Goal: Task Accomplishment & Management: Use online tool/utility

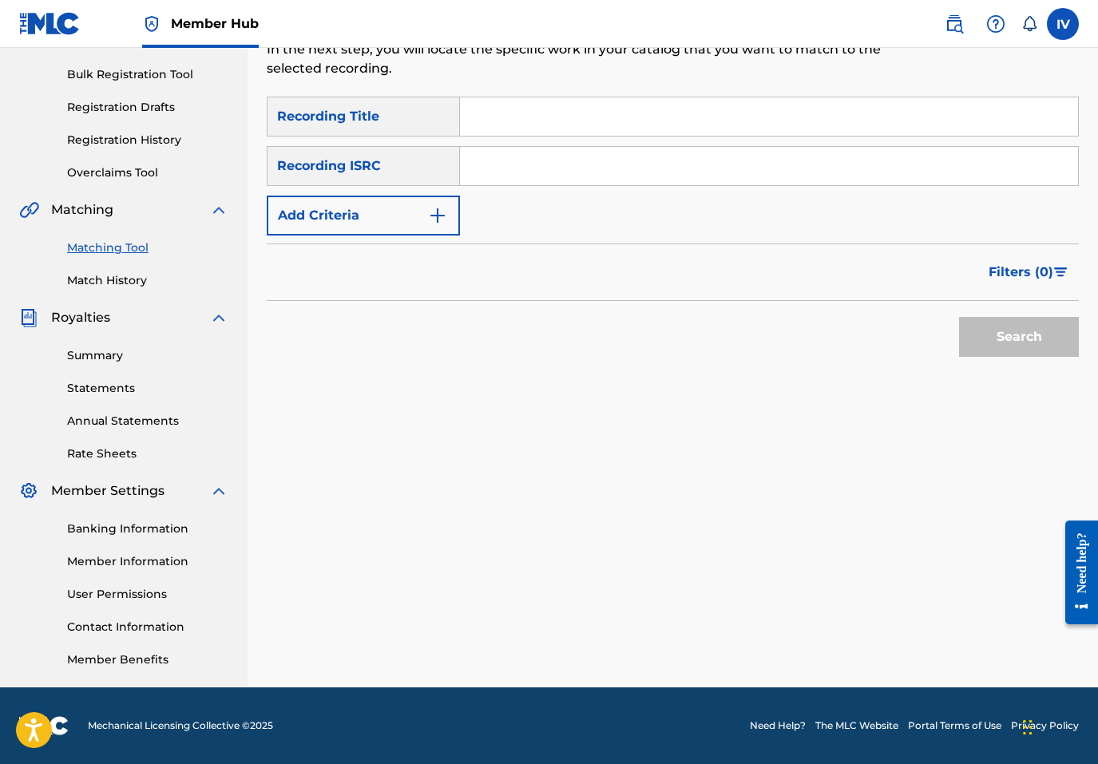
click at [550, 185] on div "Search Form" at bounding box center [769, 166] width 619 height 40
click at [539, 172] on input "Search Form" at bounding box center [769, 166] width 618 height 38
paste input "US3DF2548131"
type input "US3DF2548131"
click at [959, 317] on button "Search" at bounding box center [1019, 337] width 120 height 40
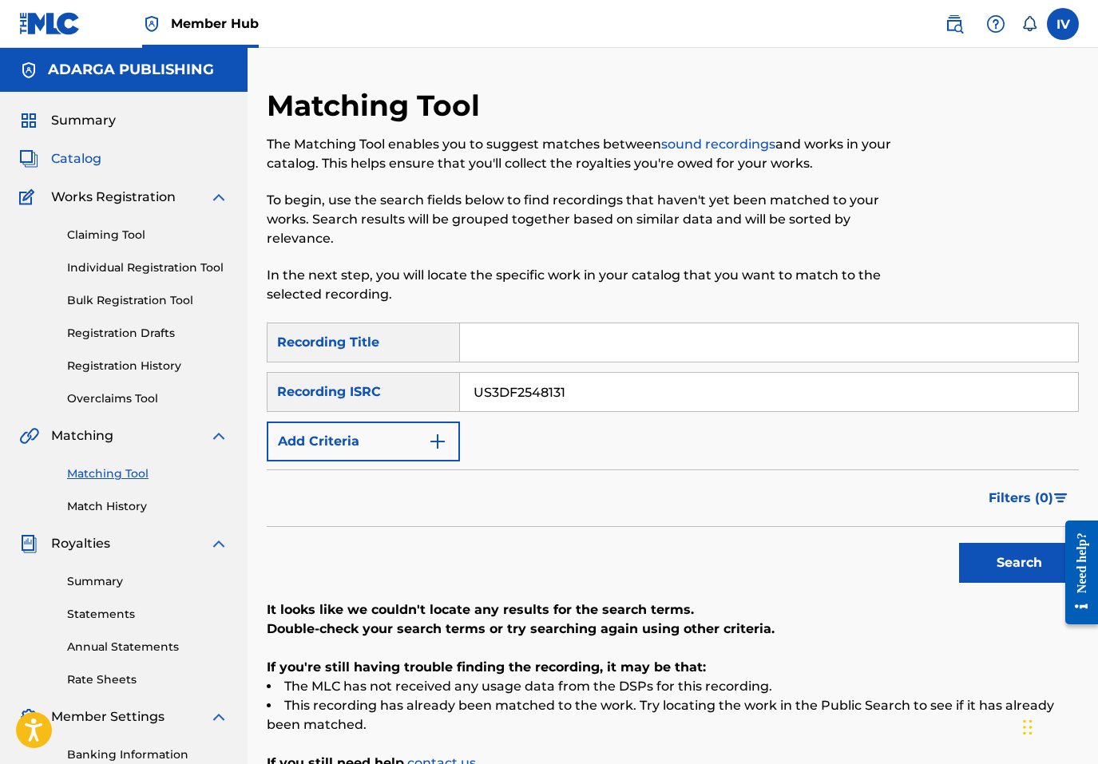
click at [76, 162] on span "Catalog" at bounding box center [76, 158] width 50 height 19
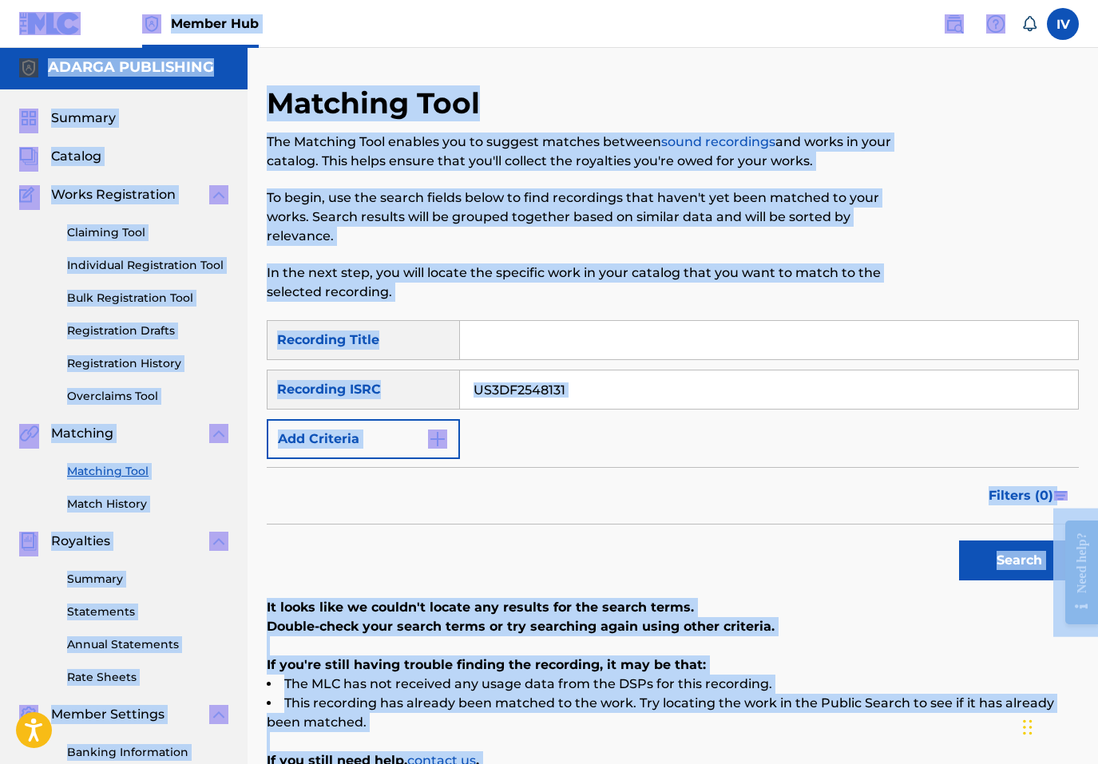
click at [19, 147] on link "Catalog" at bounding box center [60, 156] width 82 height 19
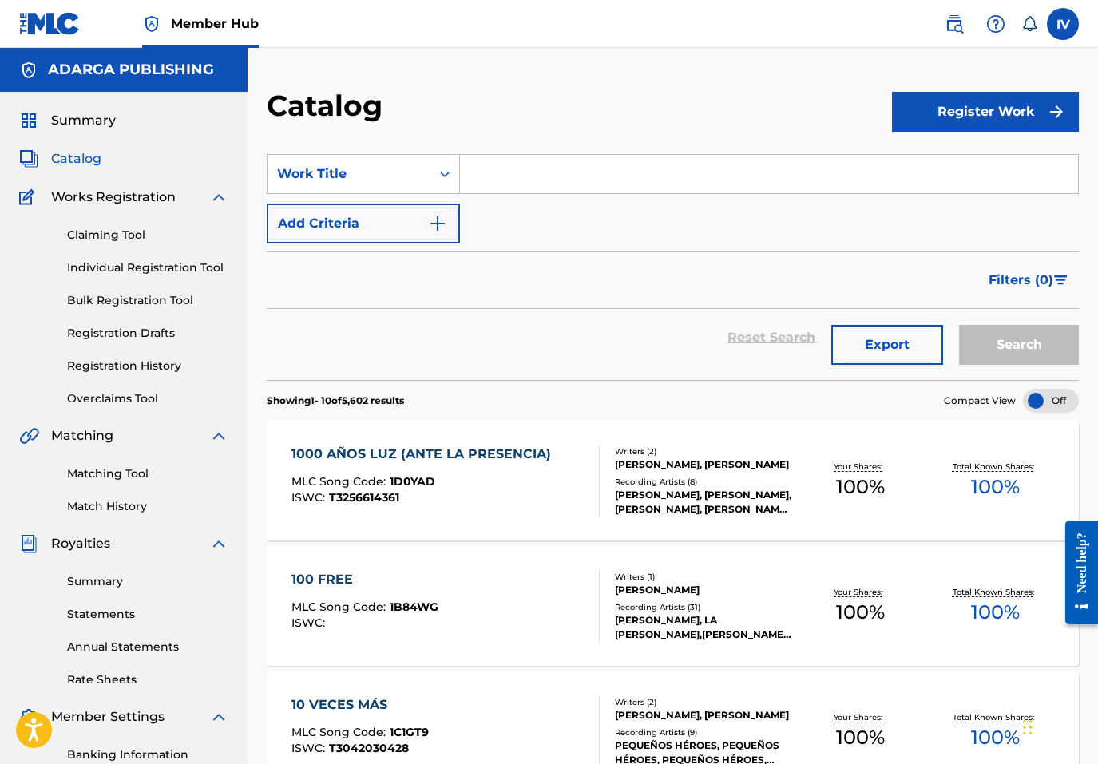
click at [514, 190] on input "Search Form" at bounding box center [769, 174] width 618 height 38
click at [112, 474] on link "Matching Tool" at bounding box center [147, 474] width 161 height 17
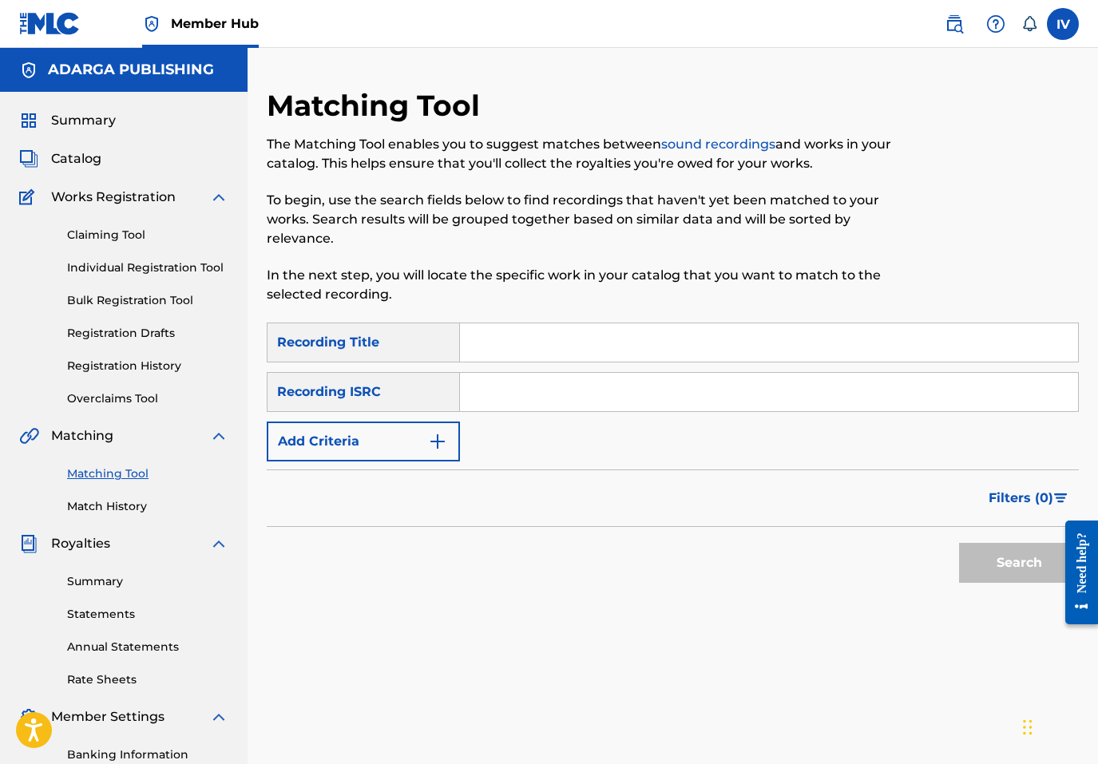
click at [559, 390] on input "Search Form" at bounding box center [769, 392] width 618 height 38
paste input "US3DF2548131"
click at [959, 543] on button "Search" at bounding box center [1019, 563] width 120 height 40
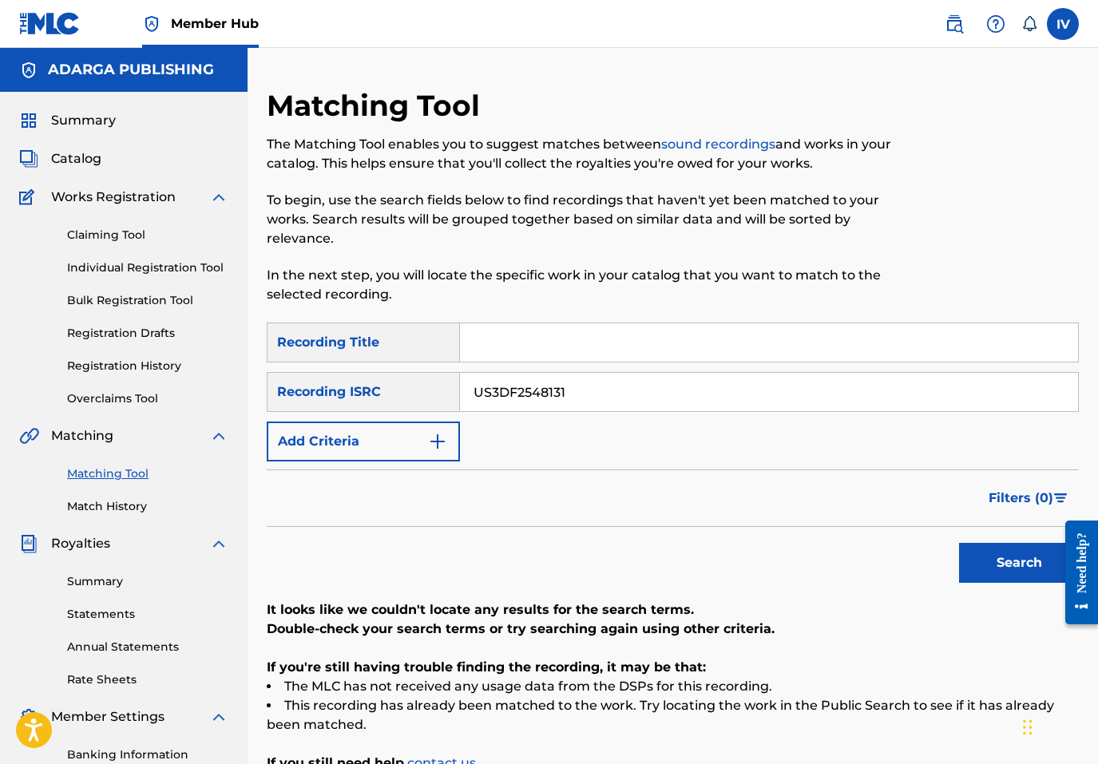
paste input "QMANG2219557"
click at [959, 543] on button "Search" at bounding box center [1019, 563] width 120 height 40
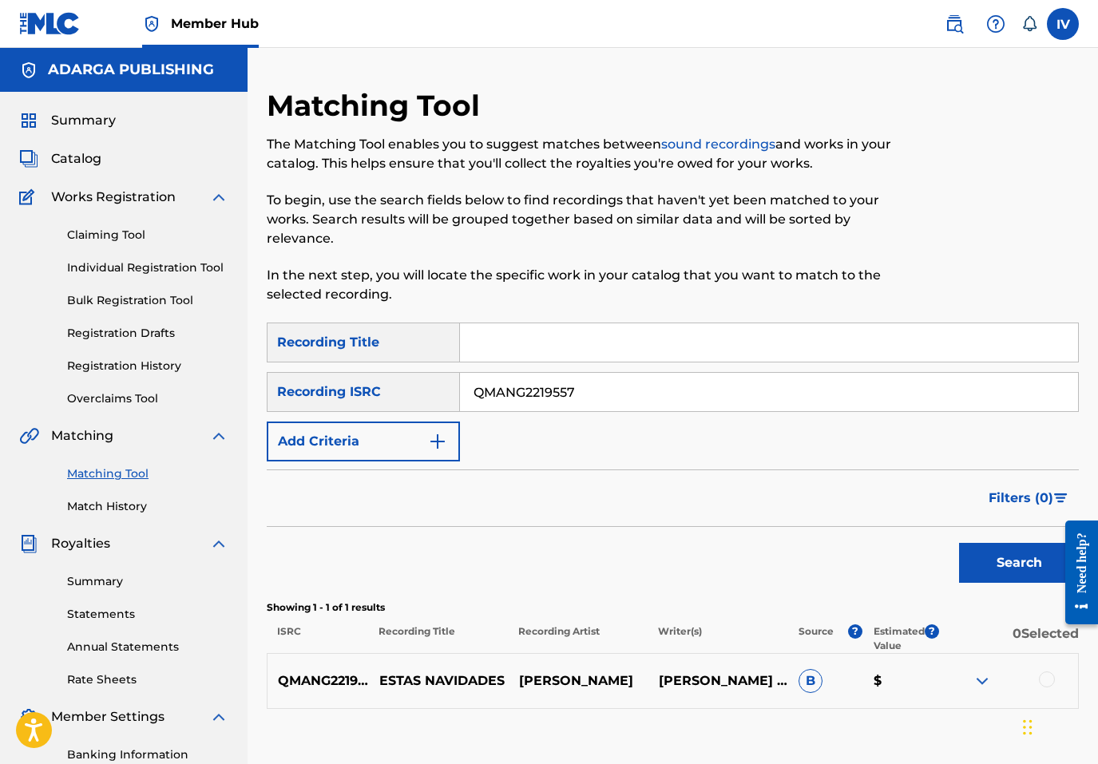
scroll to position [226, 0]
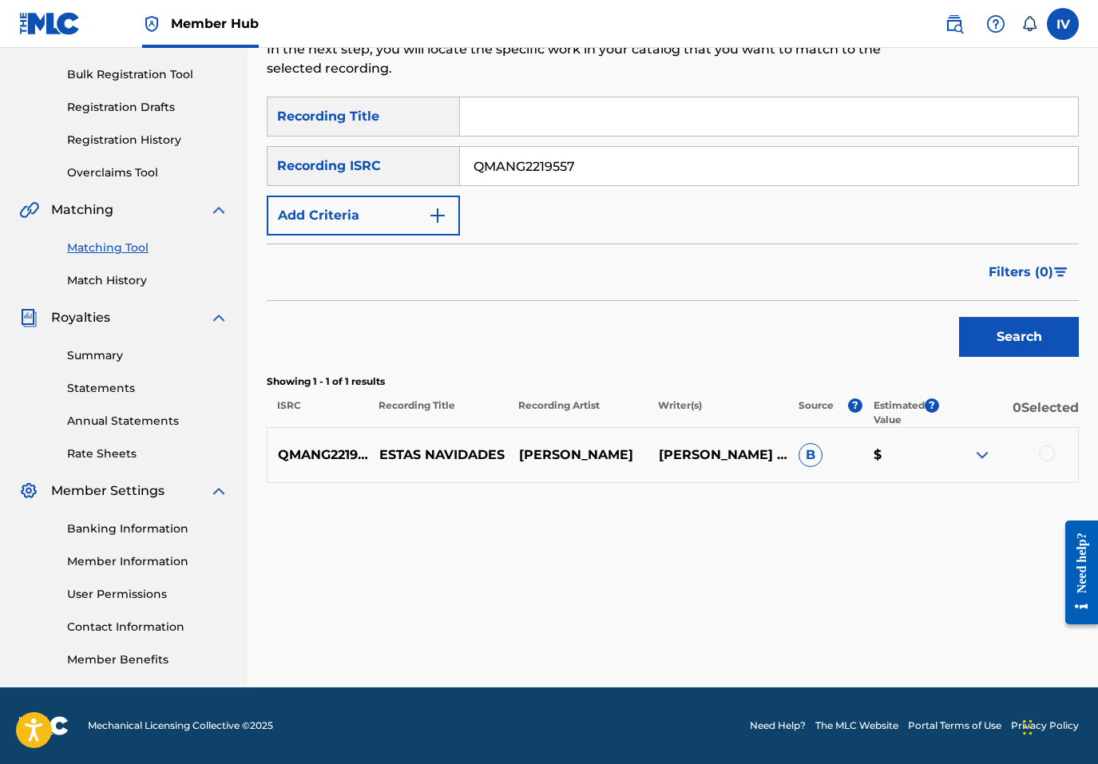
click at [1047, 450] on div at bounding box center [1047, 454] width 16 height 16
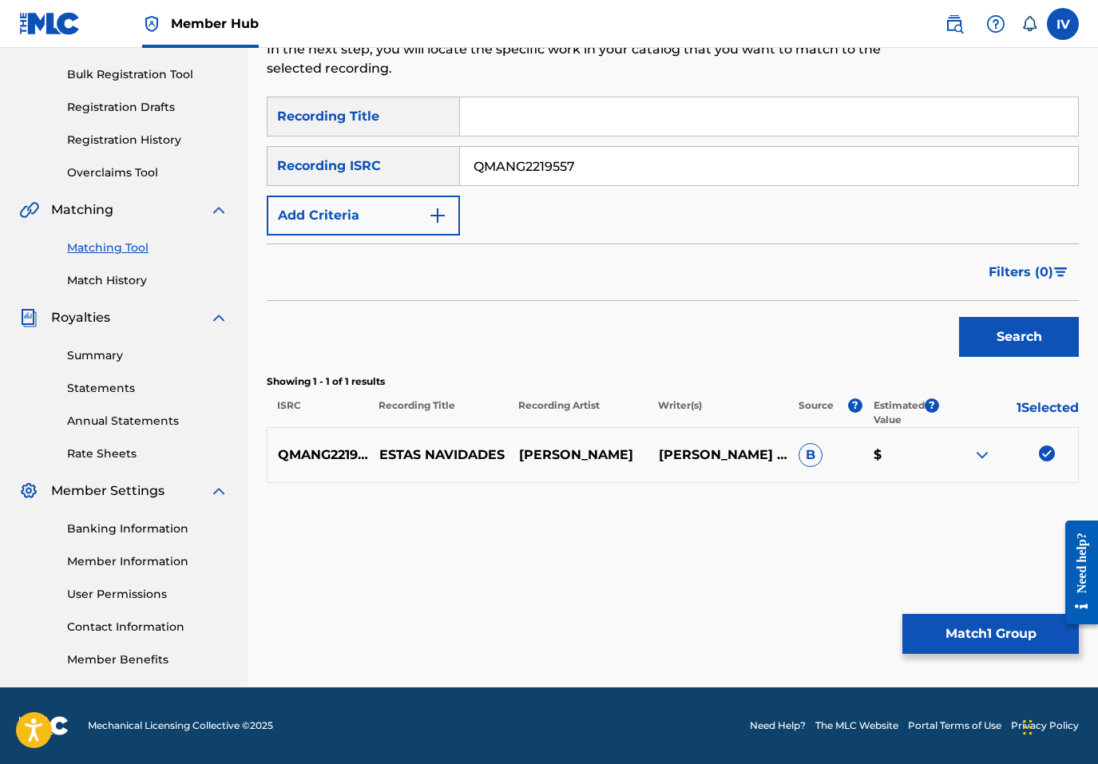
click at [727, 161] on input "QMANG2219557" at bounding box center [769, 166] width 618 height 38
paste input "8"
type input "QMANG2219558"
click at [959, 317] on button "Search" at bounding box center [1019, 337] width 120 height 40
click at [1048, 452] on div at bounding box center [1047, 454] width 16 height 16
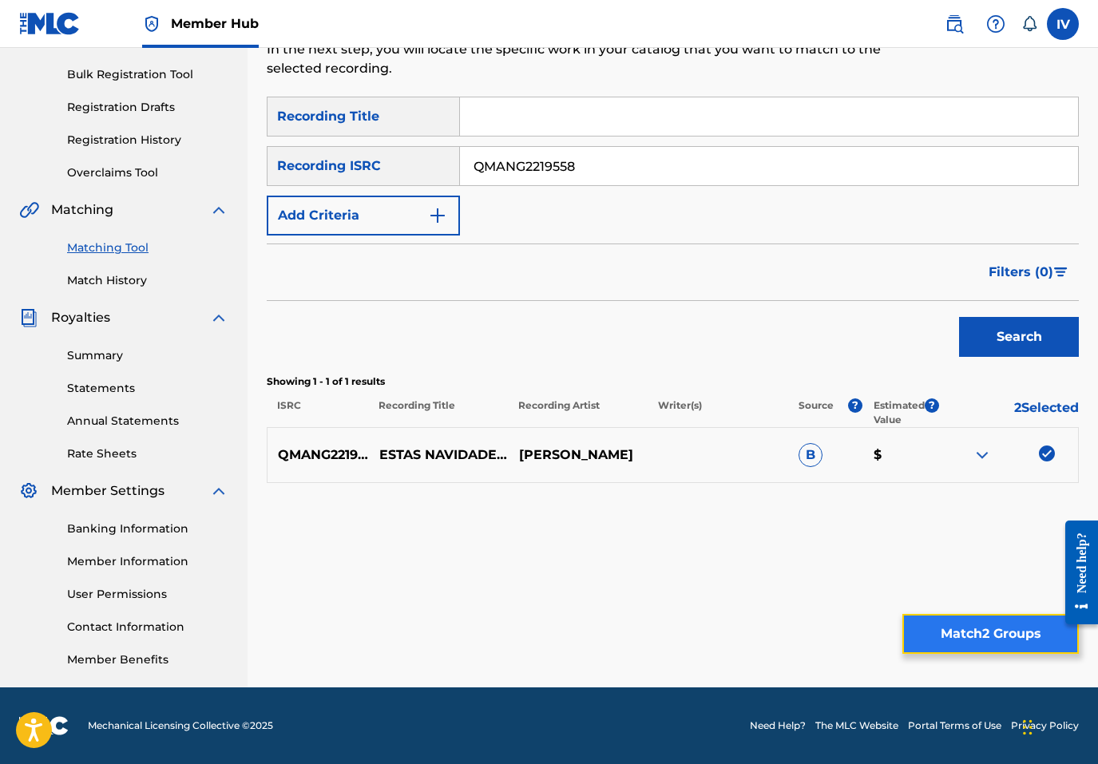
click at [936, 630] on button "Match 2 Groups" at bounding box center [990, 634] width 176 height 40
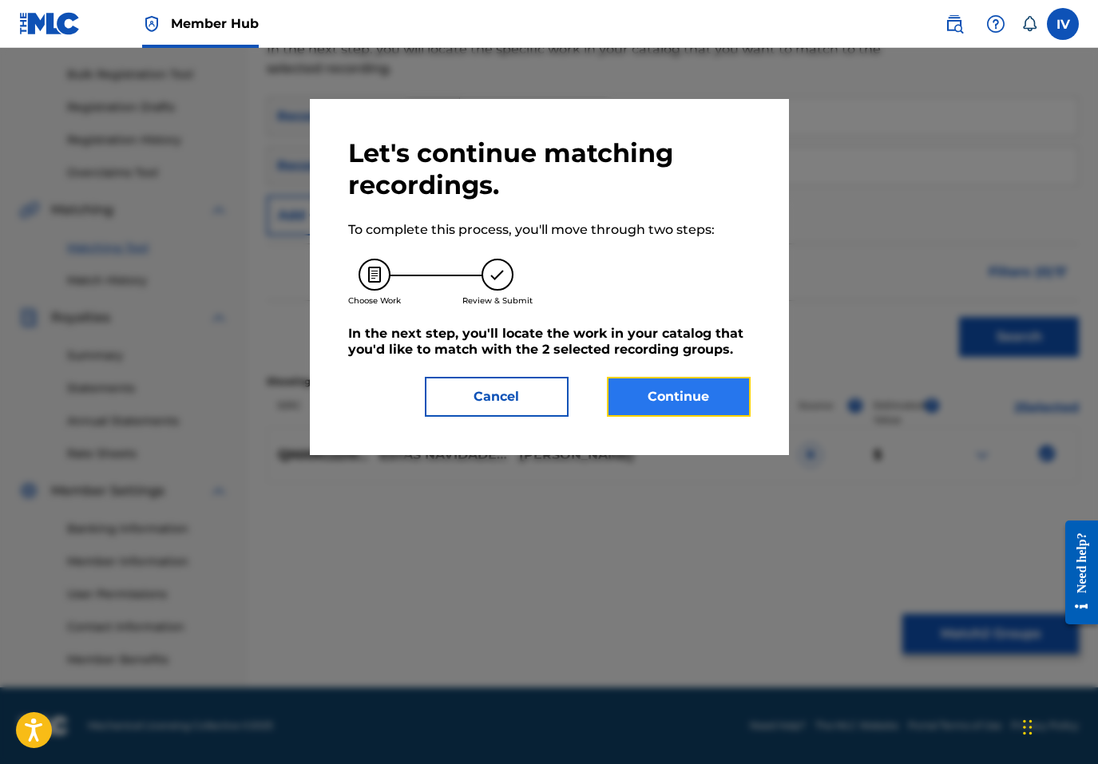
click at [664, 385] on button "Continue" at bounding box center [679, 397] width 144 height 40
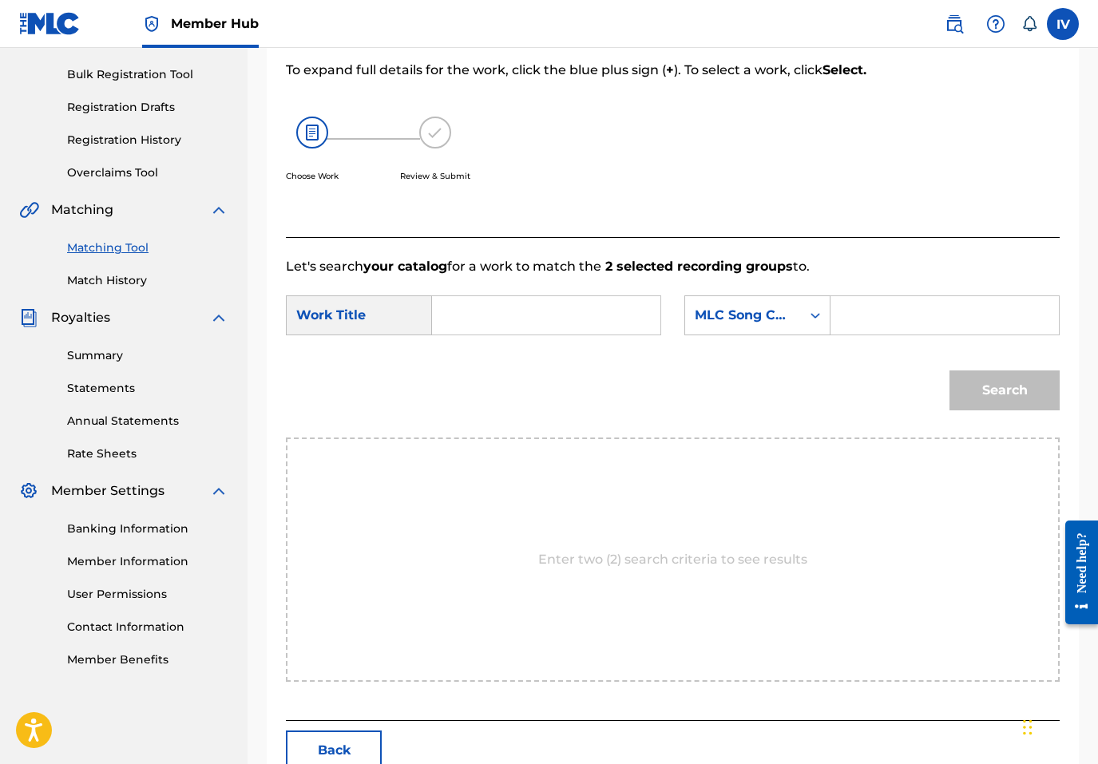
click at [560, 299] on input "Search Form" at bounding box center [546, 315] width 201 height 38
click at [485, 349] on strong "estas" at bounding box center [477, 350] width 36 height 15
type input "estas navidades"
click at [865, 312] on input "Search Form" at bounding box center [944, 315] width 201 height 38
paste input "EC3VDL"
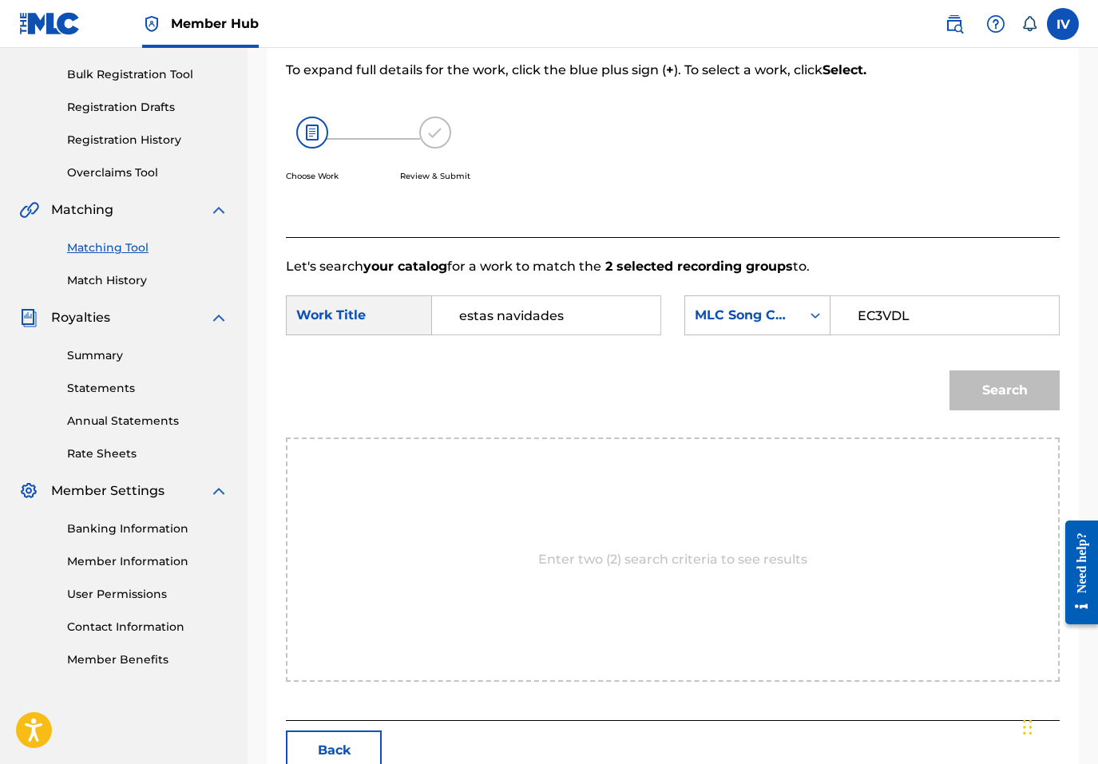
type input "EC3VDL"
click at [949, 371] on button "Search" at bounding box center [1004, 391] width 110 height 40
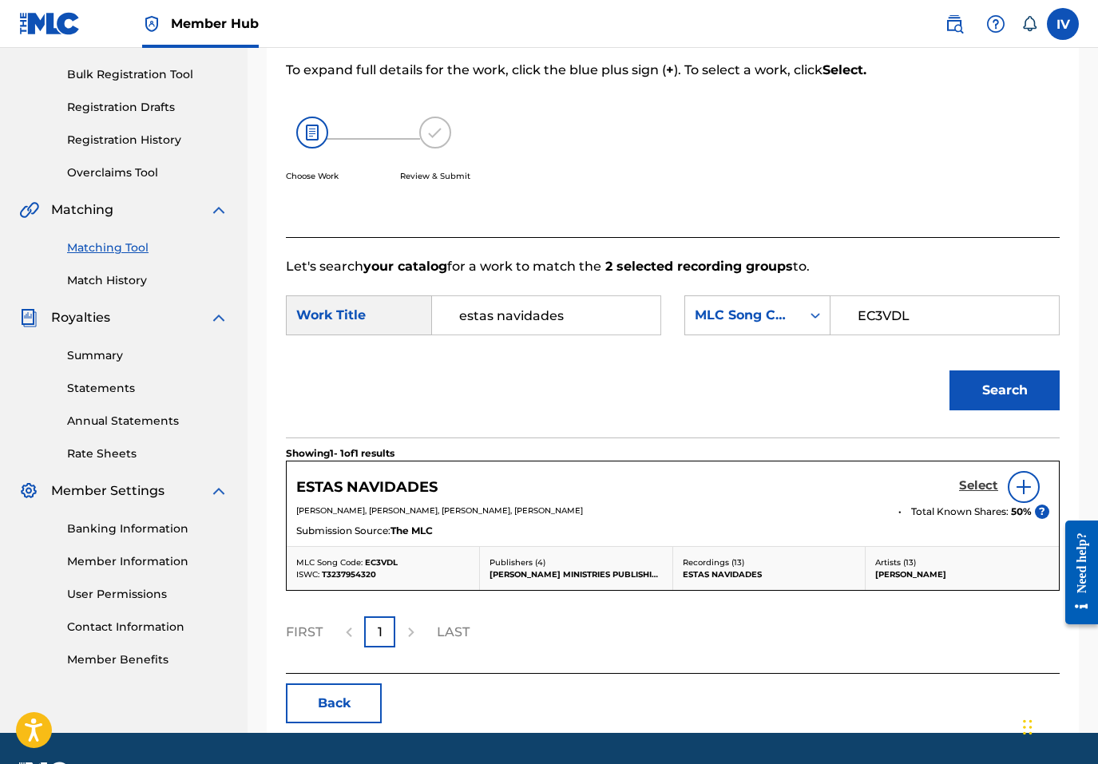
click at [973, 479] on h5 "Select" at bounding box center [978, 485] width 39 height 15
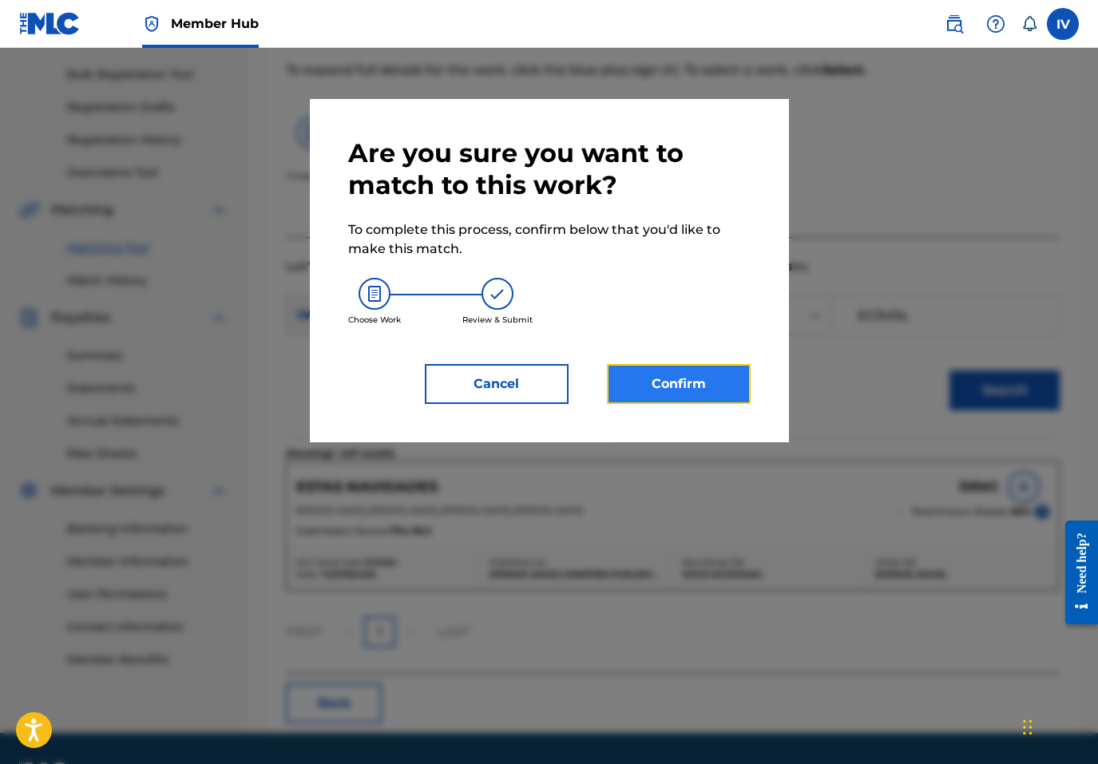
click at [663, 393] on button "Confirm" at bounding box center [679, 384] width 144 height 40
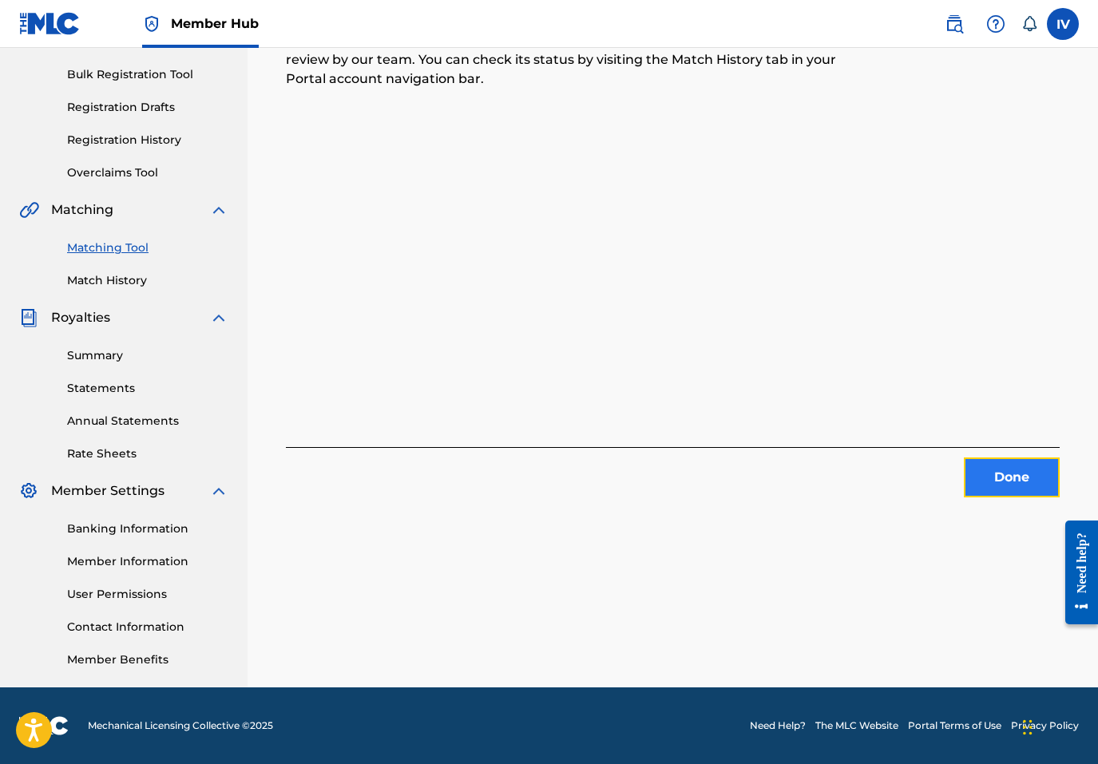
click at [1001, 467] on button "Done" at bounding box center [1012, 478] width 96 height 40
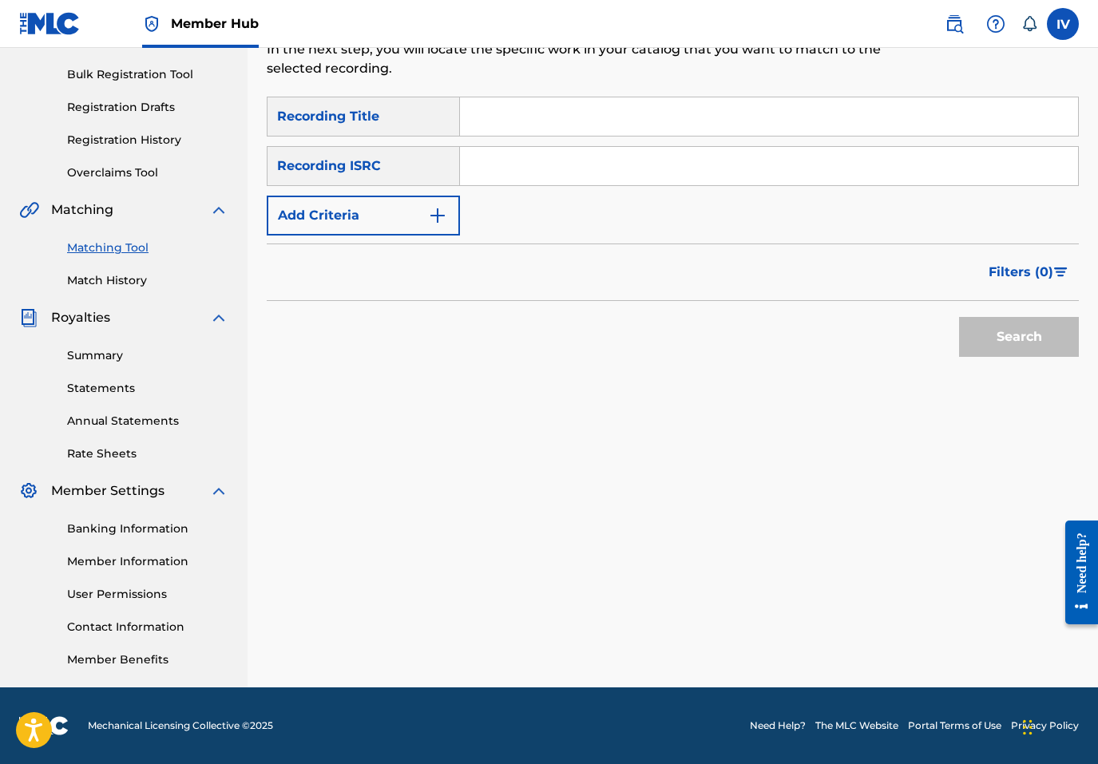
click at [509, 174] on input "Search Form" at bounding box center [769, 166] width 618 height 38
paste input "US6WP2300283"
type input "US6WP2300283"
click at [959, 317] on button "Search" at bounding box center [1019, 337] width 120 height 40
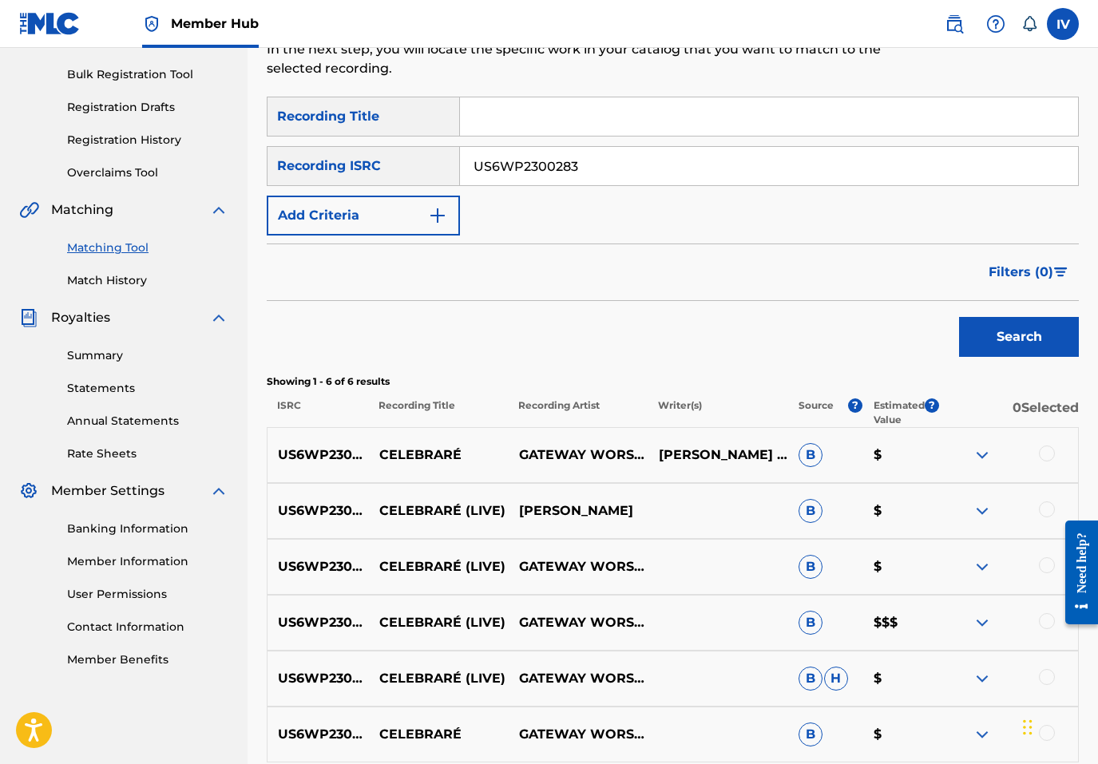
click at [1046, 454] on div at bounding box center [1047, 454] width 16 height 16
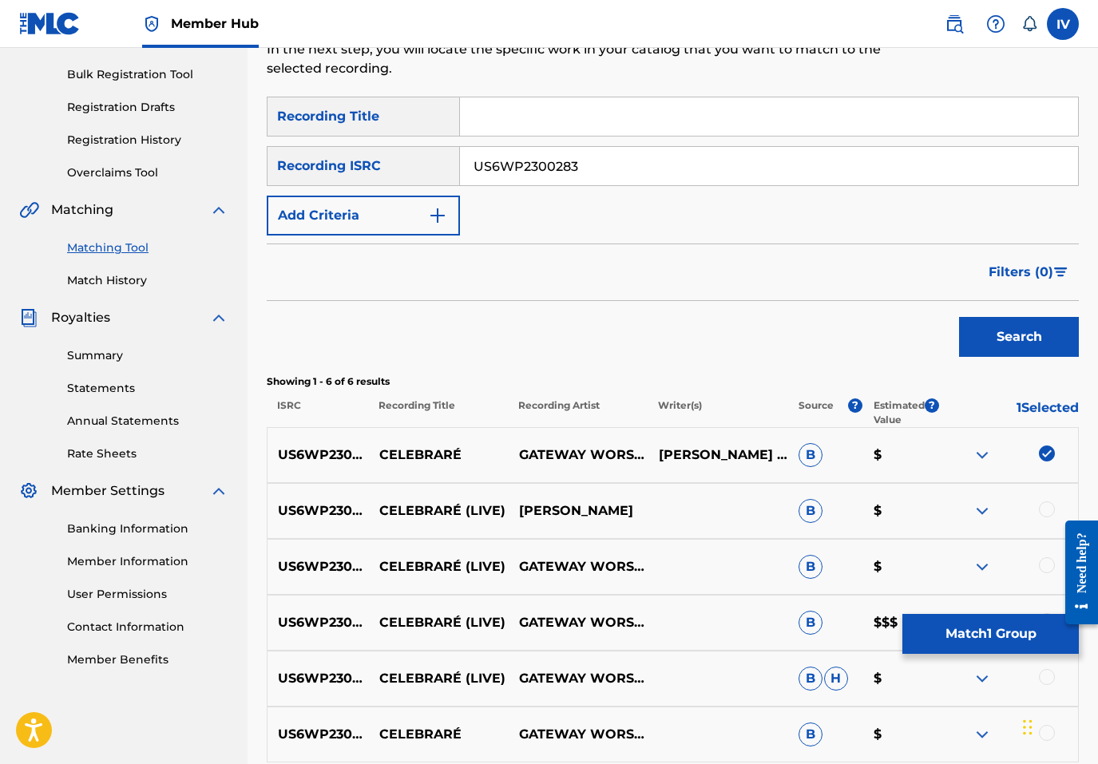
scroll to position [381, 0]
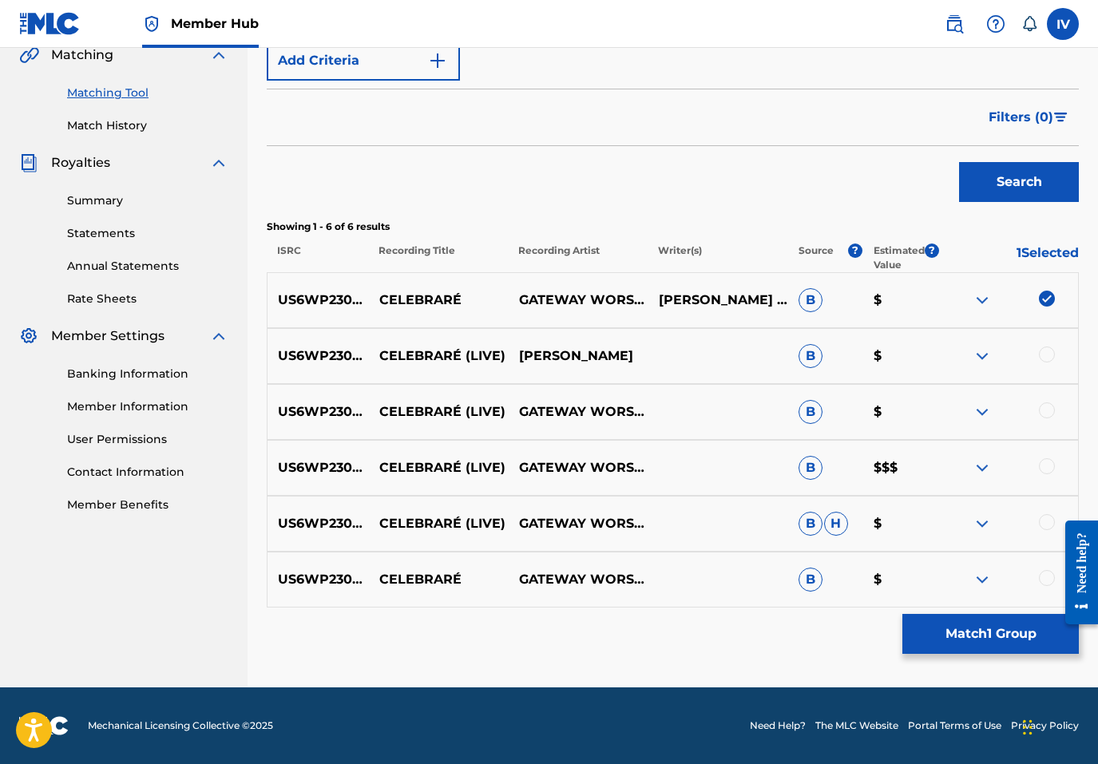
click at [1048, 567] on div "US6WP2300283 CELEBRARÉ GATEWAY WORSHIP ESPAÑOL,JACOBO RAMOS B $" at bounding box center [673, 580] width 812 height 56
click at [1048, 573] on div at bounding box center [1047, 578] width 16 height 16
click at [1047, 527] on div at bounding box center [1047, 522] width 16 height 16
click at [1047, 471] on div at bounding box center [1047, 466] width 16 height 16
click at [1044, 414] on div at bounding box center [1047, 410] width 16 height 16
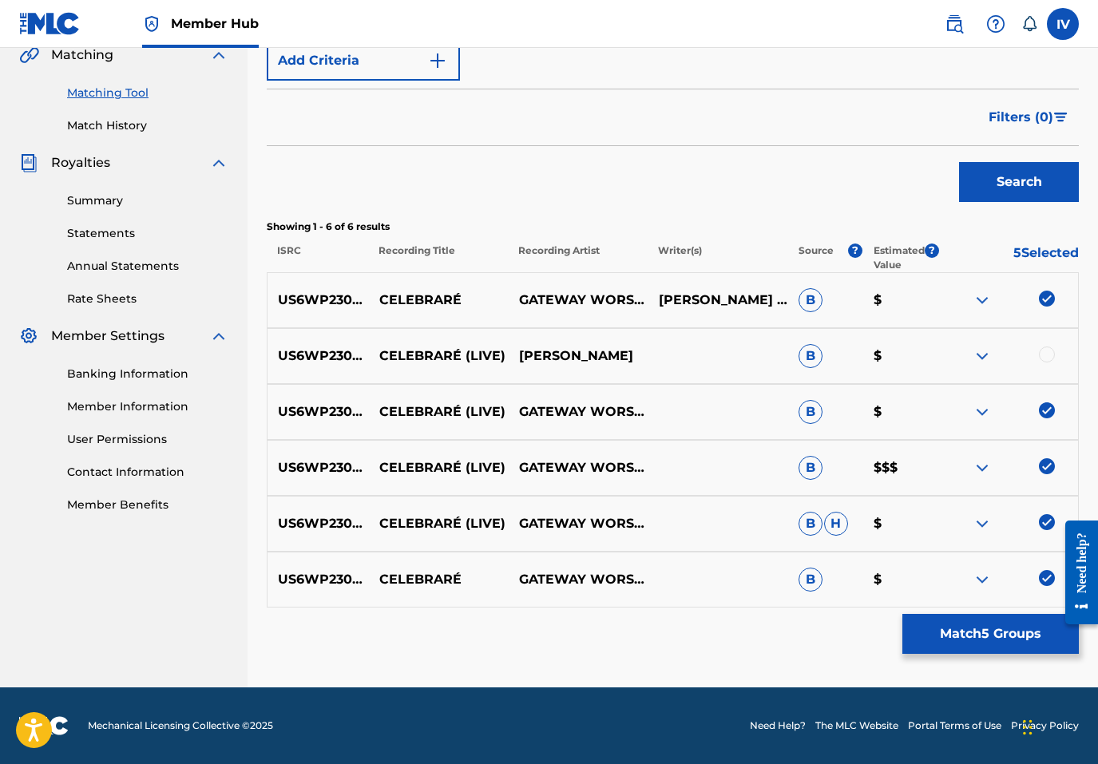
click at [1044, 354] on div at bounding box center [1047, 355] width 16 height 16
click at [417, 294] on p "CELEBRARÉ" at bounding box center [439, 300] width 140 height 19
copy p "CELEBRARÉ"
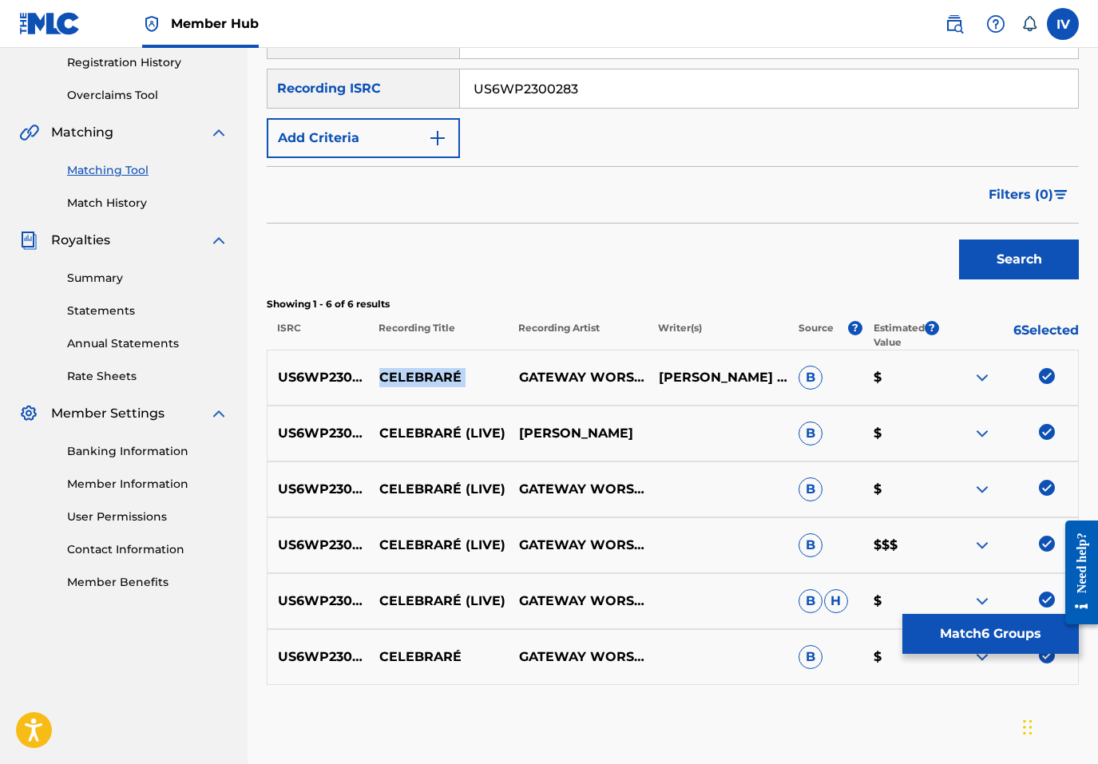
scroll to position [13, 0]
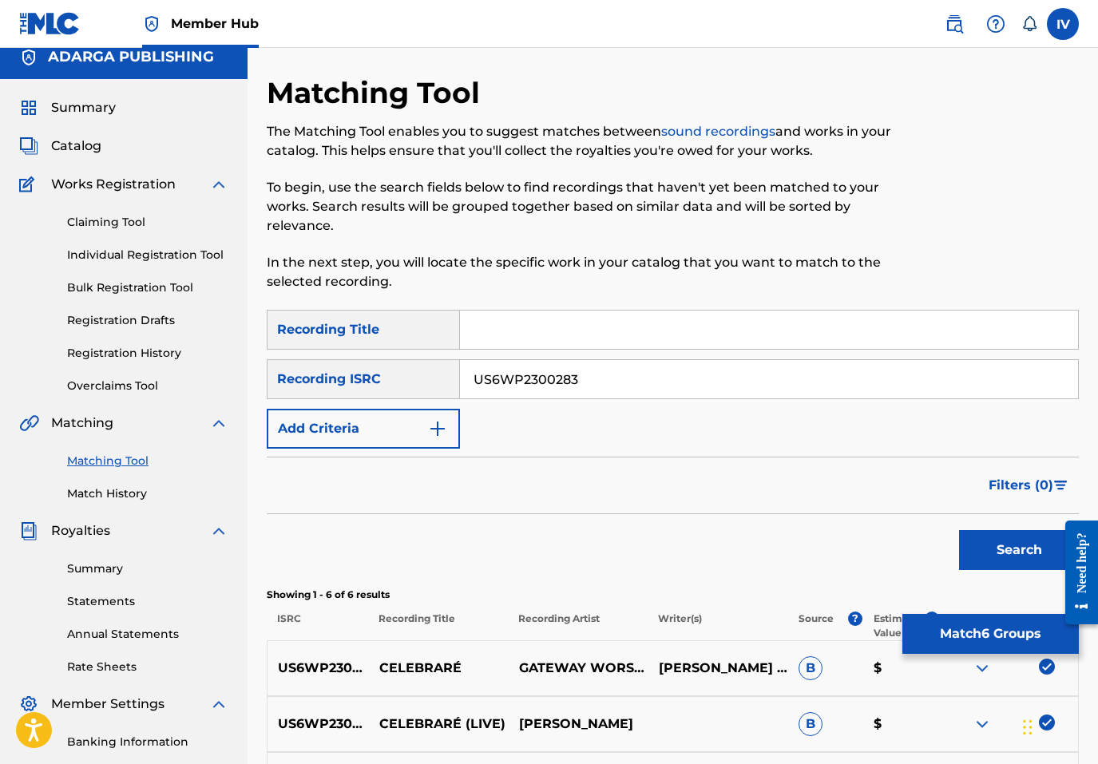
click at [518, 331] on input "Search Form" at bounding box center [769, 330] width 618 height 38
paste input "CELEBRARÉ"
type input "CELEBRARÉ"
drag, startPoint x: 521, startPoint y: 639, endPoint x: 576, endPoint y: 630, distance: 55.0
click at [585, 641] on p "GATEWAY WORSHIP ESPAÑOL & JACOBO RAMOS" at bounding box center [579, 668] width 140 height 77
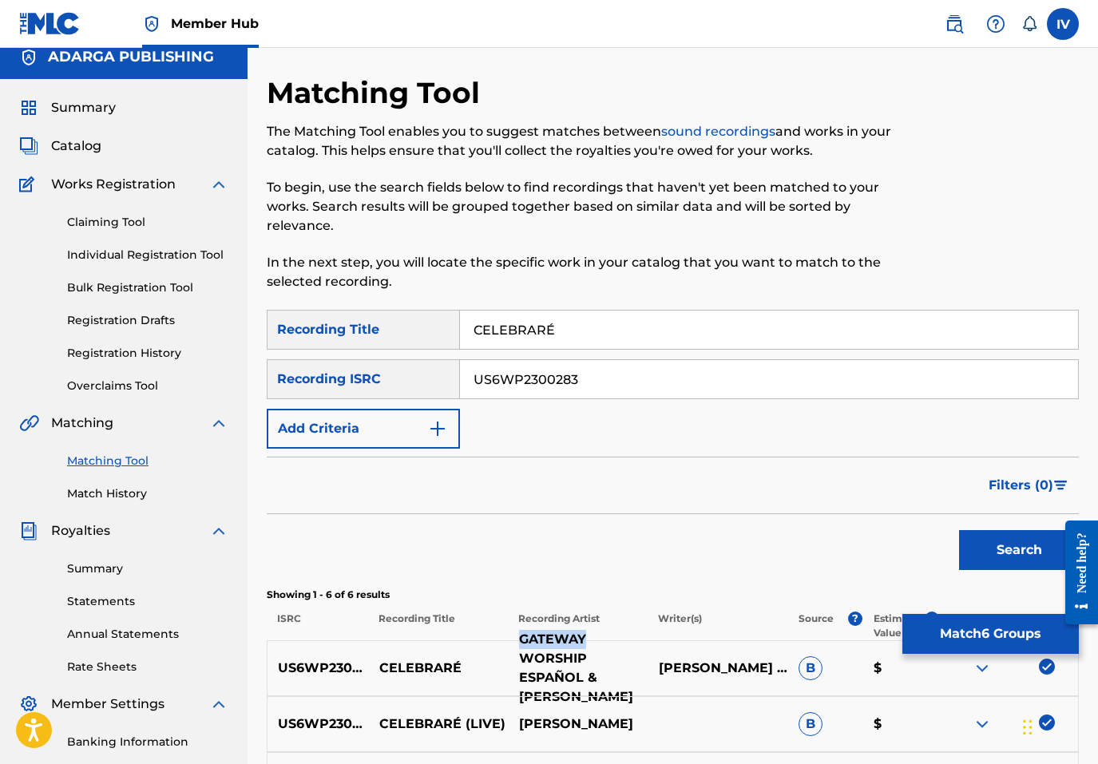
copy p "GATEWAY"
click at [509, 380] on input "US6WP2300283" at bounding box center [769, 379] width 618 height 38
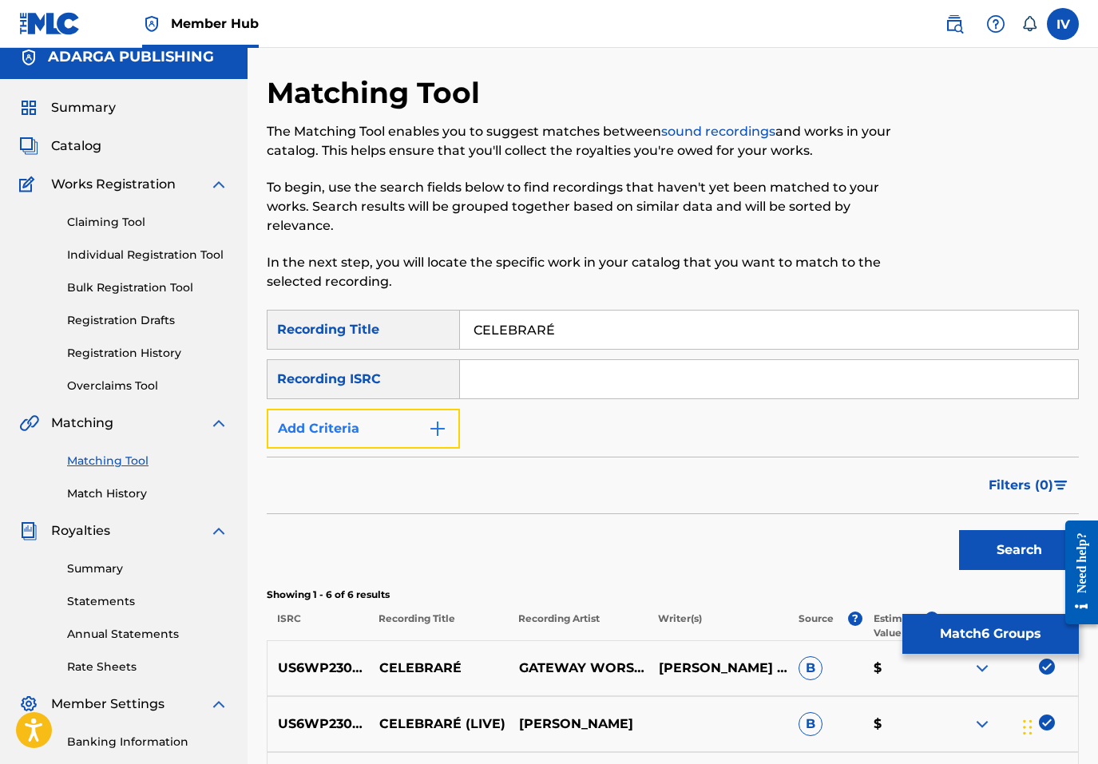
click at [368, 440] on button "Add Criteria" at bounding box center [363, 429] width 193 height 40
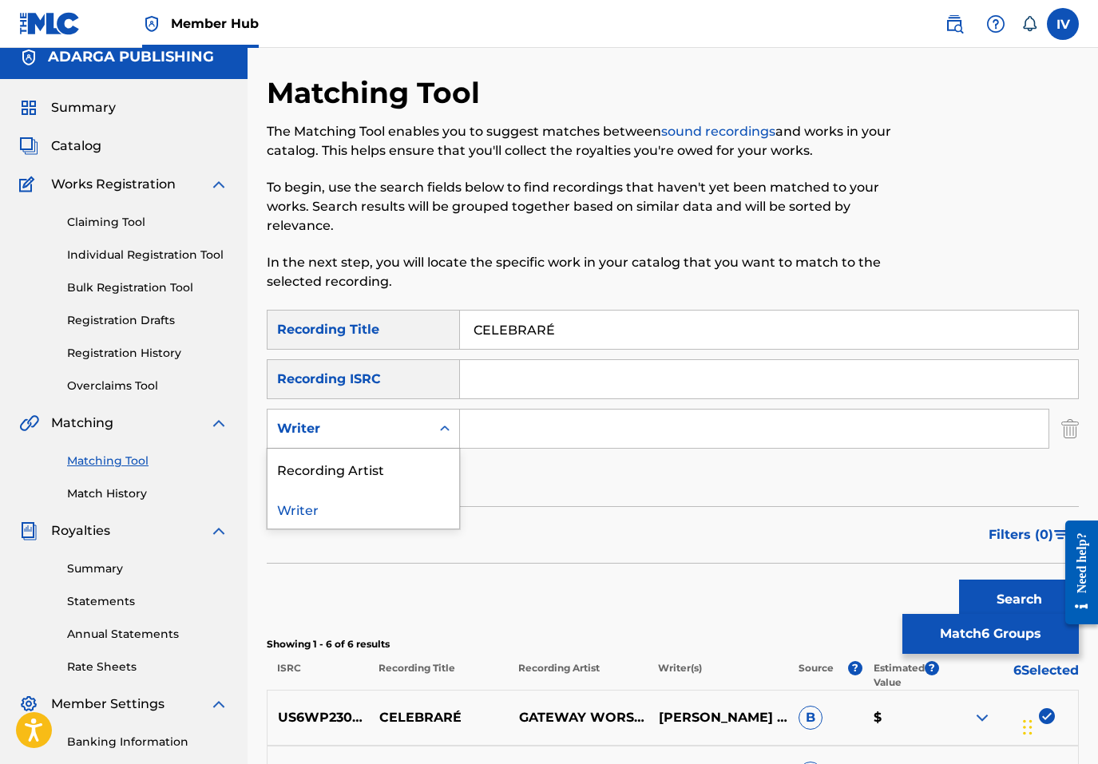
click at [366, 428] on div "Writer" at bounding box center [349, 428] width 144 height 19
click at [372, 484] on div "Recording Artist" at bounding box center [363, 469] width 192 height 40
click at [517, 420] on input "Search Form" at bounding box center [754, 429] width 588 height 38
paste input "GATEWAY"
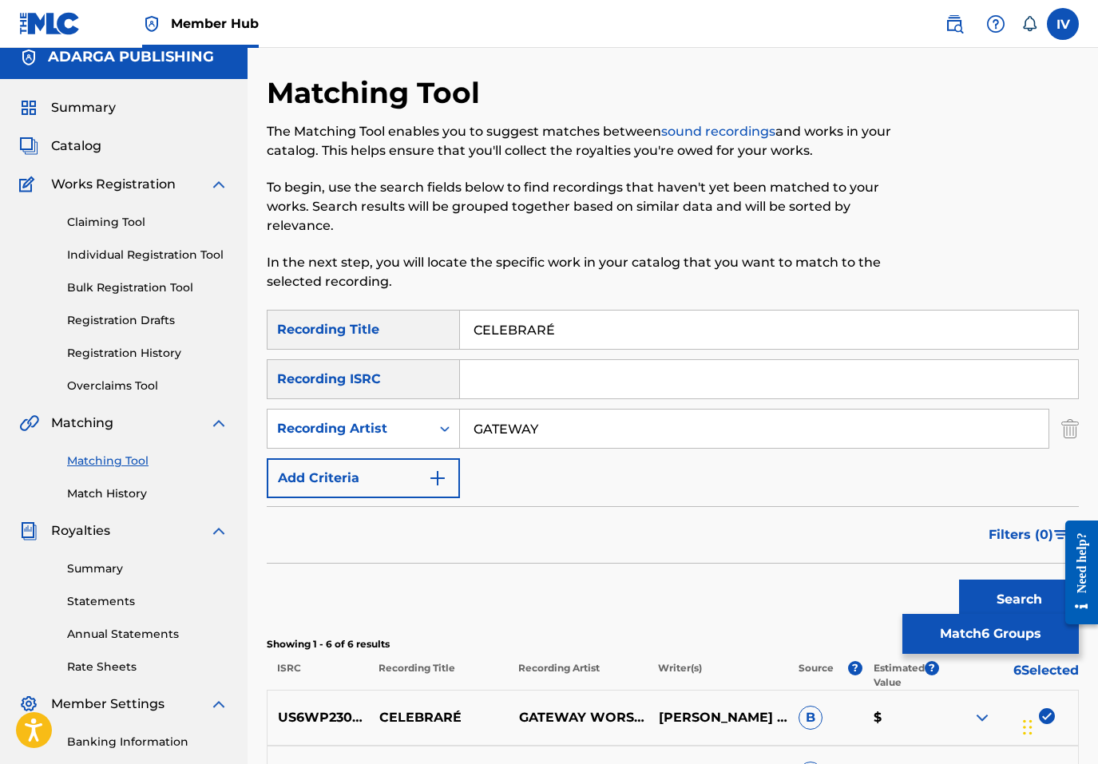
click at [959, 580] on button "Search" at bounding box center [1019, 600] width 120 height 40
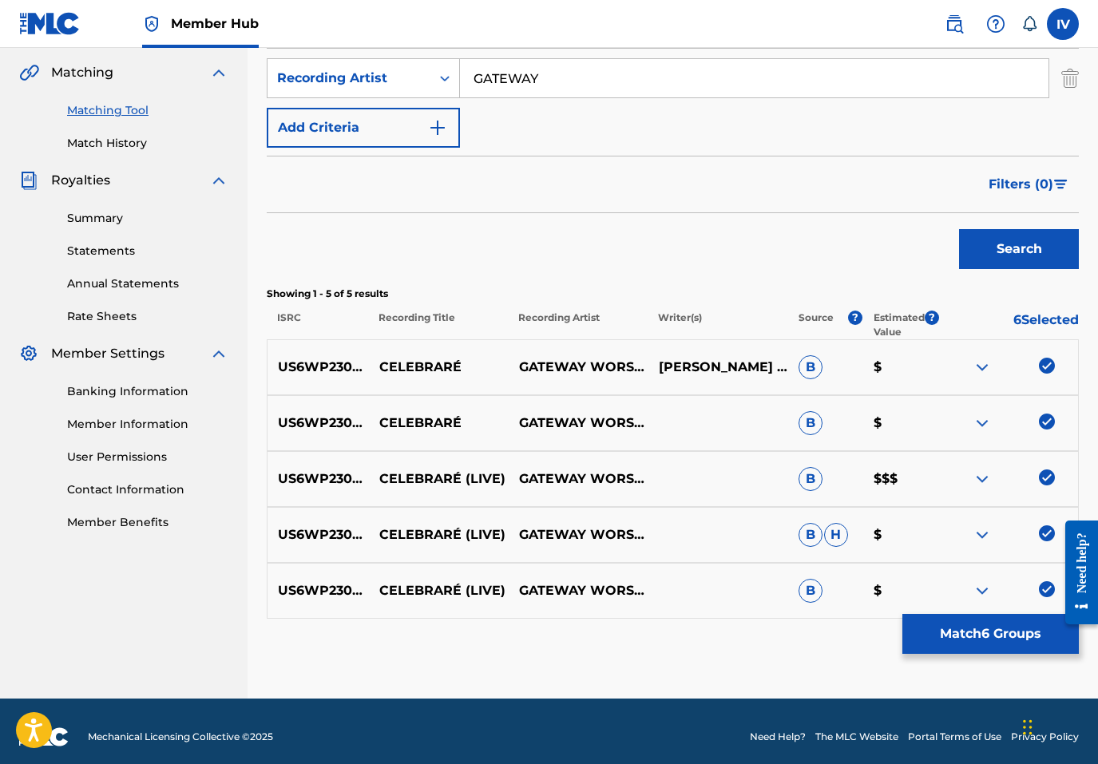
scroll to position [374, 0]
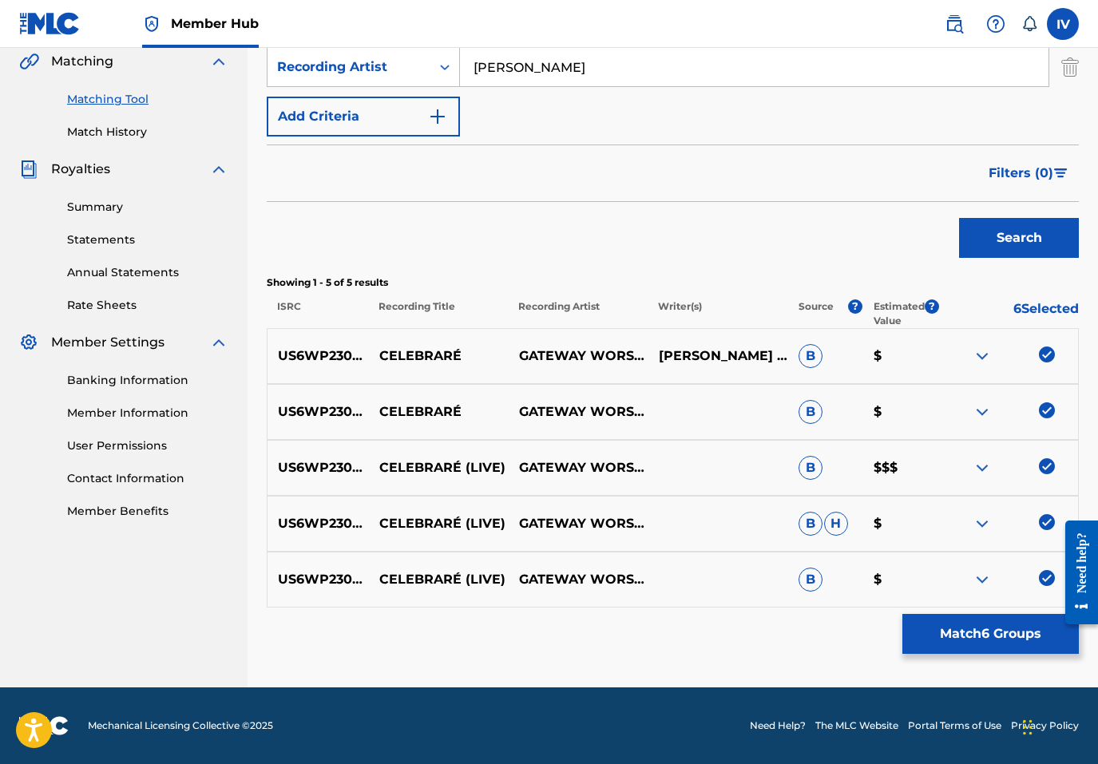
type input "jacobo"
click at [959, 218] on button "Search" at bounding box center [1019, 238] width 120 height 40
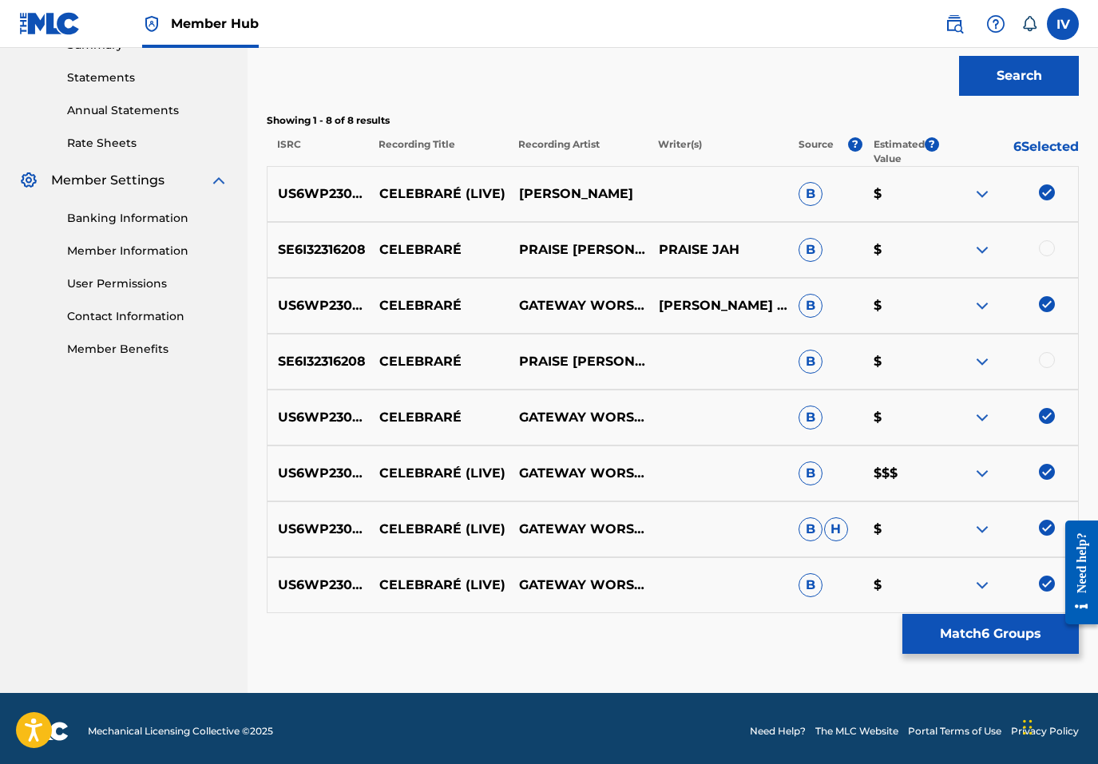
scroll to position [542, 0]
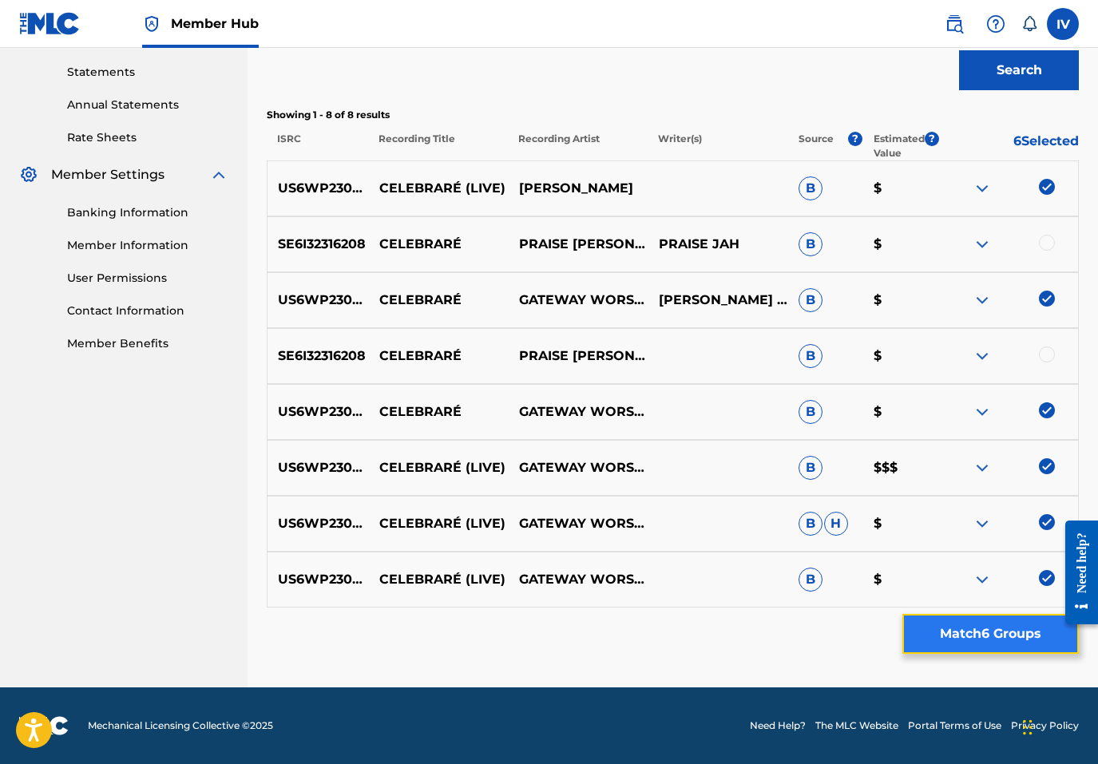
click at [973, 630] on button "Match 6 Groups" at bounding box center [990, 634] width 176 height 40
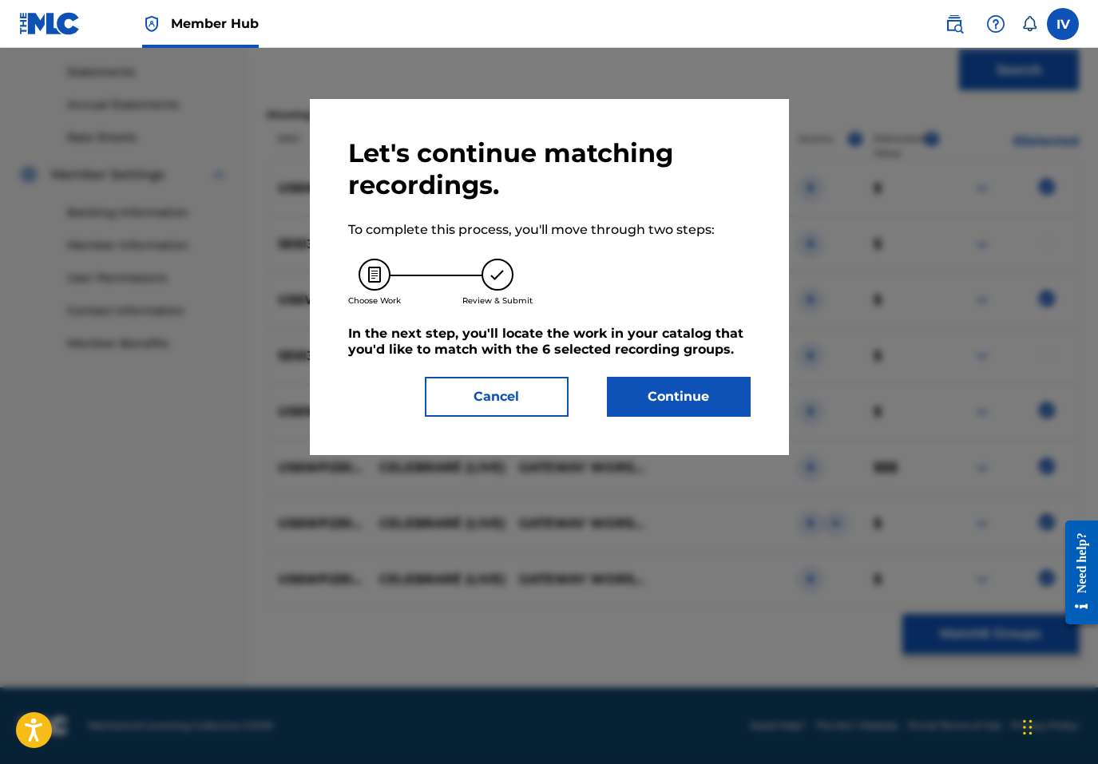
click at [759, 417] on div "Let's continue matching recordings. To complete this process, you'll move throu…" at bounding box center [549, 277] width 479 height 356
click at [724, 401] on button "Continue" at bounding box center [679, 397] width 144 height 40
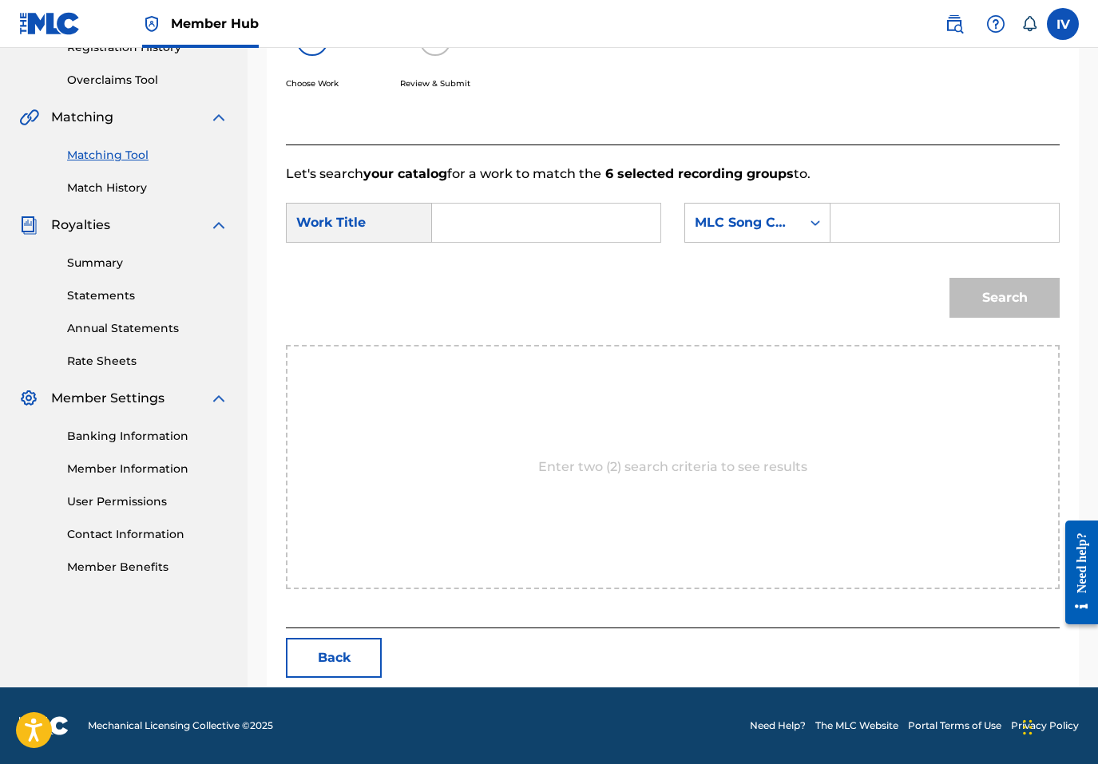
click at [522, 232] on input "Search Form" at bounding box center [546, 223] width 201 height 38
type input "celebrare"
click at [551, 247] on div "SearchWithCriteria6fc7d74f-5dd0-4199-a22b-75c0f5ae5da6 Work Title celebrare cel…" at bounding box center [673, 228] width 774 height 50
click at [724, 225] on div "MLC Song Code" at bounding box center [743, 222] width 97 height 19
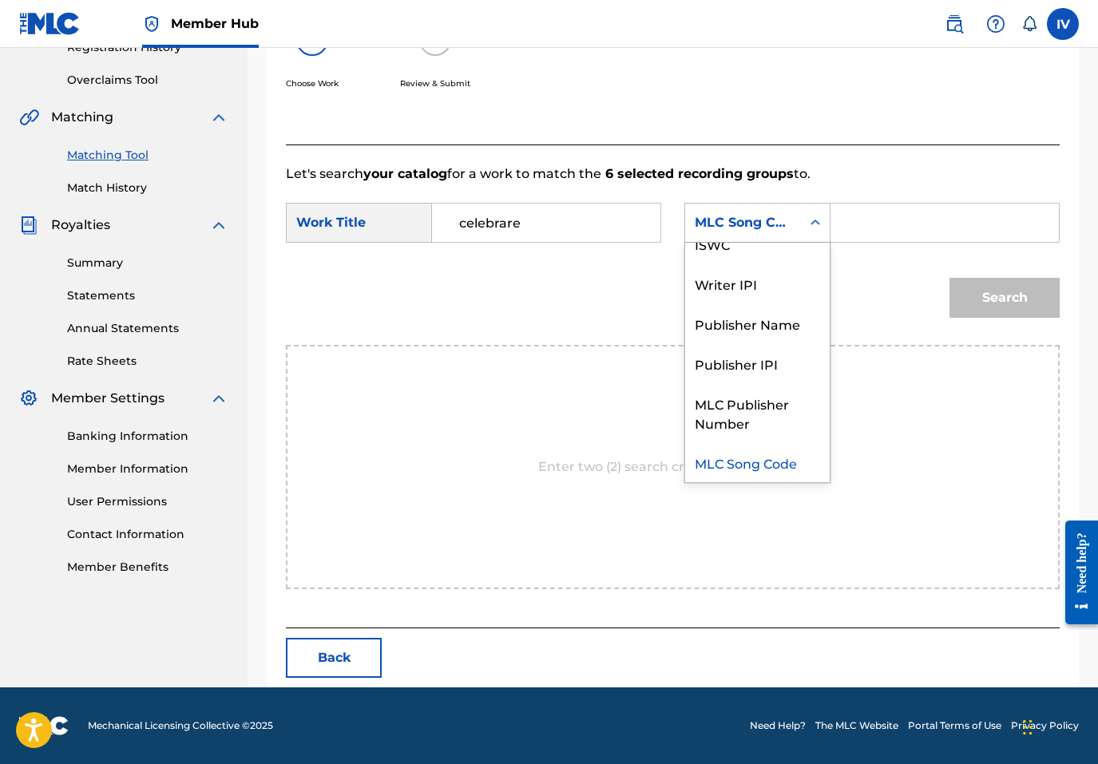
scroll to position [0, 0]
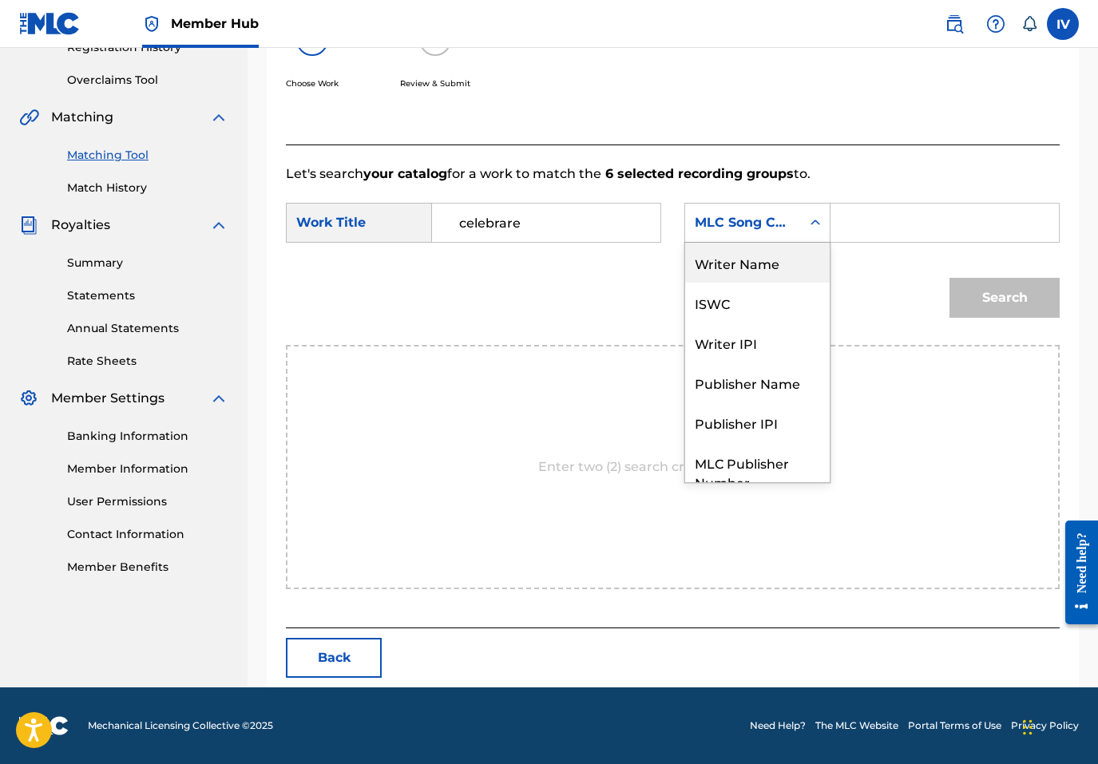
click at [731, 265] on div "Writer Name" at bounding box center [757, 263] width 145 height 40
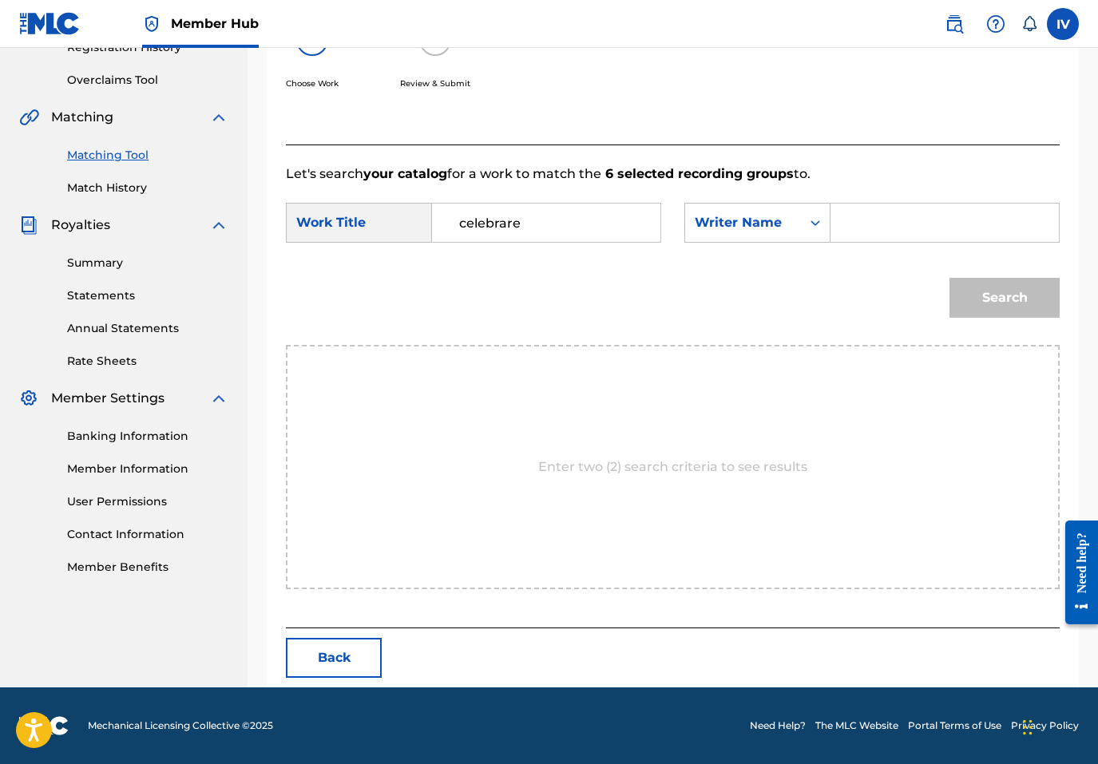
click at [846, 232] on input "Search Form" at bounding box center [944, 223] width 201 height 38
click at [949, 278] on button "Search" at bounding box center [1004, 298] width 110 height 40
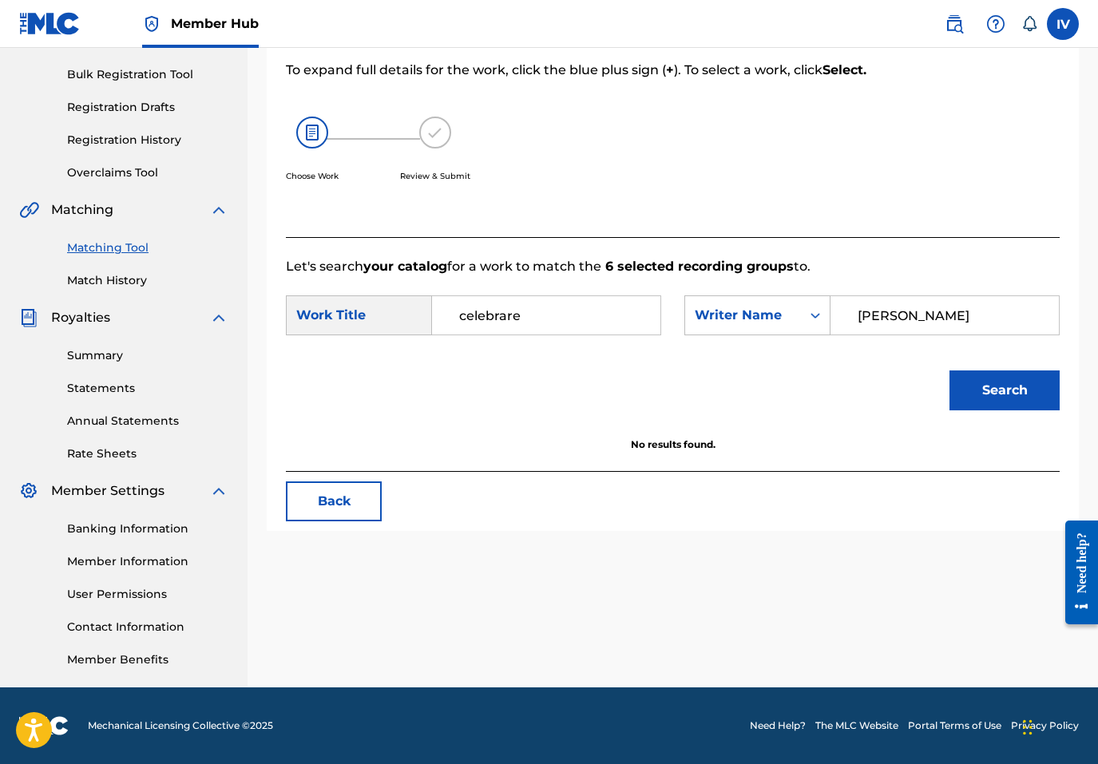
click at [904, 311] on input "jacobo" at bounding box center [944, 315] width 201 height 38
type input "morales"
click at [949, 371] on button "Search" at bounding box center [1004, 391] width 110 height 40
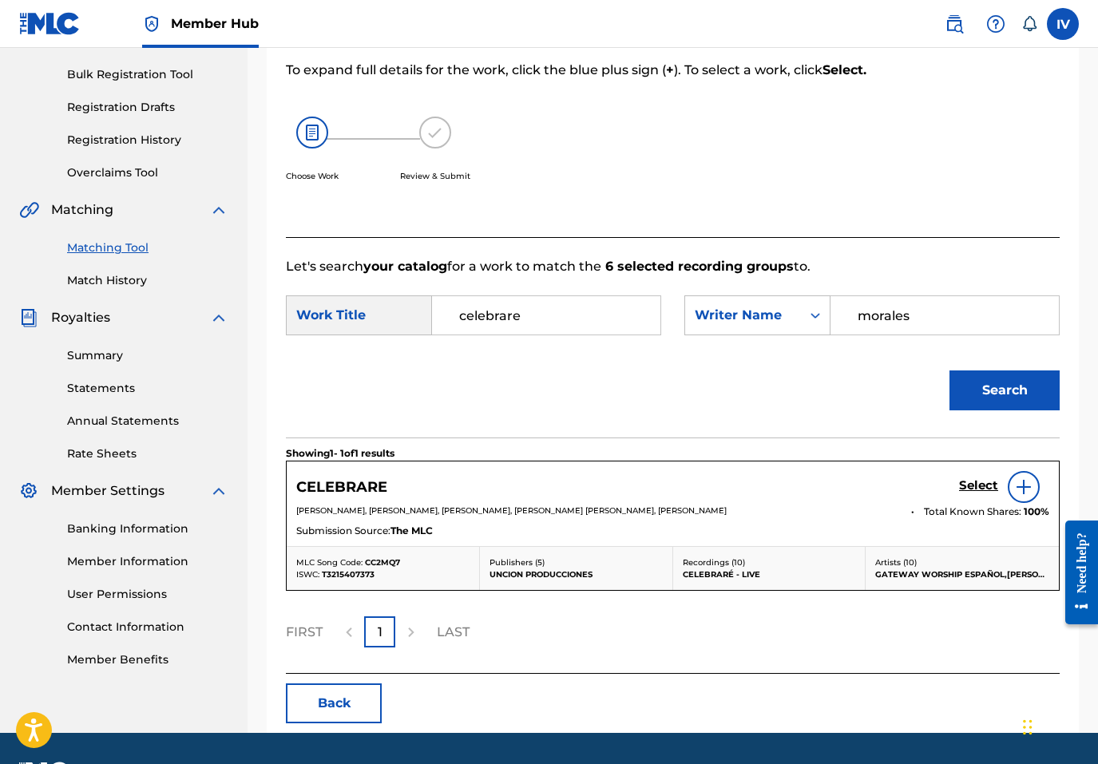
scroll to position [271, 0]
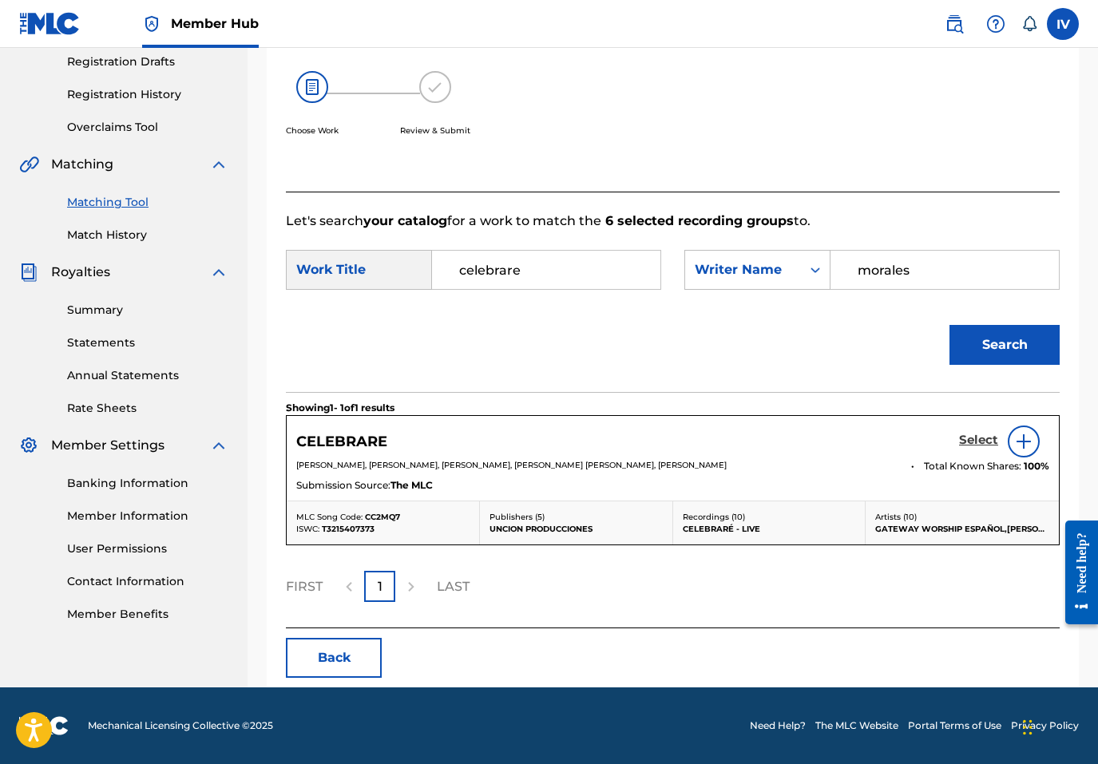
click at [972, 438] on h5 "Select" at bounding box center [978, 440] width 39 height 15
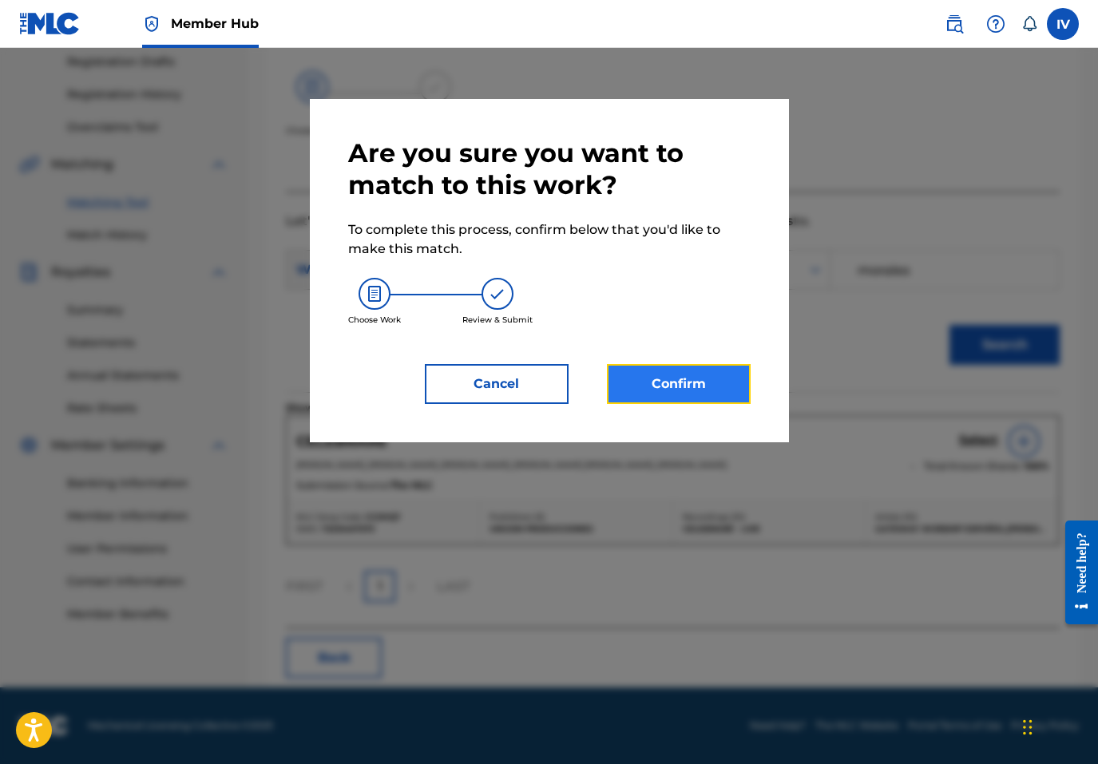
click at [662, 398] on button "Confirm" at bounding box center [679, 384] width 144 height 40
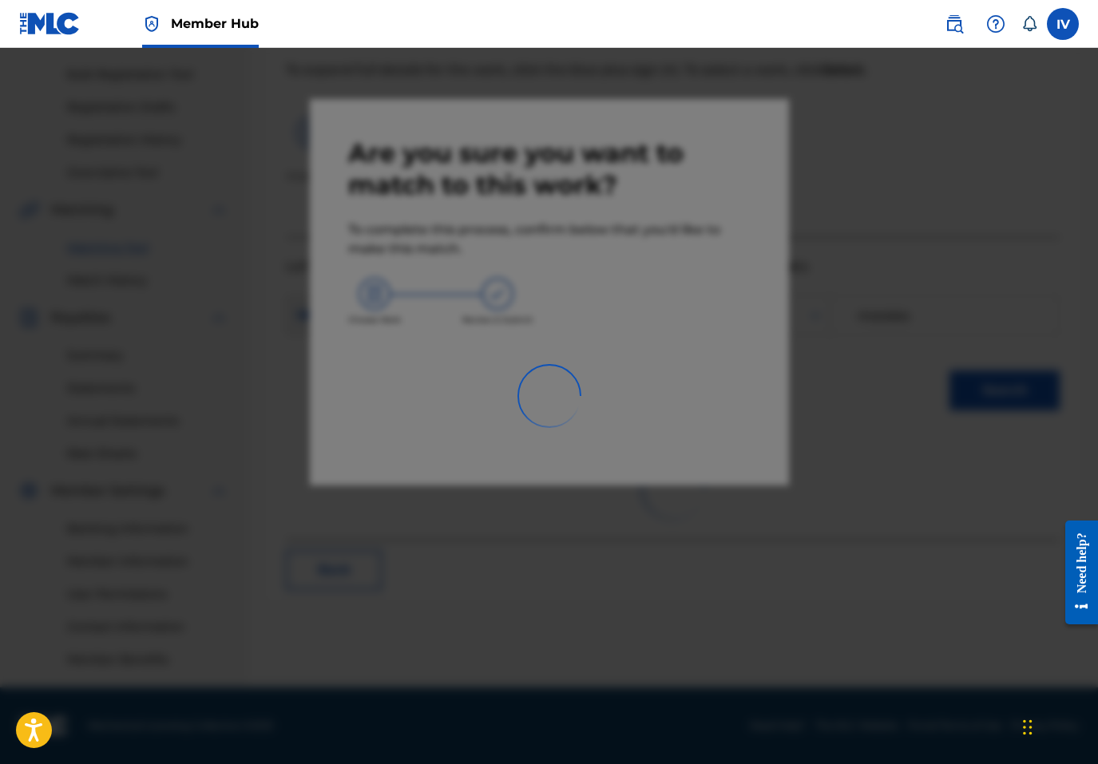
scroll to position [226, 0]
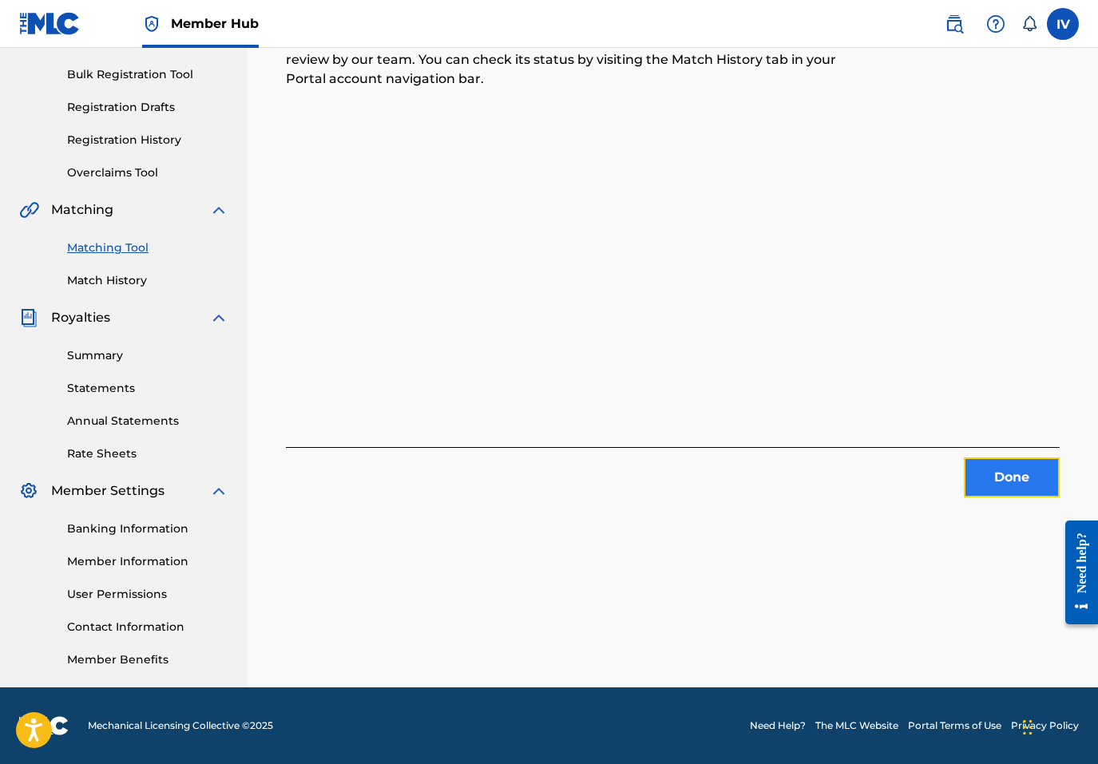
click at [1024, 468] on button "Done" at bounding box center [1012, 478] width 96 height 40
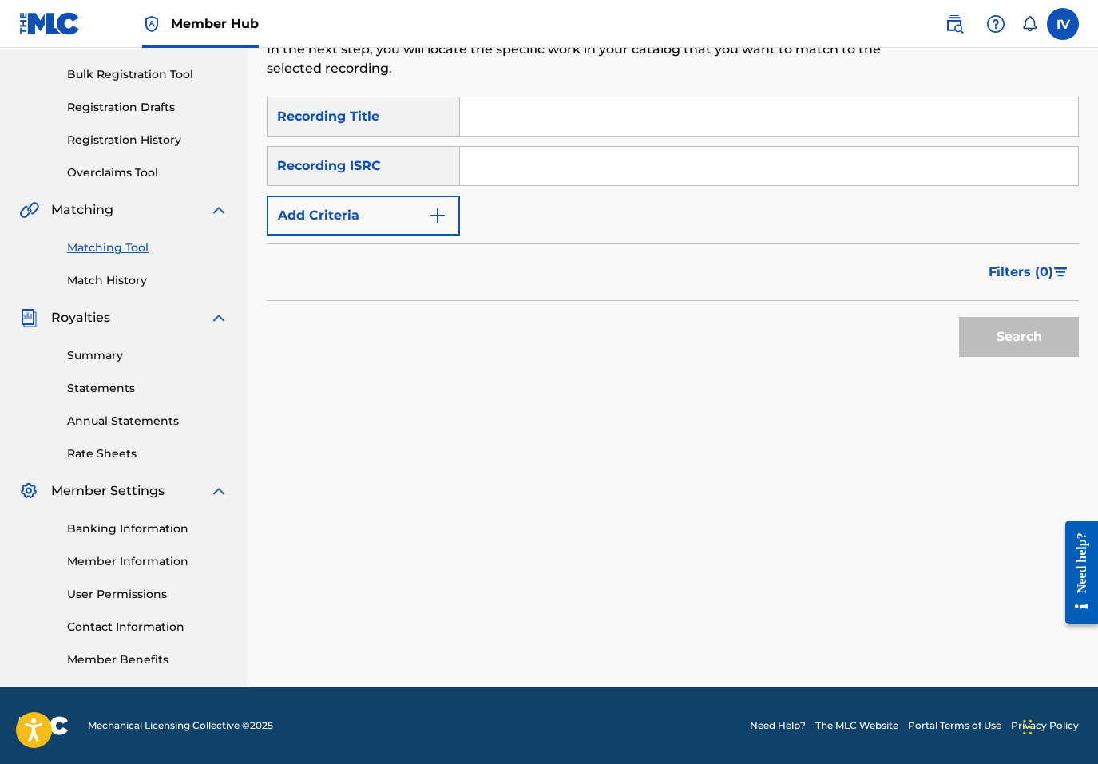
click at [553, 161] on input "Search Form" at bounding box center [769, 166] width 618 height 38
paste input "TCAEP2057033"
click at [959, 317] on button "Search" at bounding box center [1019, 337] width 120 height 40
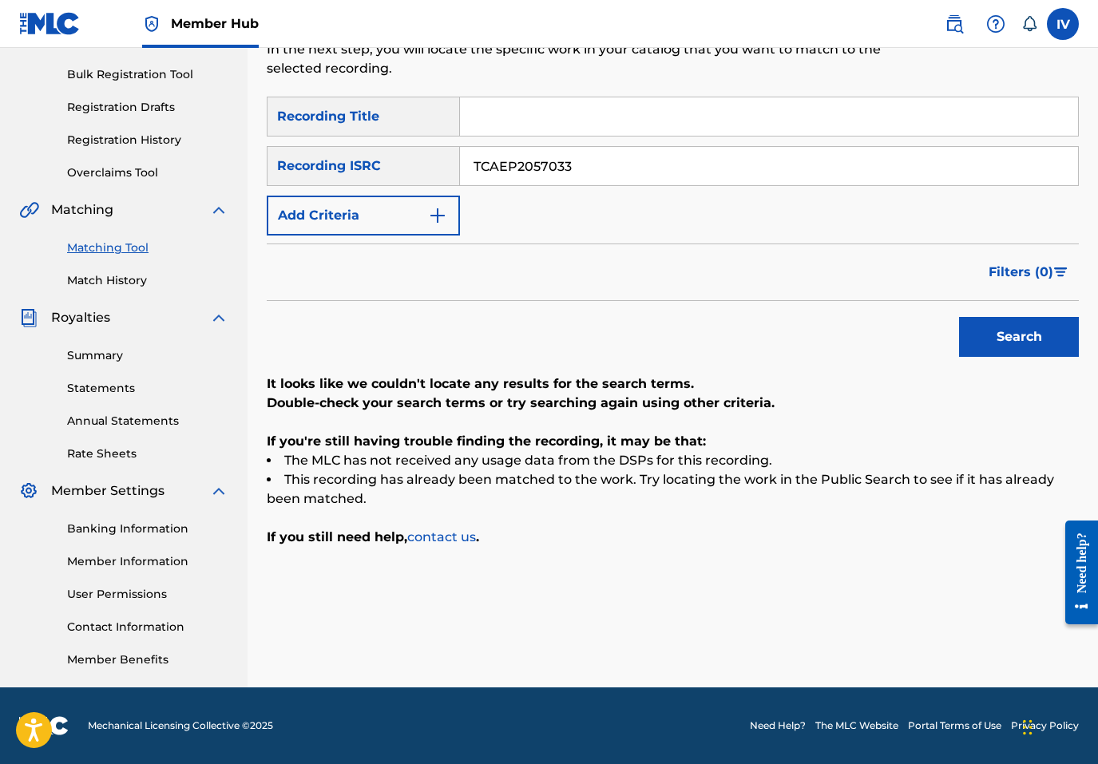
paste input "C1904460"
type input "TCAEC1904460"
click at [959, 317] on button "Search" at bounding box center [1019, 337] width 120 height 40
click at [538, 119] on input "Search Form" at bounding box center [769, 116] width 618 height 38
paste input "Intro (Dallas, Texas) [Live]"
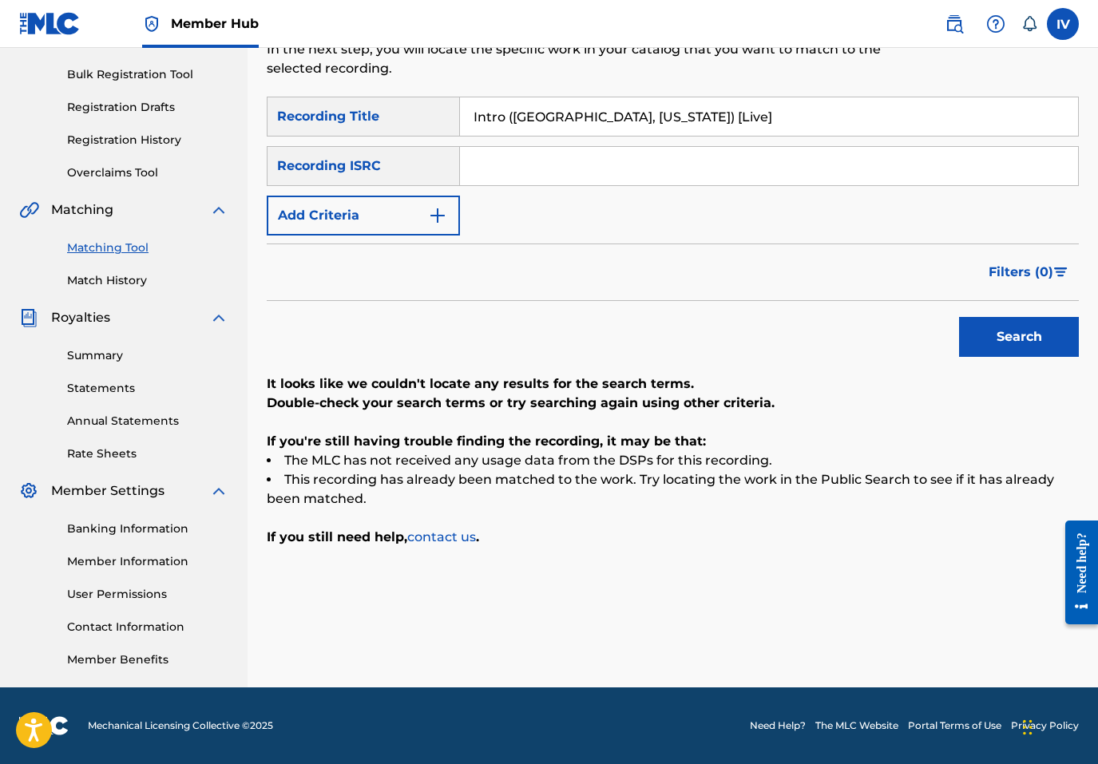
click at [959, 317] on button "Search" at bounding box center [1019, 337] width 120 height 40
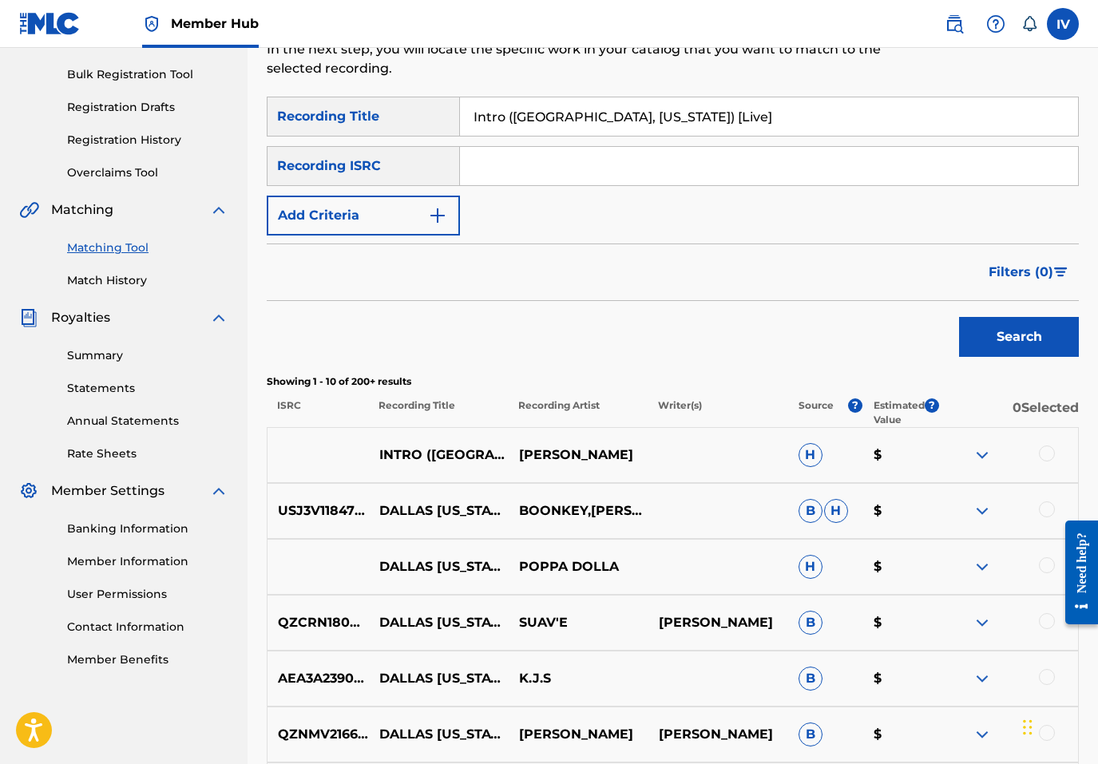
click at [1046, 453] on div at bounding box center [1047, 454] width 16 height 16
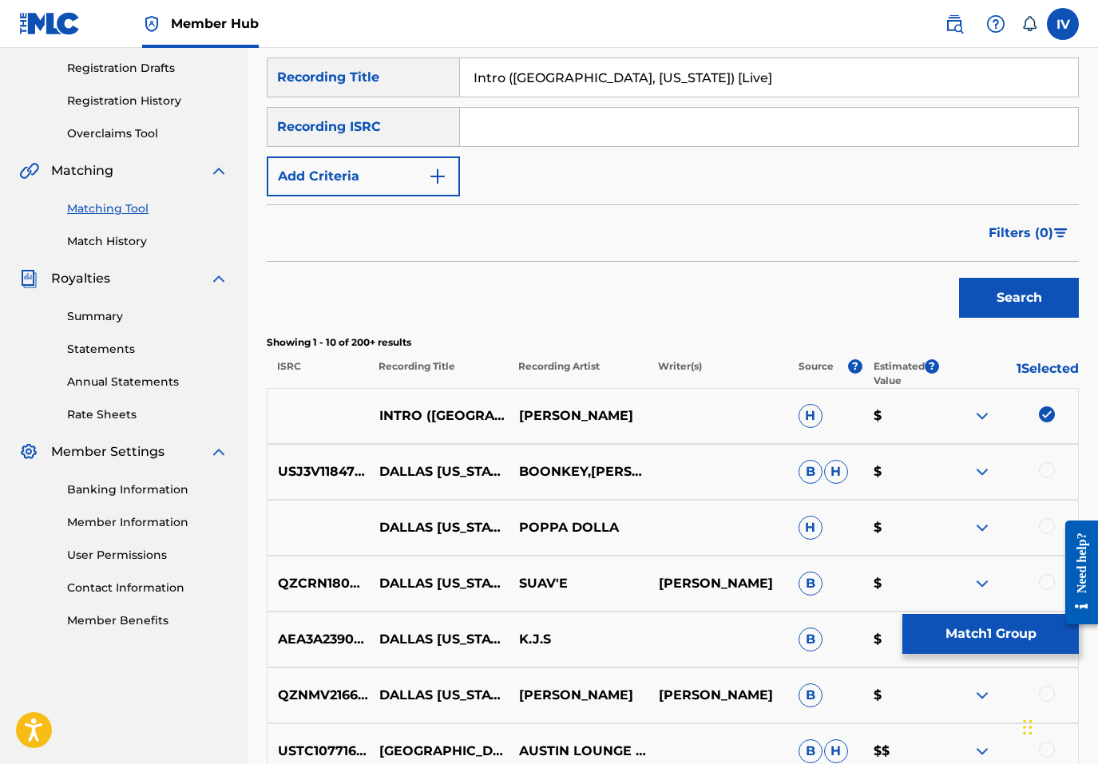
scroll to position [57, 0]
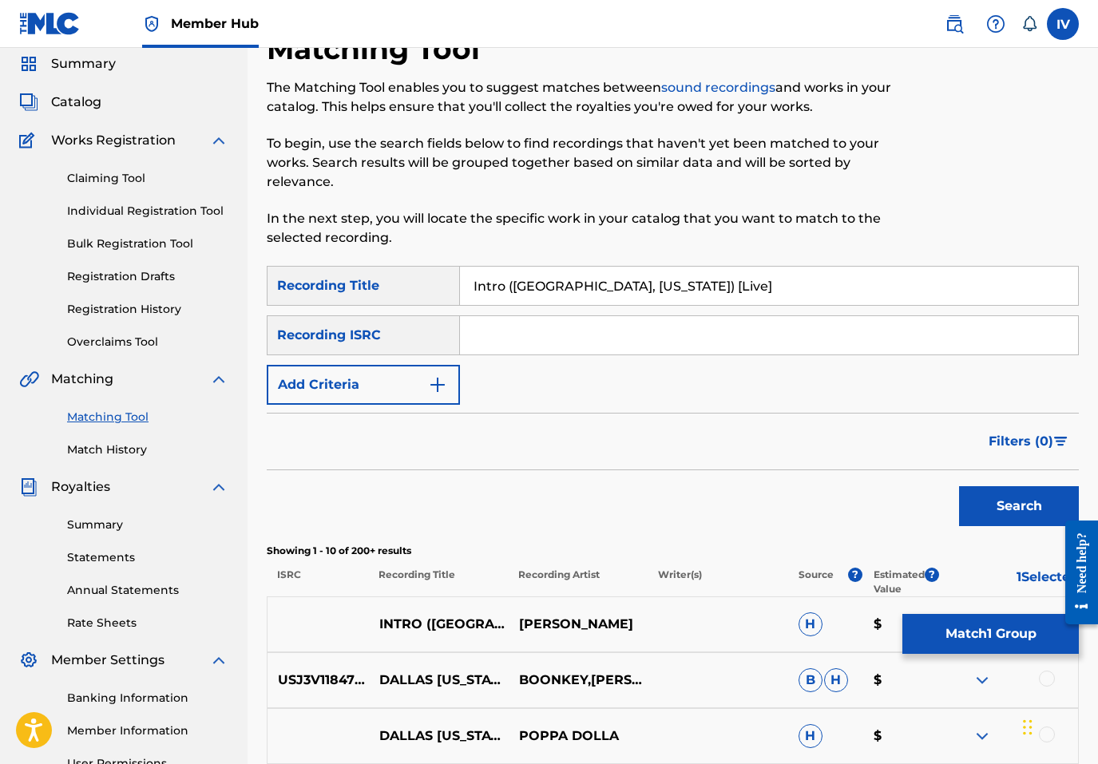
click at [497, 283] on input "Intro (Dallas, Texas) [Live]" at bounding box center [769, 286] width 618 height 38
paste input "En Vivo)"
type input "Intro (En Vivo)"
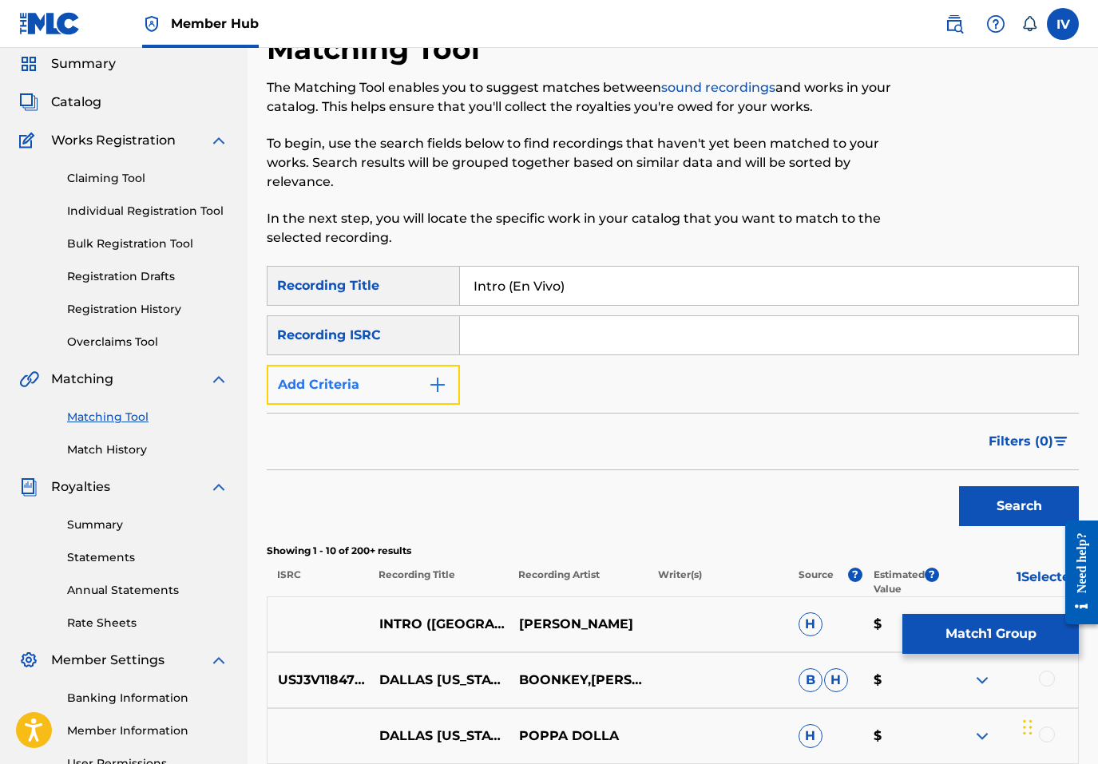
click at [381, 367] on button "Add Criteria" at bounding box center [363, 385] width 193 height 40
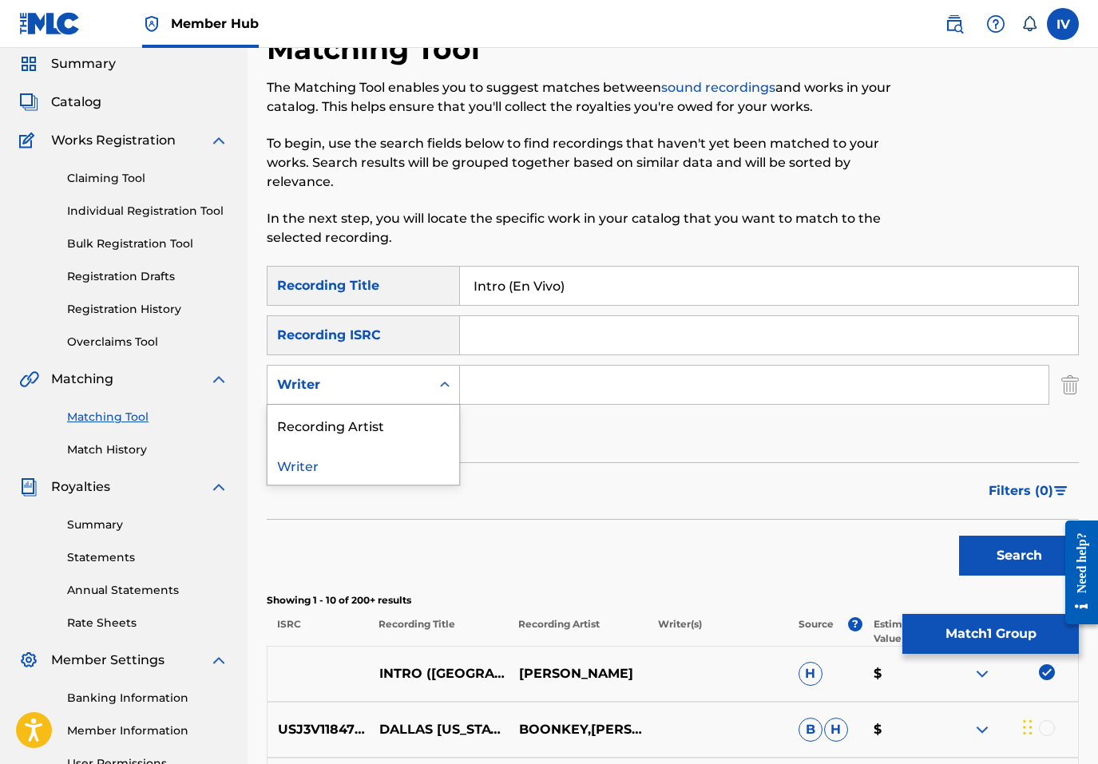
click at [363, 390] on div "Writer" at bounding box center [349, 384] width 144 height 19
click at [384, 414] on div "Recording Artist" at bounding box center [363, 425] width 192 height 40
click at [471, 391] on input "Search Form" at bounding box center [754, 385] width 588 height 38
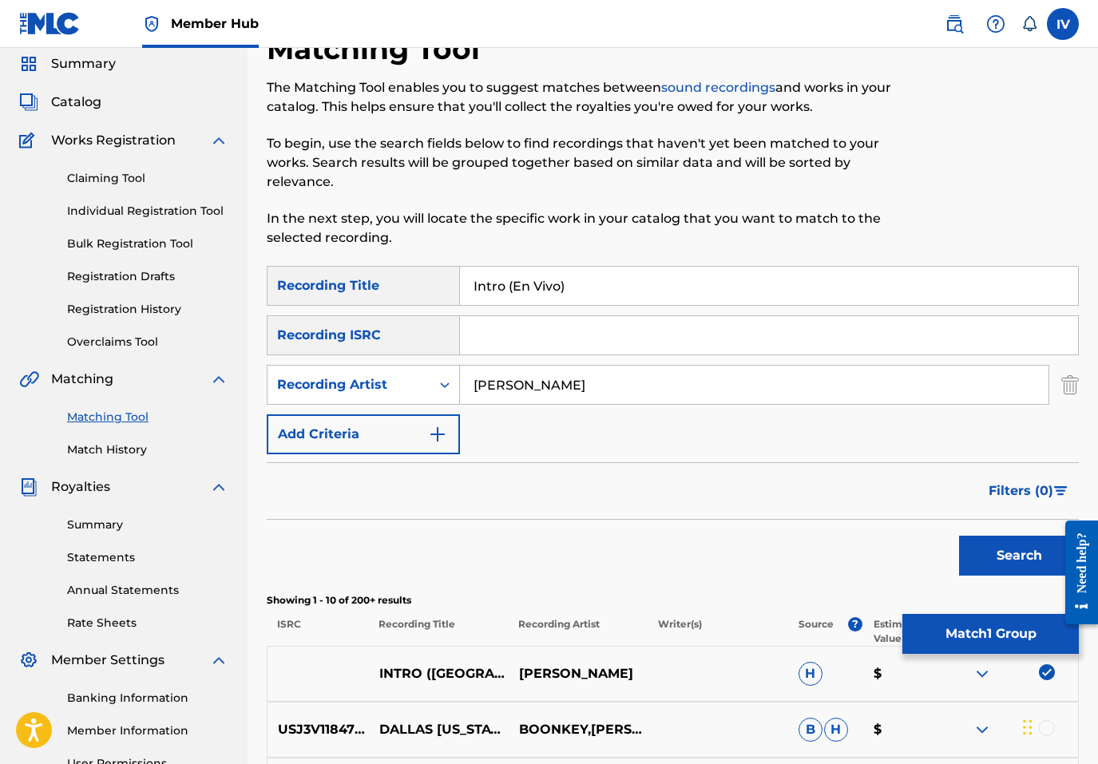
type input "julissa"
click at [959, 536] on button "Search" at bounding box center [1019, 556] width 120 height 40
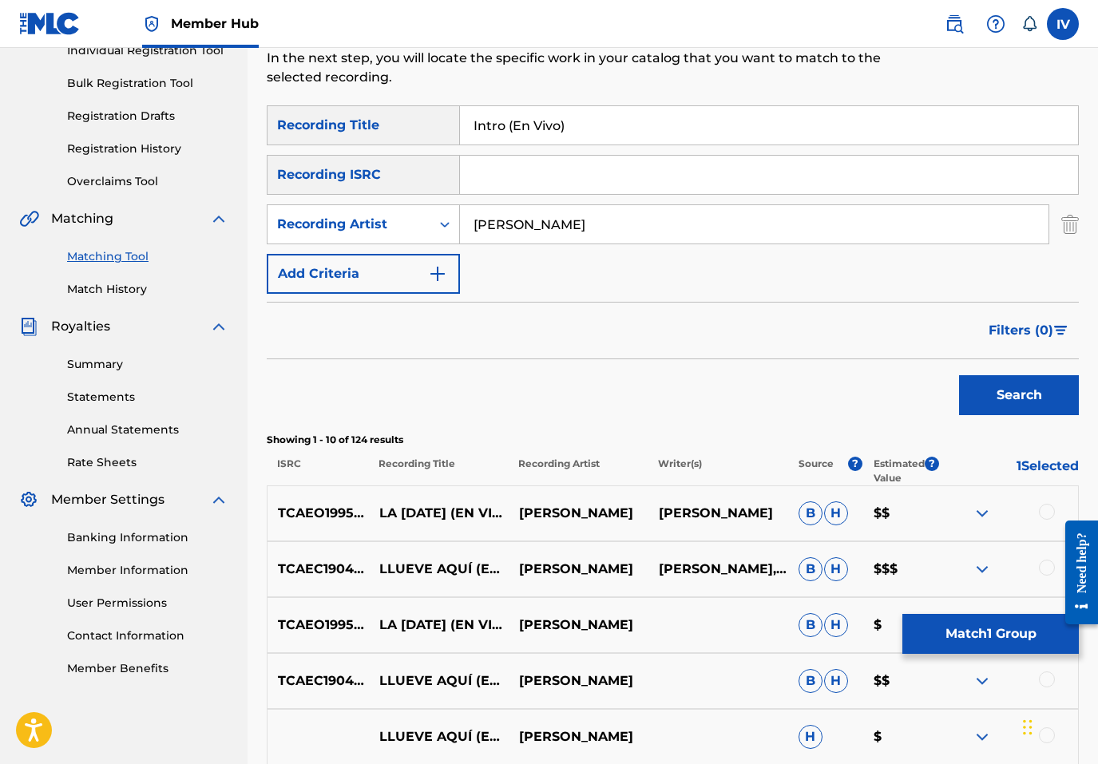
scroll to position [443, 0]
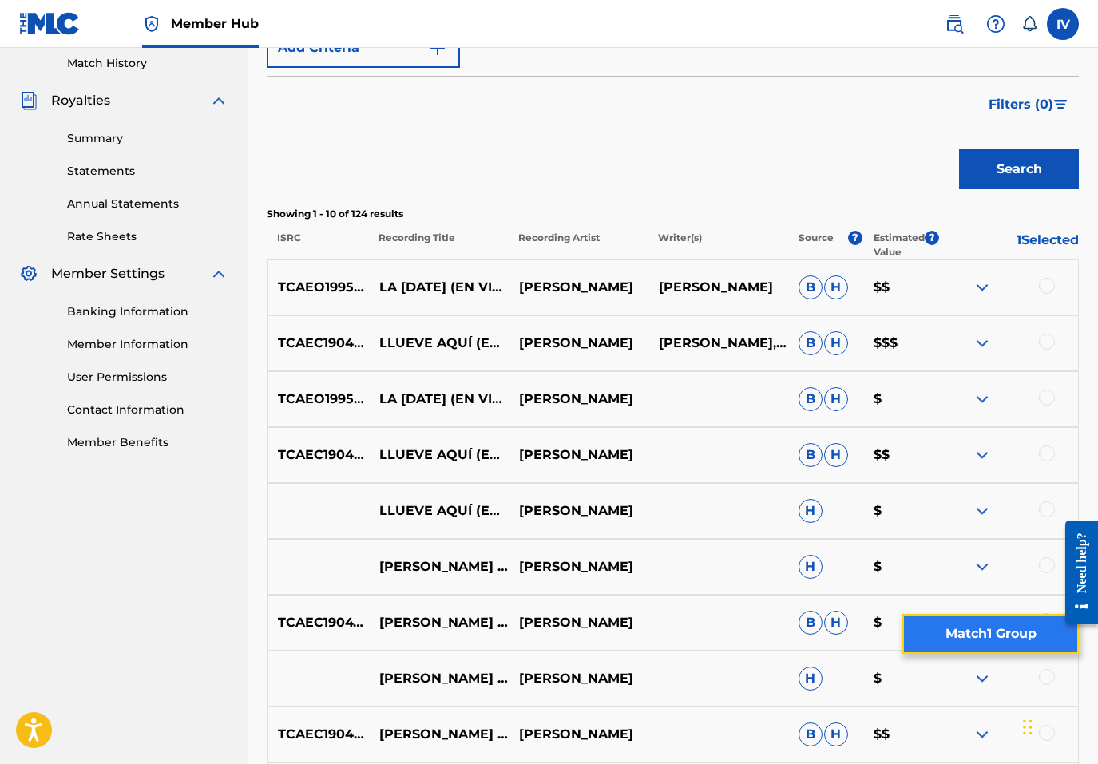
click at [963, 632] on button "Match 1 Group" at bounding box center [990, 634] width 176 height 40
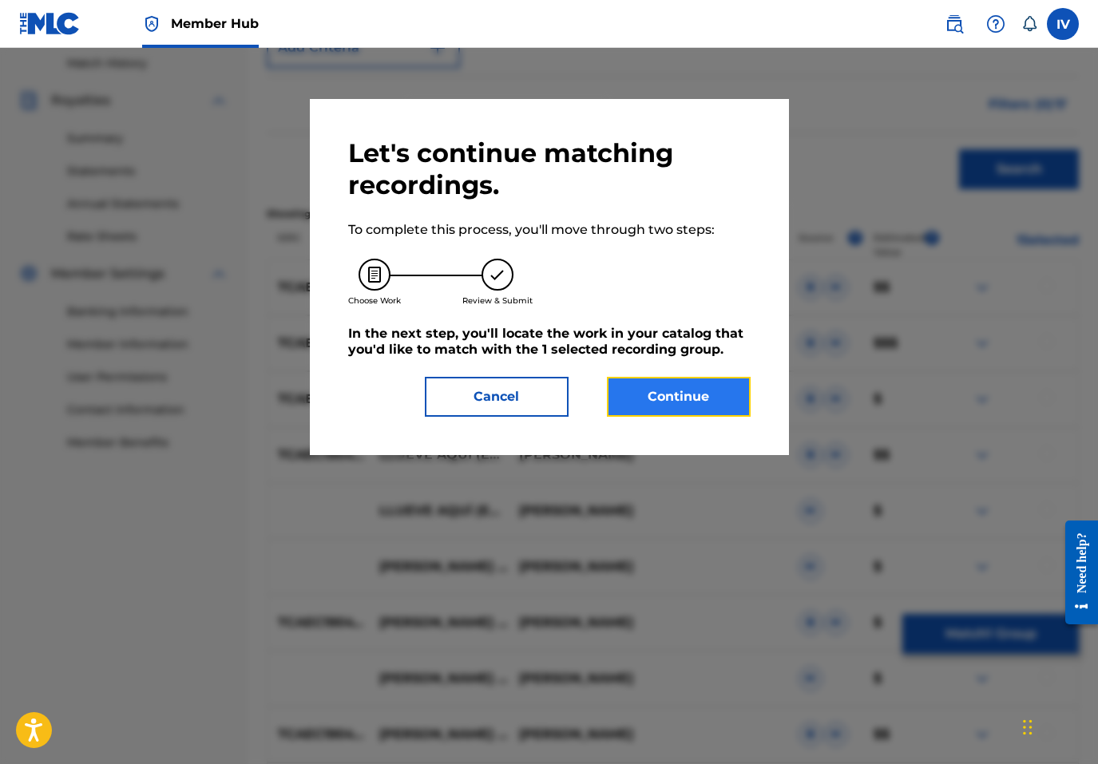
click at [691, 385] on button "Continue" at bounding box center [679, 397] width 144 height 40
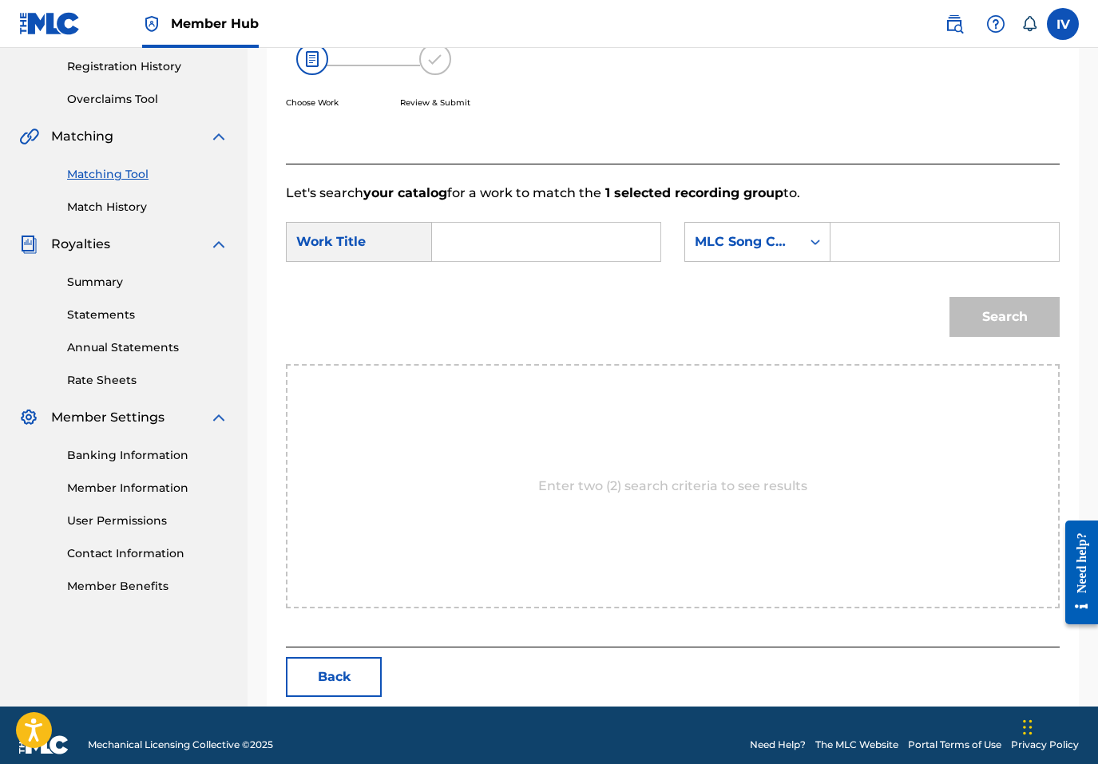
scroll to position [319, 0]
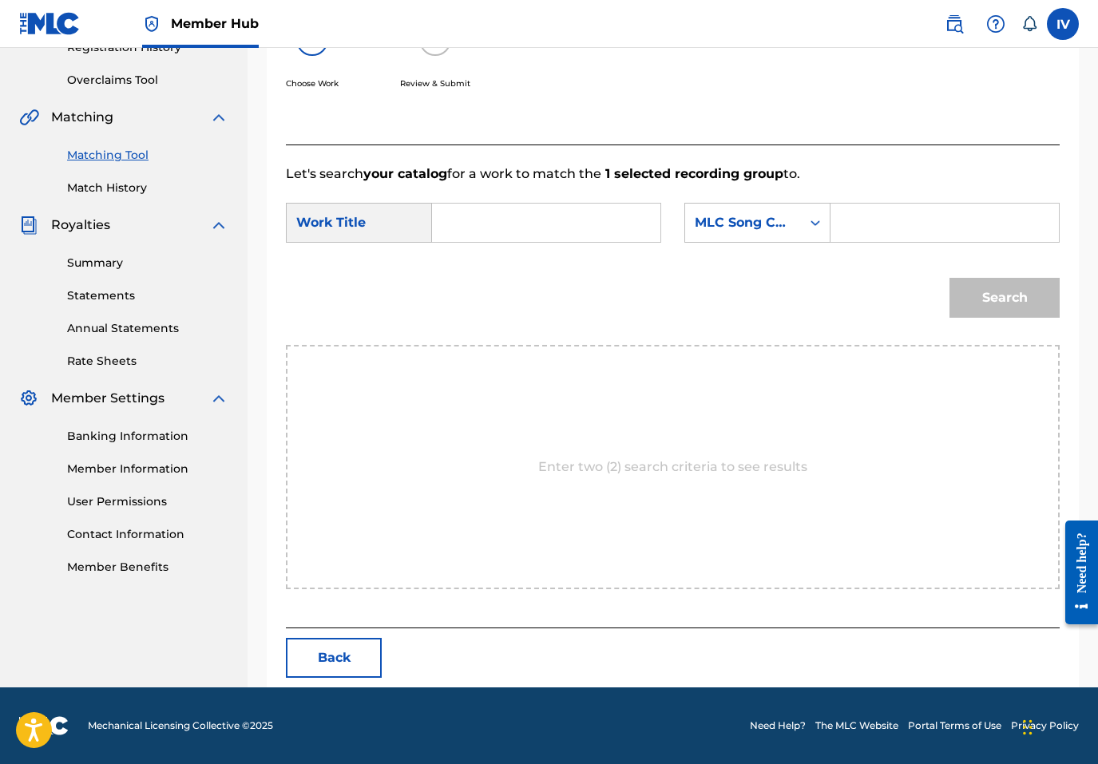
click at [566, 207] on input "Search Form" at bounding box center [546, 223] width 201 height 38
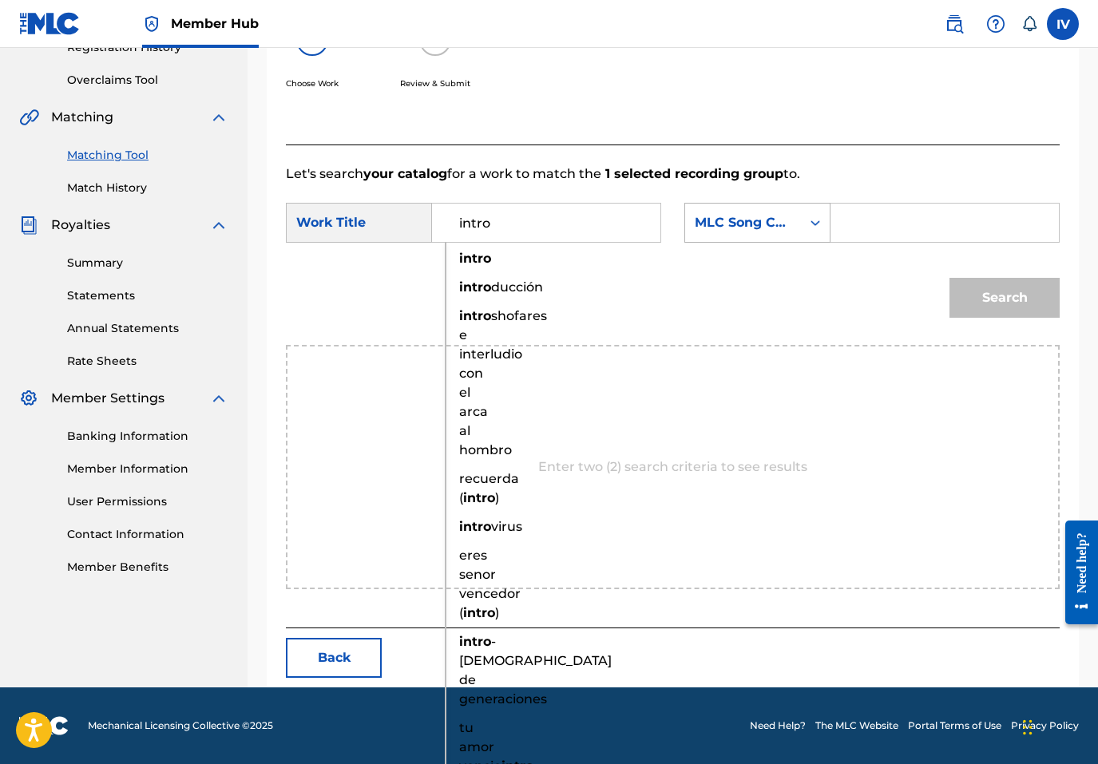
type input "intro"
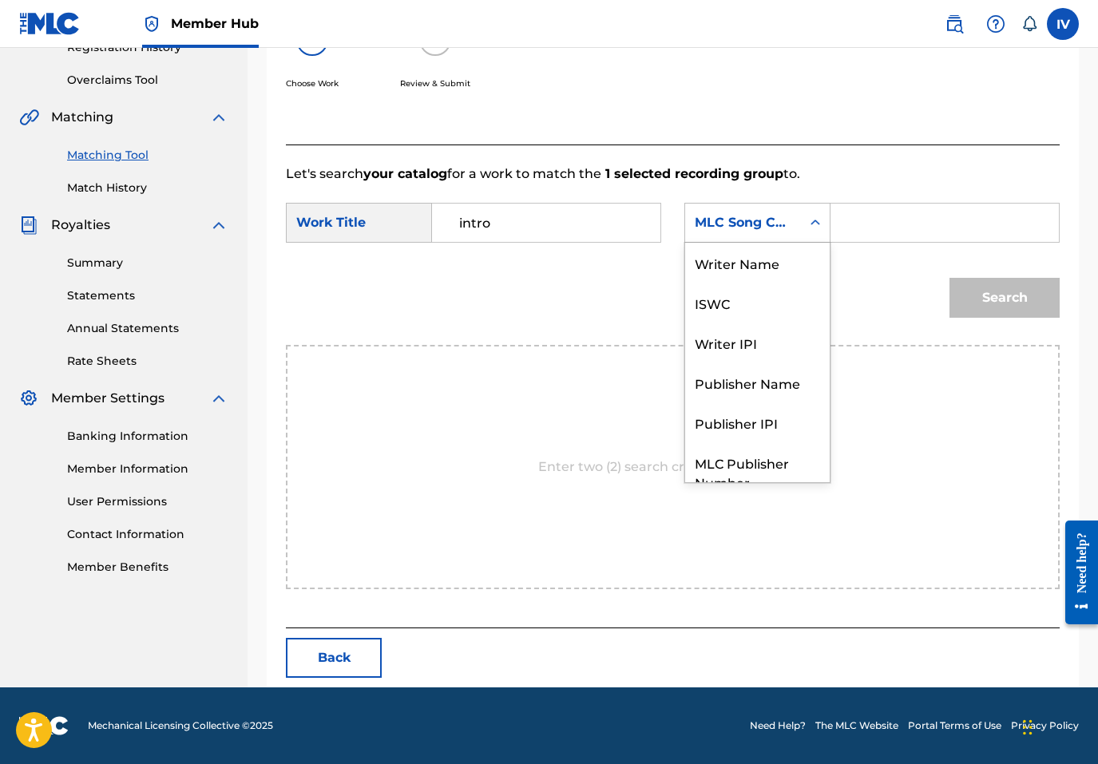
click at [752, 213] on div "MLC Song Code" at bounding box center [743, 222] width 97 height 19
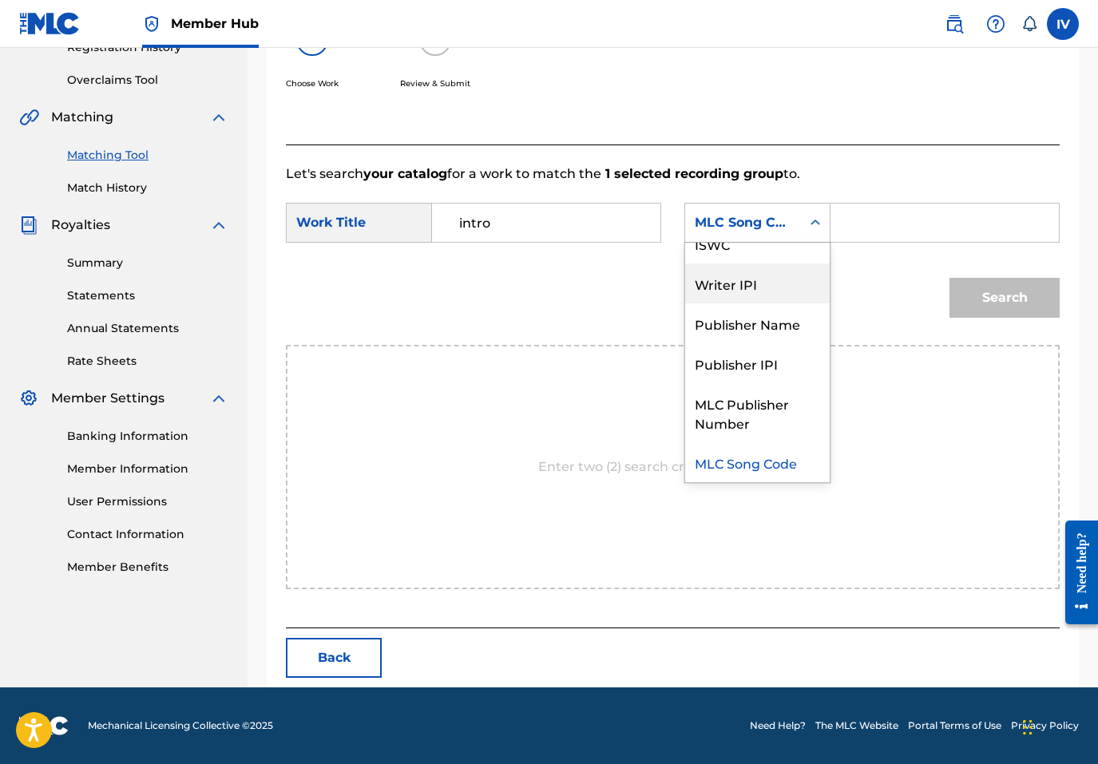
scroll to position [0, 0]
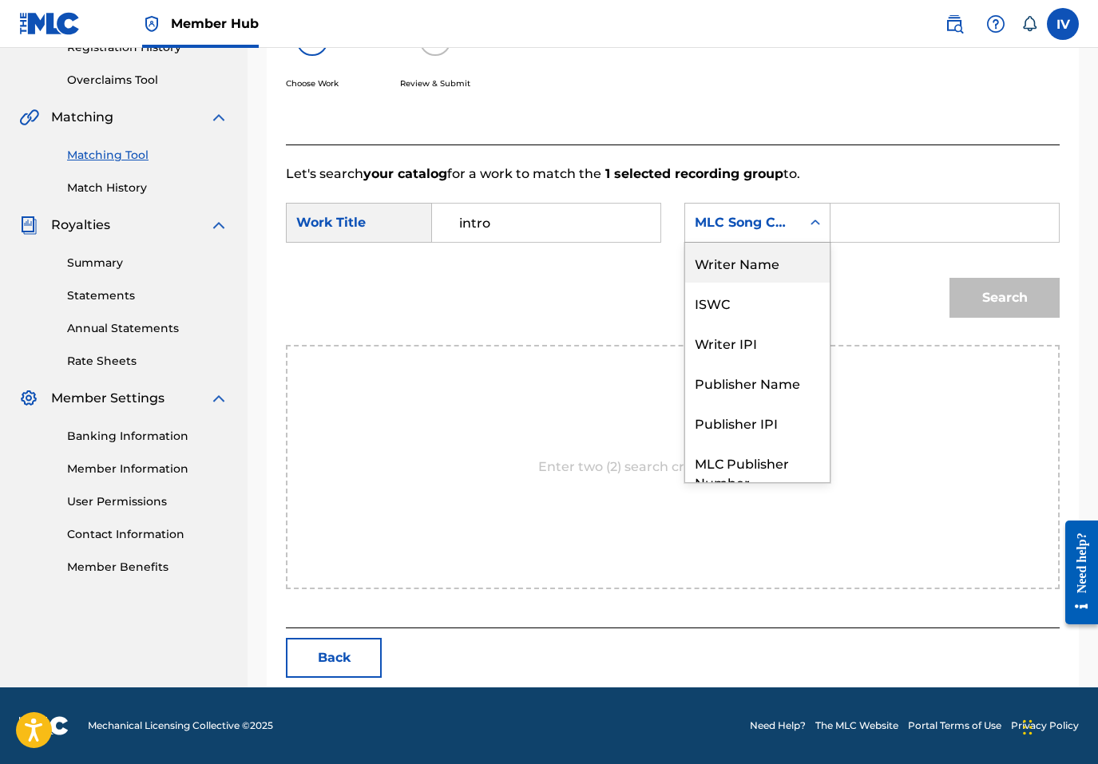
click at [755, 268] on div "Writer Name" at bounding box center [757, 263] width 145 height 40
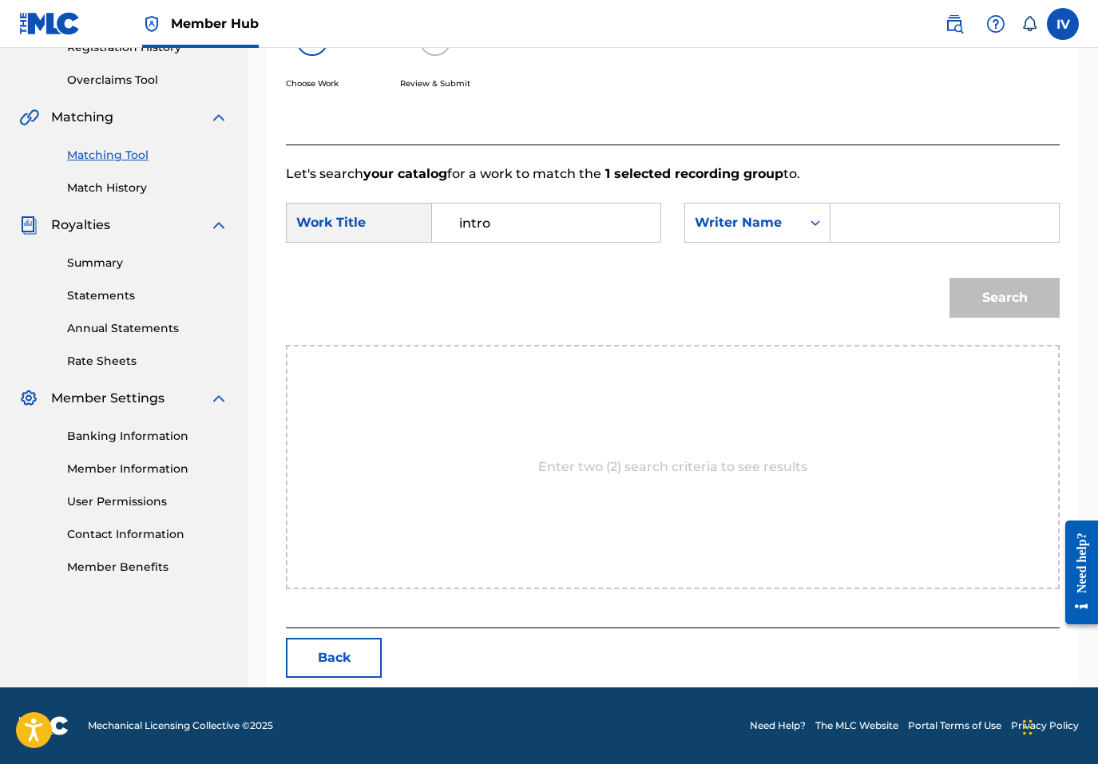
click at [858, 239] on input "Search Form" at bounding box center [944, 223] width 201 height 38
type input "rivera"
click at [949, 278] on button "Search" at bounding box center [1004, 298] width 110 height 40
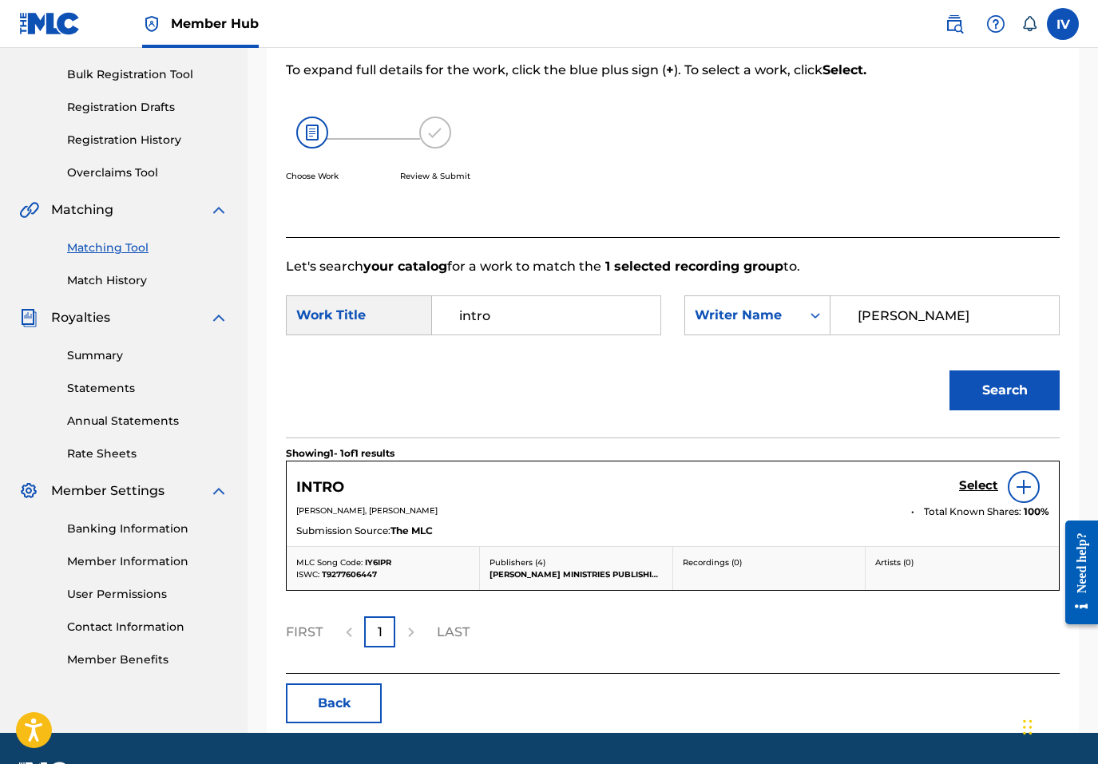
scroll to position [271, 0]
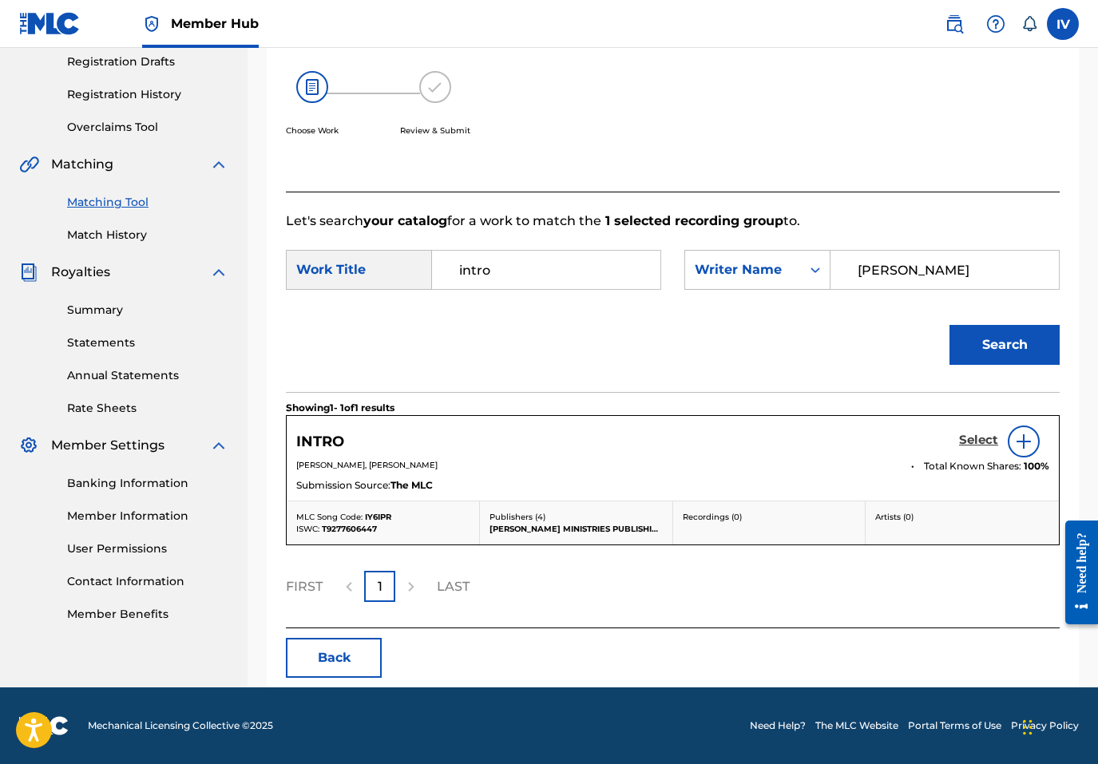
click at [976, 437] on h5 "Select" at bounding box center [978, 440] width 39 height 15
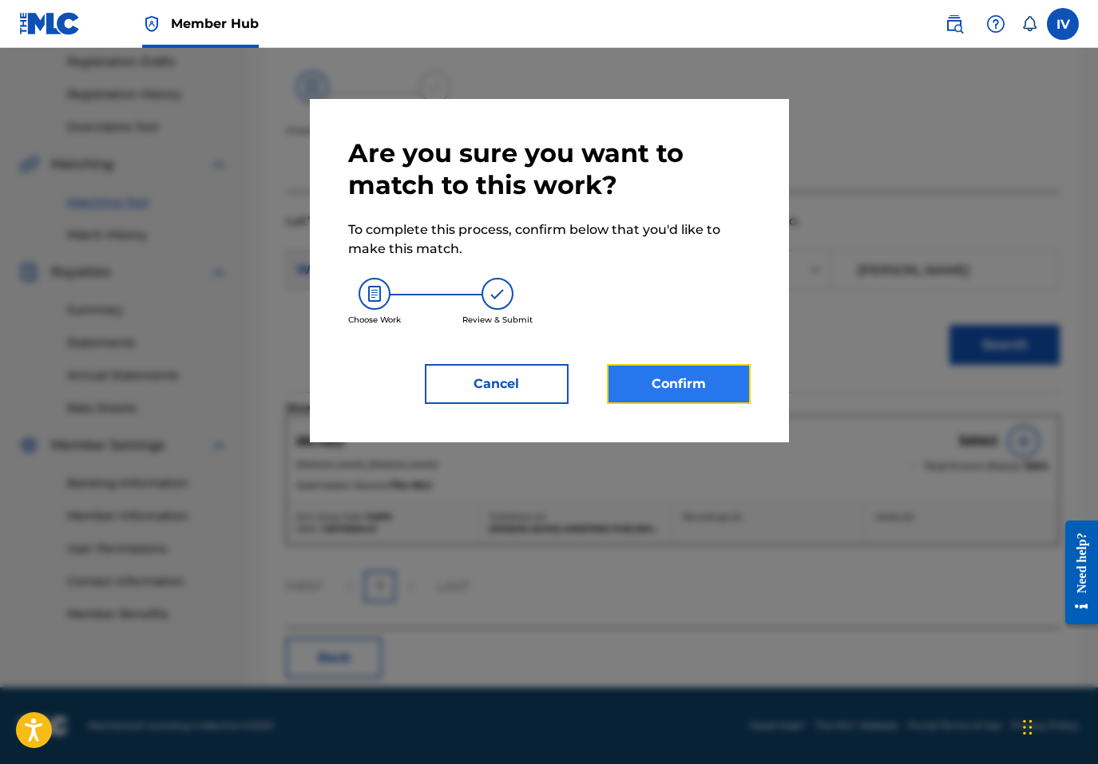
click at [619, 374] on button "Confirm" at bounding box center [679, 384] width 144 height 40
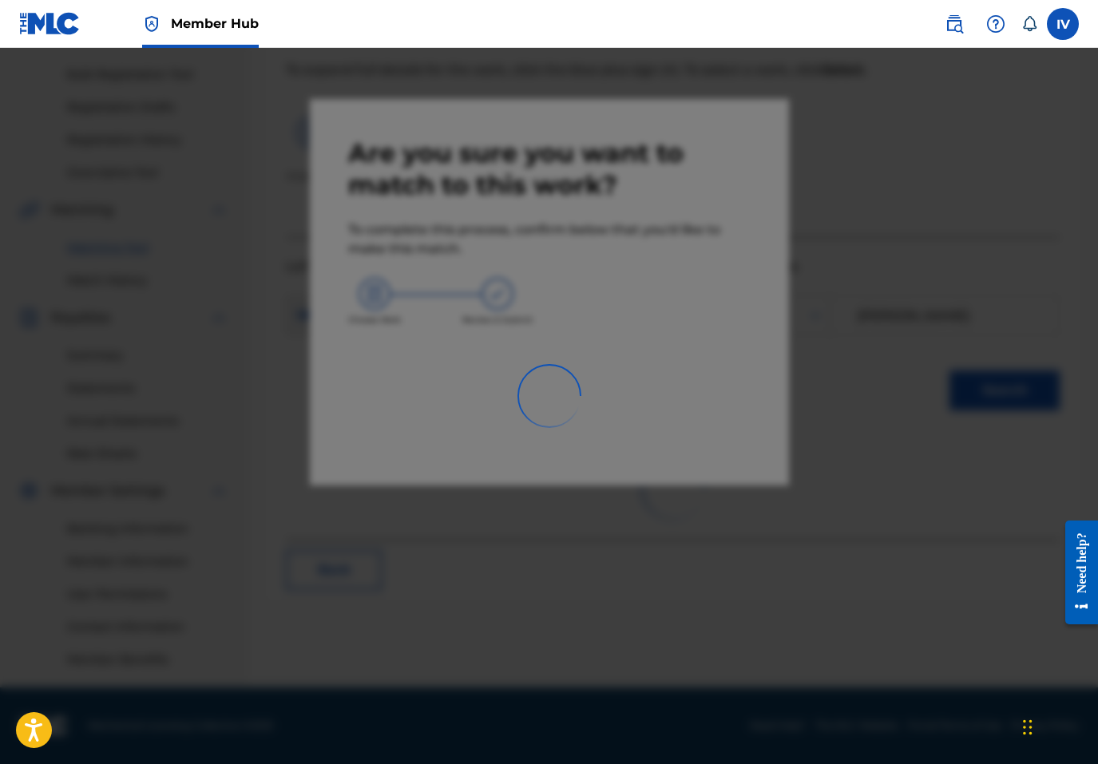
scroll to position [226, 0]
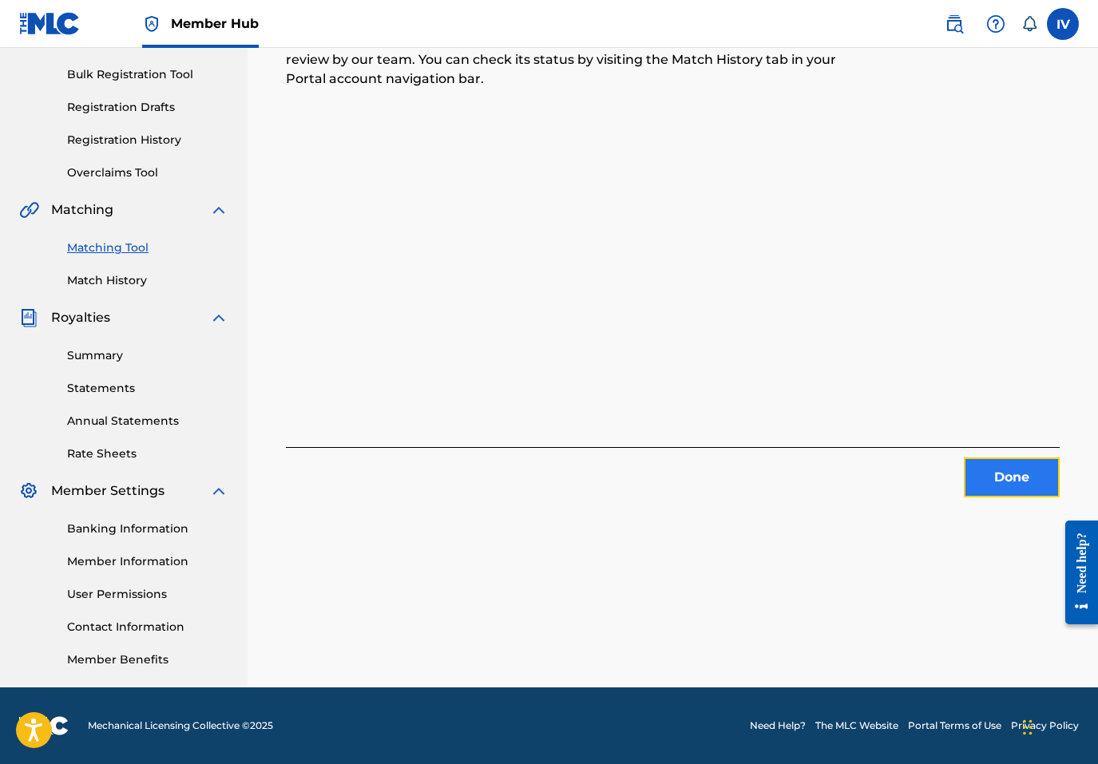
click at [977, 470] on button "Done" at bounding box center [1012, 478] width 96 height 40
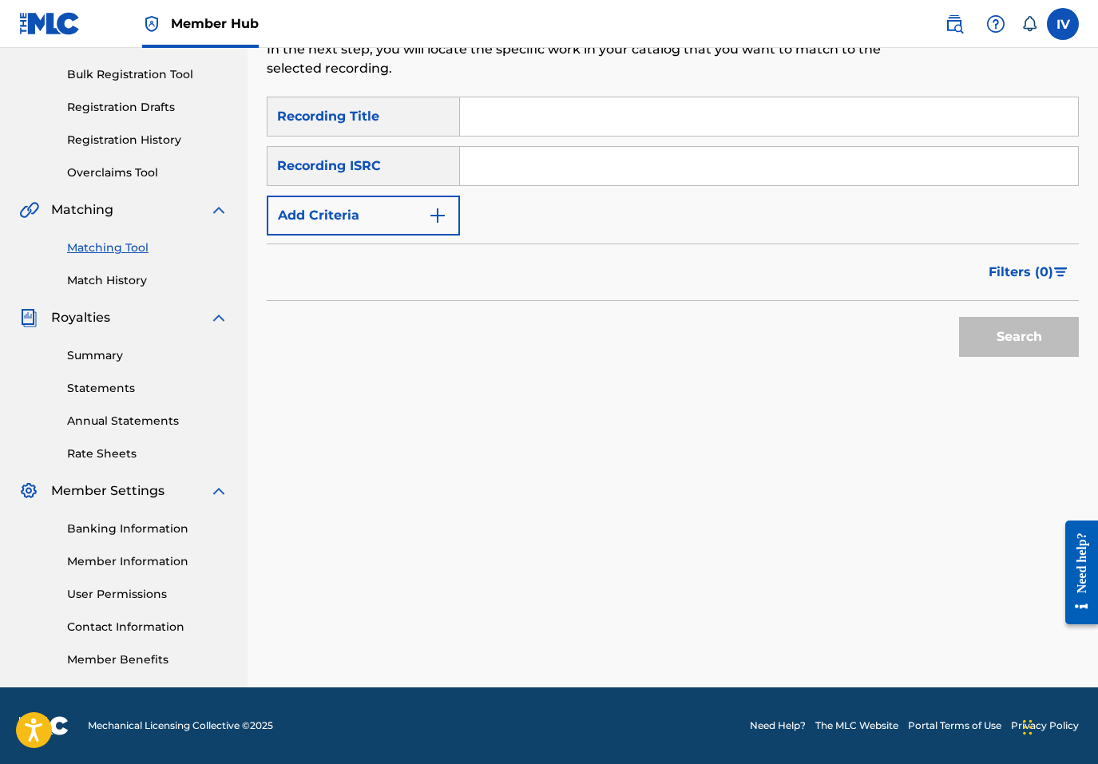
click at [550, 176] on input "Search Form" at bounding box center [769, 166] width 618 height 38
paste input "TCAEP2057036"
click at [959, 317] on button "Search" at bounding box center [1019, 337] width 120 height 40
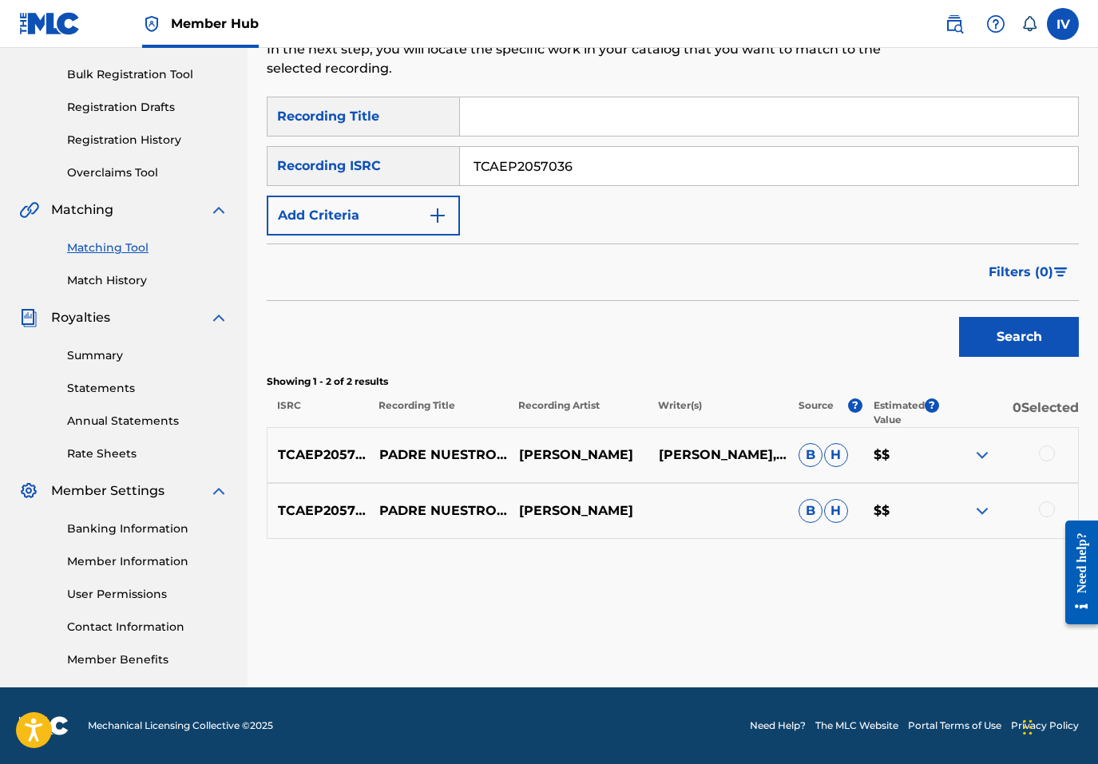
click at [1036, 458] on div at bounding box center [1008, 455] width 140 height 19
click at [1044, 458] on div at bounding box center [1047, 454] width 16 height 16
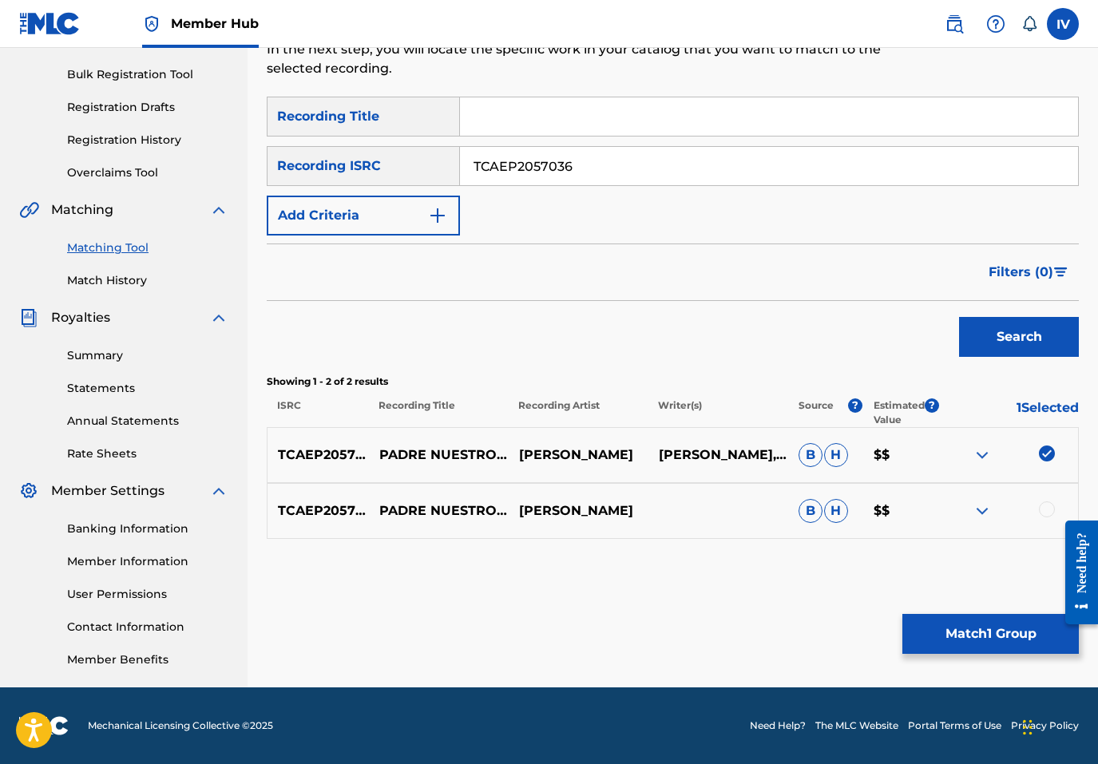
click at [1045, 504] on div at bounding box center [1047, 509] width 16 height 16
click at [611, 156] on input "TCAEP2057036" at bounding box center [769, 166] width 618 height 38
paste input "C1904484"
type input "TCAEC1904484"
click at [959, 317] on button "Search" at bounding box center [1019, 337] width 120 height 40
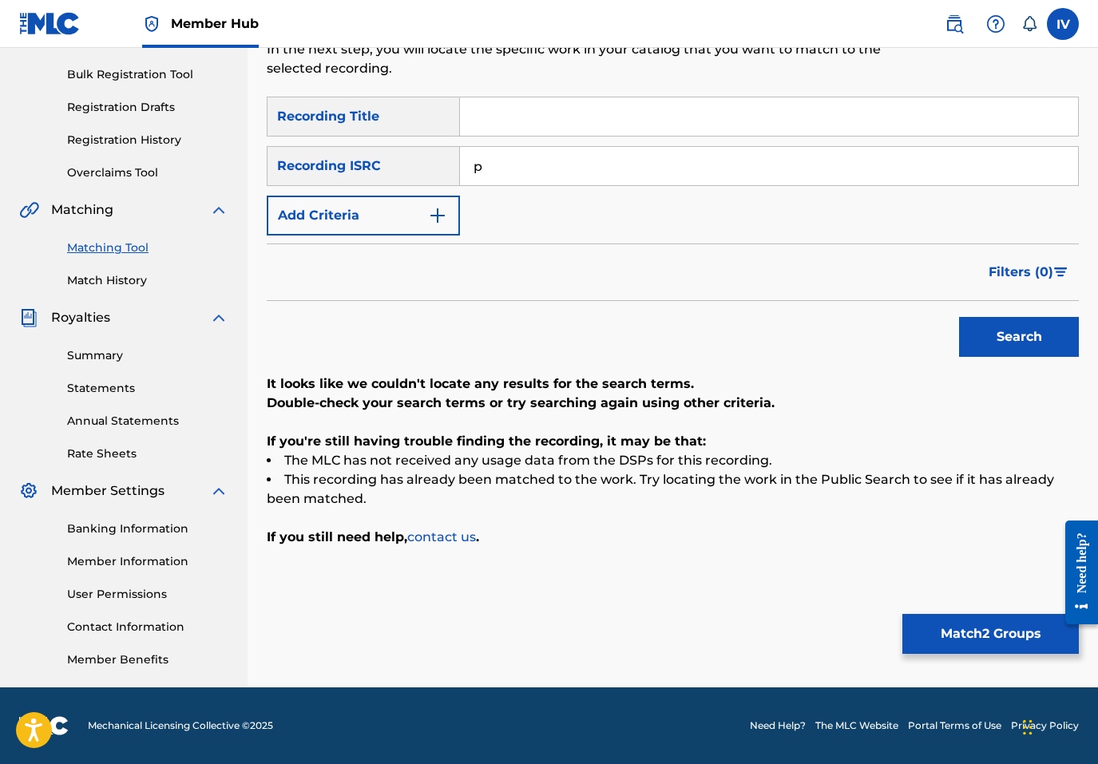
type input "p"
click at [681, 121] on input "Search Form" at bounding box center [769, 116] width 618 height 38
click at [819, 125] on input "Search Form" at bounding box center [769, 116] width 618 height 38
type input "padre nuestro"
click at [397, 237] on form "SearchWithCriteria6fe808fb-8ed7-4fc7-bee0-862782e52f7d Recording Title padre nu…" at bounding box center [673, 231] width 812 height 268
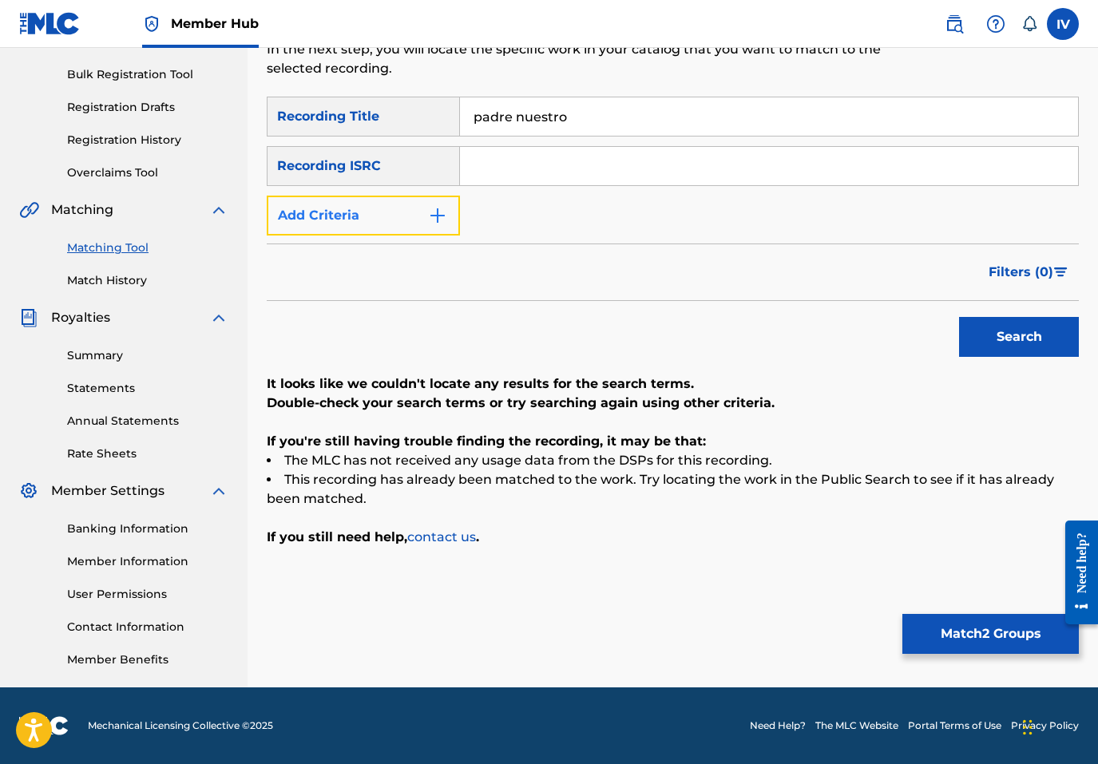
click at [390, 229] on button "Add Criteria" at bounding box center [363, 216] width 193 height 40
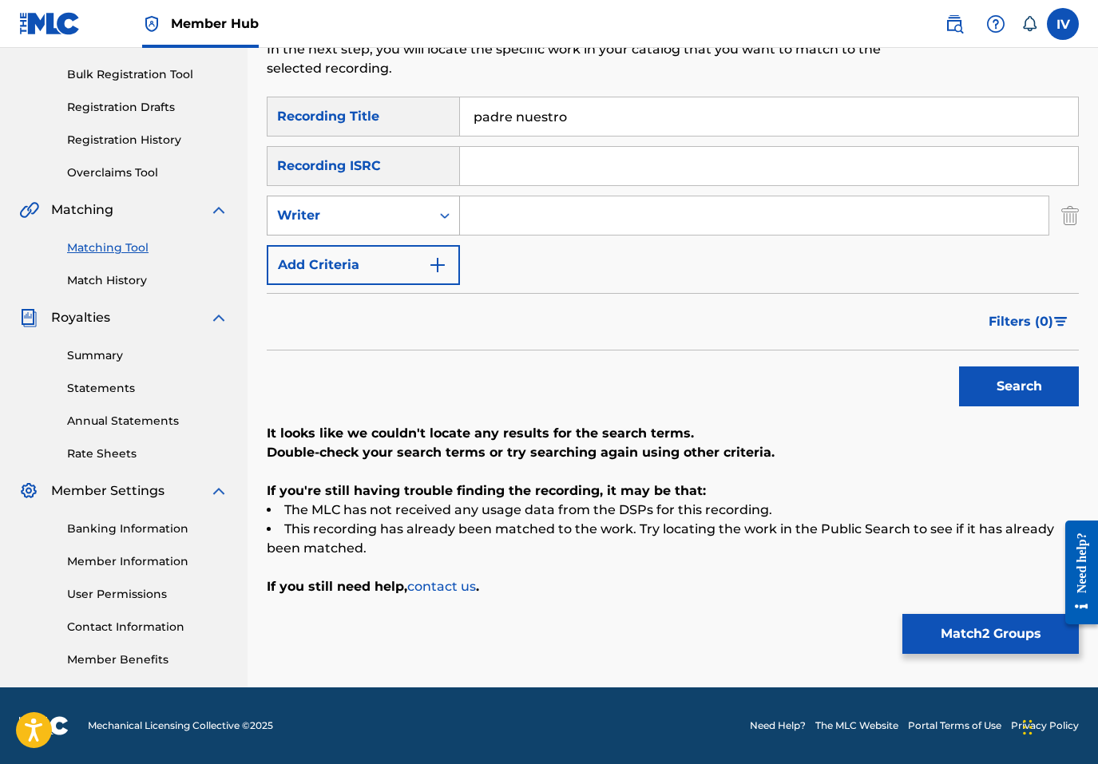
click at [376, 211] on div "Writer" at bounding box center [349, 215] width 144 height 19
click at [376, 262] on div "Recording Artist" at bounding box center [363, 256] width 192 height 40
click at [499, 217] on input "Search Form" at bounding box center [754, 215] width 588 height 38
type input "julissa"
click at [959, 367] on button "Search" at bounding box center [1019, 387] width 120 height 40
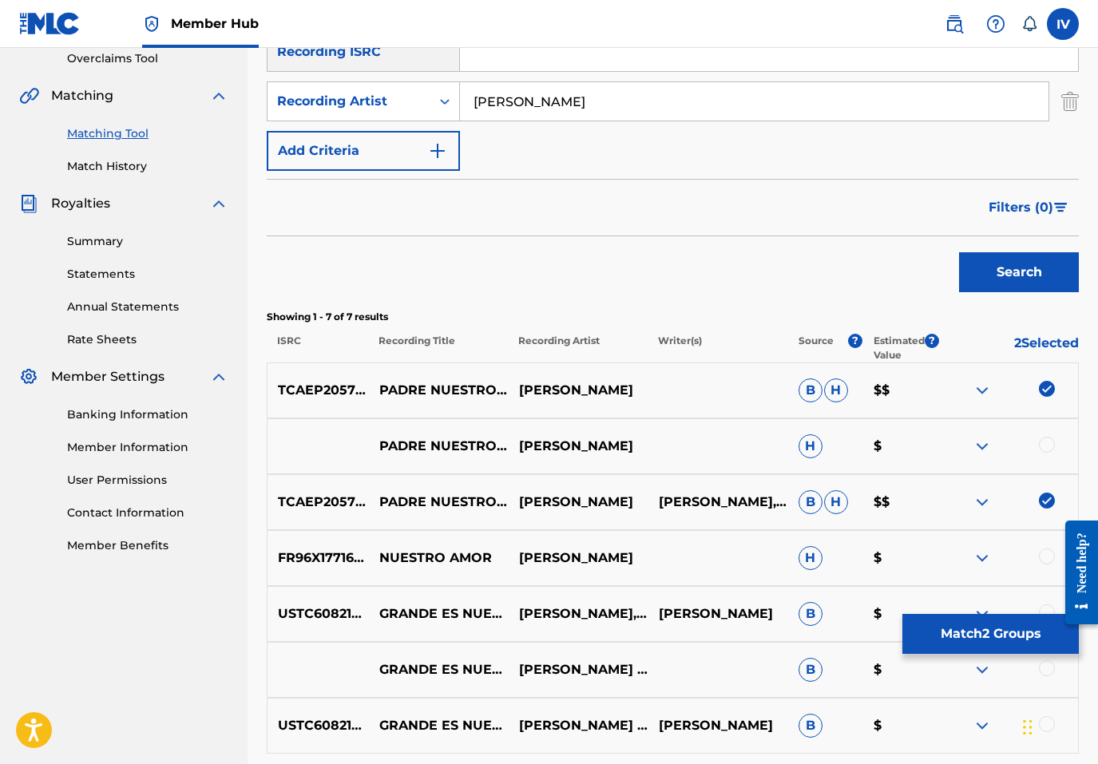
scroll to position [370, 0]
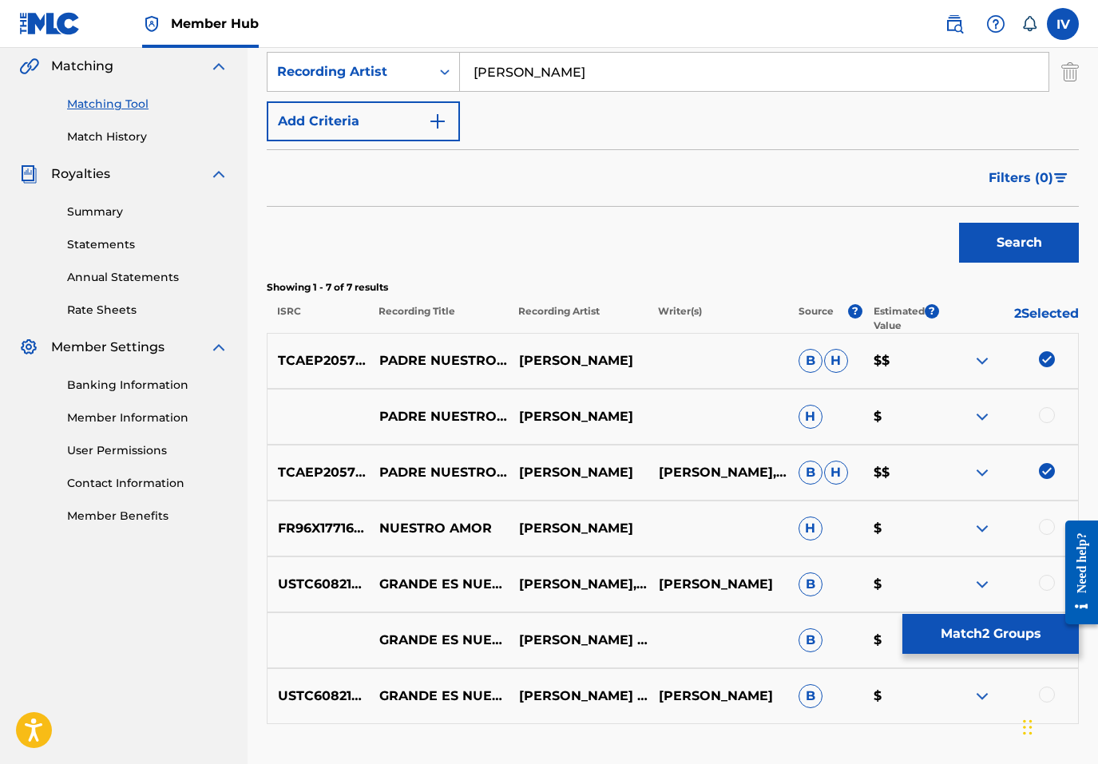
click at [1044, 415] on div at bounding box center [1047, 415] width 16 height 16
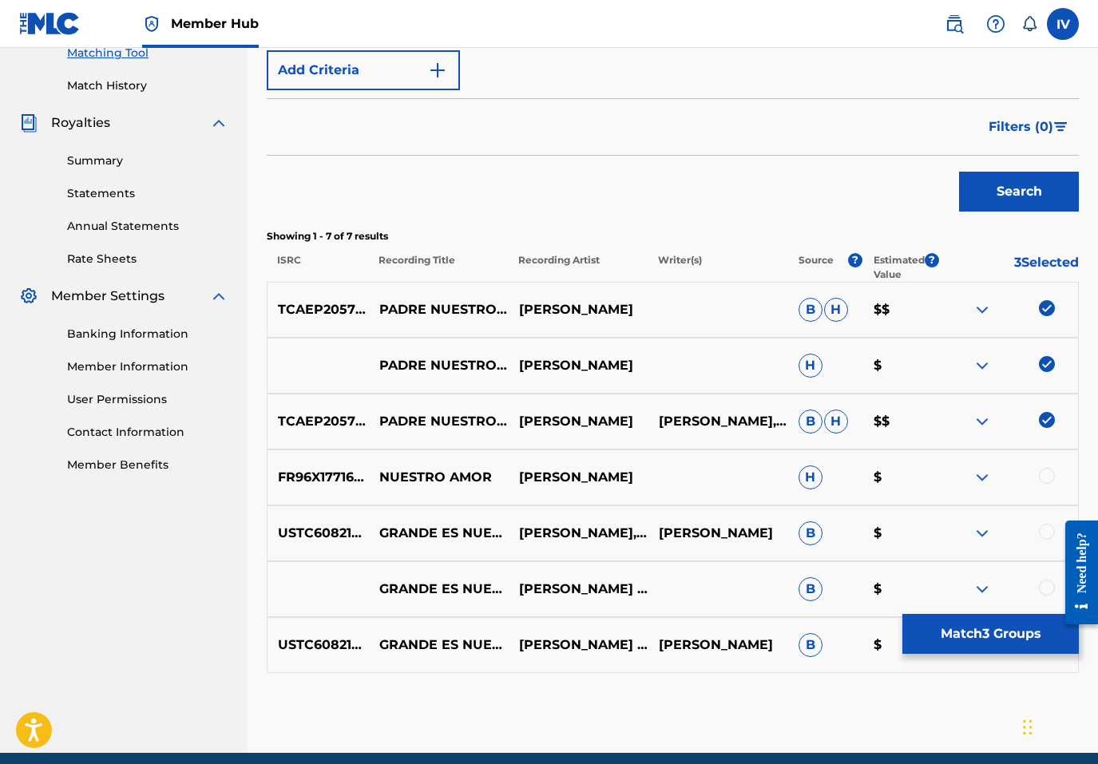
scroll to position [426, 0]
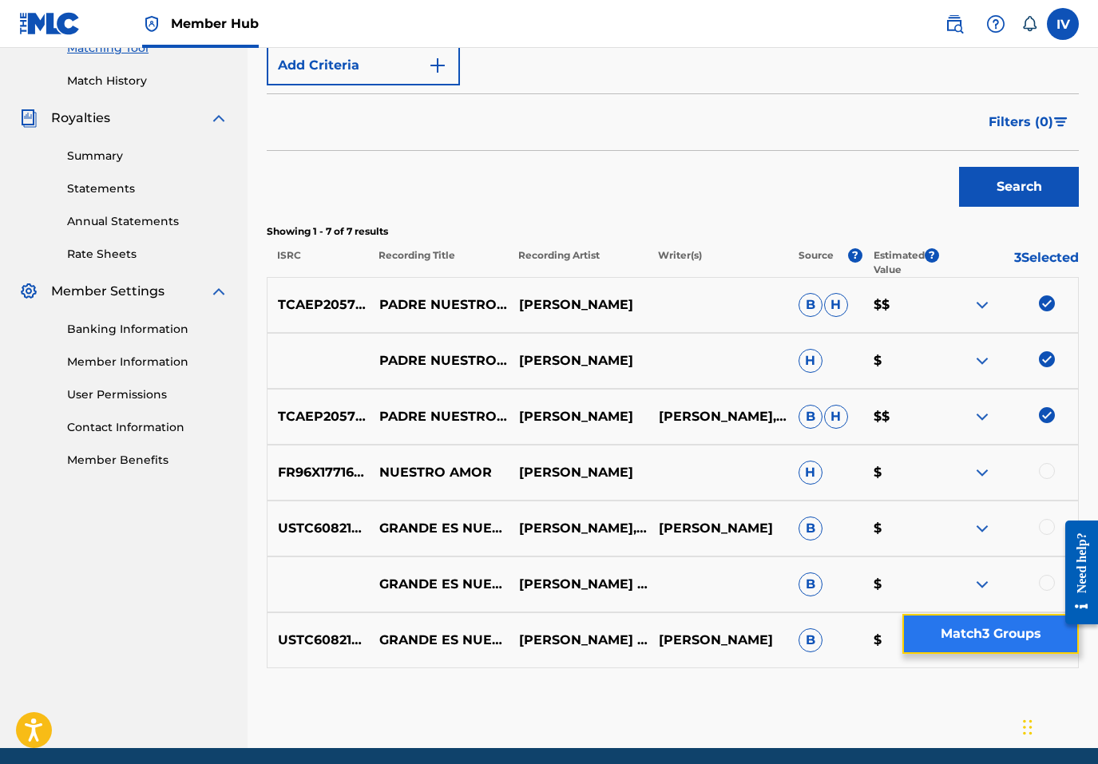
click at [991, 651] on button "Match 3 Groups" at bounding box center [990, 634] width 176 height 40
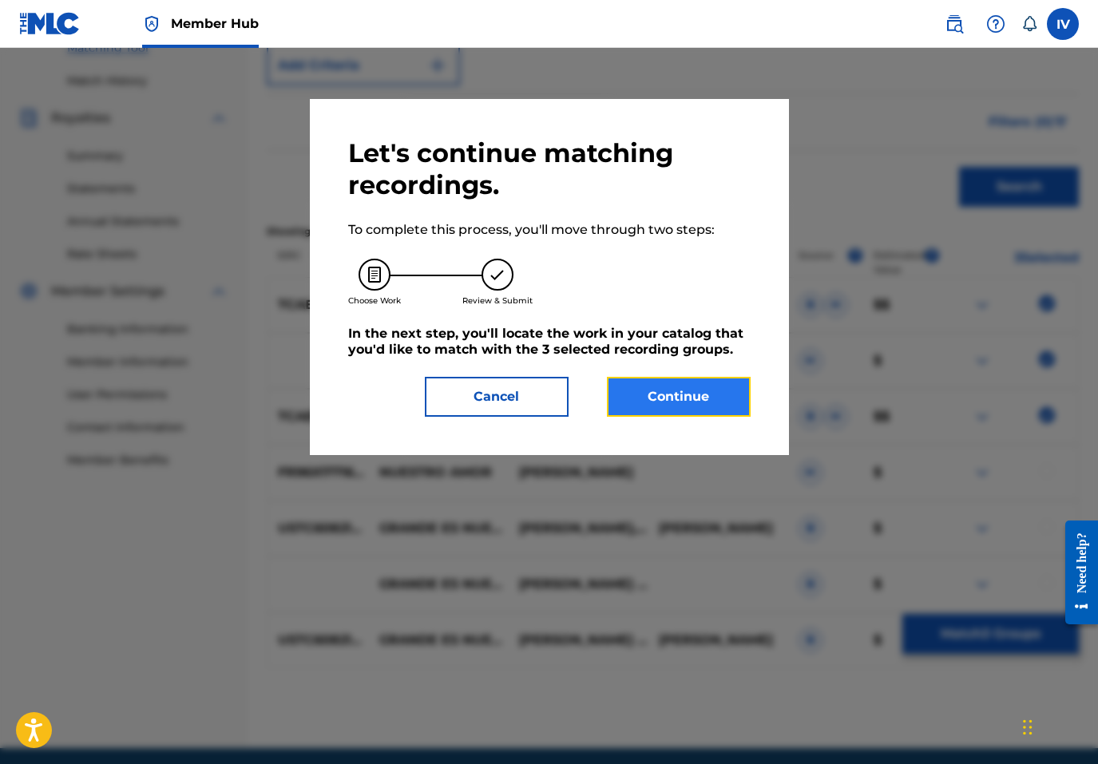
click at [708, 390] on button "Continue" at bounding box center [679, 397] width 144 height 40
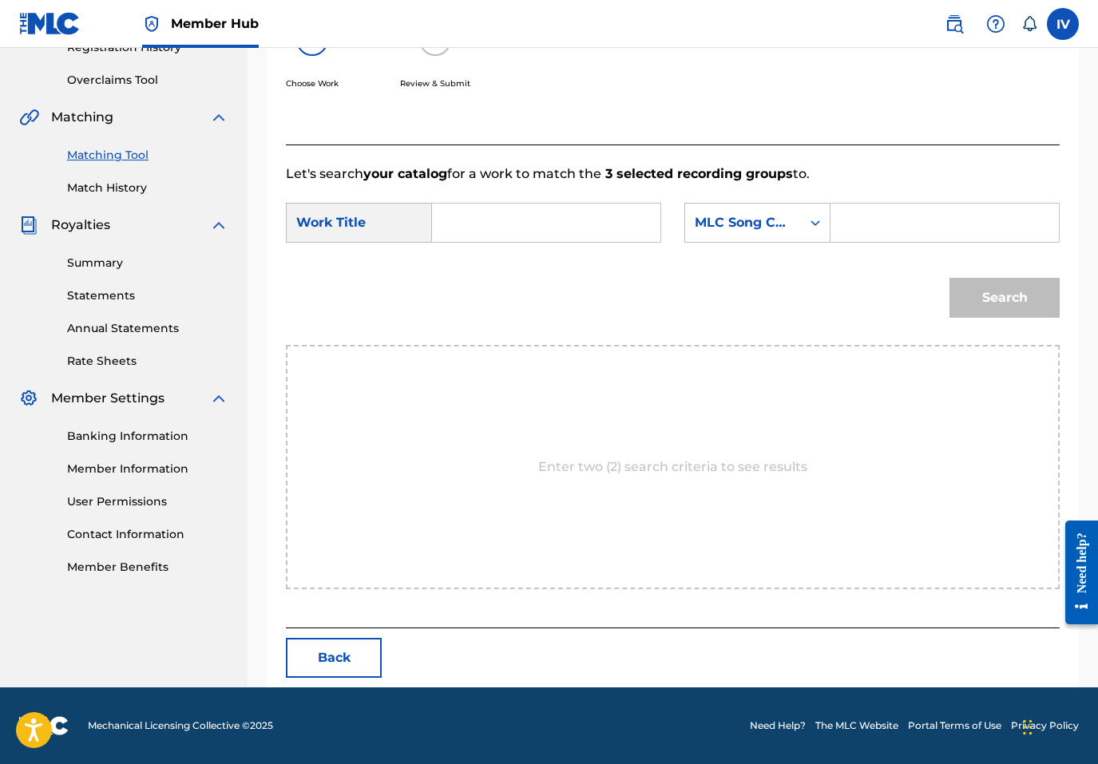
click at [619, 212] on input "Search Form" at bounding box center [546, 223] width 201 height 38
paste input "TCAEC1904484"
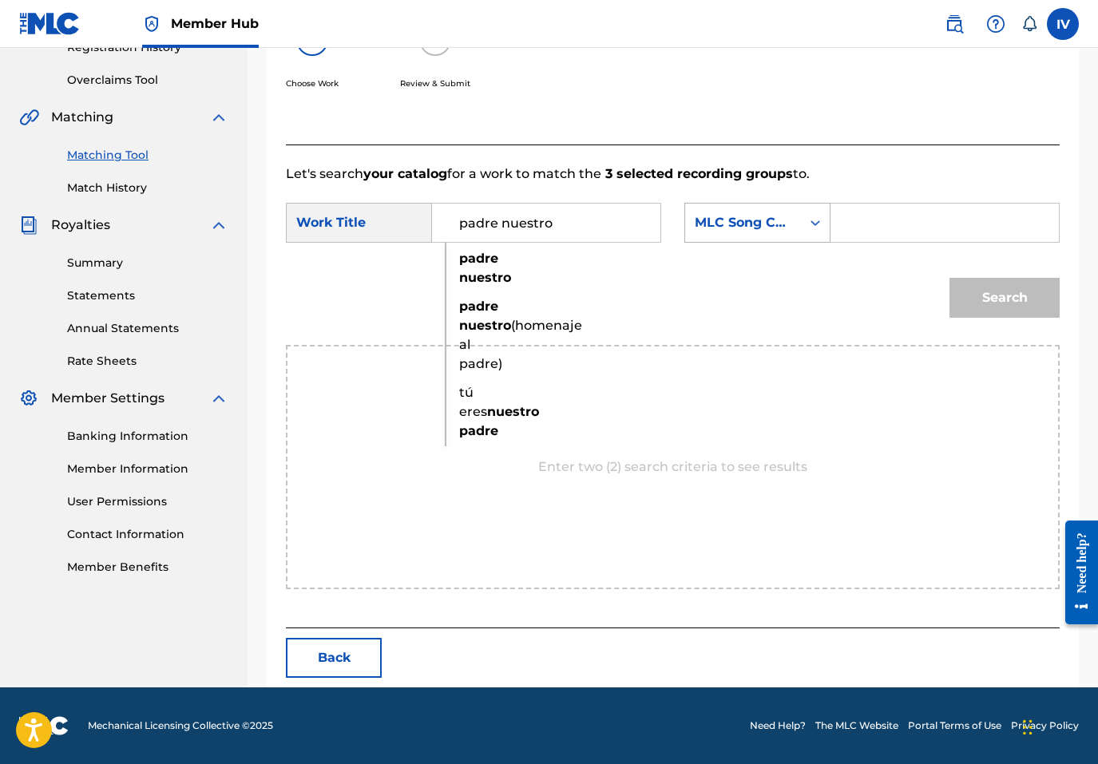
type input "padre nuestro"
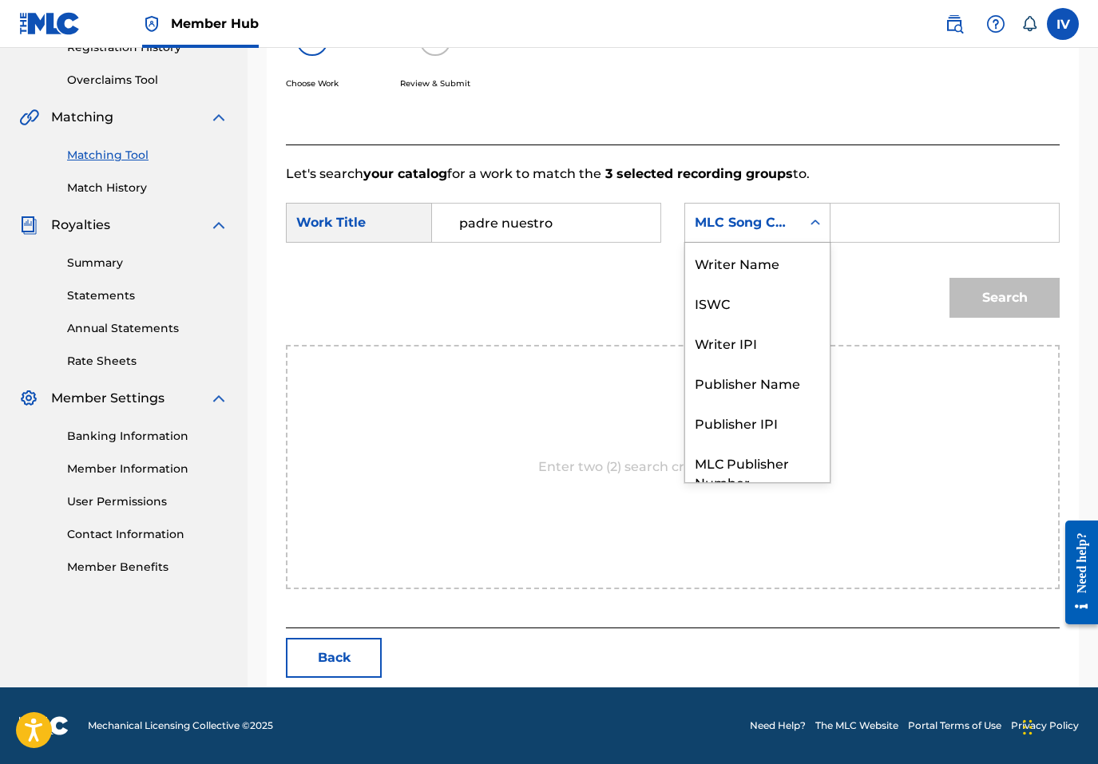
click at [775, 223] on div "MLC Song Code" at bounding box center [743, 222] width 97 height 19
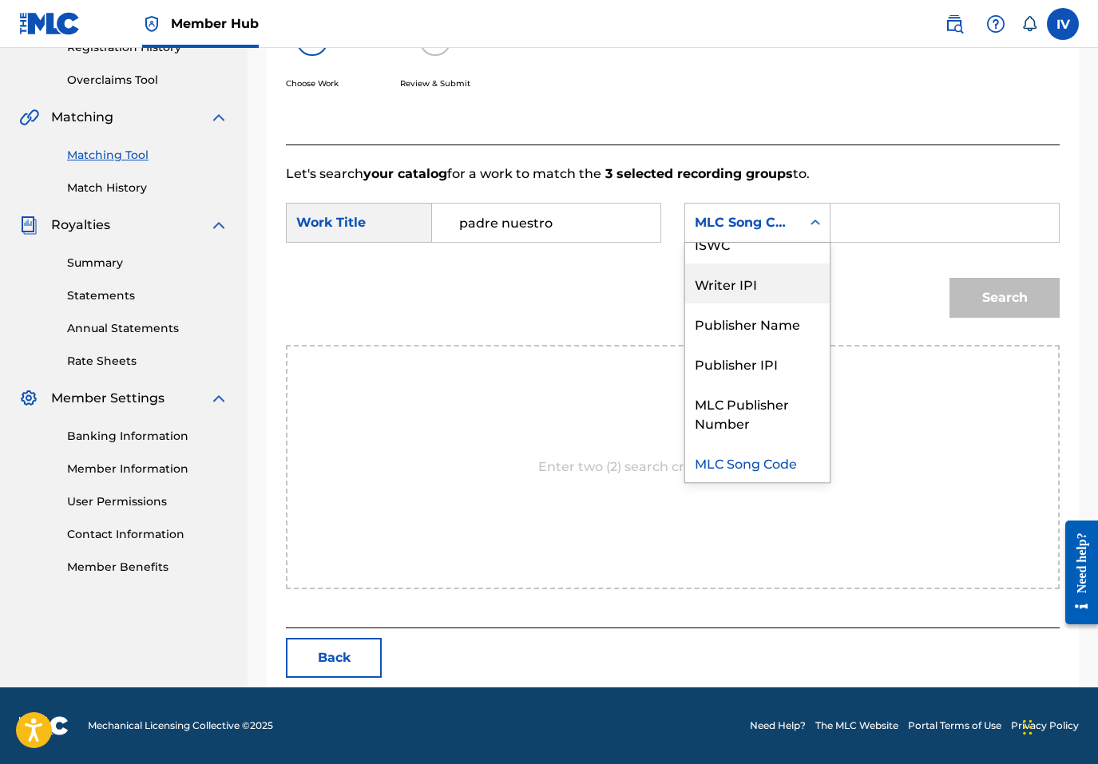
scroll to position [0, 0]
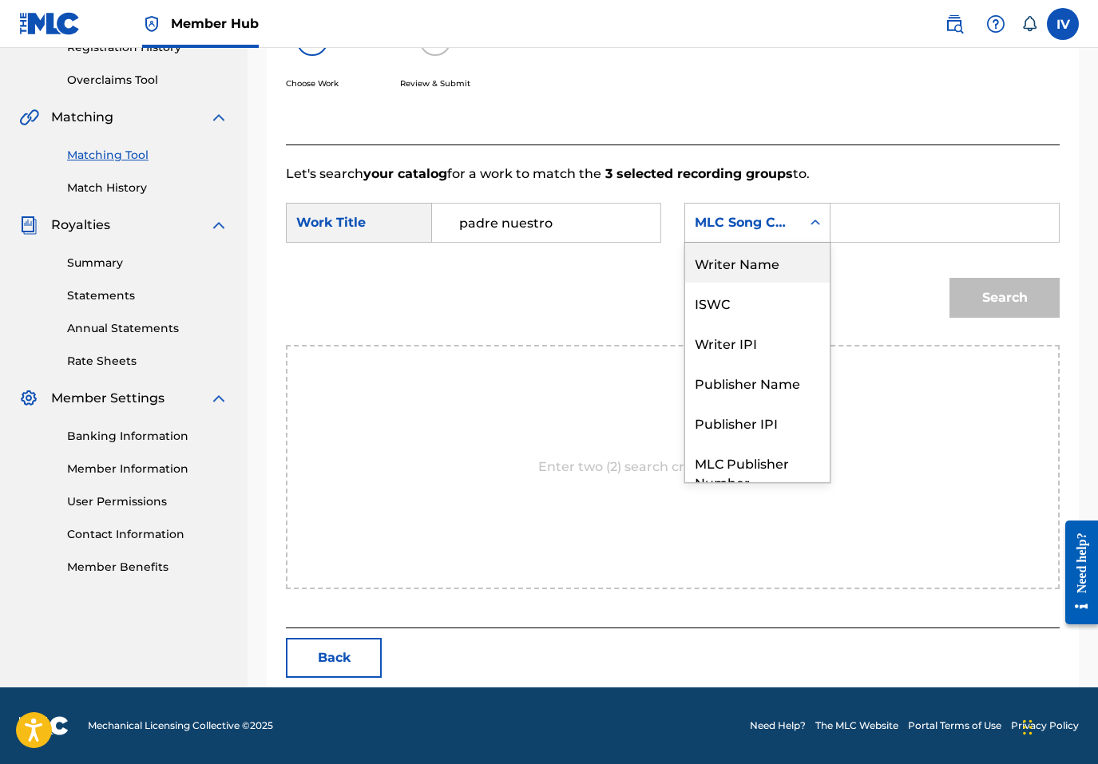
click at [743, 263] on div "Writer Name" at bounding box center [757, 263] width 145 height 40
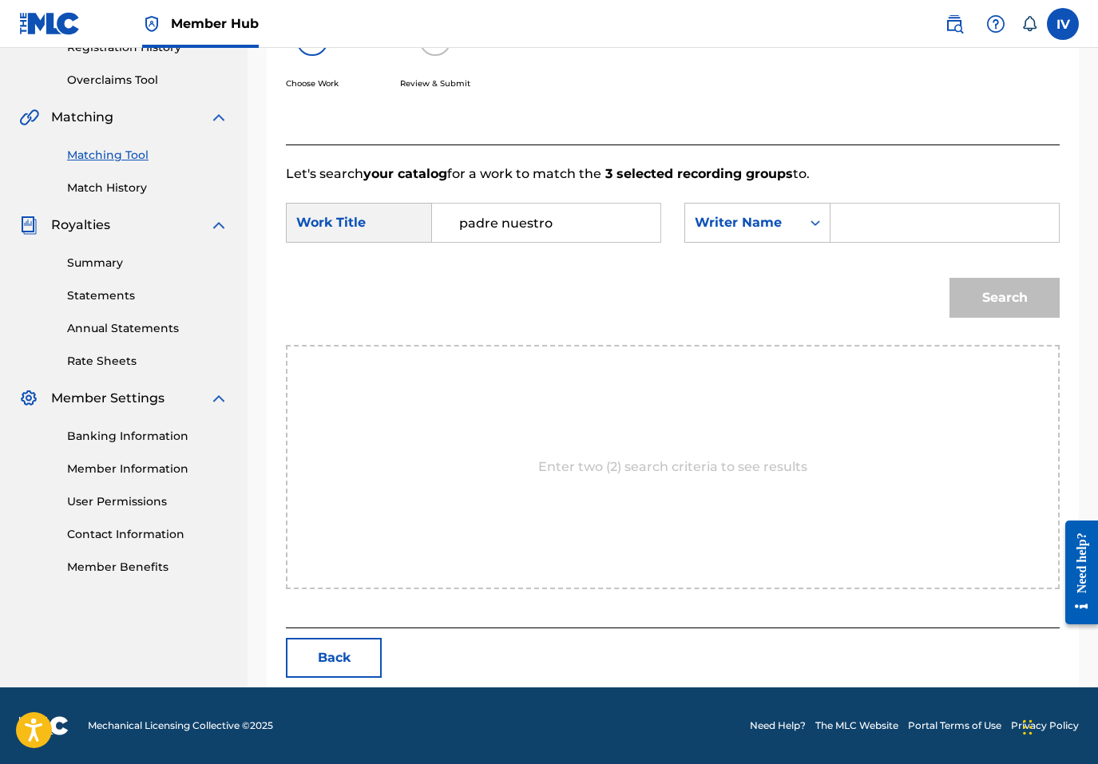
click at [894, 223] on input "Search Form" at bounding box center [944, 223] width 201 height 38
type input "julissa"
click at [949, 278] on button "Search" at bounding box center [1004, 298] width 110 height 40
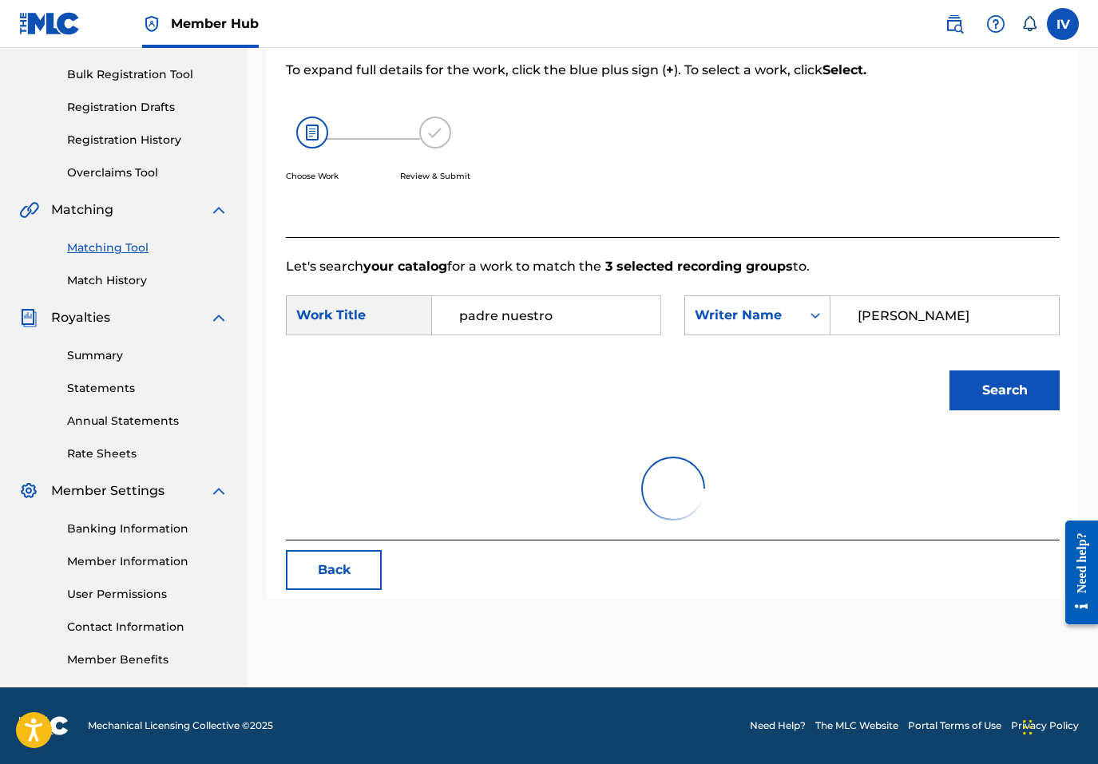
scroll to position [319, 0]
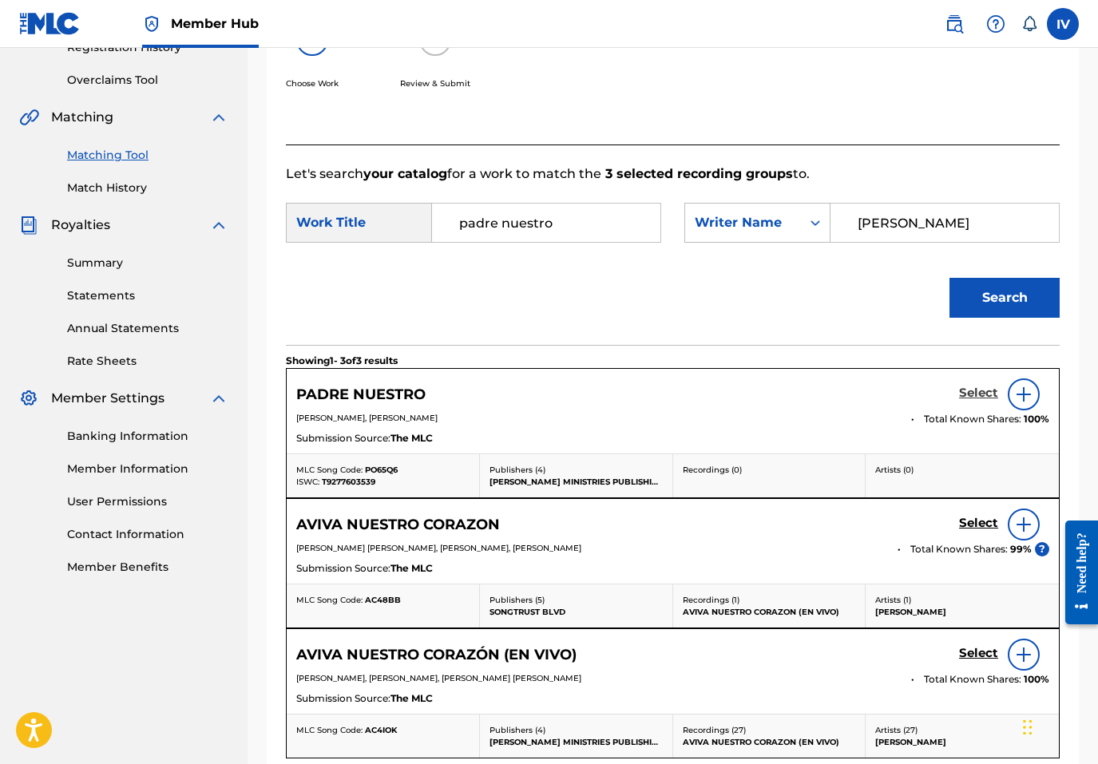
click at [974, 394] on h5 "Select" at bounding box center [978, 393] width 39 height 15
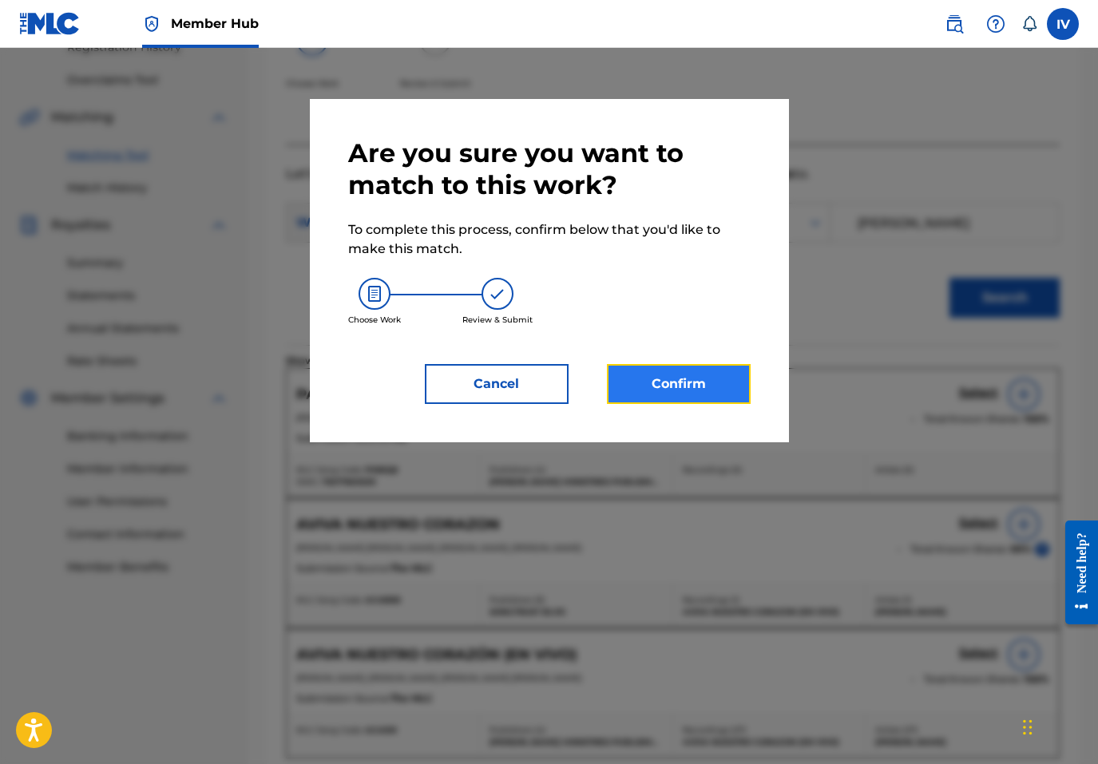
click at [692, 378] on button "Confirm" at bounding box center [679, 384] width 144 height 40
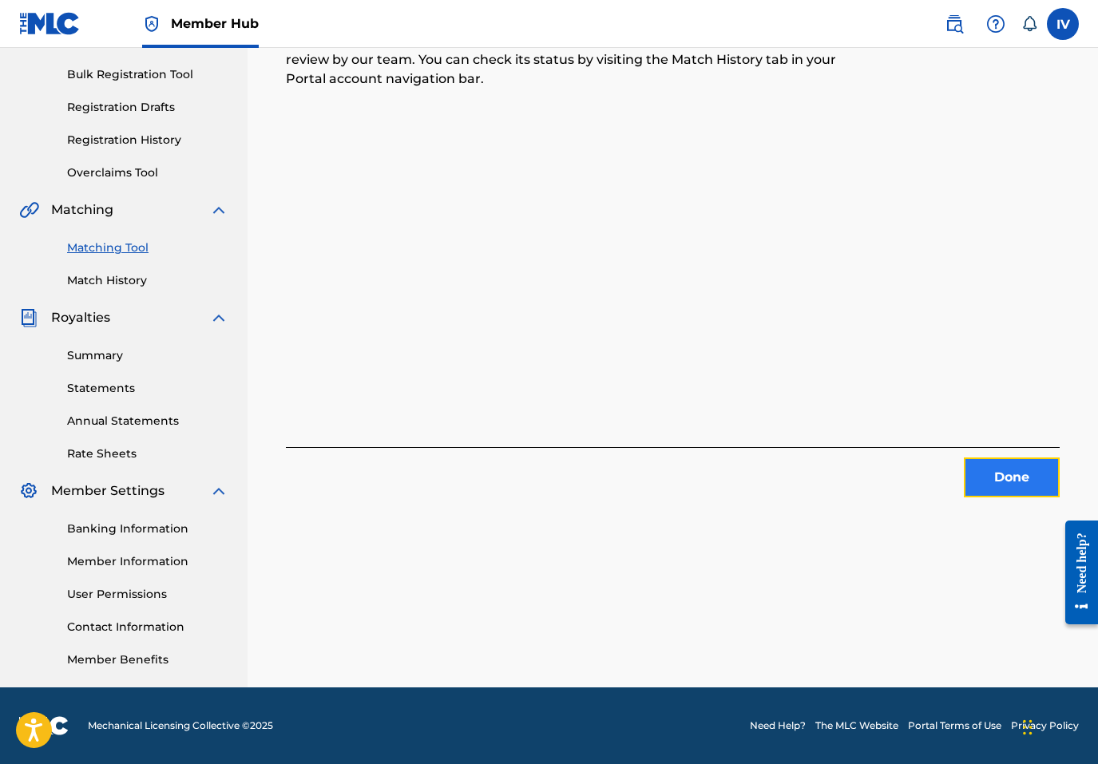
click at [996, 468] on button "Done" at bounding box center [1012, 478] width 96 height 40
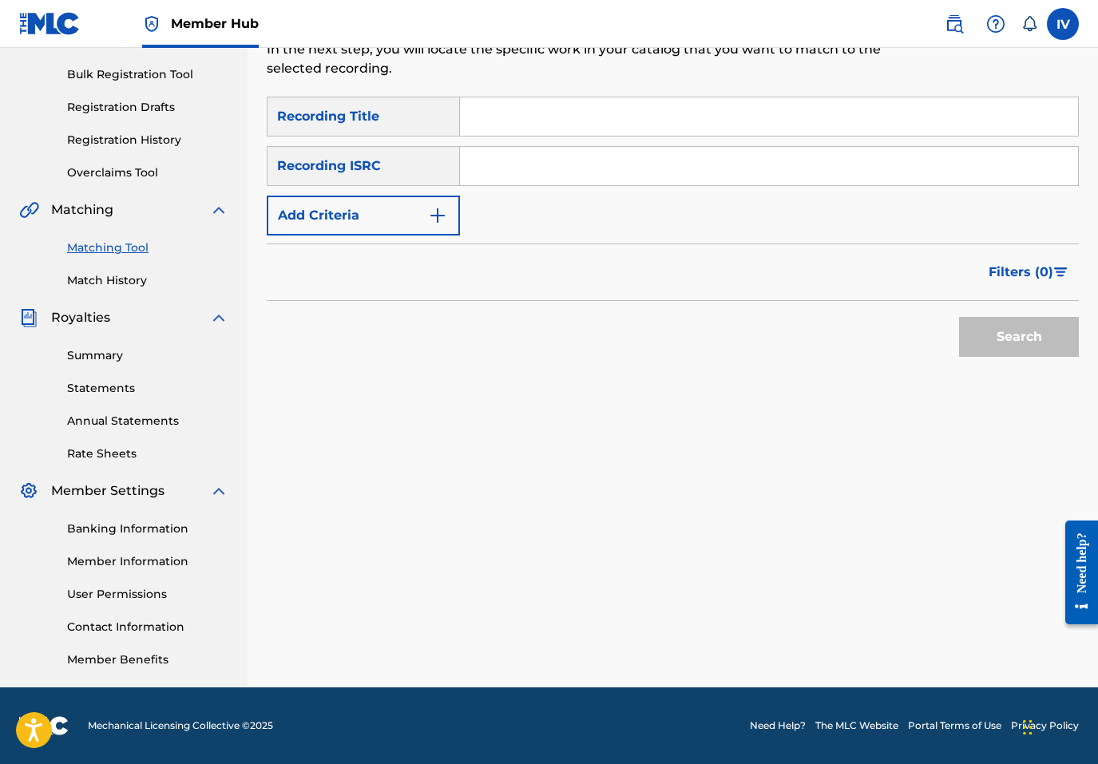
click at [569, 163] on input "Search Form" at bounding box center [769, 166] width 618 height 38
paste input "TCAEP2057048"
click at [959, 317] on button "Search" at bounding box center [1019, 337] width 120 height 40
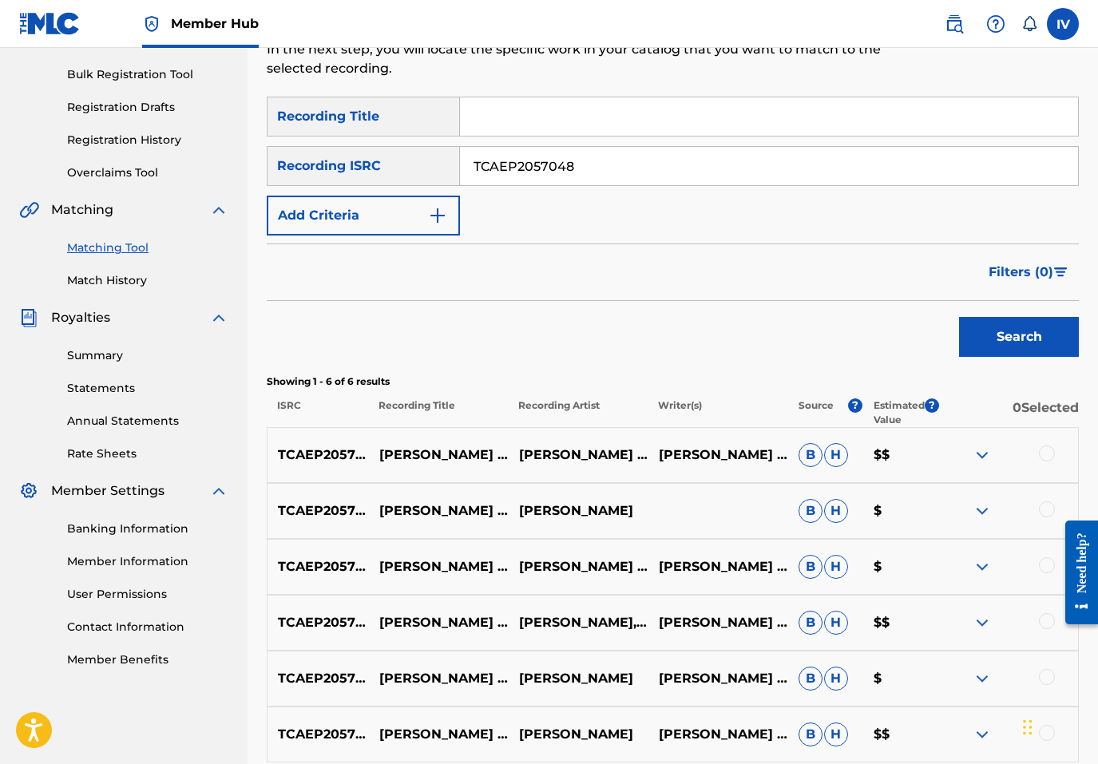
click at [1048, 456] on div at bounding box center [1047, 454] width 16 height 16
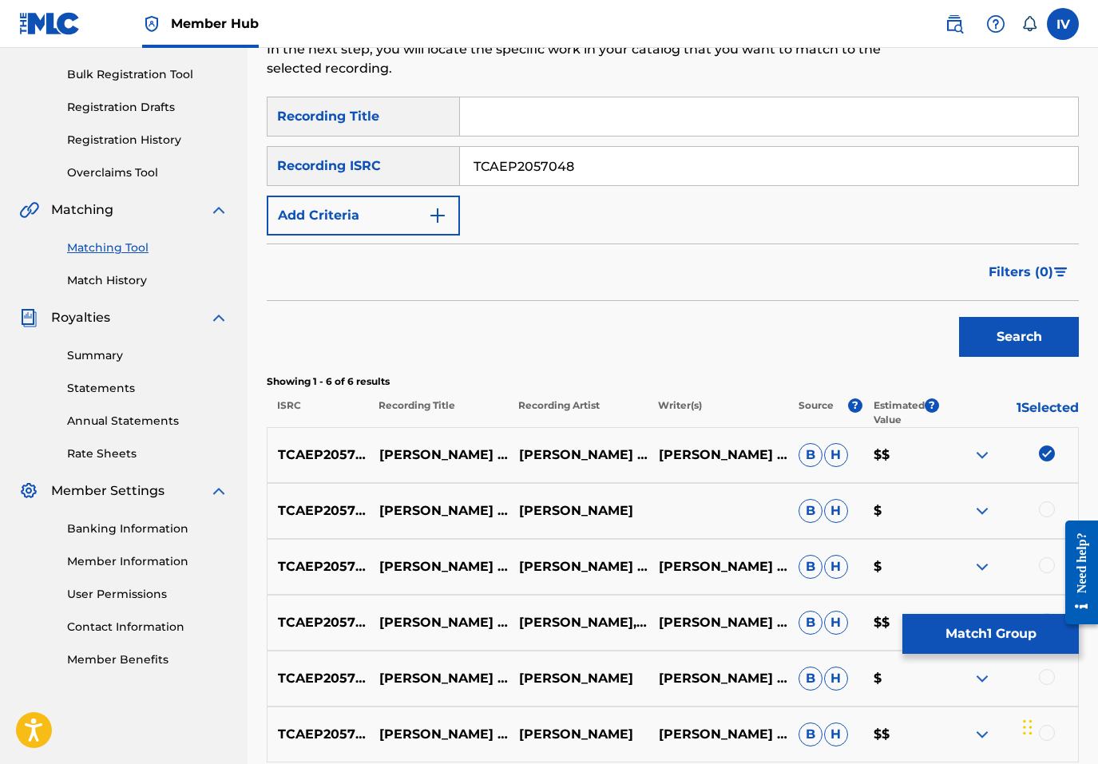
scroll to position [381, 0]
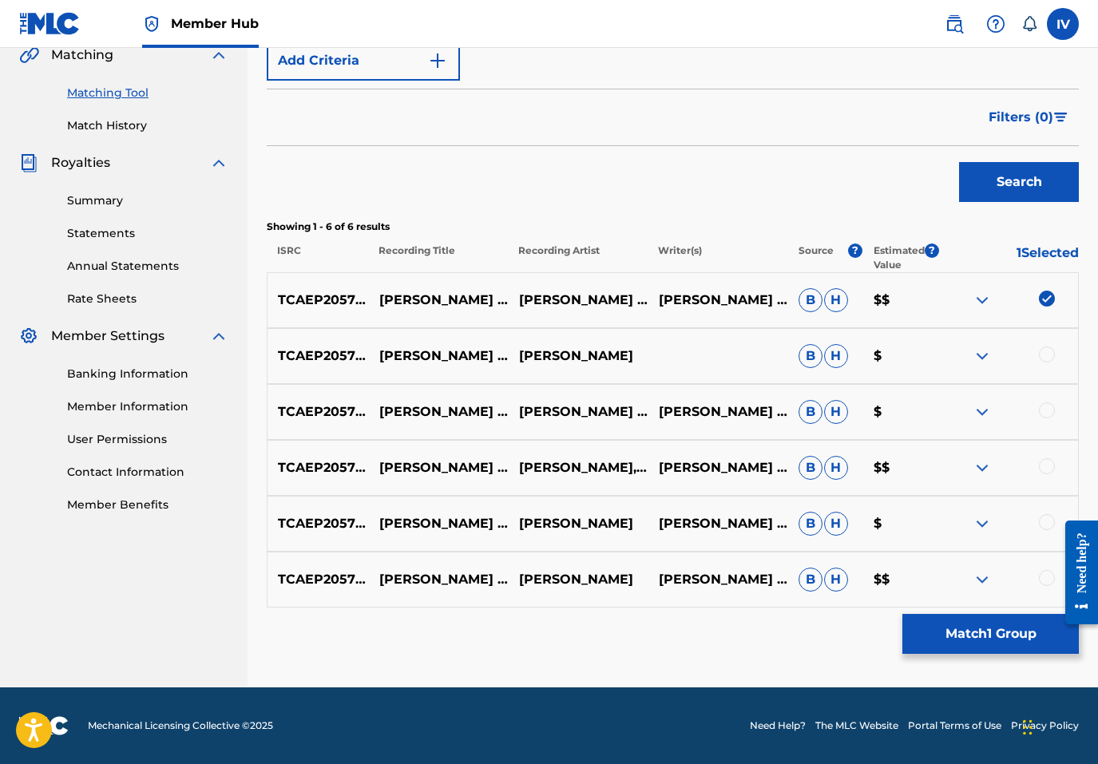
click at [1048, 578] on div at bounding box center [1047, 578] width 16 height 16
click at [1048, 525] on div at bounding box center [1047, 522] width 16 height 16
click at [1047, 467] on div at bounding box center [1047, 466] width 16 height 16
click at [1047, 417] on div at bounding box center [1047, 410] width 16 height 16
click at [1047, 345] on div "TCAEP2057048 NADIE TOMA TU LUGAR (DALLAS, TEXAS) [LIVE] JULISSA B H $" at bounding box center [673, 356] width 812 height 56
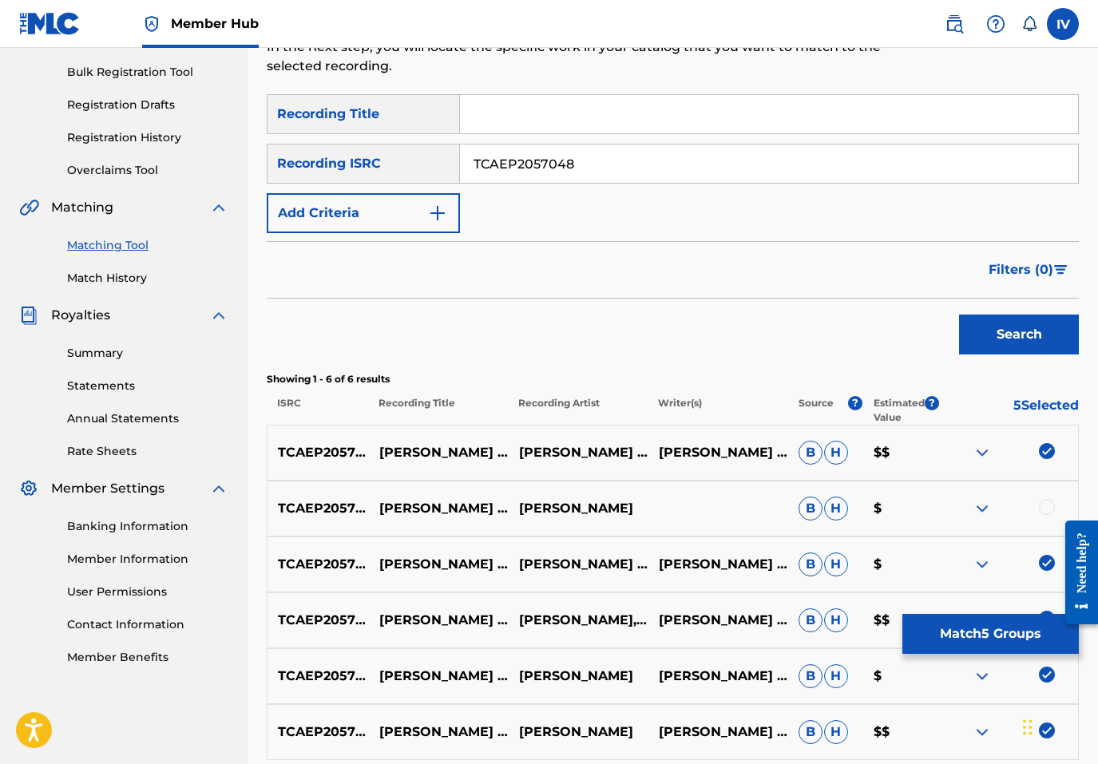
click at [543, 177] on input "TCAEP2057048" at bounding box center [769, 164] width 618 height 38
paste input "C190466"
click at [959, 315] on button "Search" at bounding box center [1019, 335] width 120 height 40
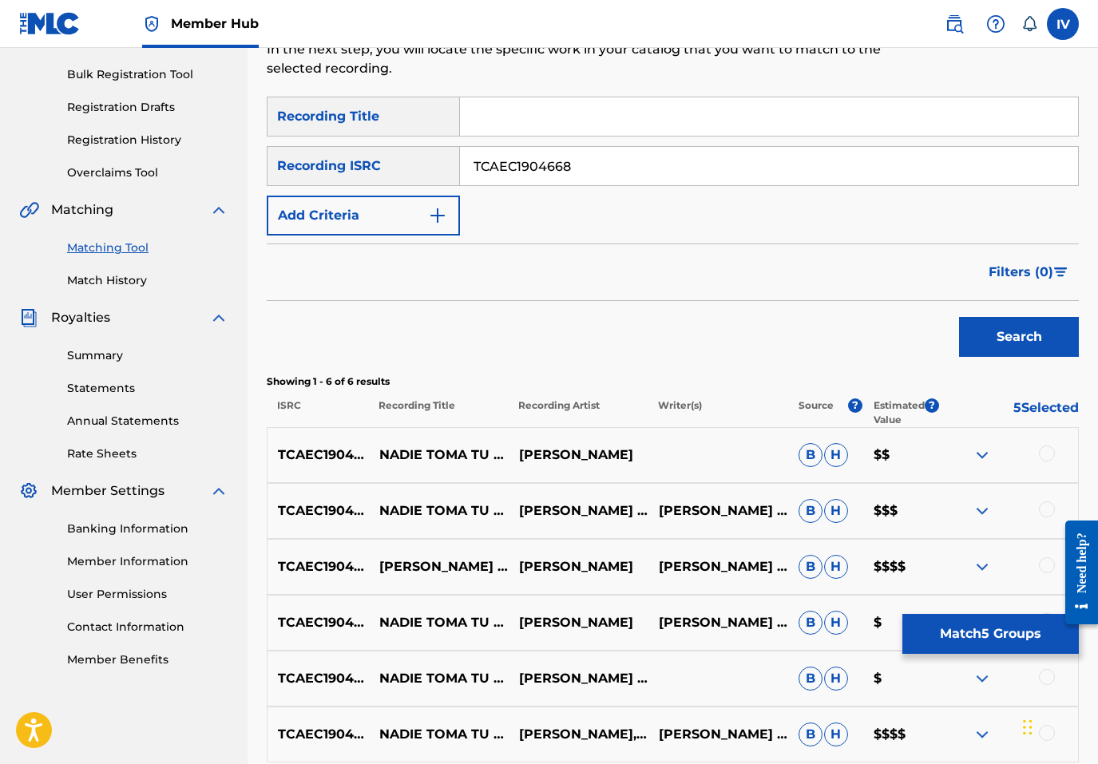
scroll to position [228, 0]
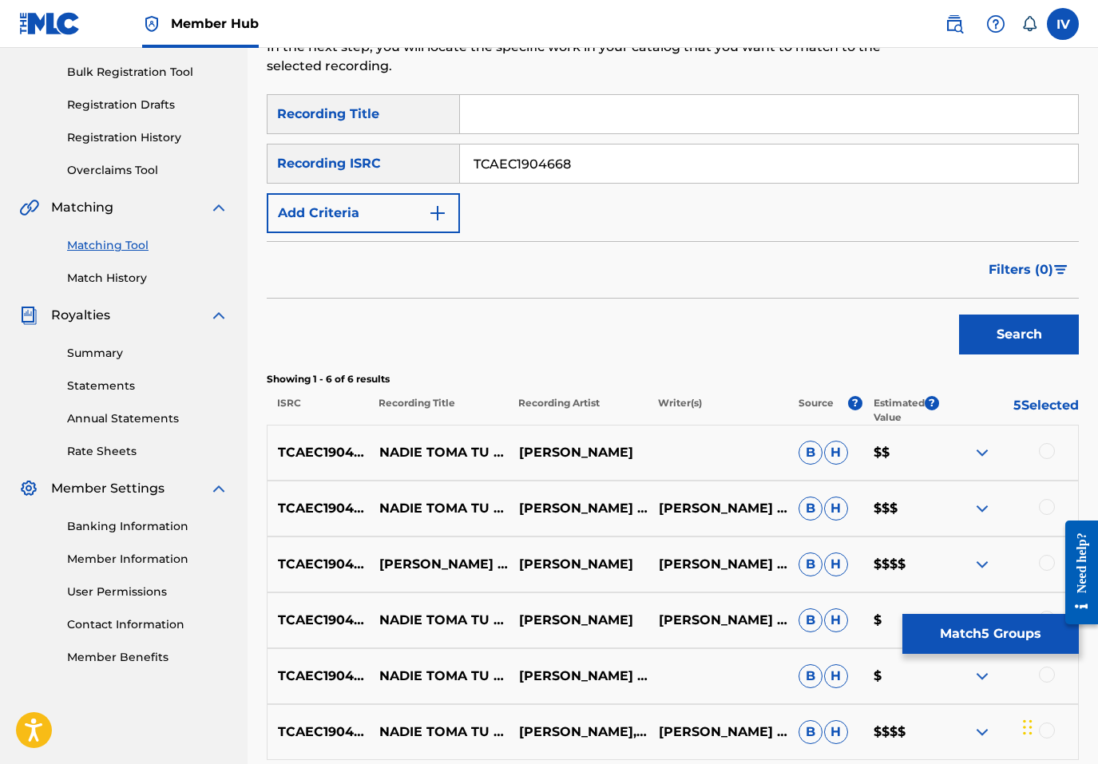
click at [1045, 452] on div at bounding box center [1047, 451] width 16 height 16
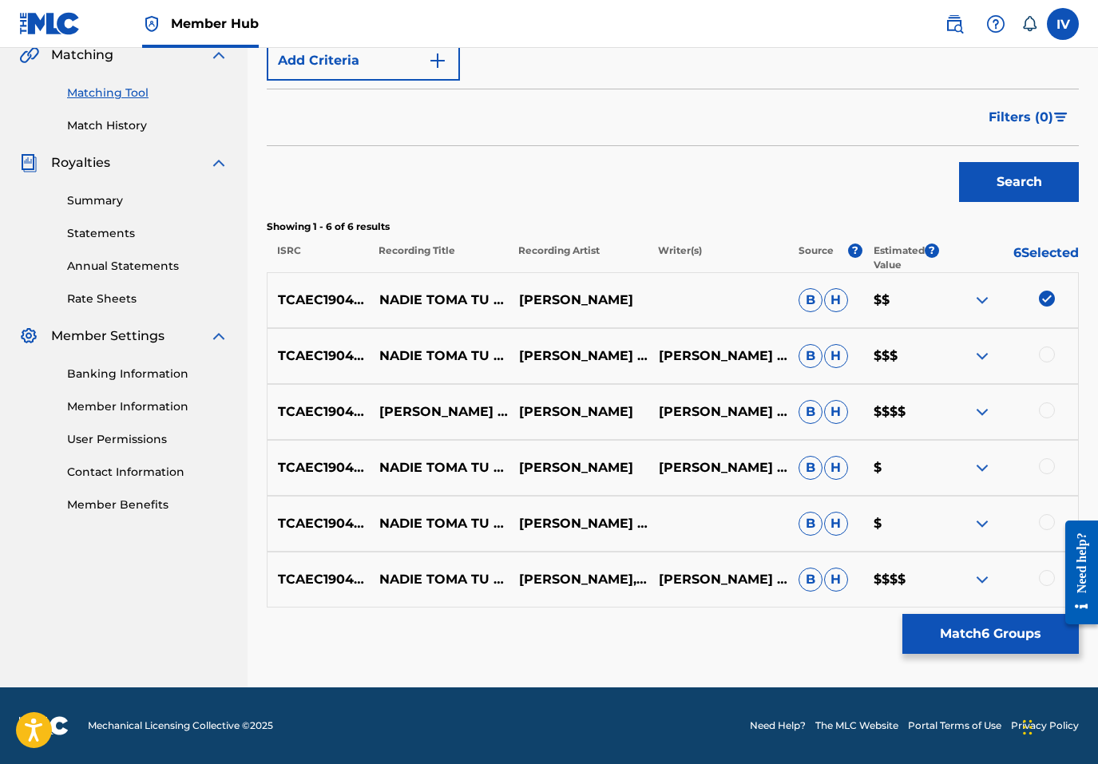
click at [1046, 573] on div at bounding box center [1047, 578] width 16 height 16
click at [1049, 523] on div at bounding box center [1047, 522] width 16 height 16
click at [1048, 458] on div at bounding box center [1047, 466] width 16 height 16
click at [1048, 410] on div at bounding box center [1047, 410] width 16 height 16
click at [1048, 356] on div at bounding box center [1047, 355] width 16 height 16
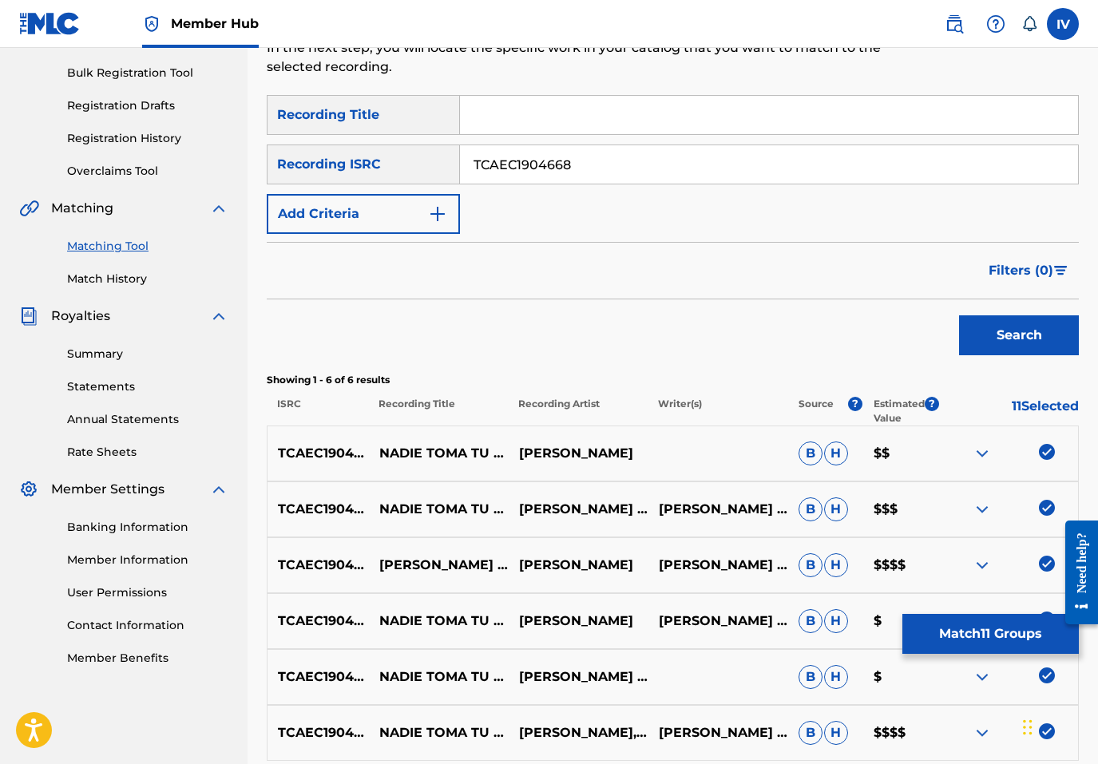
click at [549, 169] on input "TCAEC1904668" at bounding box center [769, 164] width 618 height 38
paste input "A1996085"
type input "TCAEA1996085"
click at [959, 315] on button "Search" at bounding box center [1019, 335] width 120 height 40
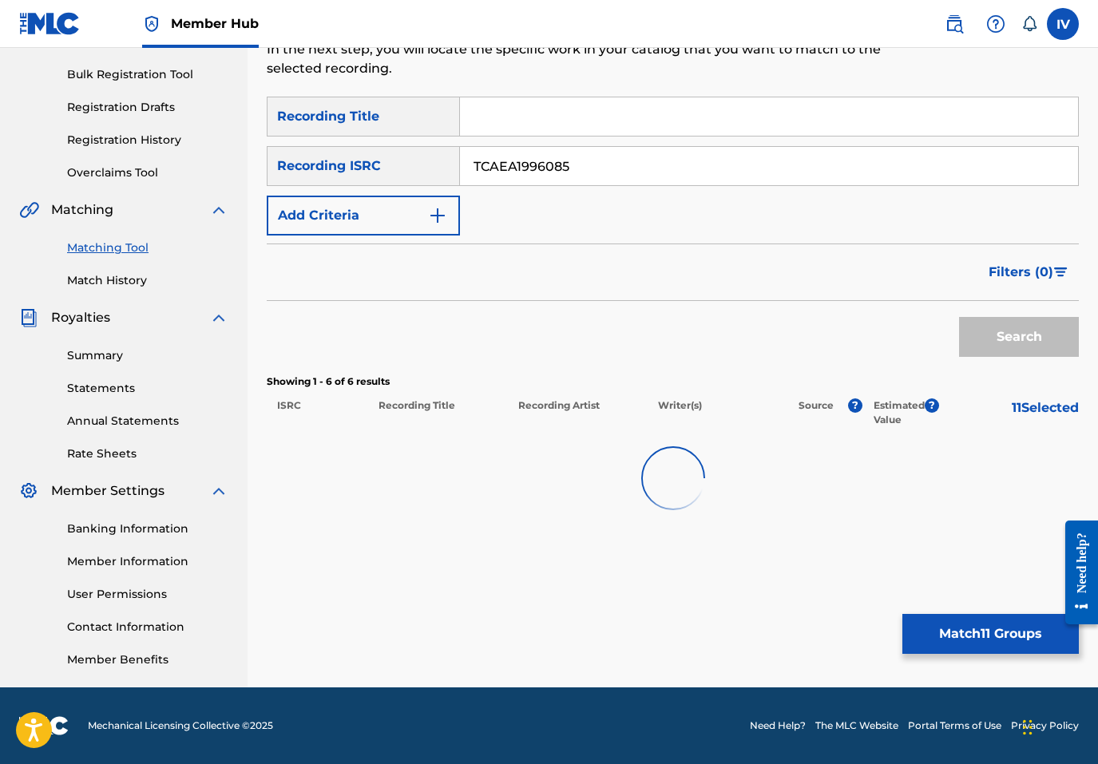
scroll to position [228, 0]
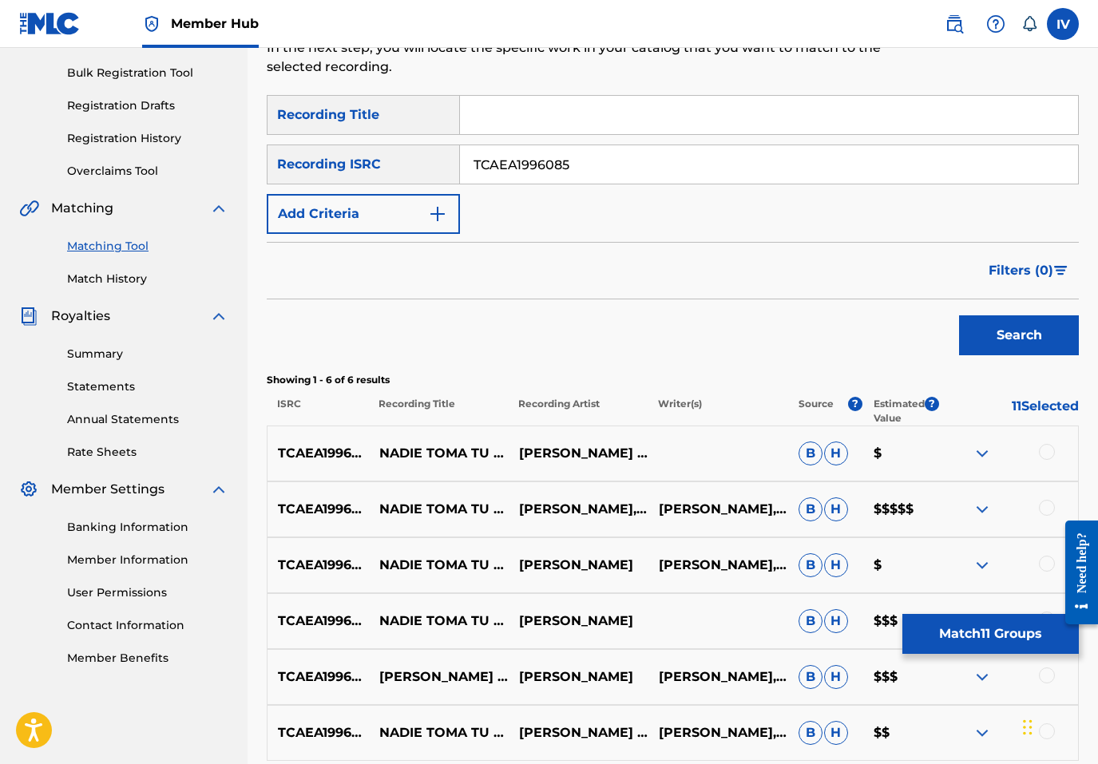
click at [1044, 451] on div at bounding box center [1047, 452] width 16 height 16
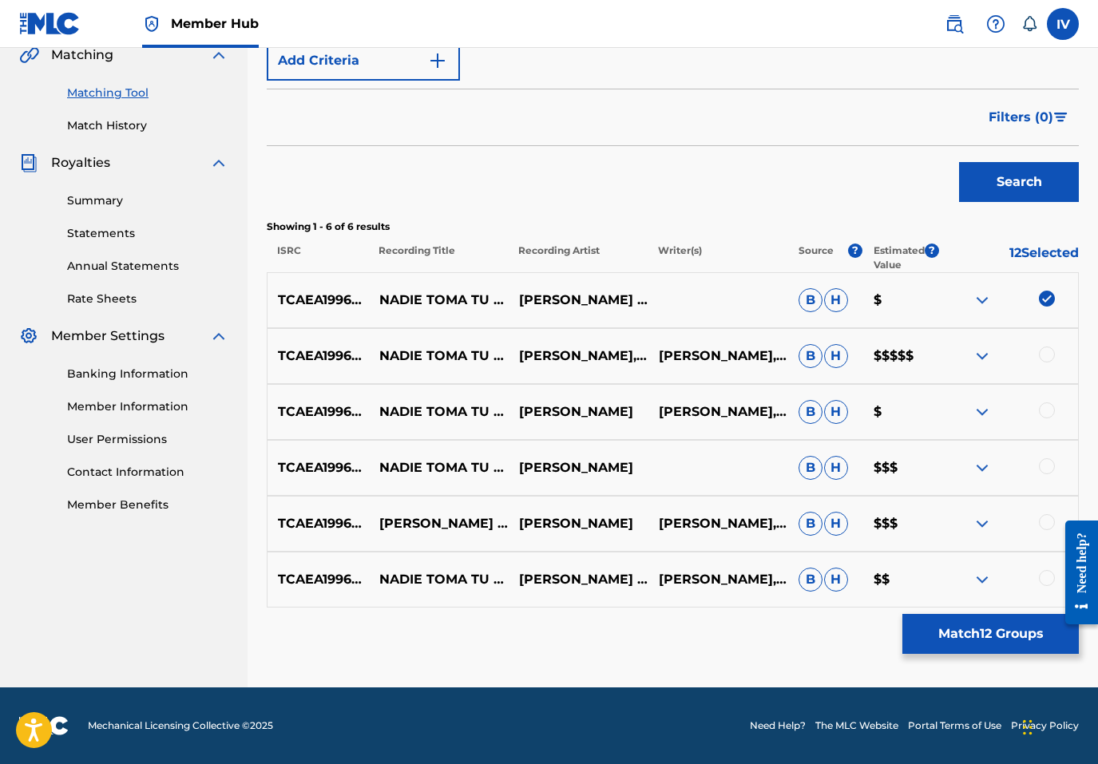
click at [1044, 584] on div at bounding box center [1047, 578] width 16 height 16
click at [1048, 535] on div "TCAEA1996085 NADIE TOMA TU LUGAR (EN VIVO) [FEAT. MARCELA GANDARA] JULISSA EDWA…" at bounding box center [673, 524] width 812 height 56
click at [1048, 529] on div at bounding box center [1047, 522] width 16 height 16
click at [1048, 470] on div at bounding box center [1047, 466] width 16 height 16
click at [1048, 410] on div at bounding box center [1047, 410] width 16 height 16
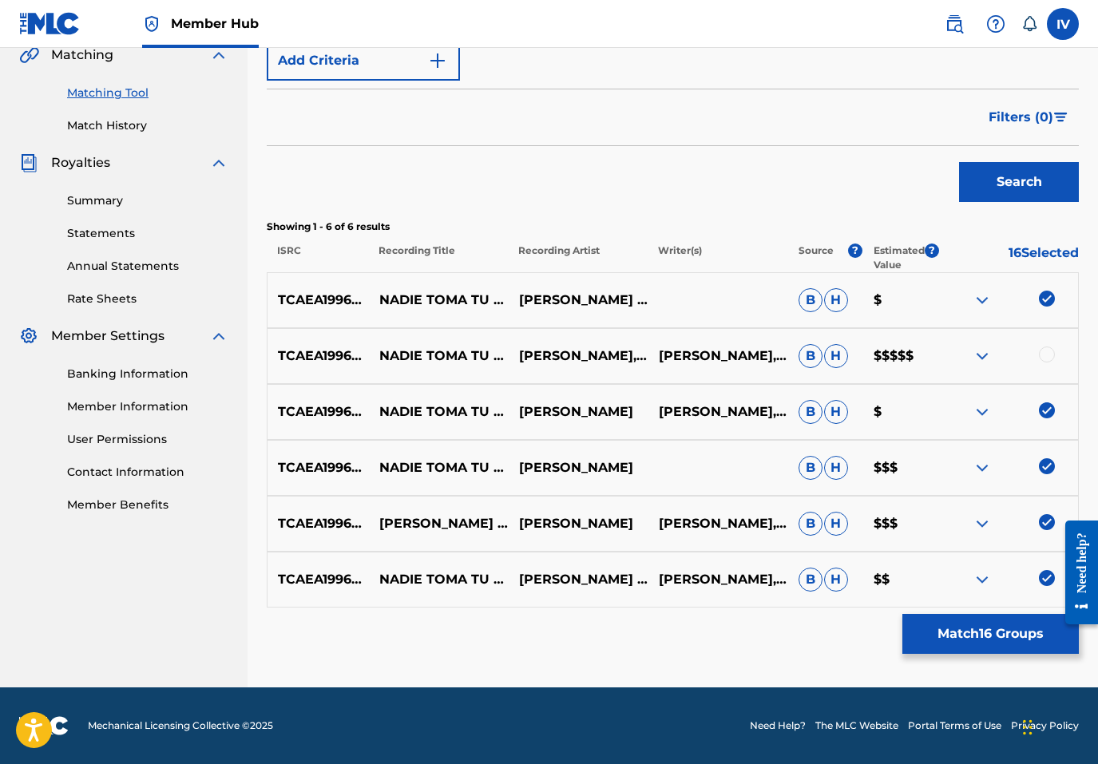
click at [1048, 355] on div at bounding box center [1047, 355] width 16 height 16
click at [409, 582] on p "NADIE TOMA TU LUGAR (EN VIVO)" at bounding box center [439, 580] width 140 height 38
copy p "NADIE TOMA TU LUGAR (EN VIVO)"
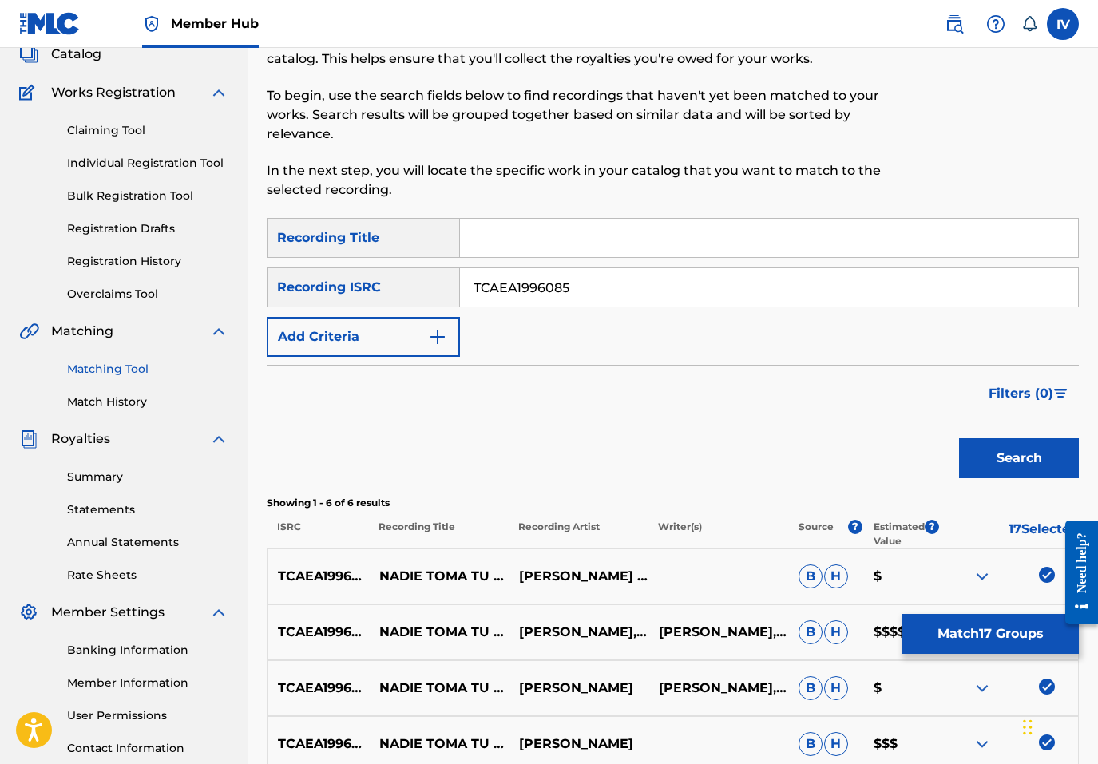
scroll to position [0, 0]
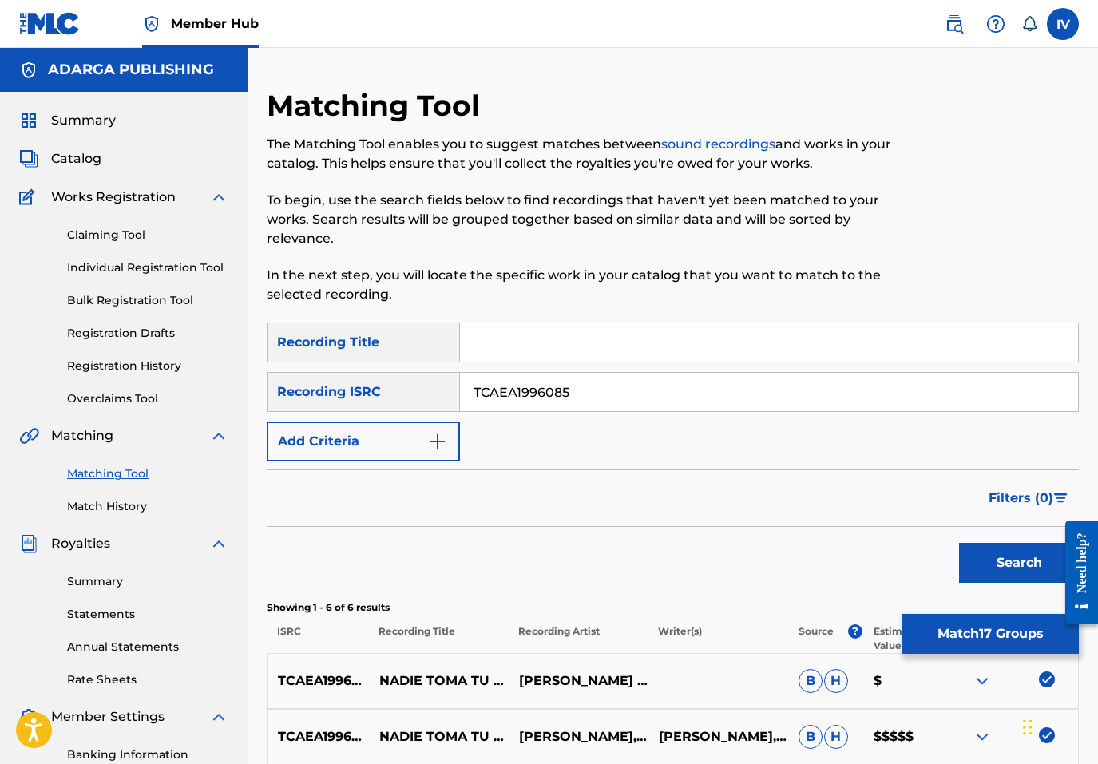
click at [499, 334] on input "Search Form" at bounding box center [769, 342] width 618 height 38
paste input "NADIE TOMA TU LUGAR (EN VIVO)"
drag, startPoint x: 632, startPoint y: 347, endPoint x: 735, endPoint y: 350, distance: 103.0
click at [720, 349] on input "NADIE TOMA TU LUGAR (EN VIVO)" at bounding box center [769, 342] width 618 height 38
type input "NADIE TOMA TU LUGAR"
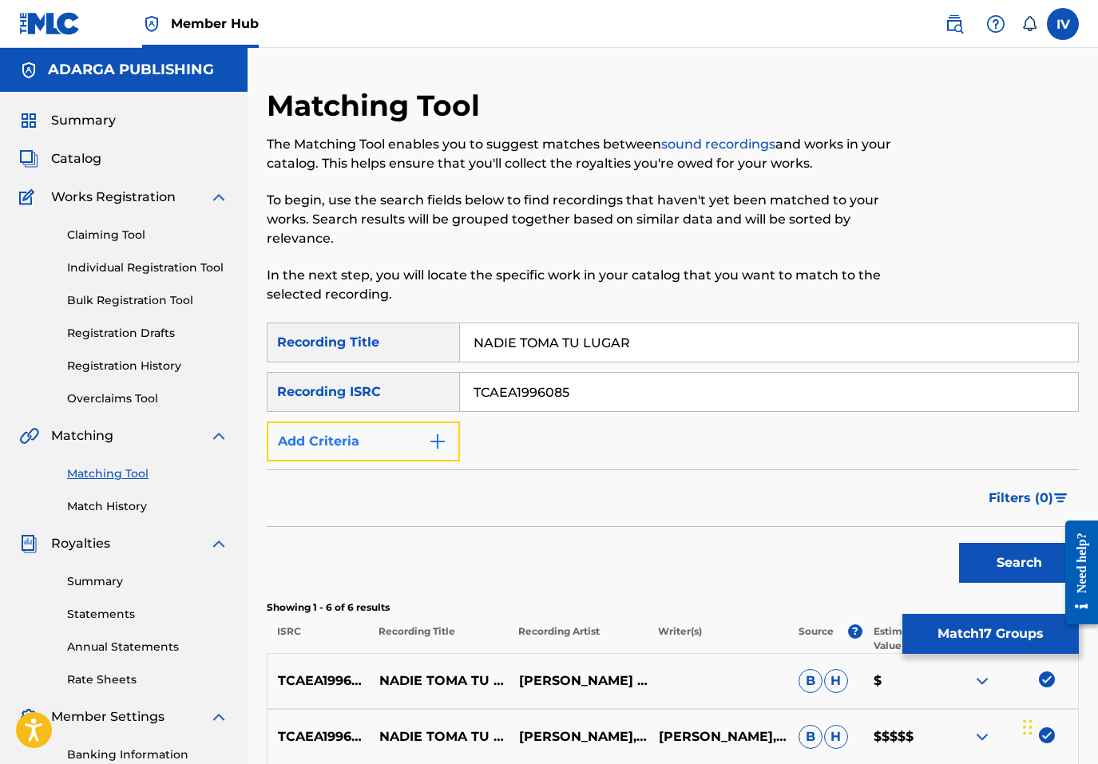
click at [351, 436] on button "Add Criteria" at bounding box center [363, 442] width 193 height 40
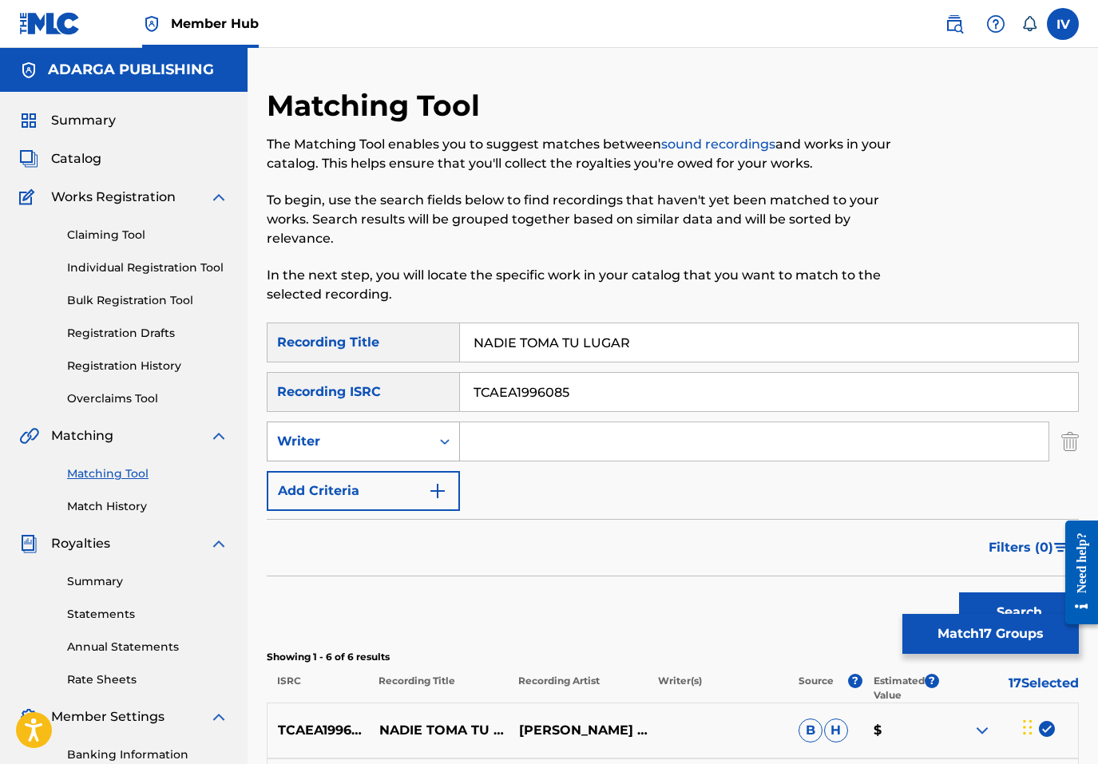
click at [358, 443] on div "Writer" at bounding box center [349, 441] width 144 height 19
click at [371, 480] on div "Recording Artist" at bounding box center [363, 482] width 192 height 40
click at [537, 439] on input "Search Form" at bounding box center [754, 441] width 588 height 38
type input "julissa"
click at [959, 592] on button "Search" at bounding box center [1019, 612] width 120 height 40
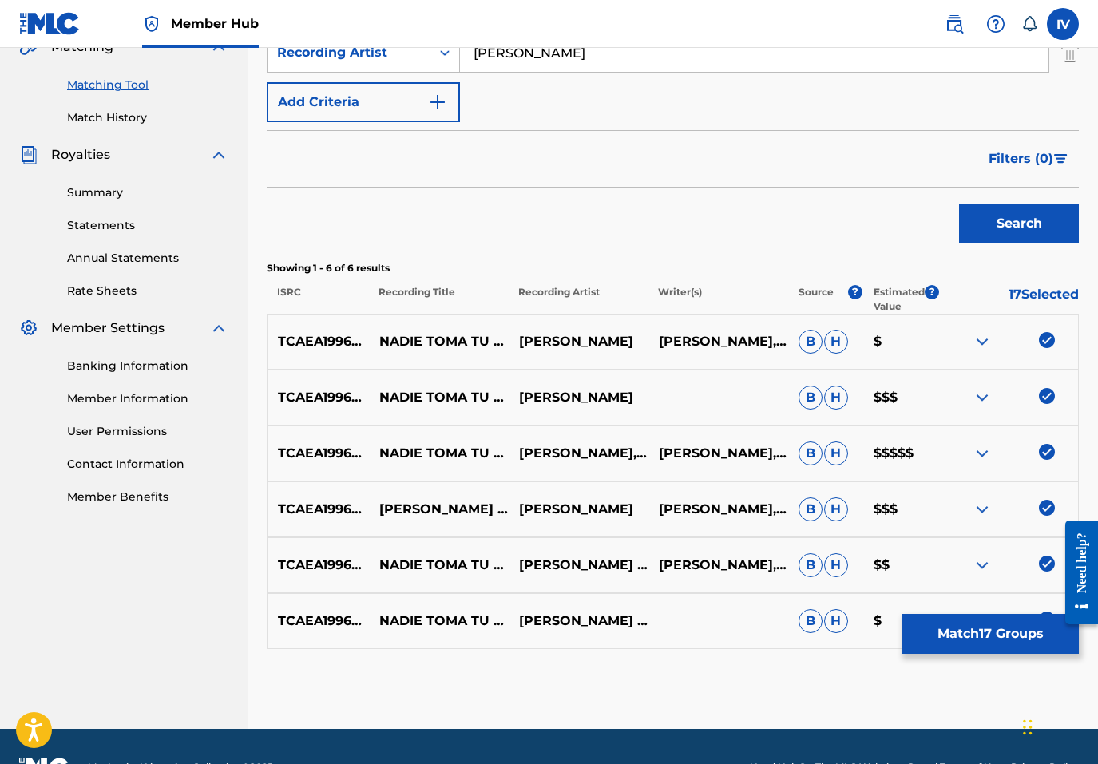
scroll to position [430, 0]
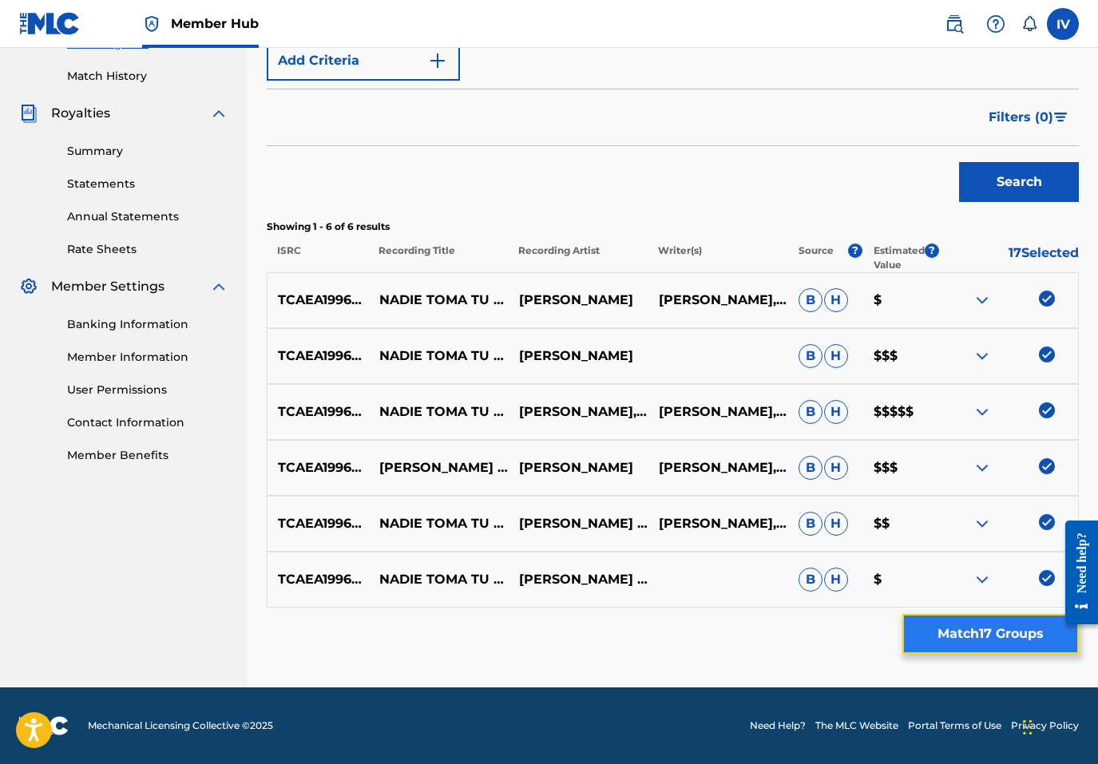
click at [941, 633] on button "Match 17 Groups" at bounding box center [990, 634] width 176 height 40
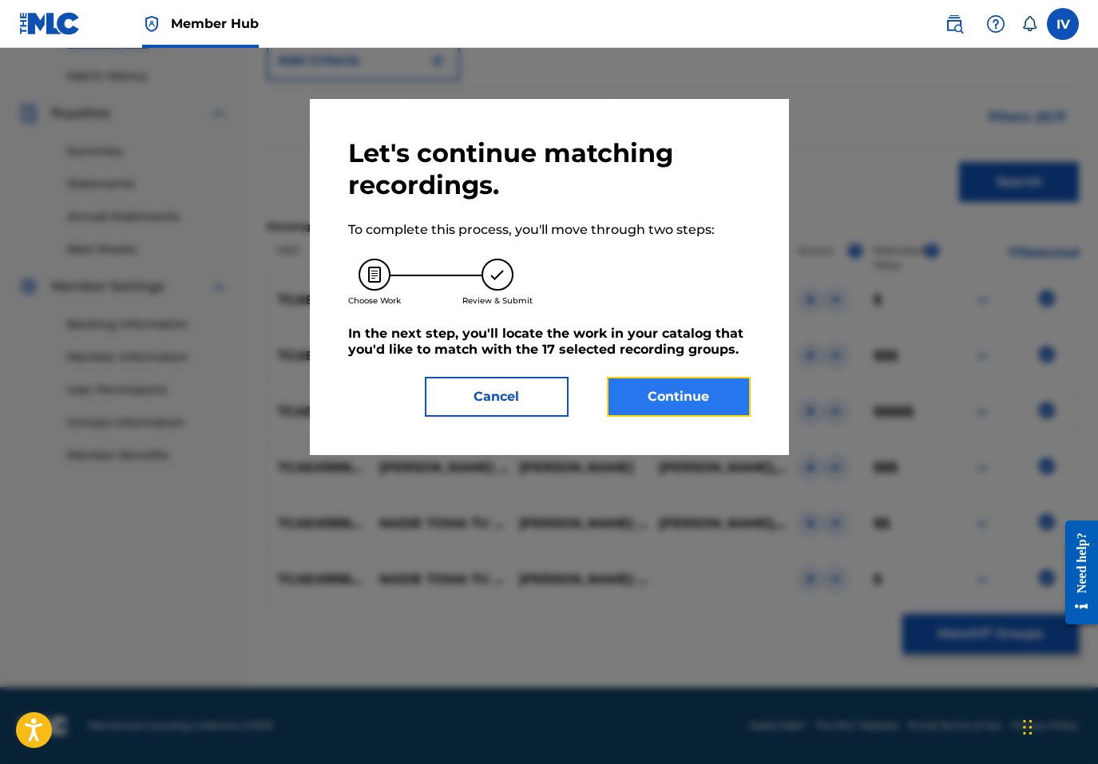
click at [680, 400] on button "Continue" at bounding box center [679, 397] width 144 height 40
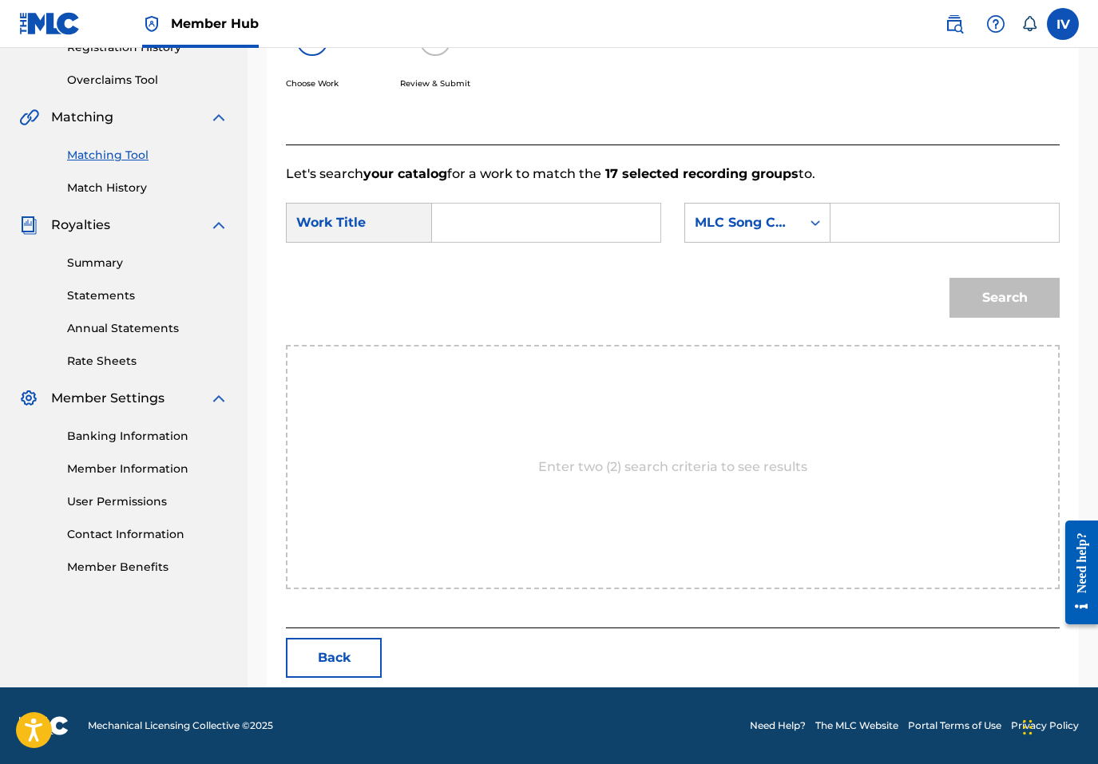
click at [546, 224] on input "Search Form" at bounding box center [546, 223] width 201 height 38
click at [461, 300] on strong "tu" at bounding box center [466, 296] width 14 height 15
type input "nadie toma tu lugar"
click at [747, 219] on div "MLC Song Code" at bounding box center [743, 222] width 97 height 19
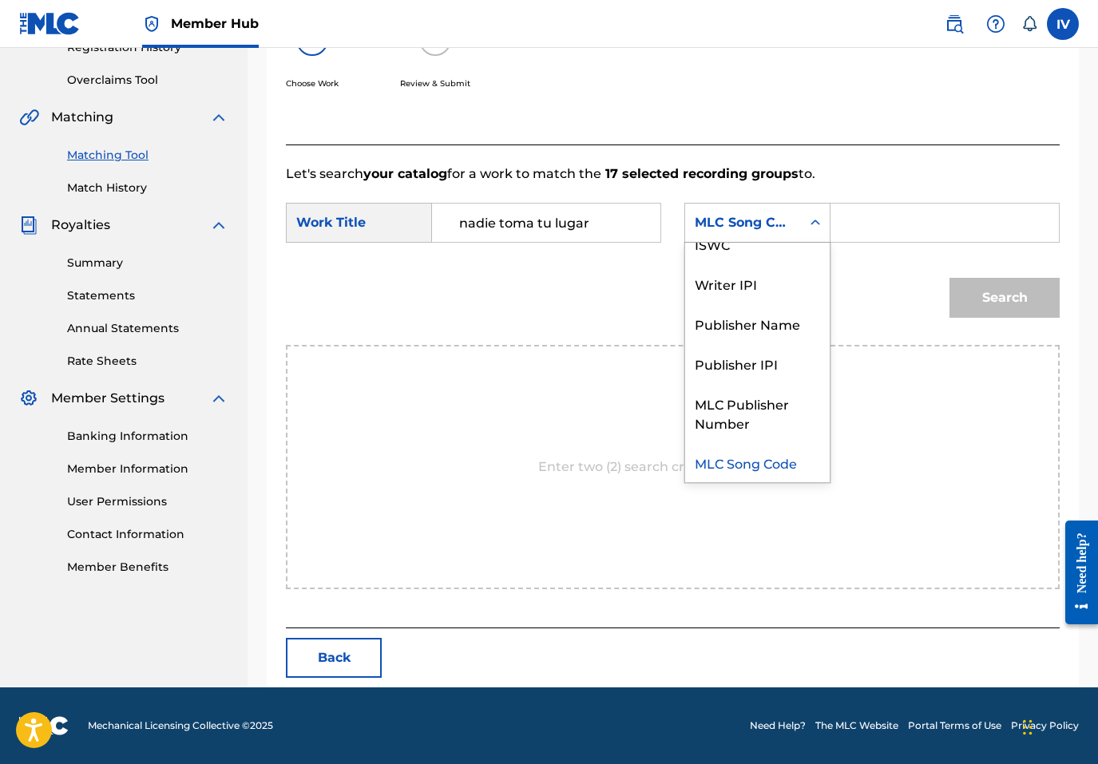
scroll to position [0, 0]
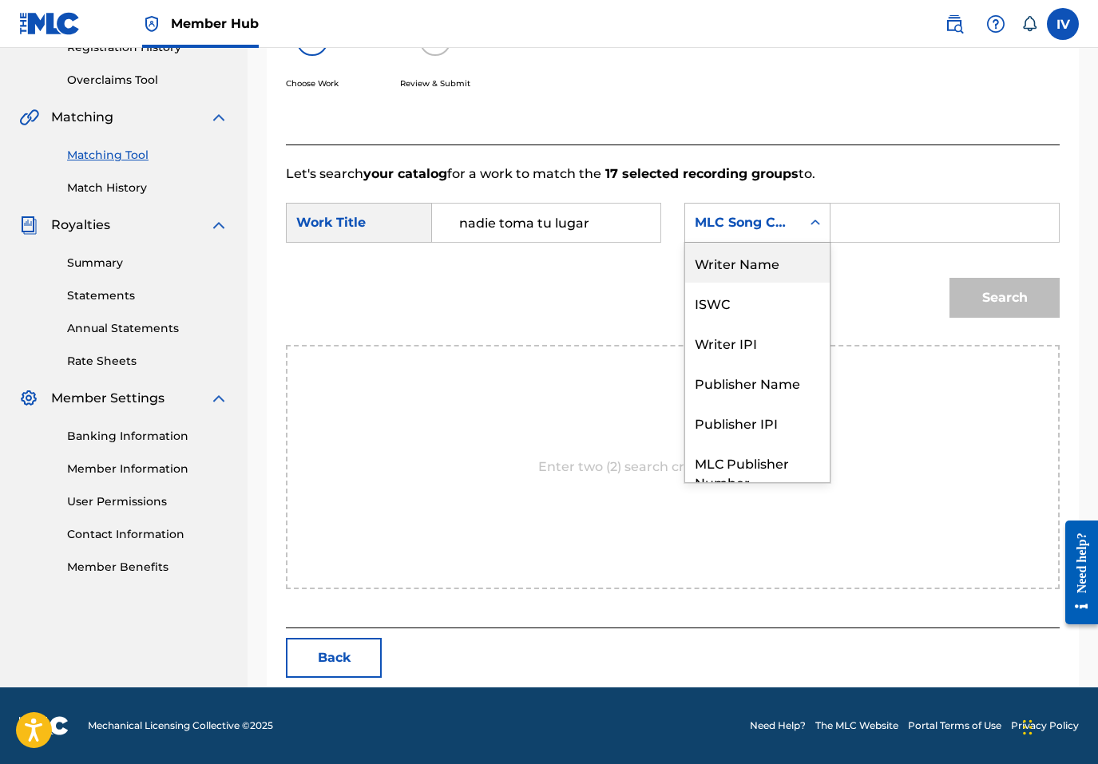
click at [747, 268] on div "Writer Name" at bounding box center [757, 263] width 145 height 40
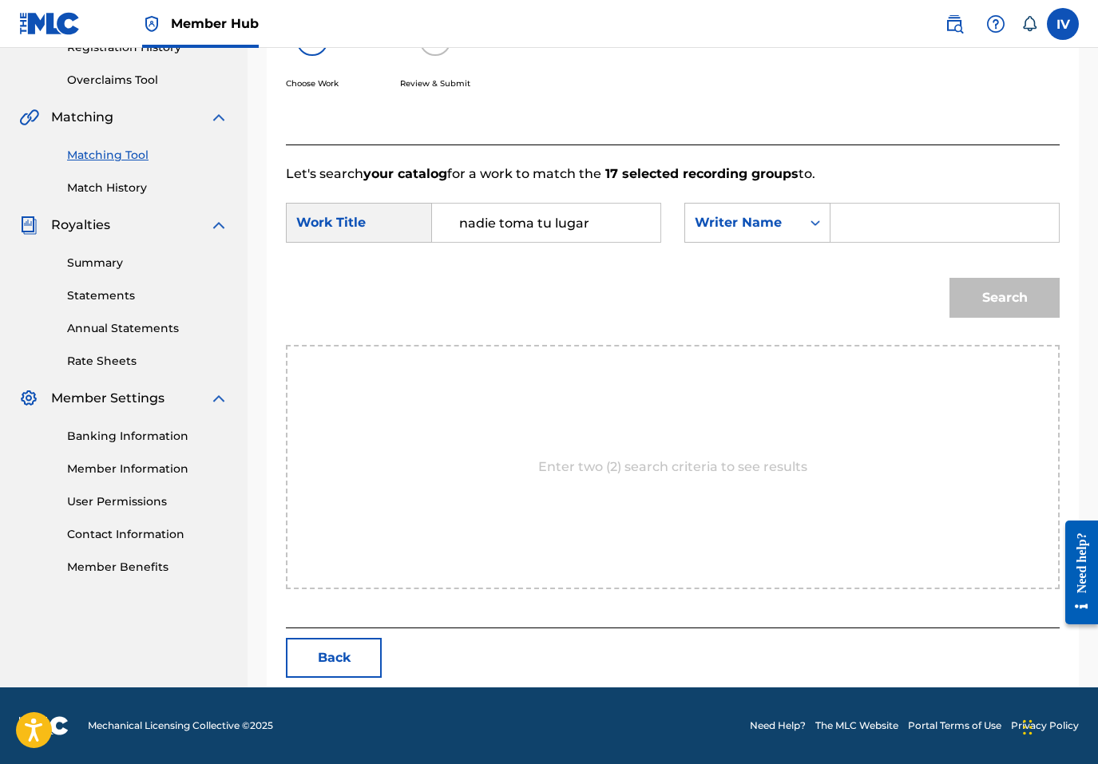
click at [878, 227] on input "Search Form" at bounding box center [944, 223] width 201 height 38
type input "rivera"
click at [949, 278] on button "Search" at bounding box center [1004, 298] width 110 height 40
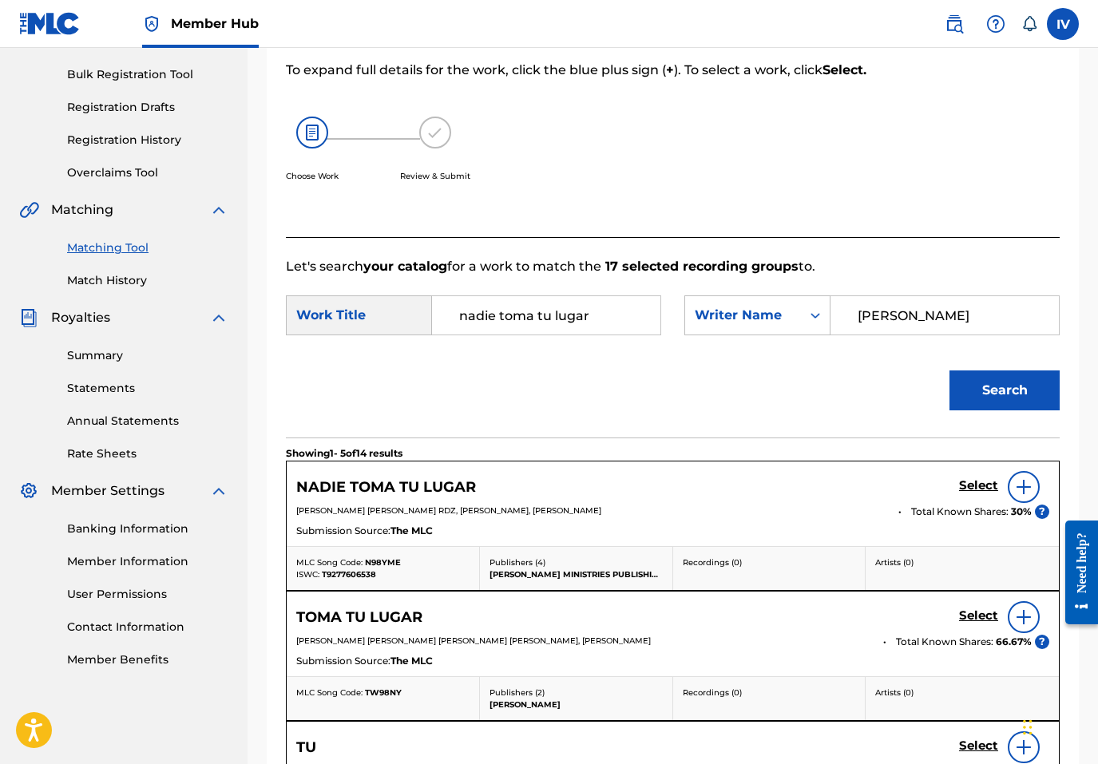
scroll to position [319, 0]
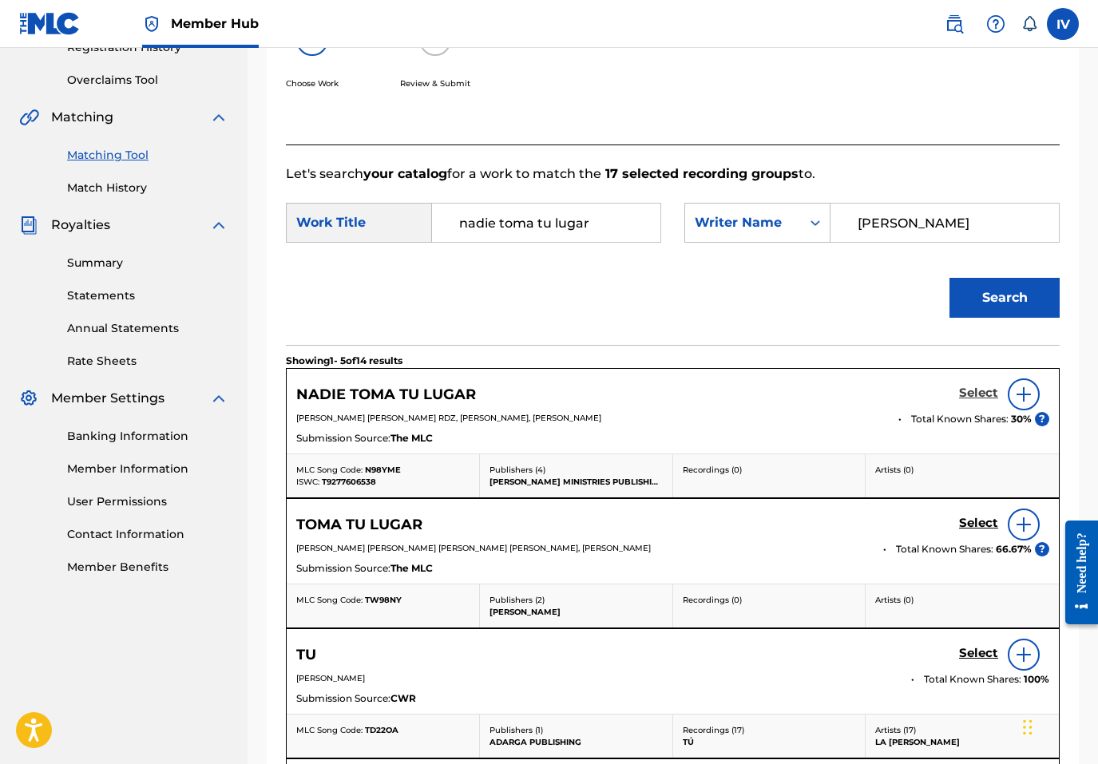
click at [972, 386] on h5 "Select" at bounding box center [978, 393] width 39 height 15
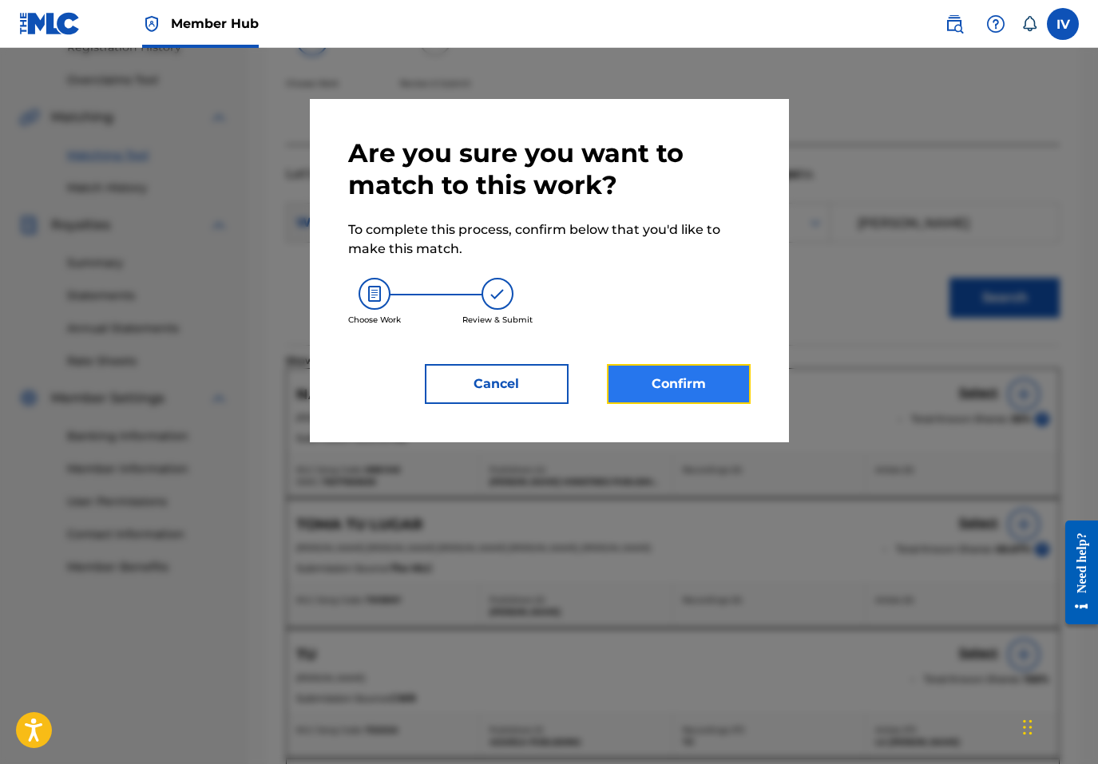
click at [682, 379] on button "Confirm" at bounding box center [679, 384] width 144 height 40
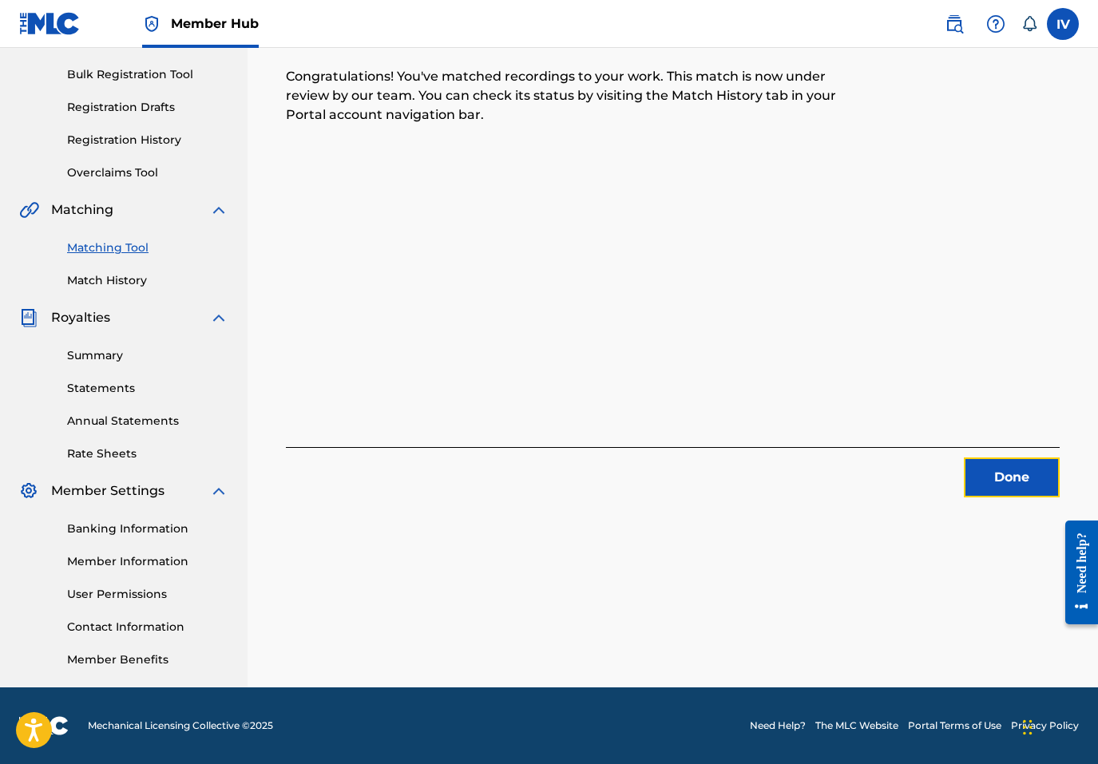
click at [980, 469] on button "Done" at bounding box center [1012, 478] width 96 height 40
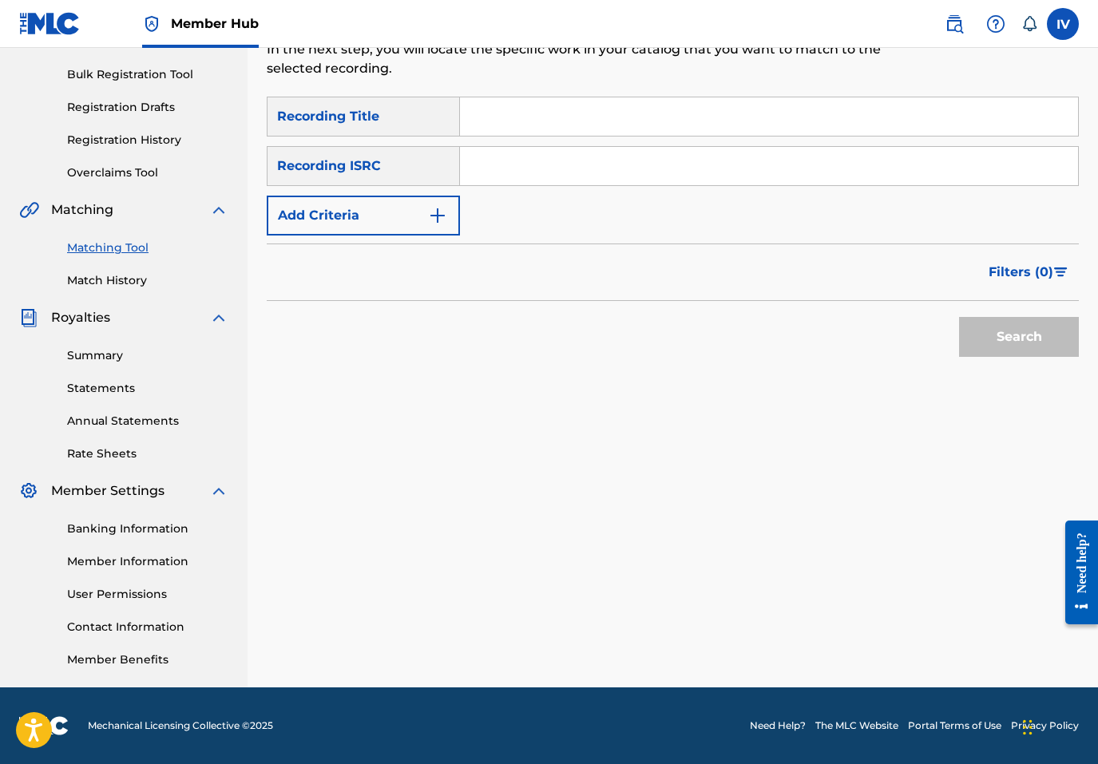
click at [516, 169] on input "Search Form" at bounding box center [769, 166] width 618 height 38
paste input "TCAEC1904727"
type input "TCAEC1904727"
click at [959, 317] on button "Search" at bounding box center [1019, 337] width 120 height 40
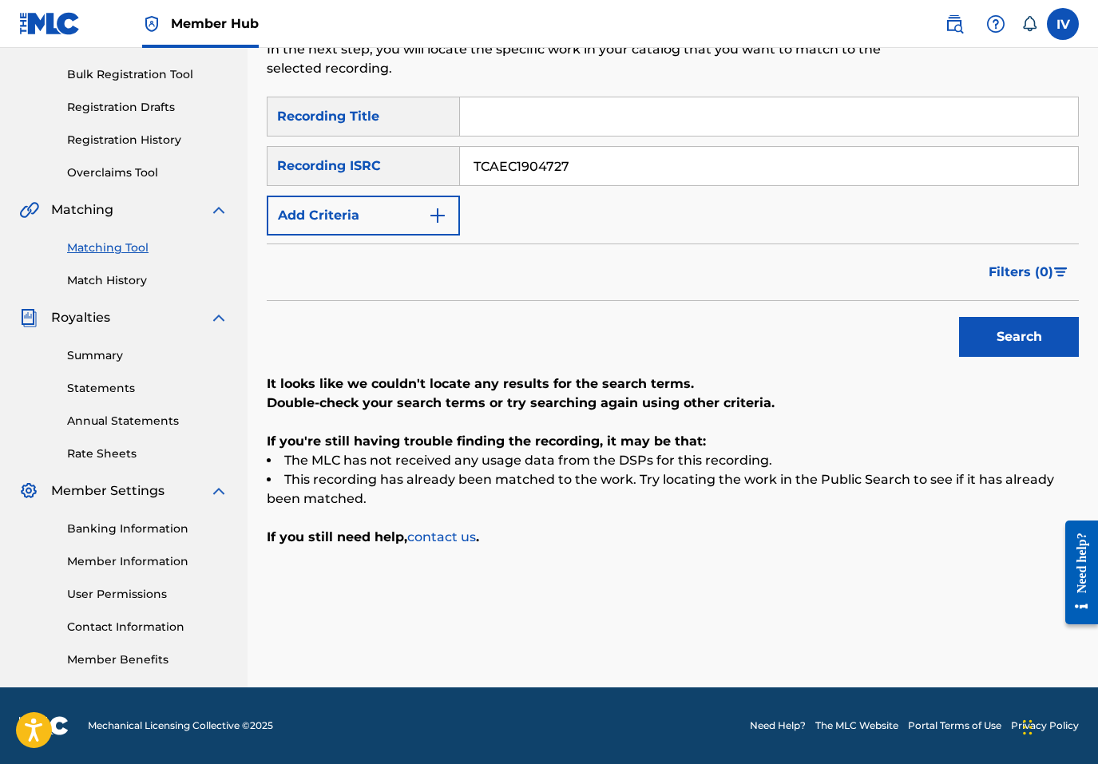
click at [531, 104] on input "Search Form" at bounding box center [769, 116] width 618 height 38
paste input "Aviva Nuestro Corazon (En Vivo)"
type input "Aviva Nuestro Corazon (En Vivo)"
click at [959, 317] on button "Search" at bounding box center [1019, 337] width 120 height 40
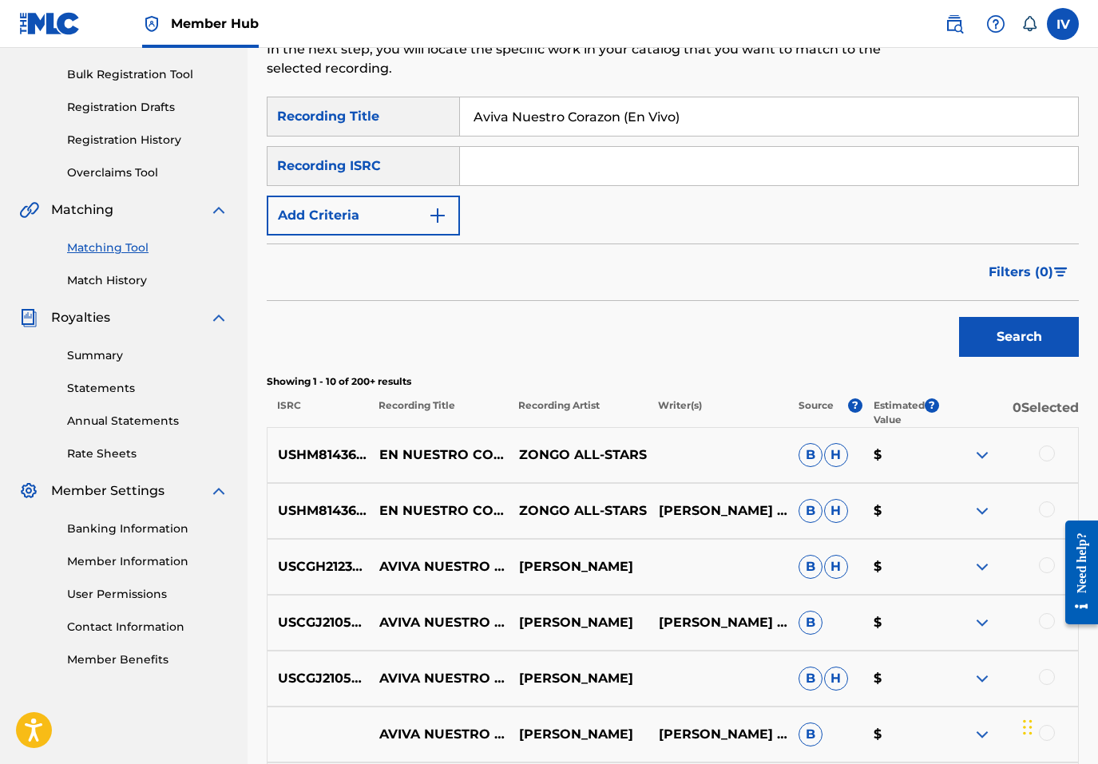
drag, startPoint x: 619, startPoint y: 115, endPoint x: 762, endPoint y: 121, distance: 143.0
click at [762, 121] on input "Aviva Nuestro Corazon (En Vivo)" at bounding box center [769, 116] width 618 height 38
type input "Aviva Nuestro Corazon"
click at [324, 204] on button "Add Criteria" at bounding box center [363, 216] width 193 height 40
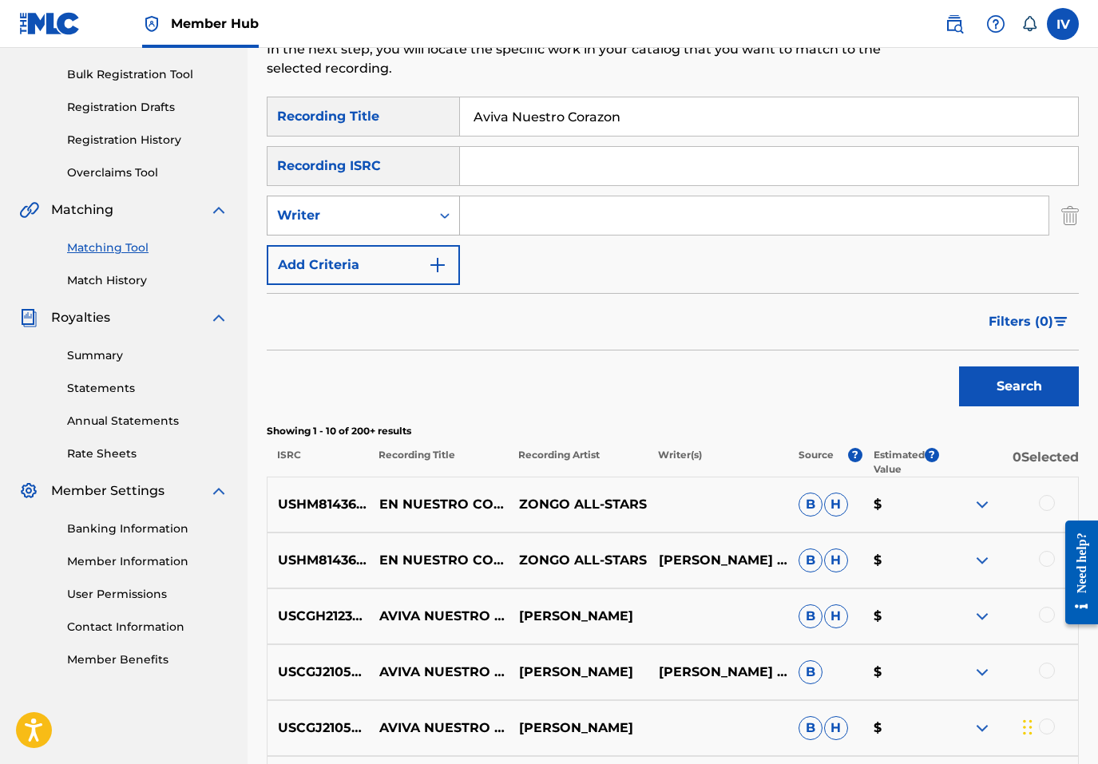
click at [351, 213] on div "Writer" at bounding box center [349, 215] width 144 height 19
click at [384, 244] on div "Recording Artist" at bounding box center [363, 256] width 192 height 40
click at [535, 199] on input "Search Form" at bounding box center [754, 215] width 588 height 38
type input "julissa"
click at [959, 367] on button "Search" at bounding box center [1019, 387] width 120 height 40
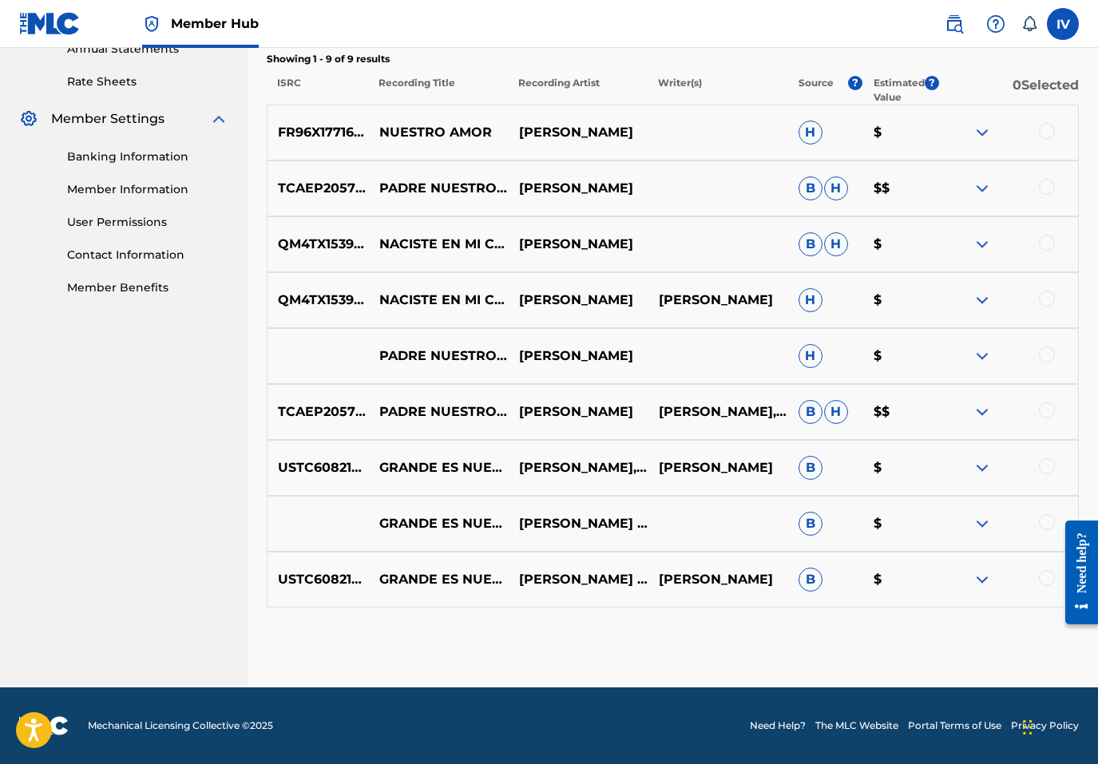
scroll to position [0, 0]
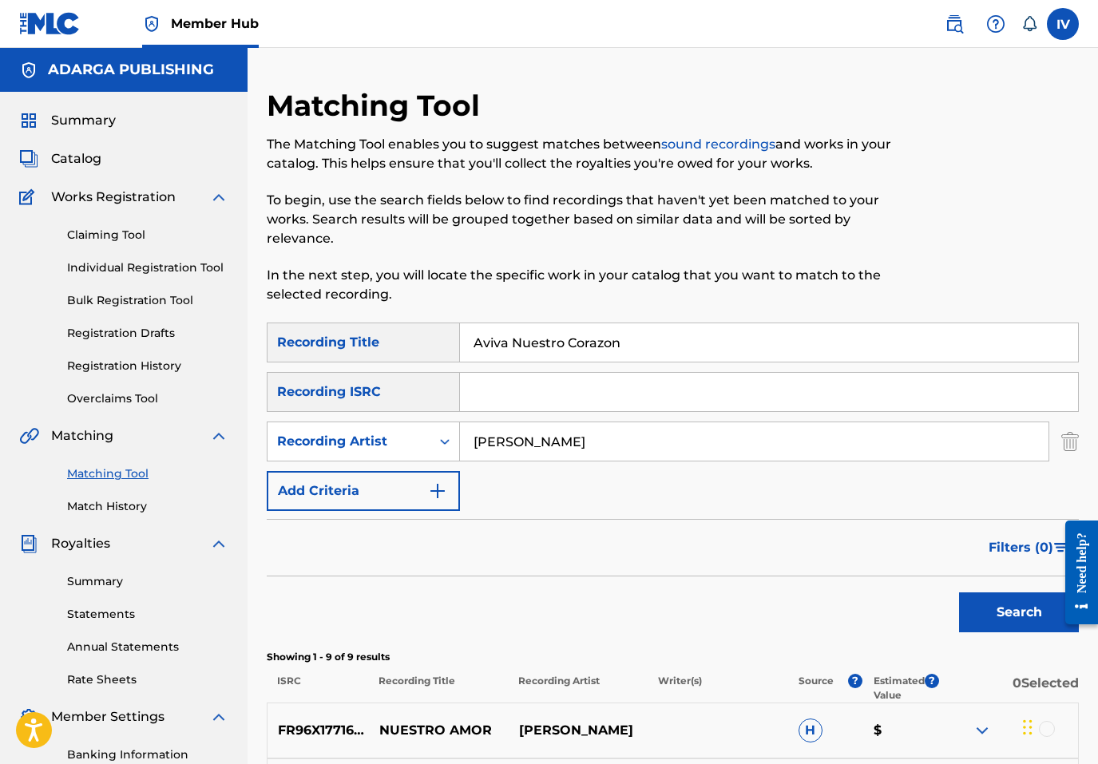
click at [636, 339] on input "Aviva Nuestro Corazon" at bounding box center [769, 342] width 618 height 38
click at [523, 398] on input "Search Form" at bounding box center [769, 392] width 618 height 38
paste input "TCAEC1904747"
type input "TCAEC1904747"
click at [529, 351] on input "Aviva Nuestro Corazon" at bounding box center [769, 342] width 618 height 38
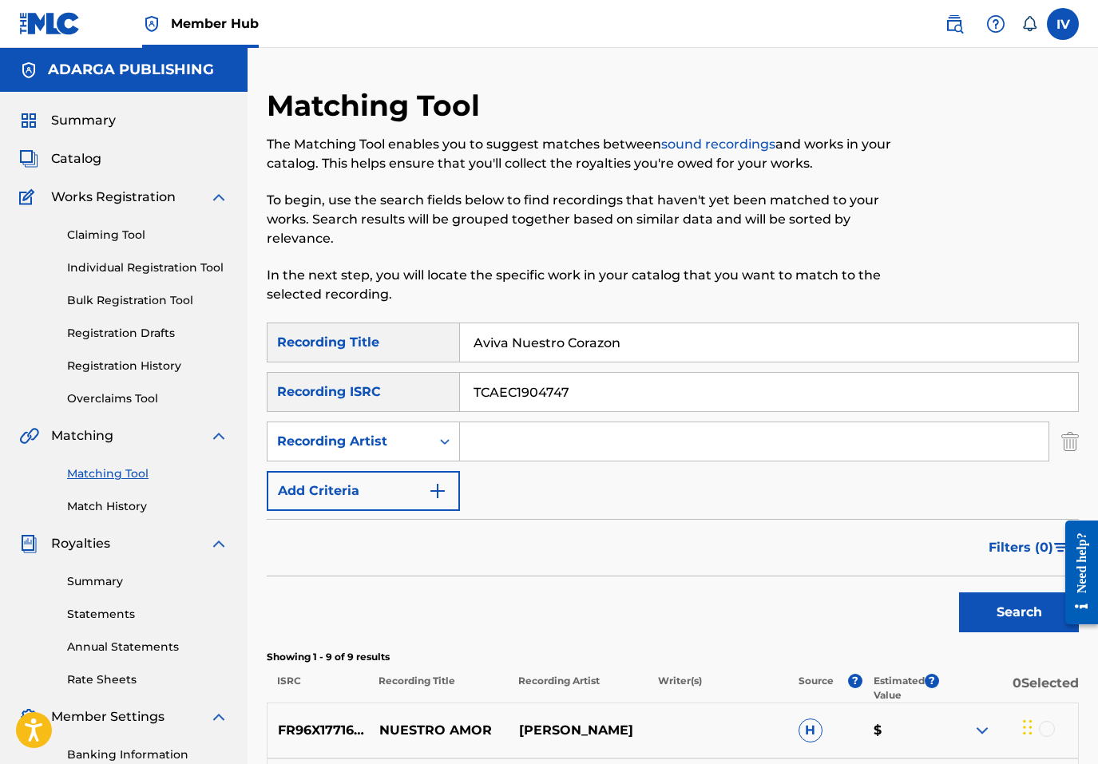
click at [959, 592] on button "Search" at bounding box center [1019, 612] width 120 height 40
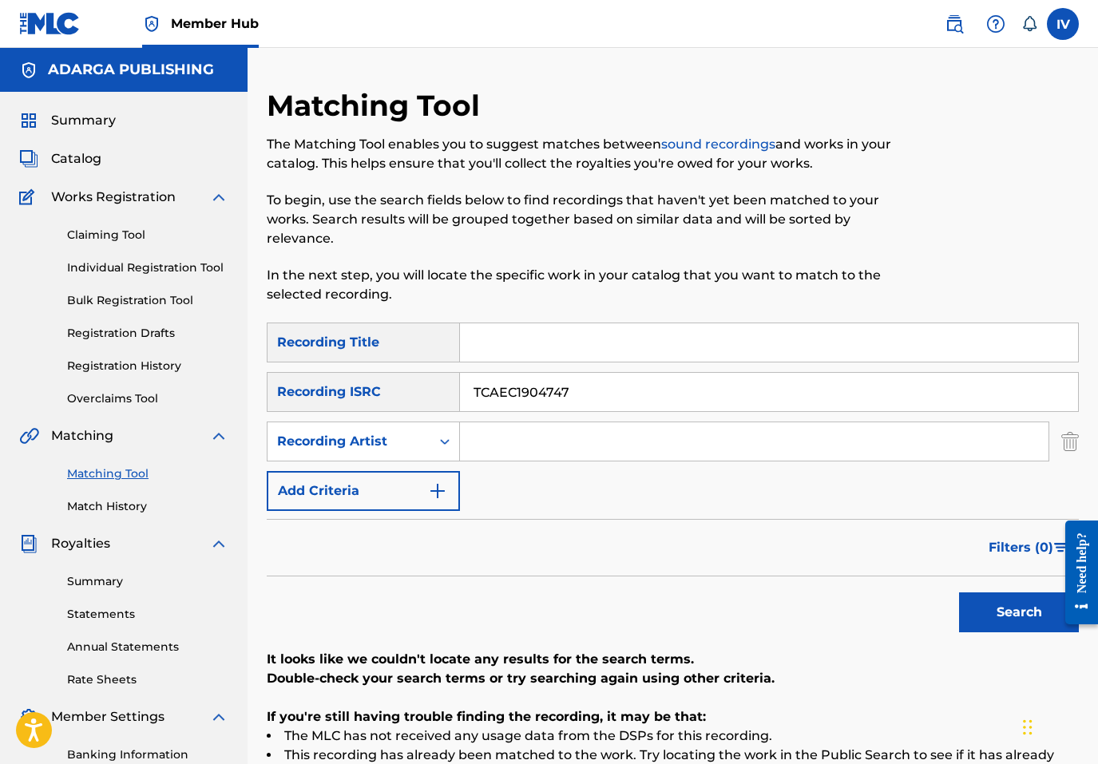
click at [959, 592] on button "Search" at bounding box center [1019, 612] width 120 height 40
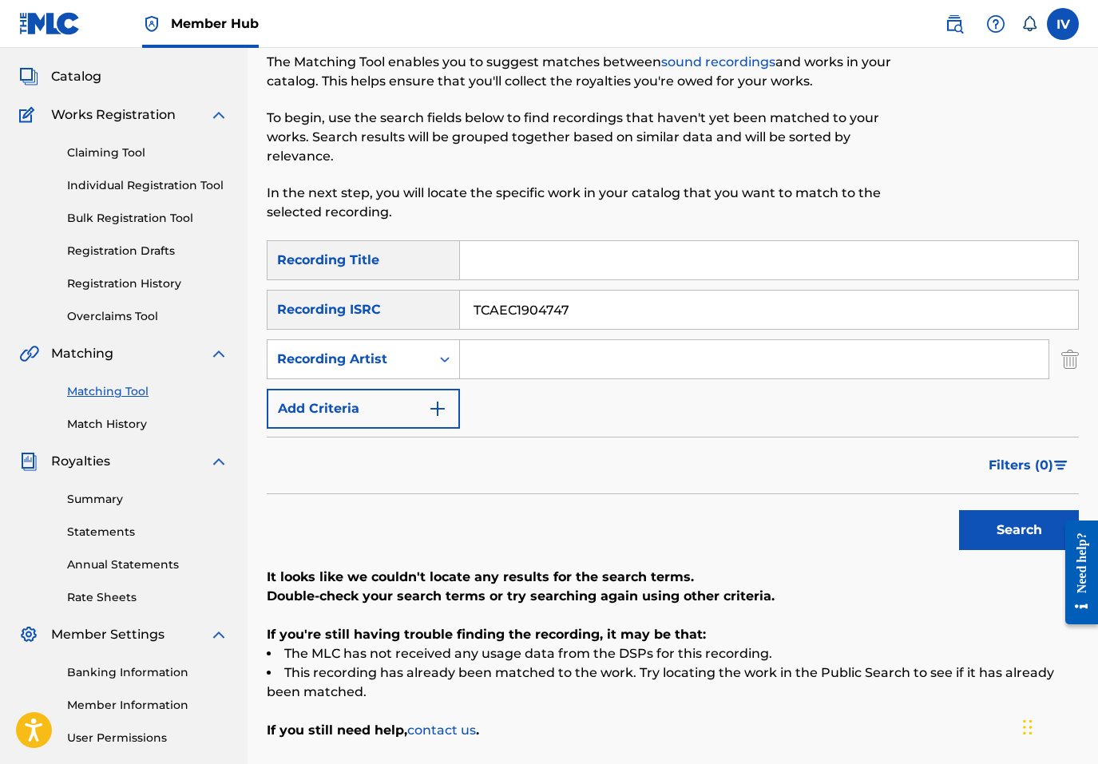
scroll to position [226, 0]
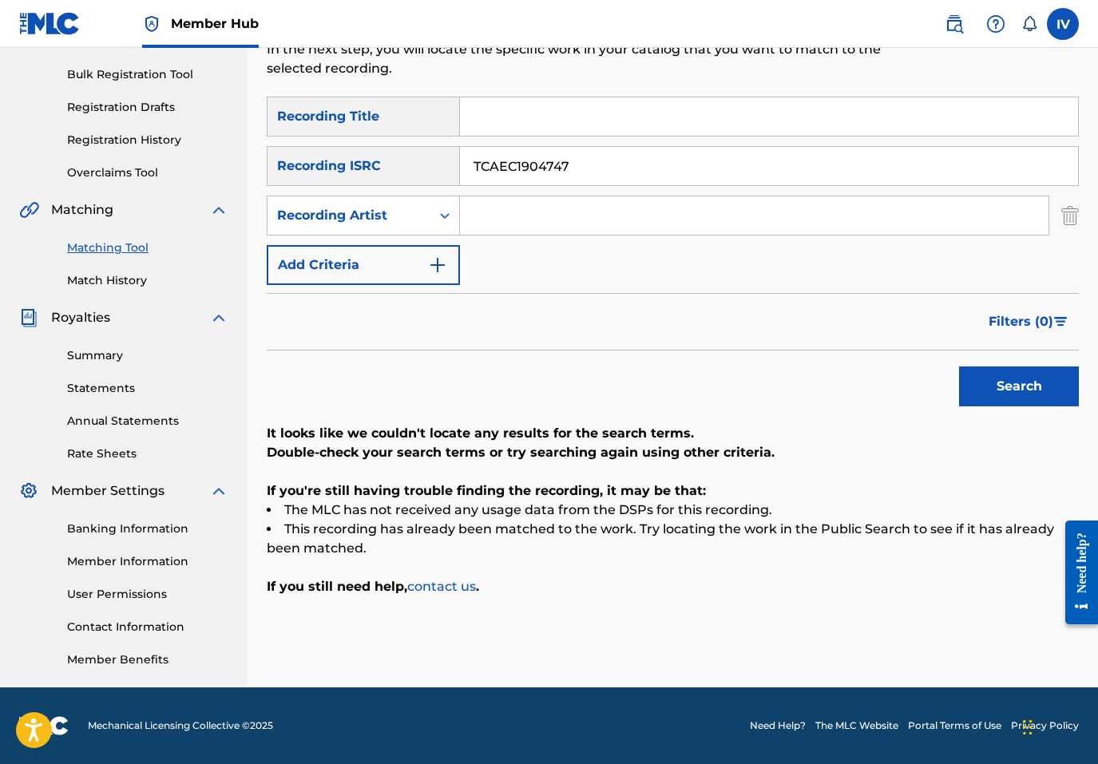
click at [573, 110] on input "Search Form" at bounding box center [769, 116] width 618 height 38
paste input "El Vendra (En Vivo)"
type input "El Vendra (En Vivo)"
click at [581, 173] on input "TCAEC1904747" at bounding box center [769, 166] width 618 height 38
click at [483, 214] on input "Search Form" at bounding box center [754, 215] width 588 height 38
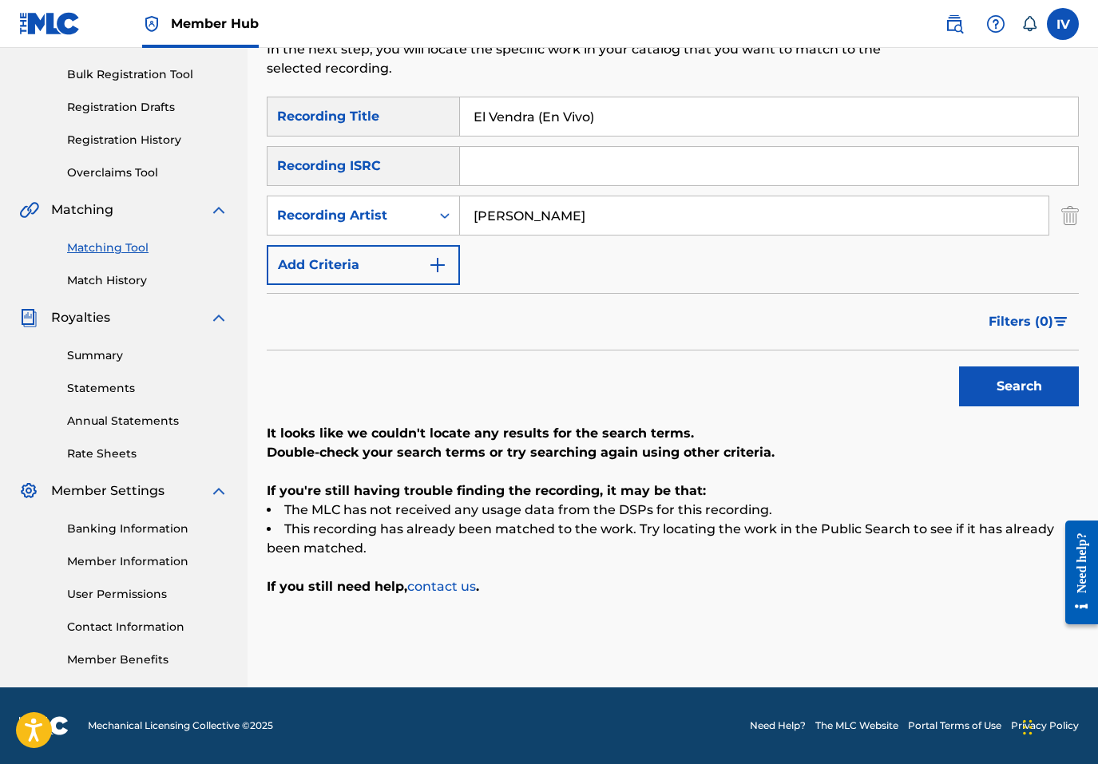
type input "julissa"
click at [959, 367] on button "Search" at bounding box center [1019, 387] width 120 height 40
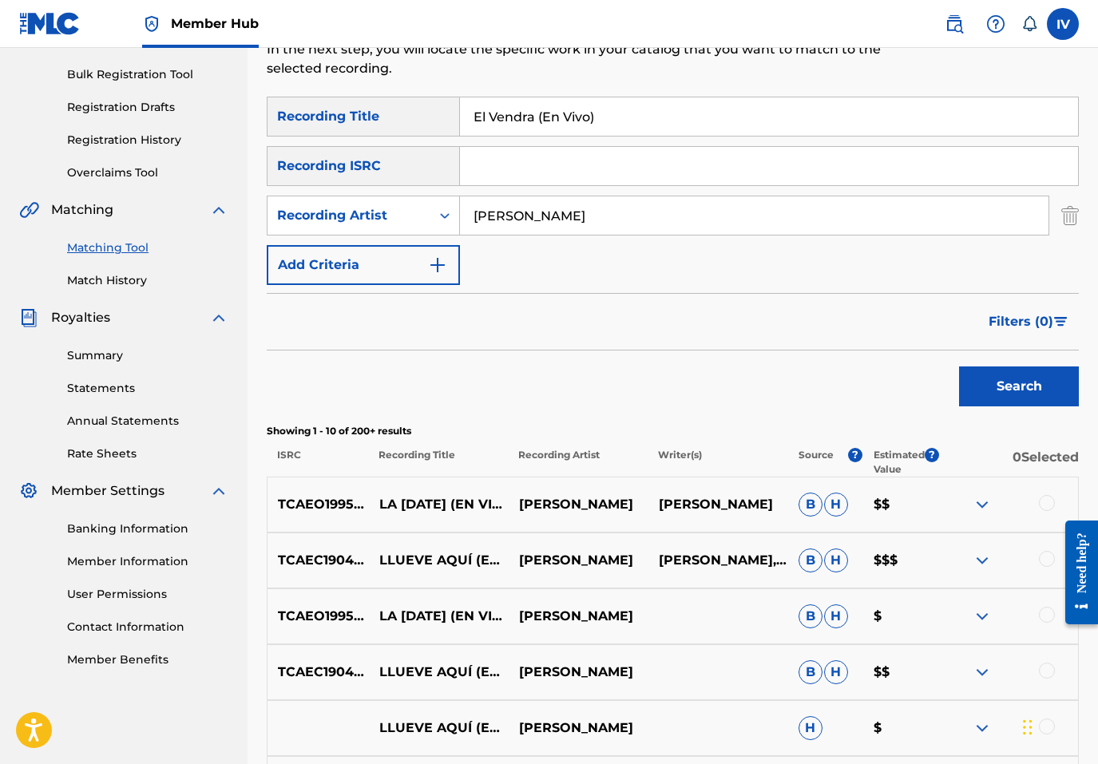
drag, startPoint x: 533, startPoint y: 121, endPoint x: 686, endPoint y: 145, distance: 154.5
click at [656, 144] on div "SearchWithCriteria6fe808fb-8ed7-4fc7-bee0-862782e52f7d Recording Title El Vendr…" at bounding box center [673, 191] width 812 height 188
click at [959, 367] on button "Search" at bounding box center [1019, 387] width 120 height 40
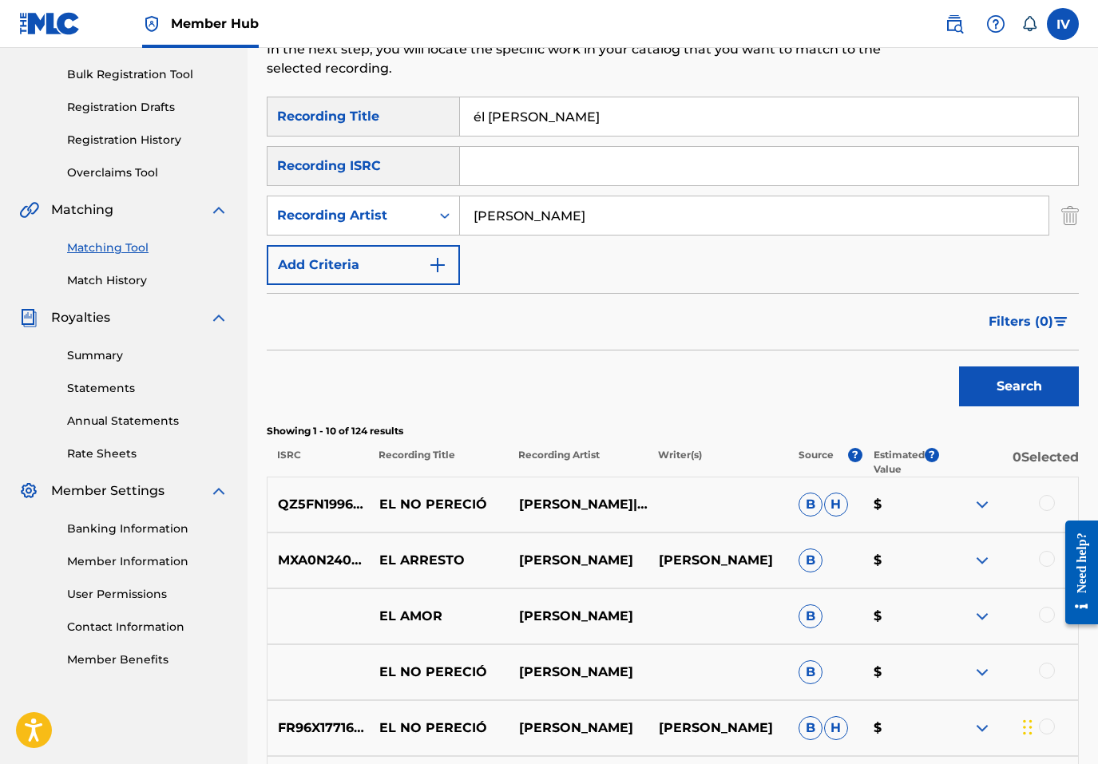
type input "él Vendrá"
click at [959, 367] on button "Search" at bounding box center [1019, 387] width 120 height 40
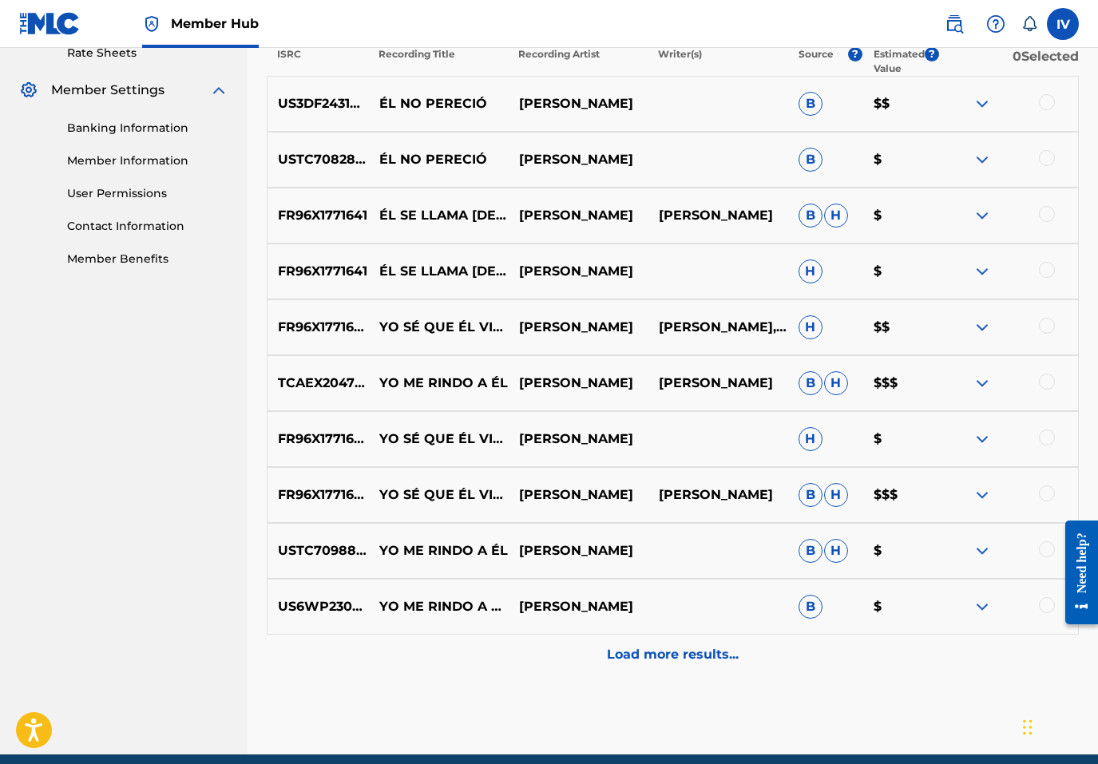
scroll to position [0, 0]
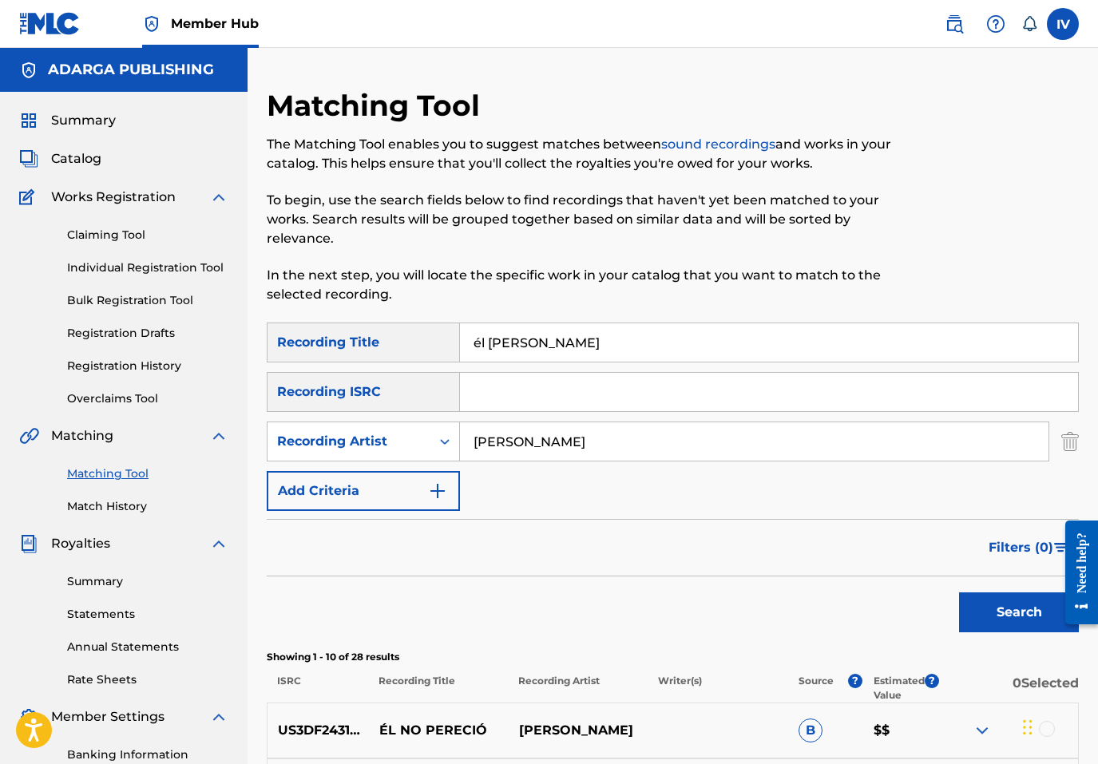
click at [544, 340] on input "él Vendrá" at bounding box center [769, 342] width 618 height 38
paste input "TCACF1522498"
type input "TCACF1522498"
click at [959, 592] on button "Search" at bounding box center [1019, 612] width 120 height 40
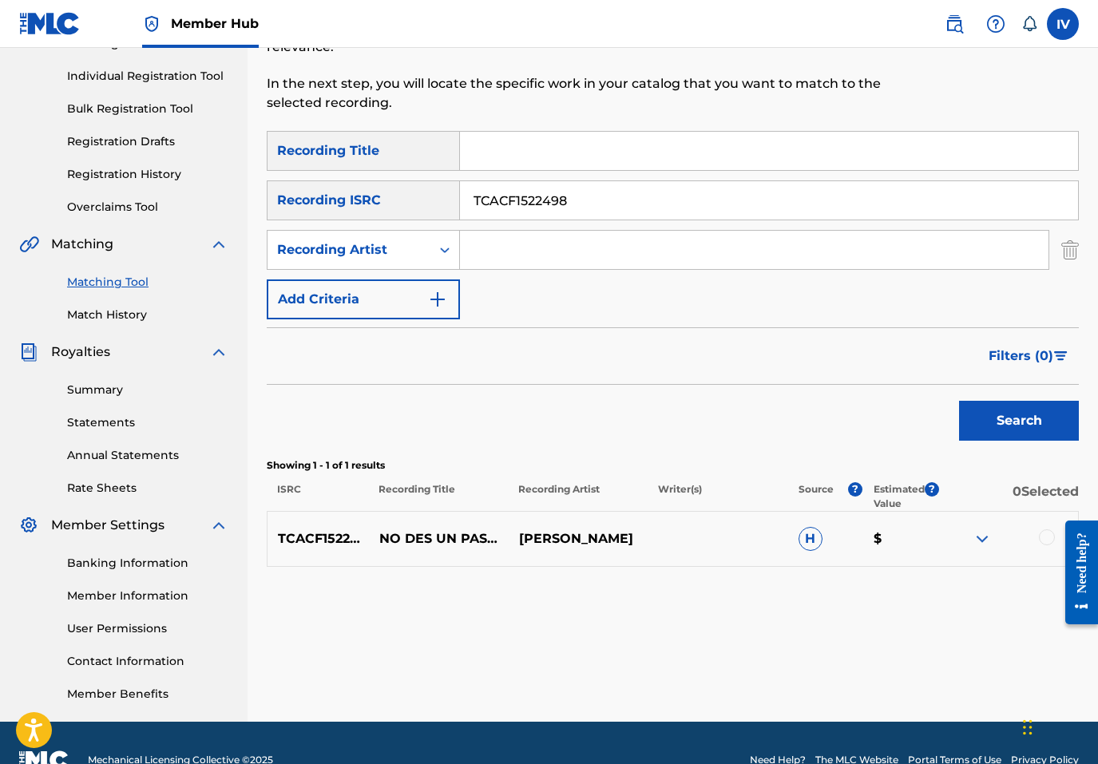
scroll to position [226, 0]
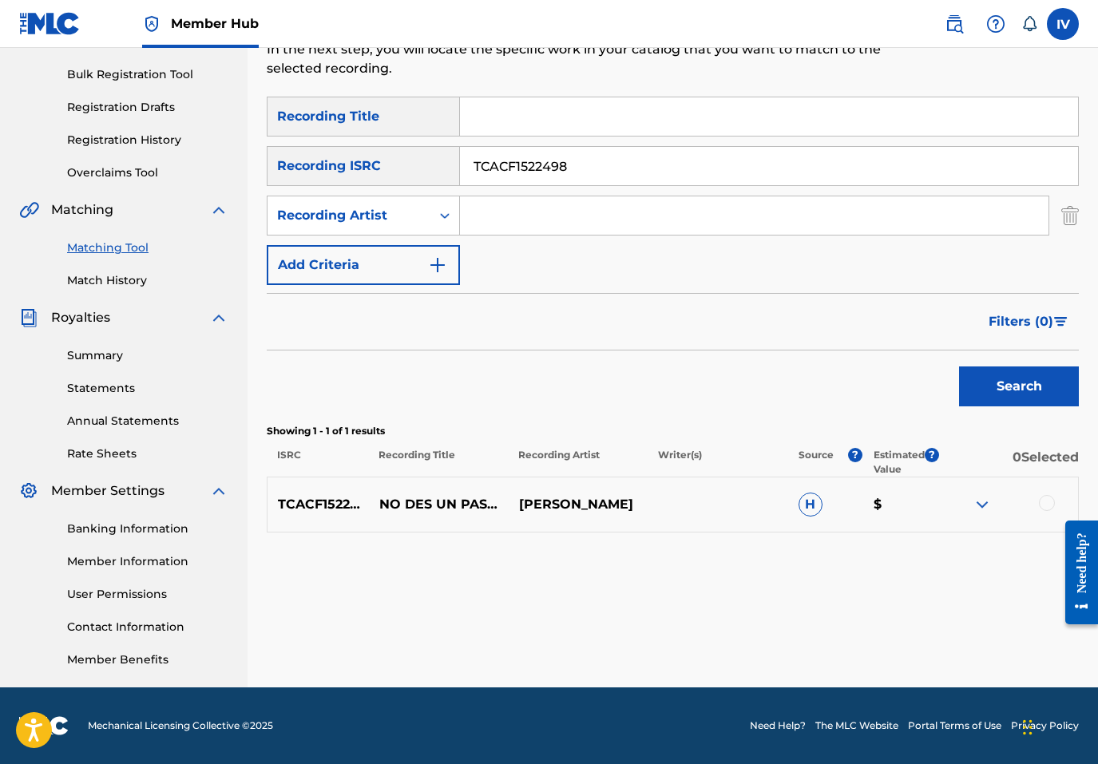
click at [1042, 505] on div at bounding box center [1047, 503] width 16 height 16
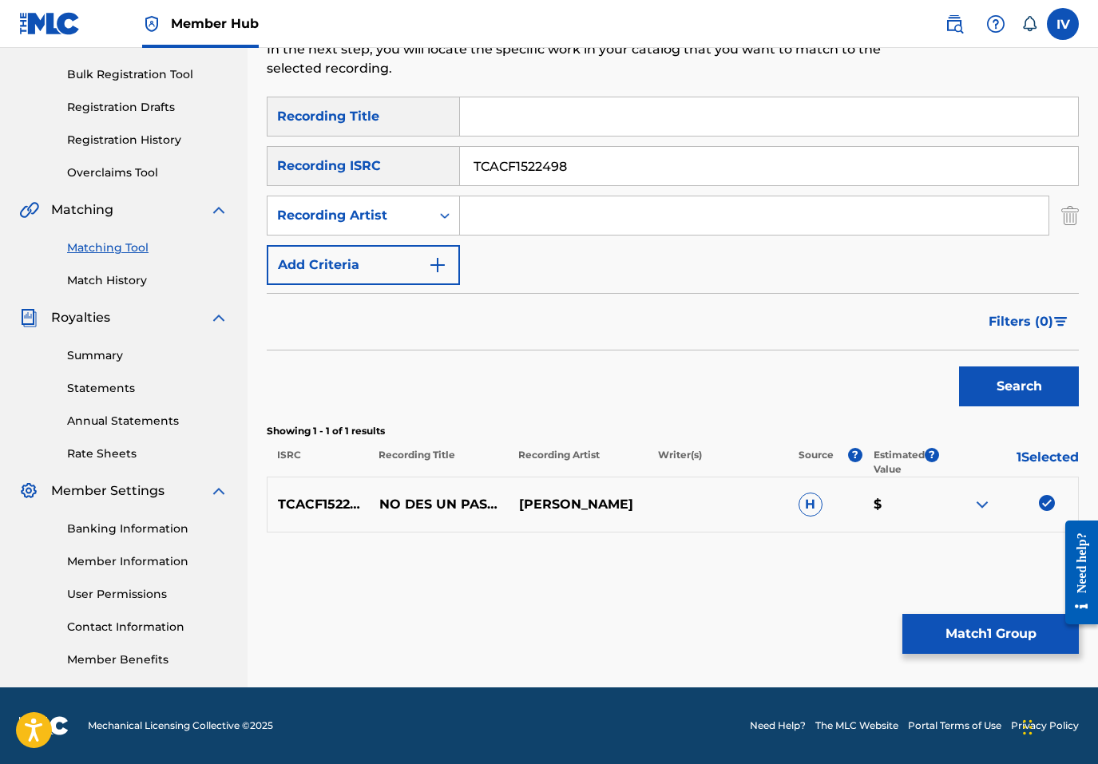
click at [553, 157] on input "TCACF1522498" at bounding box center [769, 166] width 618 height 38
paste input "US3DF2239665"
type input "US3DF2239665"
click at [959, 367] on button "Search" at bounding box center [1019, 387] width 120 height 40
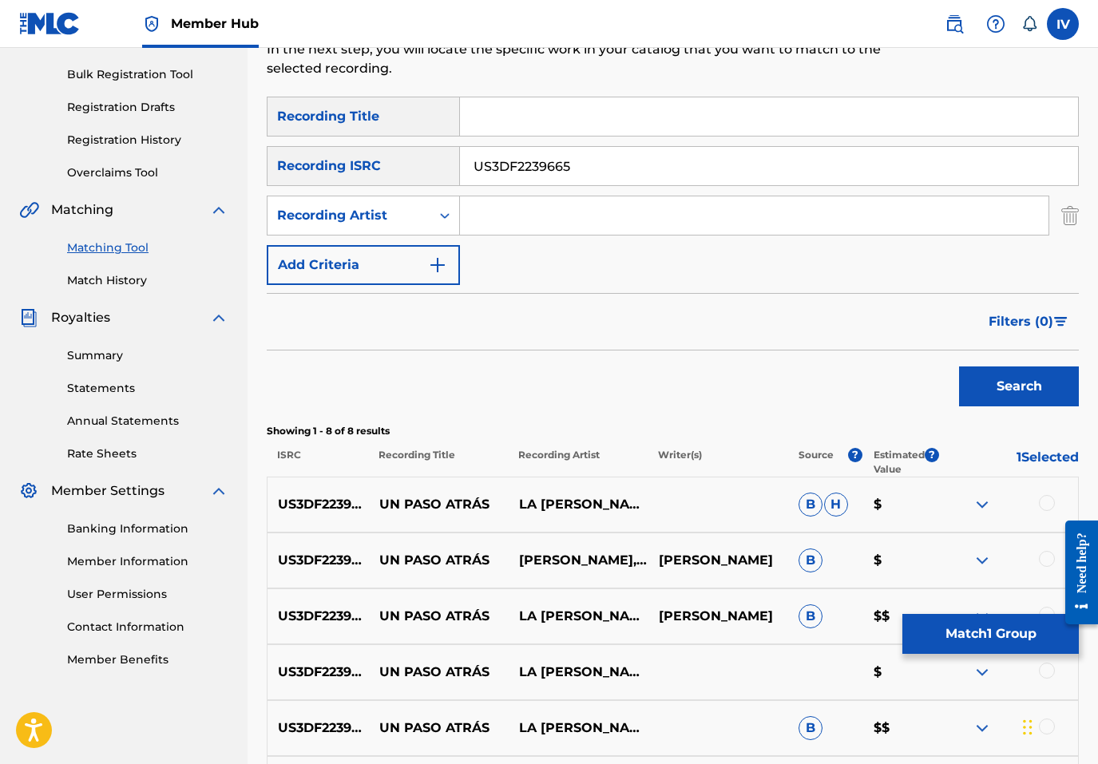
click at [1044, 497] on div at bounding box center [1047, 503] width 16 height 16
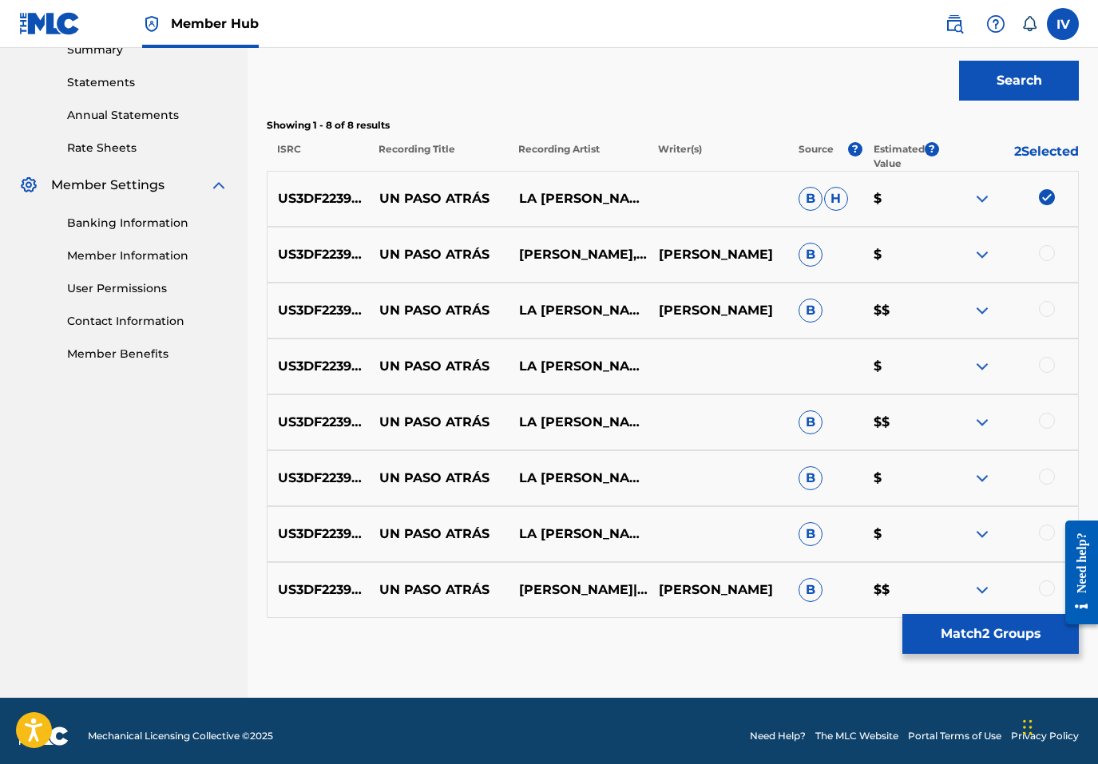
scroll to position [542, 0]
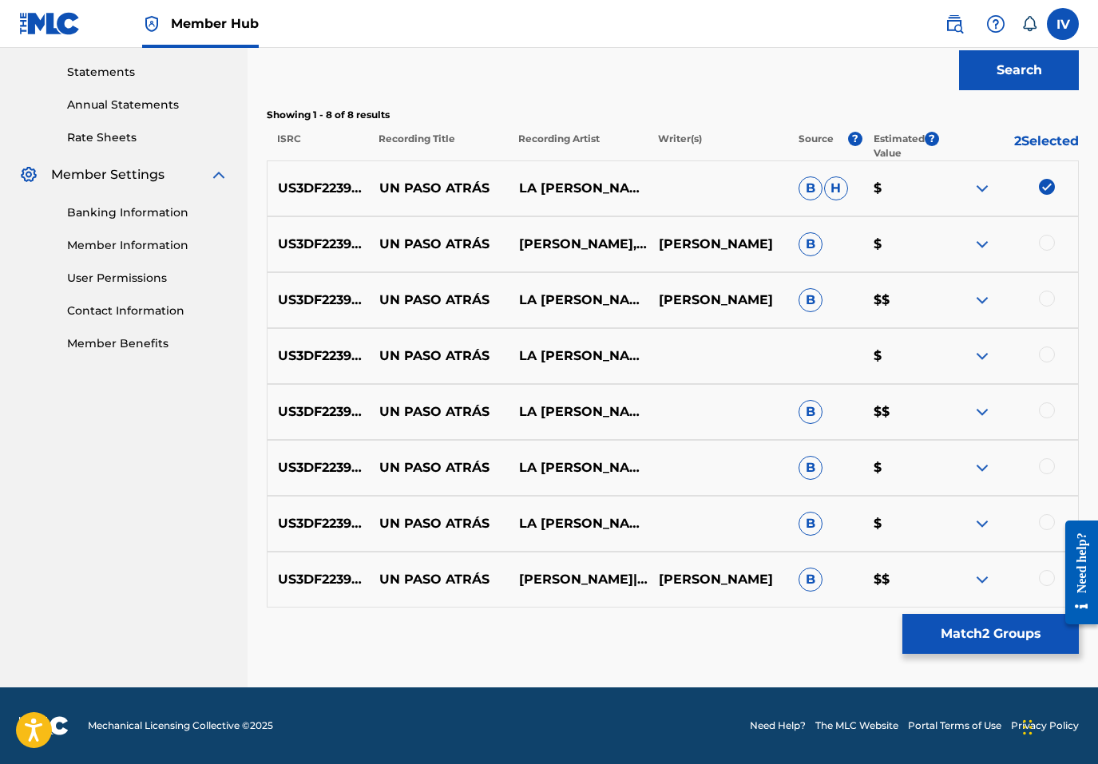
click at [1046, 573] on div at bounding box center [1047, 578] width 16 height 16
click at [1046, 528] on div at bounding box center [1047, 522] width 16 height 16
click at [1048, 466] on div at bounding box center [1047, 466] width 16 height 16
click at [1045, 410] on div at bounding box center [1047, 410] width 16 height 16
click at [1045, 359] on div at bounding box center [1047, 355] width 16 height 16
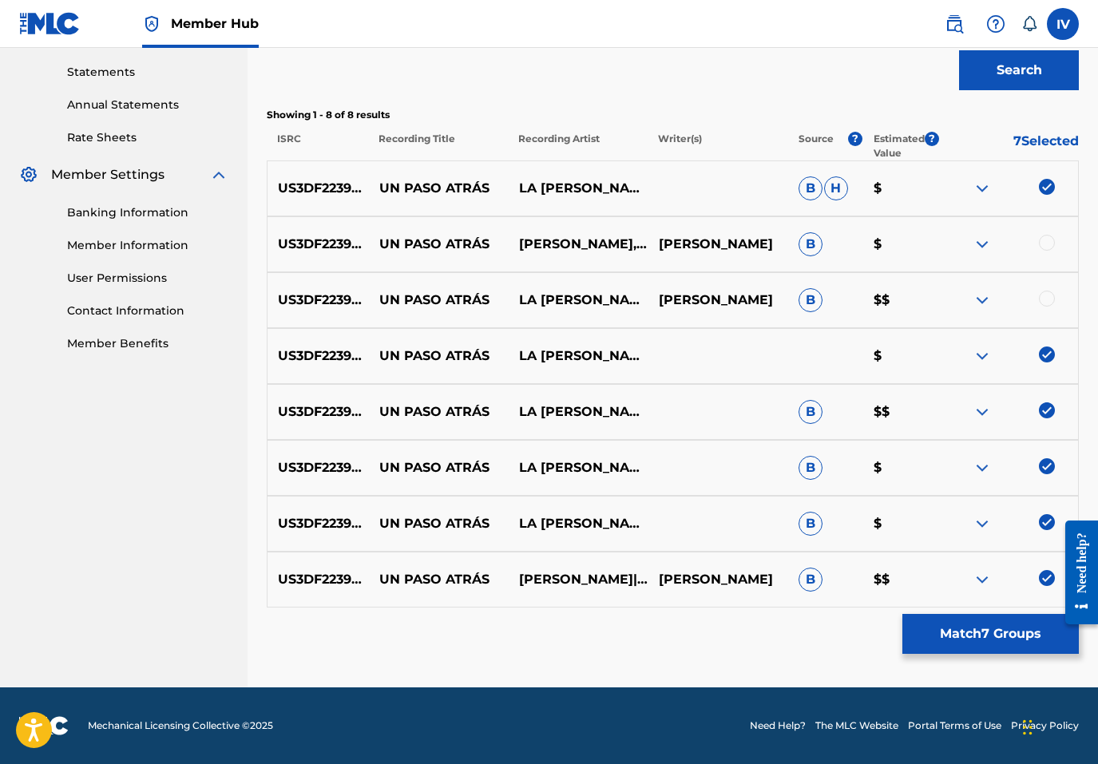
click at [1048, 298] on div at bounding box center [1047, 299] width 16 height 16
click at [1046, 235] on div at bounding box center [1047, 243] width 16 height 16
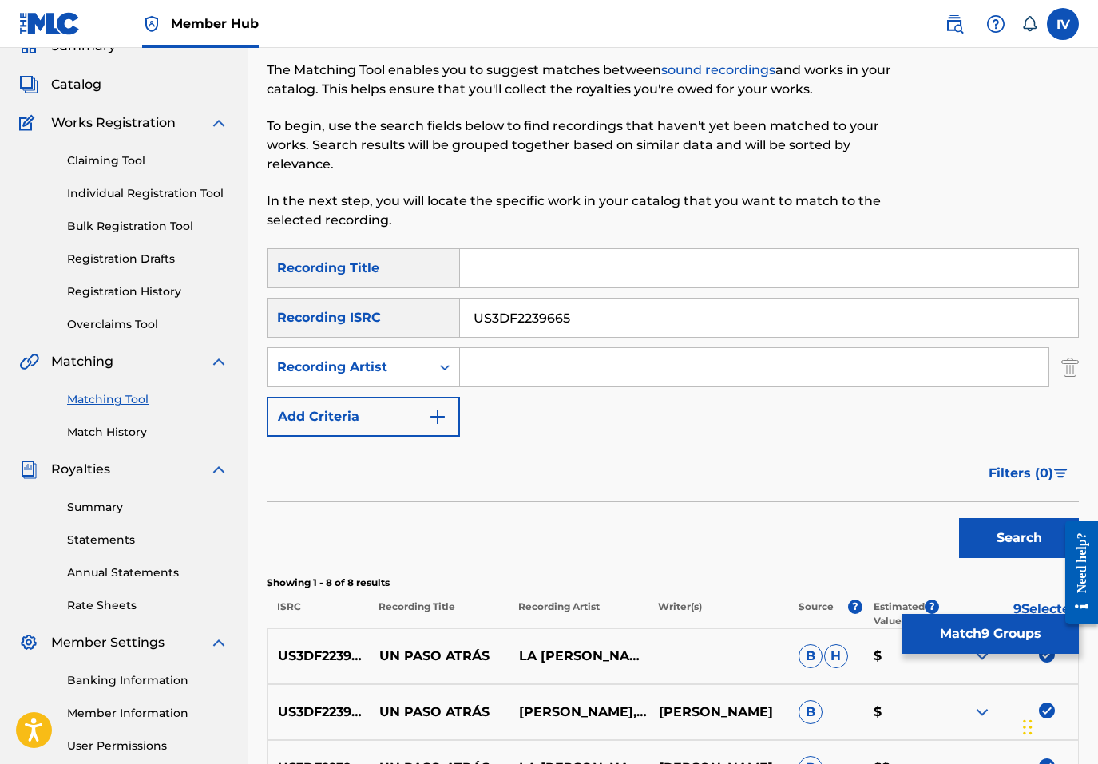
scroll to position [0, 0]
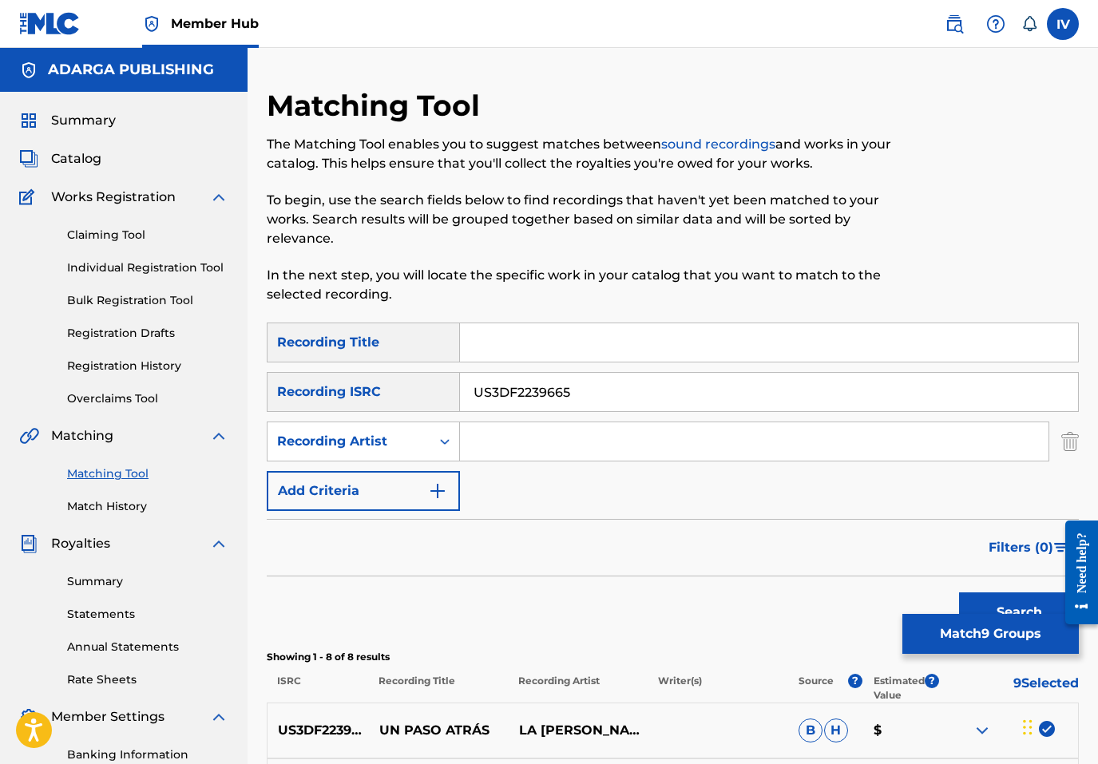
click at [517, 346] on input "Search Form" at bounding box center [769, 342] width 618 height 38
paste input "Un Paso Atrás"
type input "Un Paso Atrás"
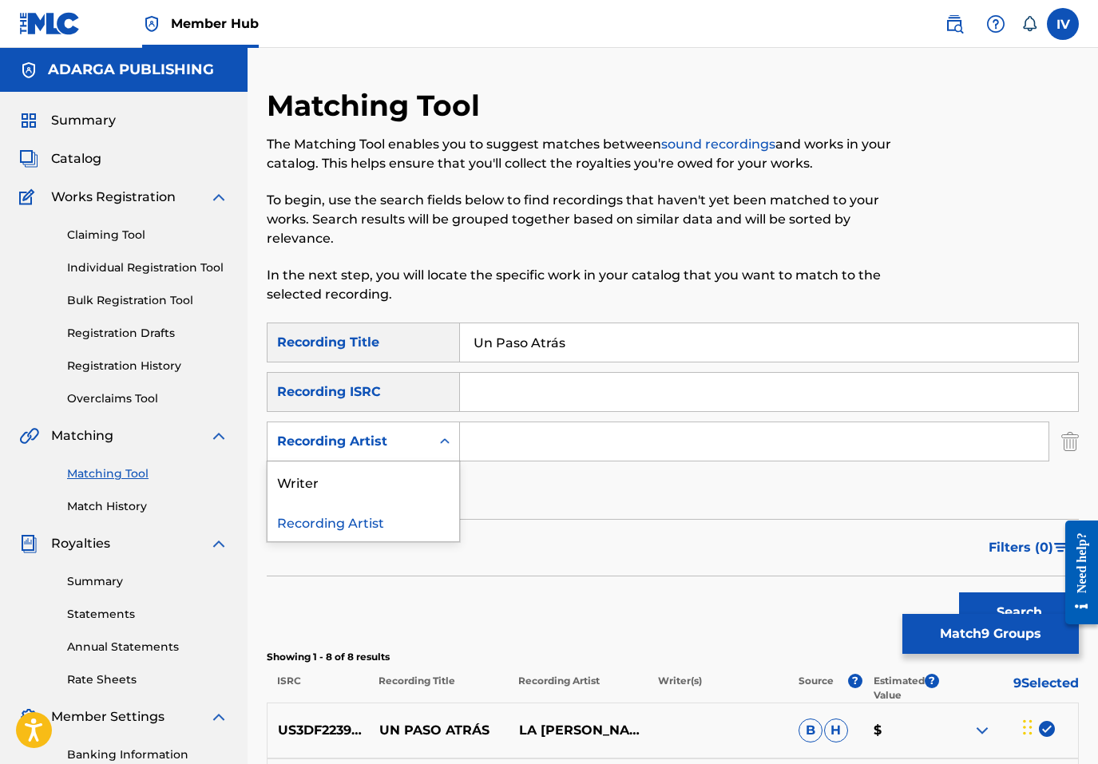
click at [371, 446] on div "Recording Artist" at bounding box center [349, 441] width 144 height 19
click at [476, 444] on input "Search Form" at bounding box center [754, 441] width 588 height 38
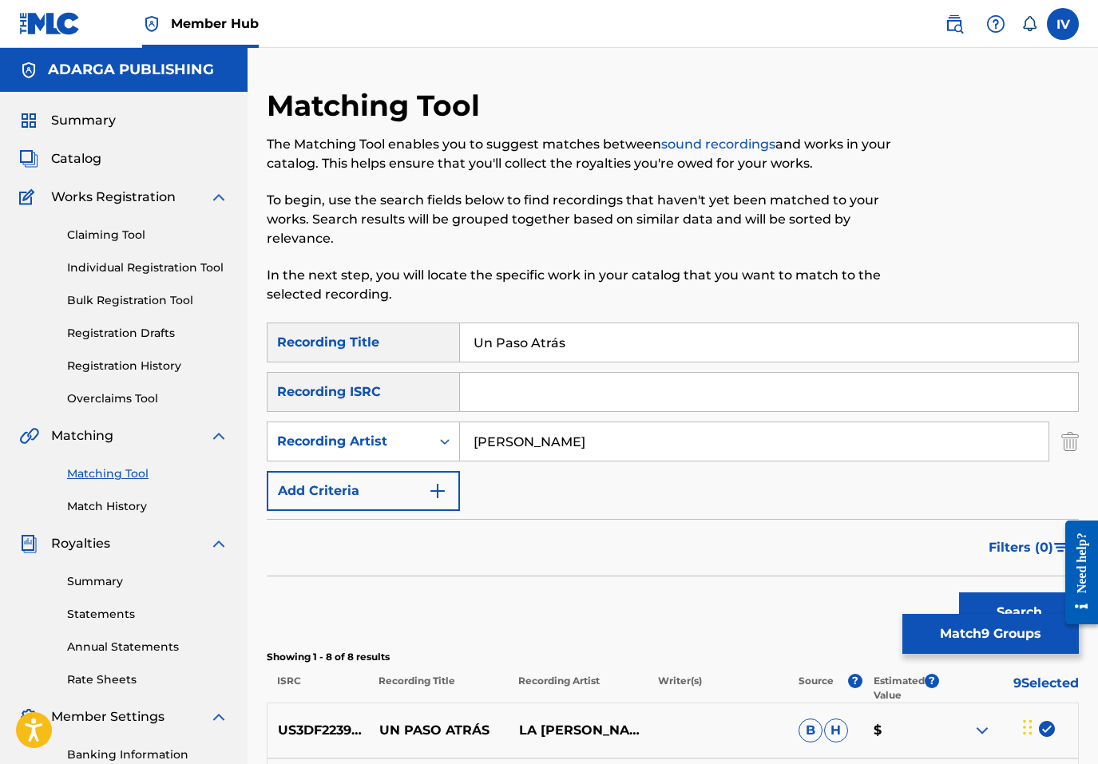
type input "benjamin"
click at [959, 592] on button "Search" at bounding box center [1019, 612] width 120 height 40
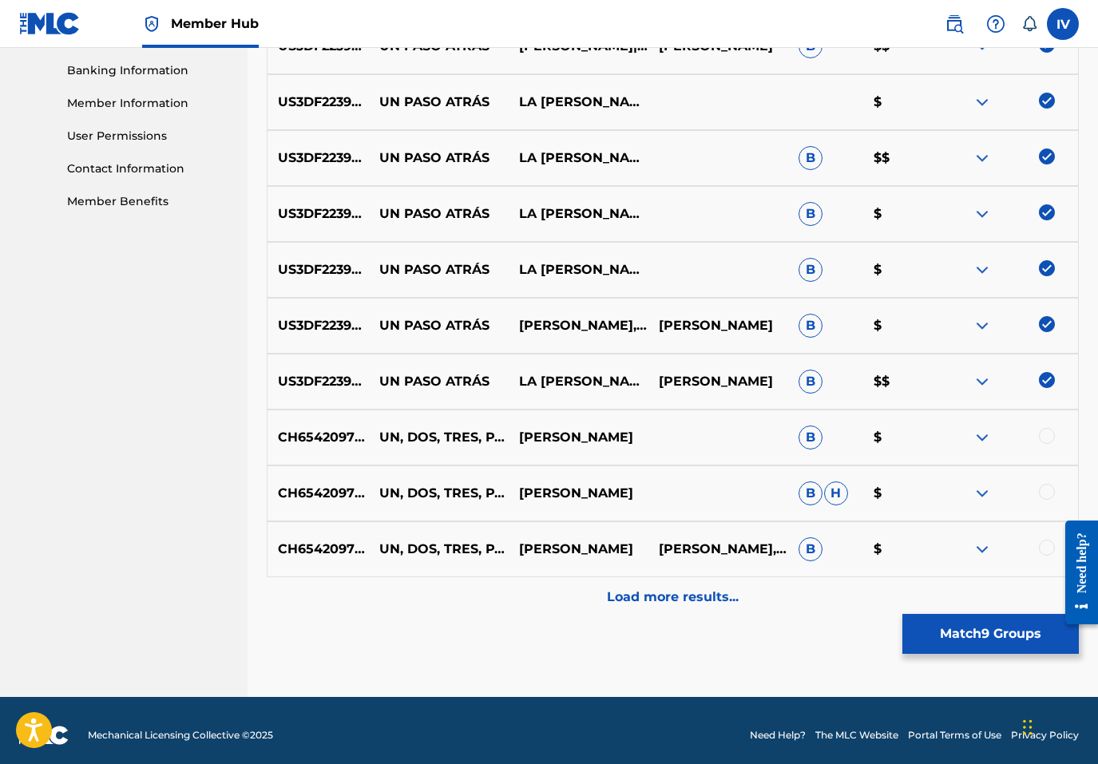
scroll to position [694, 0]
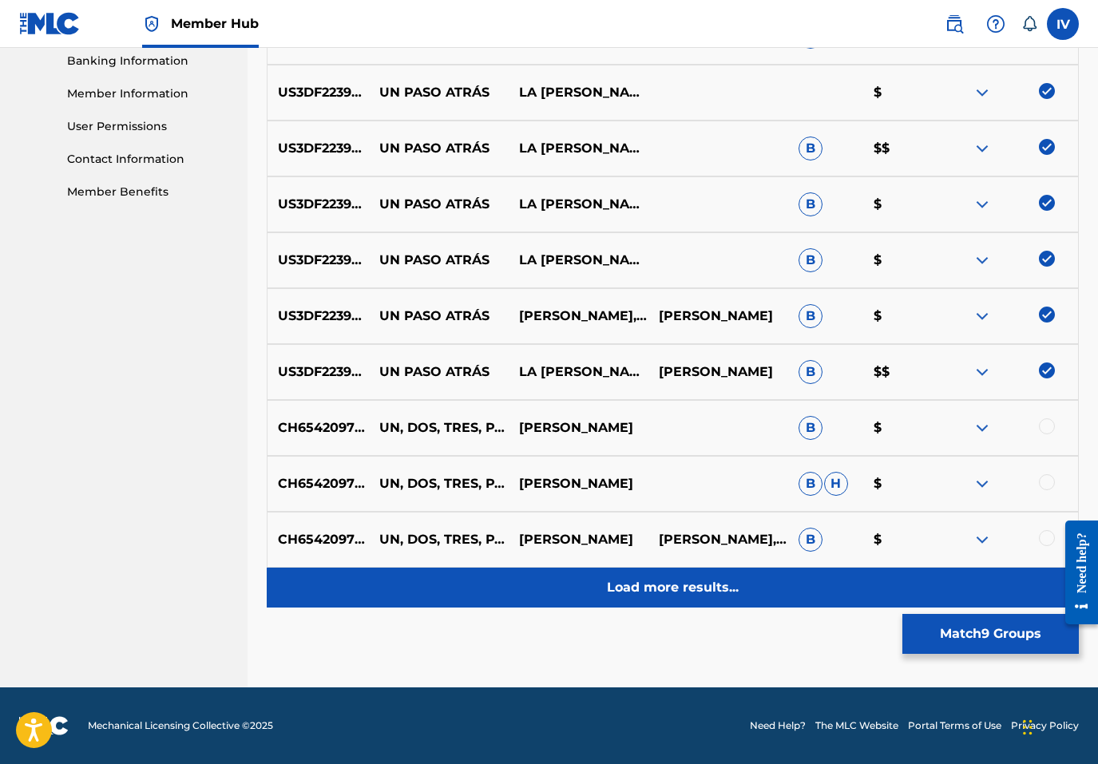
click at [675, 596] on p "Load more results..." at bounding box center [673, 587] width 132 height 19
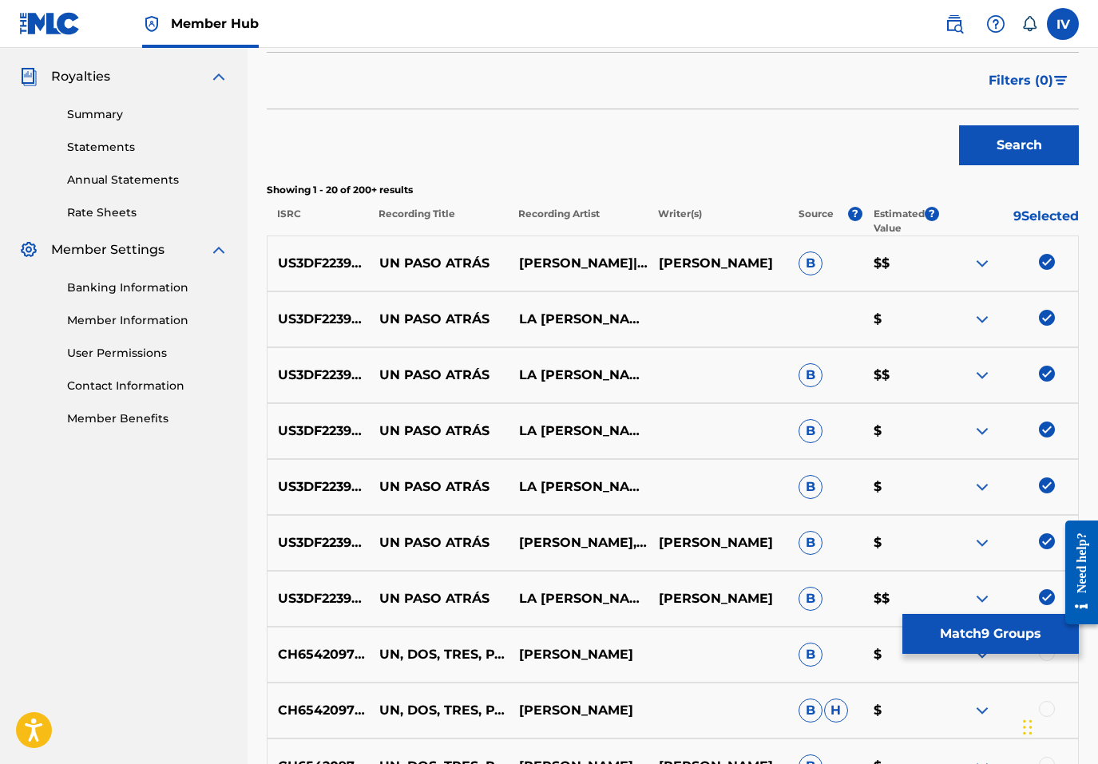
scroll to position [0, 0]
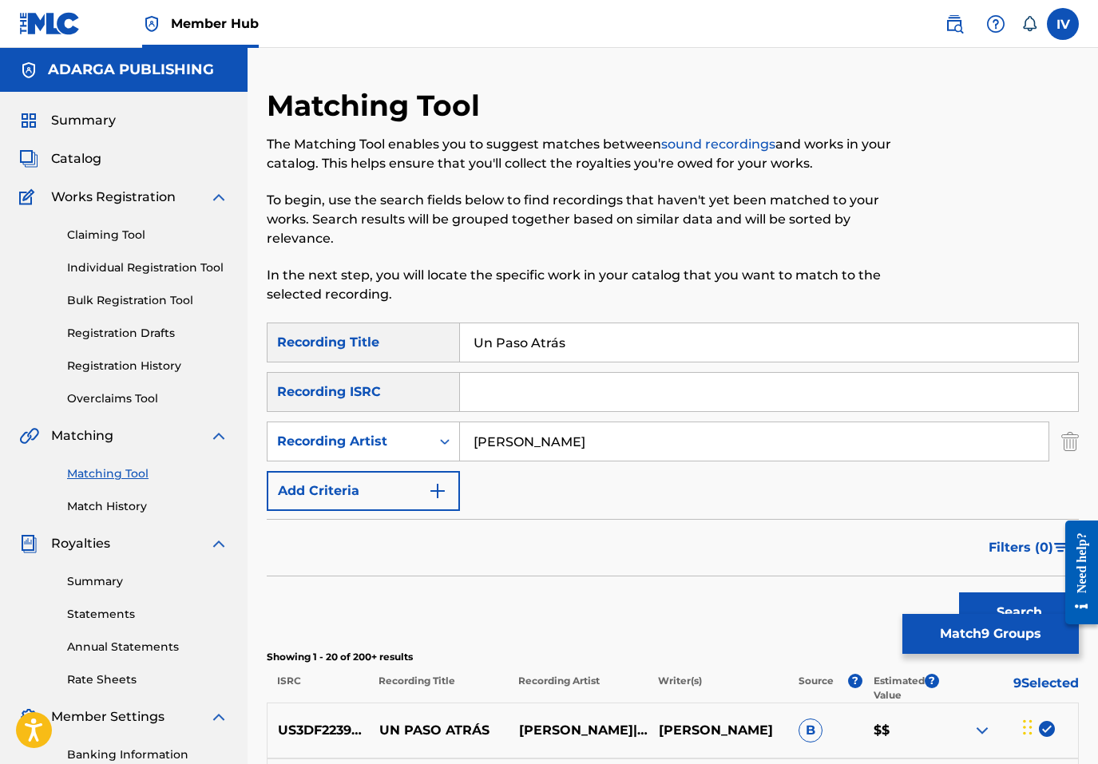
click at [511, 351] on input "Un Paso Atrás" at bounding box center [769, 342] width 618 height 38
paste input "No Des"
type input "No Des Un Paso Atrás"
click at [959, 592] on button "Search" at bounding box center [1019, 612] width 120 height 40
click at [587, 446] on input "benjamin" at bounding box center [754, 441] width 588 height 38
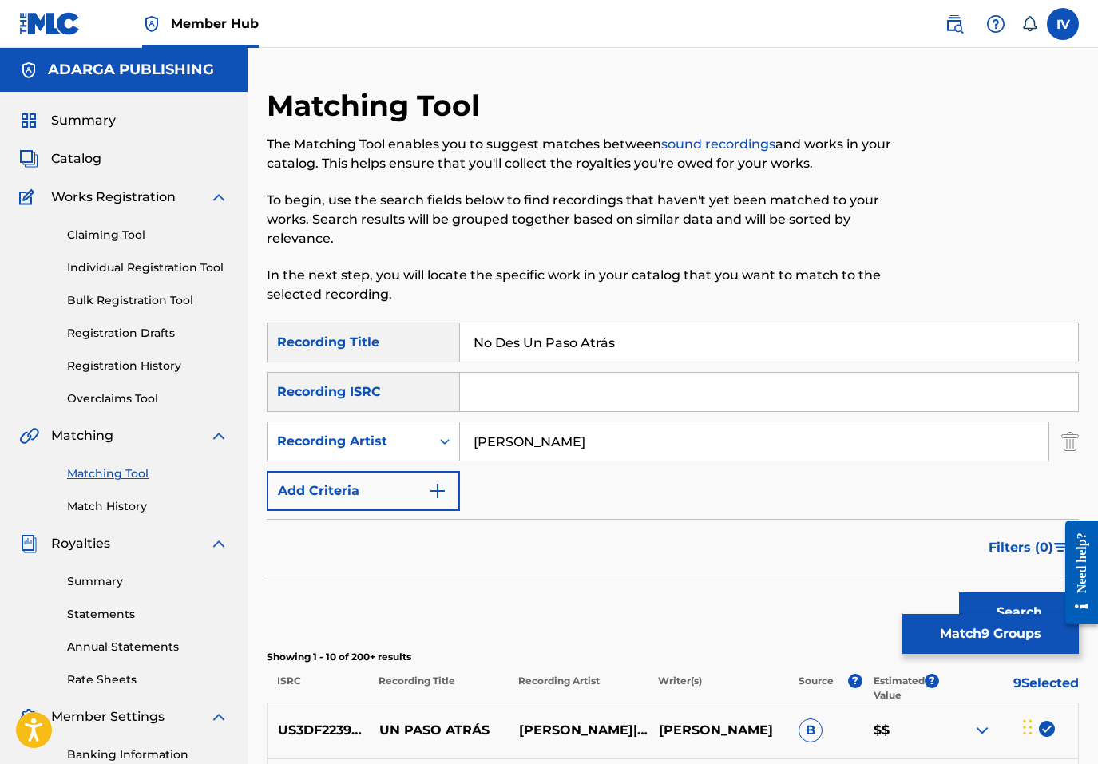
type input "benjamin rivera"
click at [652, 344] on input "No Des Un Paso Atrás" at bounding box center [769, 342] width 618 height 38
type input "No Des Un Paso Atras"
click at [959, 592] on button "Search" at bounding box center [1019, 612] width 120 height 40
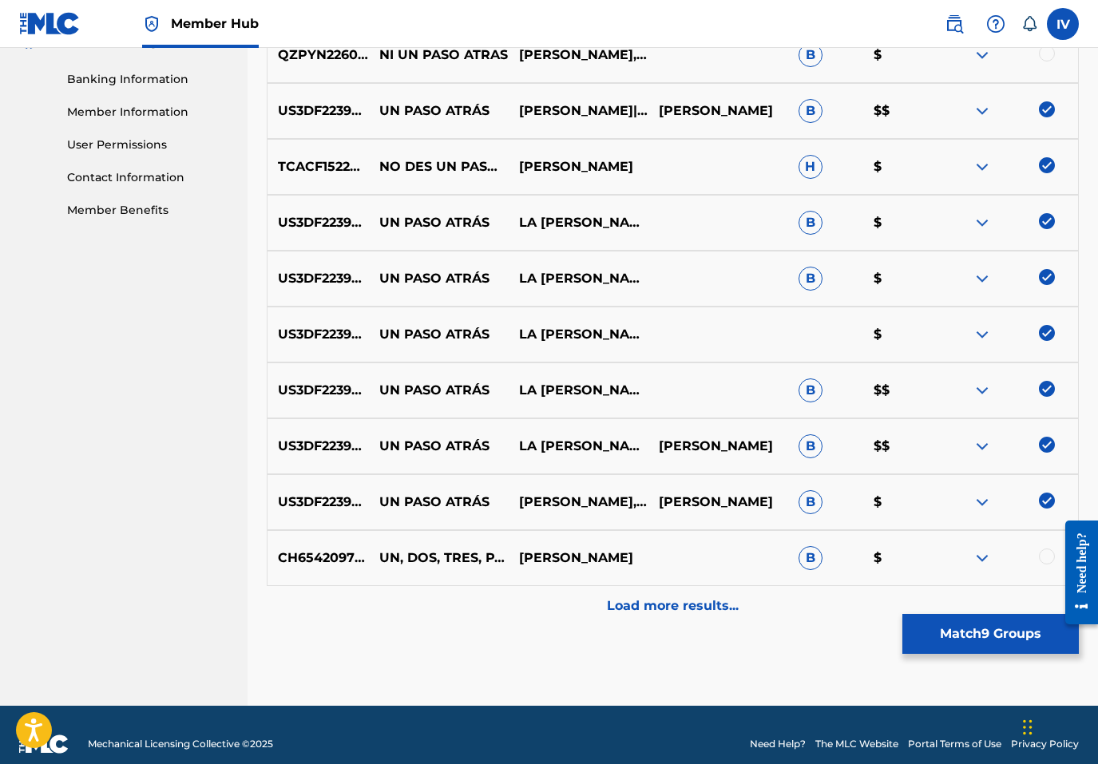
scroll to position [694, 0]
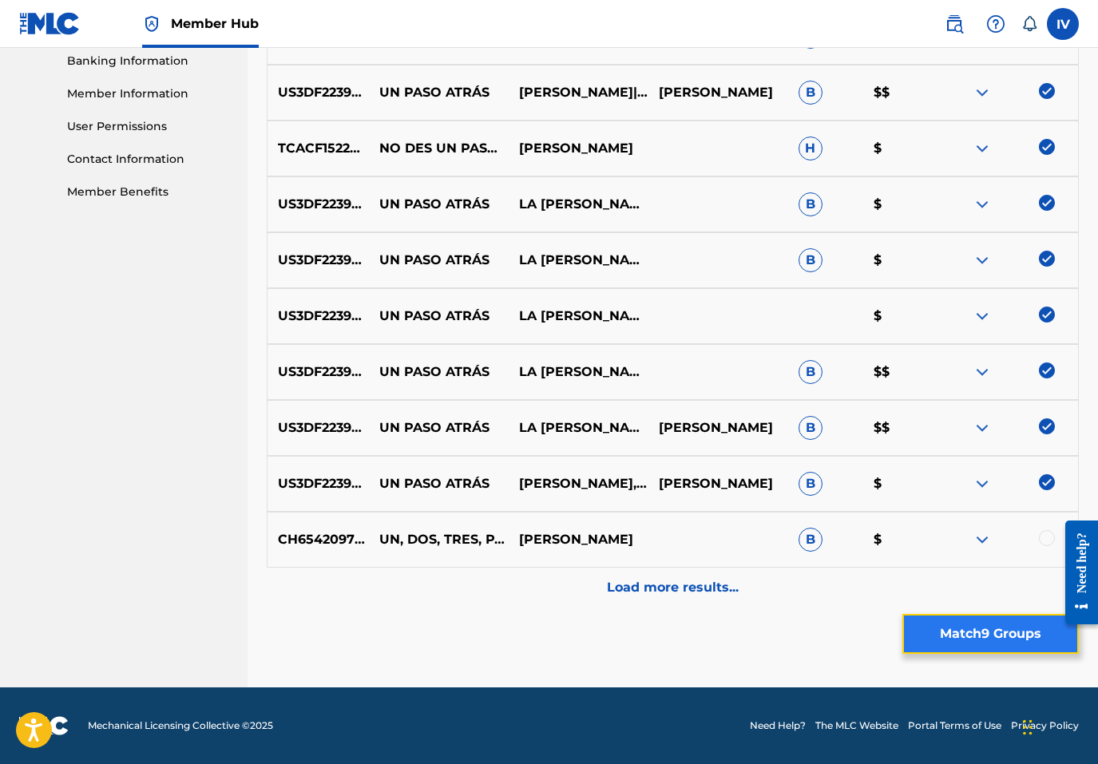
click at [947, 628] on button "Match 9 Groups" at bounding box center [990, 634] width 176 height 40
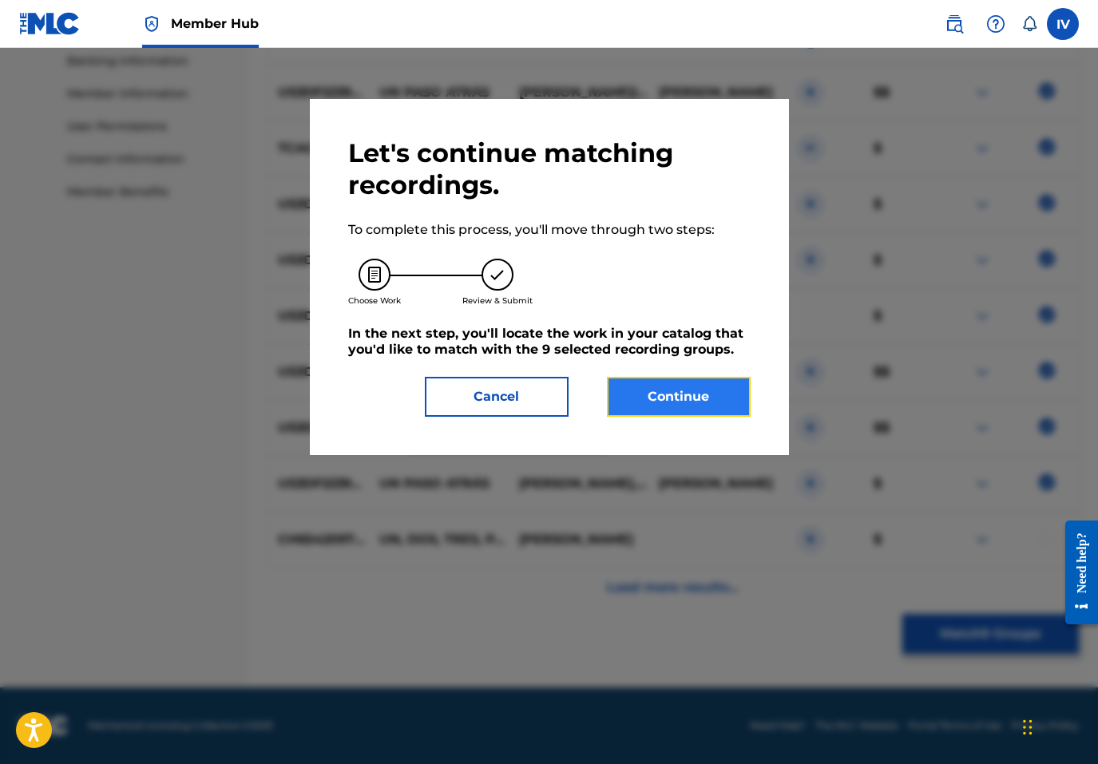
click at [715, 398] on button "Continue" at bounding box center [679, 397] width 144 height 40
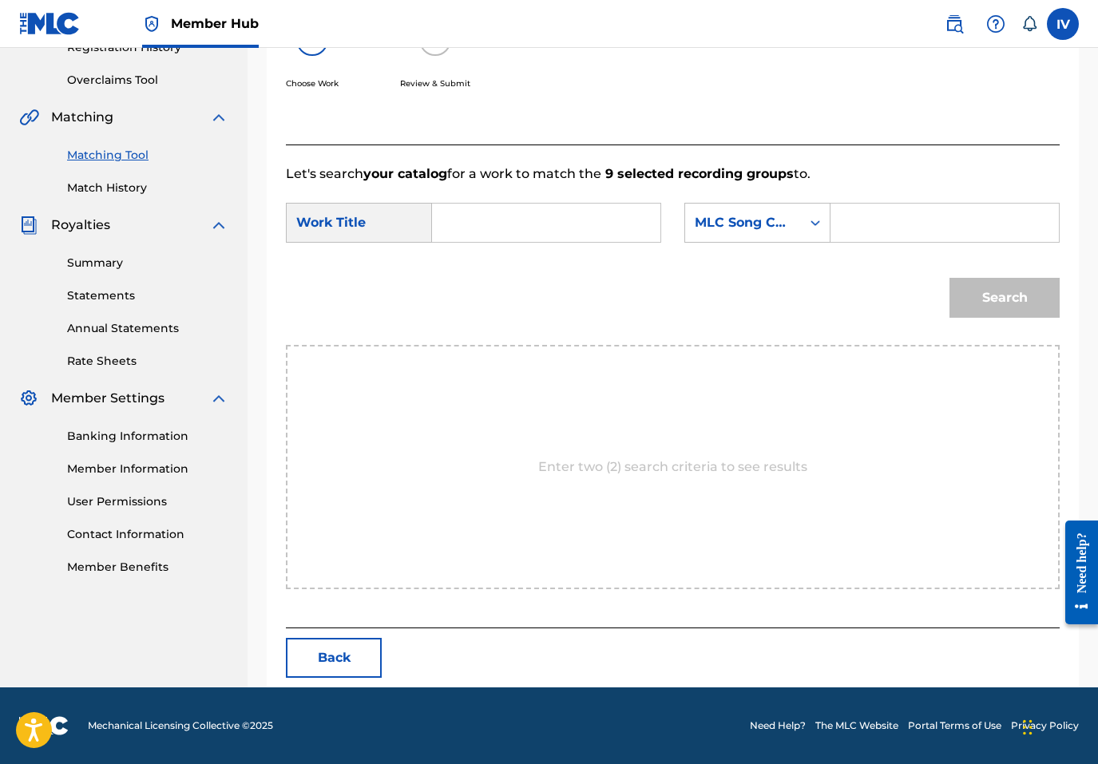
click at [608, 232] on input "Search Form" at bounding box center [546, 223] width 201 height 38
click at [466, 283] on span "nos des" at bounding box center [470, 268] width 23 height 34
type input "nos des un paso atras"
click at [774, 239] on div "MLC Song Code" at bounding box center [757, 223] width 146 height 40
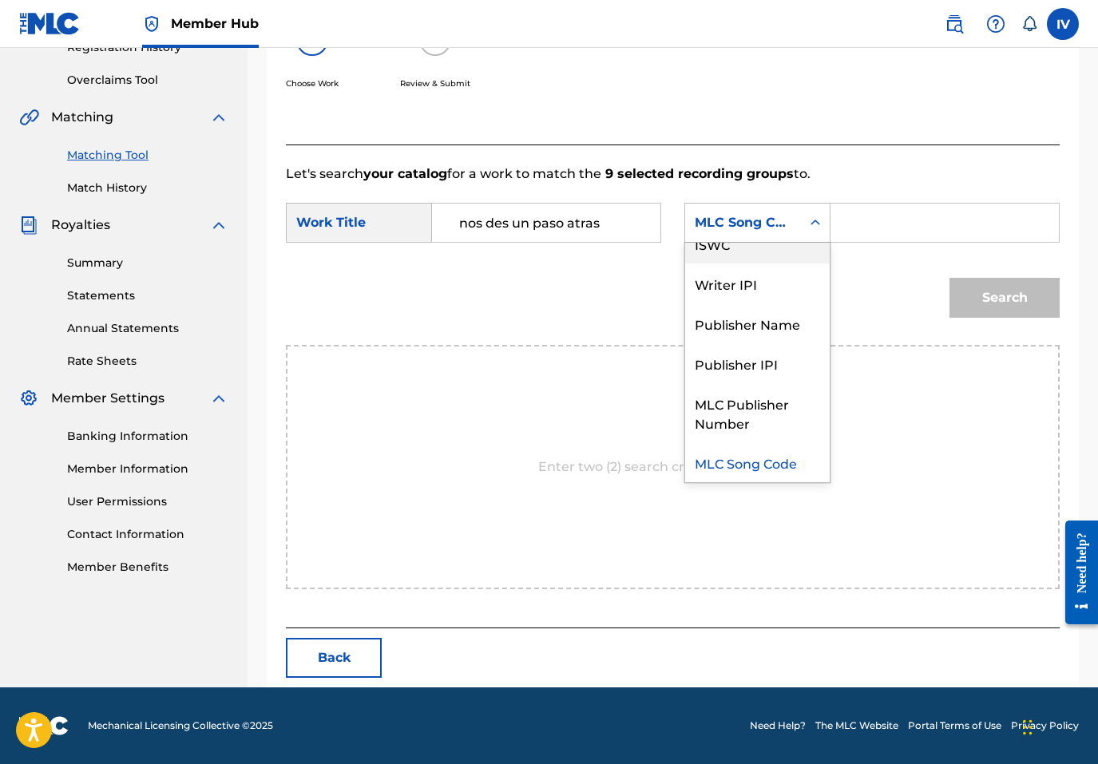
scroll to position [0, 0]
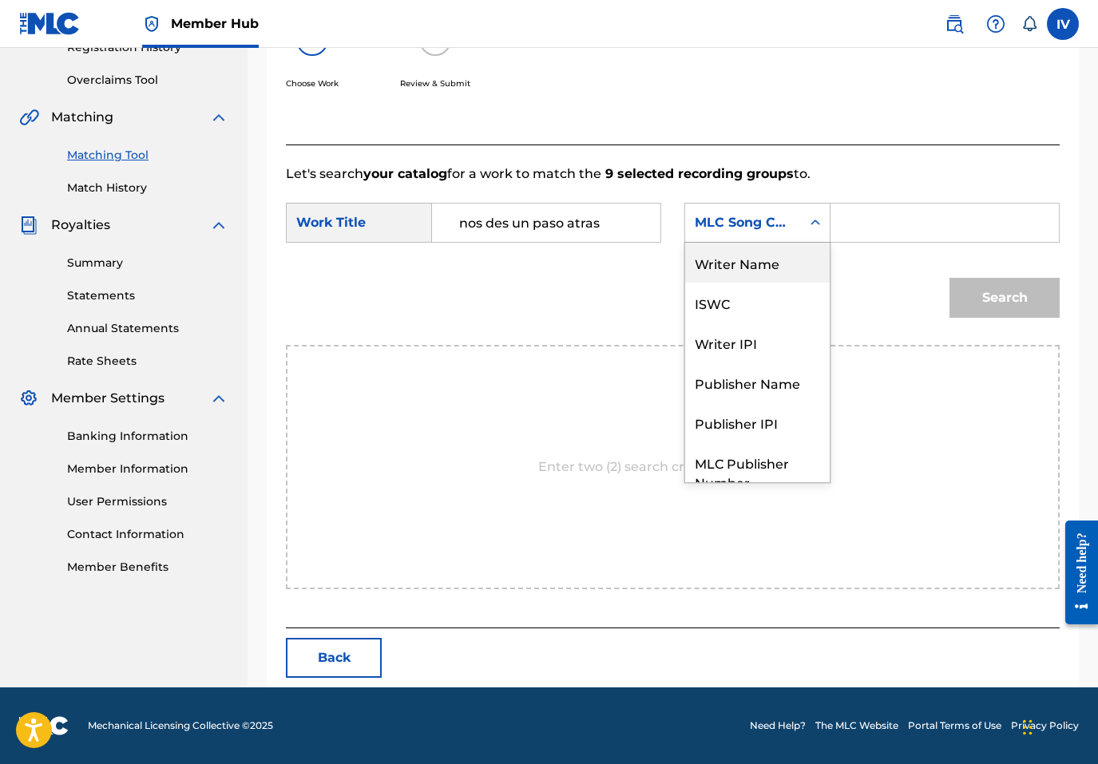
click at [767, 252] on div "Writer Name" at bounding box center [757, 263] width 145 height 40
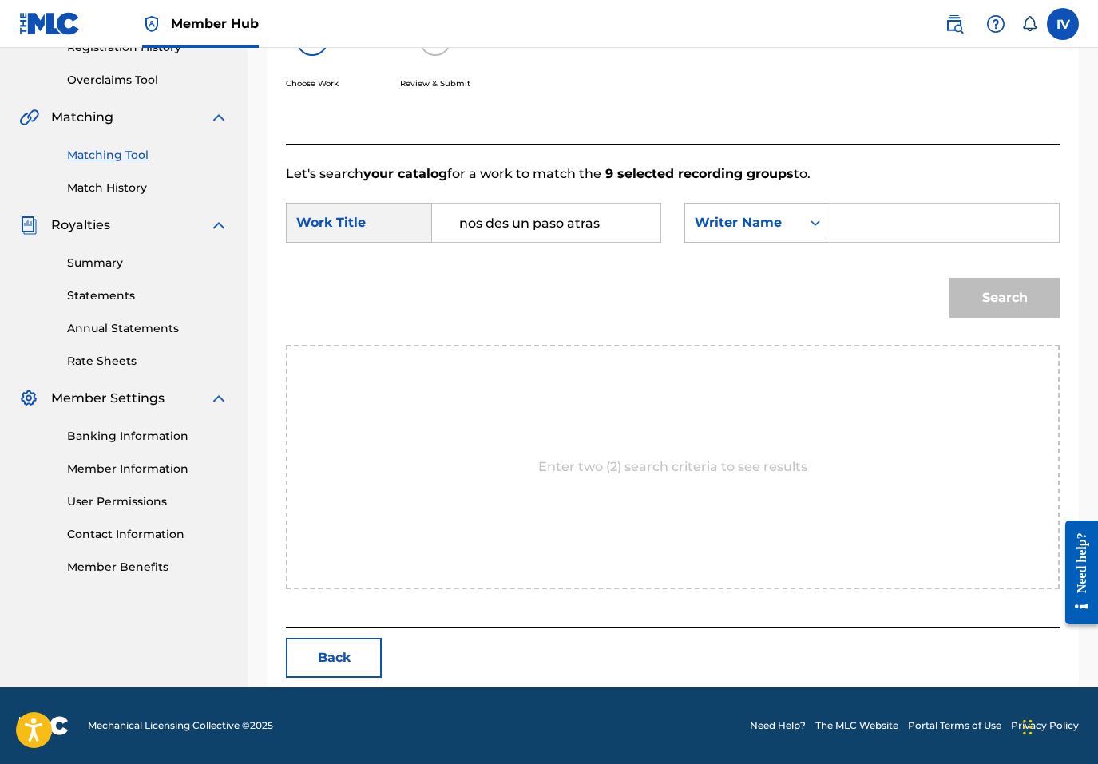
click at [844, 238] on input "Search Form" at bounding box center [944, 223] width 201 height 38
type input "rivera"
click at [949, 278] on button "Search" at bounding box center [1004, 298] width 110 height 40
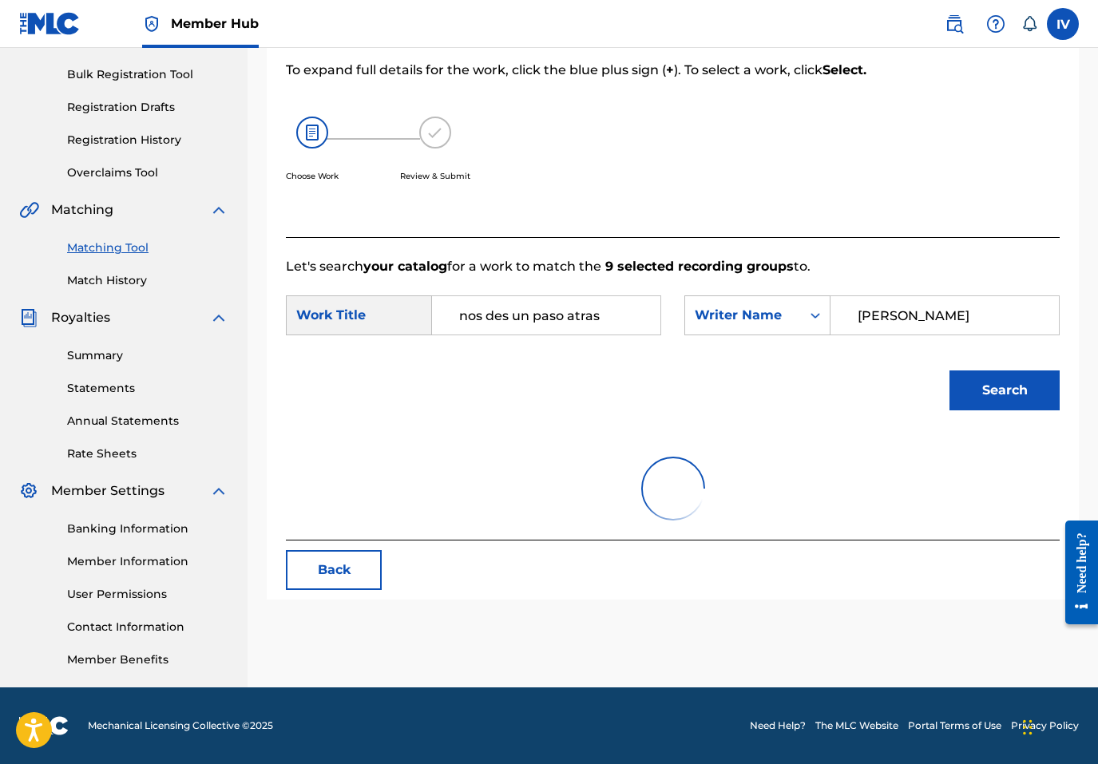
scroll to position [319, 0]
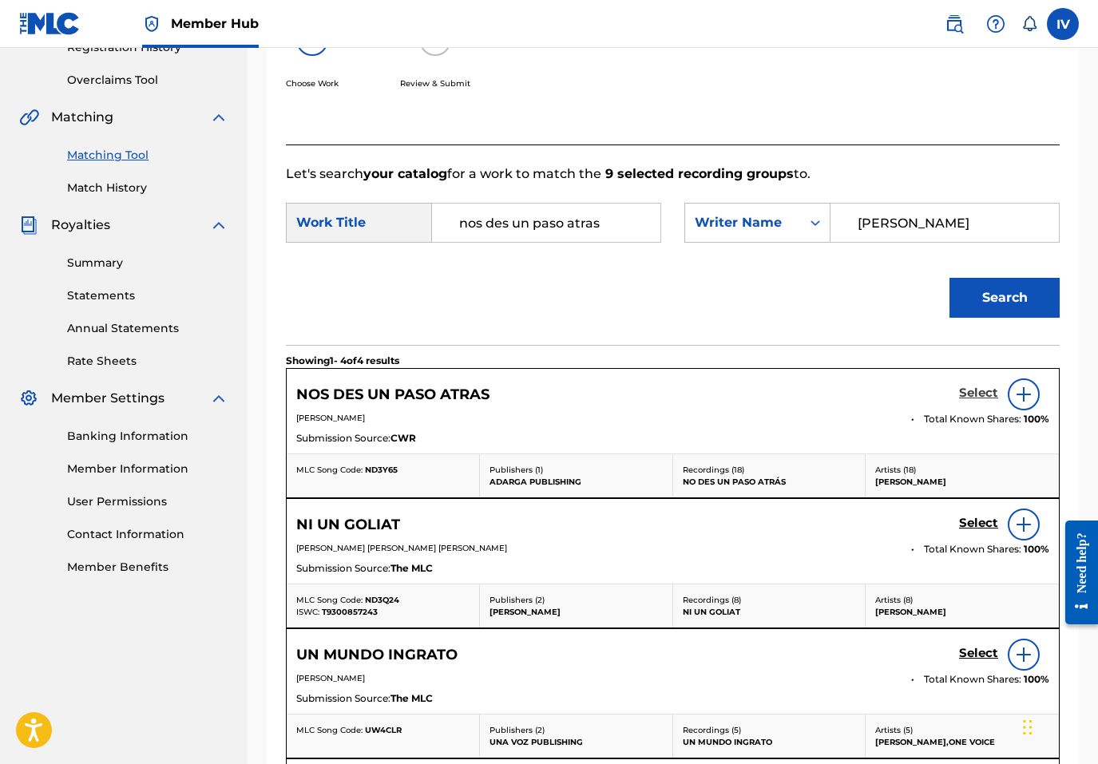
click at [984, 397] on h5 "Select" at bounding box center [978, 393] width 39 height 15
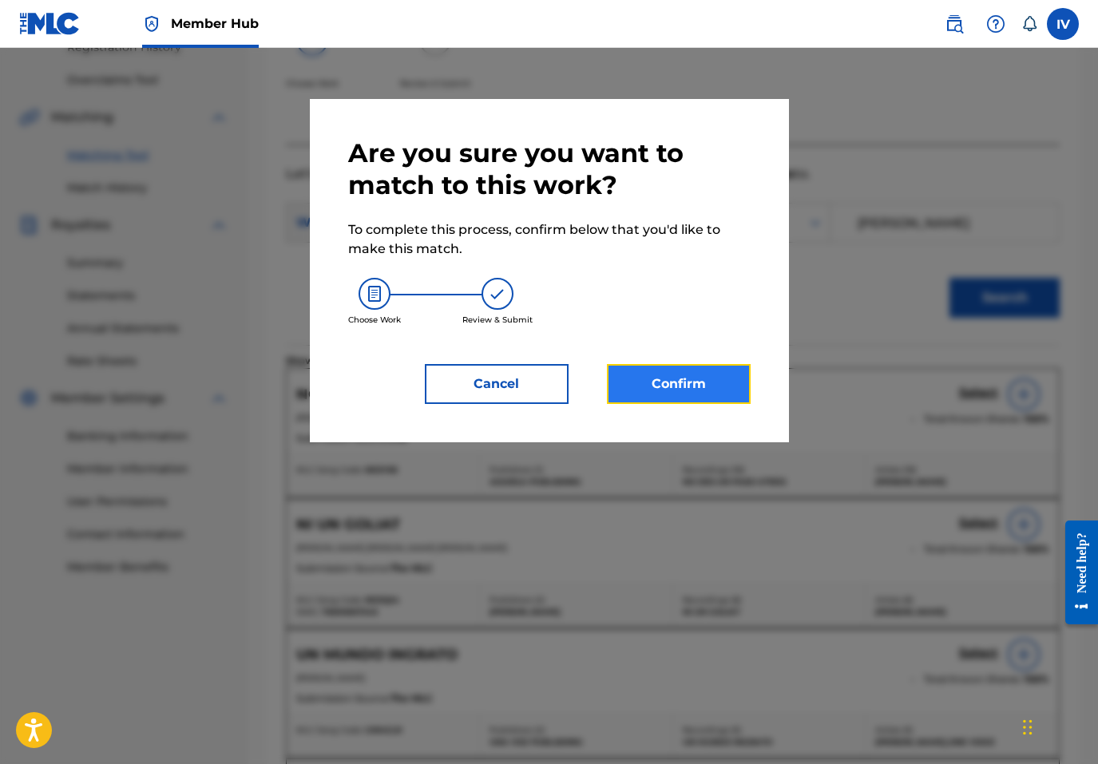
click at [693, 377] on button "Confirm" at bounding box center [679, 384] width 144 height 40
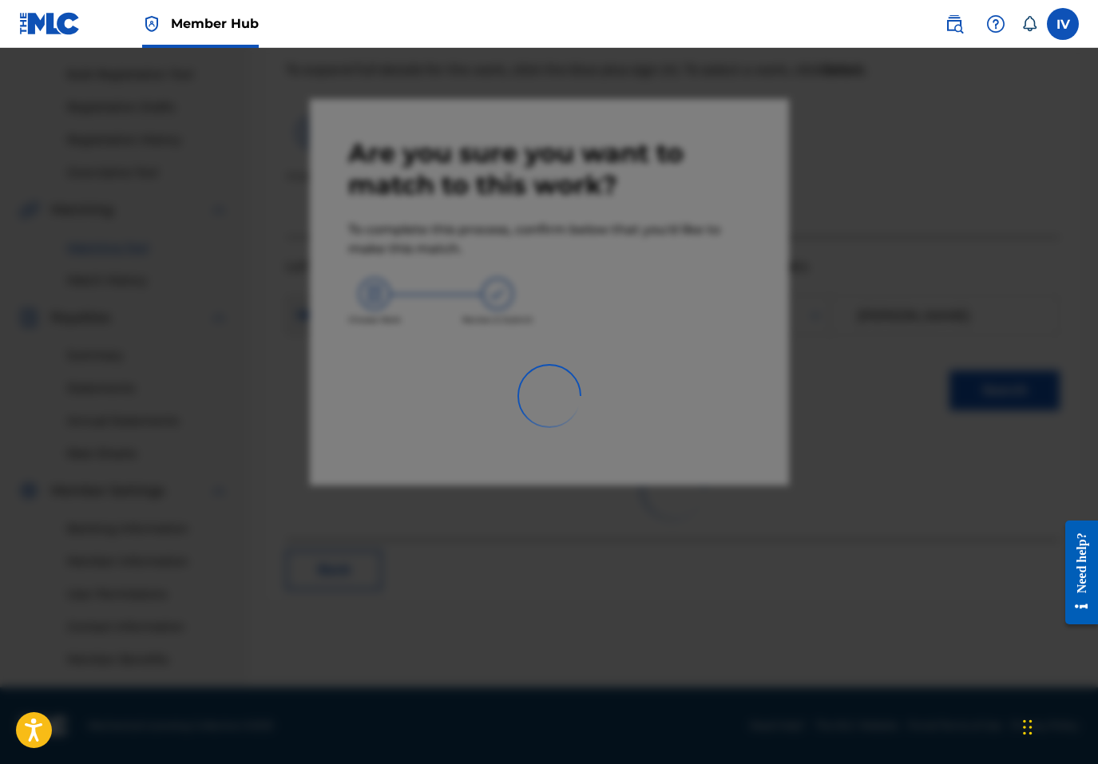
scroll to position [226, 0]
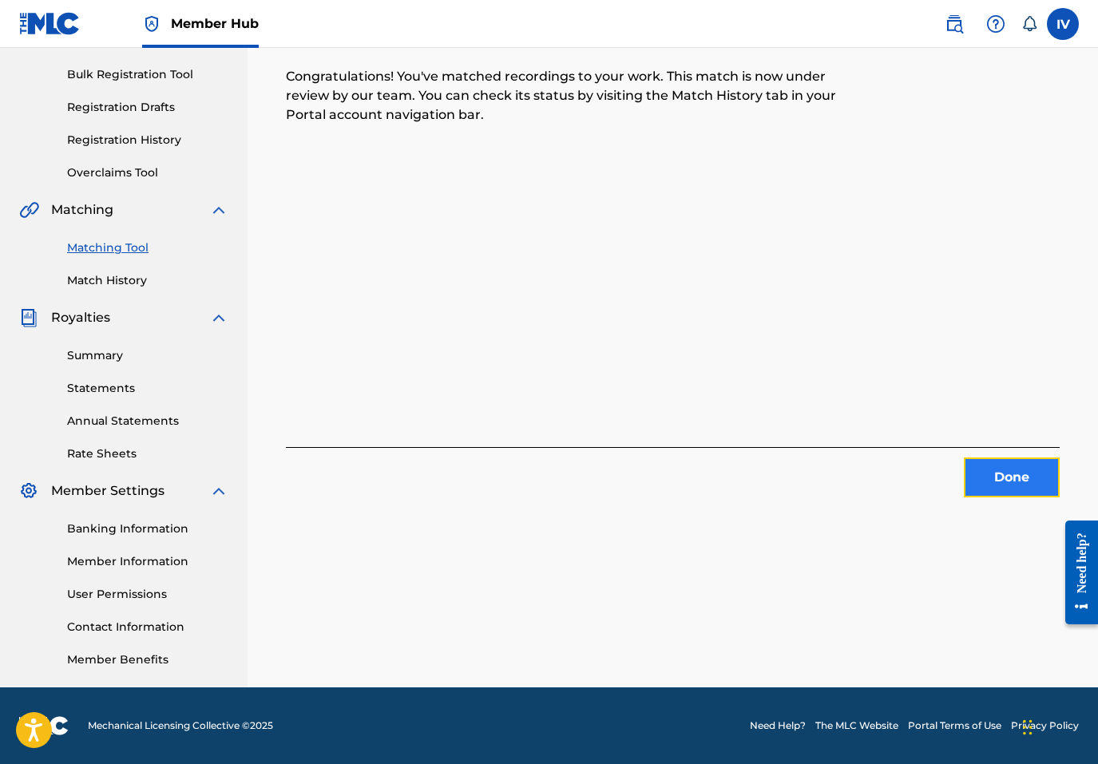
click at [996, 482] on button "Done" at bounding box center [1012, 478] width 96 height 40
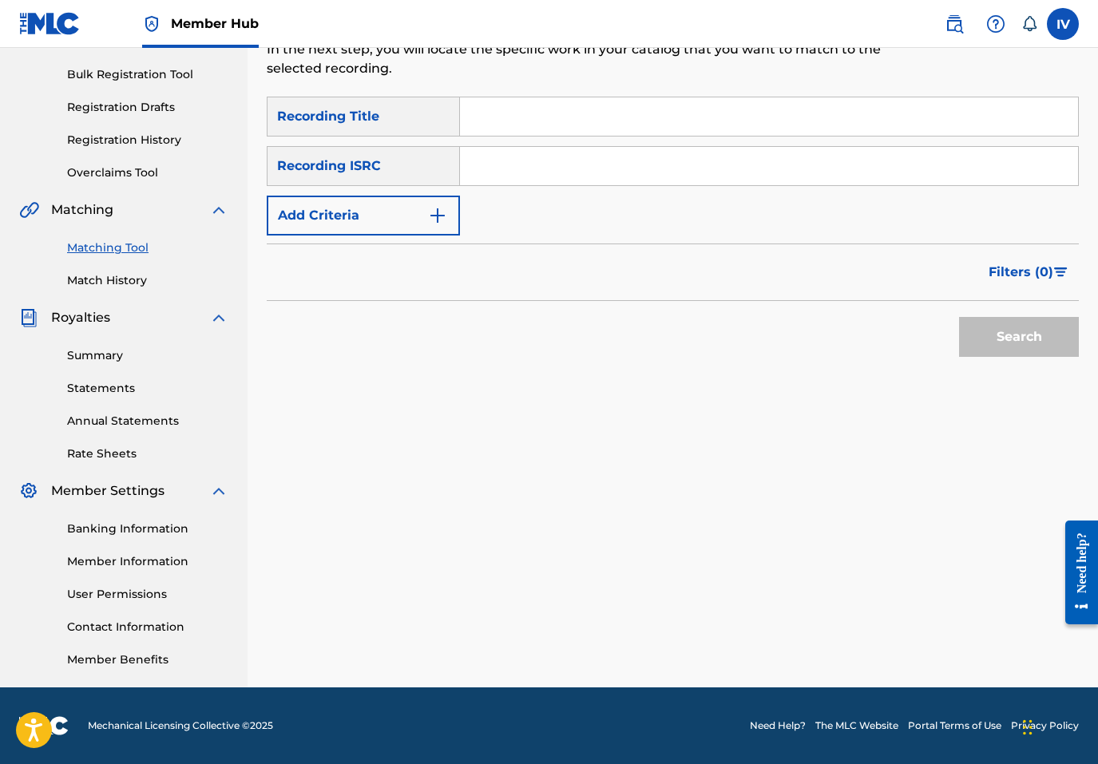
click at [660, 173] on input "Search Form" at bounding box center [769, 166] width 618 height 38
paste input "TCACF1522499"
click at [959, 317] on button "Search" at bounding box center [1019, 337] width 120 height 40
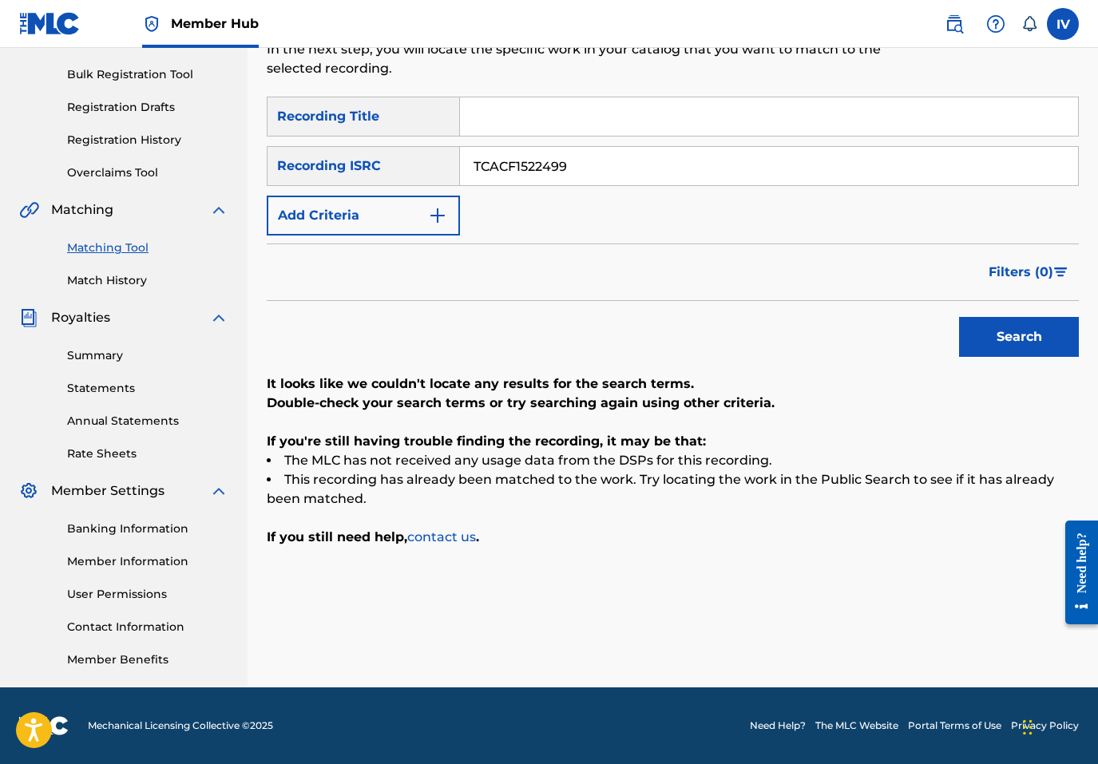
paste input "US3DF2239670"
type input "US3DF2239670"
click at [959, 317] on button "Search" at bounding box center [1019, 337] width 120 height 40
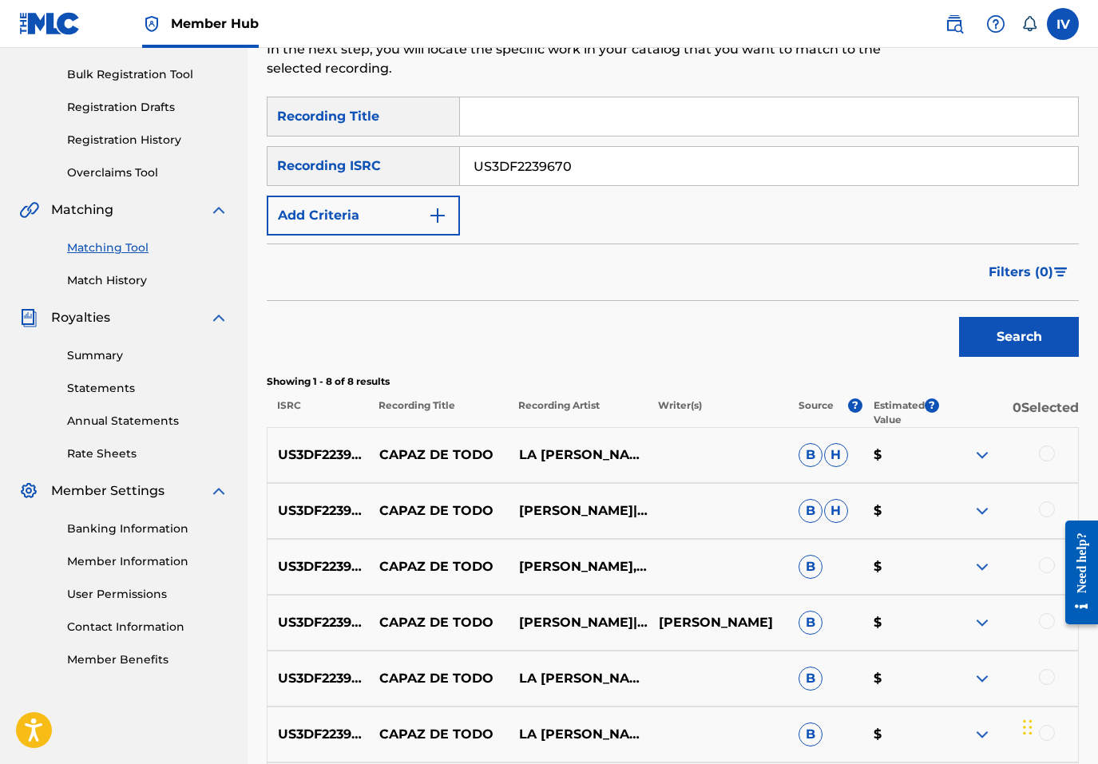
click at [1040, 450] on div at bounding box center [1047, 454] width 16 height 16
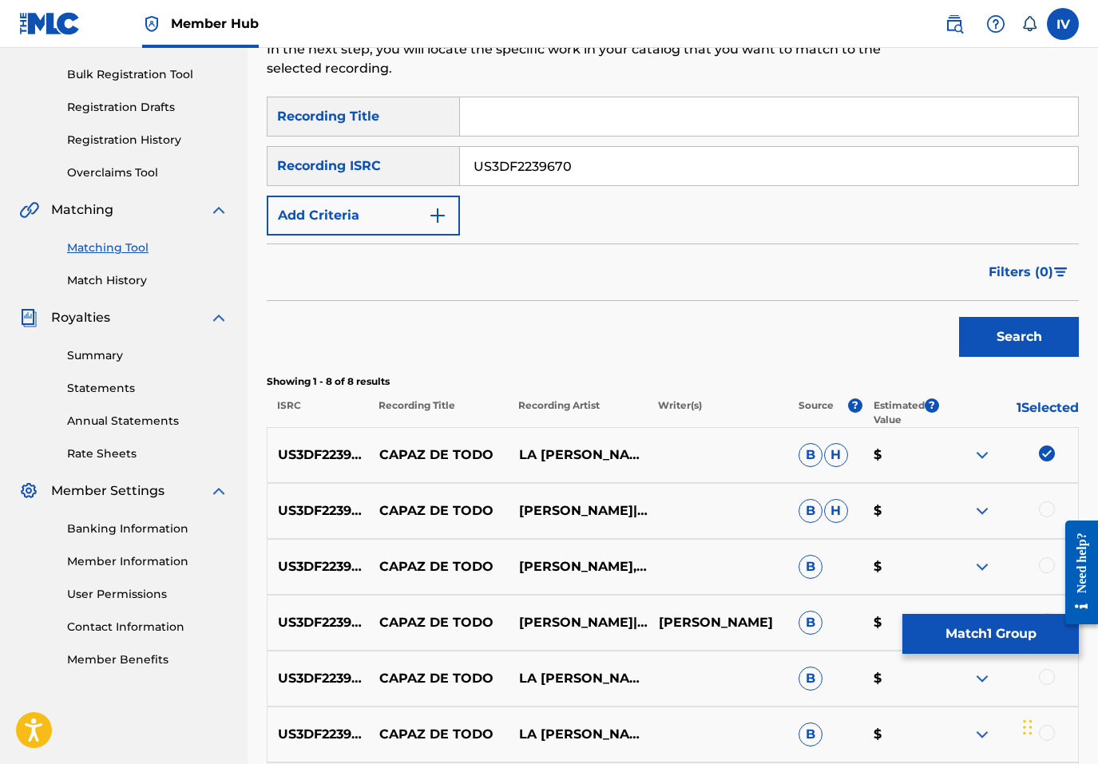
click at [1041, 450] on img at bounding box center [1047, 454] width 16 height 16
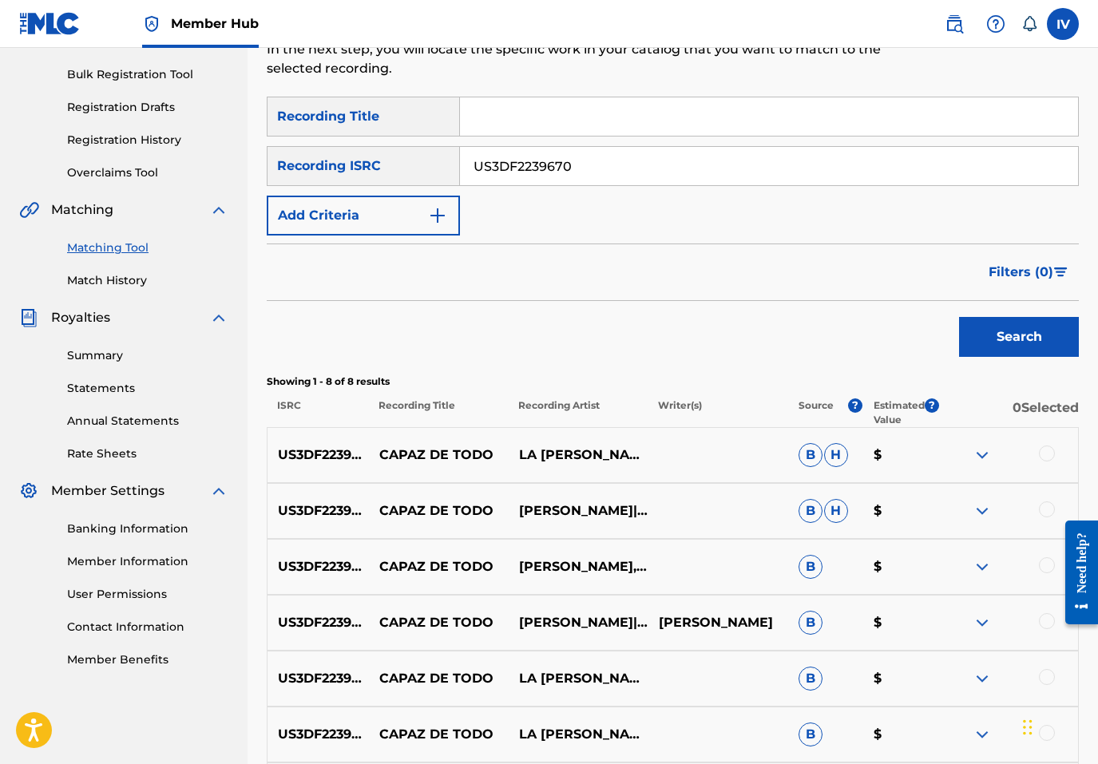
click at [1041, 450] on div at bounding box center [1047, 454] width 16 height 16
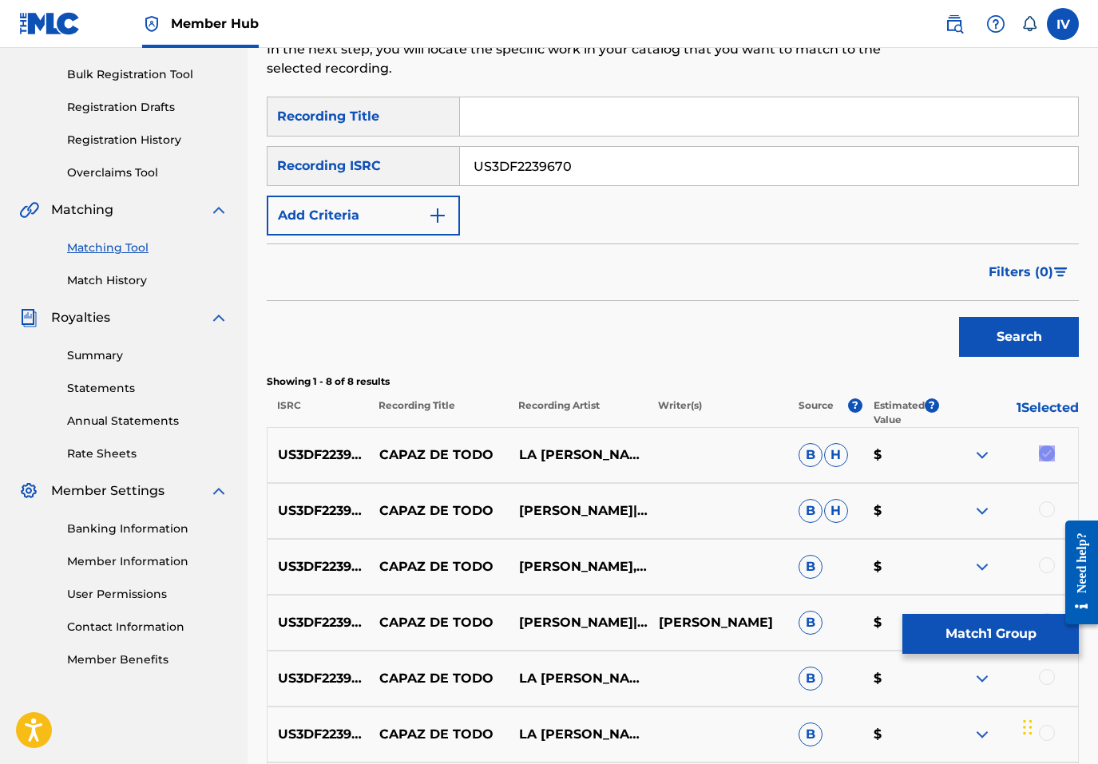
scroll to position [493, 0]
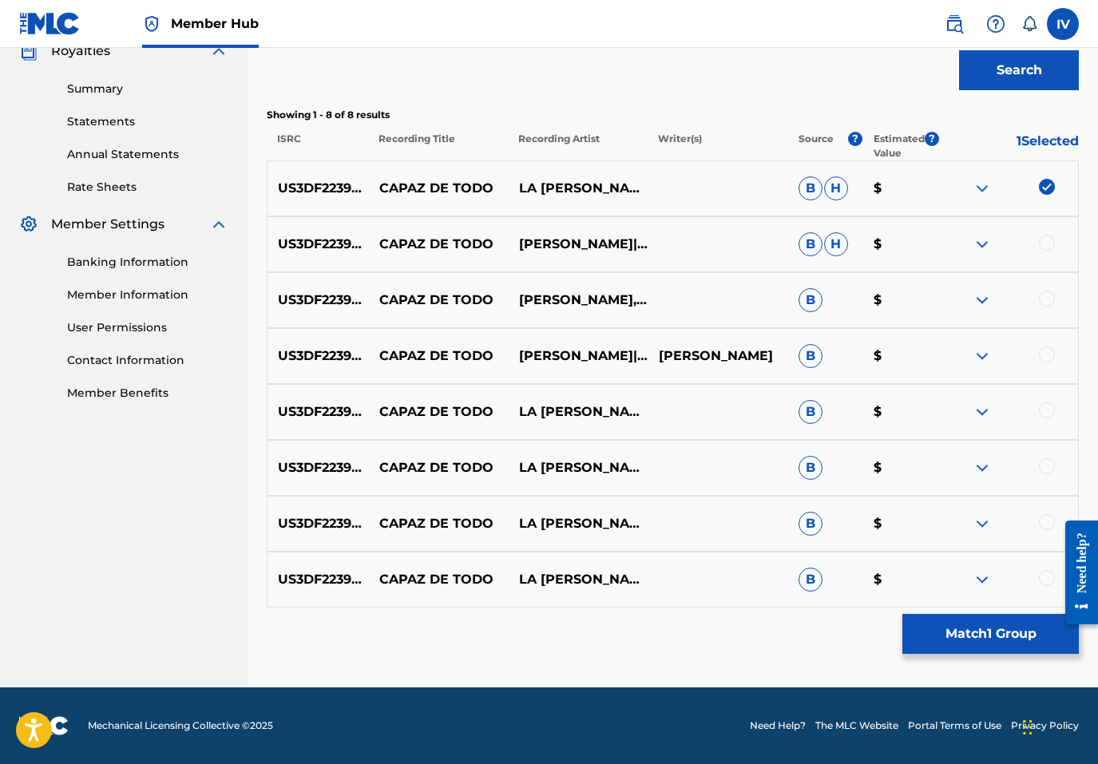
click at [1045, 575] on div at bounding box center [1047, 578] width 16 height 16
click at [1045, 521] on div at bounding box center [1047, 522] width 16 height 16
click at [1045, 462] on div at bounding box center [1047, 466] width 16 height 16
click at [1045, 415] on div at bounding box center [1047, 410] width 16 height 16
click at [1045, 352] on div at bounding box center [1047, 355] width 16 height 16
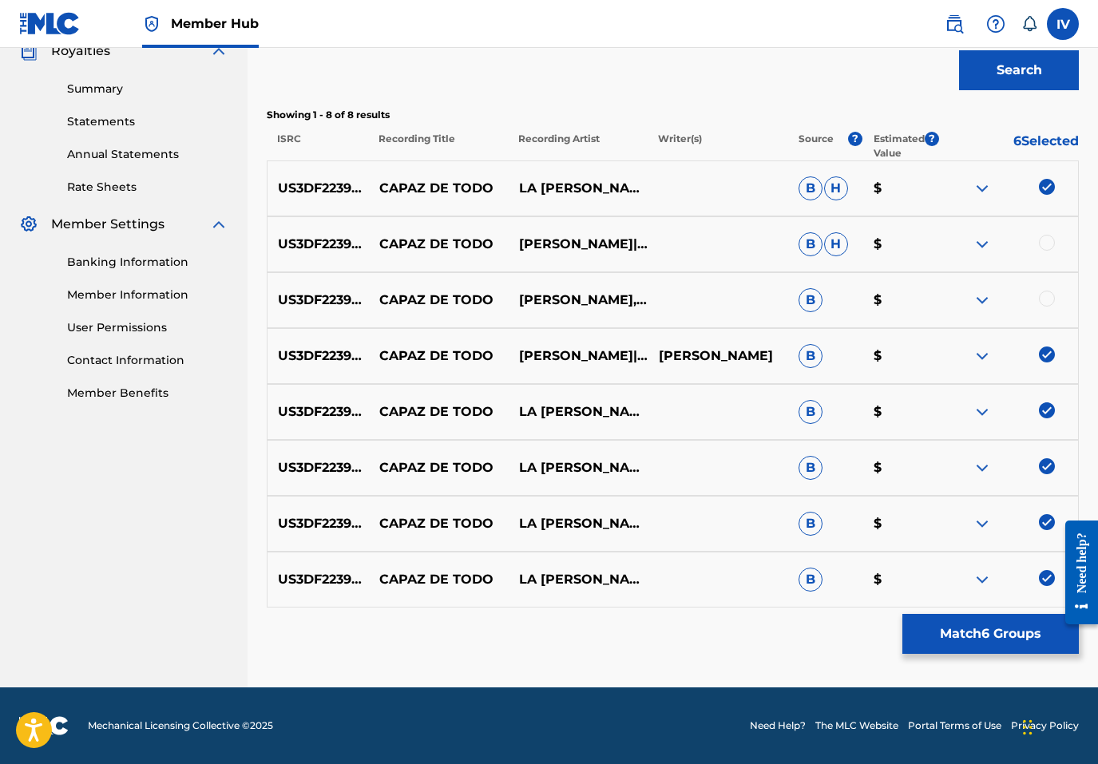
click at [1045, 300] on div at bounding box center [1047, 299] width 16 height 16
click at [1045, 244] on div at bounding box center [1047, 243] width 16 height 16
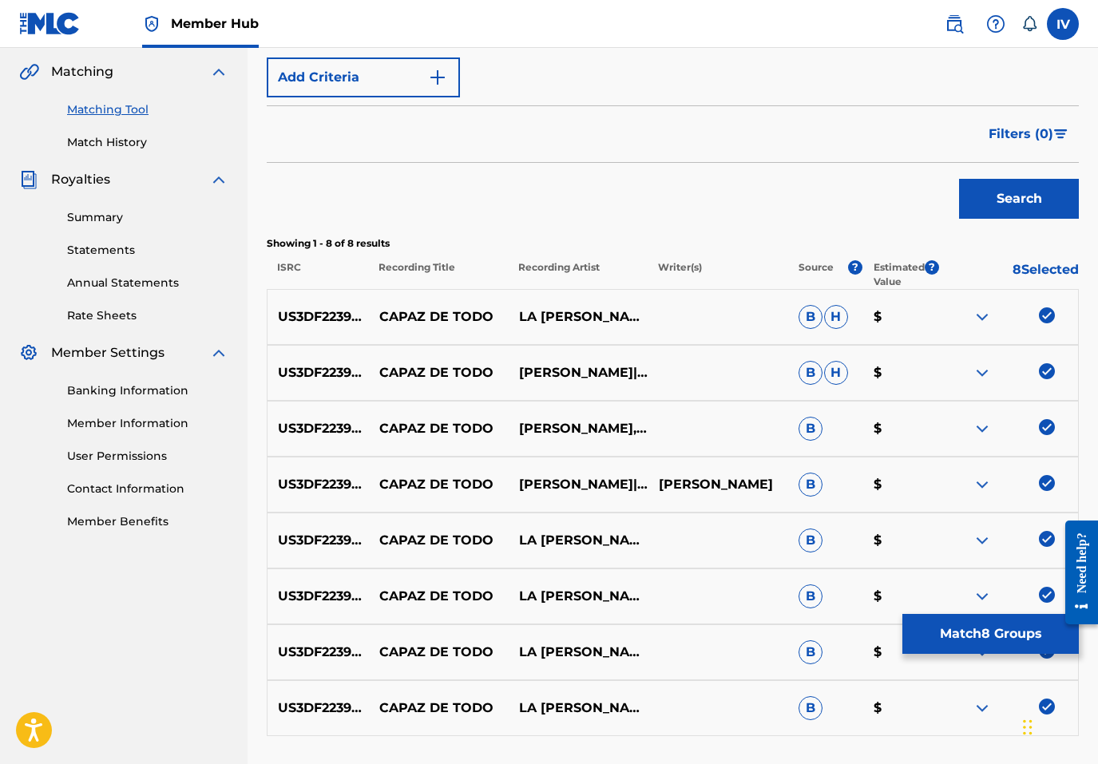
scroll to position [312, 0]
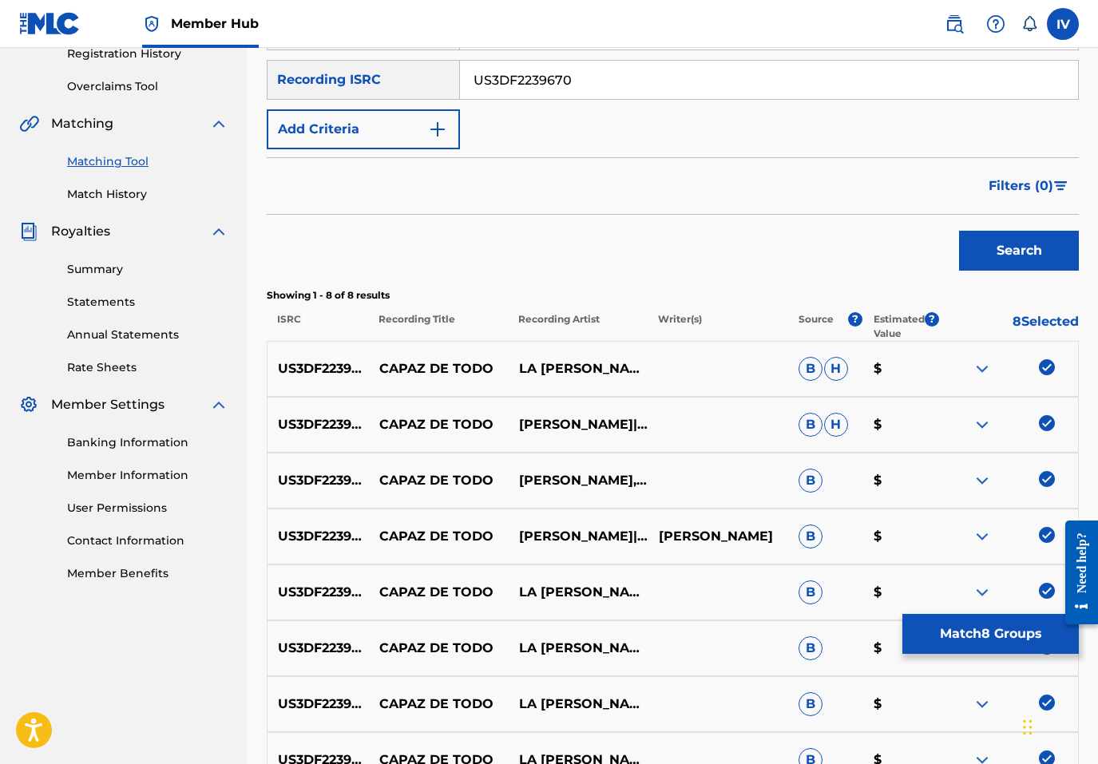
click at [459, 367] on p "CAPAZ DE TODO" at bounding box center [439, 368] width 140 height 19
copy p "CAPAZ DE TODO"
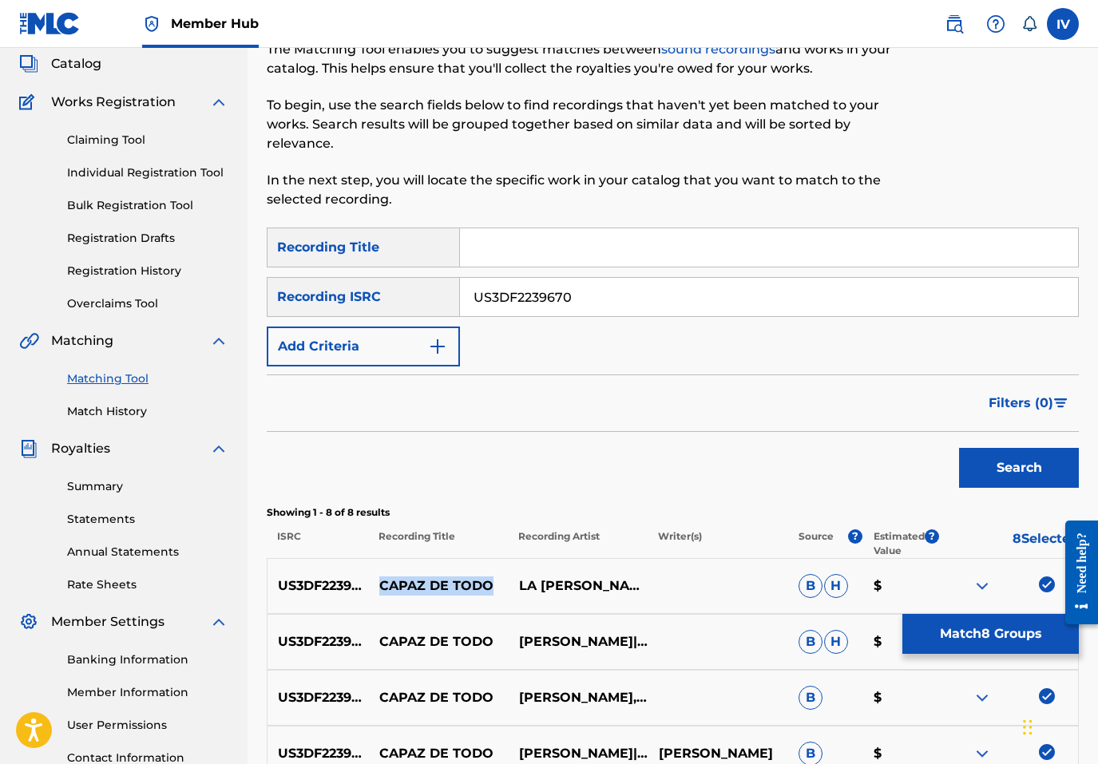
scroll to position [30, 0]
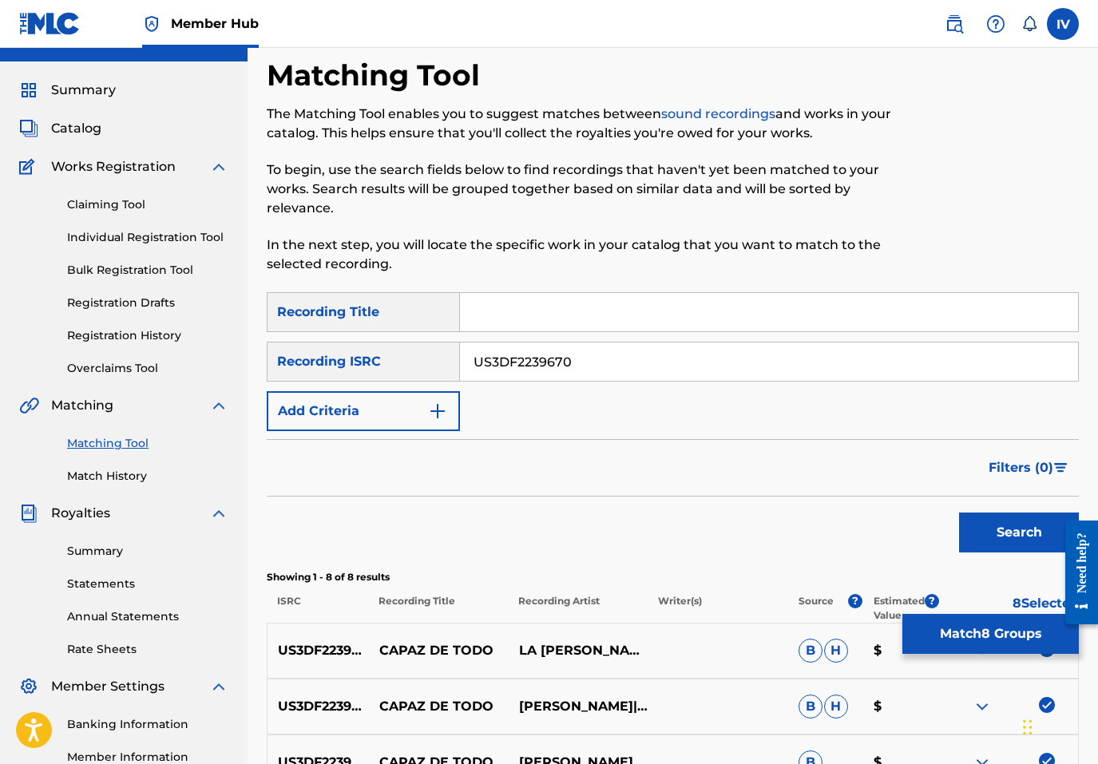
click at [519, 321] on input "Search Form" at bounding box center [769, 312] width 618 height 38
paste input "CAPAZ DE TODO"
type input "CAPAZ DE TODO"
click at [549, 652] on p "LA TRIBU DE BENJAMÍN" at bounding box center [579, 651] width 140 height 38
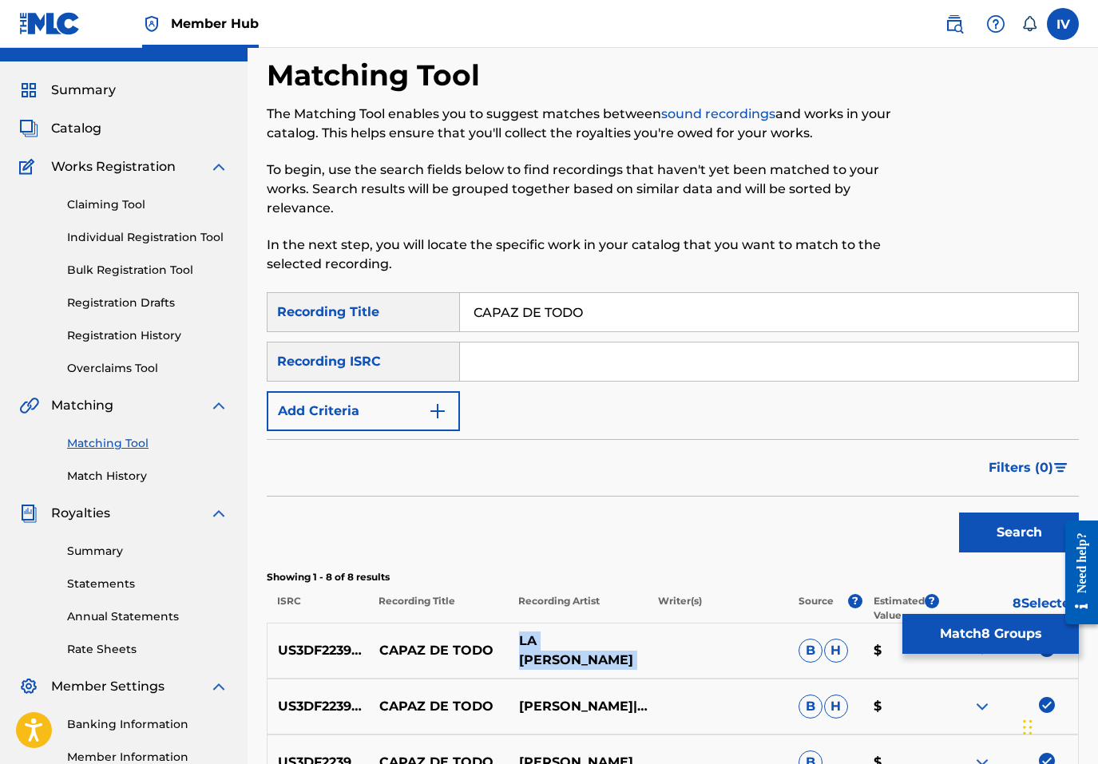
click at [549, 652] on p "LA TRIBU DE BENJAMÍN" at bounding box center [579, 651] width 140 height 38
copy div "LA TRIBU DE BENJAMÍN"
click at [390, 406] on button "Add Criteria" at bounding box center [363, 411] width 193 height 40
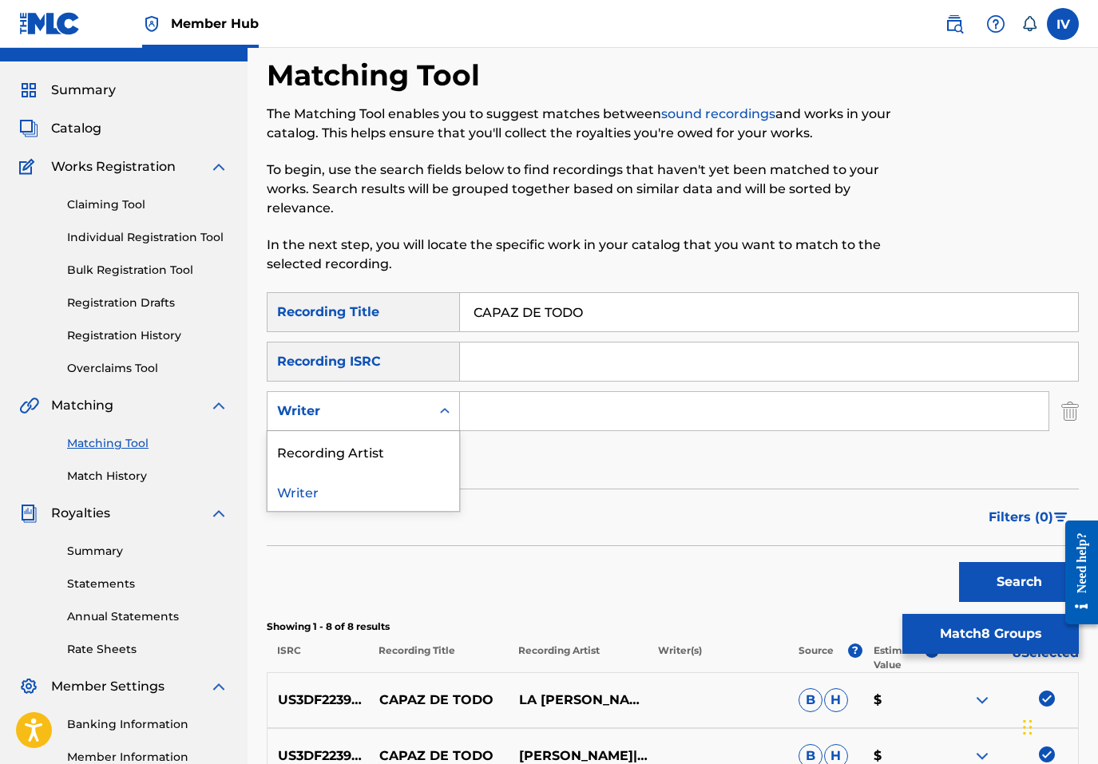
click at [402, 406] on div "Writer" at bounding box center [349, 411] width 144 height 19
click at [401, 450] on div "Recording Artist" at bounding box center [363, 451] width 192 height 40
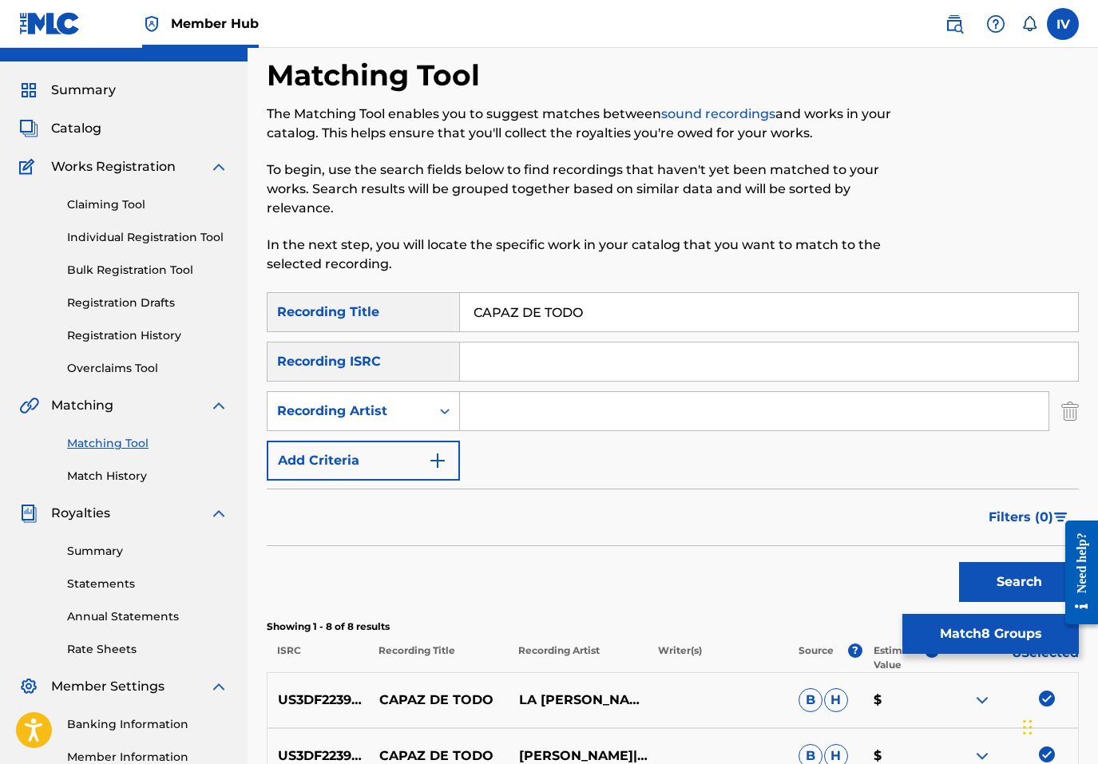
click at [510, 409] on input "Search Form" at bounding box center [754, 411] width 588 height 38
paste input "LA TRIBU DE BENJAMÍN"
click at [959, 562] on button "Search" at bounding box center [1019, 582] width 120 height 40
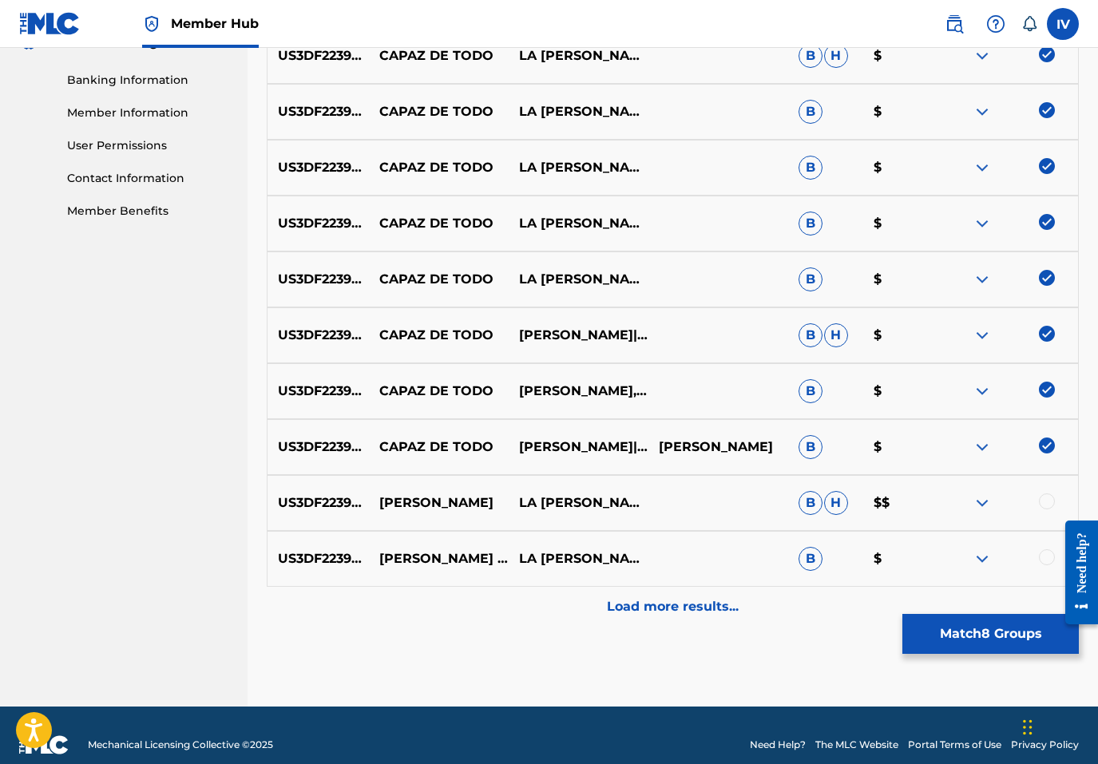
scroll to position [0, 0]
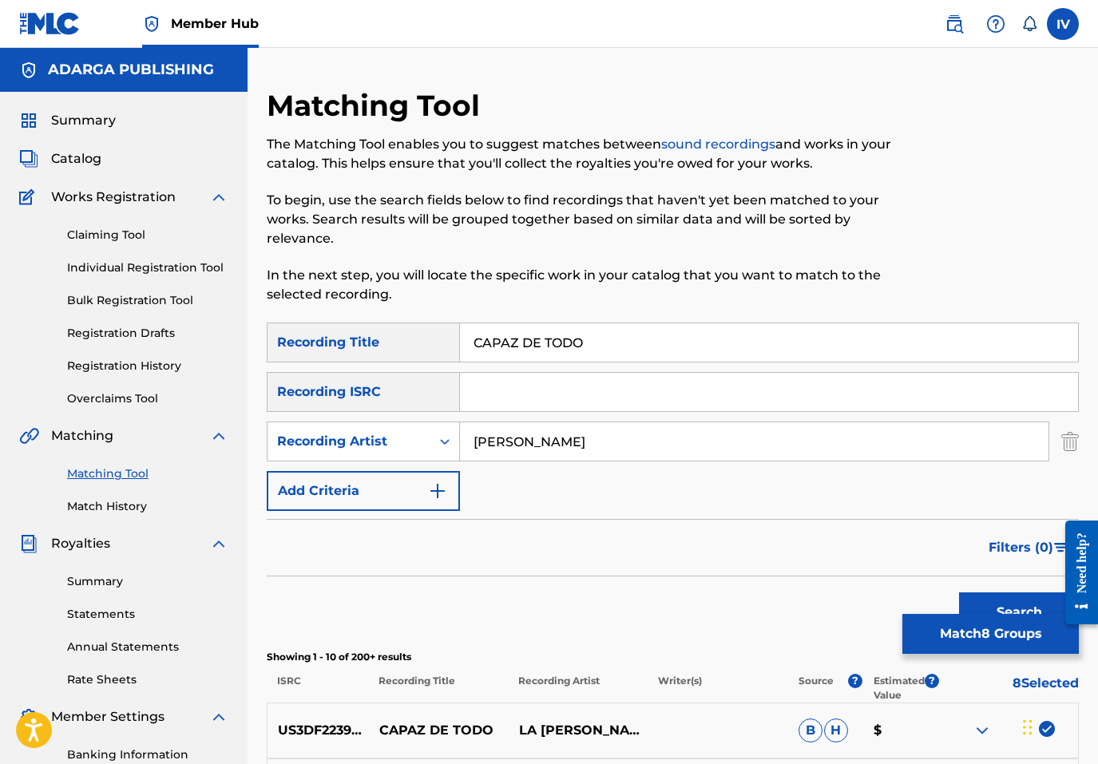
type input "benjamin rivera"
click at [959, 592] on button "Search" at bounding box center [1019, 612] width 120 height 40
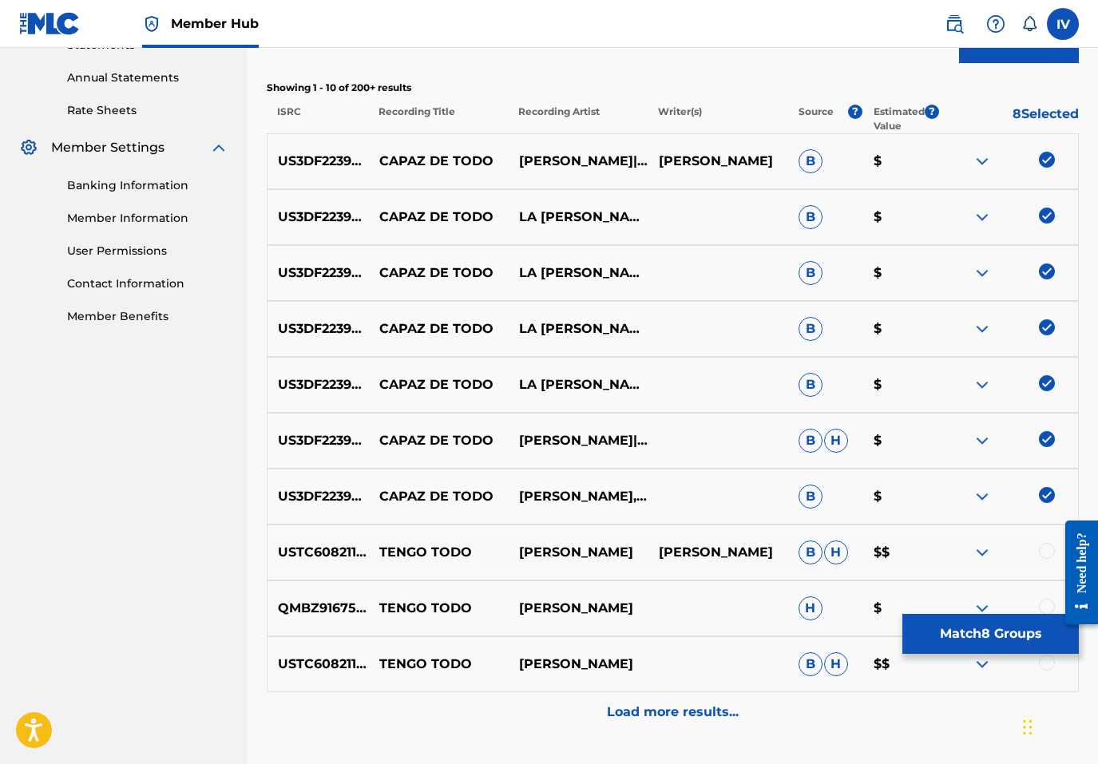
scroll to position [694, 0]
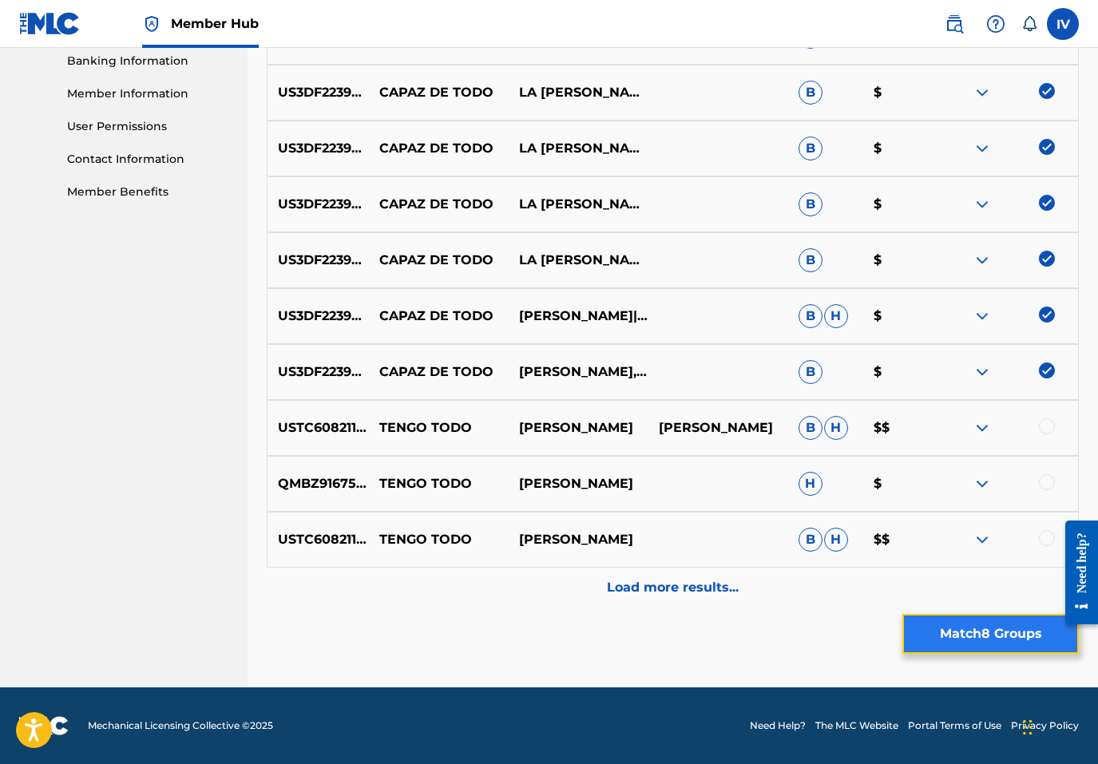
click at [988, 632] on button "Match 8 Groups" at bounding box center [990, 634] width 176 height 40
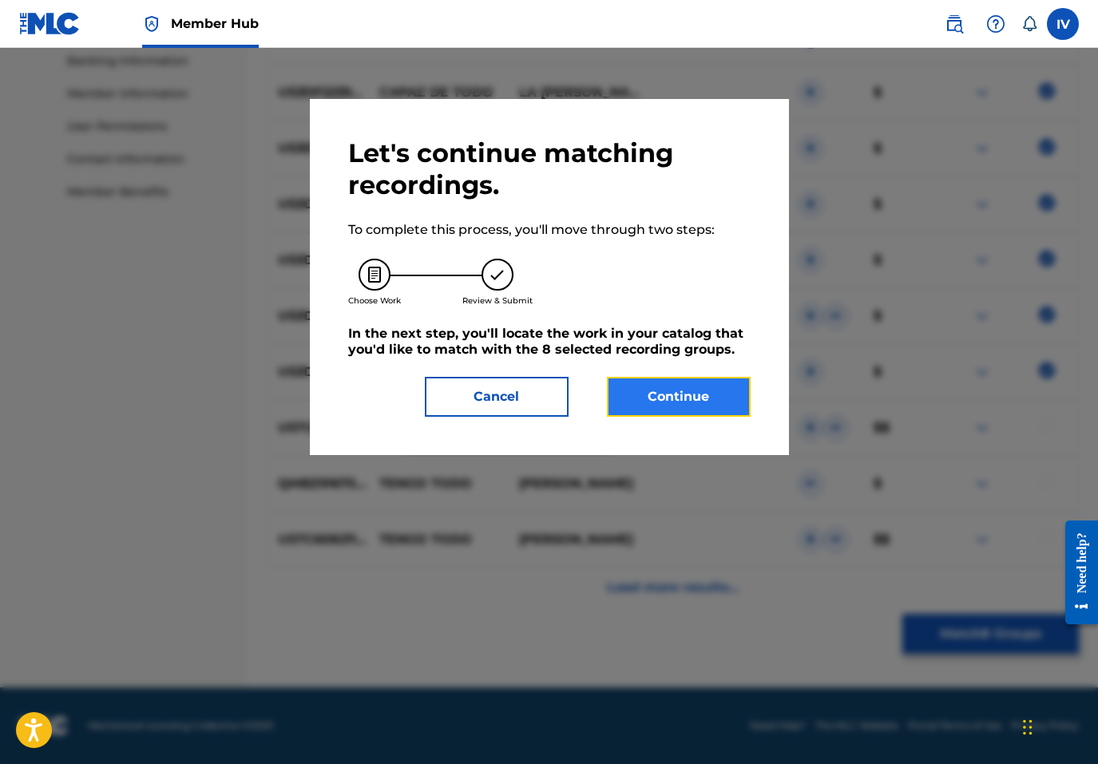
click at [687, 412] on button "Continue" at bounding box center [679, 397] width 144 height 40
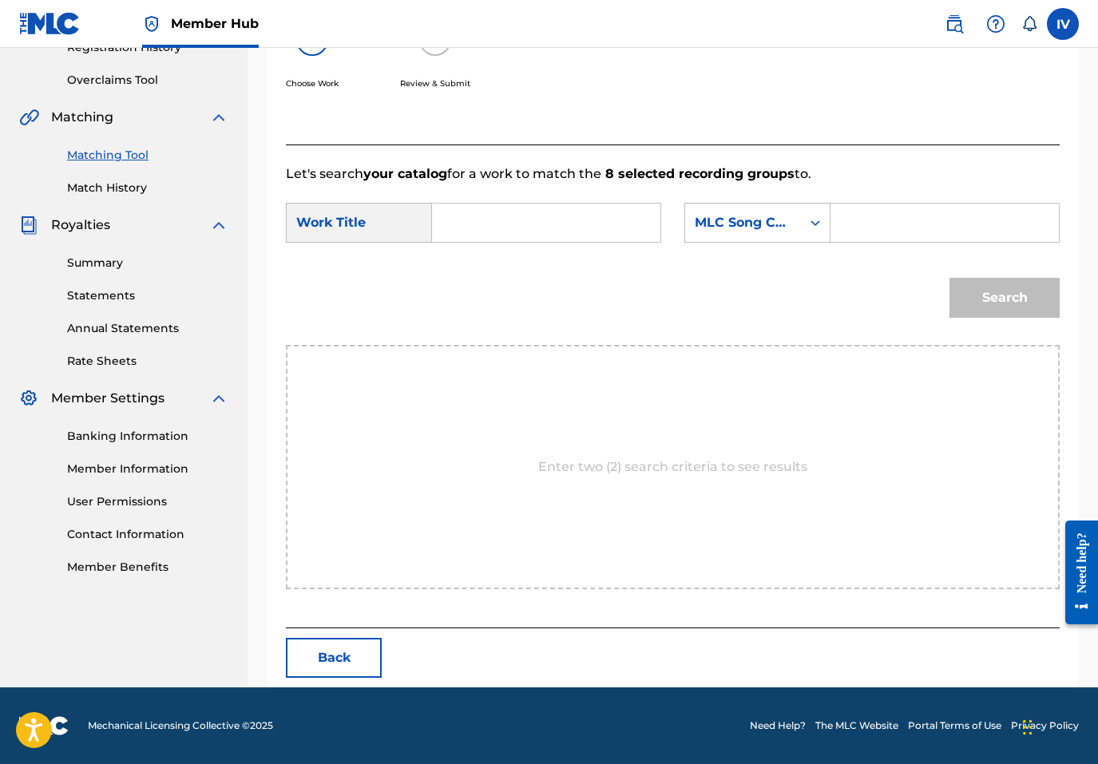
click at [571, 230] on input "Search Form" at bounding box center [546, 223] width 201 height 38
click at [475, 264] on strong "capaz" at bounding box center [478, 258] width 39 height 15
type input "capaz de todo"
click at [755, 234] on div "MLC Song Code" at bounding box center [743, 223] width 116 height 30
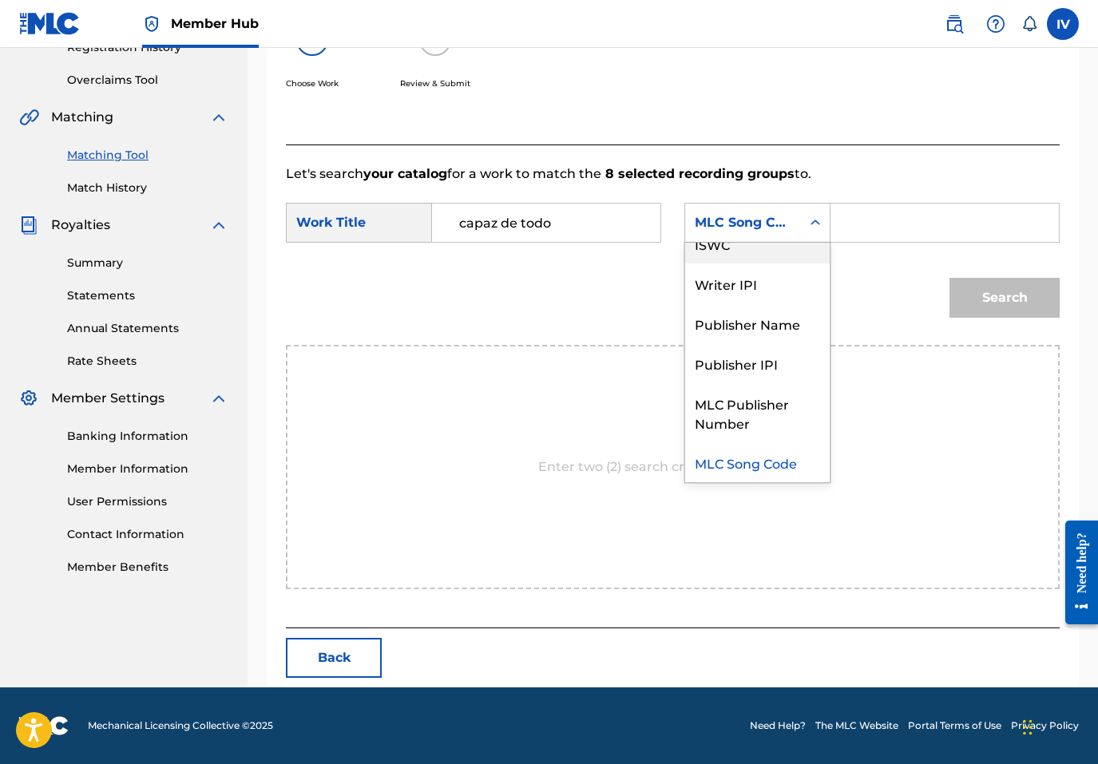
scroll to position [0, 0]
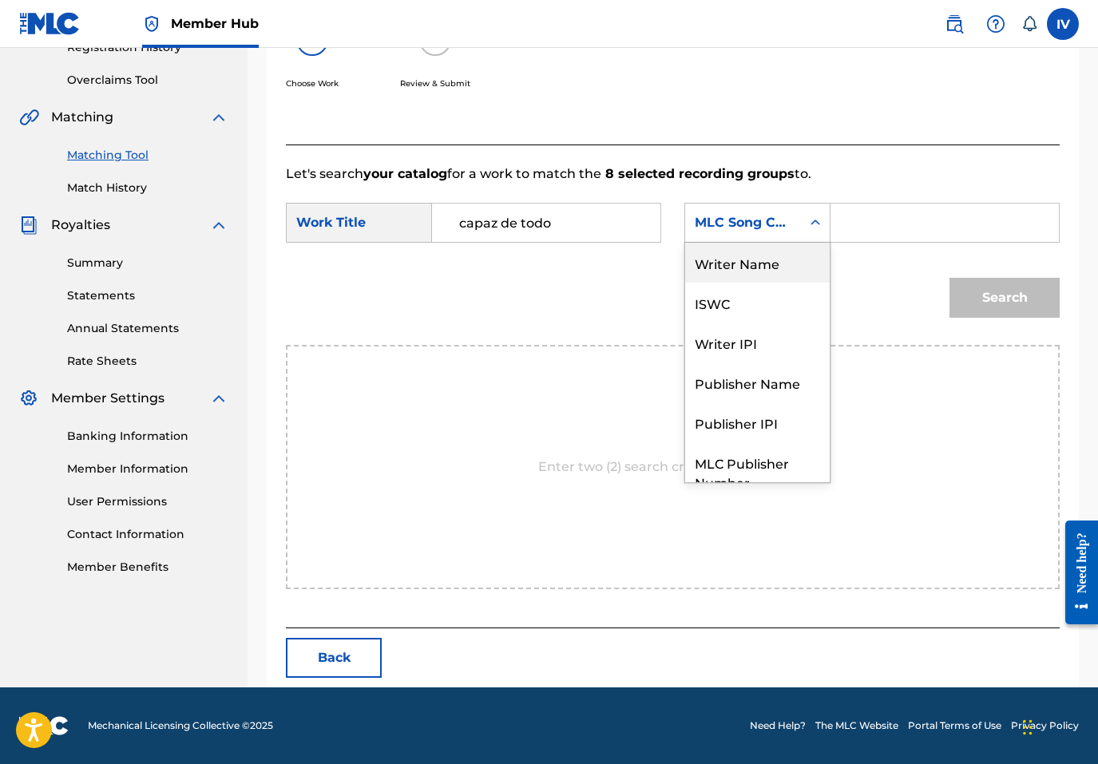
click at [763, 275] on div "Writer Name" at bounding box center [757, 263] width 145 height 40
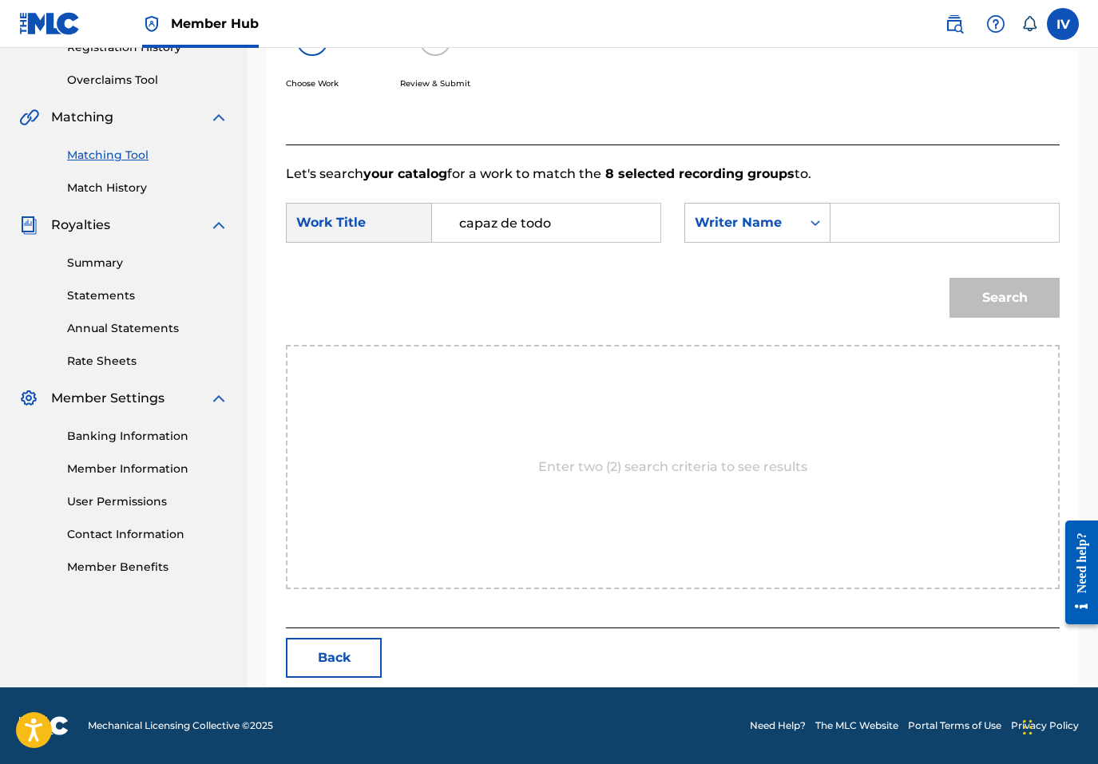
click at [898, 224] on input "Search Form" at bounding box center [944, 223] width 201 height 38
type input "rivera"
click at [949, 278] on button "Search" at bounding box center [1004, 298] width 110 height 40
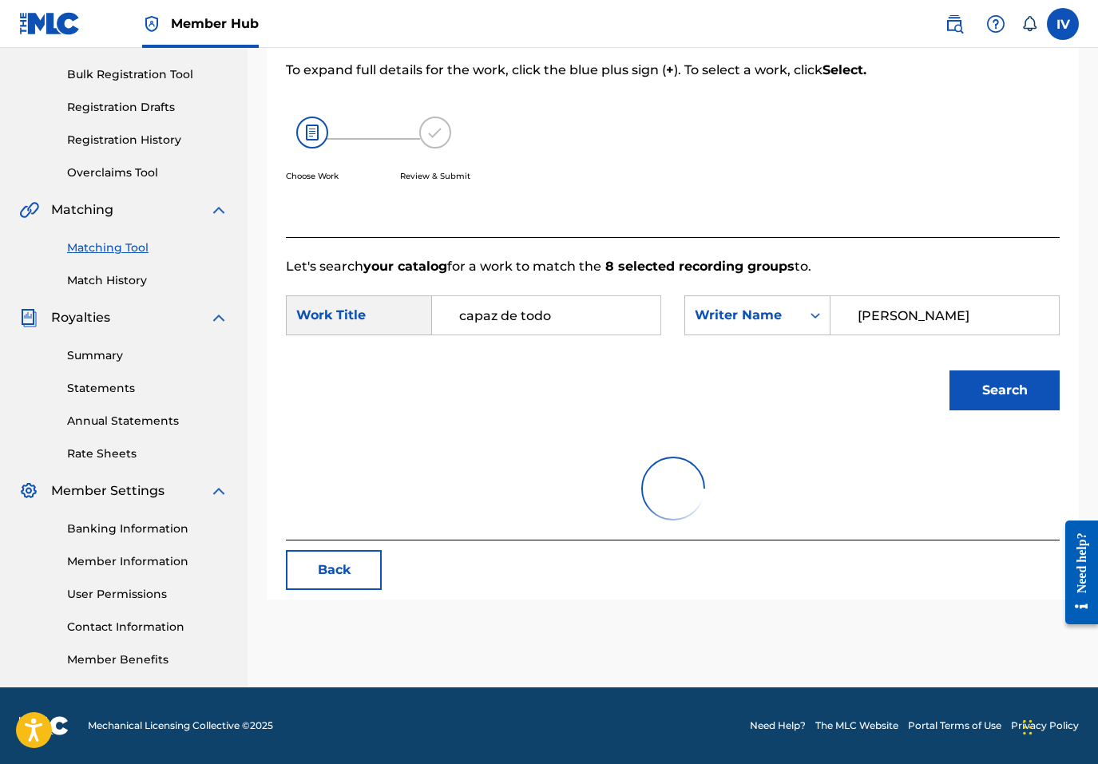
scroll to position [319, 0]
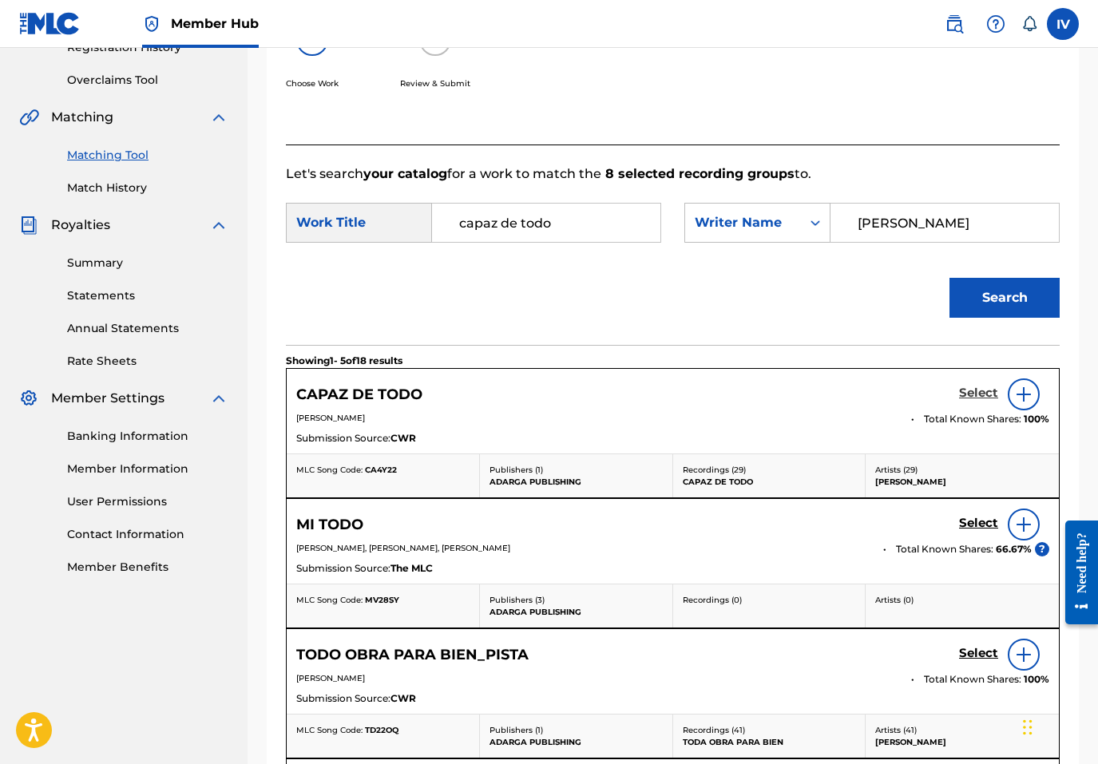
click at [981, 392] on h5 "Select" at bounding box center [978, 393] width 39 height 15
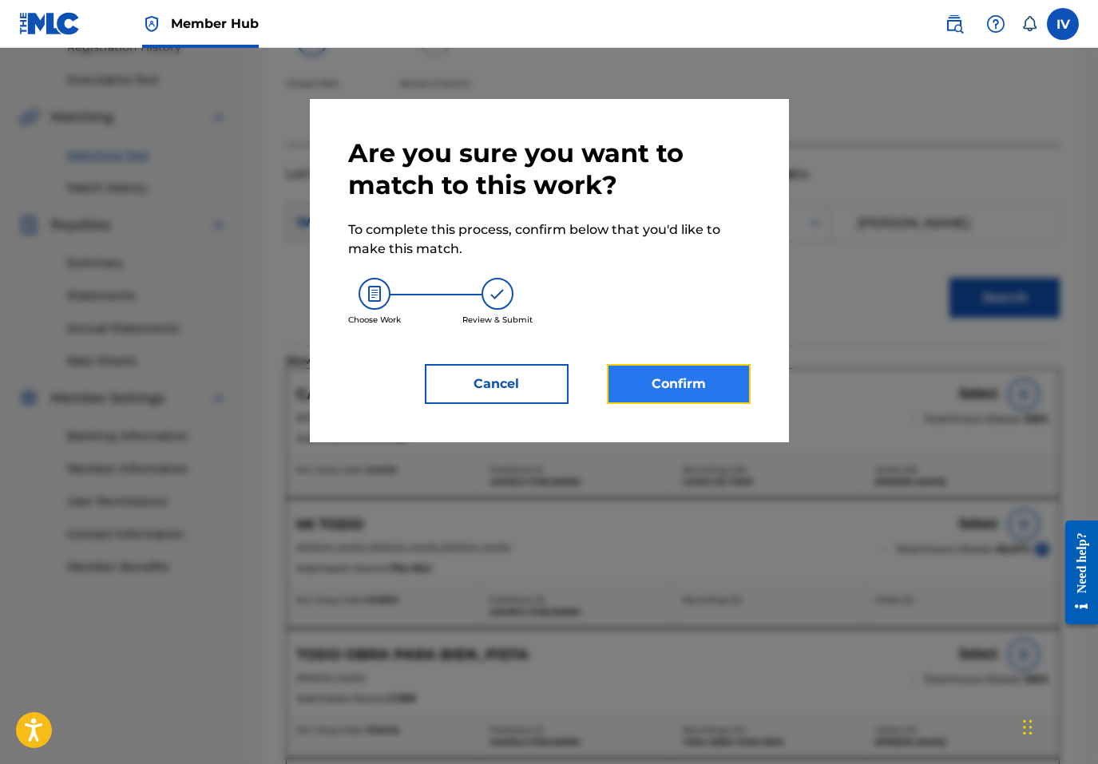
click at [669, 371] on button "Confirm" at bounding box center [679, 384] width 144 height 40
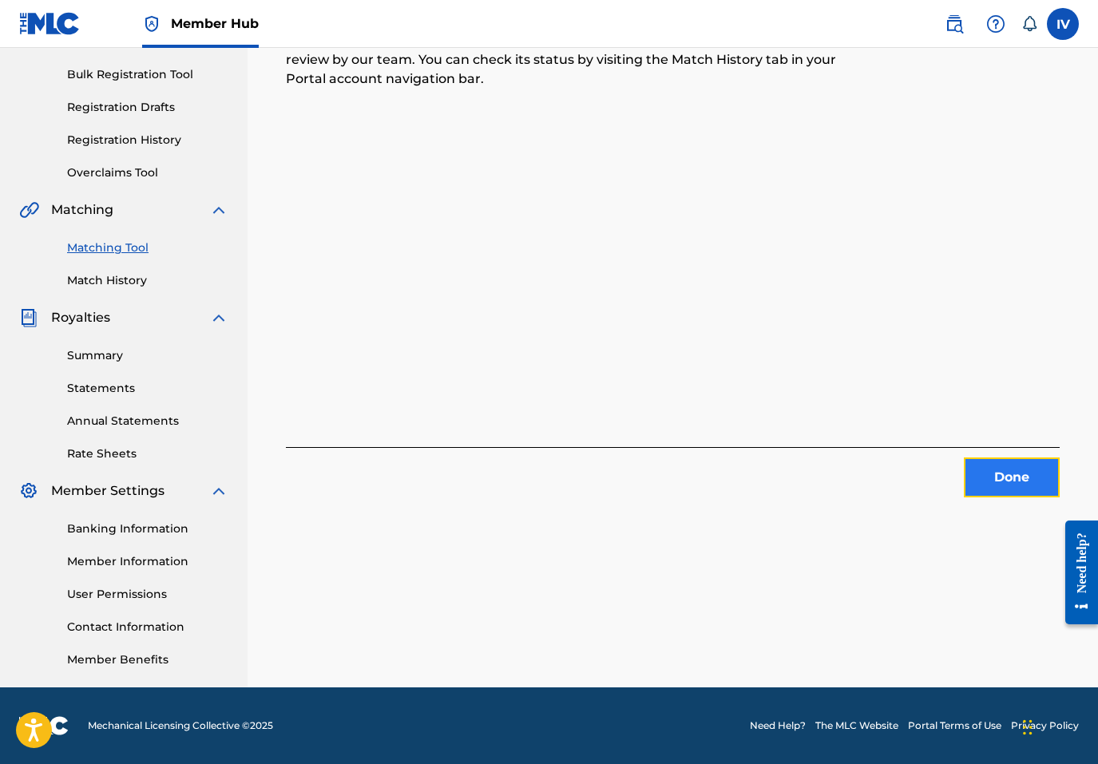
click at [1019, 489] on button "Done" at bounding box center [1012, 478] width 96 height 40
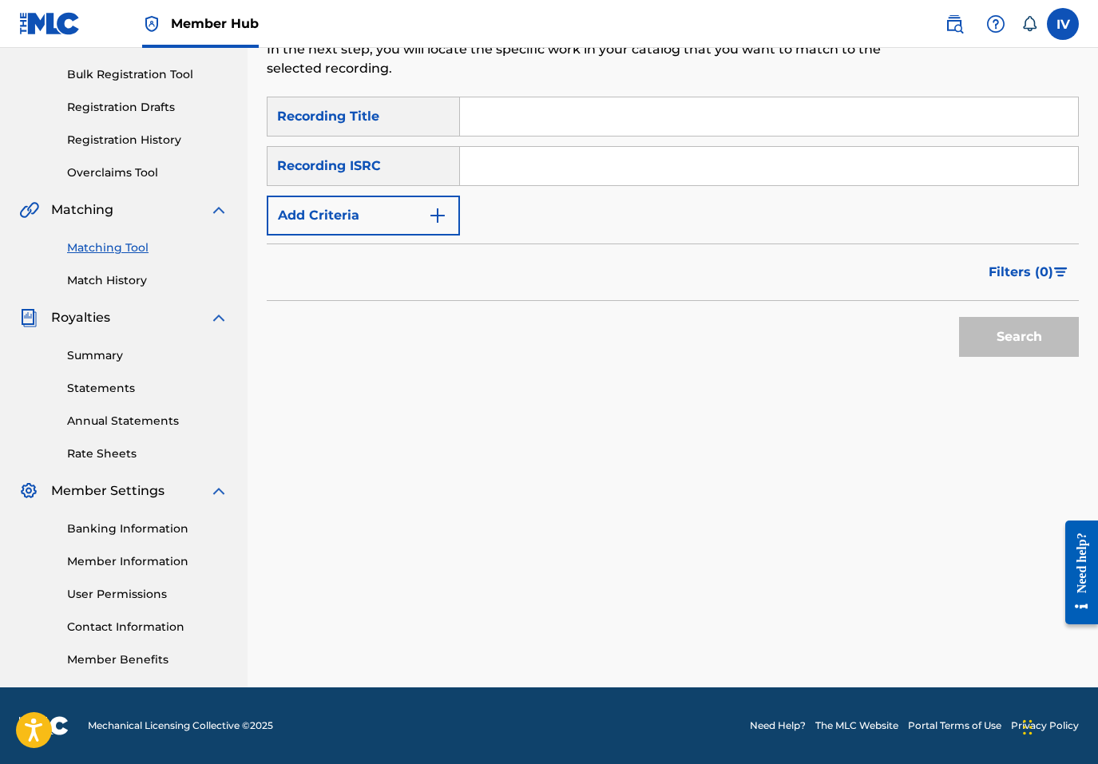
click at [586, 178] on input "Search Form" at bounding box center [769, 166] width 618 height 38
paste input "TCACF1522505"
click at [959, 317] on button "Search" at bounding box center [1019, 337] width 120 height 40
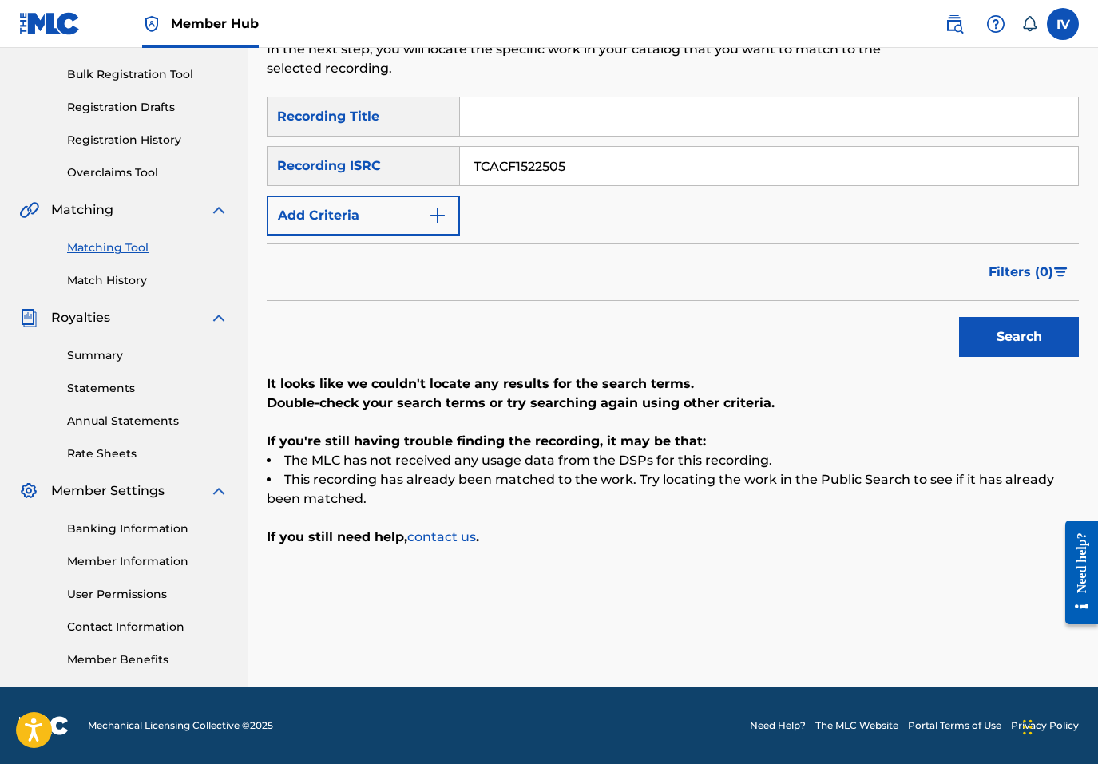
paste input "US3DF2239662"
click at [959, 317] on button "Search" at bounding box center [1019, 337] width 120 height 40
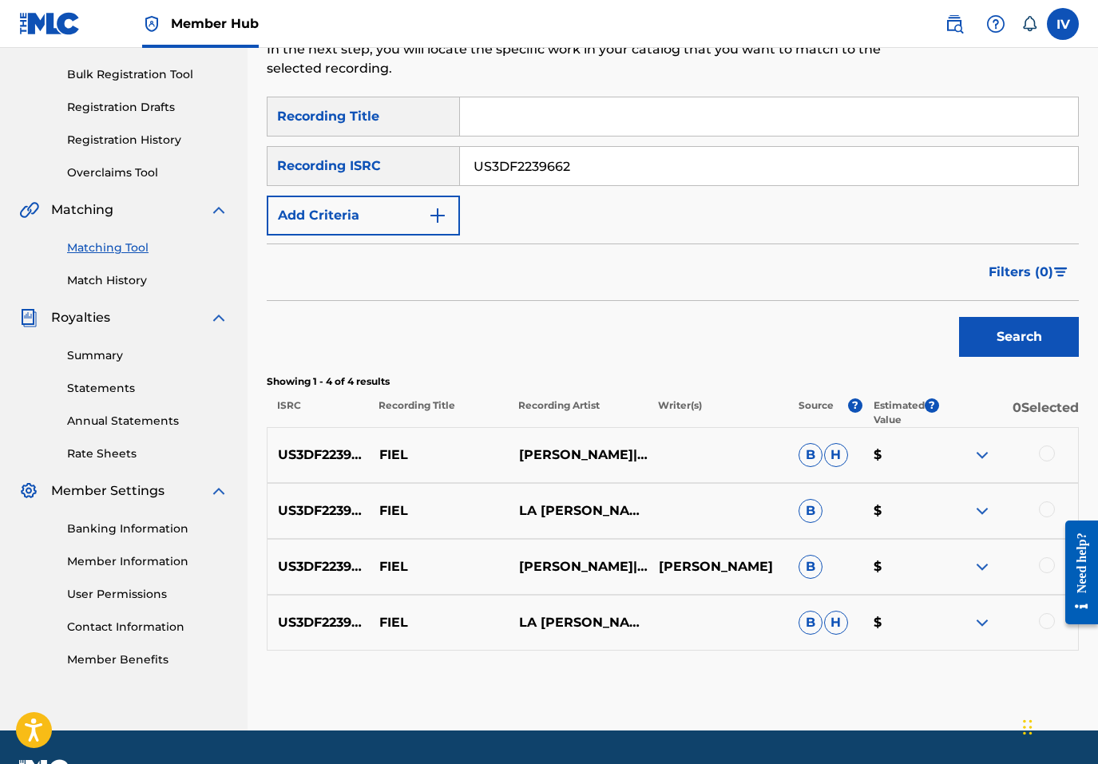
click at [1039, 447] on div at bounding box center [1008, 455] width 140 height 19
click at [1045, 454] on div at bounding box center [1047, 454] width 16 height 16
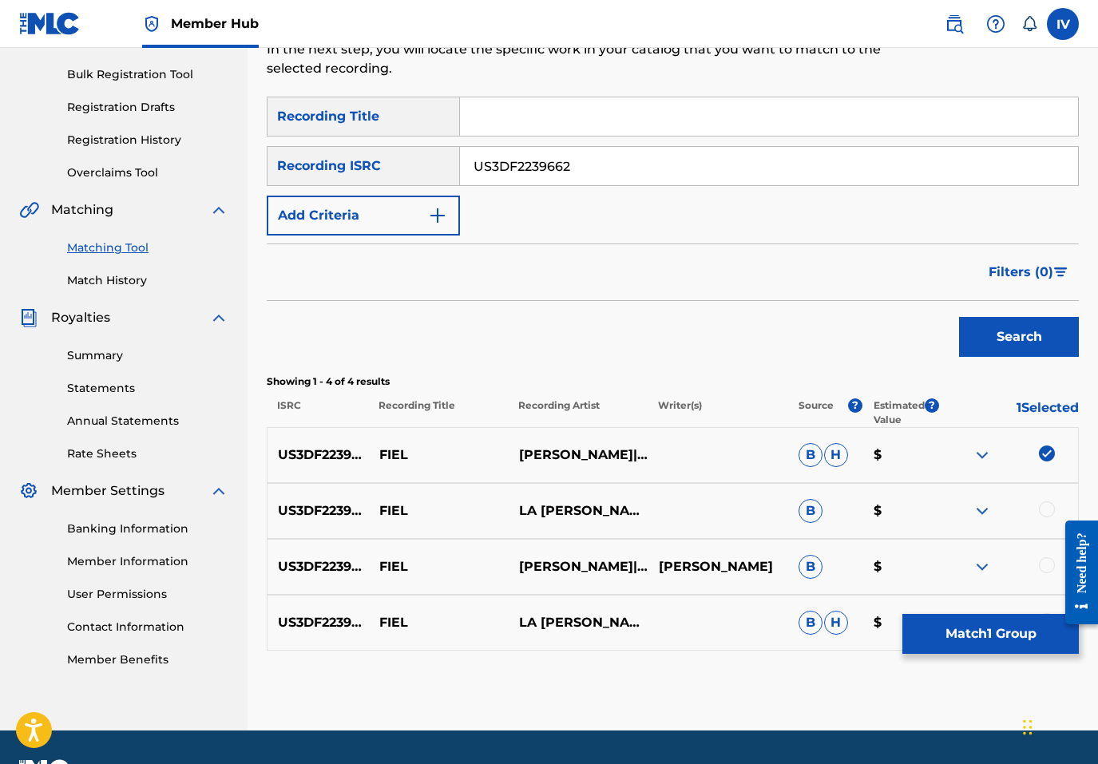
click at [1048, 512] on div at bounding box center [1047, 509] width 16 height 16
click at [1048, 566] on div at bounding box center [1047, 565] width 16 height 16
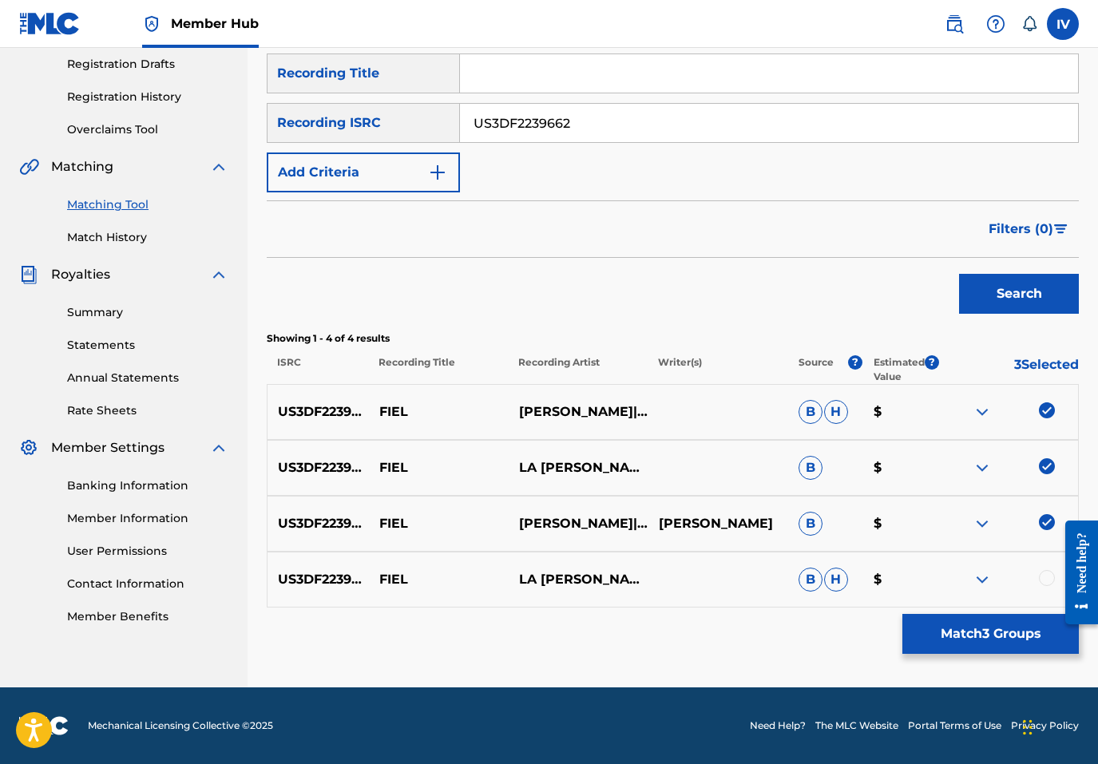
click at [1048, 577] on div at bounding box center [1047, 578] width 16 height 16
click at [633, 124] on input "US3DF2239662" at bounding box center [769, 123] width 618 height 38
paste input "CAFEC1800967"
type input "CAFEC1800967"
click at [959, 274] on button "Search" at bounding box center [1019, 294] width 120 height 40
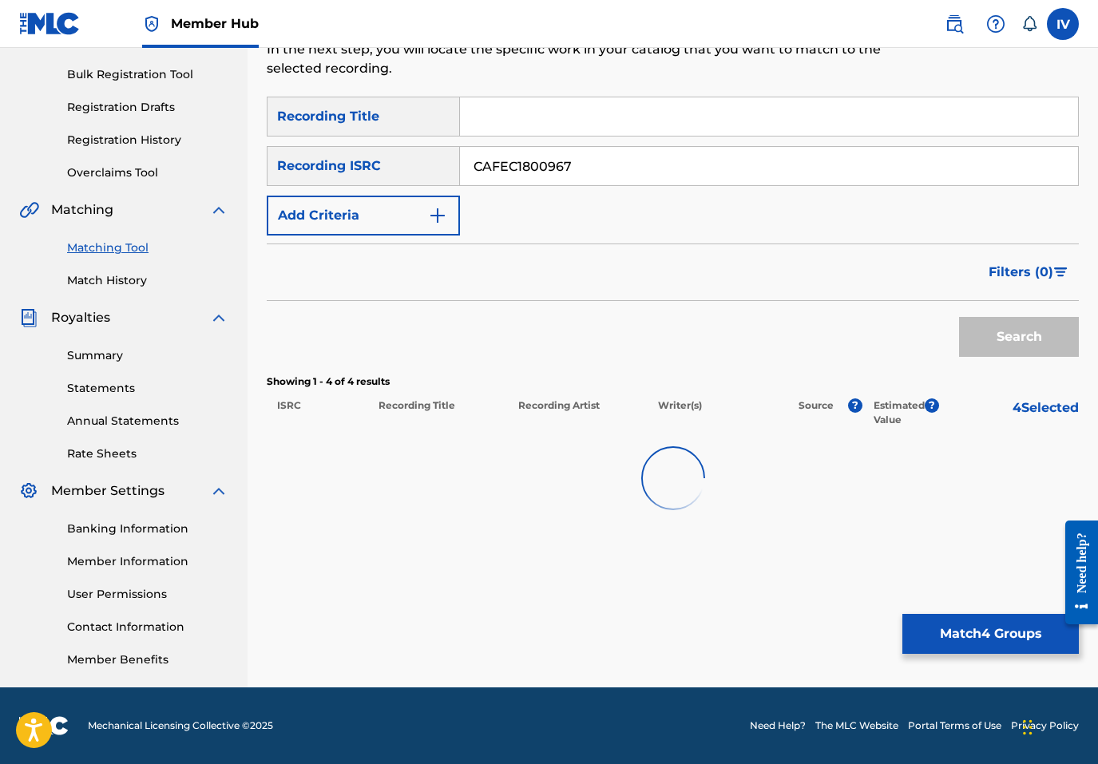
scroll to position [226, 0]
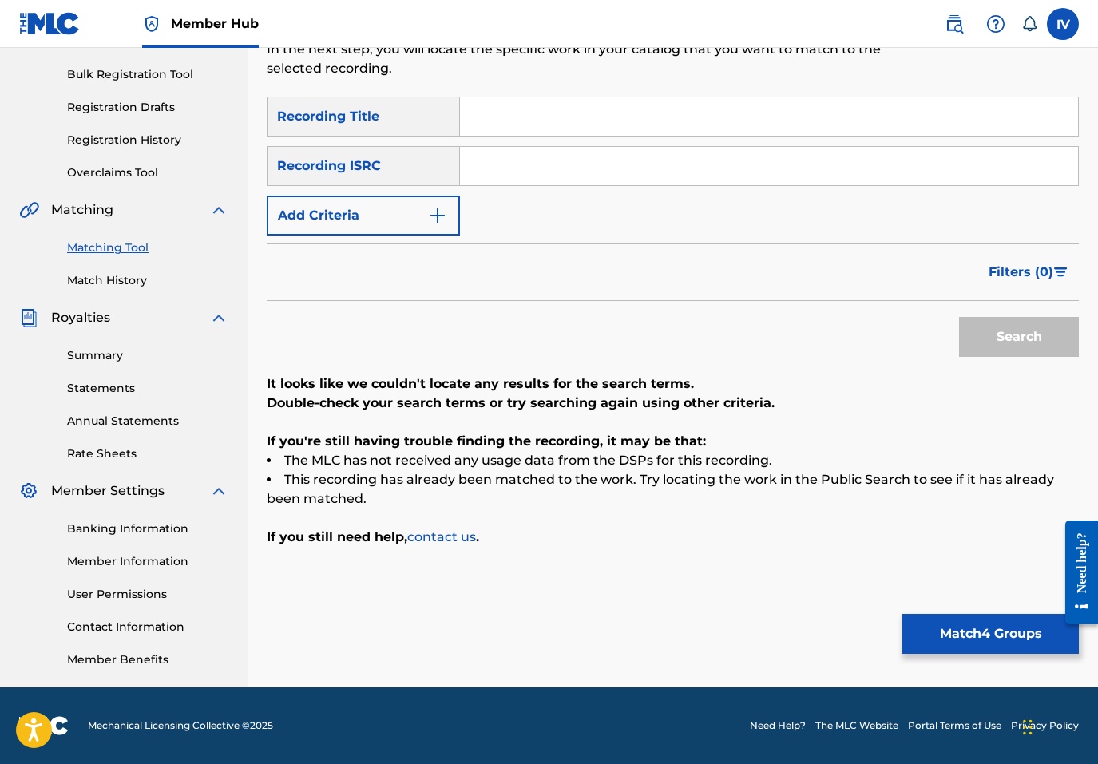
click at [615, 123] on input "Search Form" at bounding box center [769, 116] width 618 height 38
type input "fiel"
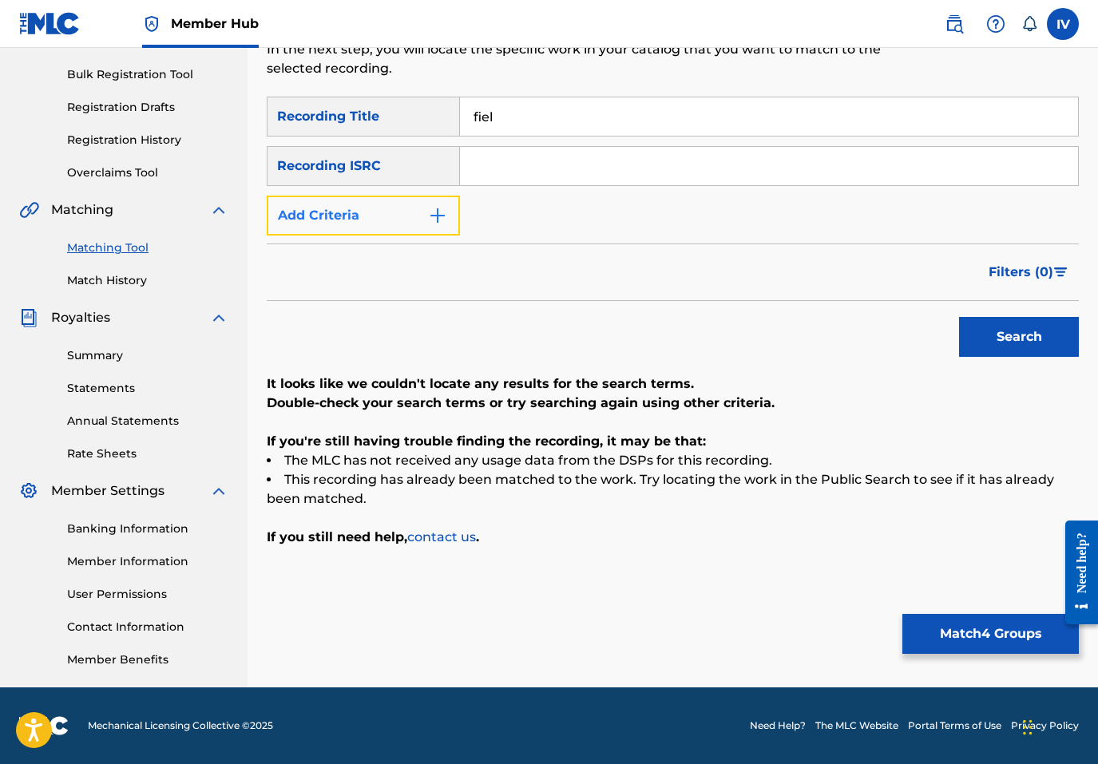
click at [418, 218] on button "Add Criteria" at bounding box center [363, 216] width 193 height 40
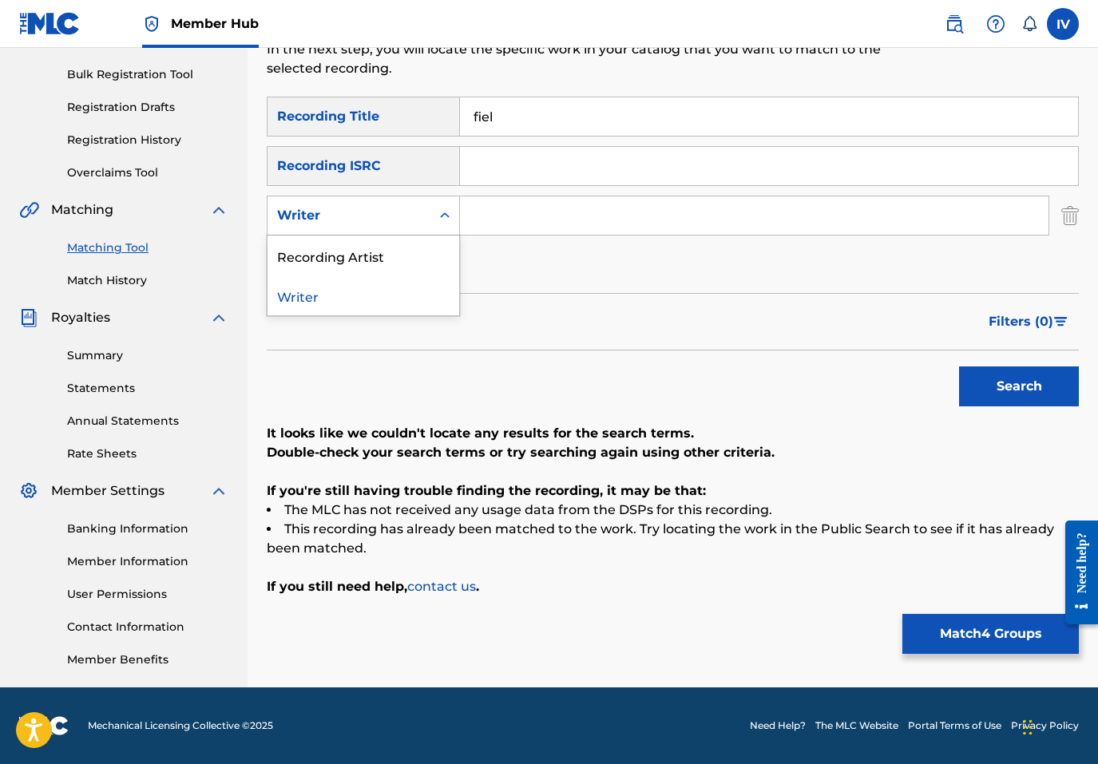
click at [385, 223] on div "Writer" at bounding box center [349, 215] width 144 height 19
click at [382, 260] on div "Recording Artist" at bounding box center [363, 256] width 192 height 40
click at [553, 221] on input "Search Form" at bounding box center [754, 215] width 588 height 38
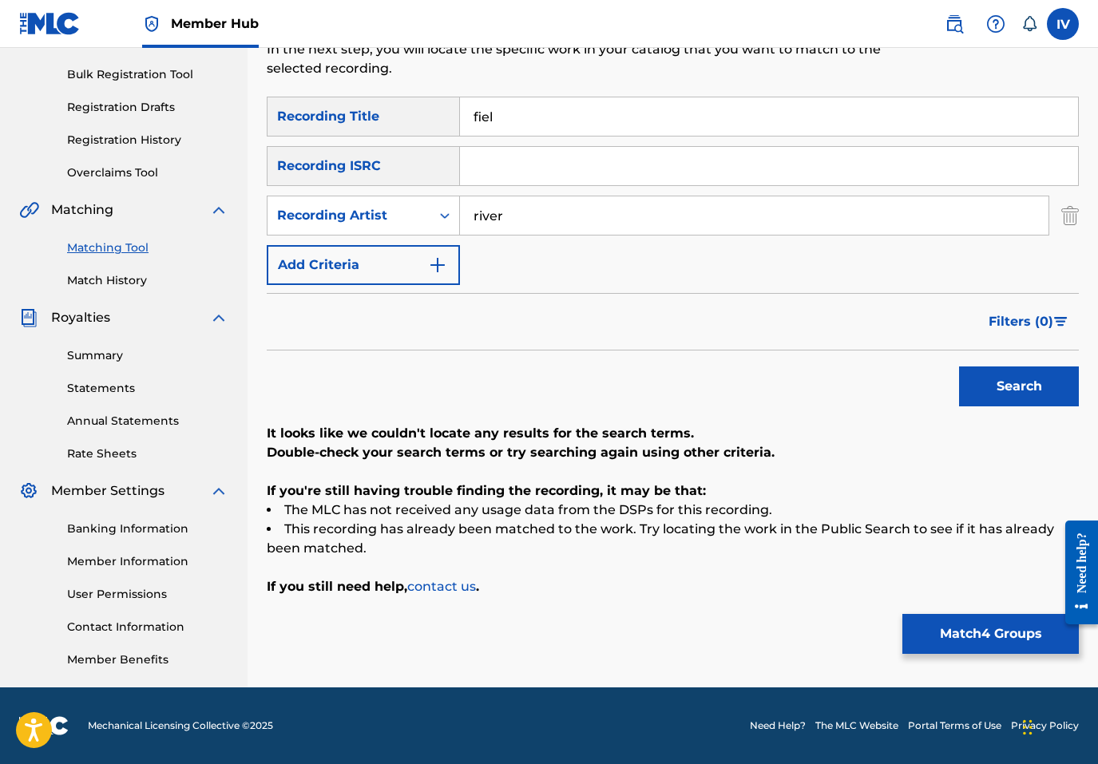
click at [959, 367] on button "Search" at bounding box center [1019, 387] width 120 height 40
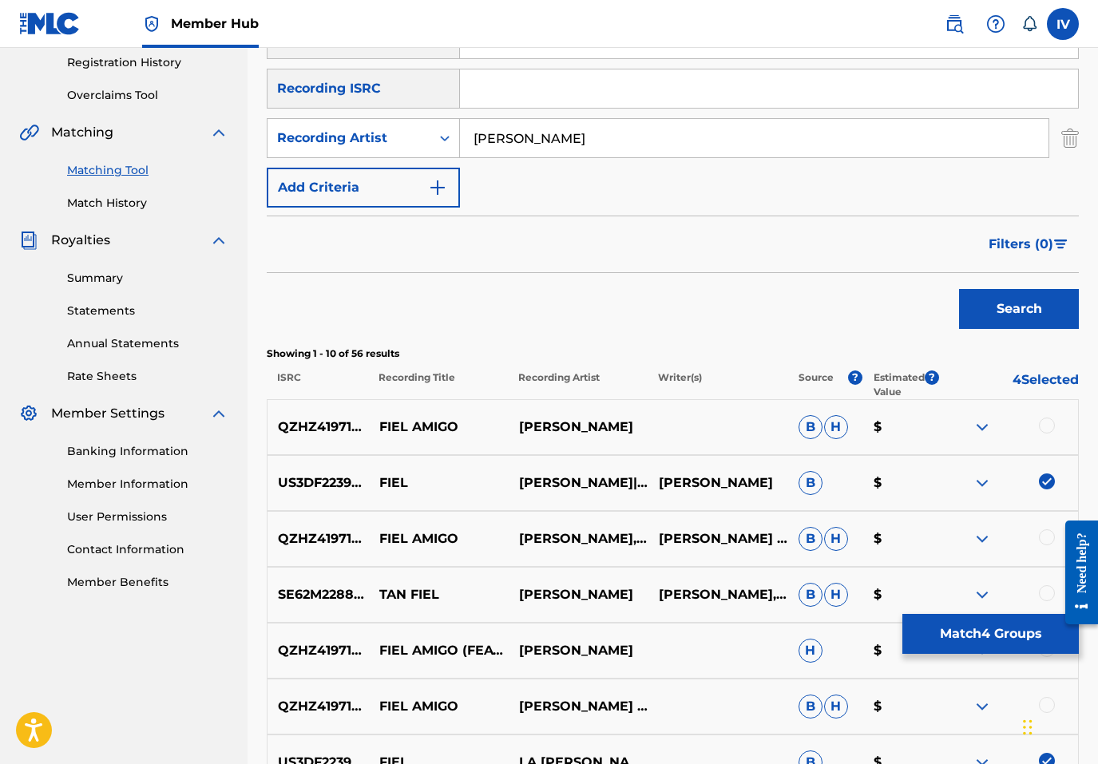
scroll to position [295, 0]
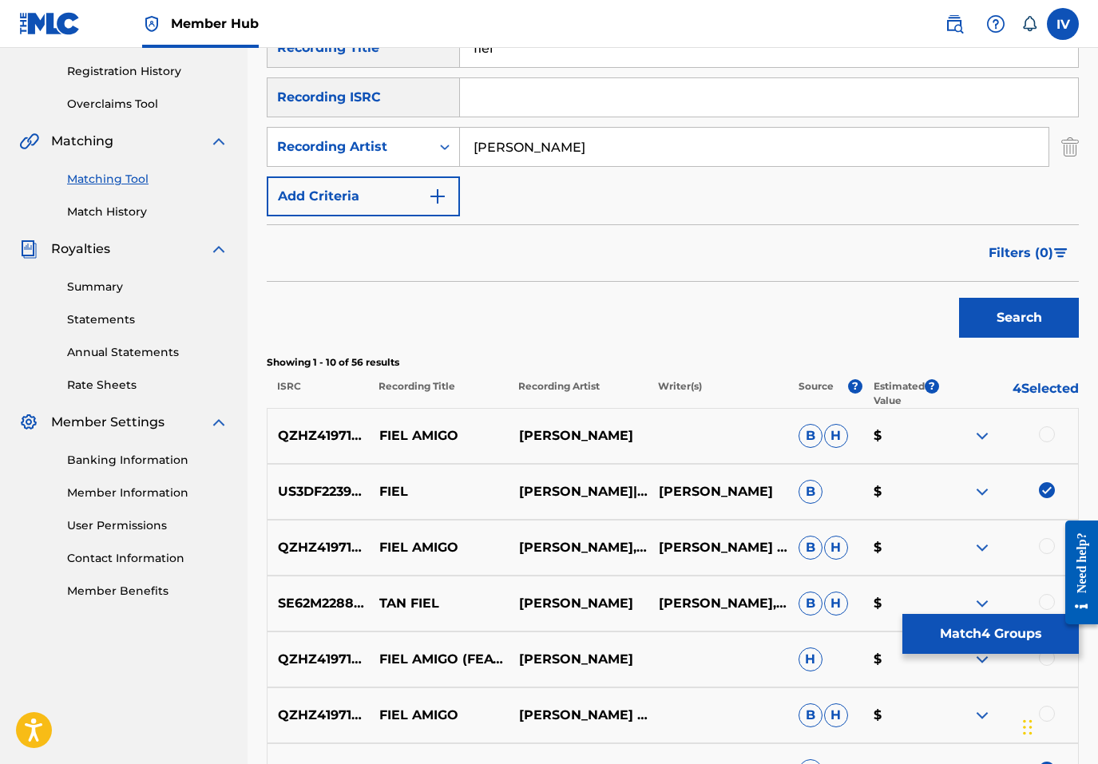
click at [959, 298] on button "Search" at bounding box center [1019, 318] width 120 height 40
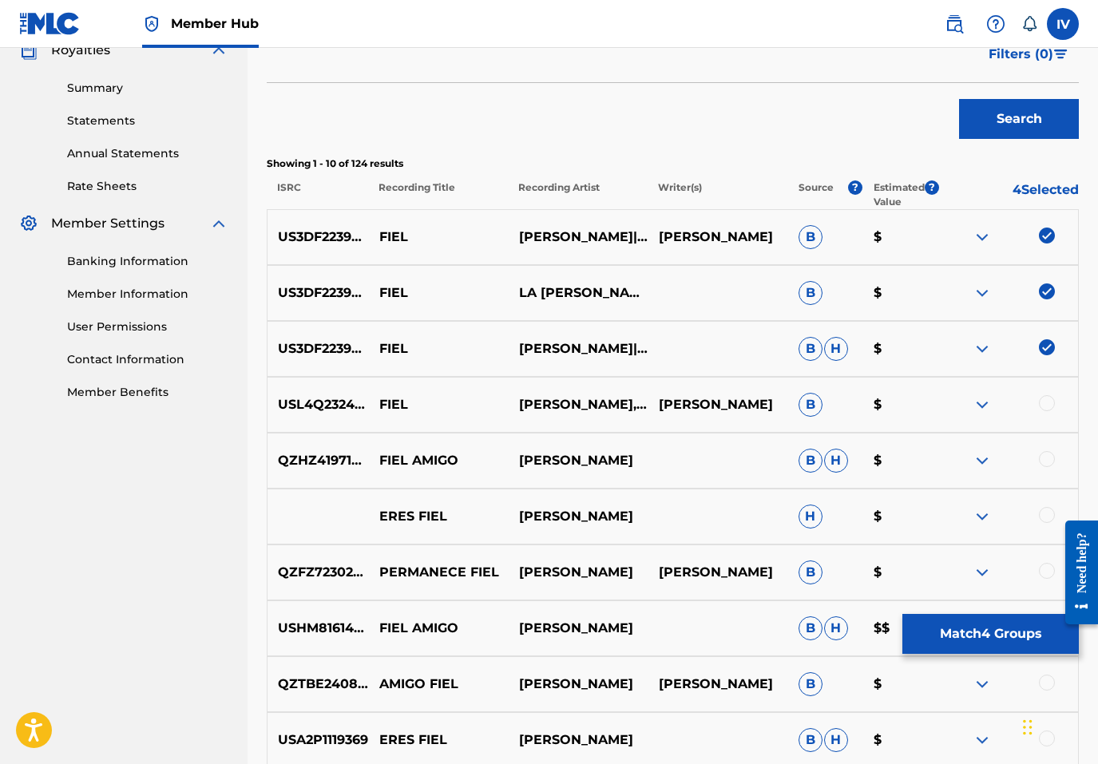
scroll to position [434, 0]
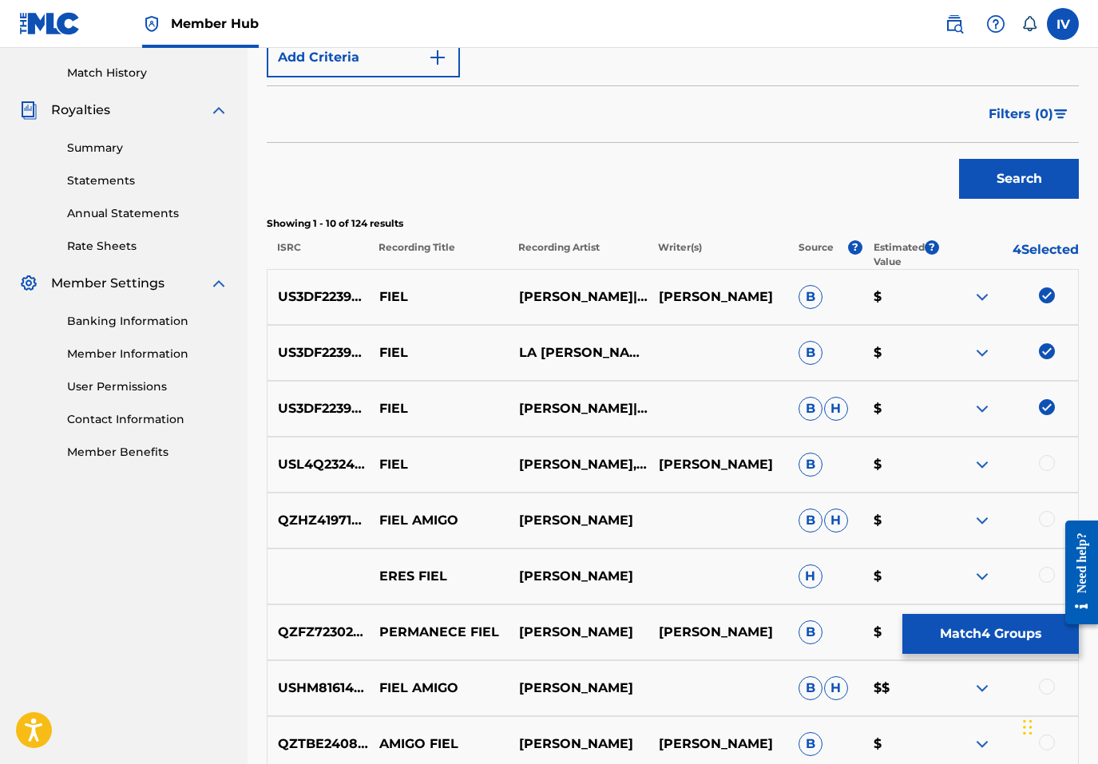
type input "julissa"
click at [959, 159] on button "Search" at bounding box center [1019, 179] width 120 height 40
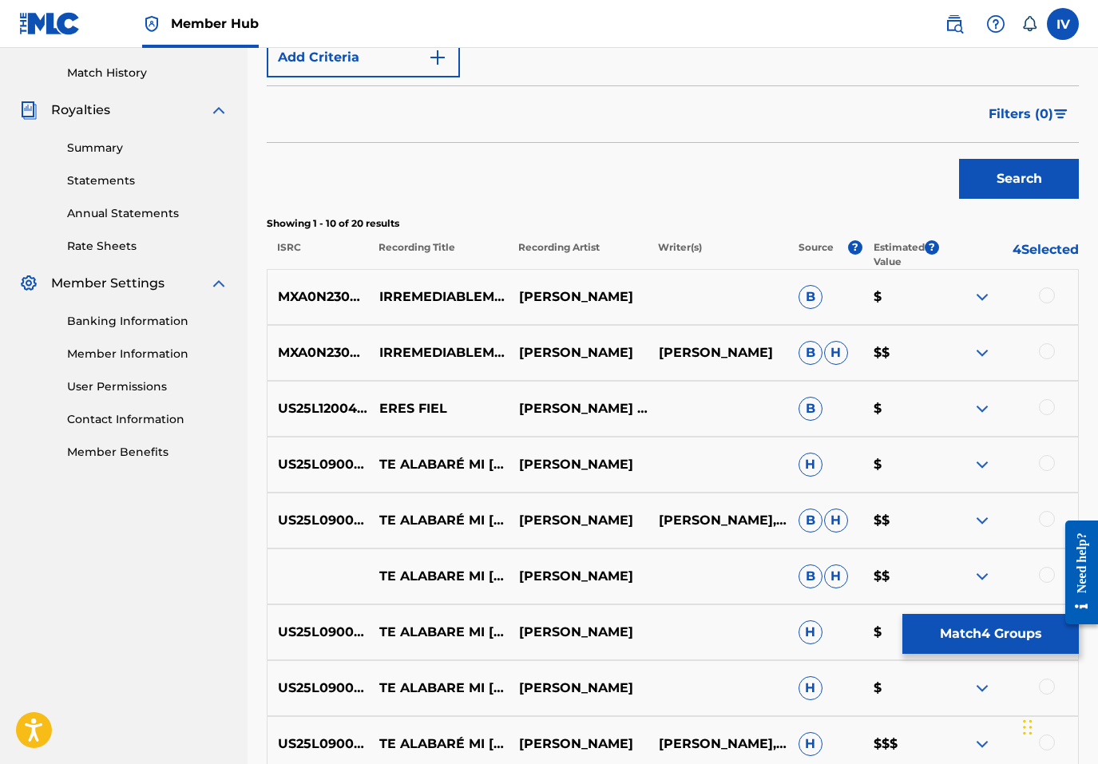
scroll to position [694, 0]
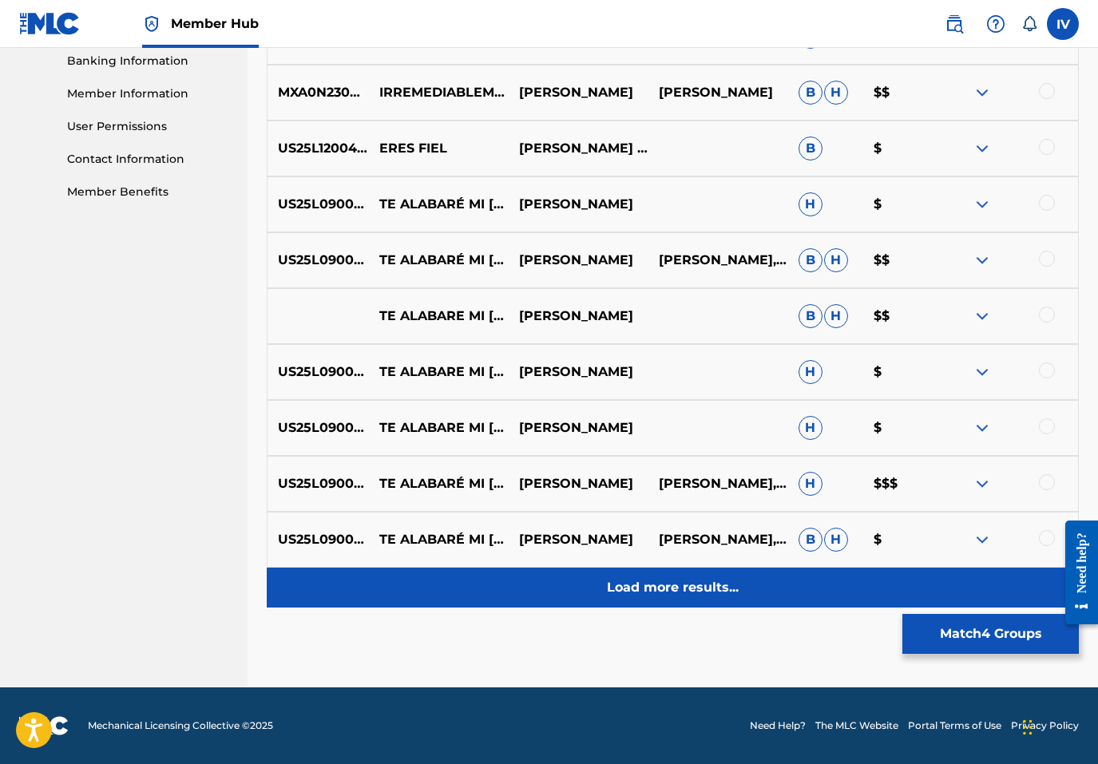
click at [692, 585] on p "Load more results..." at bounding box center [673, 587] width 132 height 19
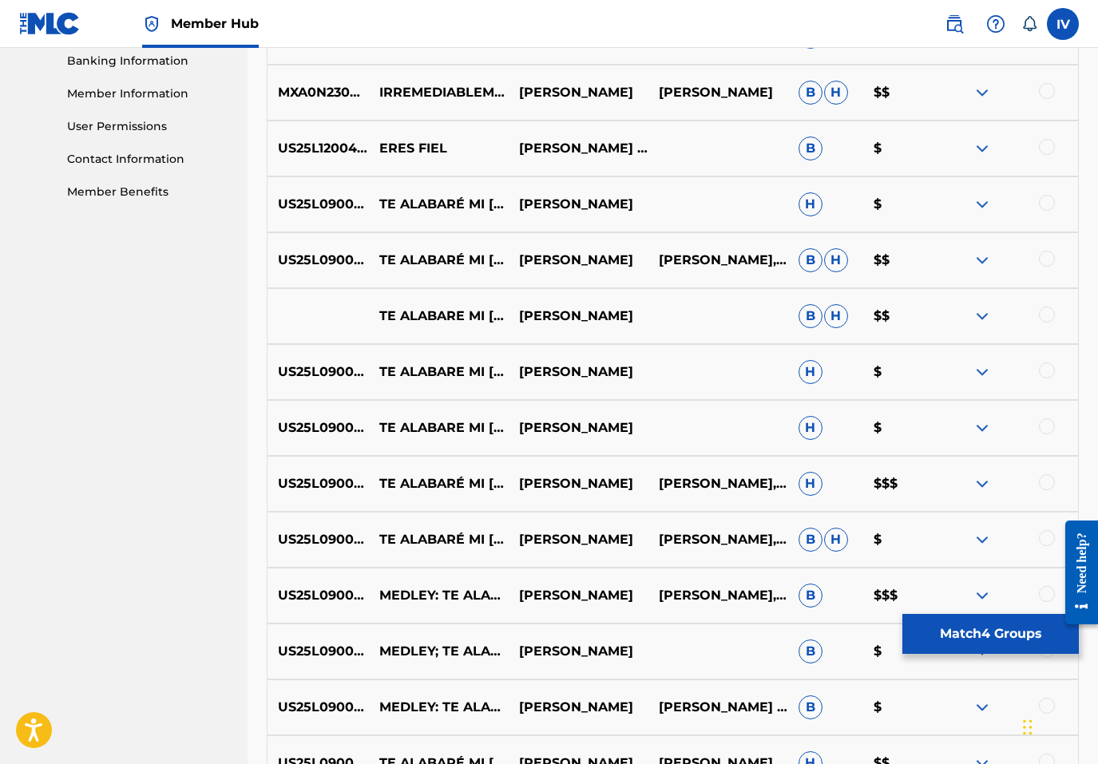
scroll to position [1213, 0]
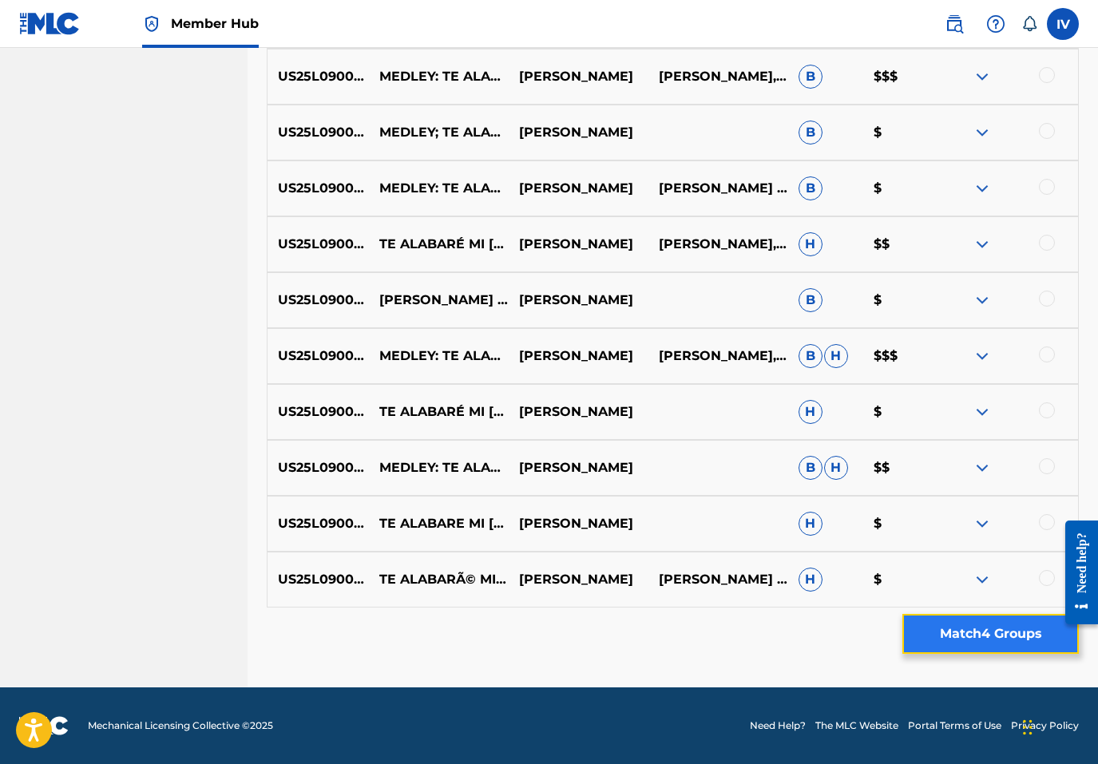
click at [943, 628] on button "Match 4 Groups" at bounding box center [990, 634] width 176 height 40
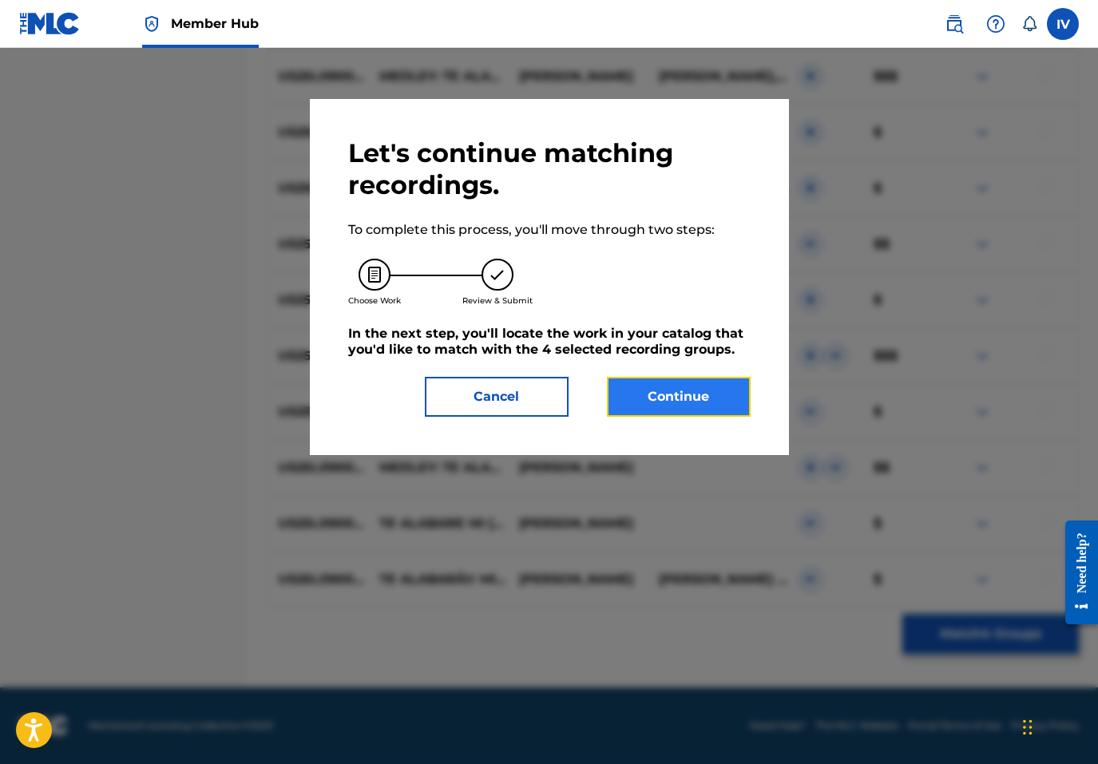
click at [657, 392] on button "Continue" at bounding box center [679, 397] width 144 height 40
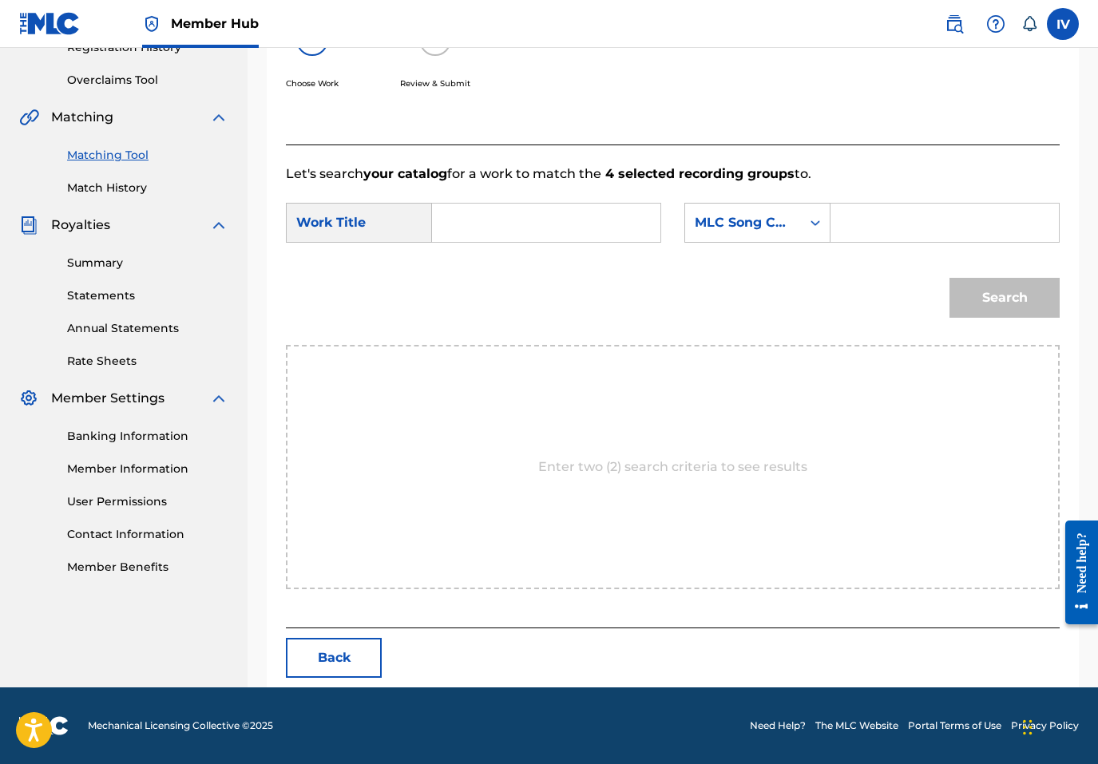
click at [559, 218] on input "Search Form" at bounding box center [546, 223] width 201 height 38
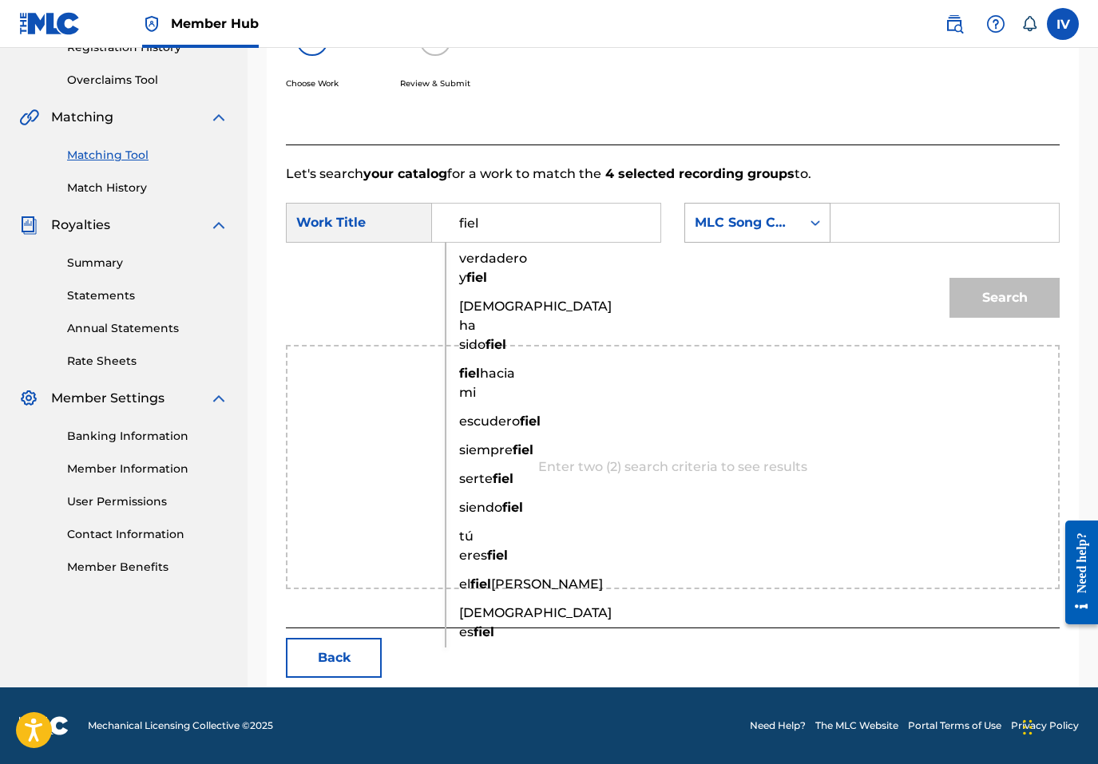
type input "fiel"
click at [748, 216] on div "MLC Song Code" at bounding box center [743, 222] width 97 height 19
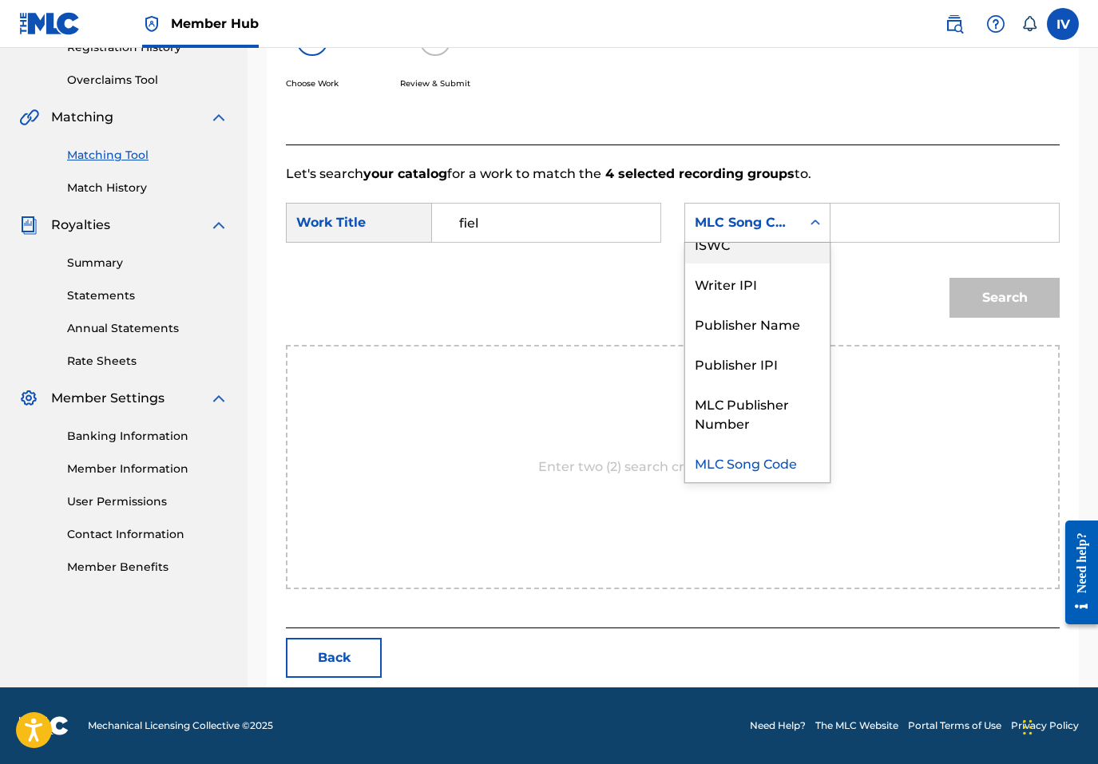
scroll to position [0, 0]
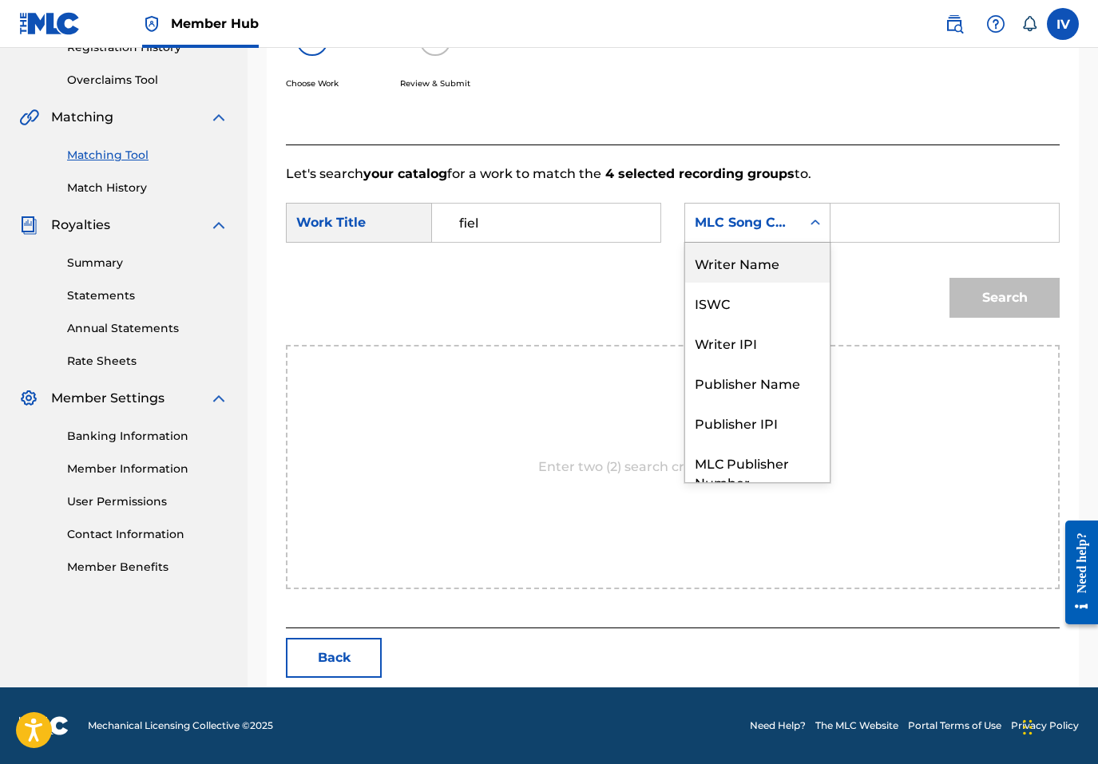
click at [735, 253] on div "Writer Name" at bounding box center [757, 263] width 145 height 40
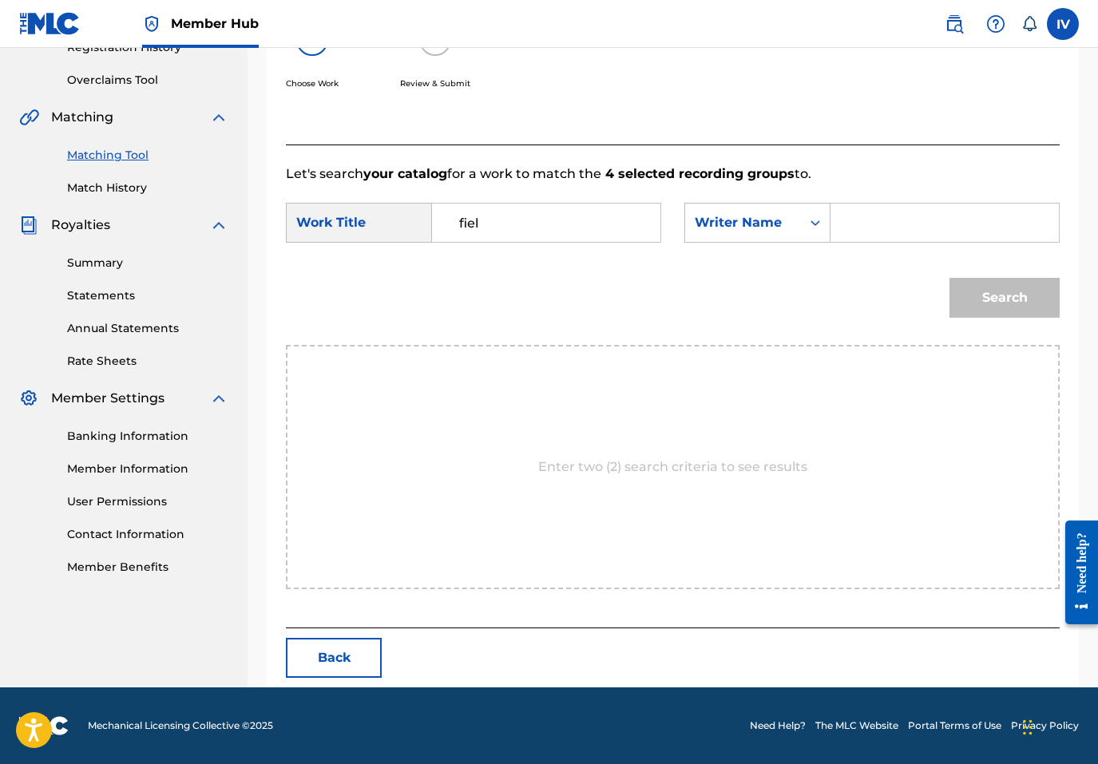
click at [858, 237] on input "Search Form" at bounding box center [944, 223] width 201 height 38
type input "rivera"
click at [949, 278] on button "Search" at bounding box center [1004, 298] width 110 height 40
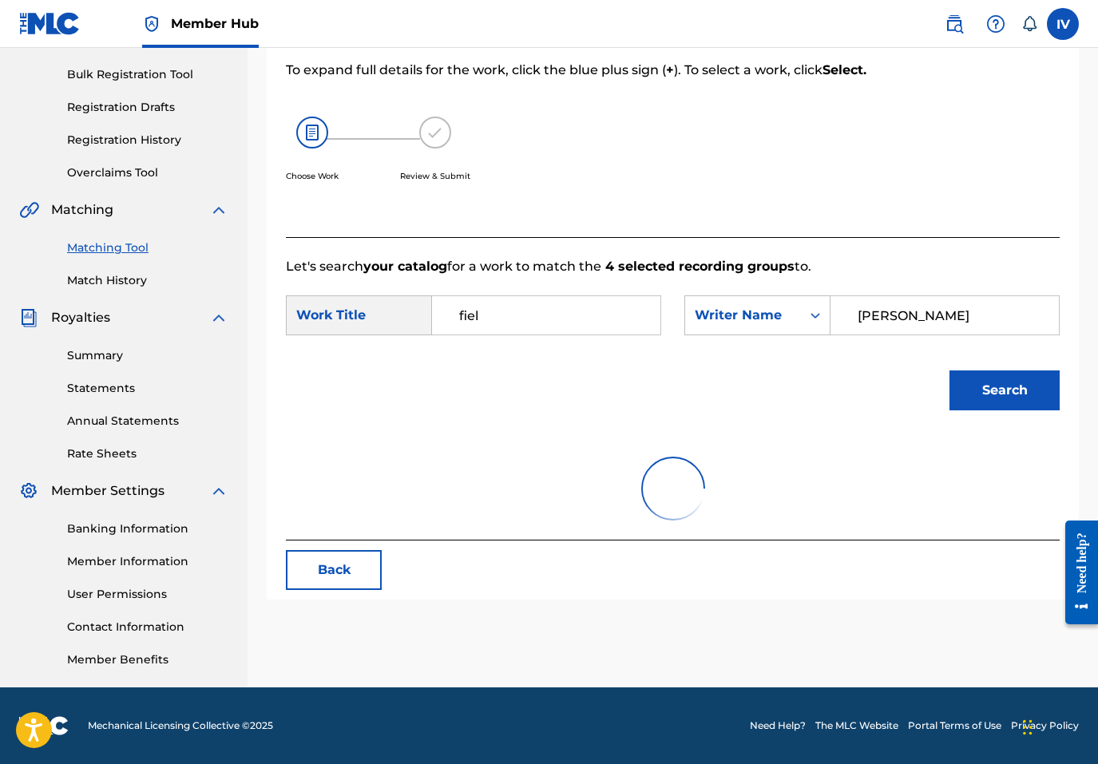
scroll to position [319, 0]
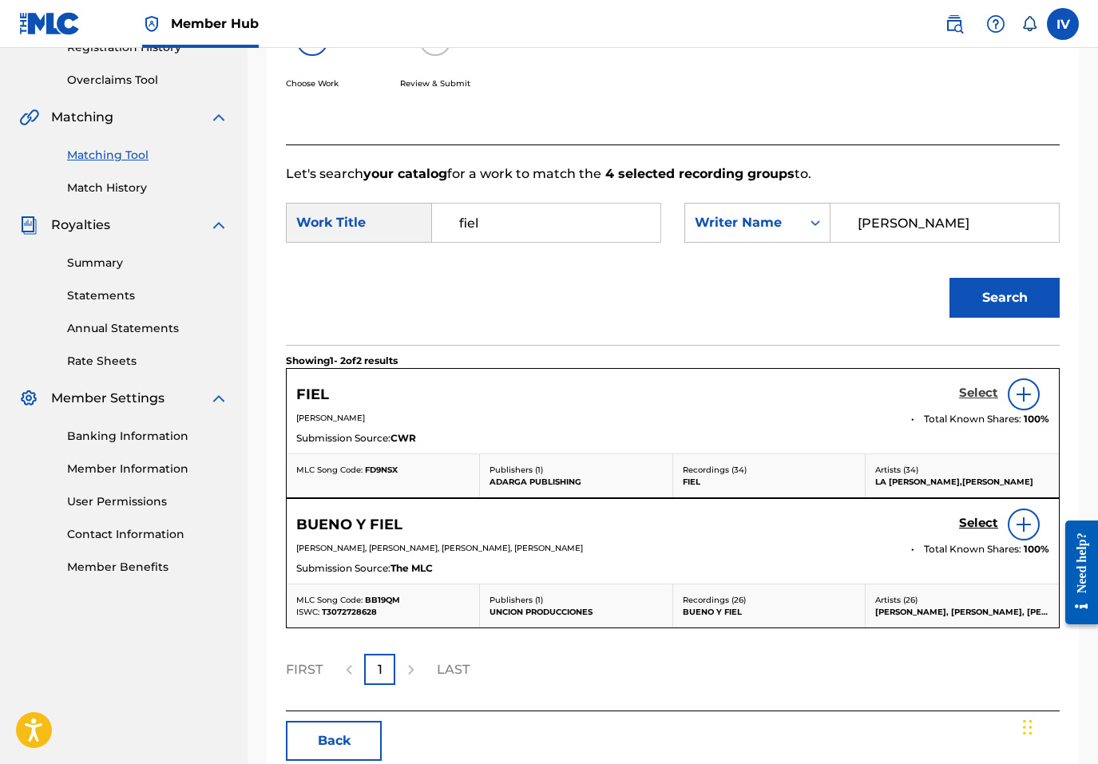
click at [984, 396] on h5 "Select" at bounding box center [978, 393] width 39 height 15
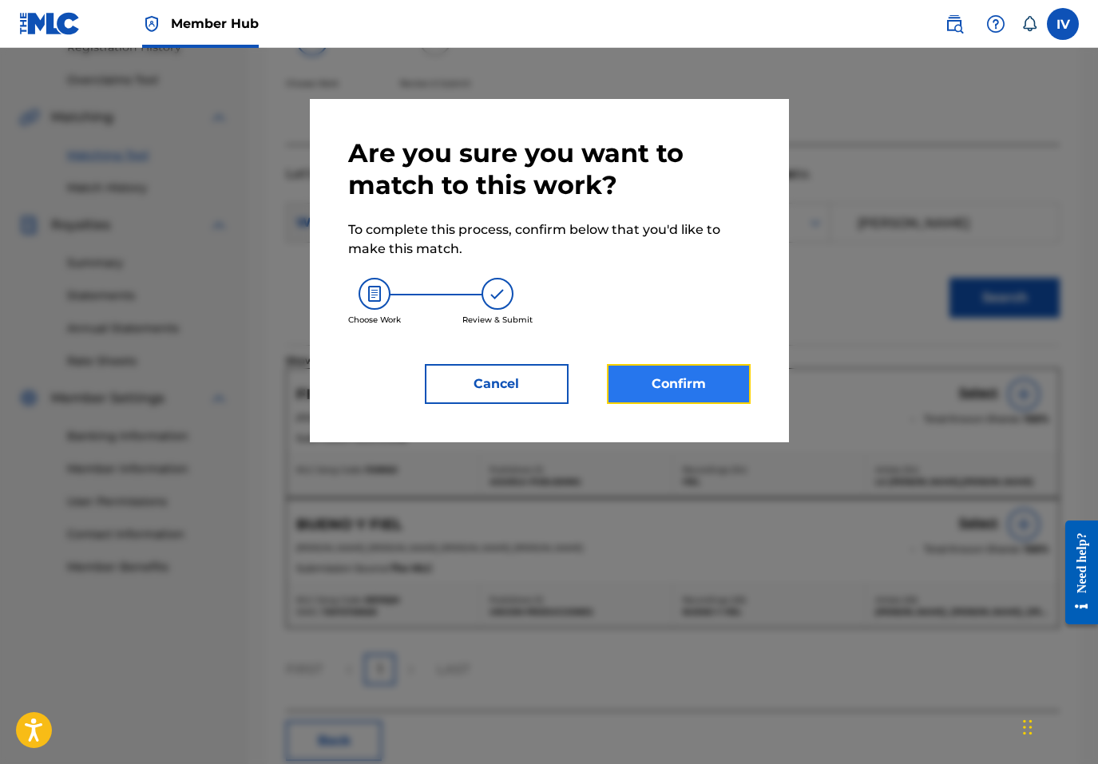
click at [652, 381] on button "Confirm" at bounding box center [679, 384] width 144 height 40
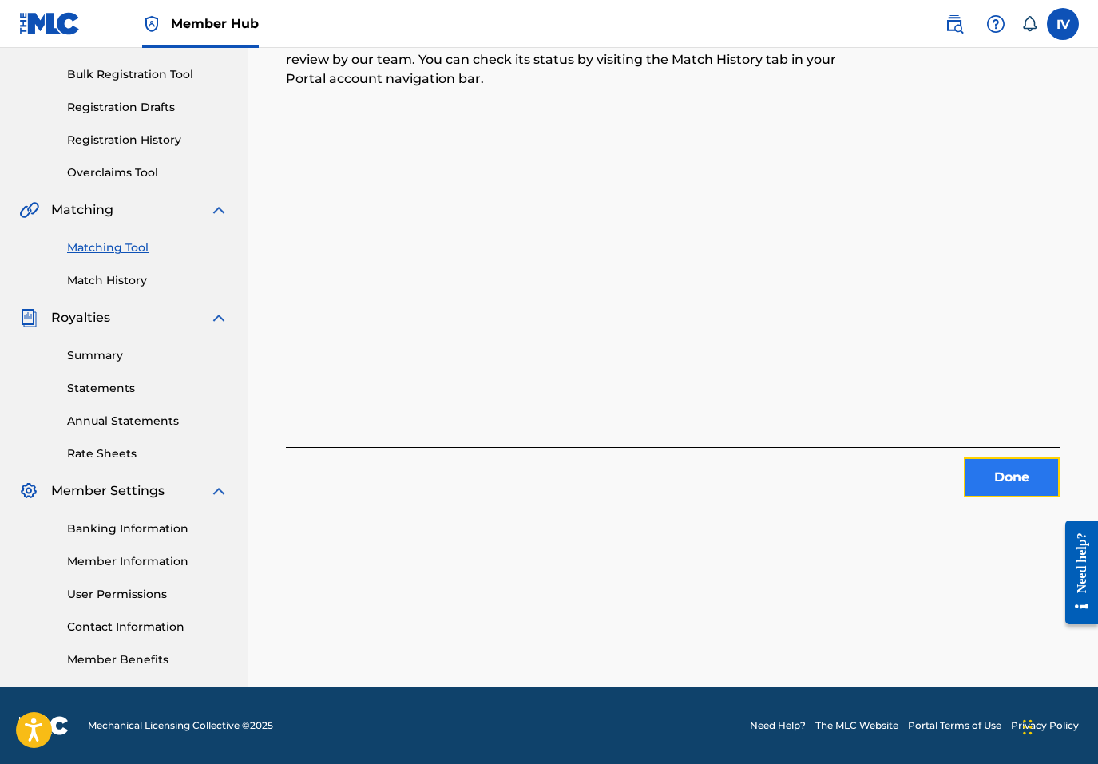
click at [988, 470] on button "Done" at bounding box center [1012, 478] width 96 height 40
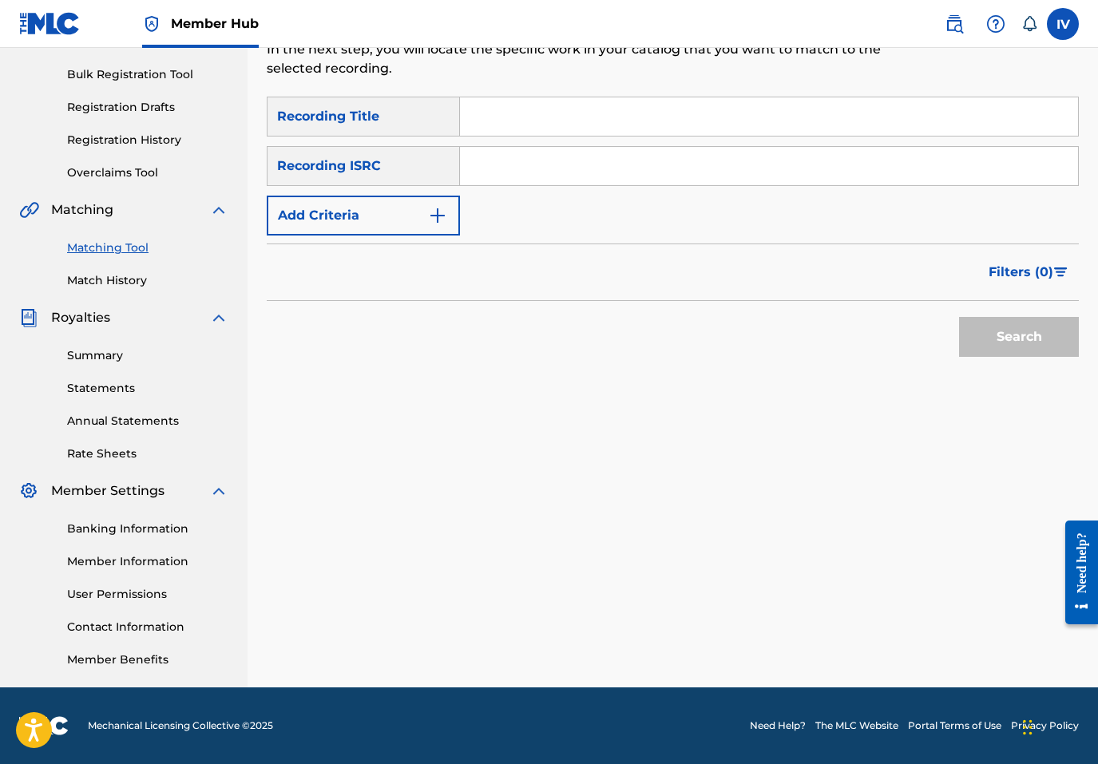
click at [599, 172] on input "Search Form" at bounding box center [769, 166] width 618 height 38
paste input "TCACF1522525"
type input "TCACF1522525"
click at [959, 317] on button "Search" at bounding box center [1019, 337] width 120 height 40
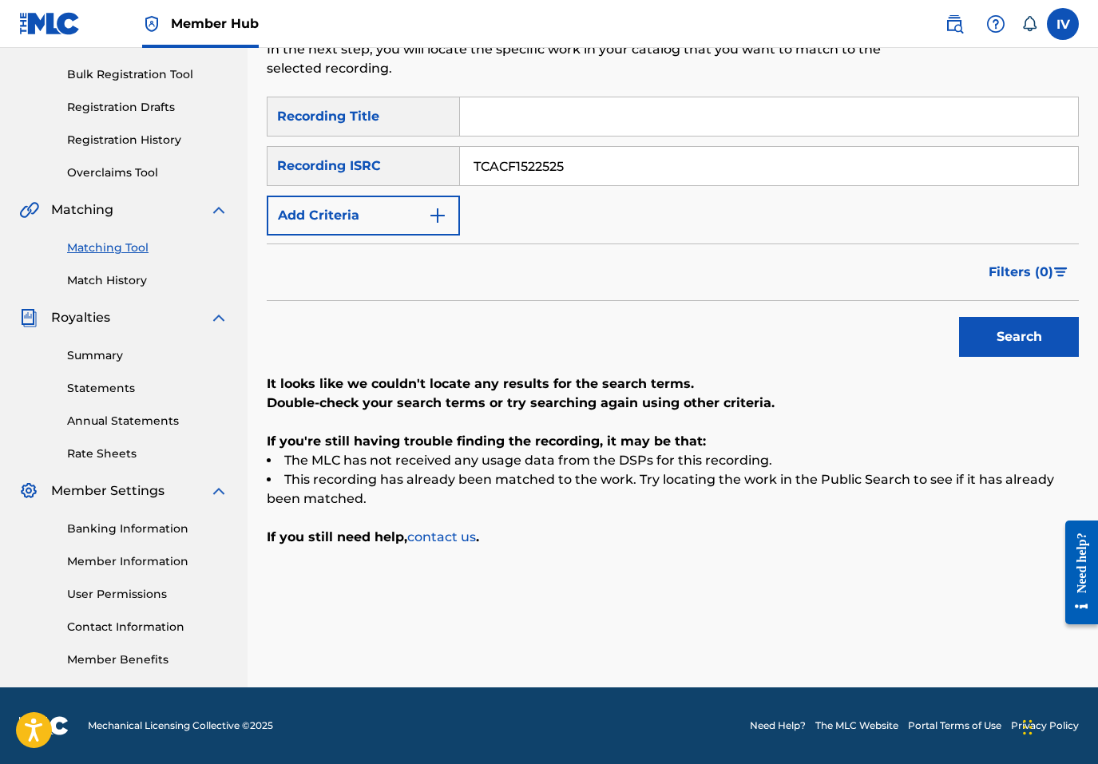
click at [506, 105] on input "Search Form" at bounding box center [769, 116] width 618 height 38
paste input "Razones"
type input "Razones"
click at [387, 200] on button "Add Criteria" at bounding box center [363, 216] width 193 height 40
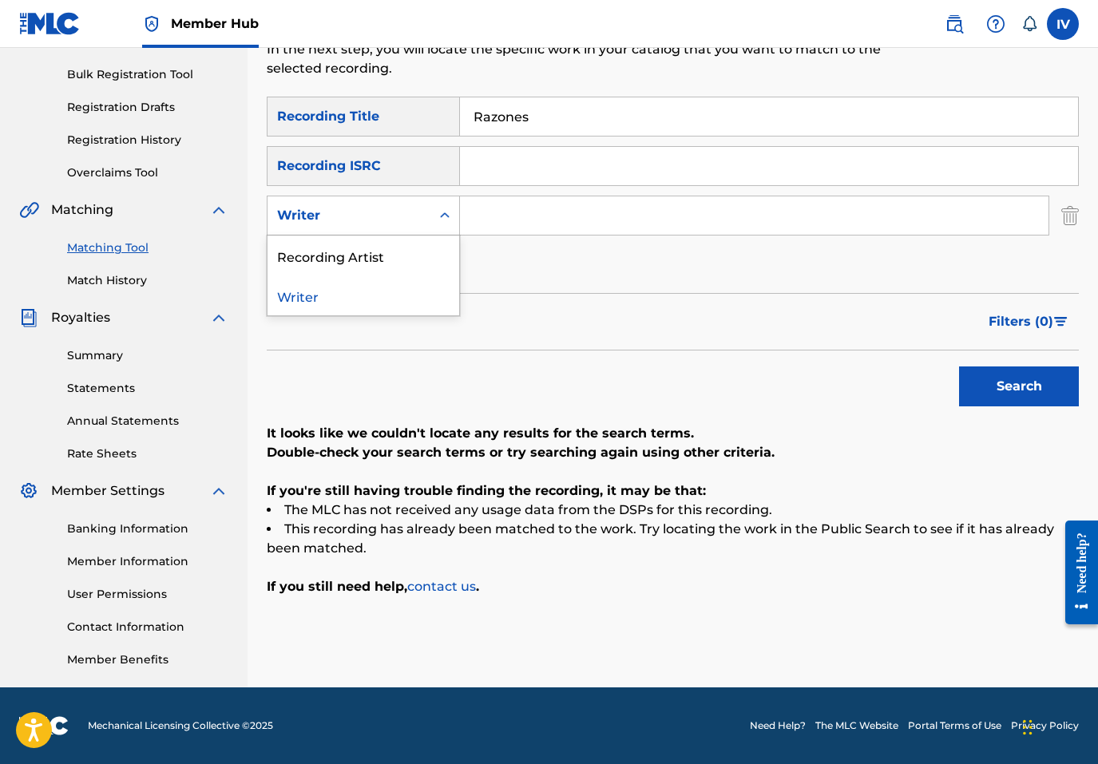
click at [377, 212] on div "Writer" at bounding box center [349, 215] width 144 height 19
click at [412, 253] on div "Recording Artist" at bounding box center [363, 256] width 192 height 40
click at [650, 207] on input "Search Form" at bounding box center [754, 215] width 588 height 38
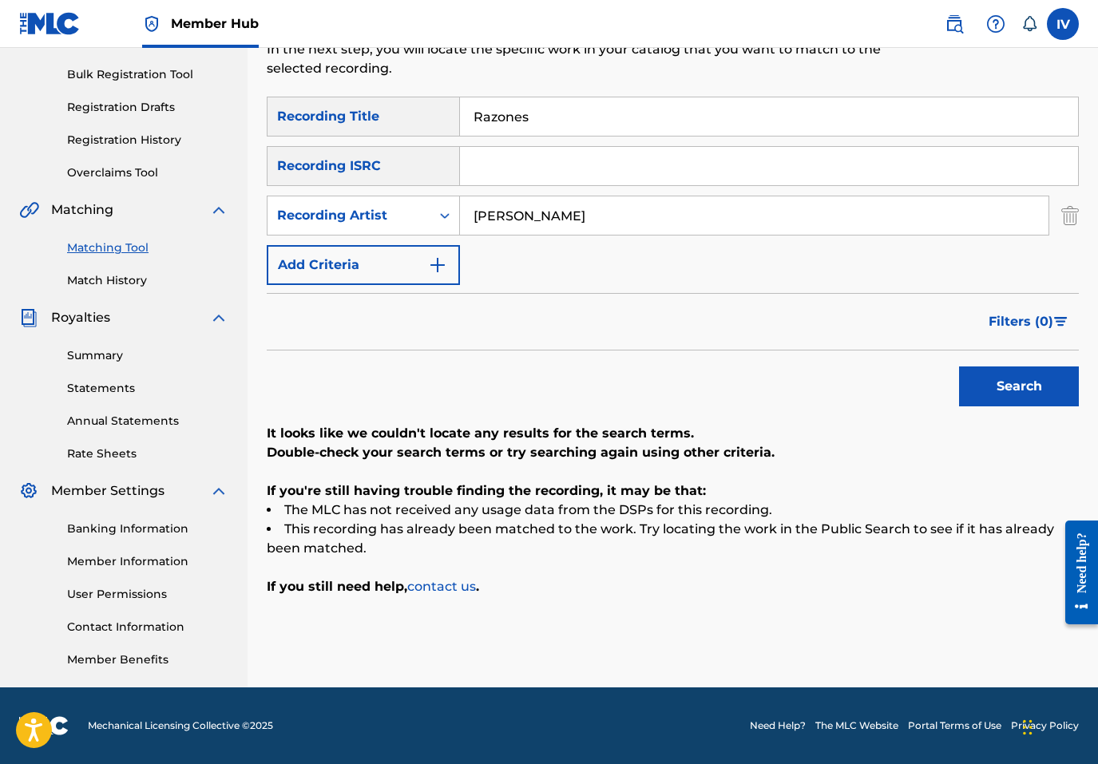
type input "benjamin rivera"
click at [959, 367] on button "Search" at bounding box center [1019, 387] width 120 height 40
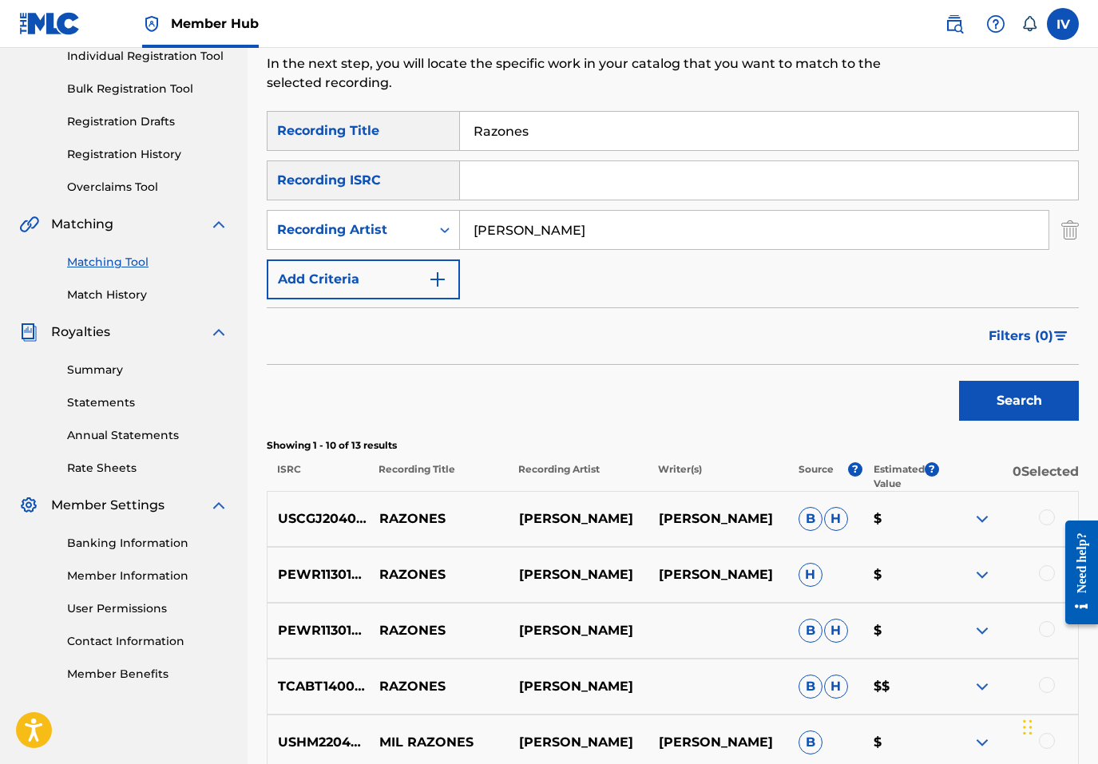
scroll to position [0, 0]
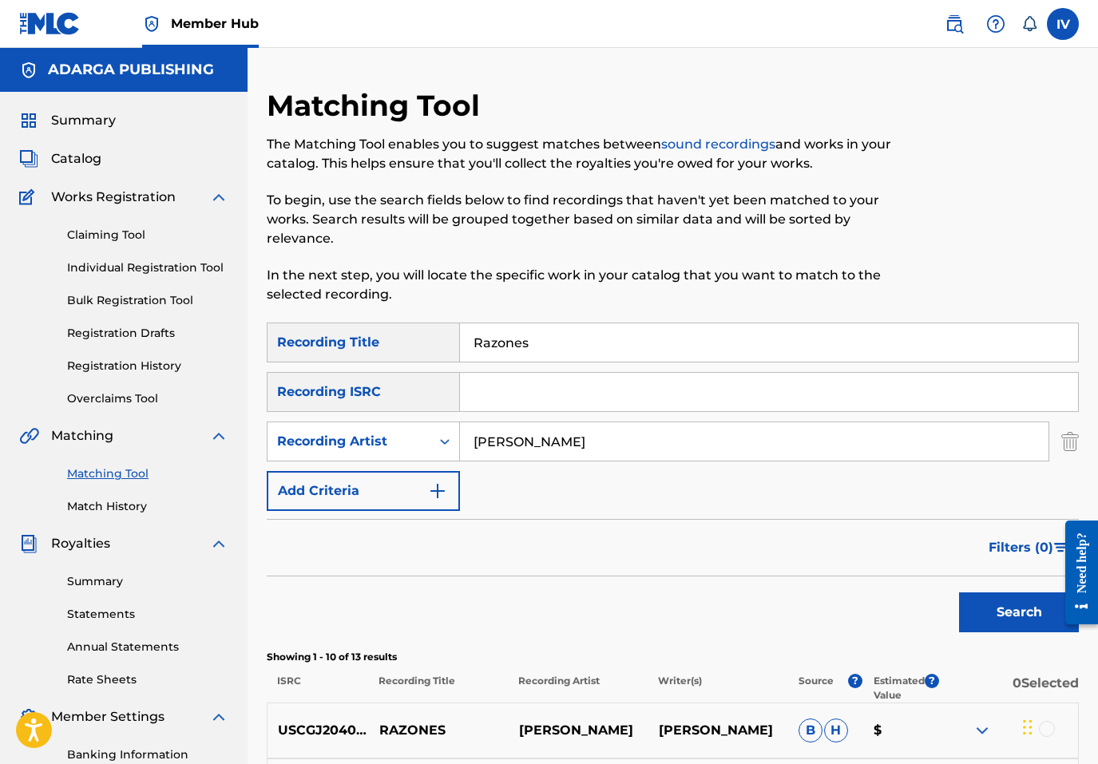
click at [617, 343] on input "Razones" at bounding box center [769, 342] width 618 height 38
paste input "TCACF1522528"
type input "TCACF1522528"
drag, startPoint x: 617, startPoint y: 343, endPoint x: 627, endPoint y: 335, distance: 12.0
click at [616, 343] on input "Razones" at bounding box center [769, 342] width 618 height 38
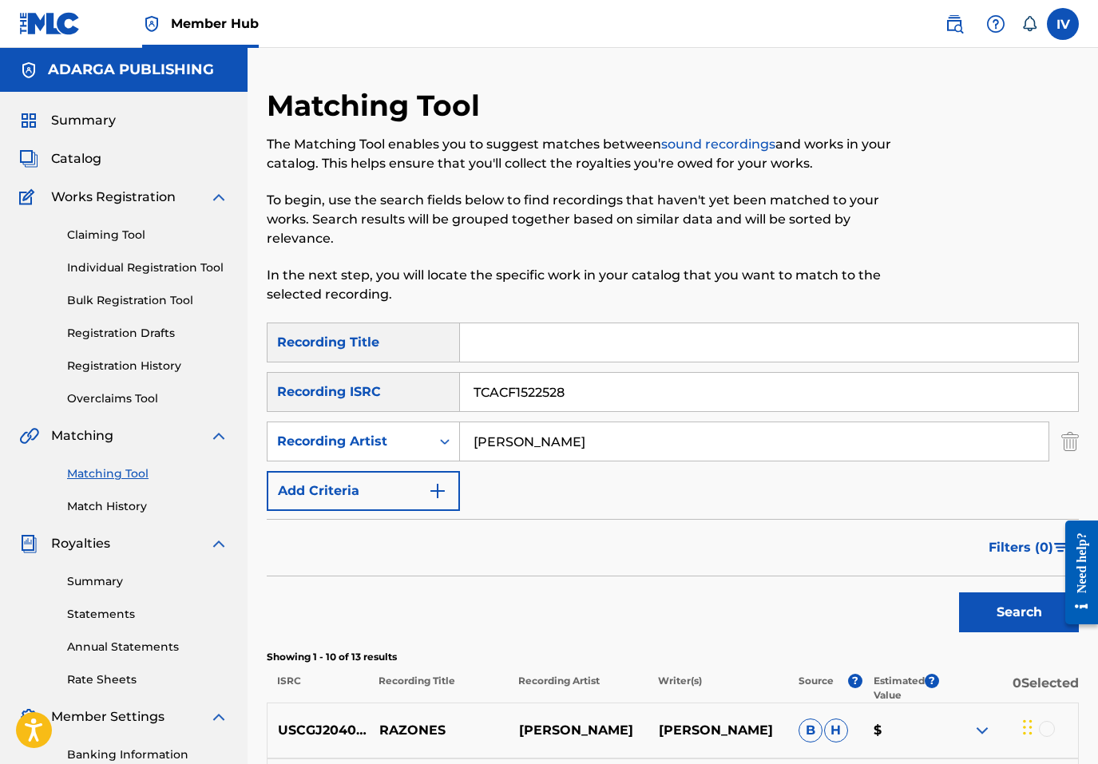
paste input "TCACF1522528"
type input "TCACF152252"
click at [959, 592] on button "Search" at bounding box center [1019, 612] width 120 height 40
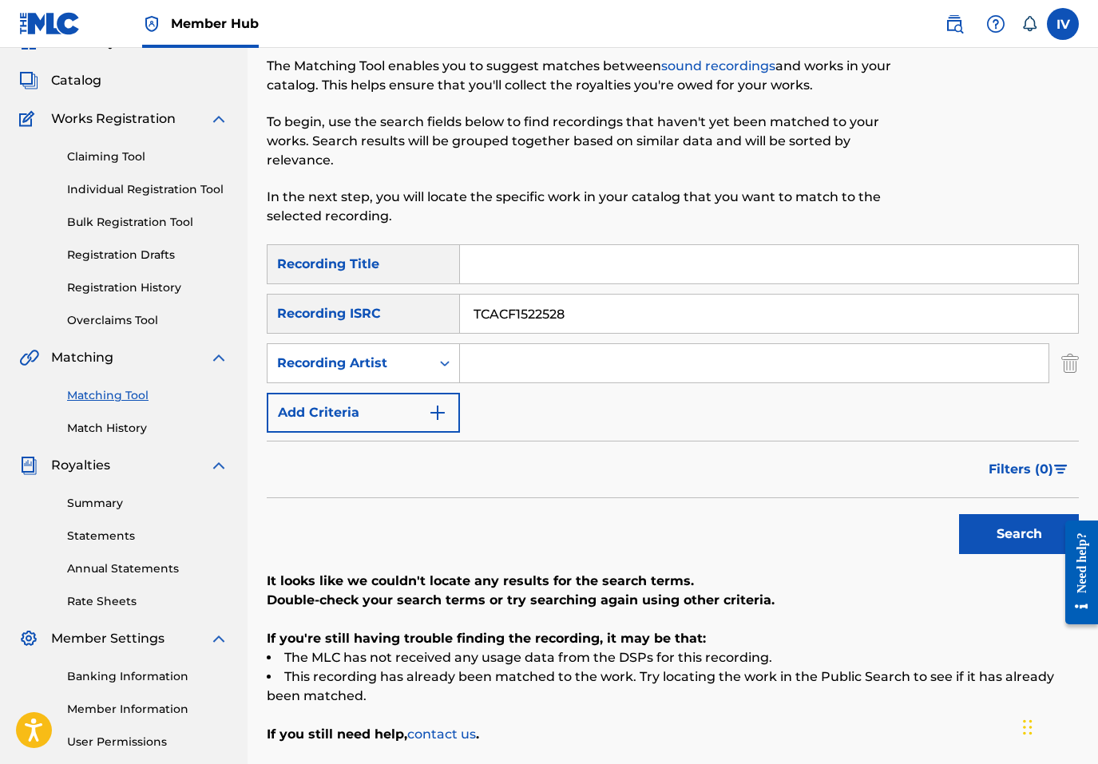
scroll to position [226, 0]
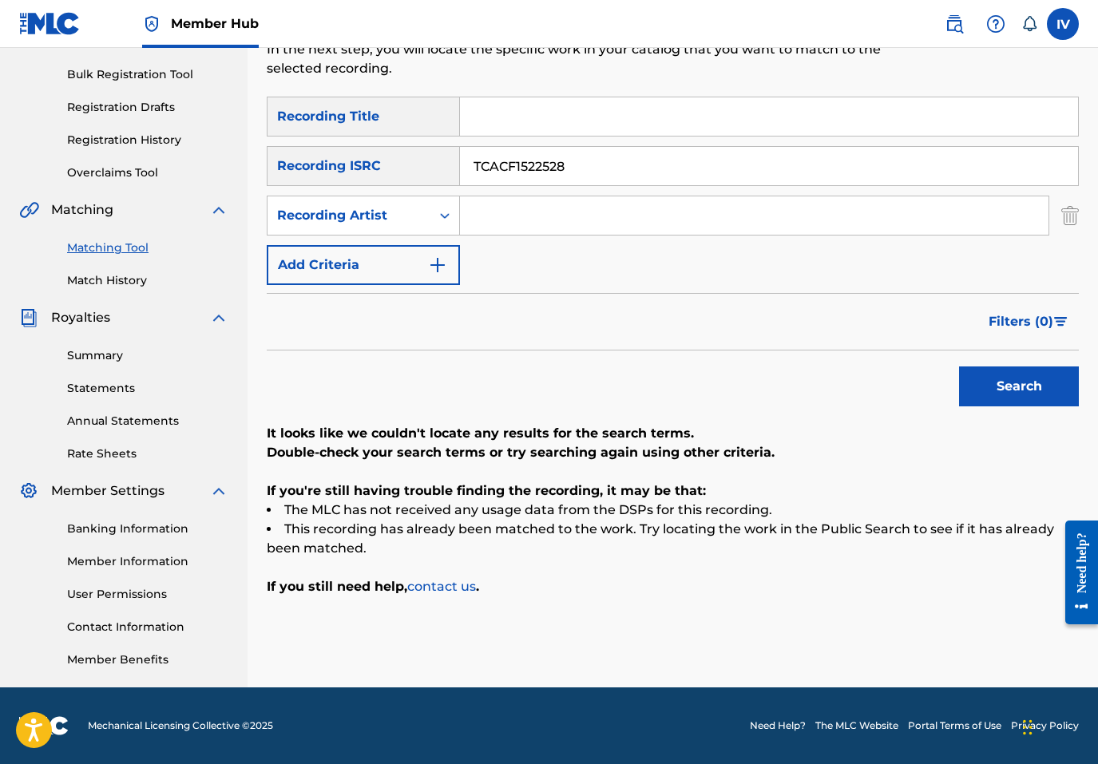
click at [635, 155] on input "TCACF1522528" at bounding box center [769, 166] width 618 height 38
paste input "US3DF2239673"
type input "US3DF2239673"
click at [959, 367] on button "Search" at bounding box center [1019, 387] width 120 height 40
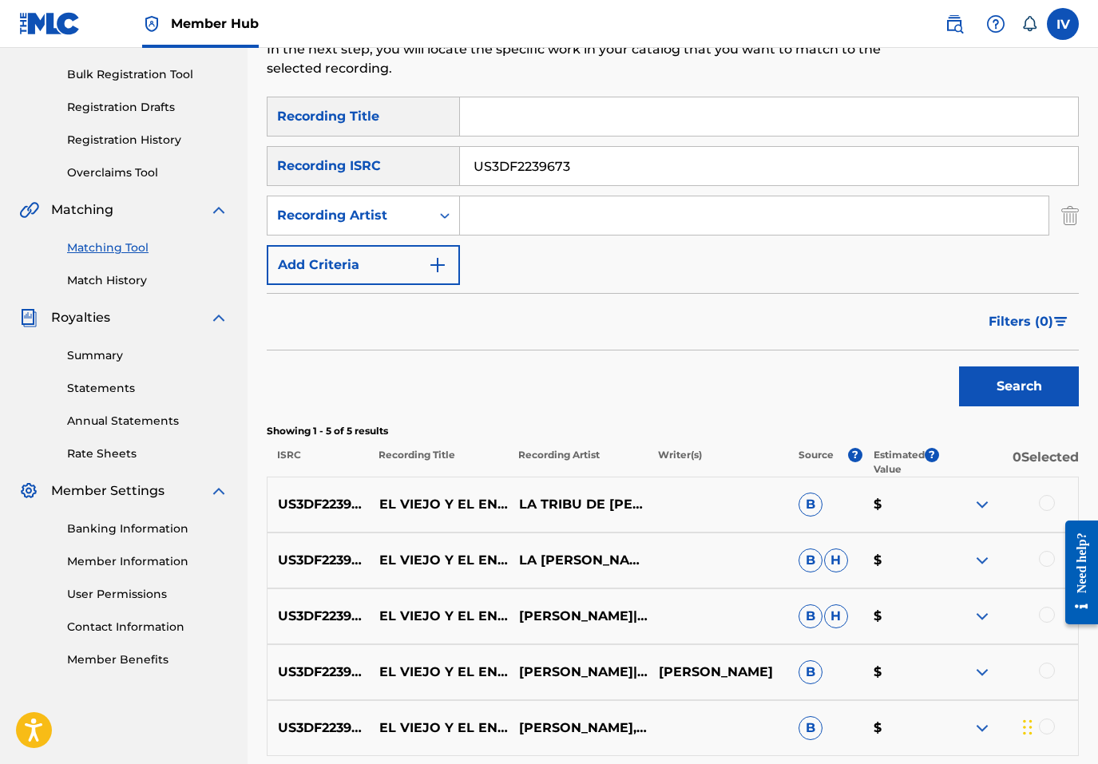
scroll to position [374, 0]
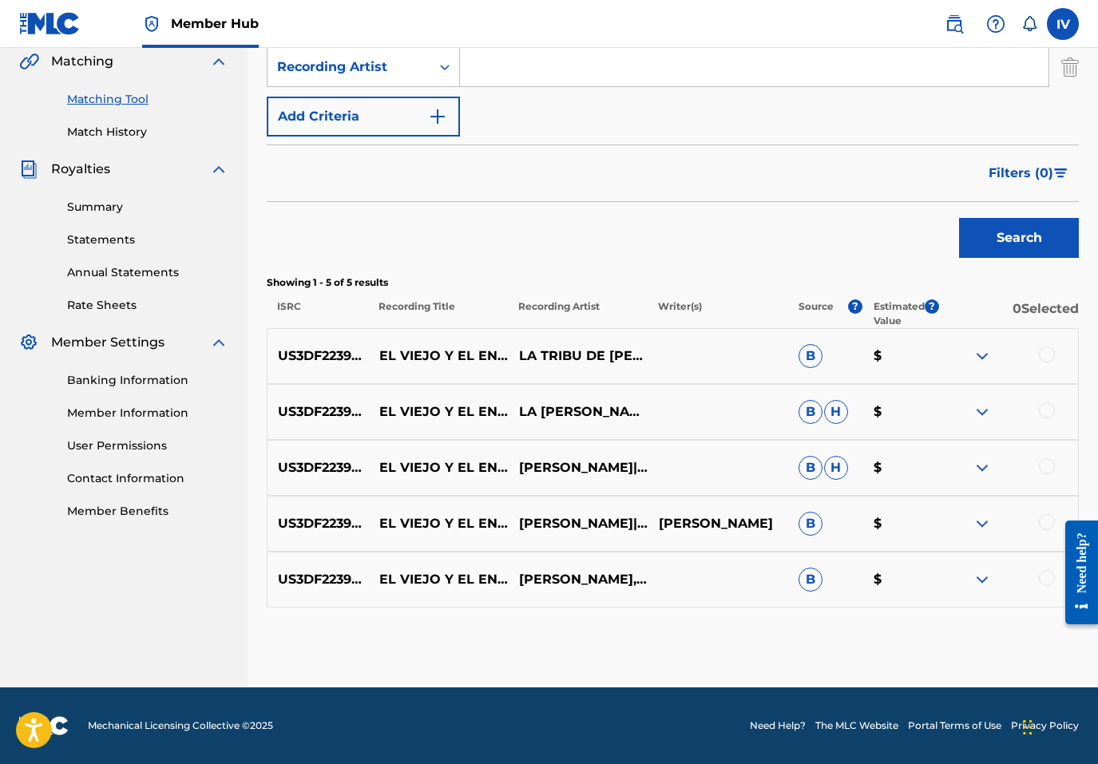
click at [1046, 359] on div at bounding box center [1047, 355] width 16 height 16
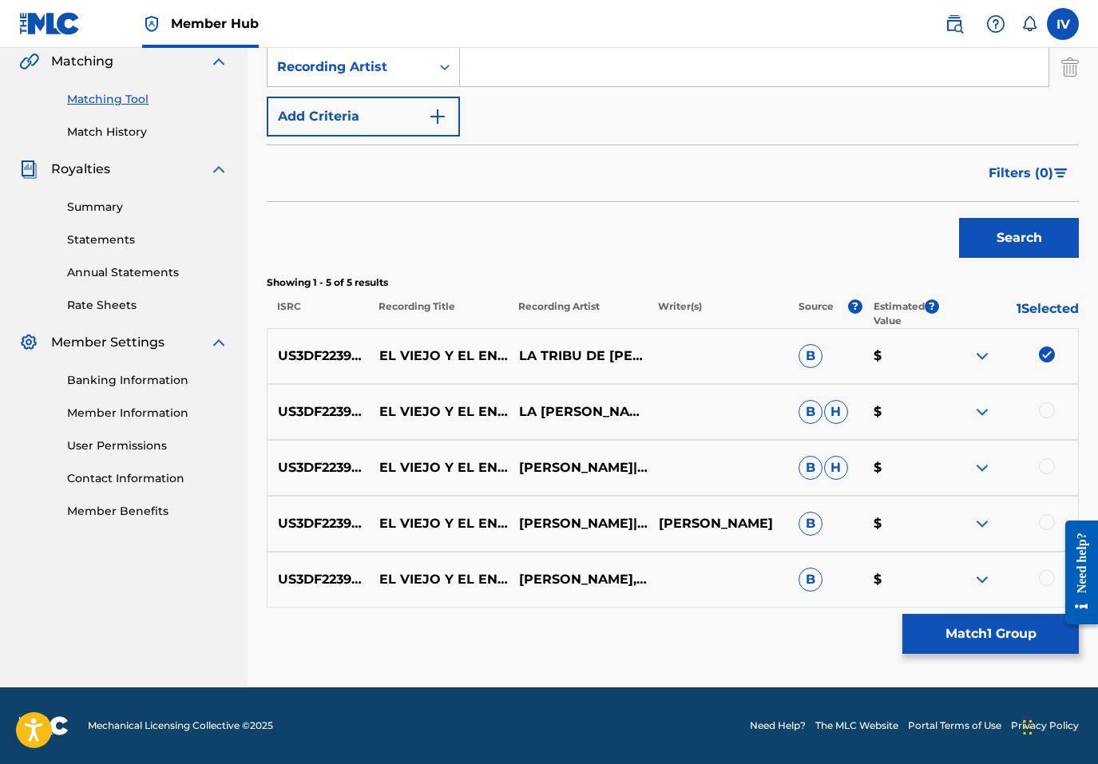
click at [1052, 413] on div at bounding box center [1047, 410] width 16 height 16
click at [1052, 462] on div at bounding box center [1047, 466] width 16 height 16
click at [1052, 520] on div at bounding box center [1047, 522] width 16 height 16
click at [1048, 583] on div at bounding box center [1047, 578] width 16 height 16
click at [398, 346] on p "EL VIEJO Y EL ENANO" at bounding box center [439, 356] width 140 height 38
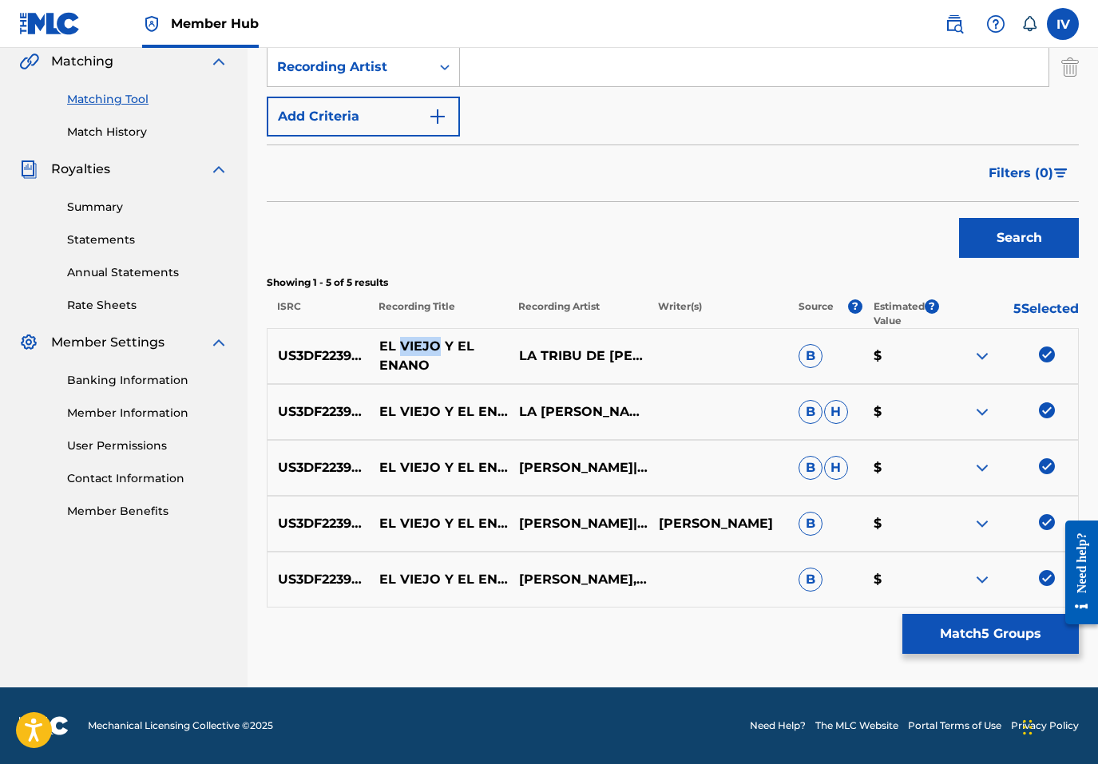
click at [398, 346] on p "EL VIEJO Y EL ENANO" at bounding box center [439, 356] width 140 height 38
copy p "EL VIEJO Y EL ENANO"
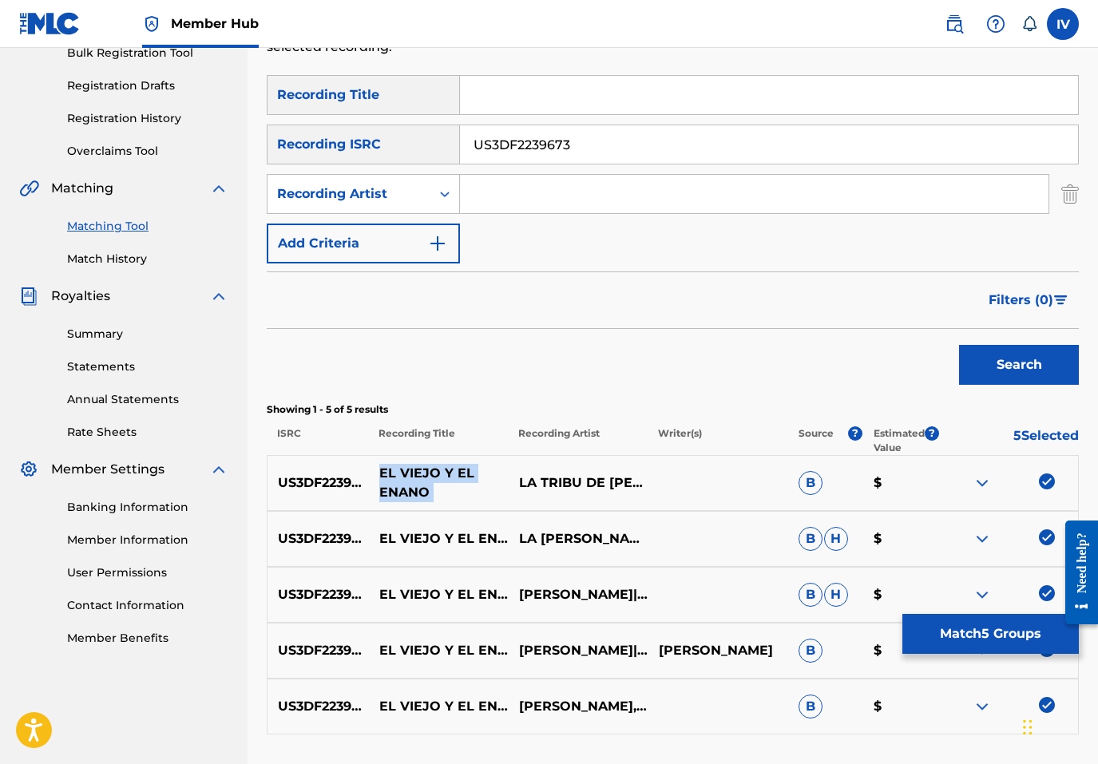
scroll to position [0, 0]
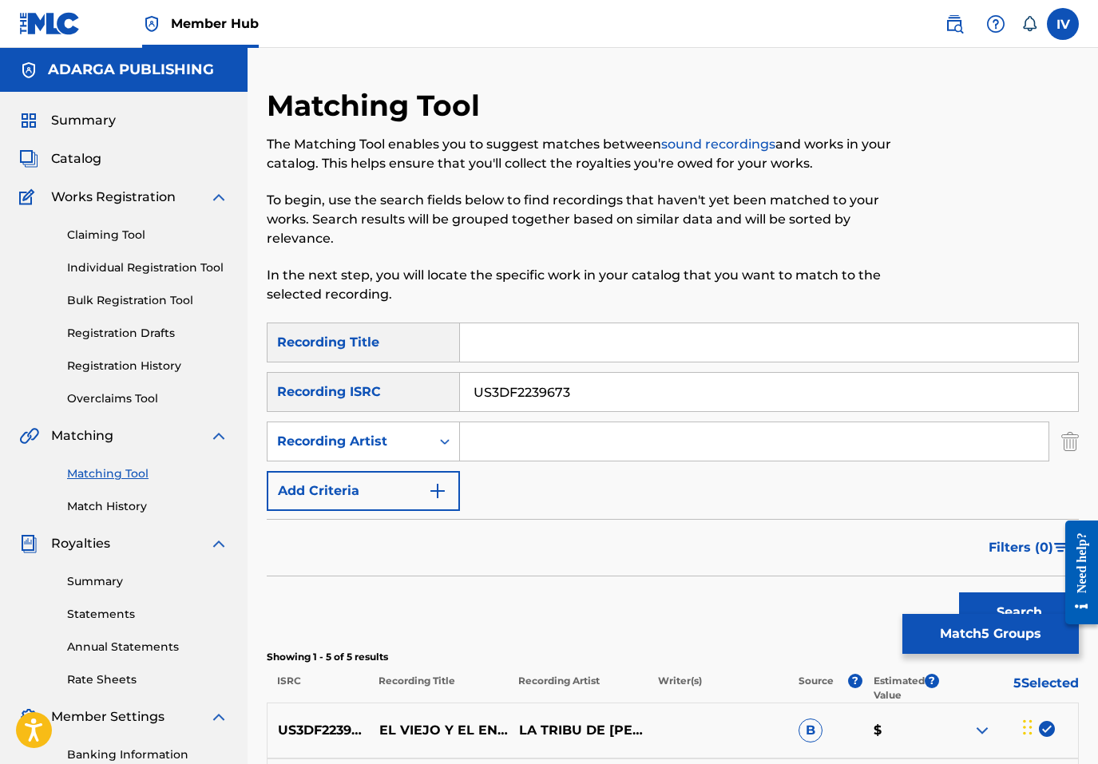
click at [530, 367] on div "SearchWithCriteria6fe808fb-8ed7-4fc7-bee0-862782e52f7d Recording Title SearchWi…" at bounding box center [673, 417] width 812 height 188
click at [515, 353] on input "Search Form" at bounding box center [769, 342] width 618 height 38
paste input "EL VIEJO Y EL ENANO"
type input "EL VIEJO Y EL ENANO"
click at [959, 592] on button "Search" at bounding box center [1019, 612] width 120 height 40
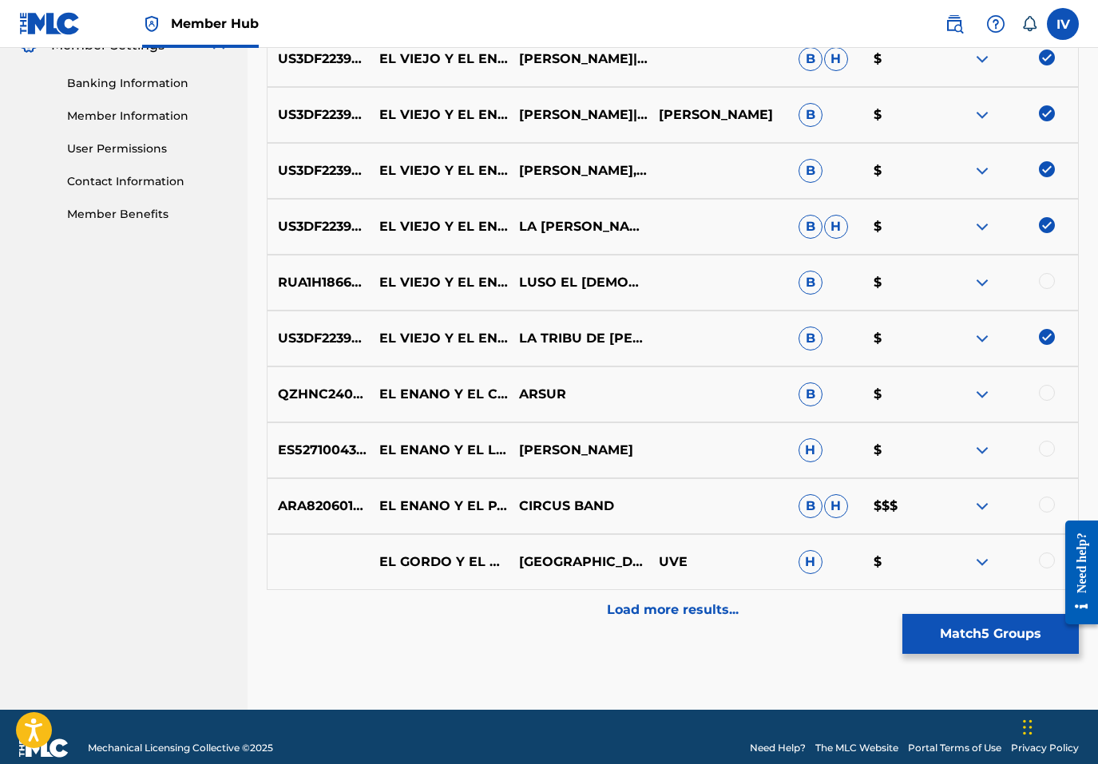
scroll to position [694, 0]
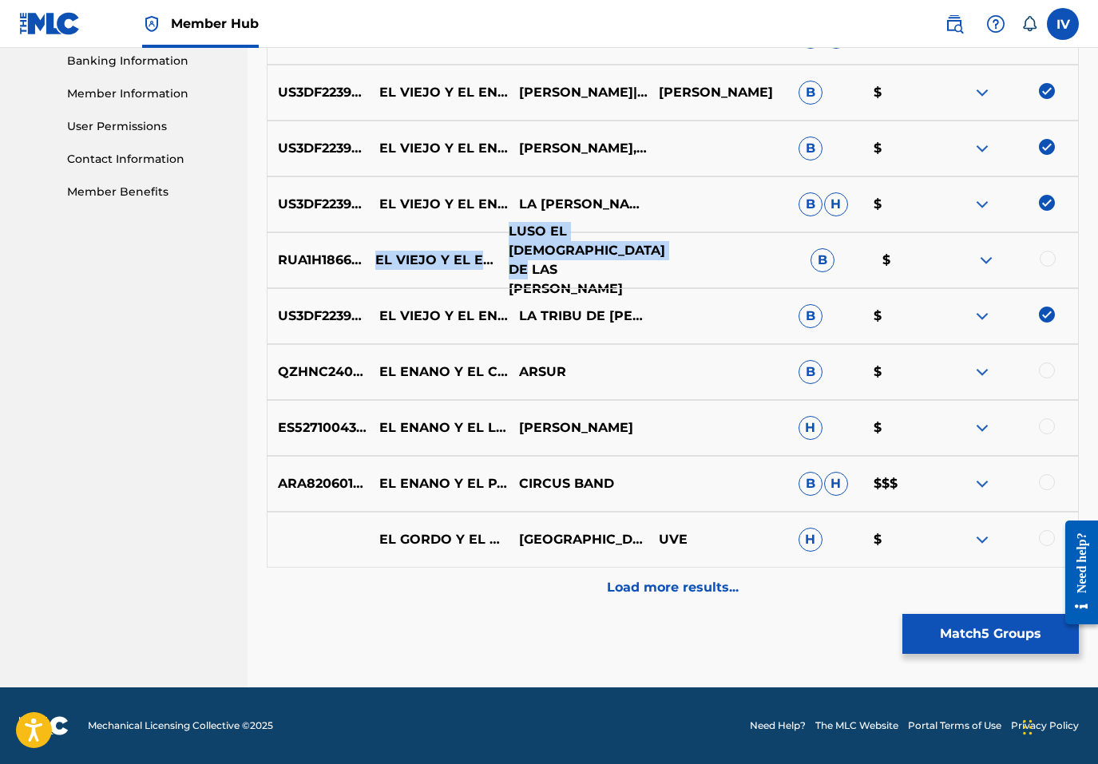
drag, startPoint x: 378, startPoint y: 249, endPoint x: 642, endPoint y: 267, distance: 264.9
click at [642, 267] on div "RUA1H1866075 EL VIEJO Y EL ENANO LUSO EL PROFETA DE LAS CALLES B $" at bounding box center [673, 260] width 812 height 56
copy div "EL VIEJO Y EL ENANO LUSO EL PROFETA DE LAS CALLES"
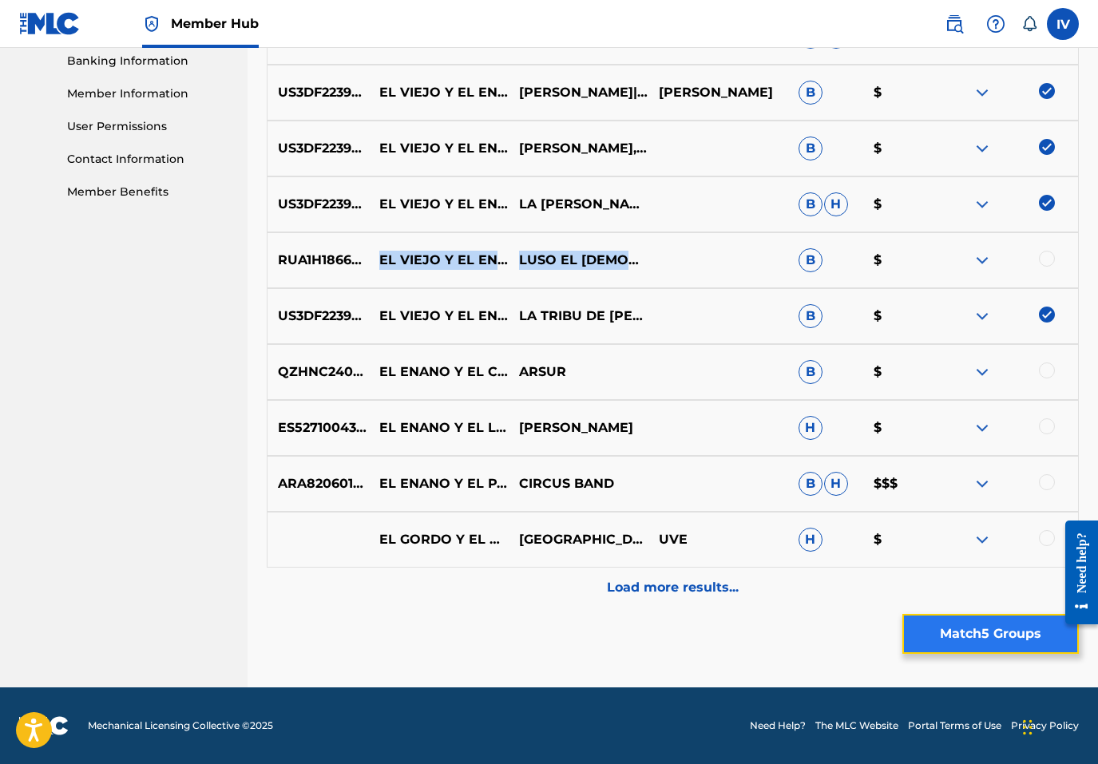
click at [985, 623] on button "Match 5 Groups" at bounding box center [990, 634] width 176 height 40
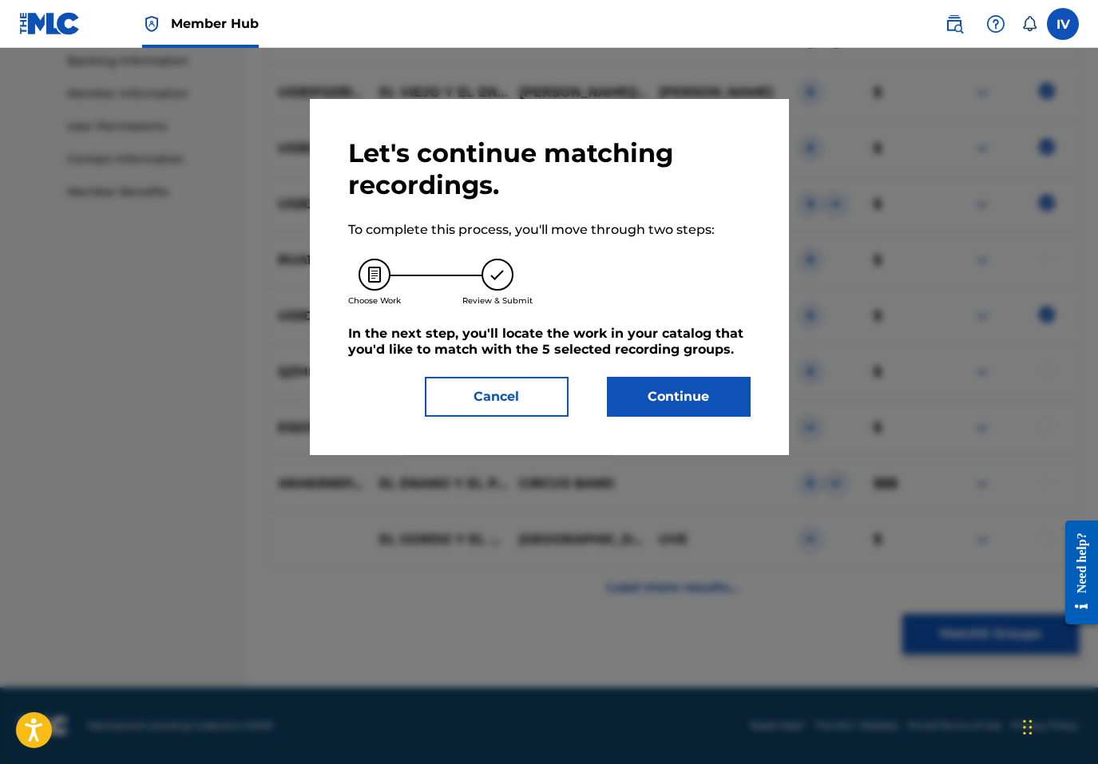
click at [714, 427] on div "Let's continue matching recordings. To complete this process, you'll move throu…" at bounding box center [549, 277] width 479 height 356
click at [696, 410] on button "Continue" at bounding box center [679, 397] width 144 height 40
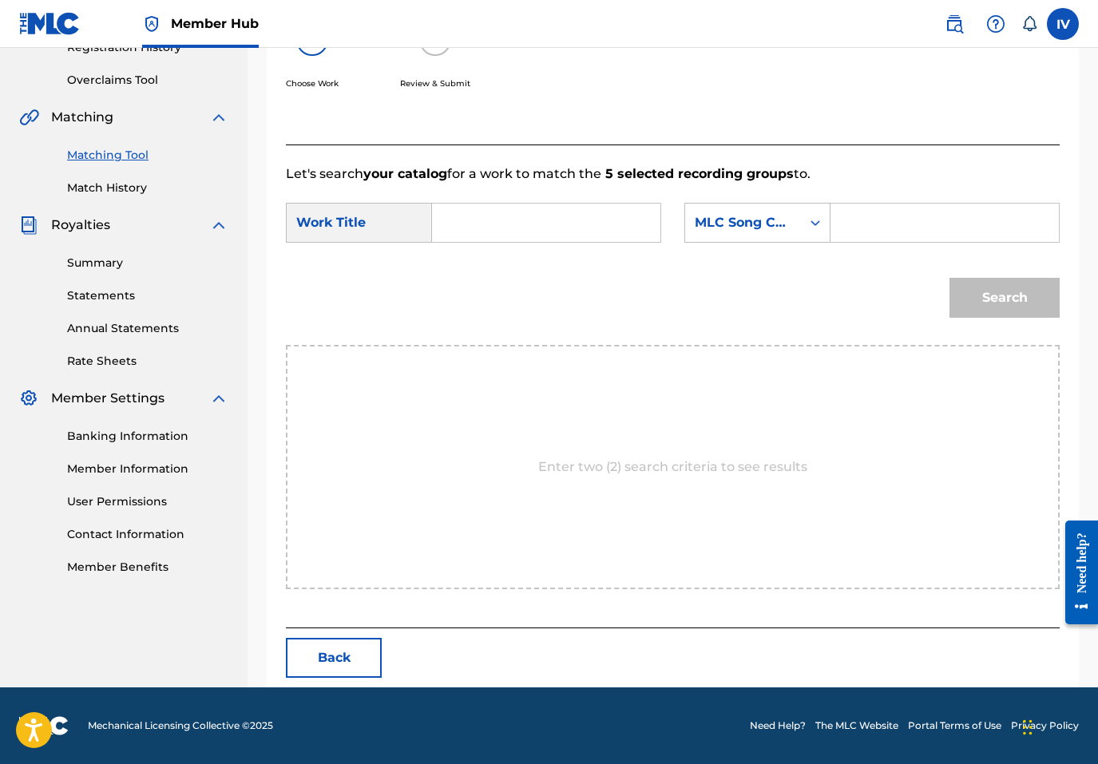
click at [488, 240] on input "Search Form" at bounding box center [546, 223] width 201 height 38
paste input "EL VIEJO Y EL ENANO LUSO EL PROFETA DE LAS CALLES"
drag, startPoint x: 470, startPoint y: 220, endPoint x: 723, endPoint y: 228, distance: 252.4
click at [723, 228] on div "SearchWithCriteria6fc7d74f-5dd0-4199-a22b-75c0f5ae5da6 Work Title EL VIEJO Y EL…" at bounding box center [673, 228] width 774 height 50
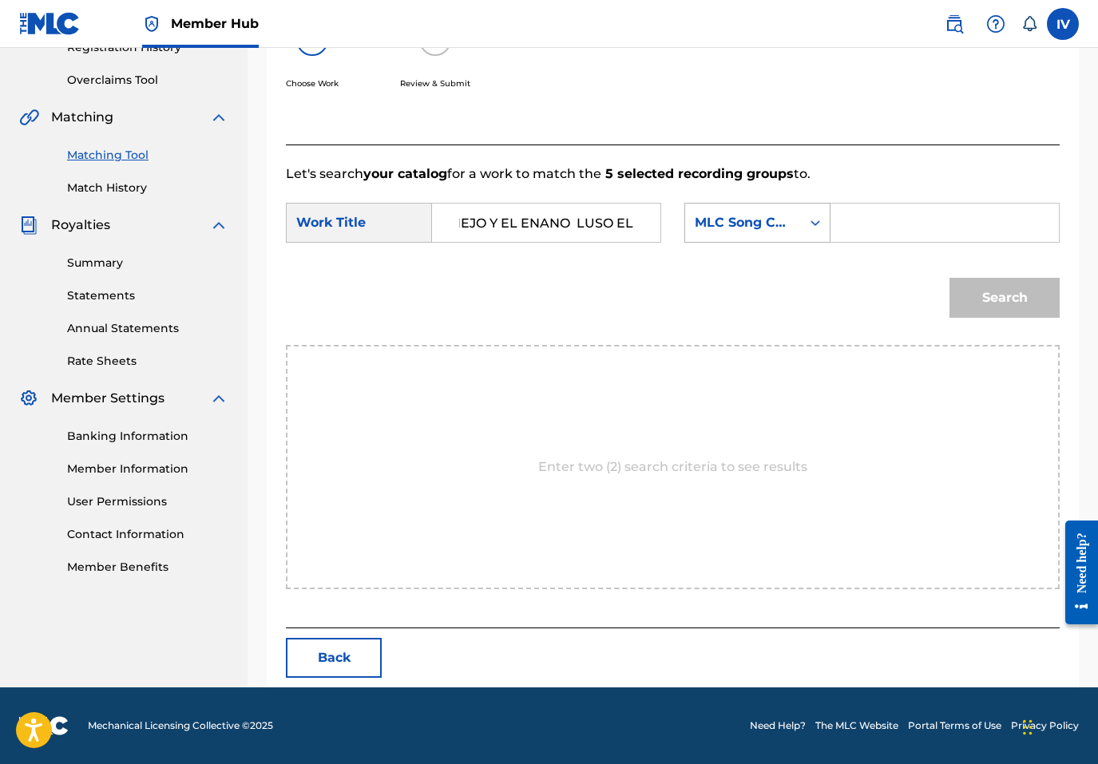
scroll to position [0, 30]
click at [575, 220] on input "EL VIEJO Y EL ENANO LUSO EL" at bounding box center [546, 223] width 201 height 38
type input "EL VIEJO Y EL ENANO"
click at [511, 274] on div "Search" at bounding box center [673, 303] width 774 height 83
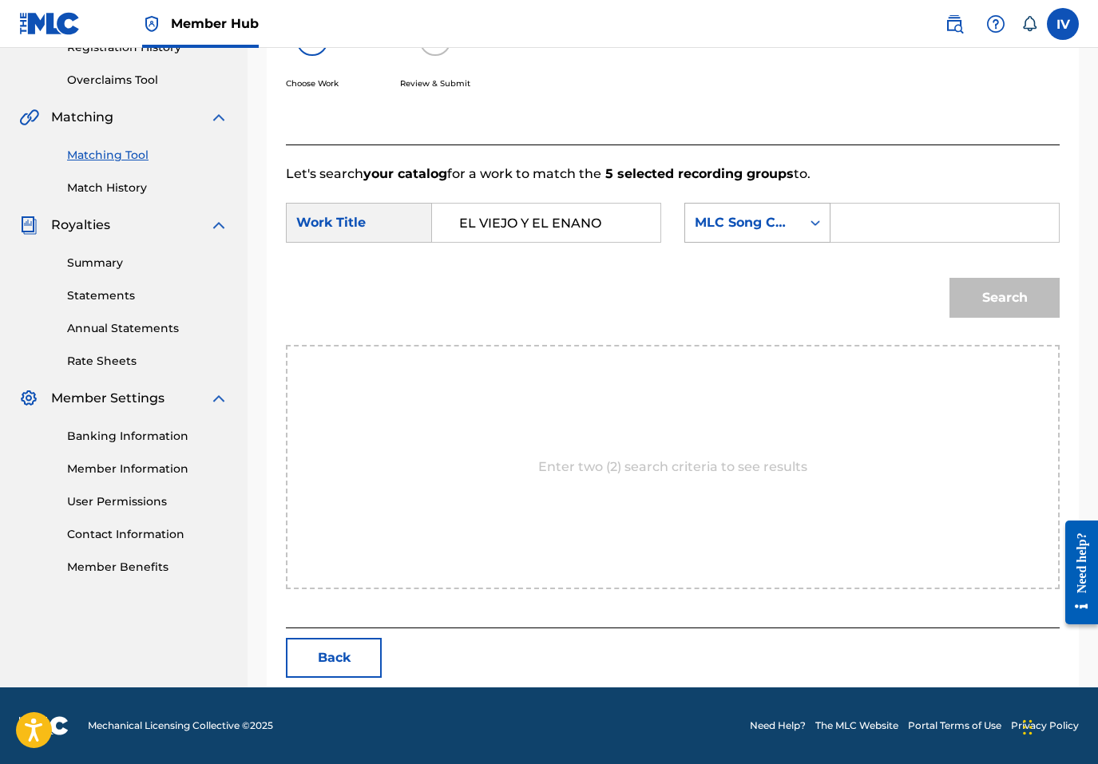
click at [715, 221] on div "MLC Song Code" at bounding box center [743, 222] width 97 height 19
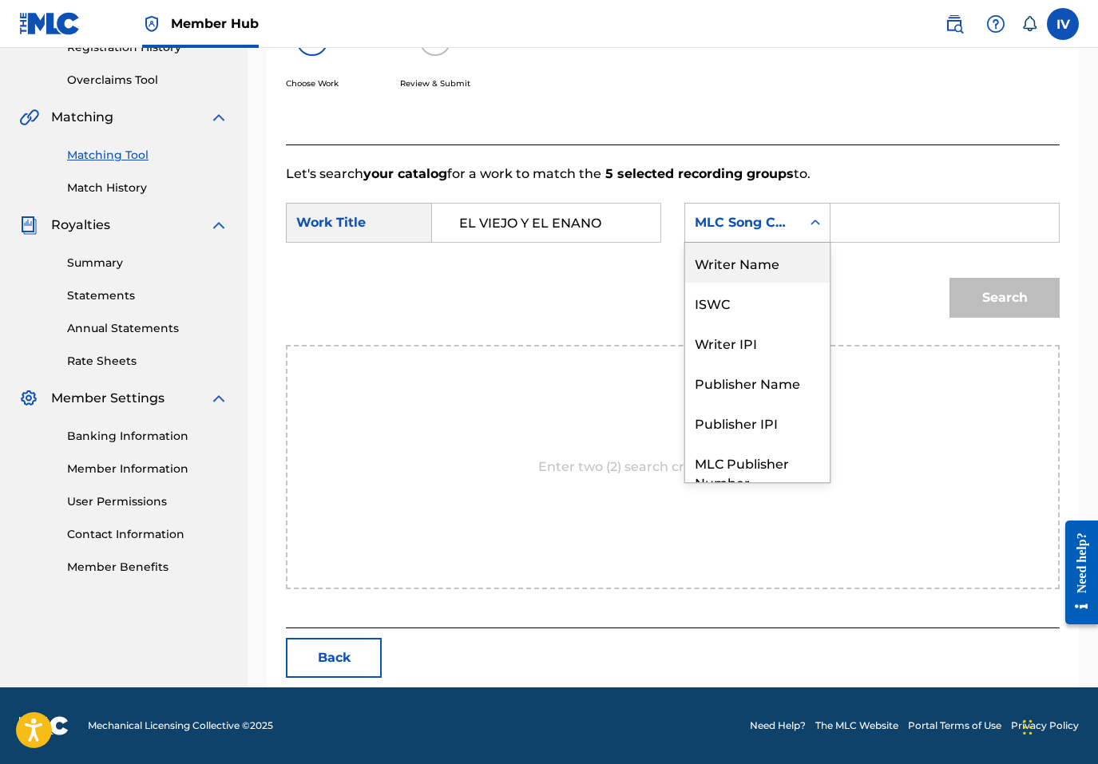
click at [727, 259] on div "Writer Name" at bounding box center [757, 263] width 145 height 40
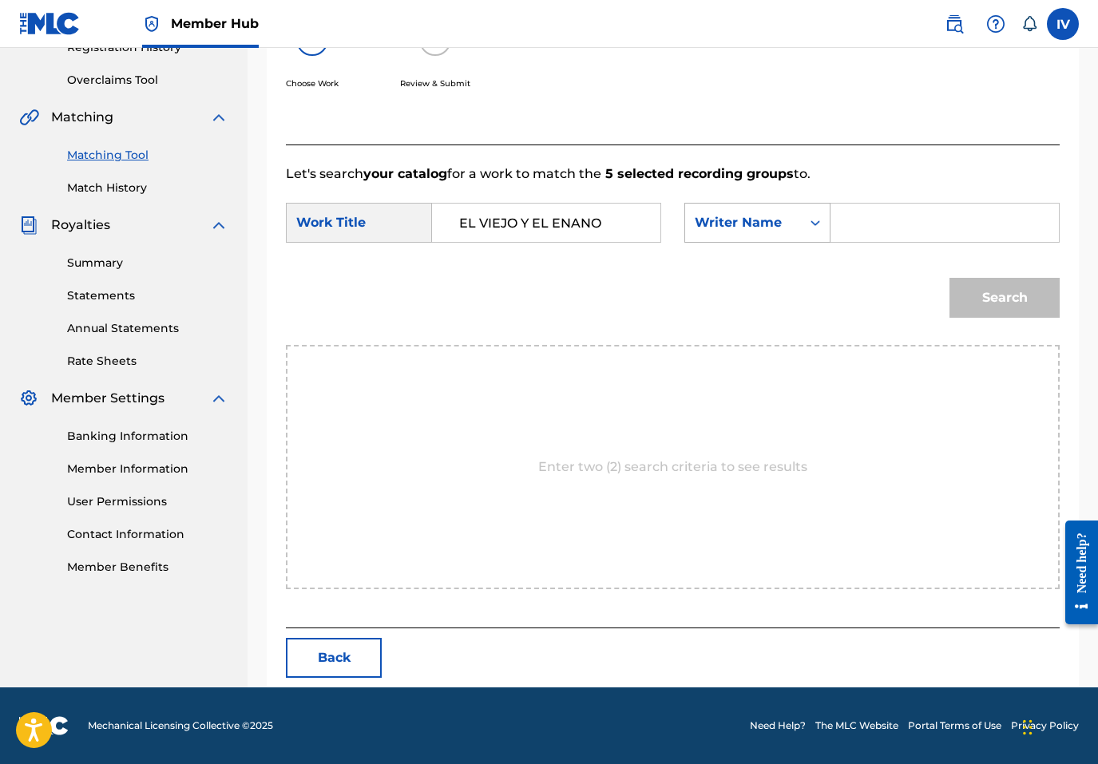
click at [826, 229] on div "Search Form" at bounding box center [815, 222] width 29 height 29
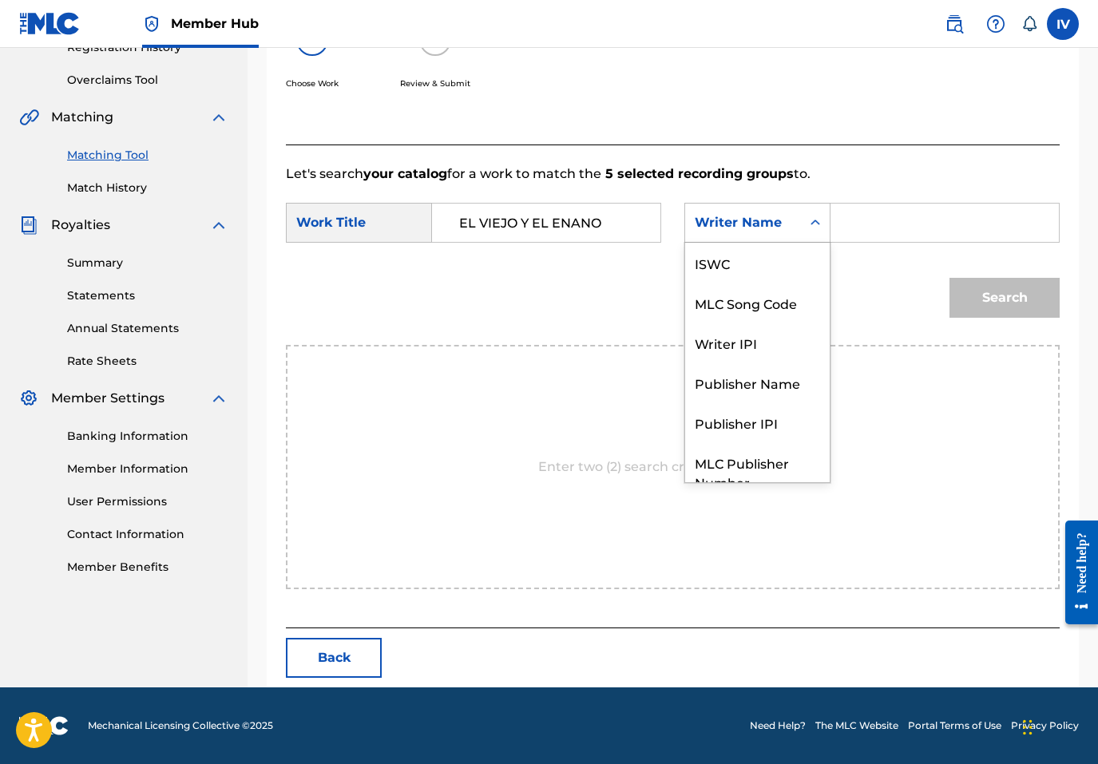
scroll to position [59, 0]
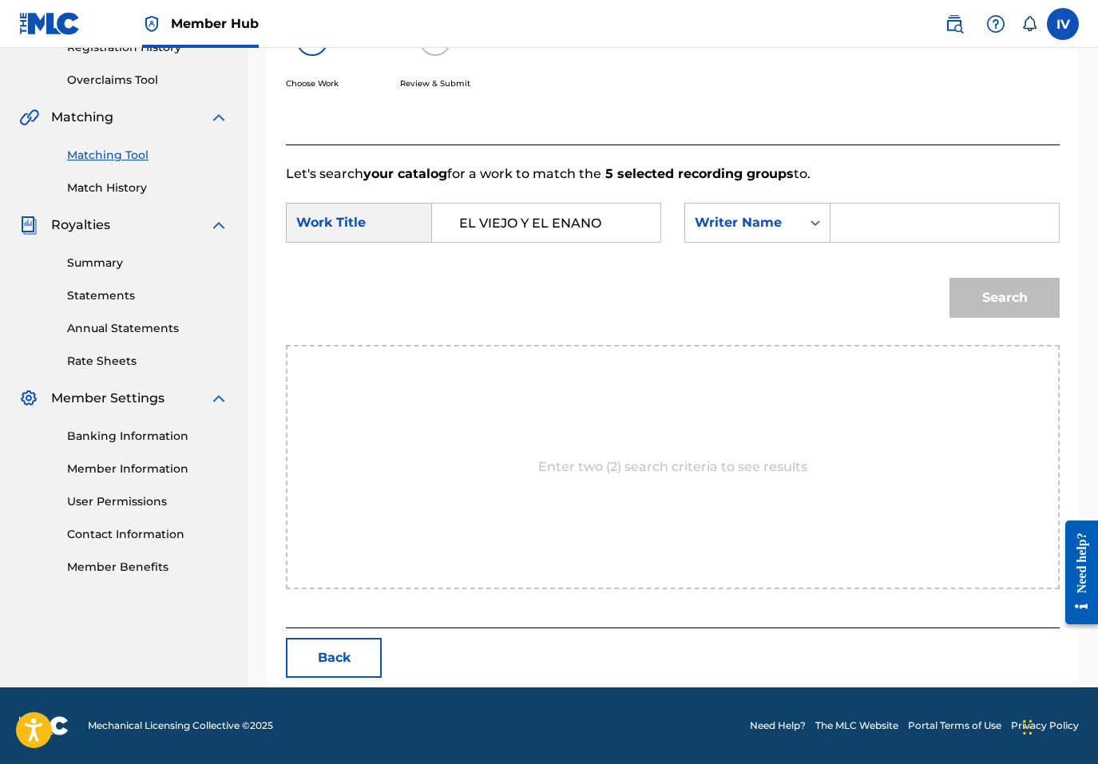
click at [853, 226] on input "Search Form" at bounding box center [944, 223] width 201 height 38
type input "rivera"
click at [949, 278] on button "Search" at bounding box center [1004, 298] width 110 height 40
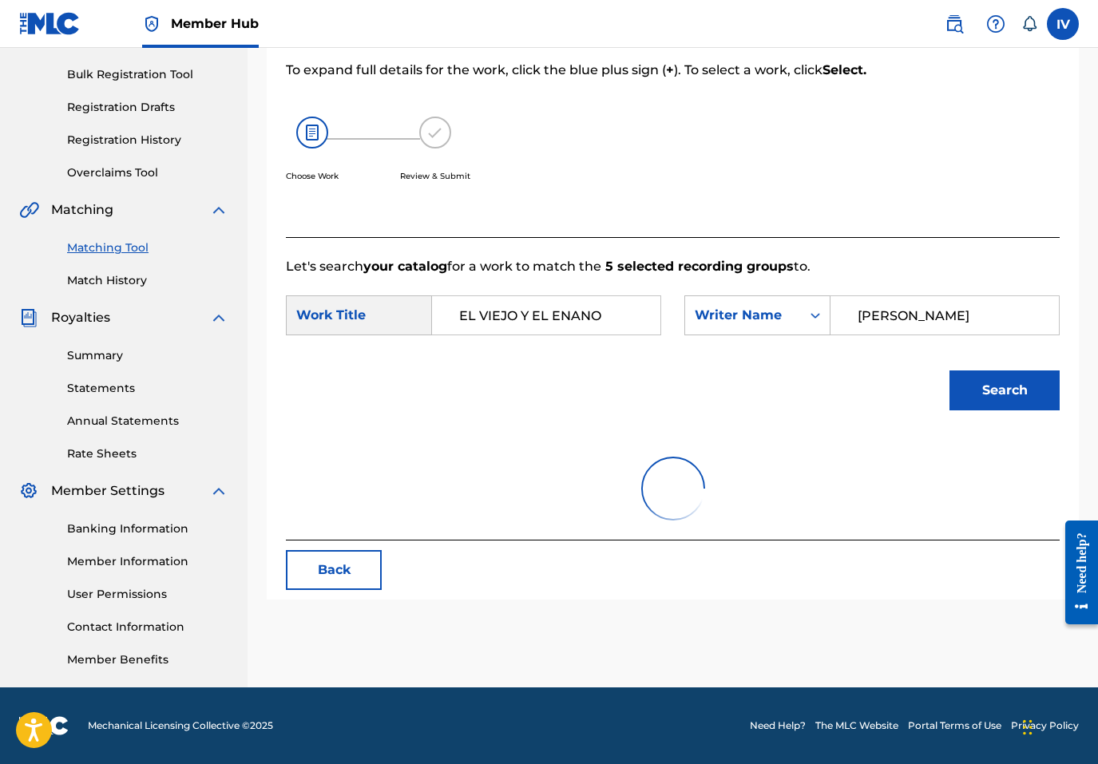
scroll to position [319, 0]
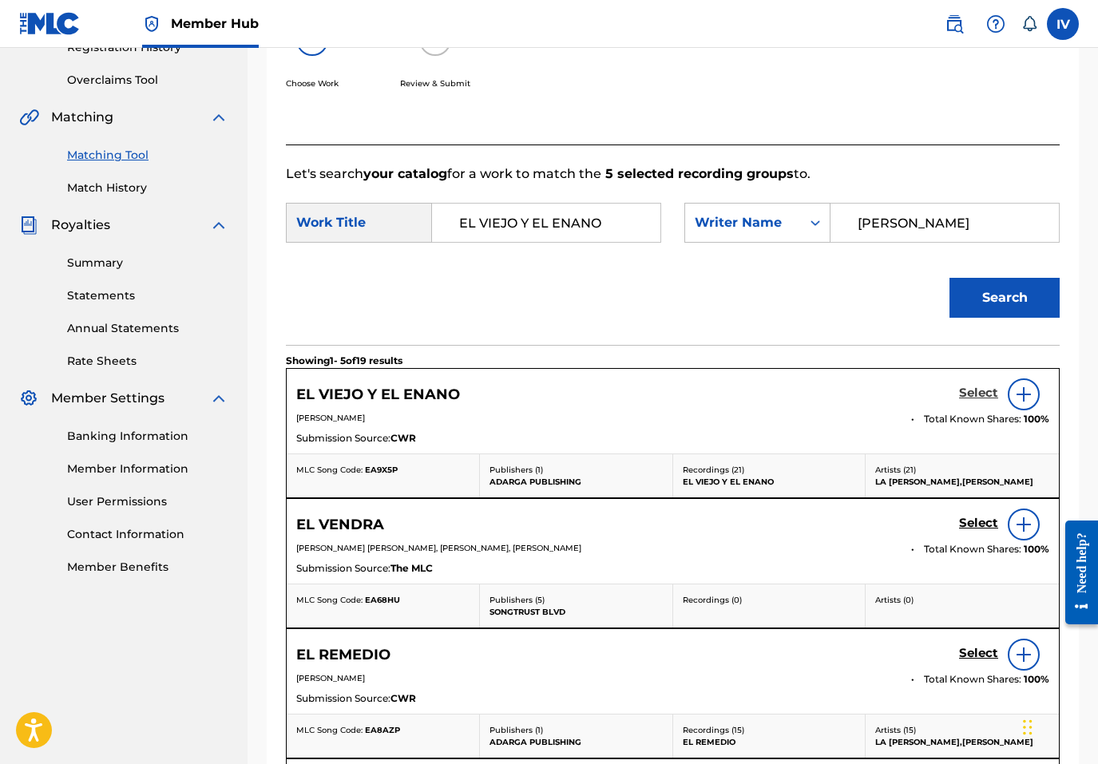
click at [969, 393] on h5 "Select" at bounding box center [978, 393] width 39 height 15
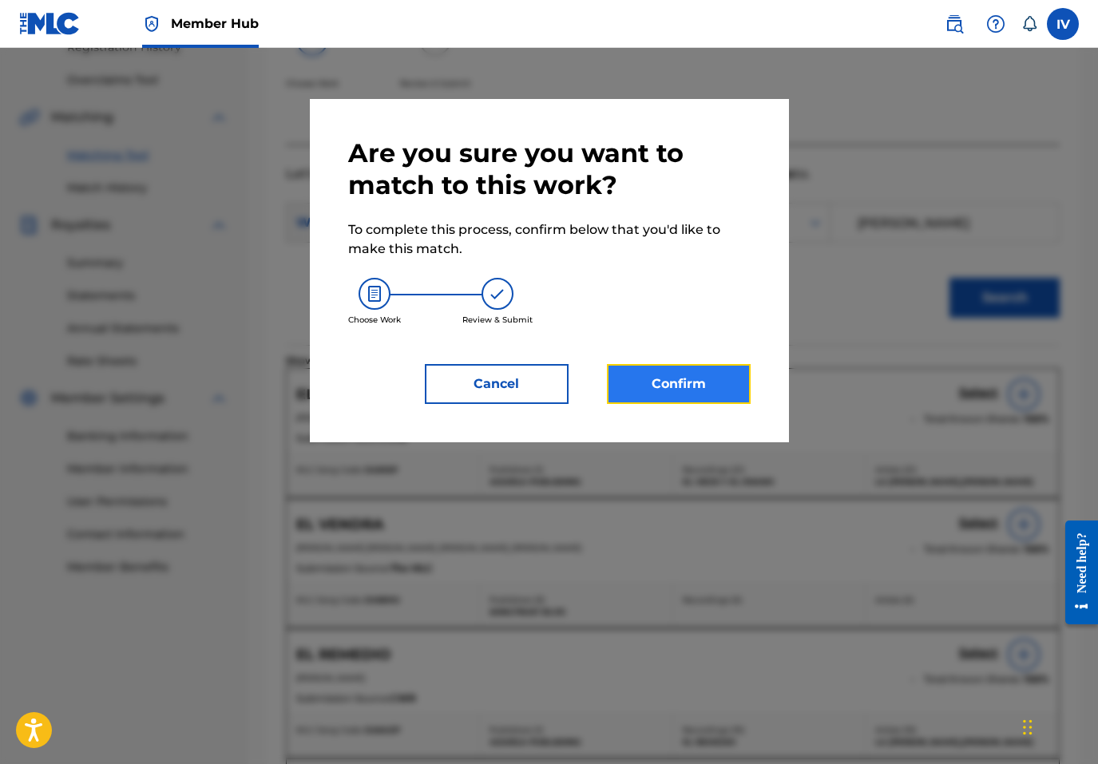
click at [694, 378] on button "Confirm" at bounding box center [679, 384] width 144 height 40
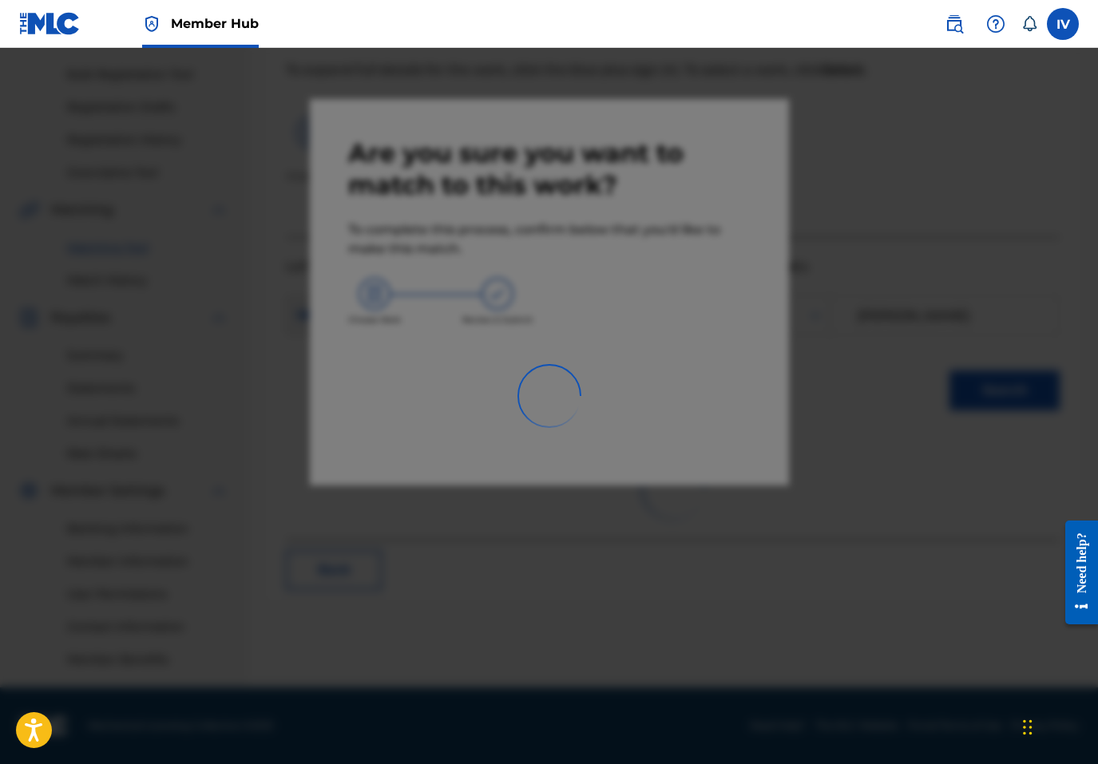
scroll to position [226, 0]
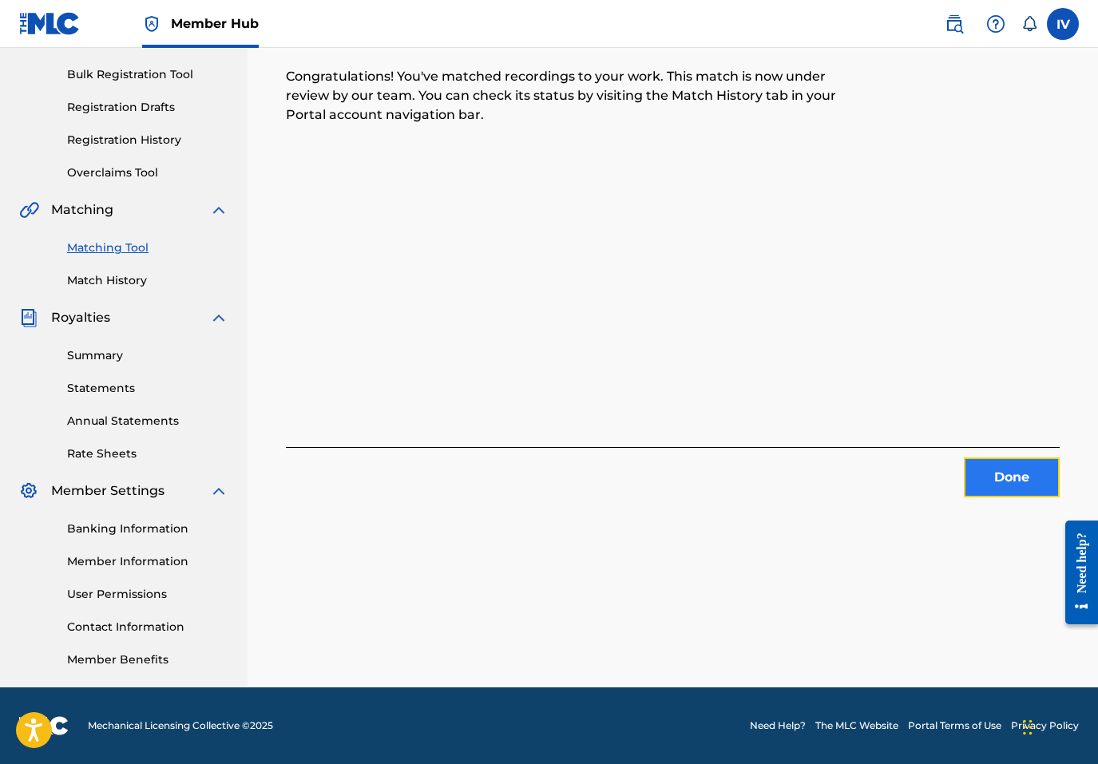
click at [996, 477] on button "Done" at bounding box center [1012, 478] width 96 height 40
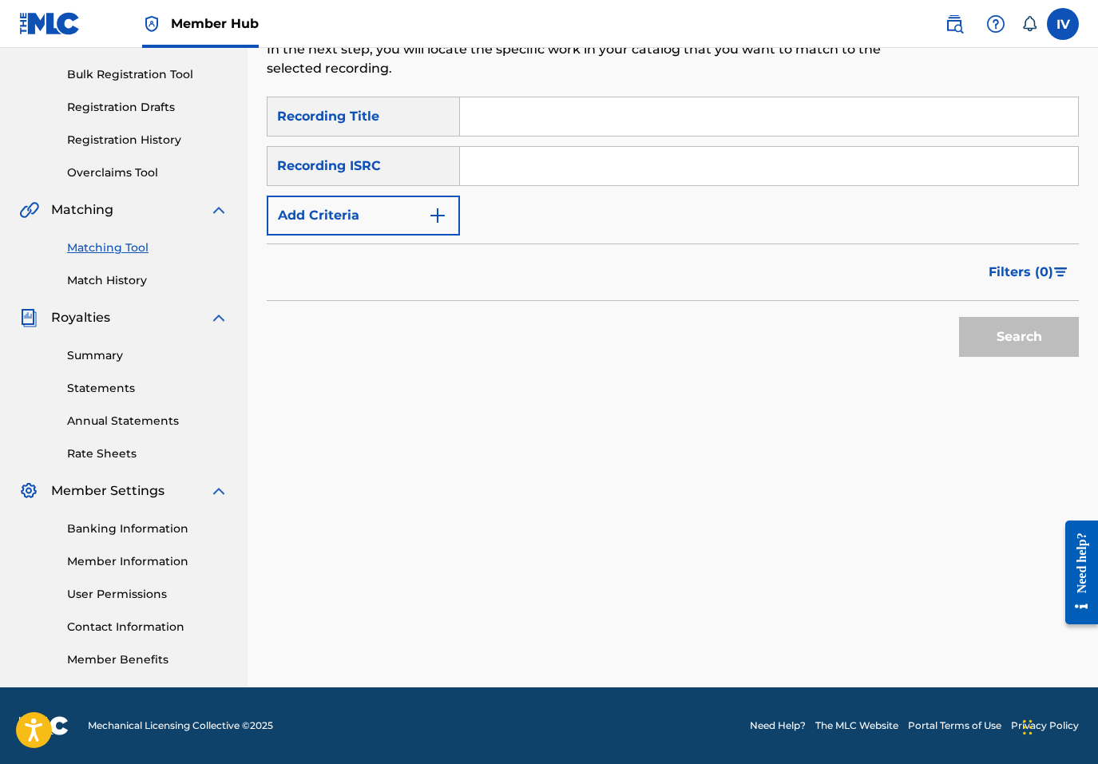
click at [542, 164] on input "Search Form" at bounding box center [769, 166] width 618 height 38
paste input "TCACF1522529"
type input "TCACF1522529"
click at [959, 317] on button "Search" at bounding box center [1019, 337] width 120 height 40
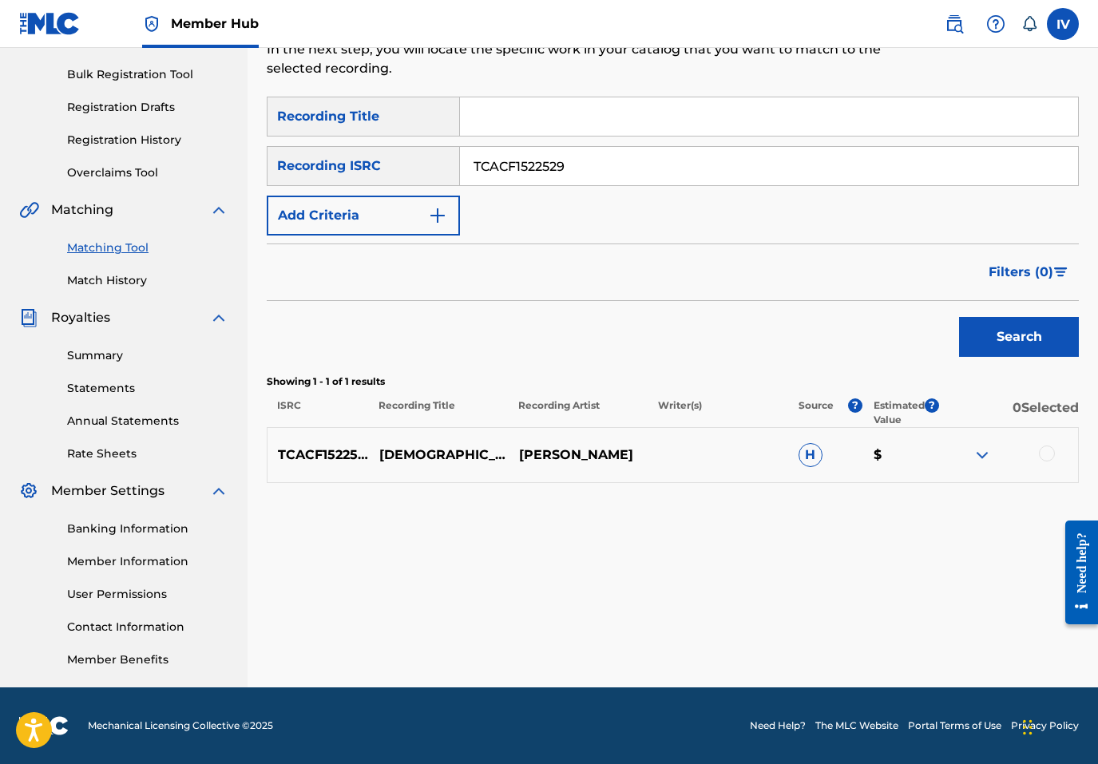
click at [1048, 447] on div at bounding box center [1047, 454] width 16 height 16
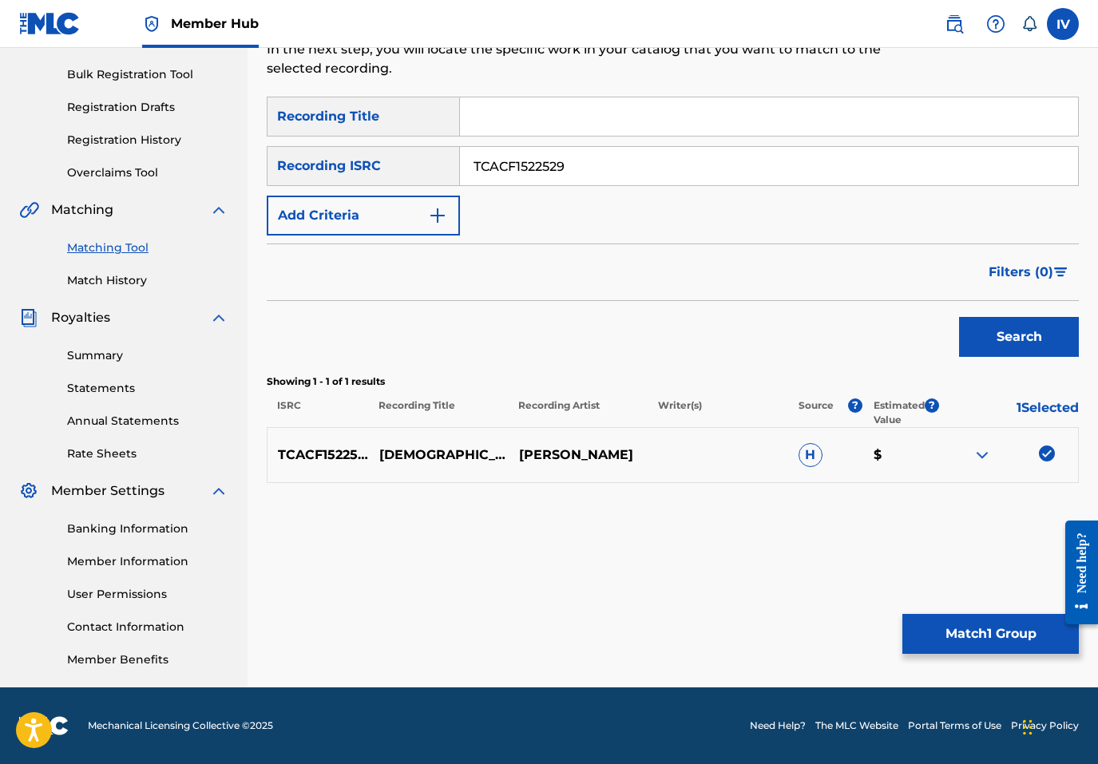
click at [500, 116] on input "Search Form" at bounding box center [769, 116] width 618 height 38
type input "jesus"
click at [545, 159] on input "TCACF1522529" at bounding box center [769, 166] width 618 height 38
click at [310, 246] on div "Filters ( 0 )" at bounding box center [673, 272] width 812 height 57
click at [315, 221] on button "Add Criteria" at bounding box center [363, 216] width 193 height 40
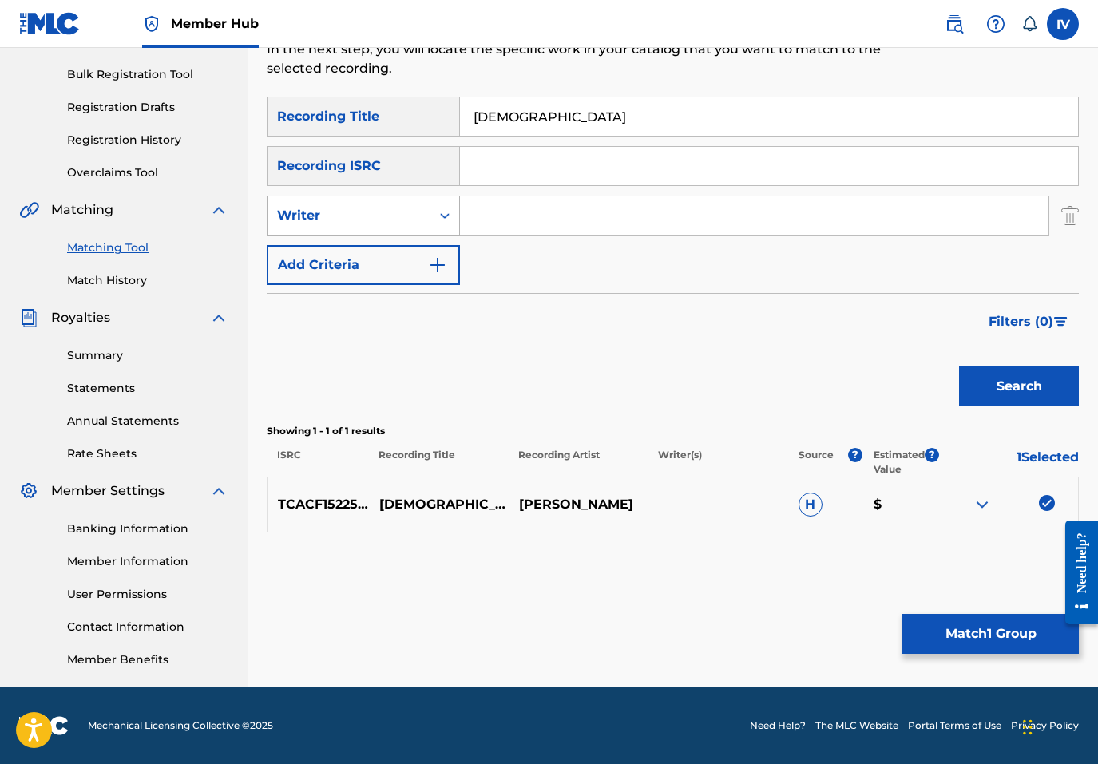
click at [344, 232] on div "Writer" at bounding box center [363, 216] width 193 height 40
click at [372, 255] on div "Recording Artist" at bounding box center [363, 256] width 192 height 40
click at [525, 203] on input "Search Form" at bounding box center [754, 215] width 588 height 38
type input "benjamin rivera"
click at [959, 367] on button "Search" at bounding box center [1019, 387] width 120 height 40
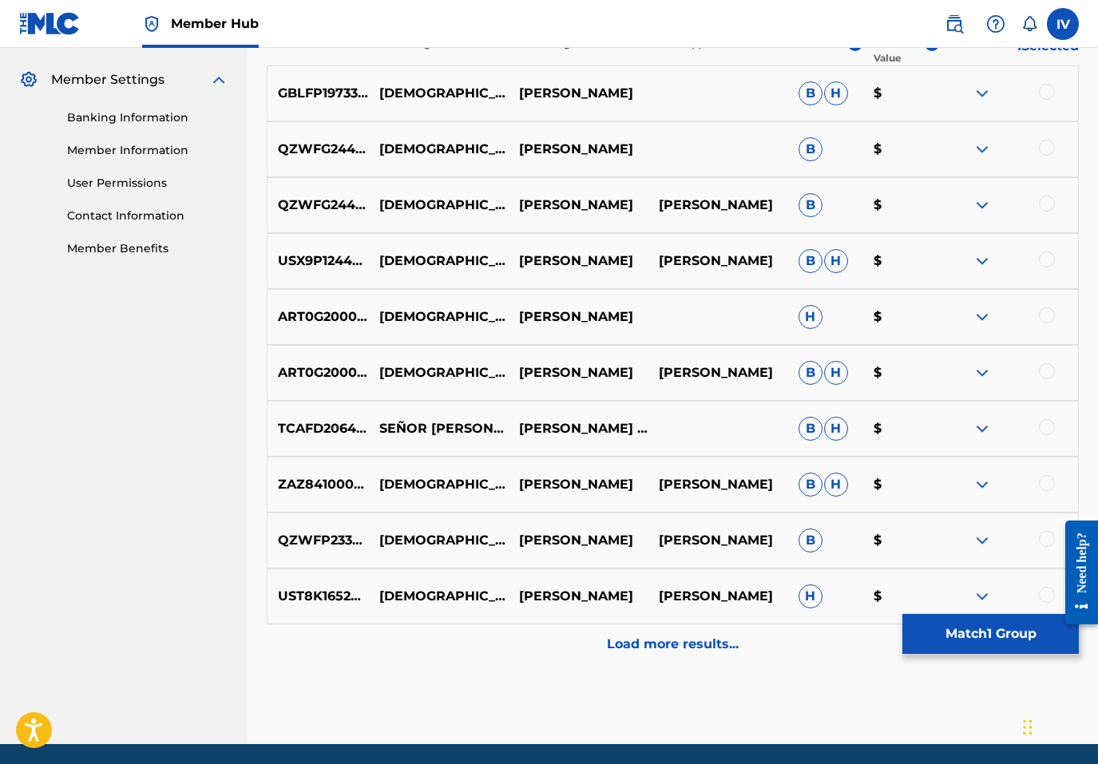
scroll to position [640, 0]
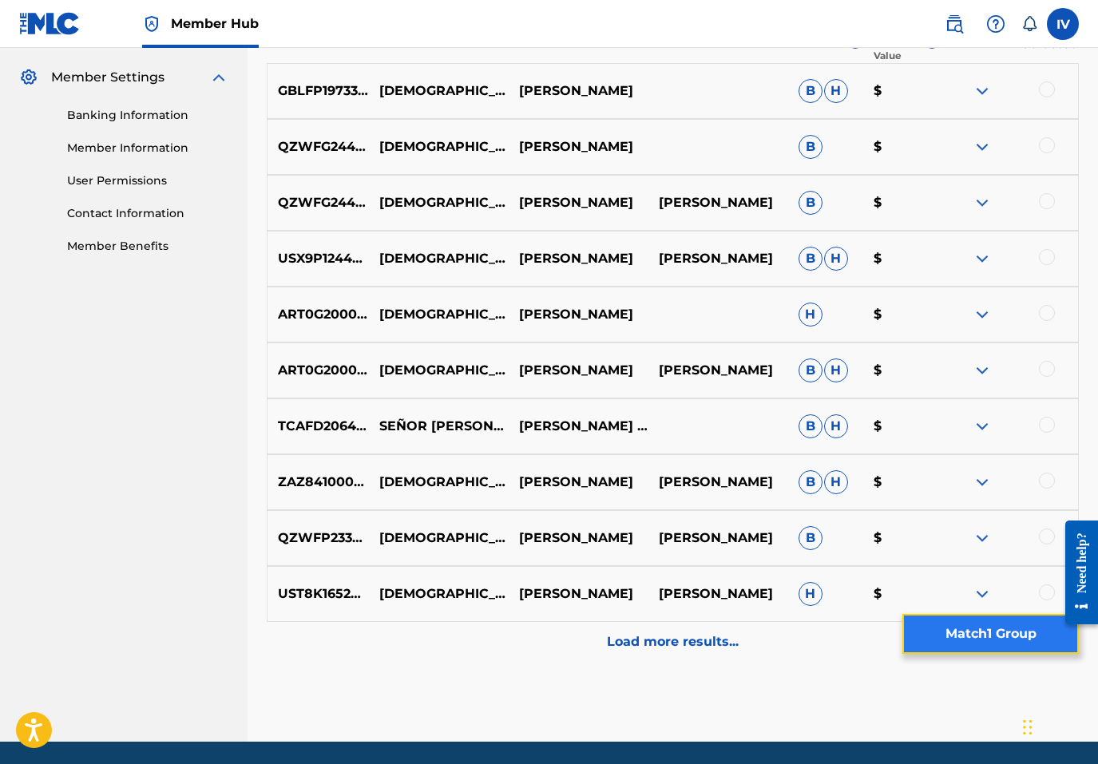
click at [935, 624] on button "Match 1 Group" at bounding box center [990, 634] width 176 height 40
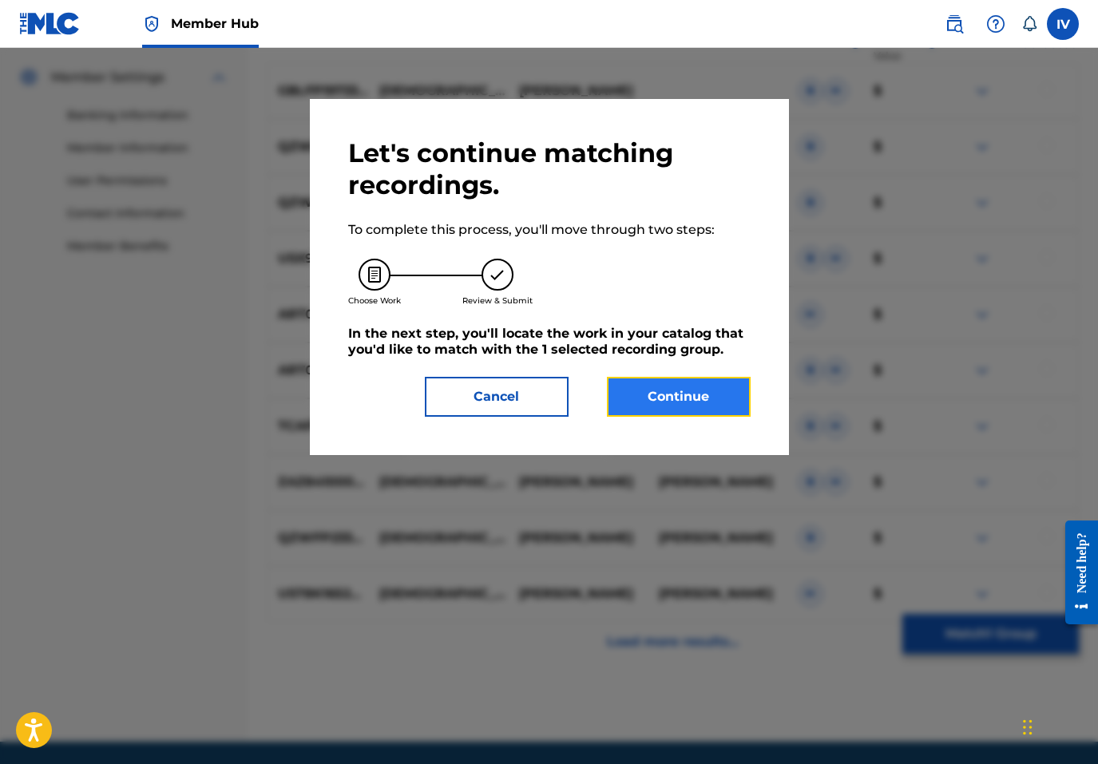
click at [728, 406] on button "Continue" at bounding box center [679, 397] width 144 height 40
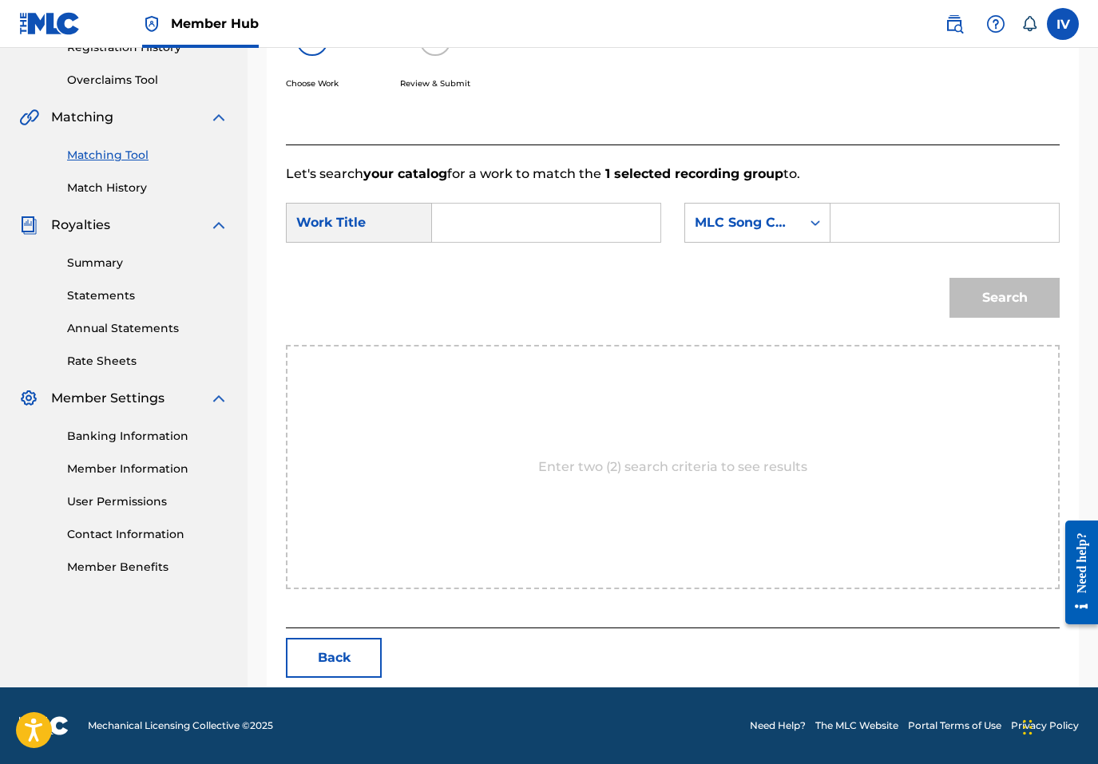
click at [588, 222] on input "Search Form" at bounding box center [546, 223] width 201 height 38
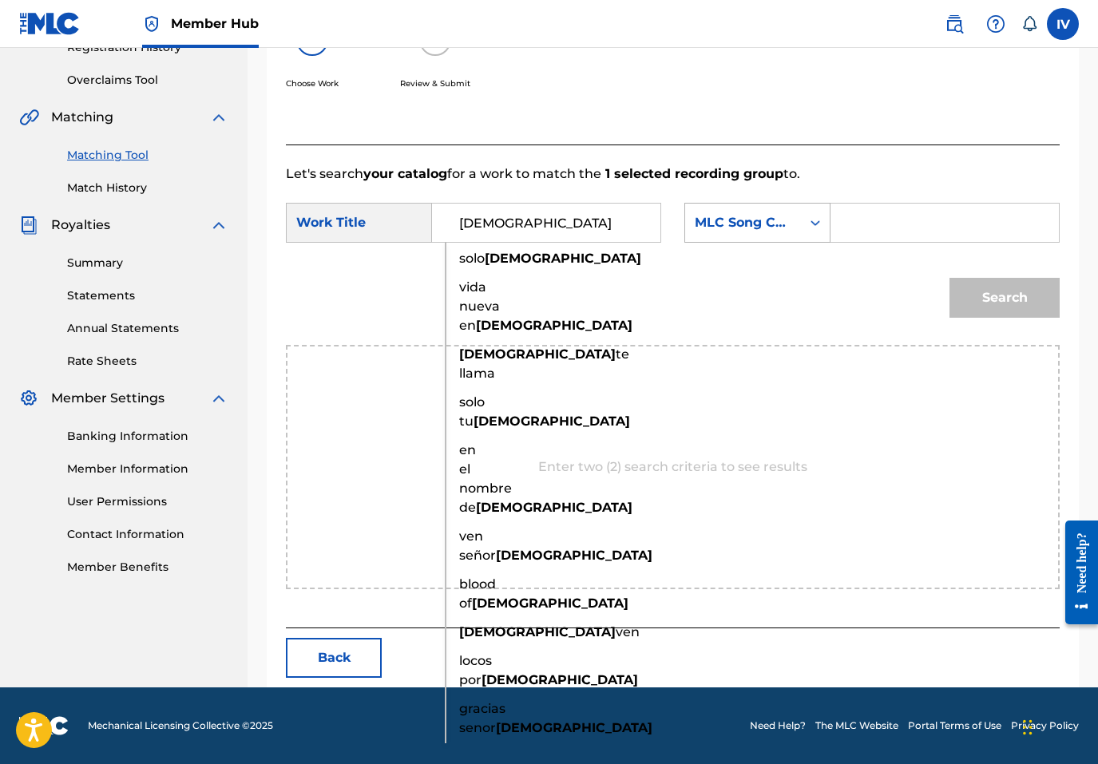
type input "jesus"
click at [792, 229] on div "MLC Song Code" at bounding box center [743, 223] width 116 height 30
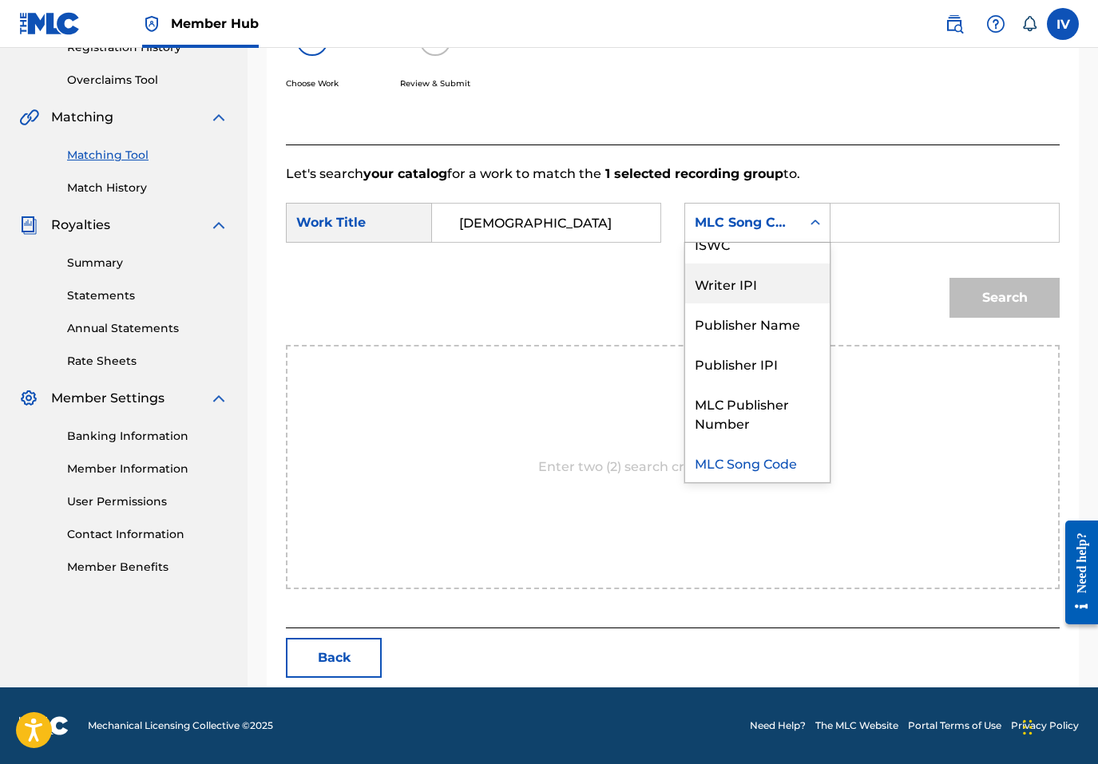
scroll to position [0, 0]
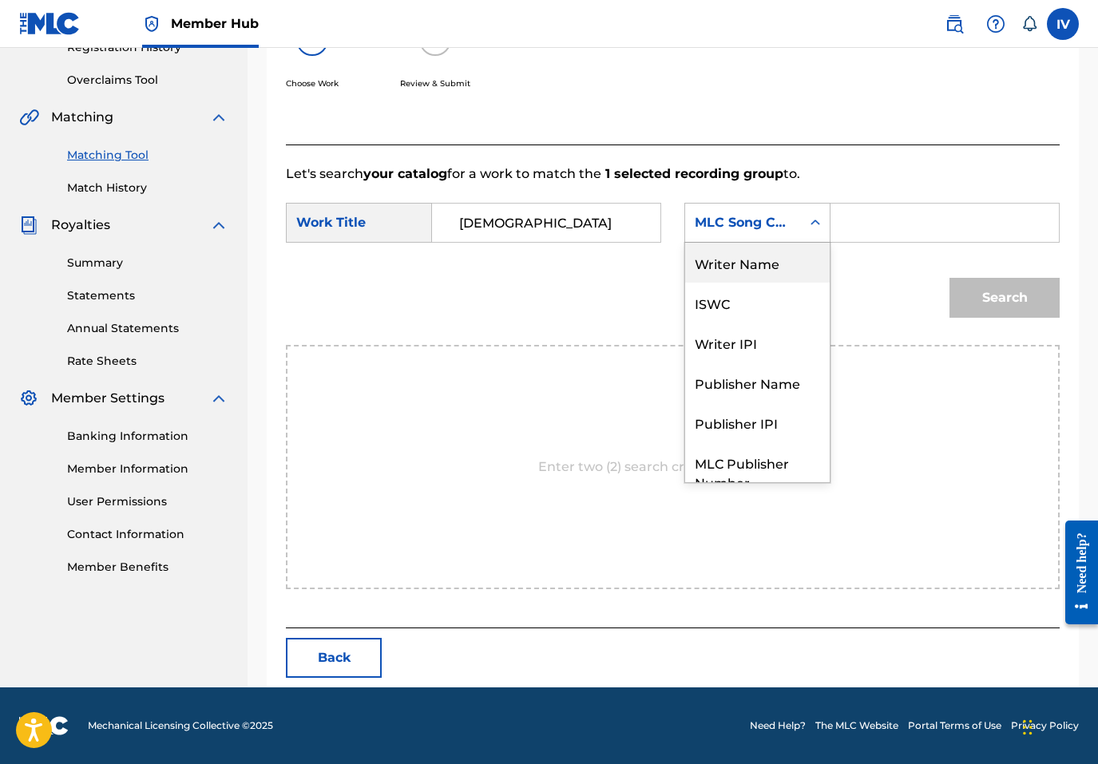
click at [791, 266] on div "Writer Name" at bounding box center [757, 263] width 145 height 40
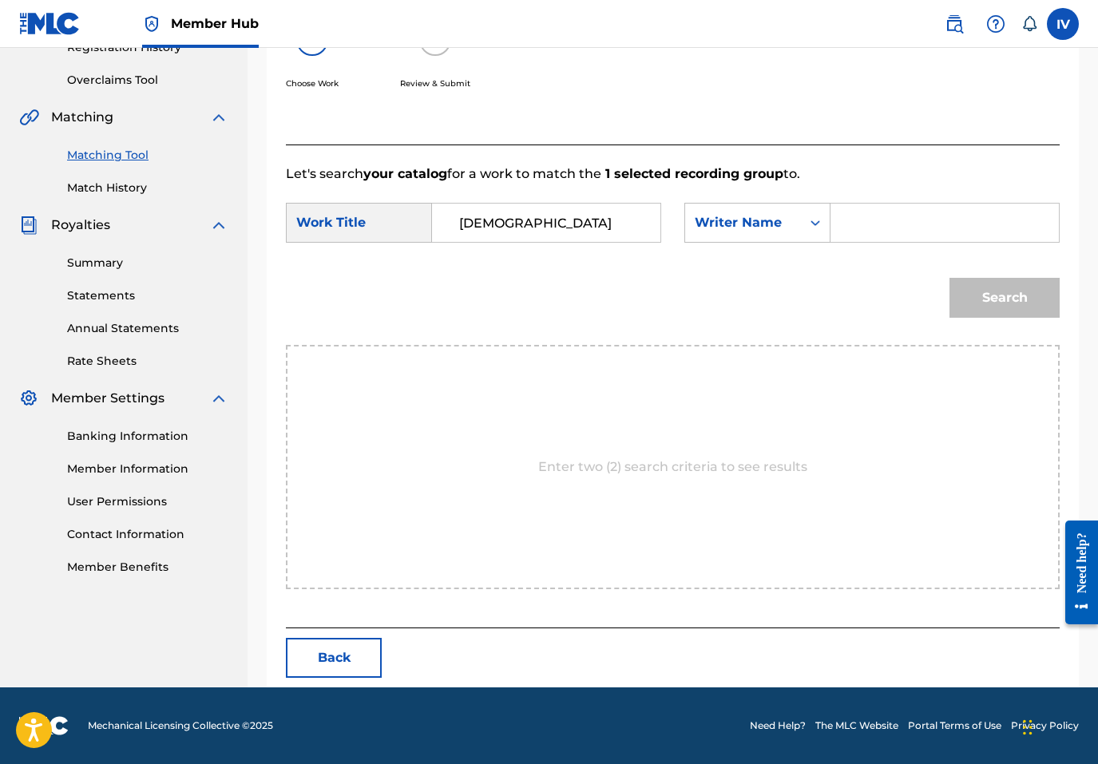
click at [869, 219] on input "Search Form" at bounding box center [944, 223] width 201 height 38
type input "rivera"
click at [949, 278] on button "Search" at bounding box center [1004, 298] width 110 height 40
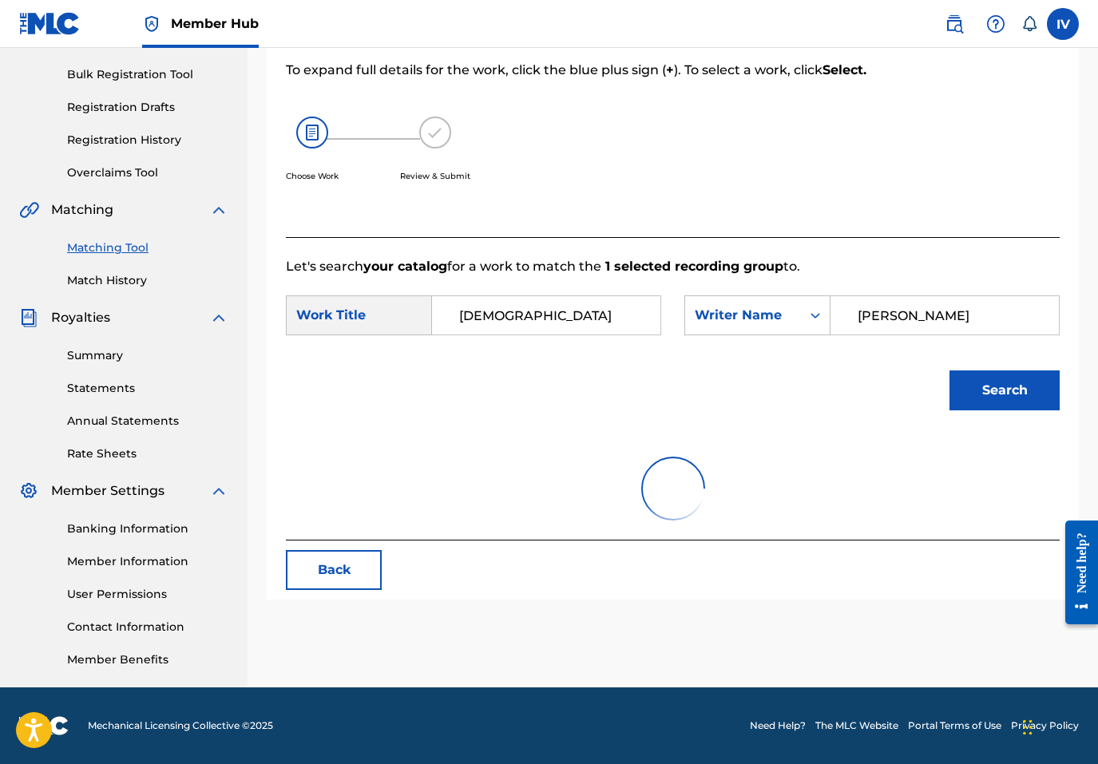
scroll to position [319, 0]
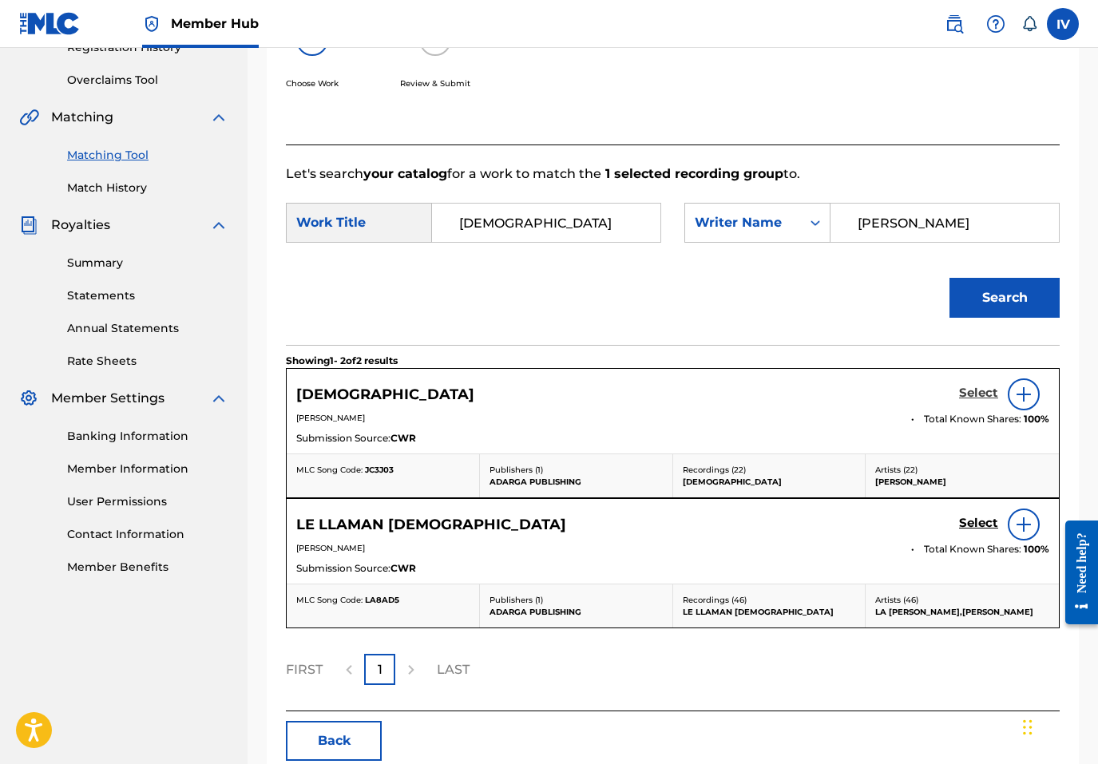
click at [985, 390] on h5 "Select" at bounding box center [978, 393] width 39 height 15
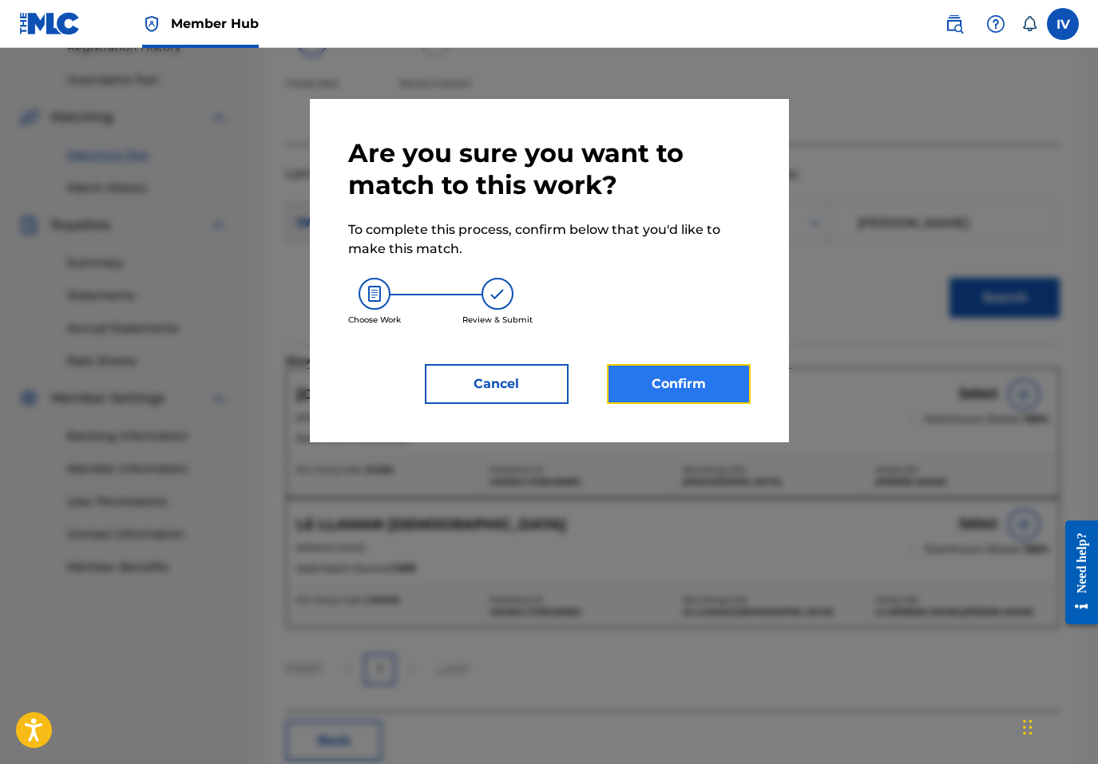
click at [653, 386] on button "Confirm" at bounding box center [679, 384] width 144 height 40
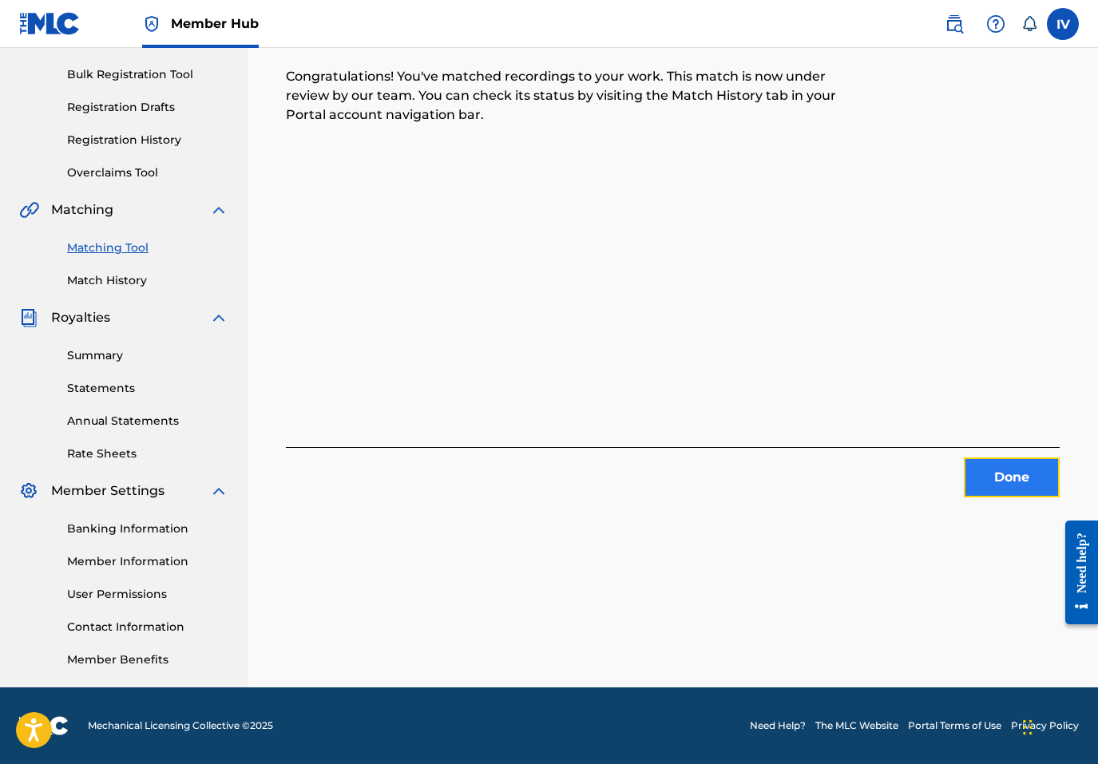
click at [1019, 458] on button "Done" at bounding box center [1012, 478] width 96 height 40
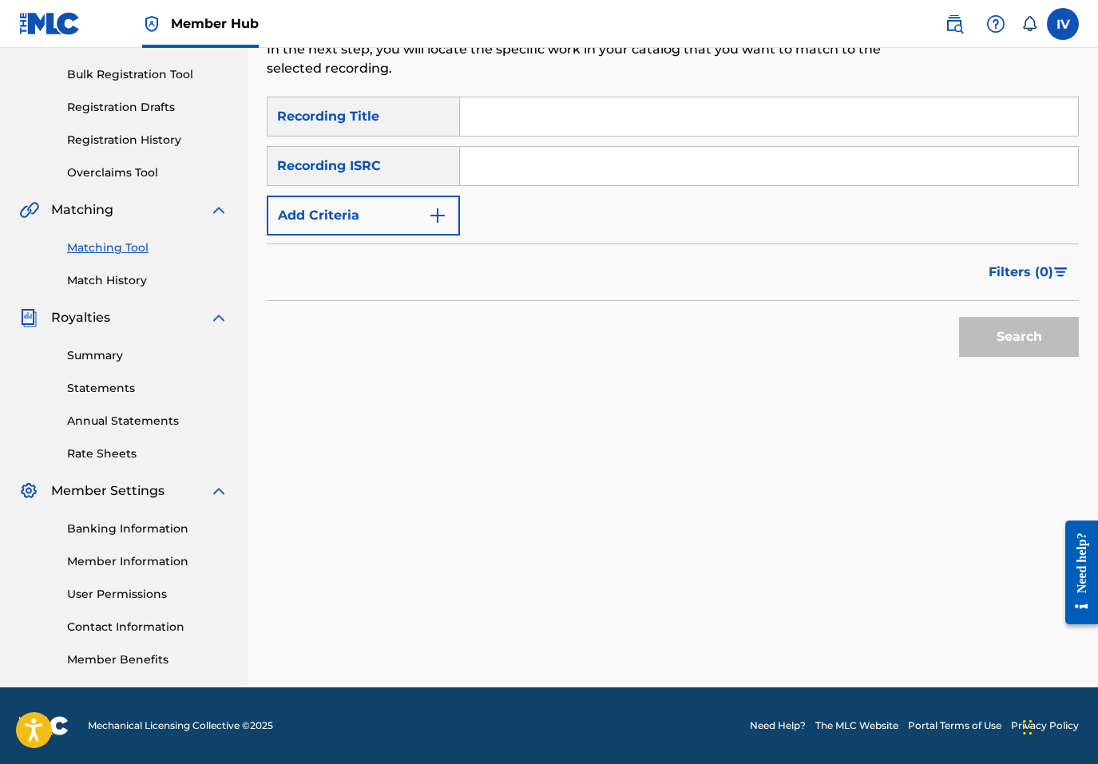
click at [606, 173] on input "Search Form" at bounding box center [769, 166] width 618 height 38
paste input "TCACF1522530"
type input "TCACF1522530"
click at [959, 317] on button "Search" at bounding box center [1019, 337] width 120 height 40
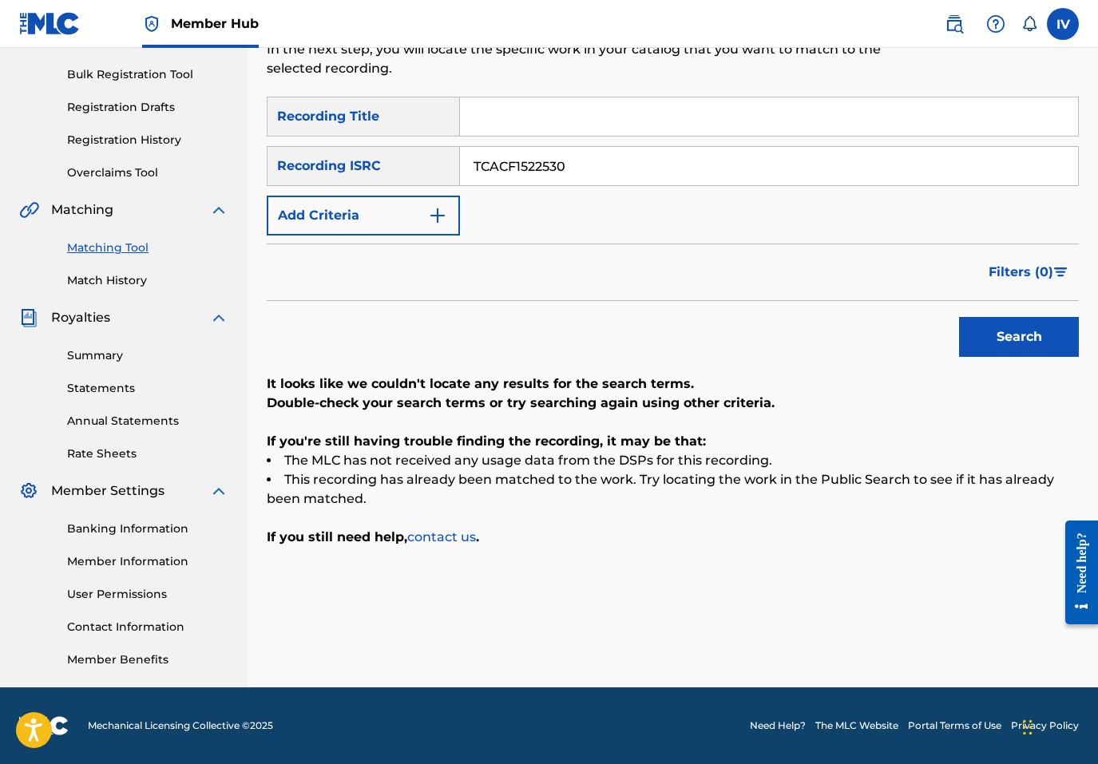
click at [546, 107] on input "Search Form" at bounding box center [769, 116] width 618 height 38
paste input "Enciende La Luz"
type input "Enciende La Luz"
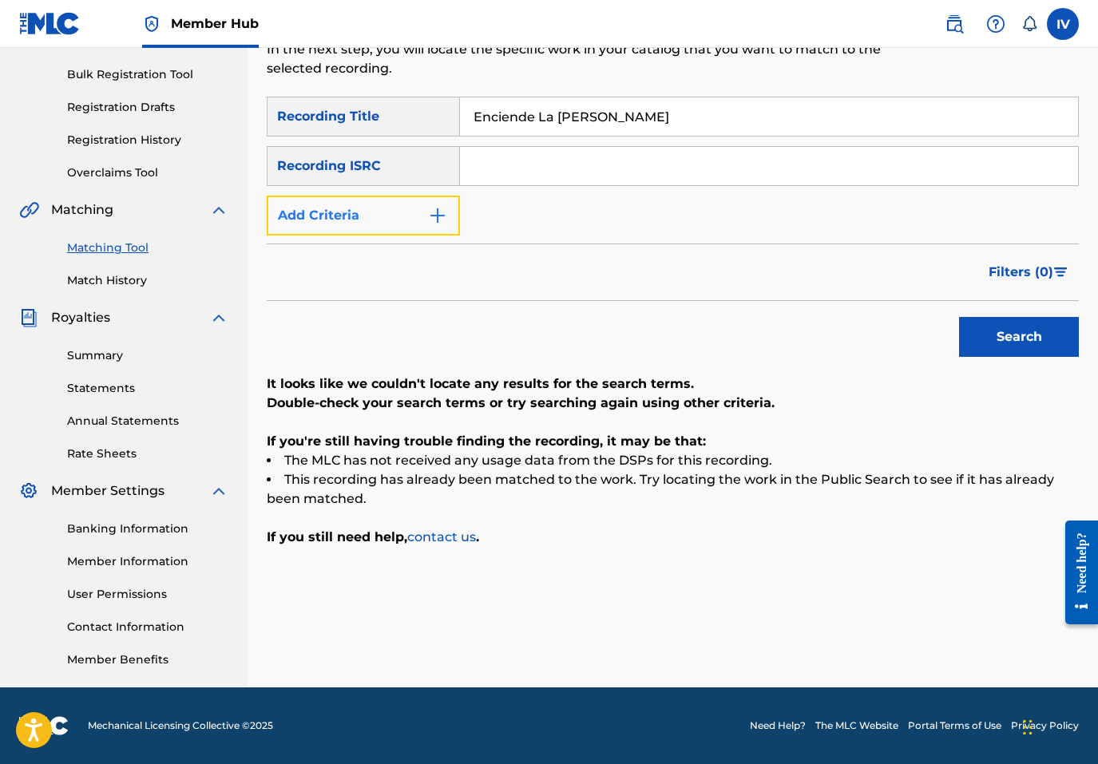
click at [353, 224] on button "Add Criteria" at bounding box center [363, 216] width 193 height 40
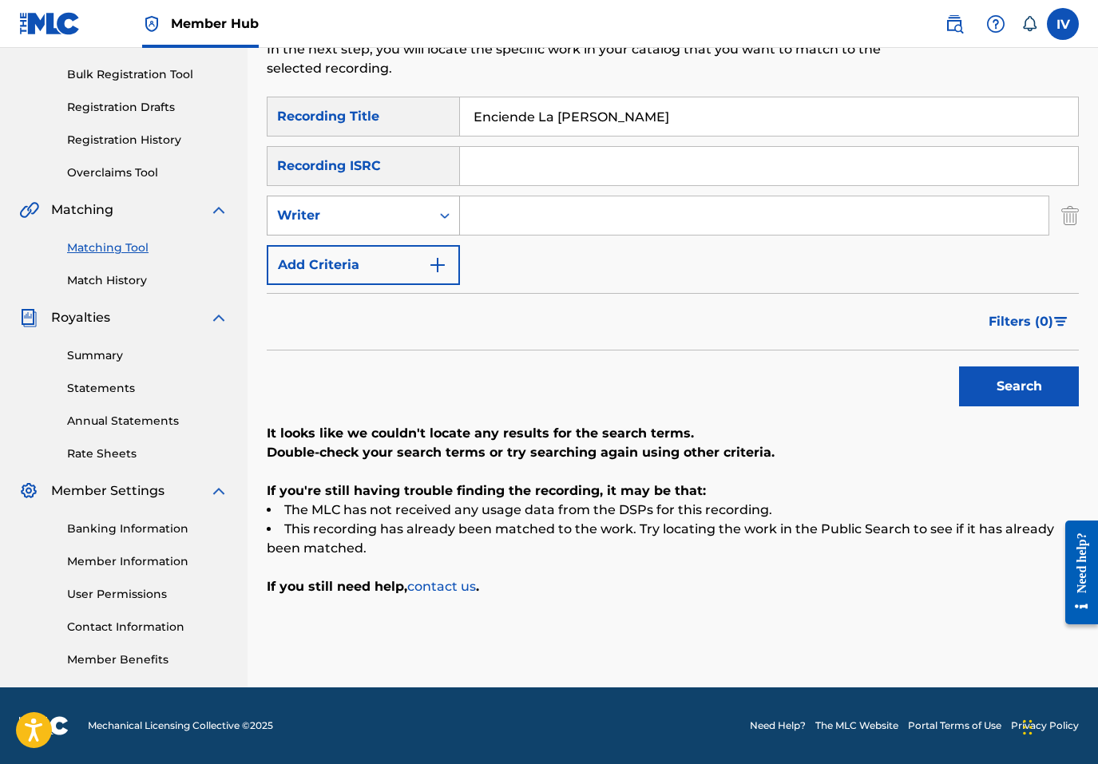
click at [386, 224] on div "Writer" at bounding box center [349, 215] width 144 height 19
click at [509, 212] on input "Search Form" at bounding box center [754, 215] width 588 height 38
paste input "Benjamin Rivera"
type input "Benjamin Rivera"
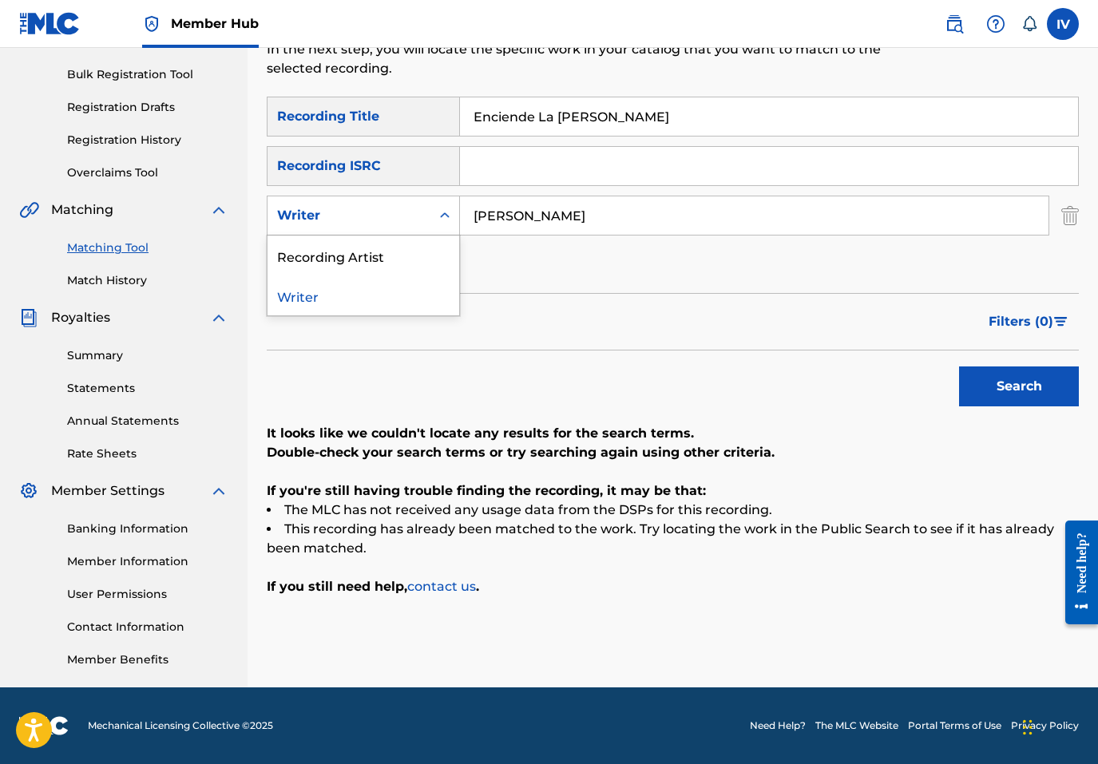
click at [415, 219] on div "Writer" at bounding box center [349, 215] width 144 height 19
click at [397, 267] on div "Recording Artist" at bounding box center [363, 256] width 192 height 40
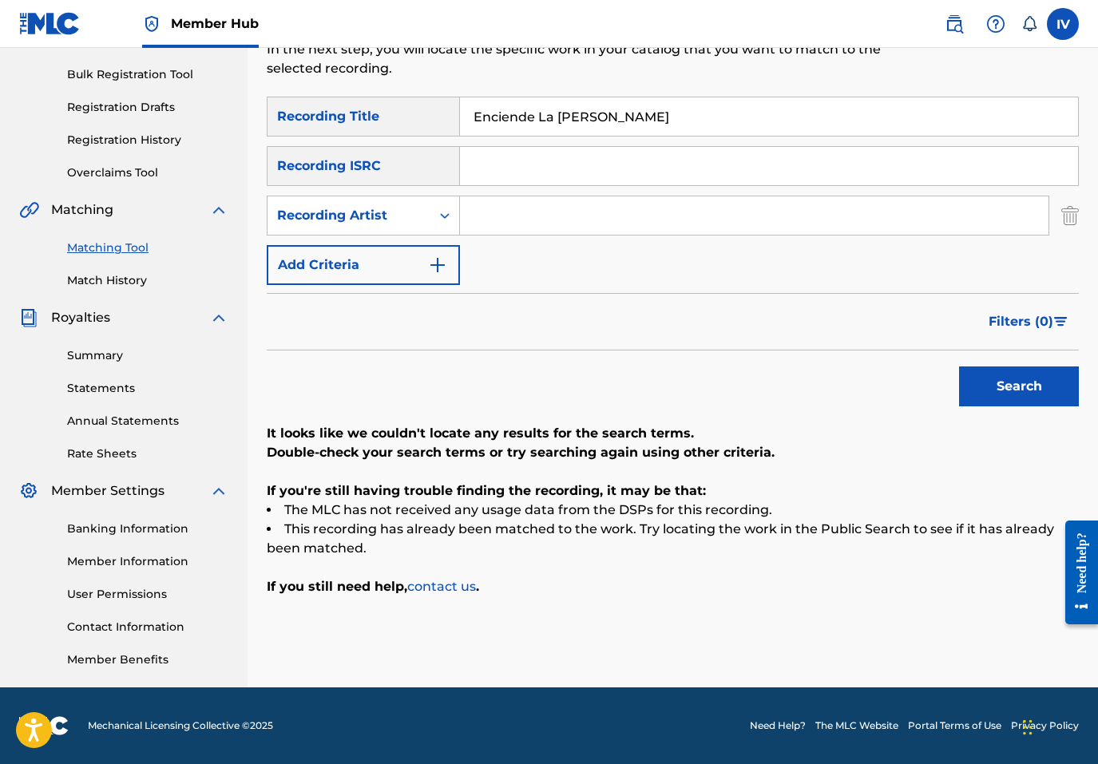
click at [530, 219] on input "Search Form" at bounding box center [754, 215] width 588 height 38
paste input "Benjamin Rivera"
type input "Benjamin Rivera"
click at [959, 367] on button "Search" at bounding box center [1019, 387] width 120 height 40
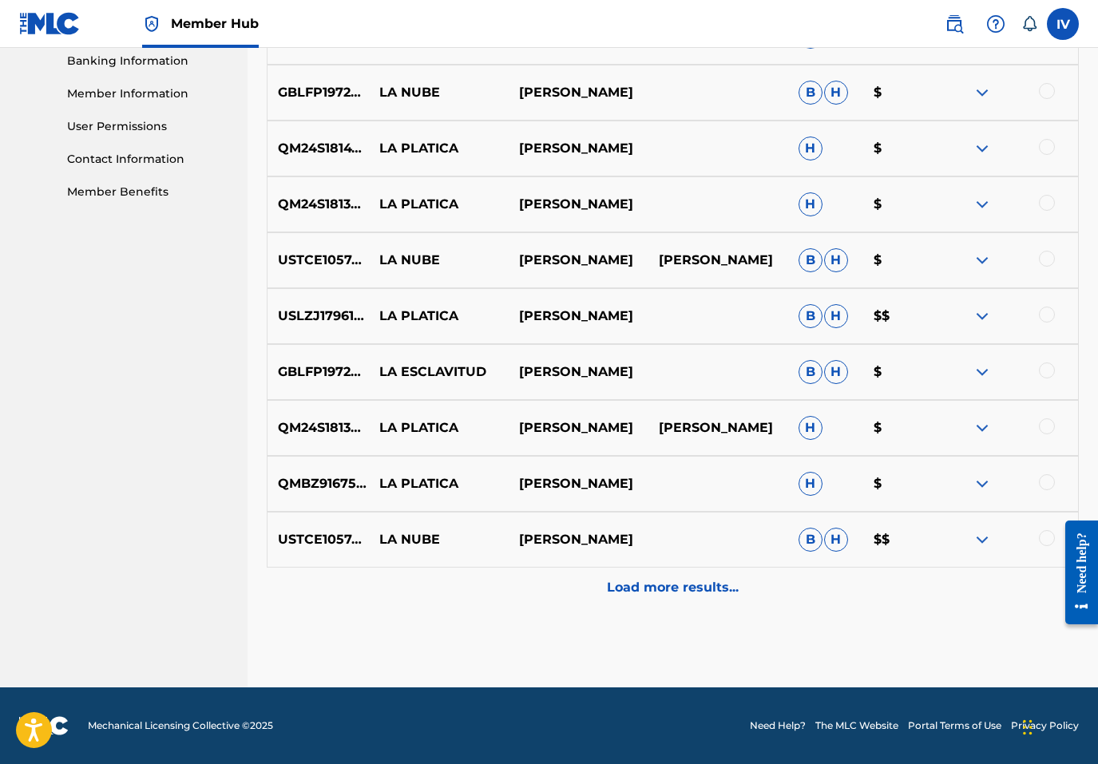
scroll to position [0, 0]
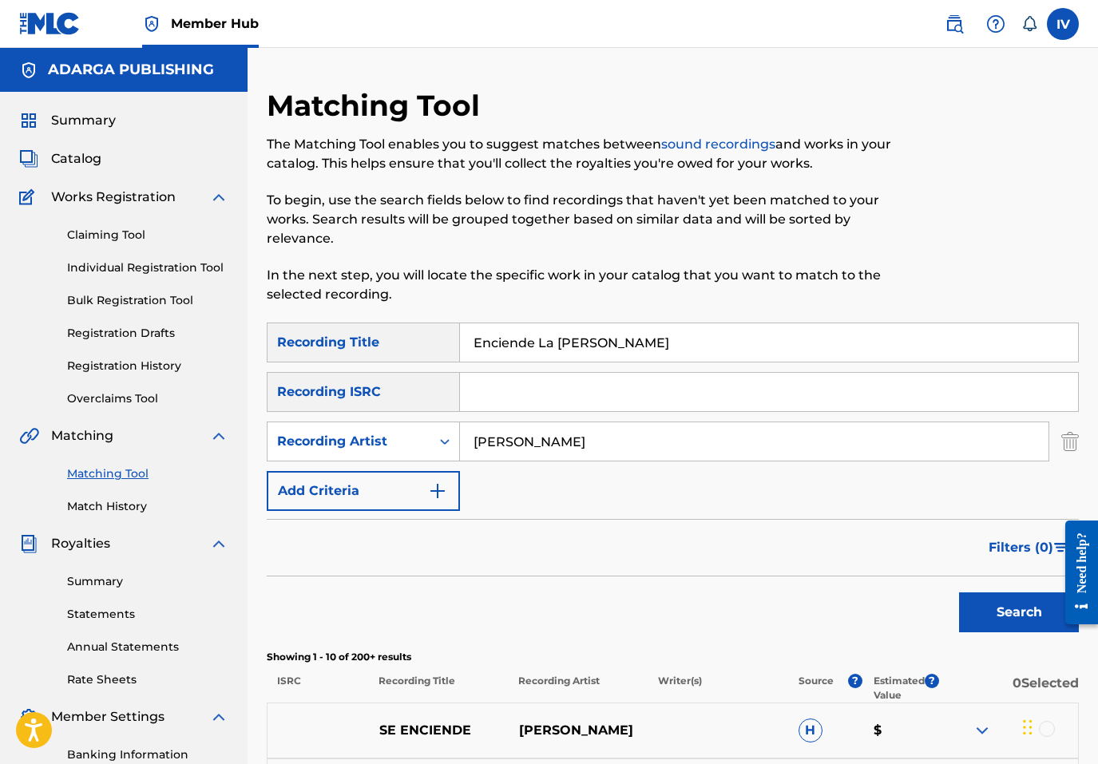
click at [564, 341] on input "Enciende La Luz" at bounding box center [769, 342] width 618 height 38
paste input "TCACF1522531"
type input "TCACF1522531"
click at [563, 341] on input "Enciende La Luz" at bounding box center [769, 342] width 618 height 38
click at [546, 442] on input "Benjamin Rivera" at bounding box center [754, 441] width 588 height 38
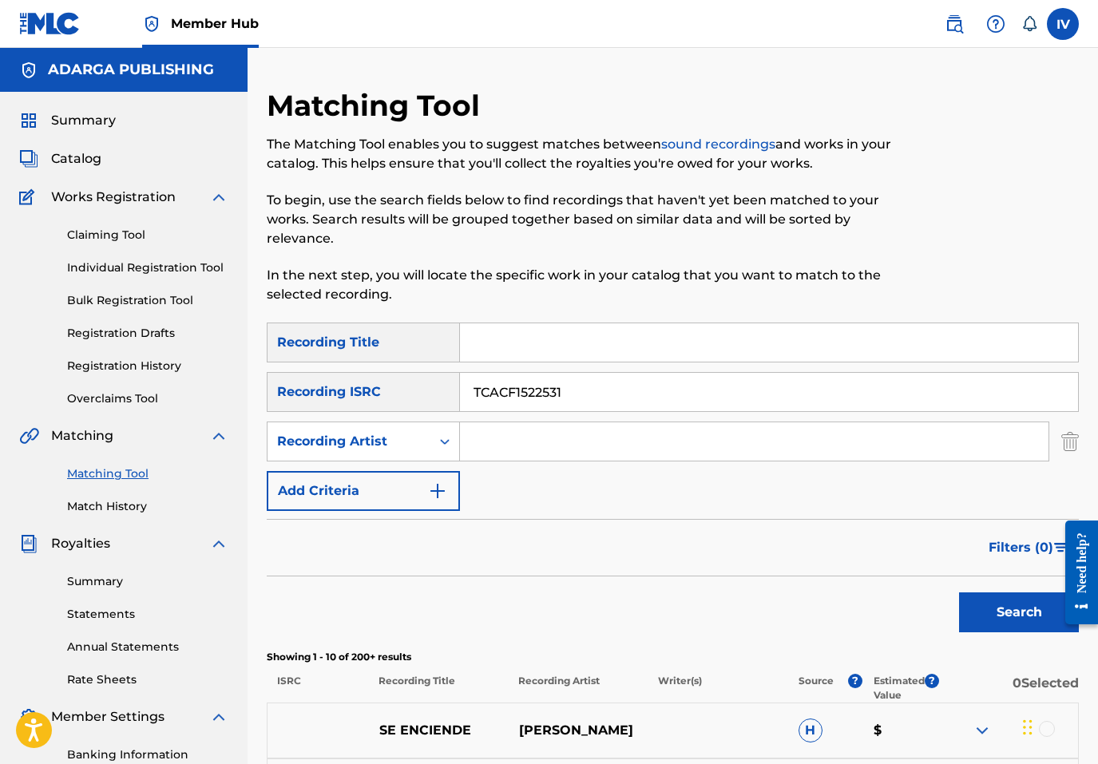
click at [959, 592] on button "Search" at bounding box center [1019, 612] width 120 height 40
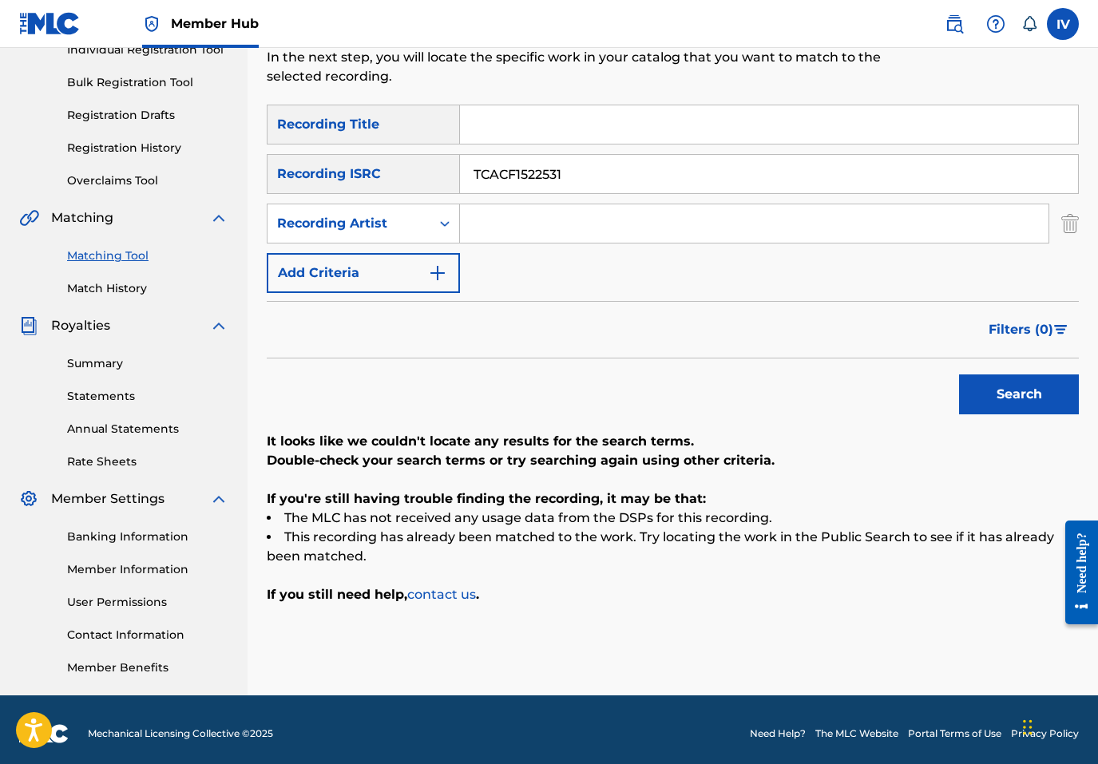
scroll to position [226, 0]
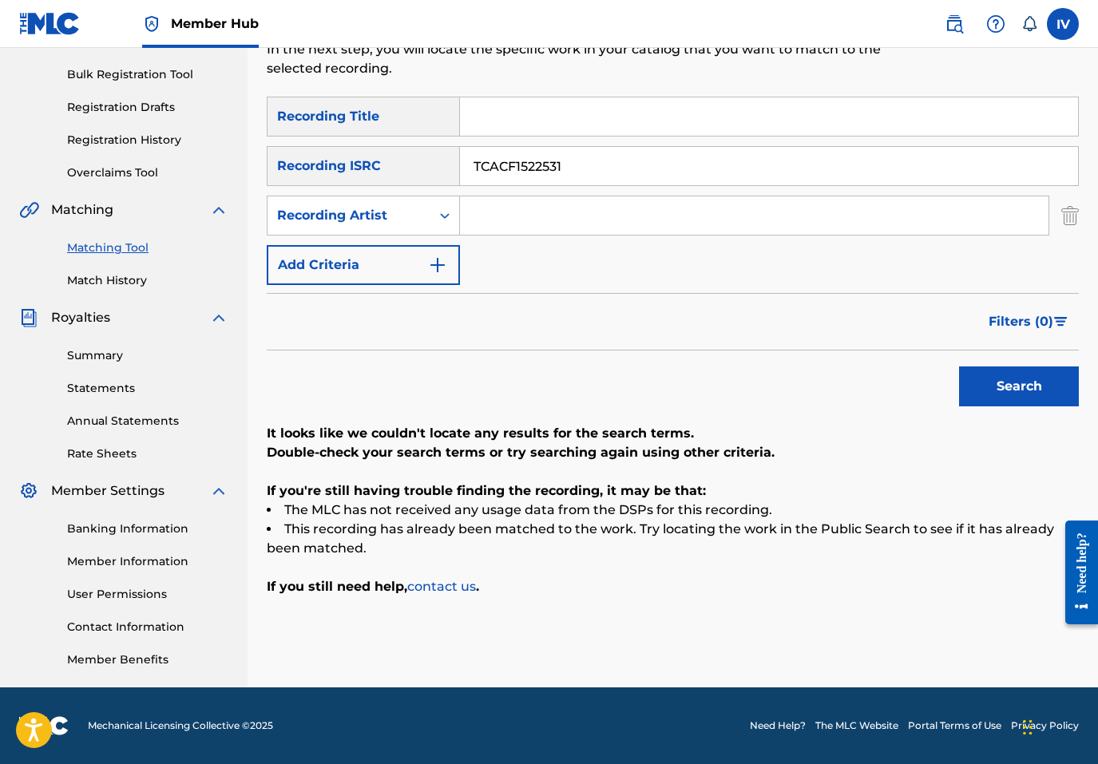
click at [490, 119] on input "Search Form" at bounding box center [769, 116] width 618 height 38
paste input "Sigueme"
type input "Sigueme"
click at [501, 226] on input "Search Form" at bounding box center [754, 215] width 588 height 38
paste input "Benjamin Rivera"
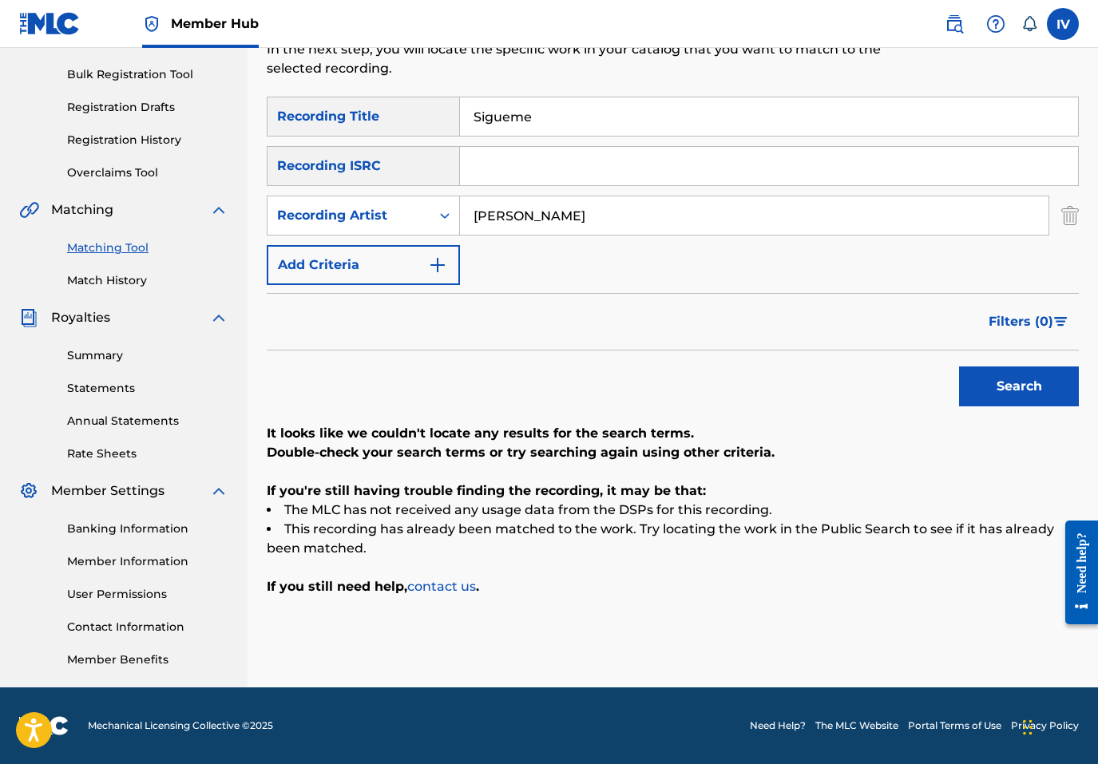
type input "Benjamin Rivera"
click at [959, 367] on button "Search" at bounding box center [1019, 387] width 120 height 40
click at [487, 115] on input "Sigueme" at bounding box center [769, 116] width 618 height 38
type input "Sígueme"
click at [959, 367] on button "Search" at bounding box center [1019, 387] width 120 height 40
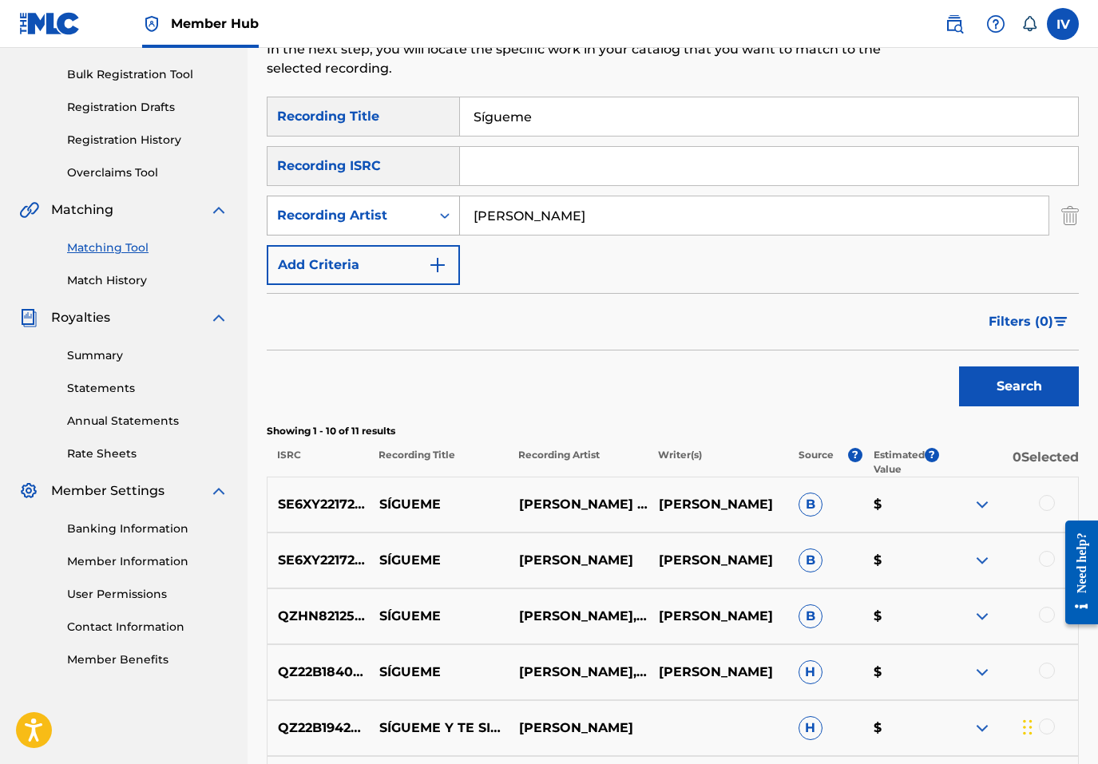
drag, startPoint x: 538, startPoint y: 220, endPoint x: 438, endPoint y: 216, distance: 99.9
click at [438, 216] on div "SearchWithCriteriaee4ff593-04f1-4910-ba0c-e4215225802a Recording Artist Benjami…" at bounding box center [673, 216] width 812 height 40
type input "Rivera"
click at [959, 367] on button "Search" at bounding box center [1019, 387] width 120 height 40
click at [834, 125] on input "Sígueme" at bounding box center [769, 116] width 618 height 38
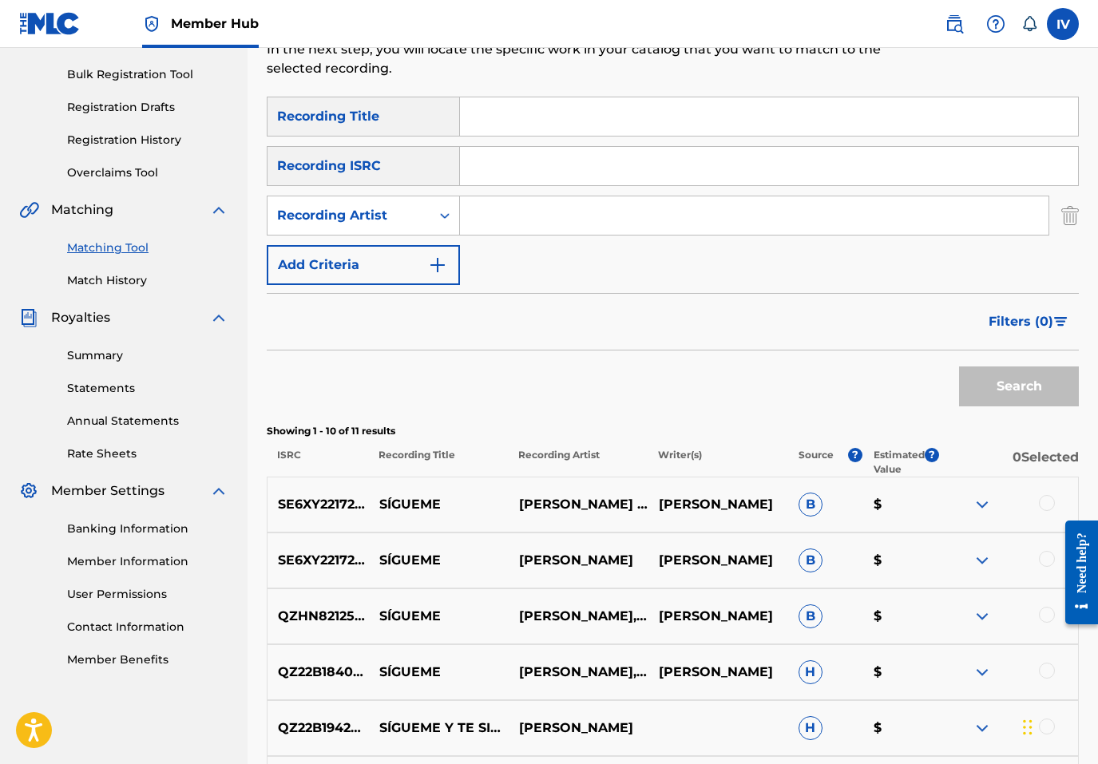
click at [701, 169] on input "Search Form" at bounding box center [769, 166] width 618 height 38
paste input "TCACB1428980"
click at [959, 367] on button "Search" at bounding box center [1019, 387] width 120 height 40
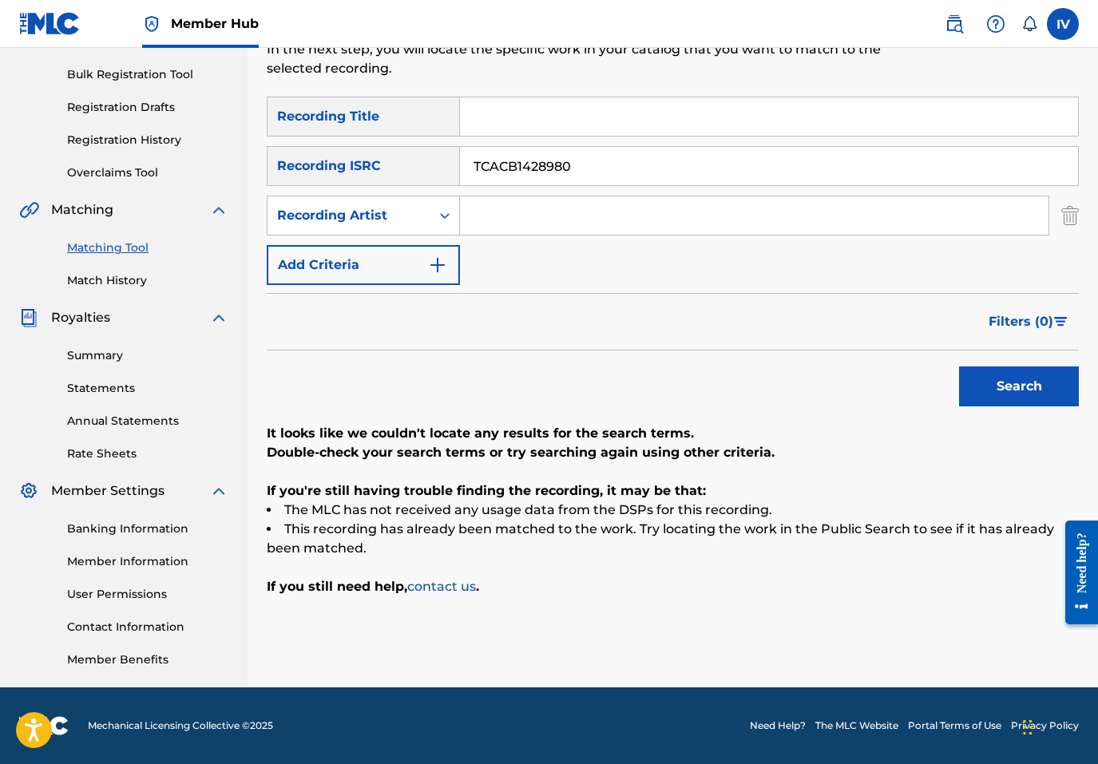
click at [1081, 214] on div "Matching Tool The Matching Tool enables you to suggest matches between sound re…" at bounding box center [673, 275] width 850 height 826
click at [1068, 216] on img "Search Form" at bounding box center [1070, 216] width 18 height 40
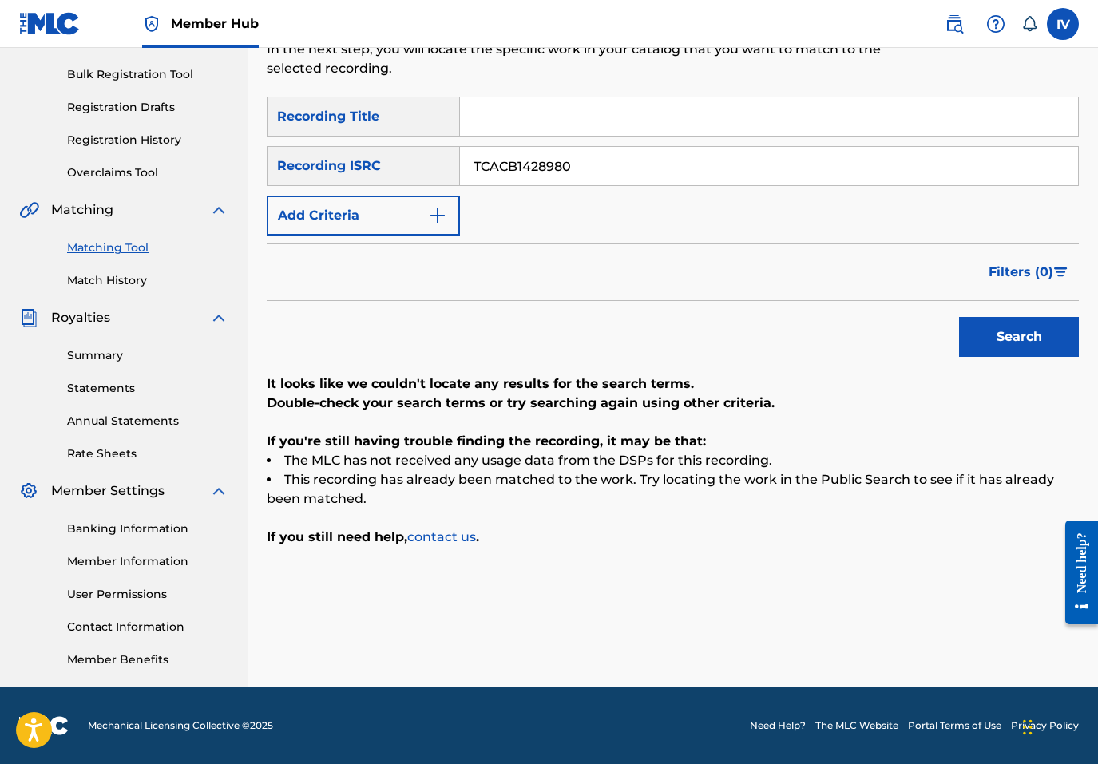
click at [600, 172] on input "TCACB1428980" at bounding box center [769, 166] width 618 height 38
paste input "US3DF2238786"
type input "US3DF2238786"
click at [959, 317] on button "Search" at bounding box center [1019, 337] width 120 height 40
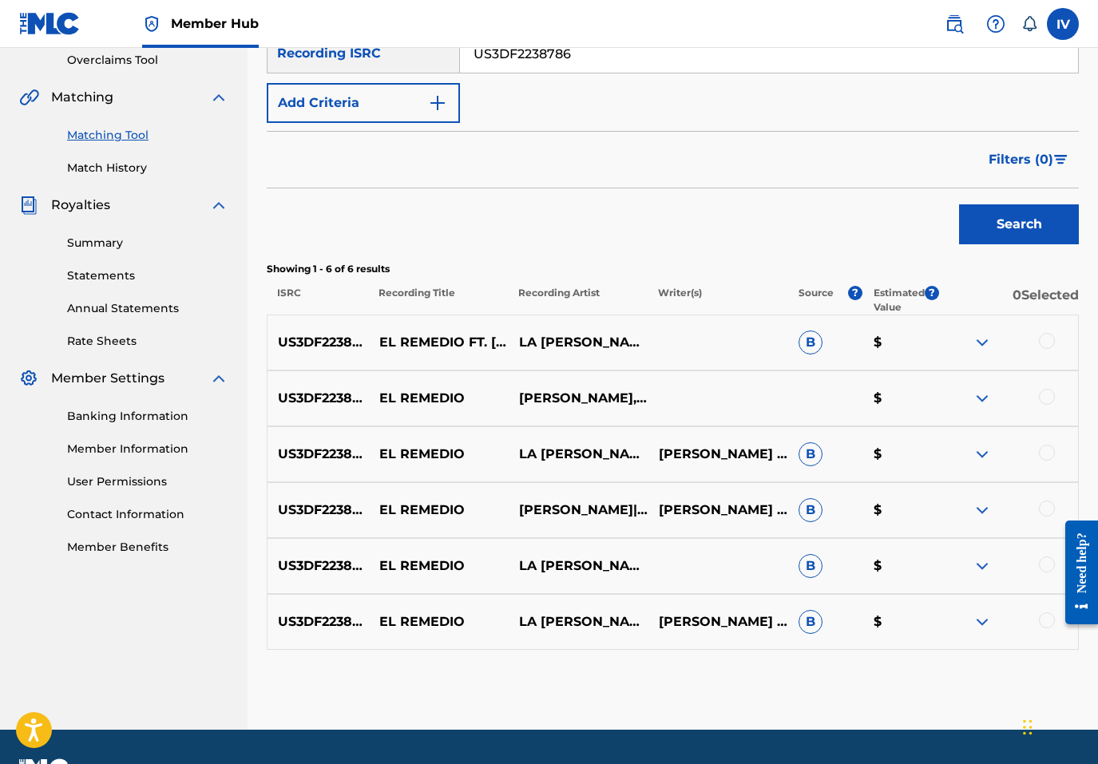
scroll to position [381, 0]
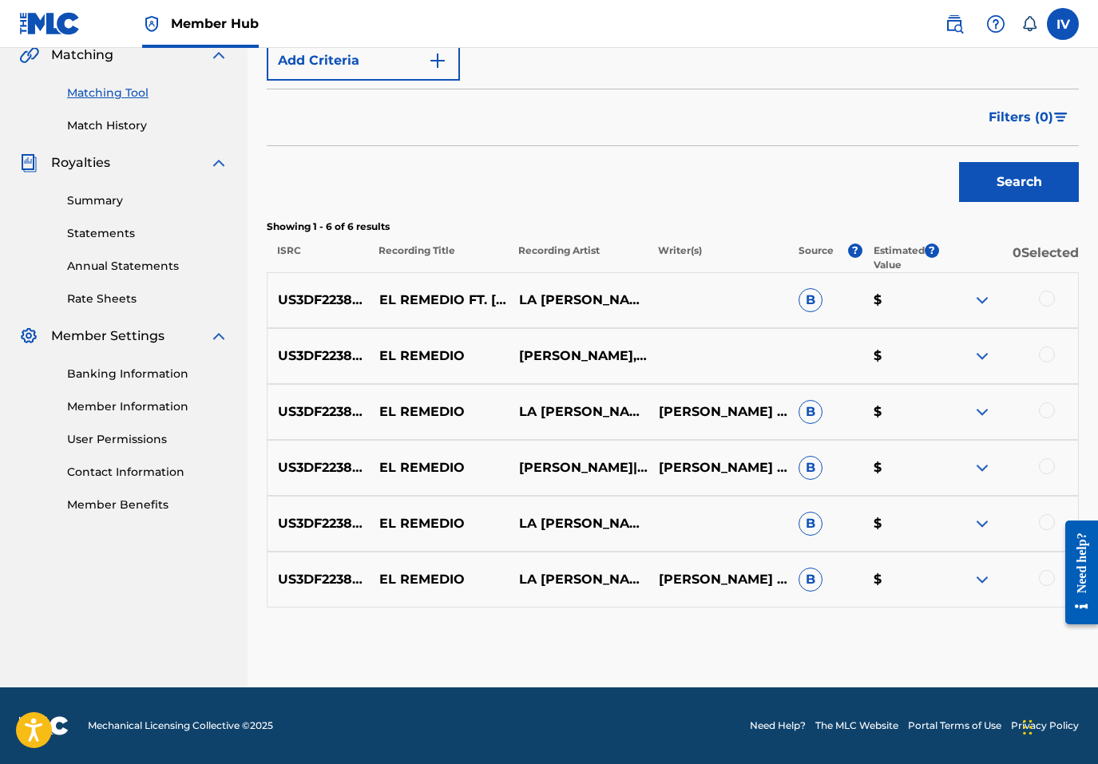
click at [1048, 293] on div at bounding box center [1047, 299] width 16 height 16
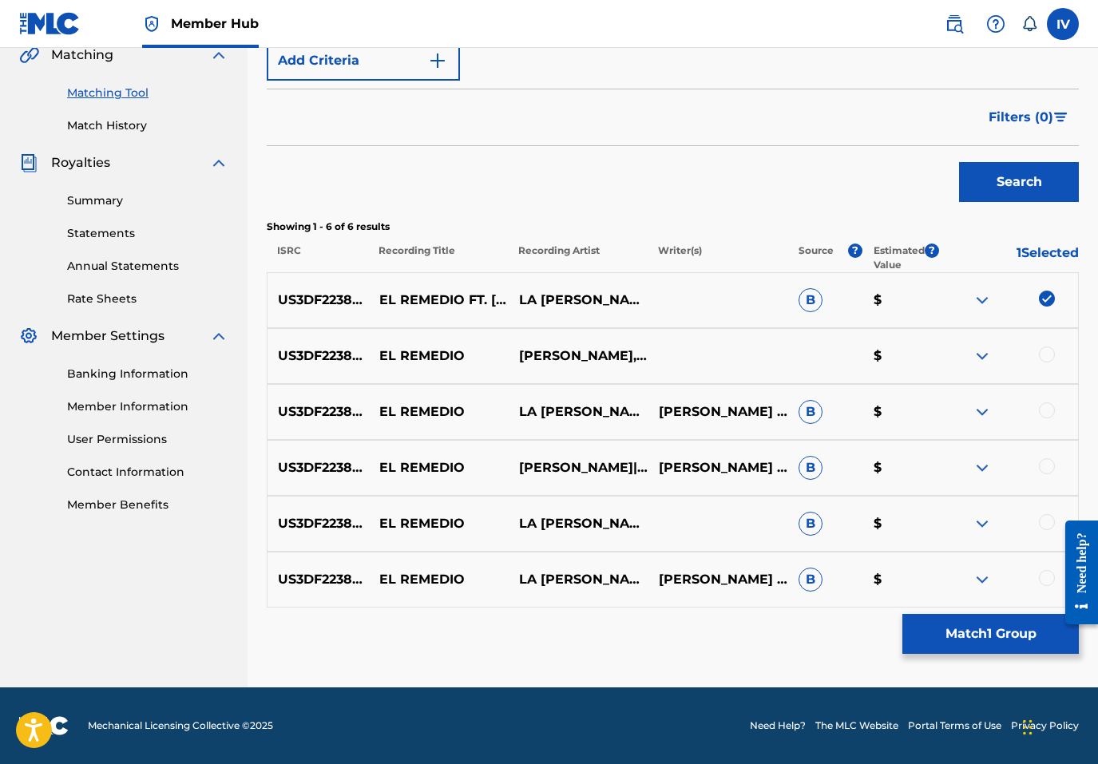
click at [1047, 351] on div at bounding box center [1047, 355] width 16 height 16
click at [1047, 399] on div "US3DF2238786 EL REMEDIO LA TRIBU DE BENJAMÍN & BENJAMIN RIVERA LUIS WISO APONTE…" at bounding box center [673, 412] width 812 height 56
click at [1047, 402] on div at bounding box center [1047, 410] width 16 height 16
click at [1047, 464] on div at bounding box center [1047, 466] width 16 height 16
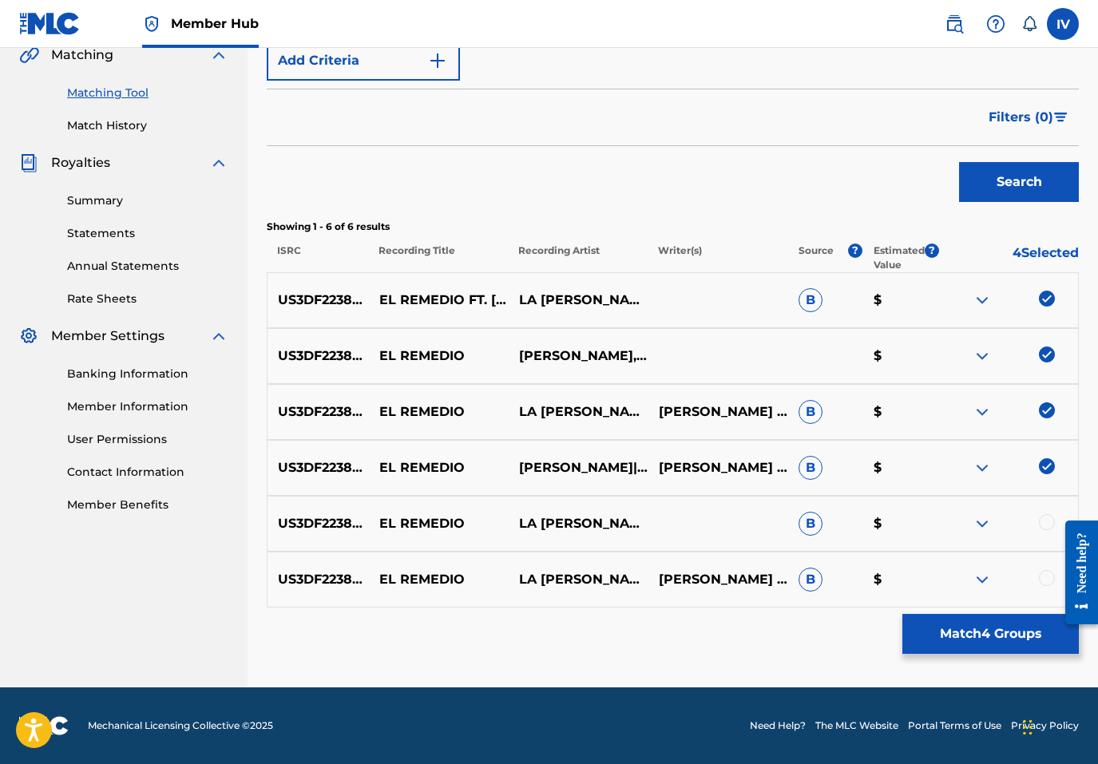
click at [1047, 517] on div at bounding box center [1047, 522] width 16 height 16
click at [1047, 575] on div at bounding box center [1047, 578] width 16 height 16
click at [397, 522] on p "EL REMEDIO" at bounding box center [439, 523] width 140 height 19
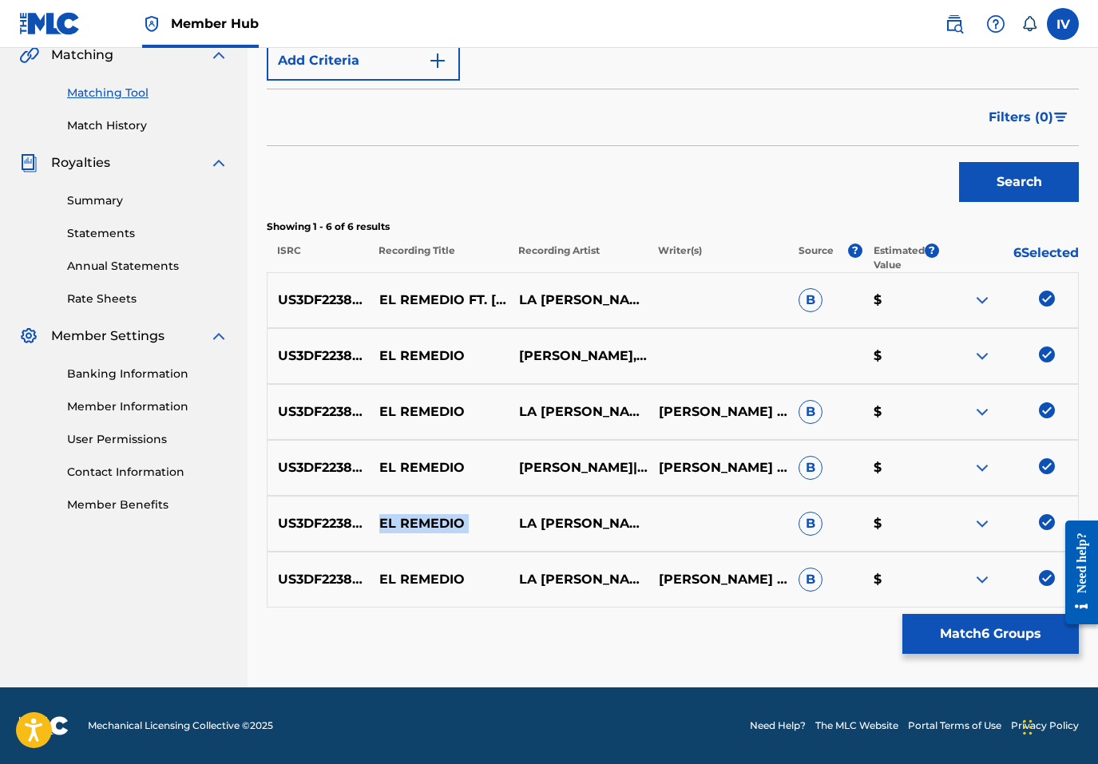
copy p "EL REMEDIO"
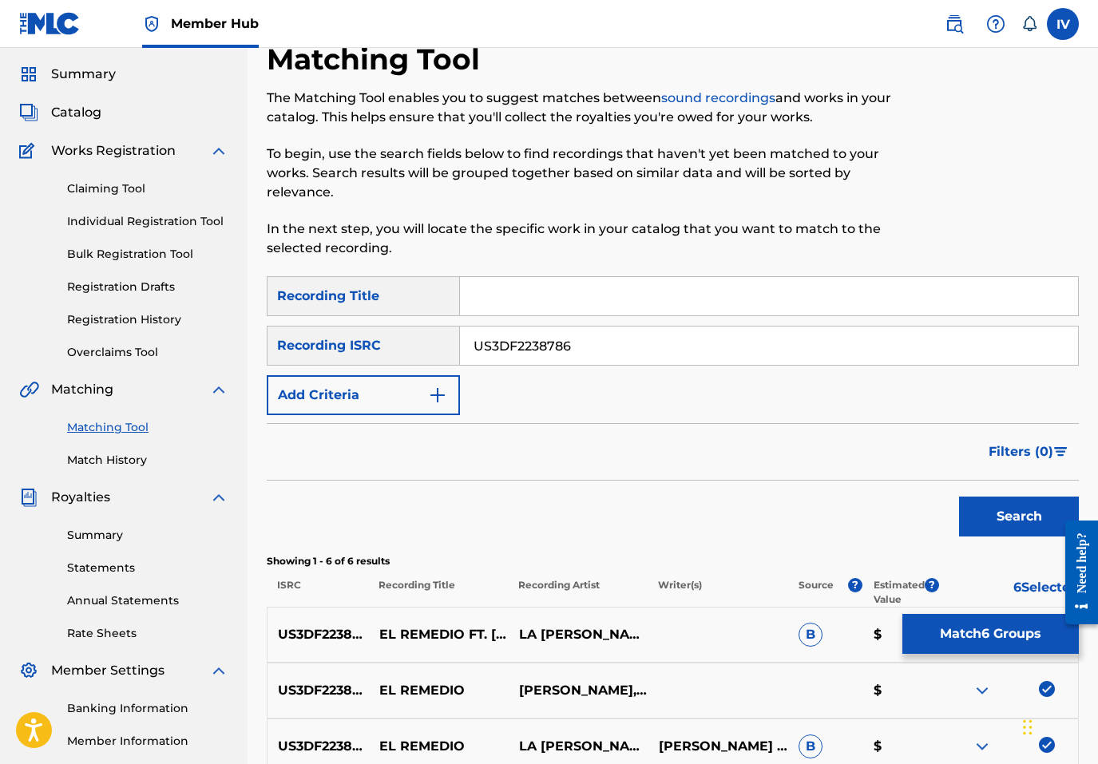
scroll to position [4, 0]
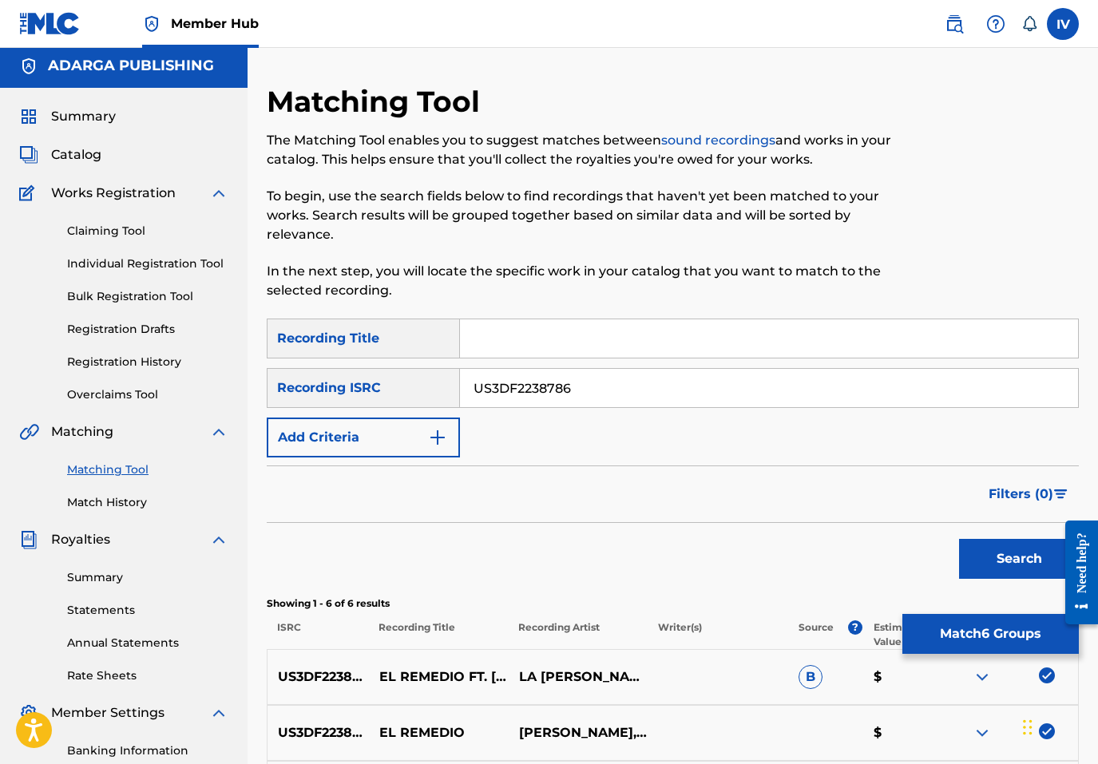
click at [528, 325] on input "Search Form" at bounding box center [769, 338] width 618 height 38
paste input "EL REMEDIO"
type input "EL REMEDIO"
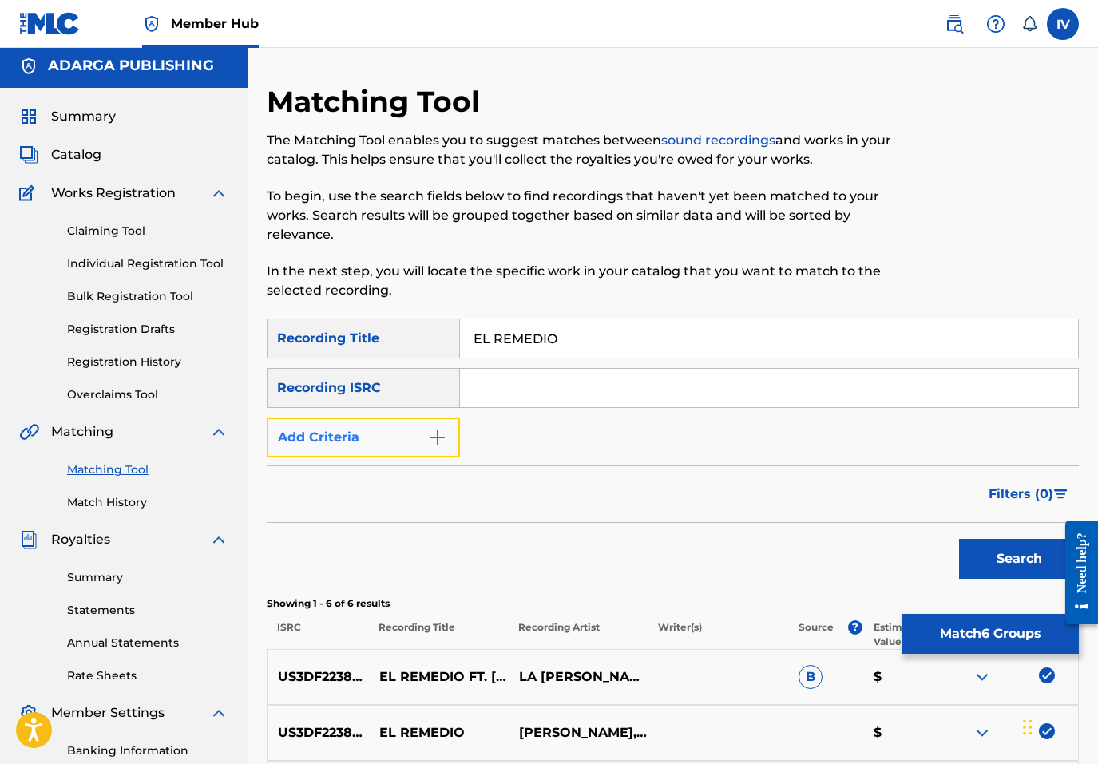
click at [358, 434] on button "Add Criteria" at bounding box center [363, 438] width 193 height 40
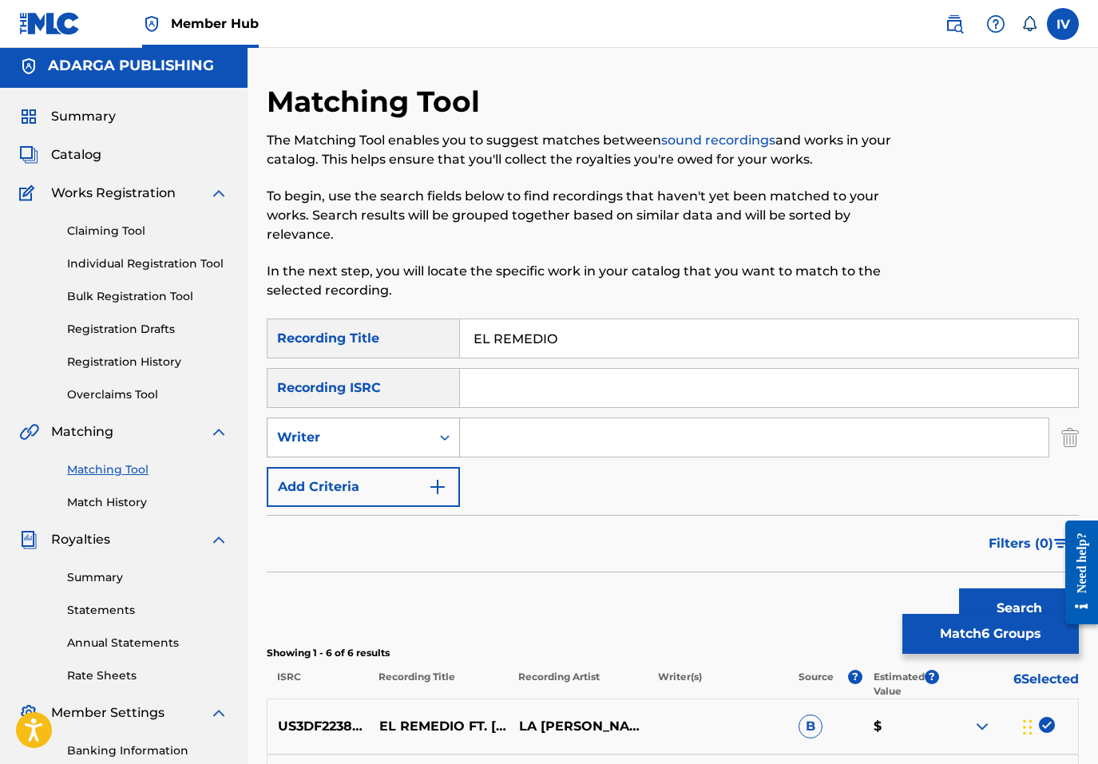
click at [362, 444] on div "Writer" at bounding box center [349, 437] width 144 height 19
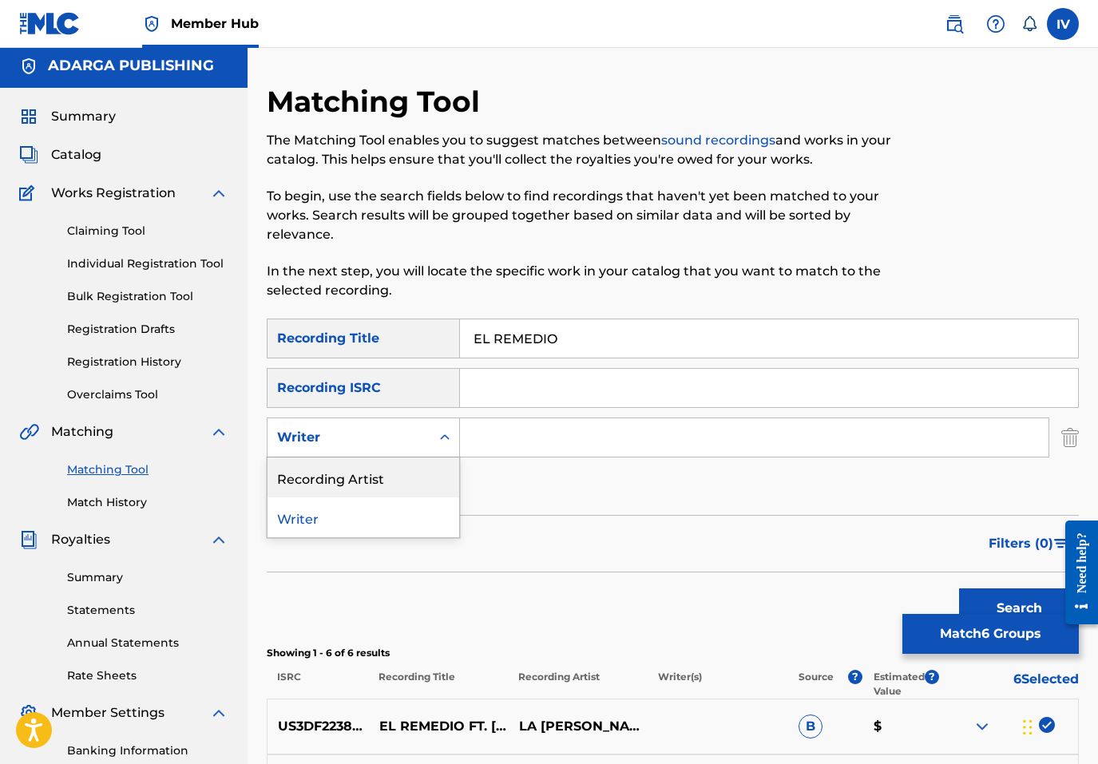
click at [362, 485] on div "Recording Artist" at bounding box center [363, 478] width 192 height 40
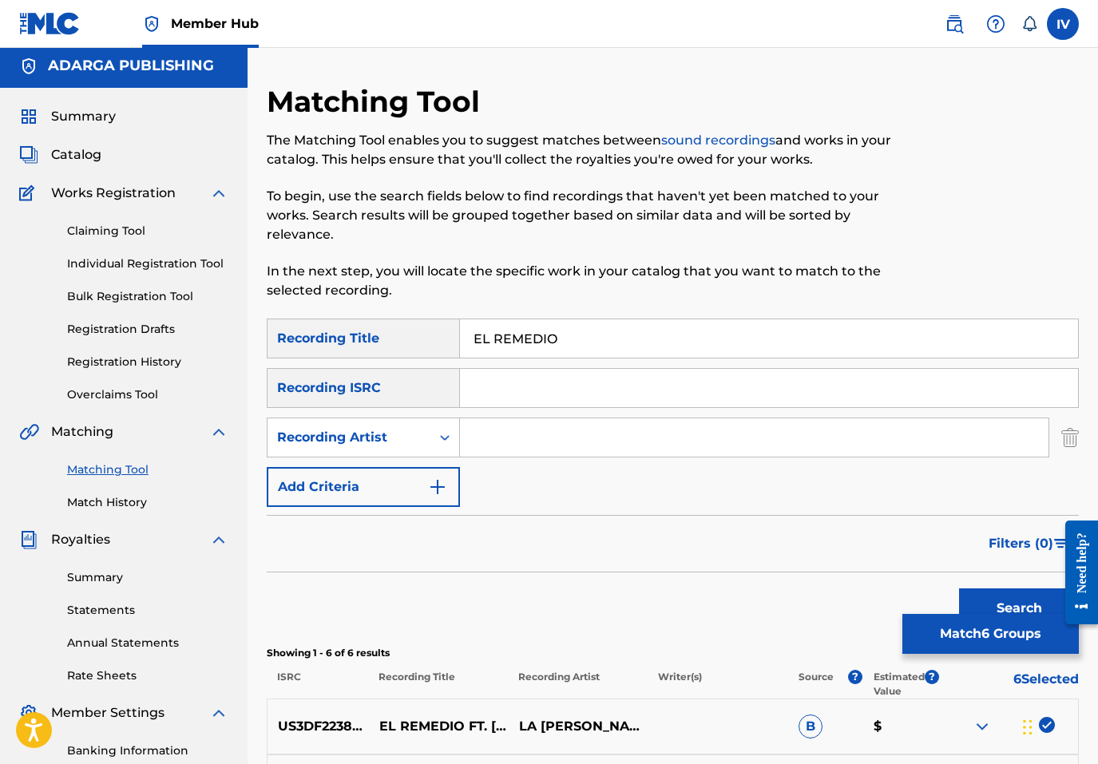
click at [549, 441] on input "Search Form" at bounding box center [754, 437] width 588 height 38
click at [959, 588] on button "Search" at bounding box center [1019, 608] width 120 height 40
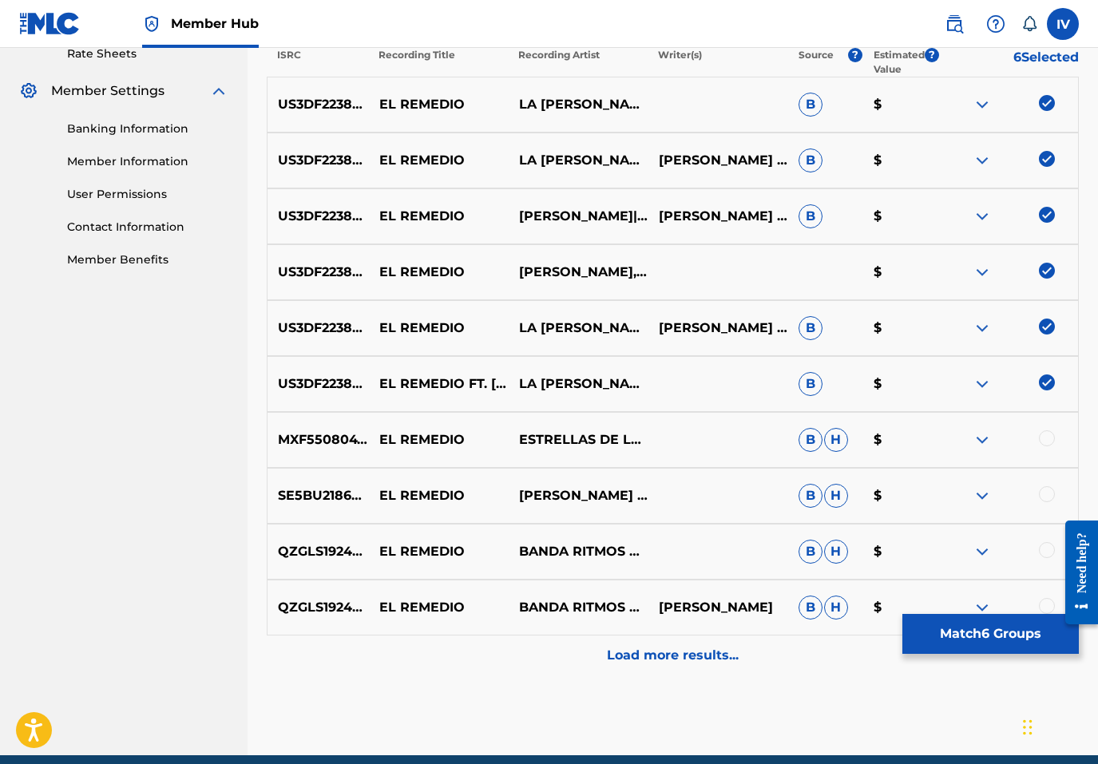
scroll to position [680, 0]
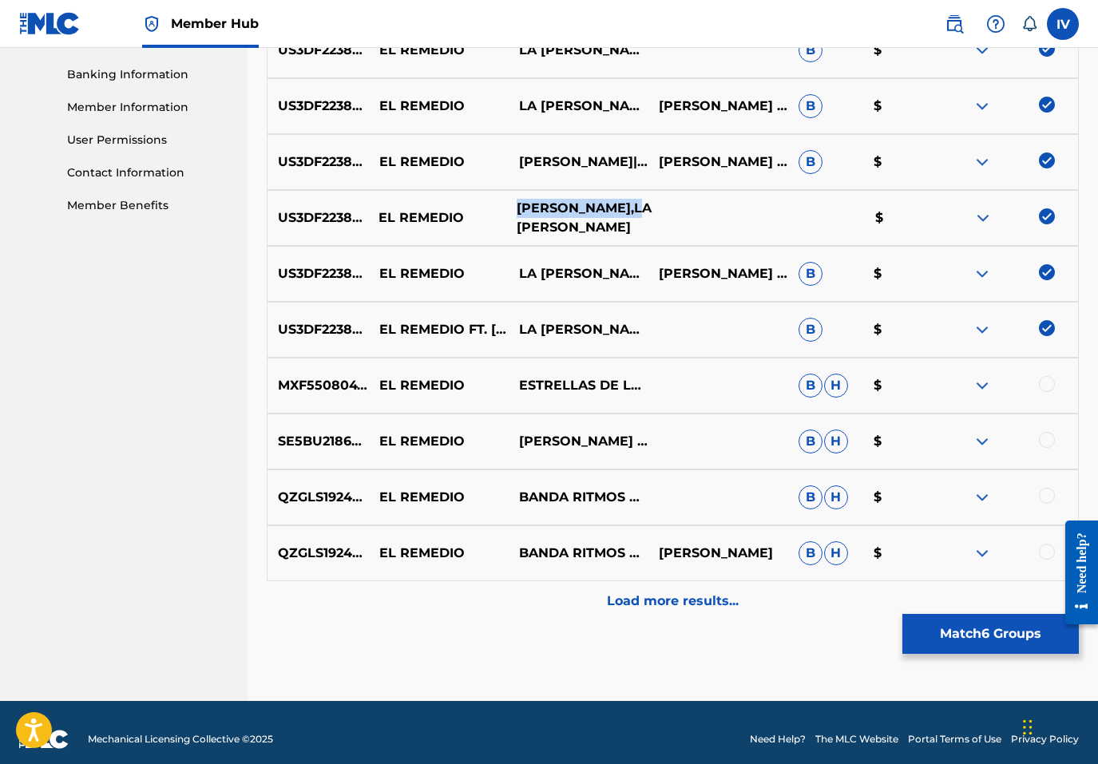
drag, startPoint x: 521, startPoint y: 203, endPoint x: 566, endPoint y: 213, distance: 46.7
click at [566, 213] on p "BENJAMIN RIVERA,LA TRIBU DE BENJAMÍN" at bounding box center [578, 218] width 145 height 38
copy p "BENJAMIN RIVERA"
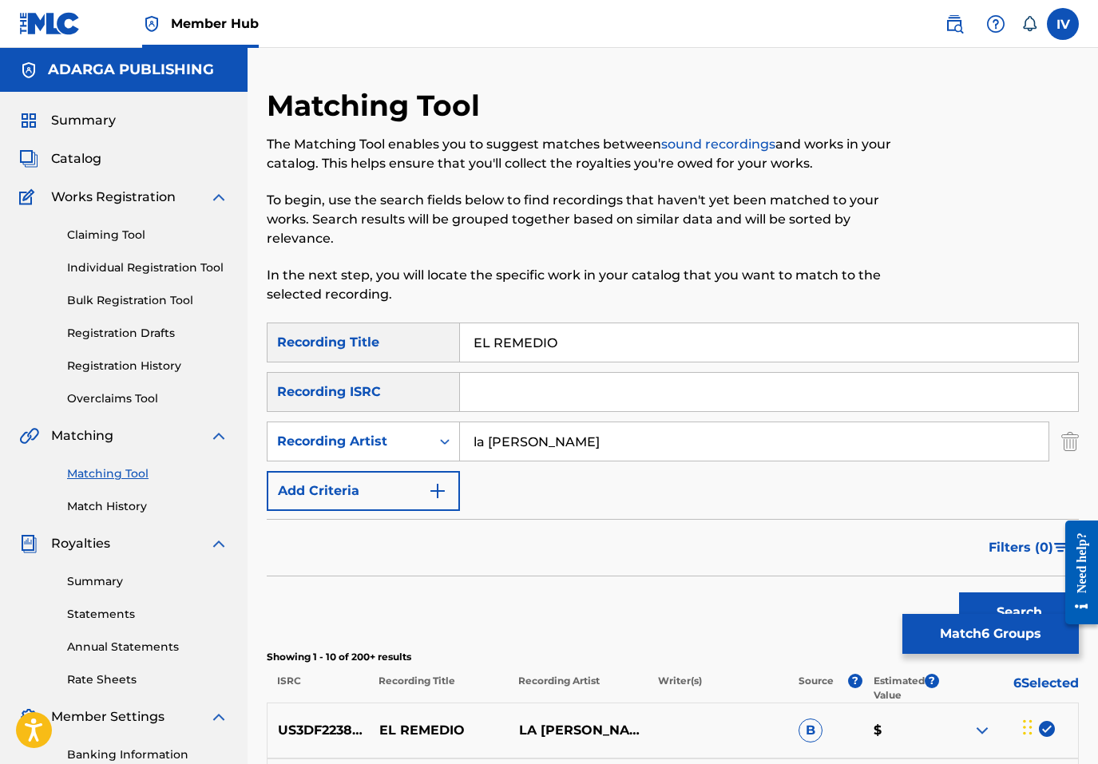
click at [537, 444] on input "la tribu de benjamin" at bounding box center [754, 441] width 588 height 38
paste input "BENJAMIN RIVERA"
type input "BENJAMIN RIVERA"
click at [959, 592] on button "Search" at bounding box center [1019, 612] width 120 height 40
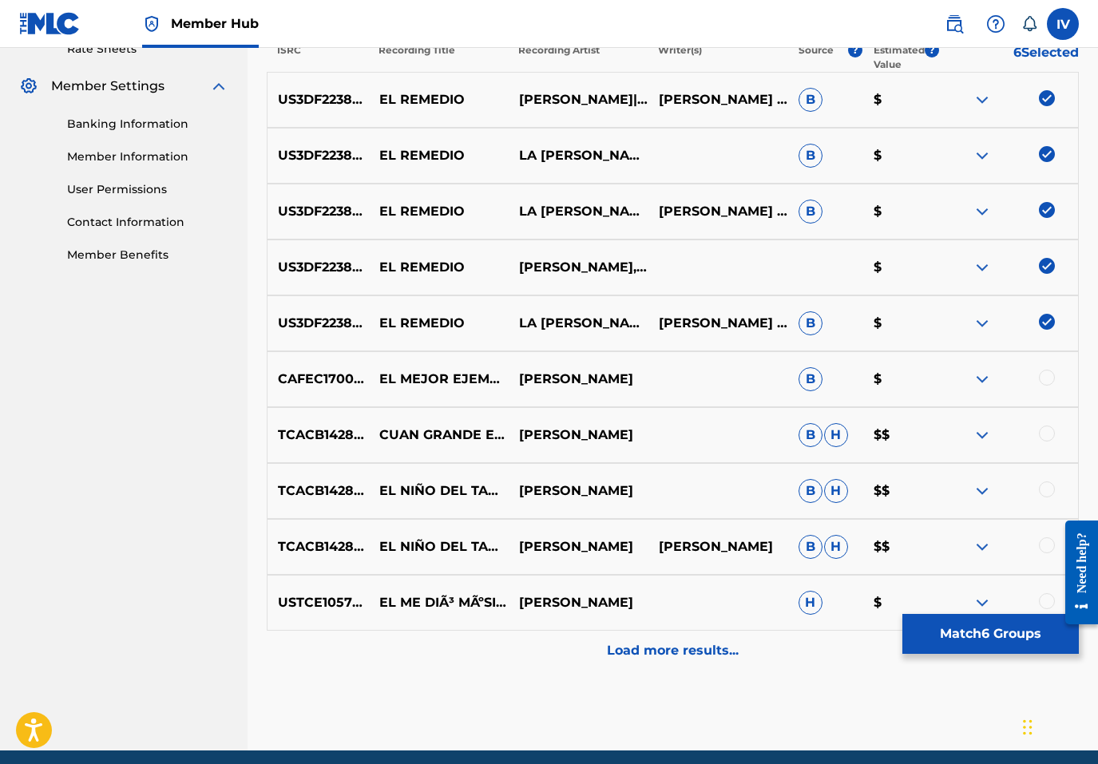
scroll to position [632, 0]
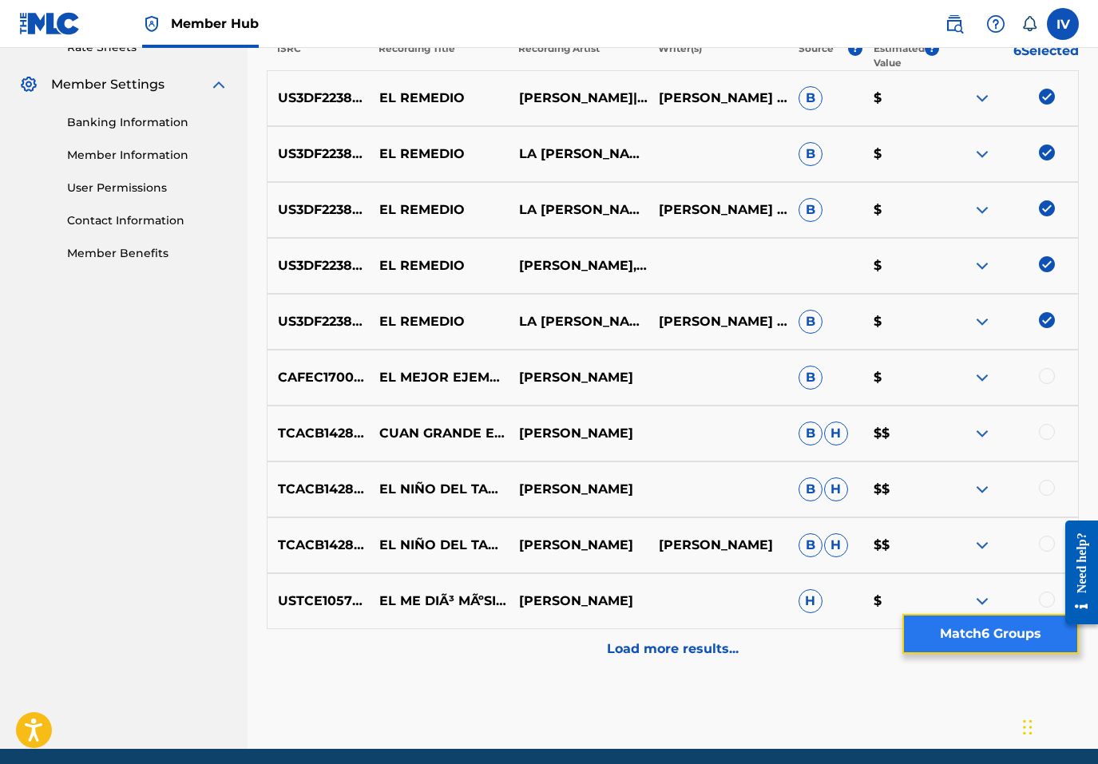
click at [957, 637] on button "Match 6 Groups" at bounding box center [990, 634] width 176 height 40
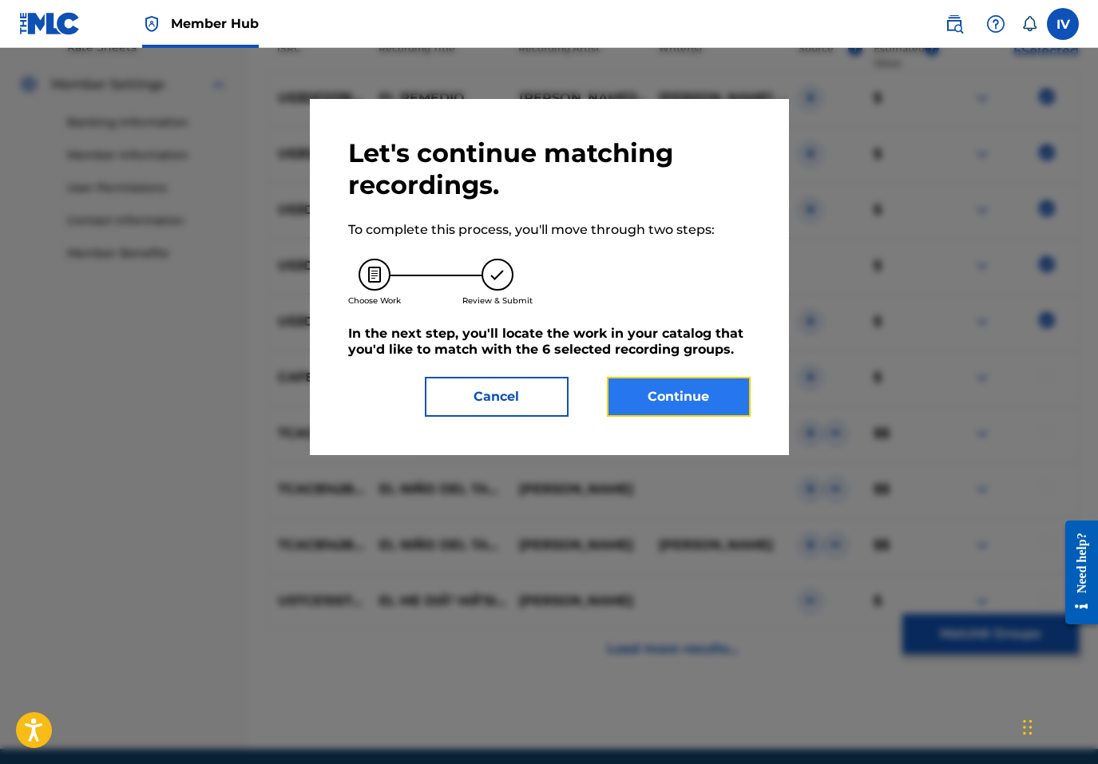
click at [668, 387] on button "Continue" at bounding box center [679, 397] width 144 height 40
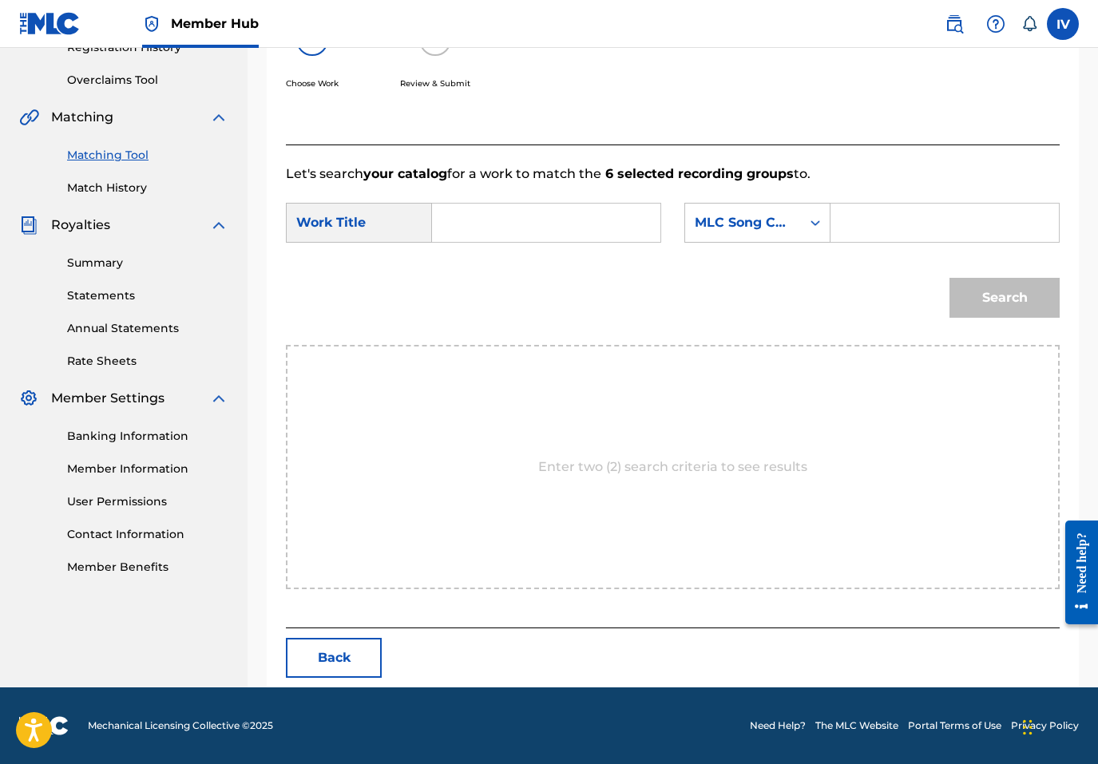
scroll to position [319, 0]
click at [569, 248] on div "SearchWithCriteria6fc7d74f-5dd0-4199-a22b-75c0f5ae5da6 Work Title SearchWithCri…" at bounding box center [673, 228] width 774 height 50
click at [564, 233] on input "Search Form" at bounding box center [546, 223] width 201 height 38
type input "el remedio"
click at [505, 275] on strong "remedio" at bounding box center [487, 277] width 56 height 15
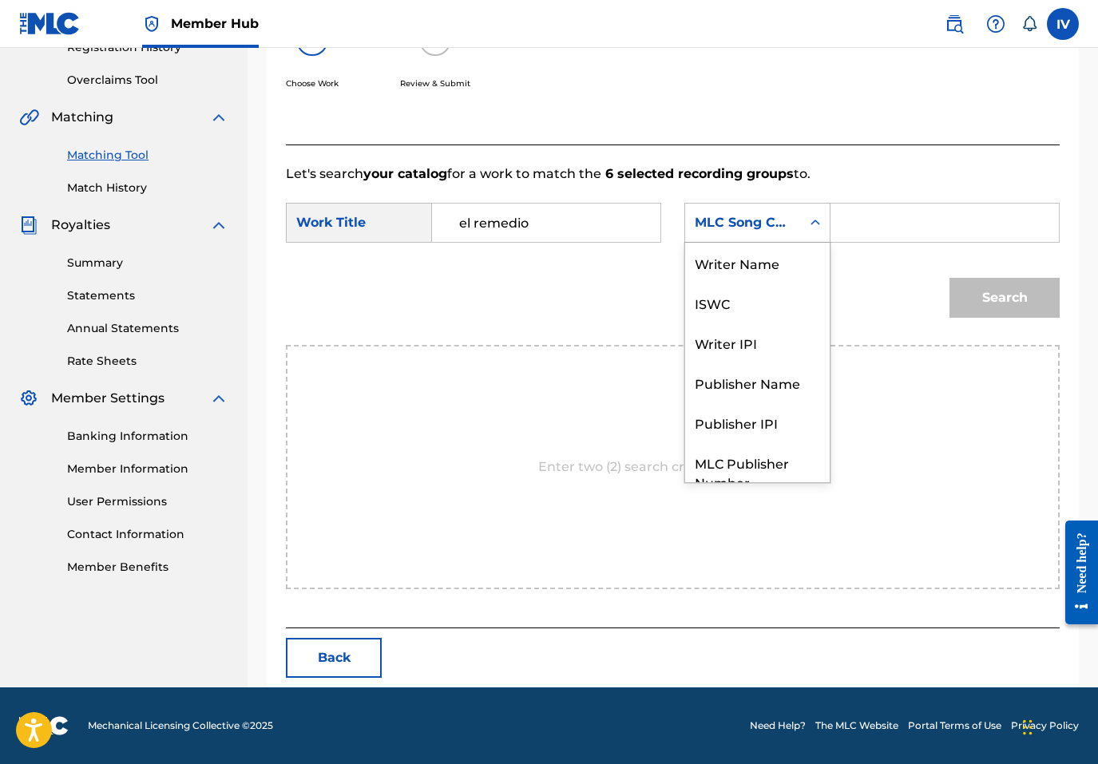
click at [755, 221] on div "MLC Song Code" at bounding box center [743, 222] width 97 height 19
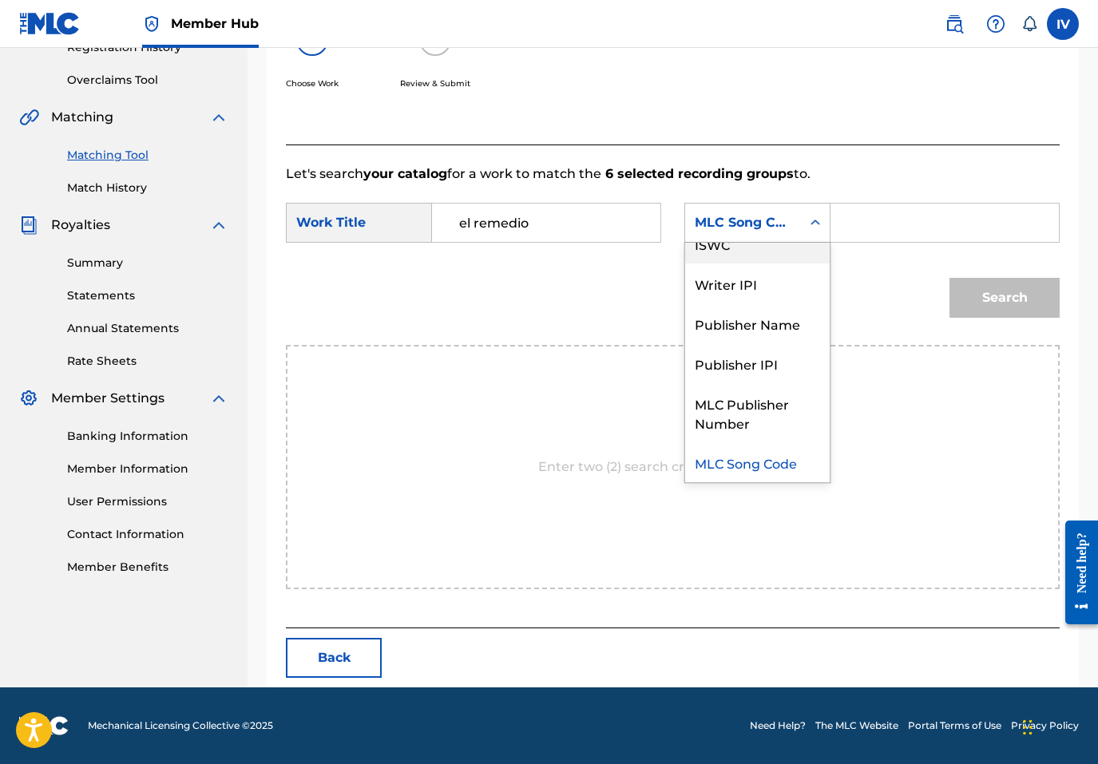
scroll to position [0, 0]
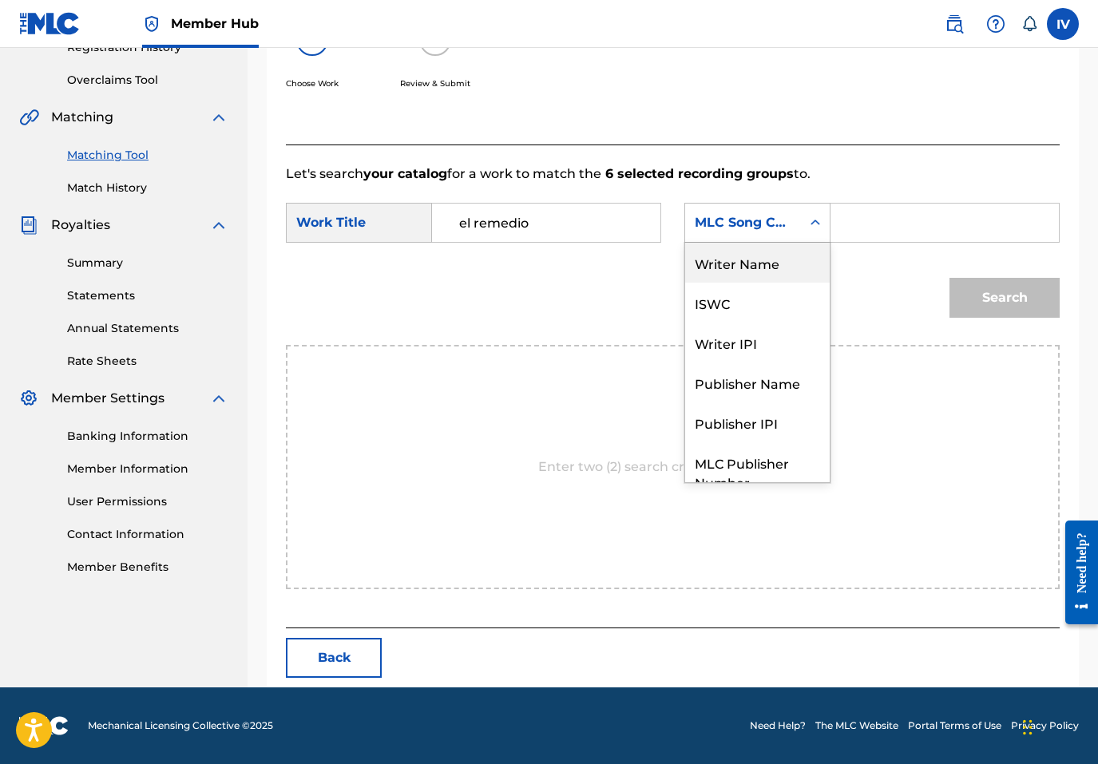
click at [755, 257] on div "Writer Name" at bounding box center [757, 263] width 145 height 40
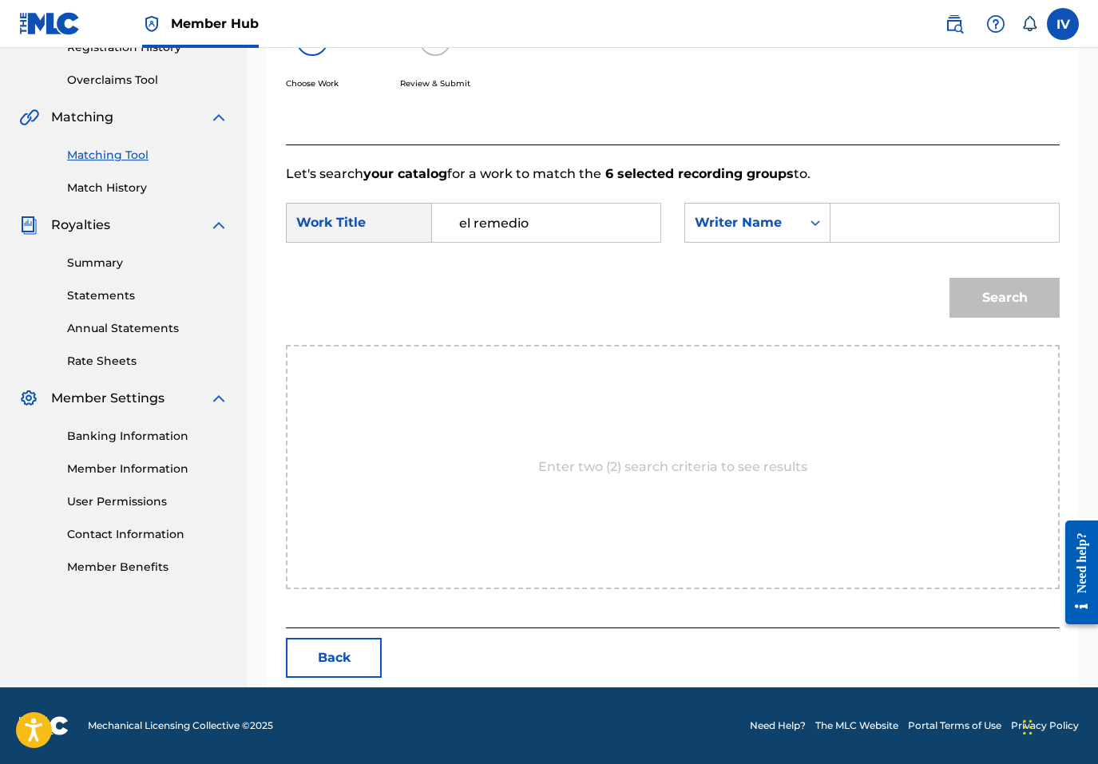
click at [860, 218] on input "Search Form" at bounding box center [944, 223] width 201 height 38
type input "rivera"
click at [949, 278] on button "Search" at bounding box center [1004, 298] width 110 height 40
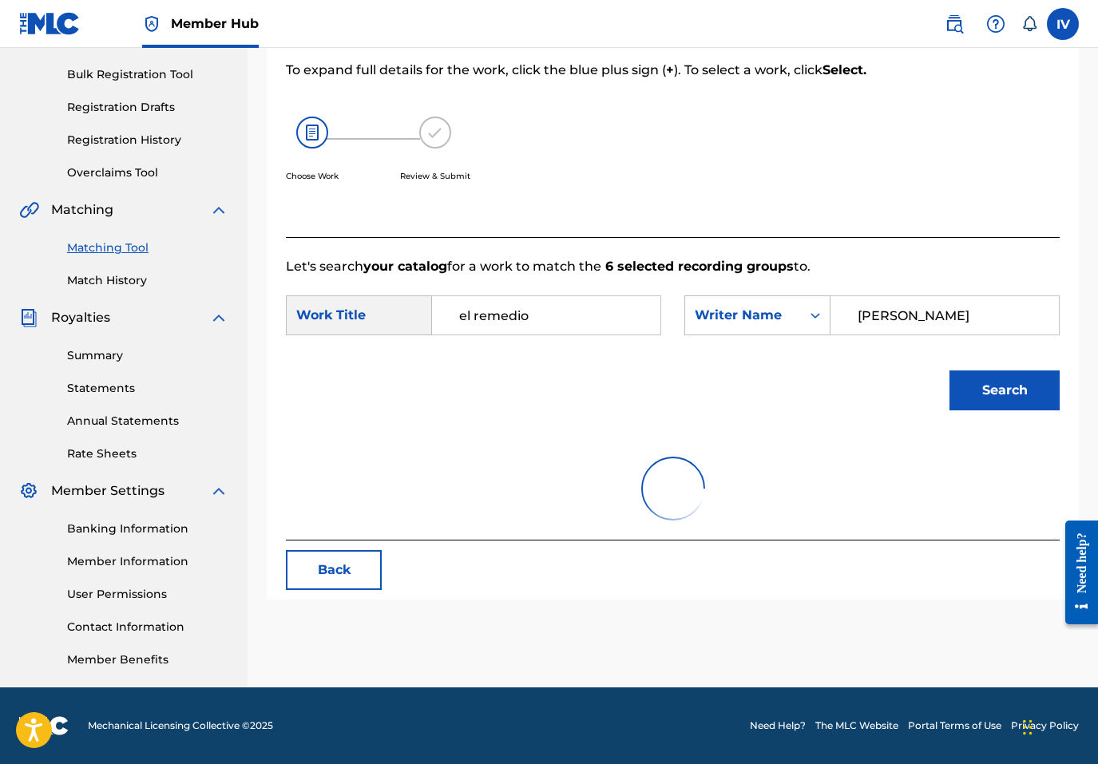
scroll to position [319, 0]
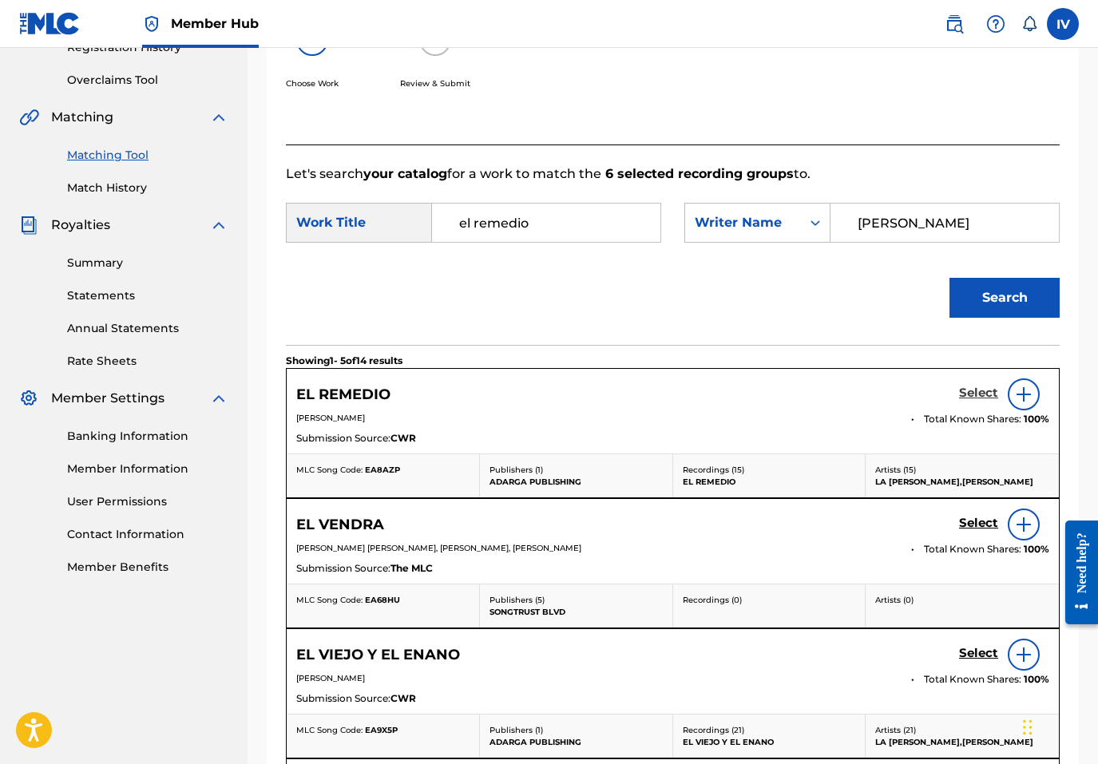
click at [973, 395] on h5 "Select" at bounding box center [978, 393] width 39 height 15
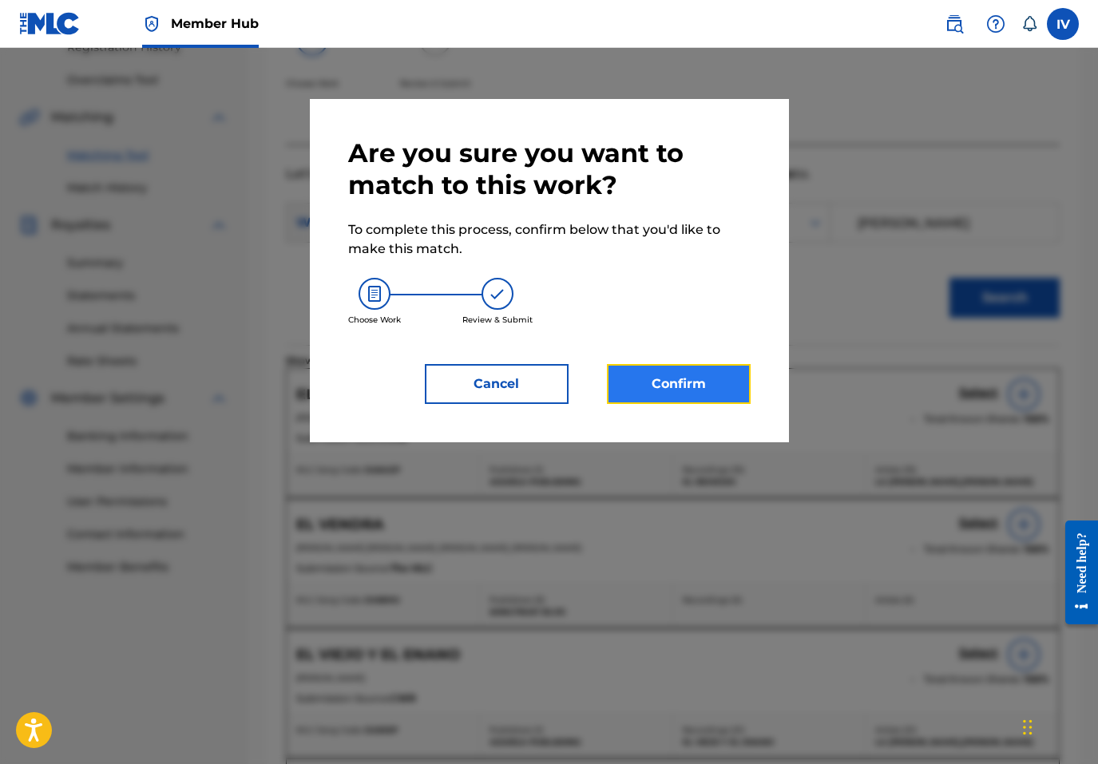
click at [644, 387] on button "Confirm" at bounding box center [679, 384] width 144 height 40
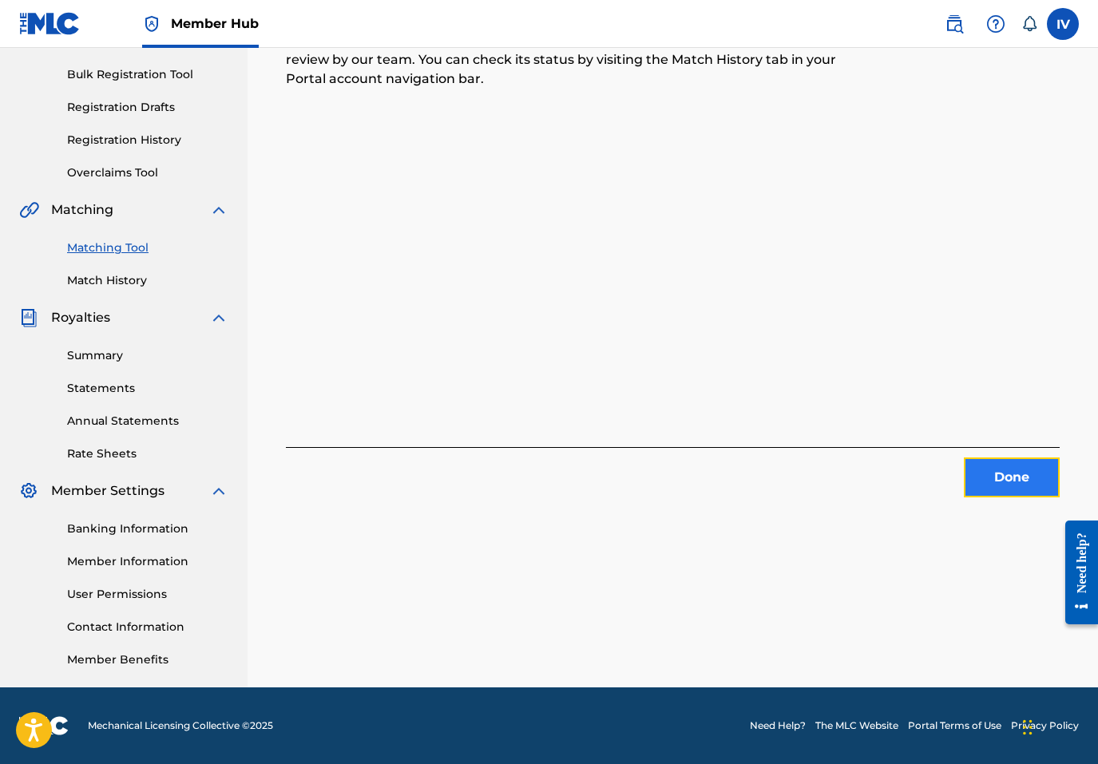
click at [1015, 489] on button "Done" at bounding box center [1012, 478] width 96 height 40
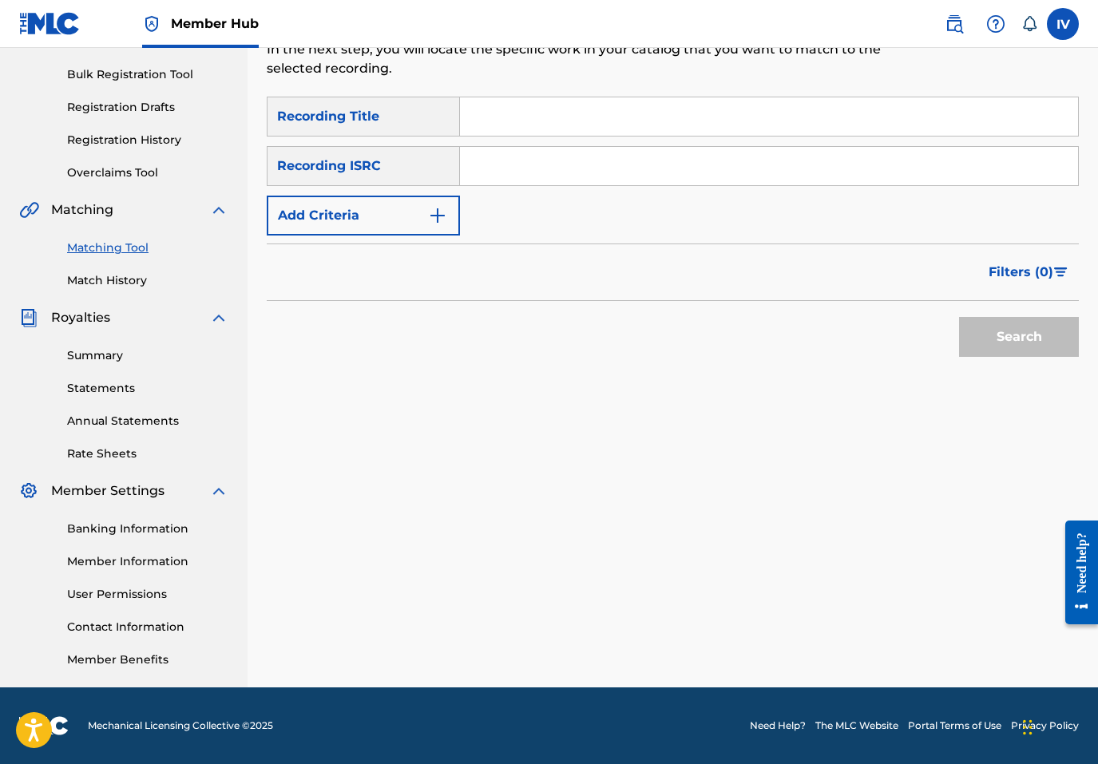
click at [573, 169] on input "Search Form" at bounding box center [769, 166] width 618 height 38
paste input "TCACB1428982"
click at [959, 317] on button "Search" at bounding box center [1019, 337] width 120 height 40
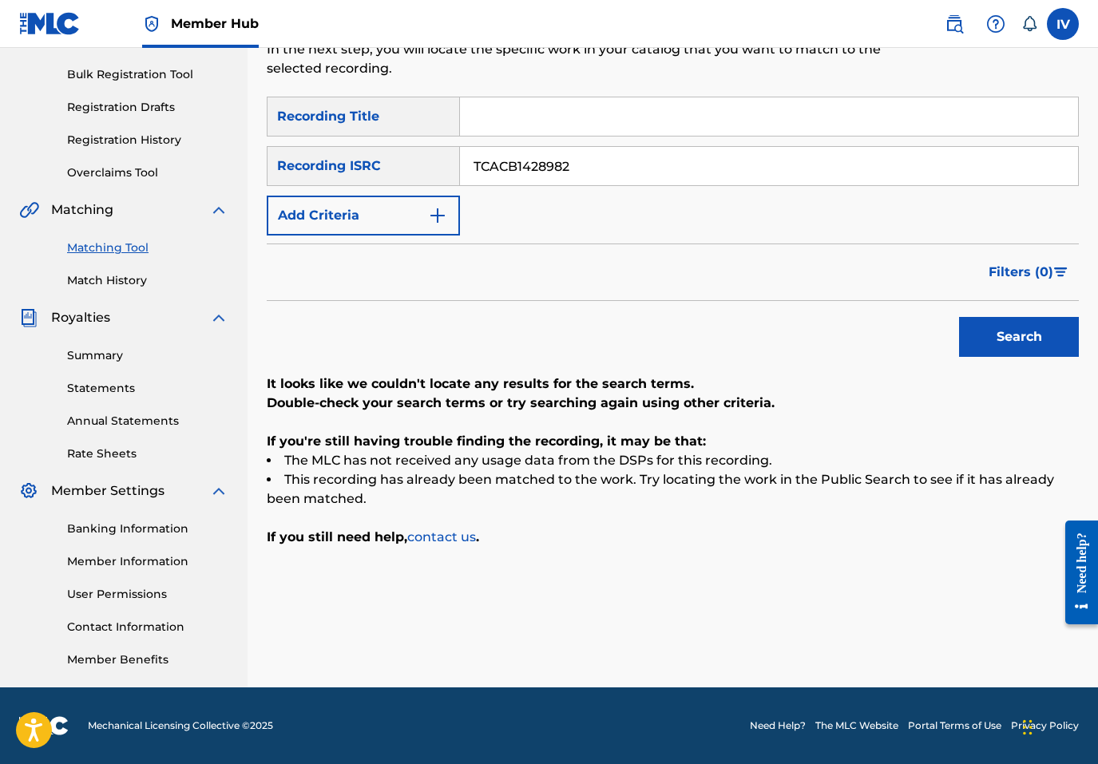
paste input "CAFEC1700057"
type input "CAFEC1700057"
click at [959, 317] on button "Search" at bounding box center [1019, 337] width 120 height 40
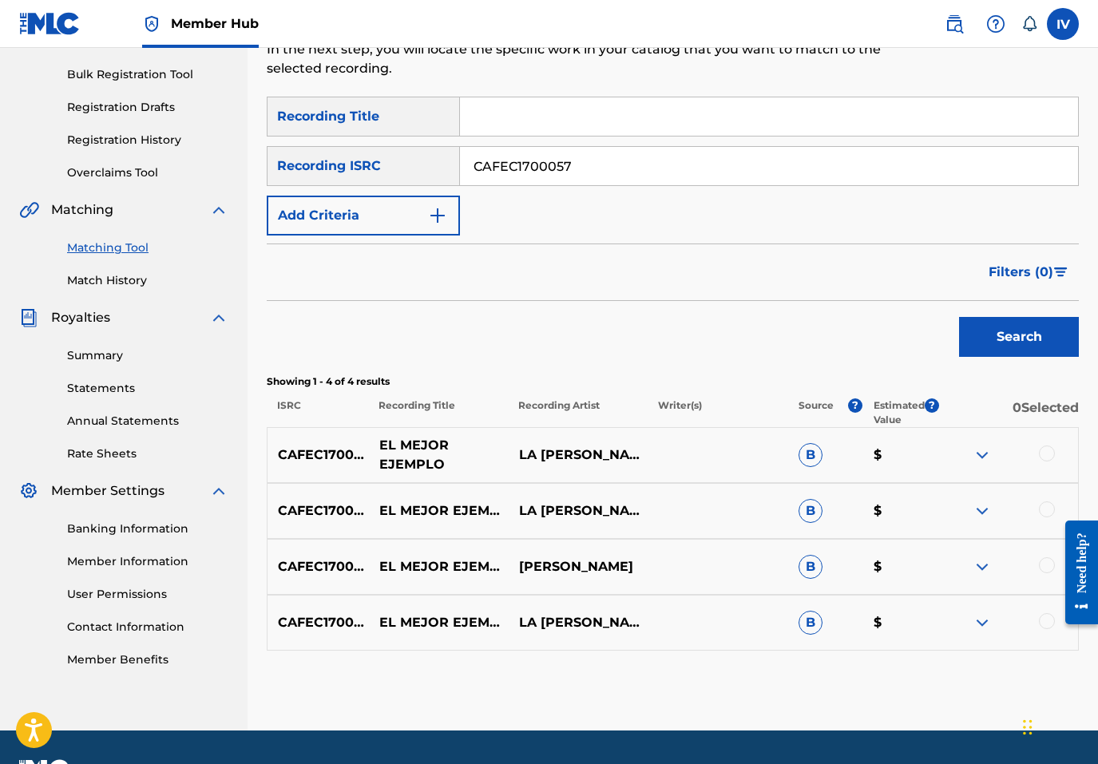
click at [378, 450] on p "EL MEJOR EJEMPLO" at bounding box center [439, 455] width 140 height 38
copy p "EL MEJOR EJEMPLO"
click at [516, 125] on input "Search Form" at bounding box center [769, 116] width 618 height 38
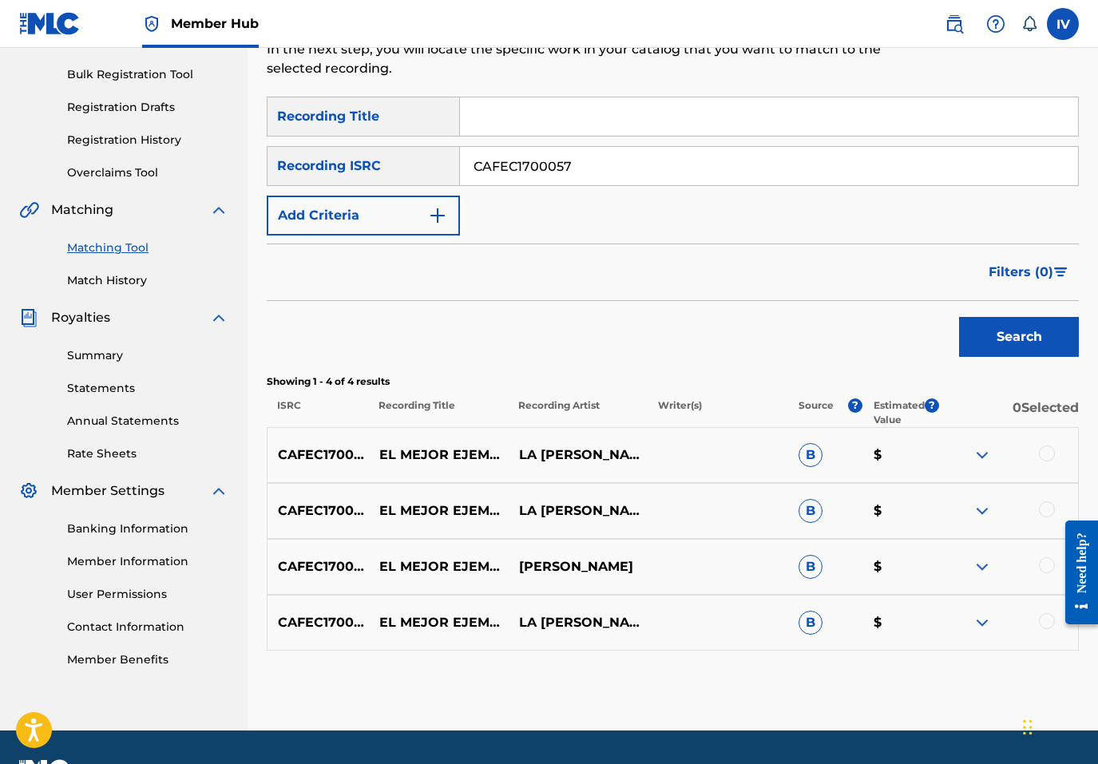
paste input "EL MEJOR EJEMPLO"
type input "EL MEJOR EJEMPLO"
click at [557, 569] on p "BENJAMIN RIVERA" at bounding box center [579, 566] width 140 height 19
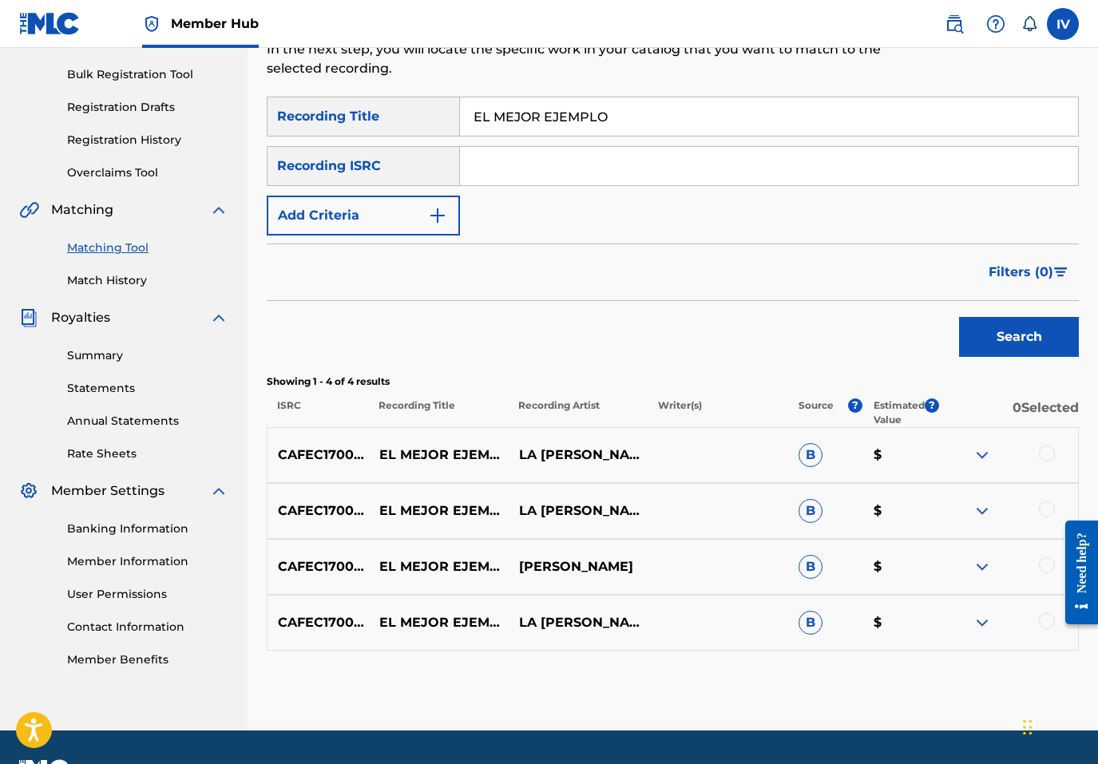
click at [1054, 450] on div at bounding box center [1008, 455] width 140 height 19
click at [1050, 452] on div at bounding box center [1047, 454] width 16 height 16
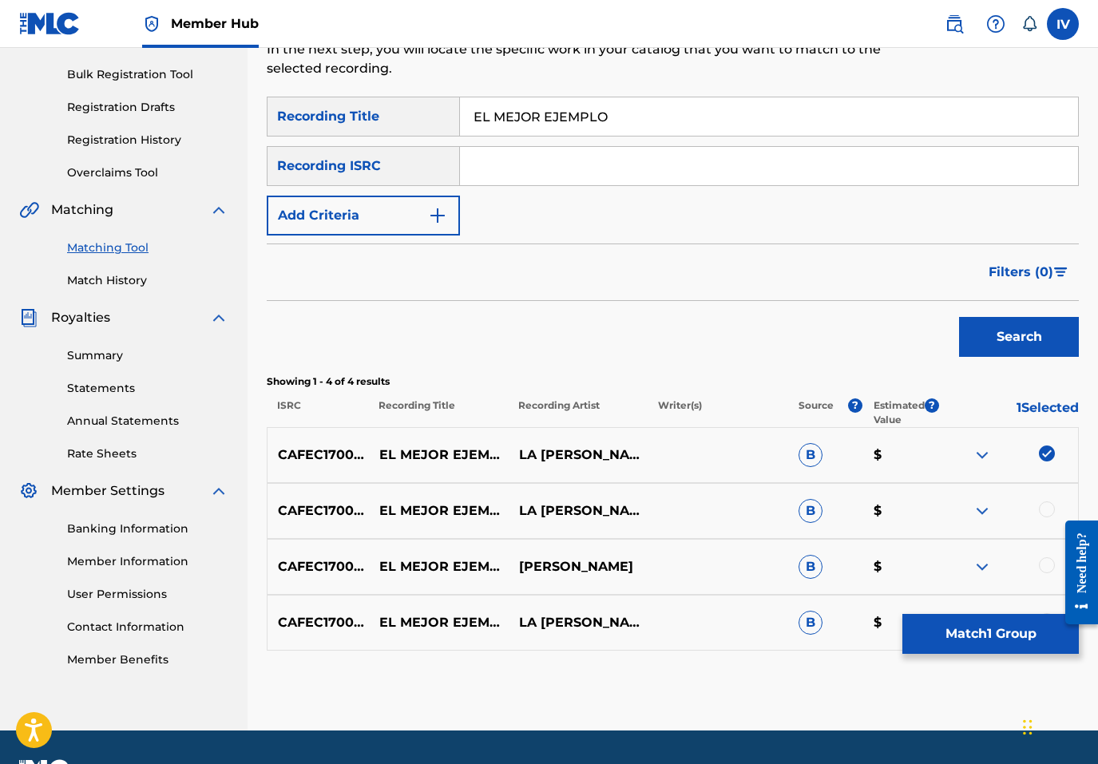
click at [1048, 509] on div at bounding box center [1047, 509] width 16 height 16
click at [1048, 573] on div at bounding box center [1008, 566] width 140 height 19
click at [1044, 565] on div at bounding box center [1047, 565] width 16 height 16
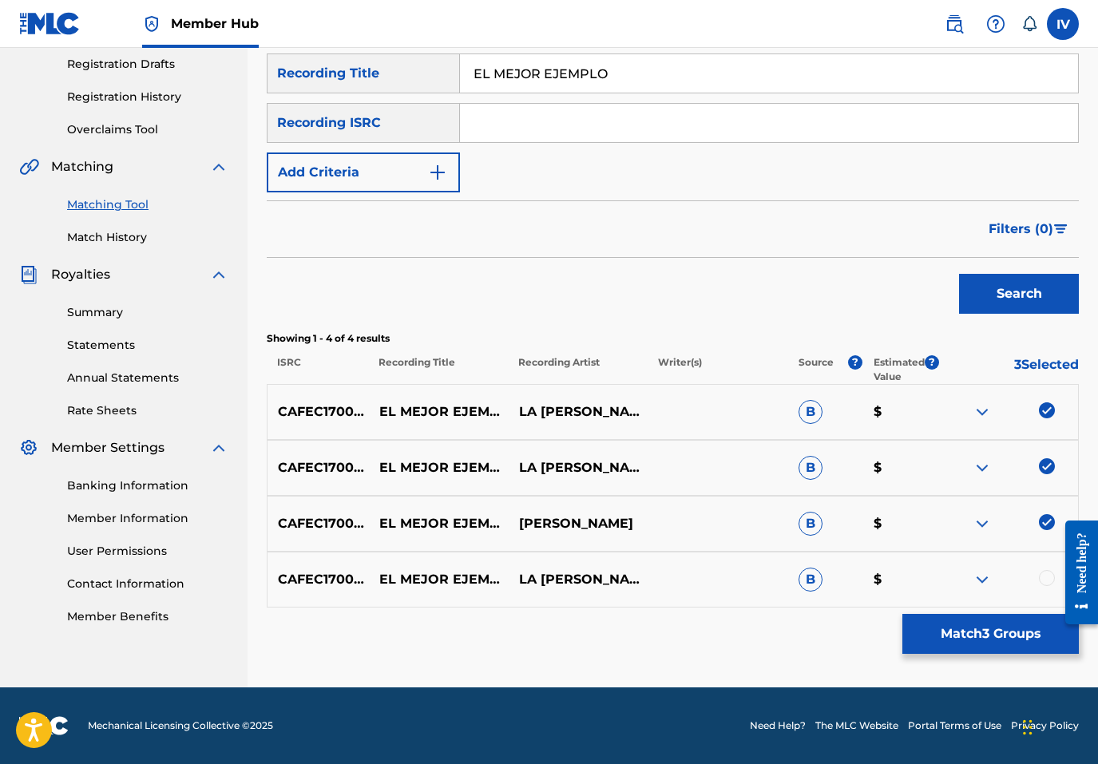
click at [1047, 579] on div at bounding box center [1047, 578] width 16 height 16
click at [316, 164] on button "Add Criteria" at bounding box center [363, 173] width 193 height 40
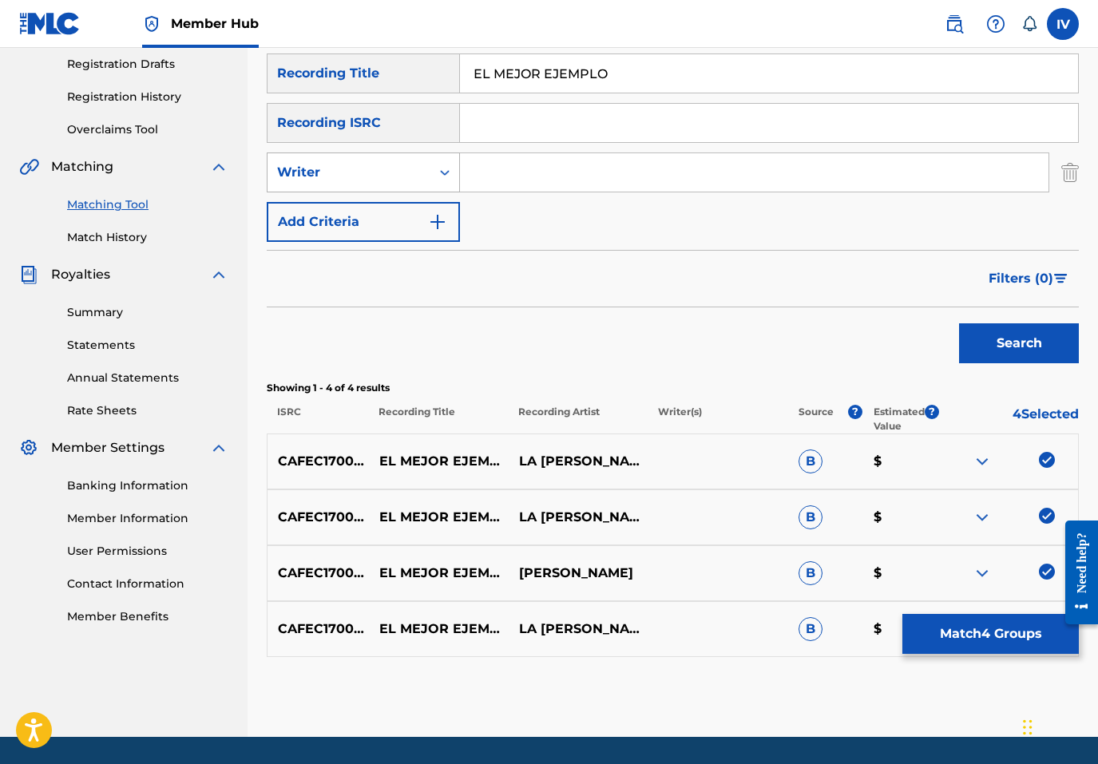
click at [412, 176] on div "Writer" at bounding box center [349, 172] width 144 height 19
click at [390, 204] on div "Recording Artist" at bounding box center [363, 212] width 192 height 40
click at [503, 179] on input "Search Form" at bounding box center [754, 172] width 588 height 38
paste input "BENJAMIN RIVERA"
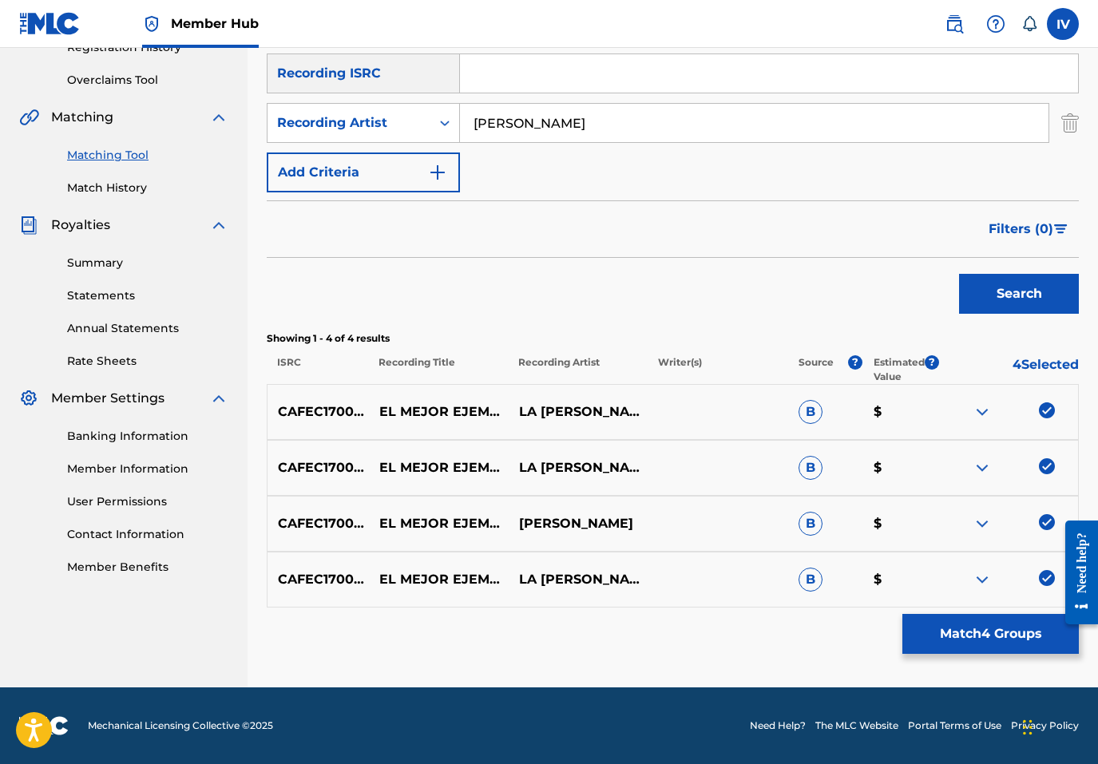
click at [959, 274] on button "Search" at bounding box center [1019, 294] width 120 height 40
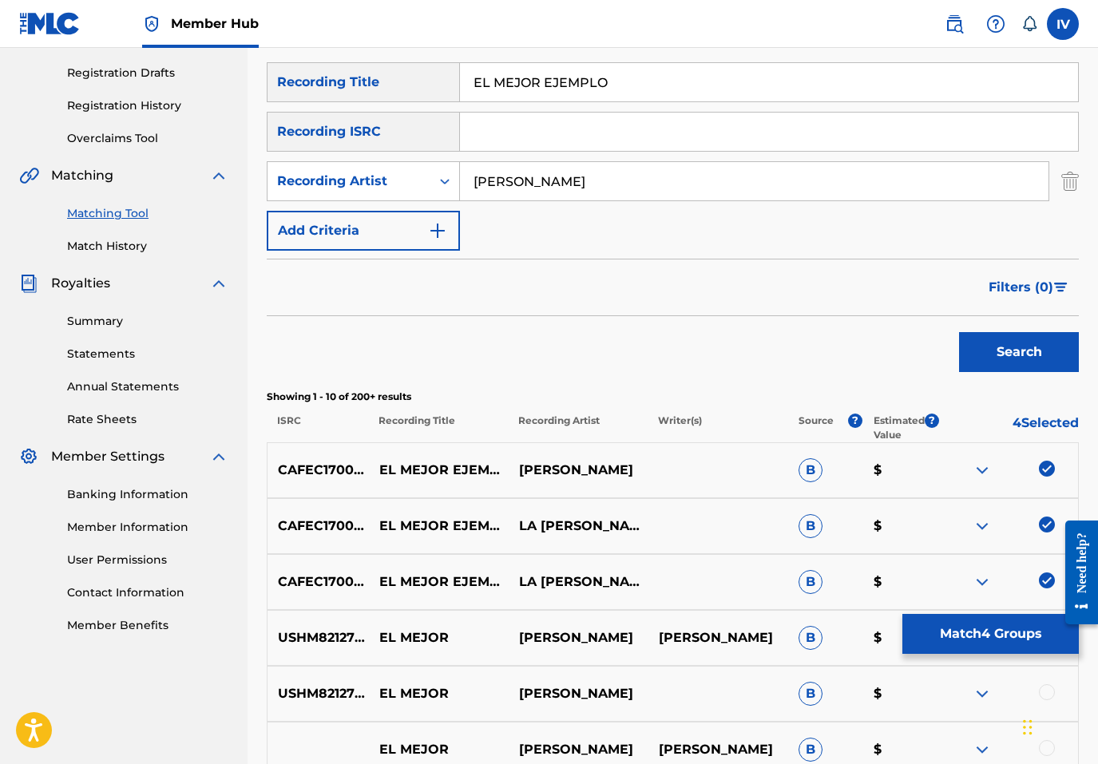
scroll to position [144, 0]
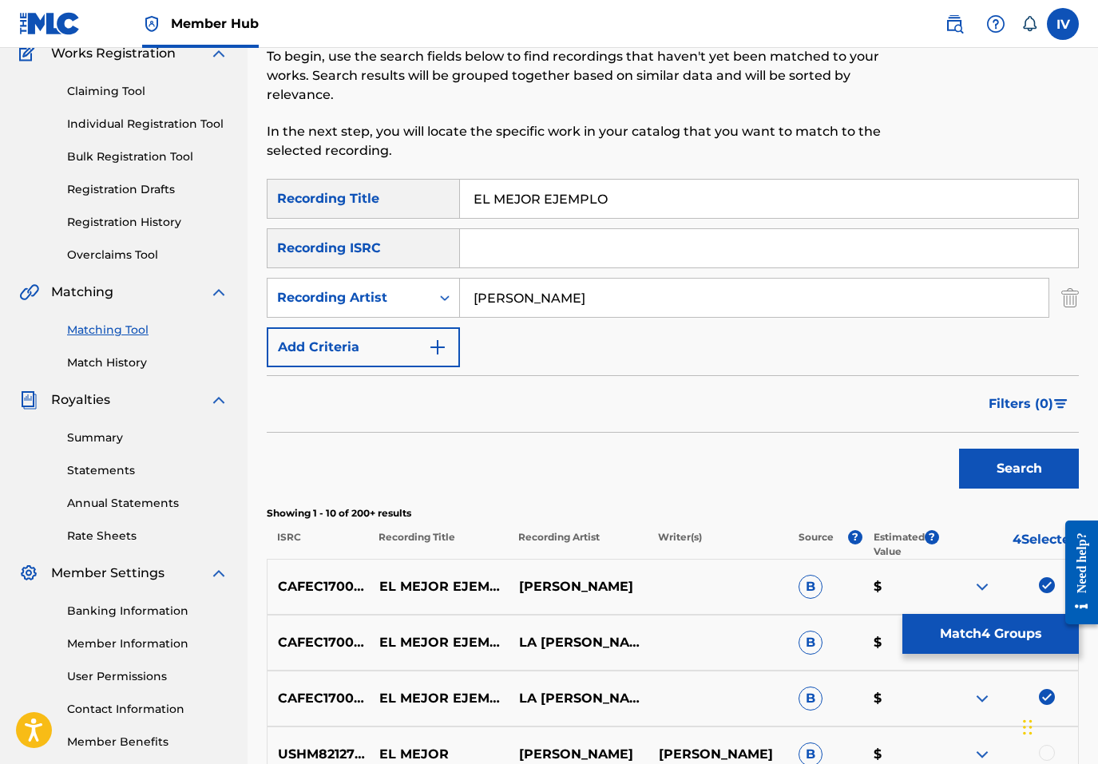
click at [580, 298] on input "BENJAMIN RIVERA" at bounding box center [754, 298] width 588 height 38
type input "la tribu"
click at [959, 449] on button "Search" at bounding box center [1019, 469] width 120 height 40
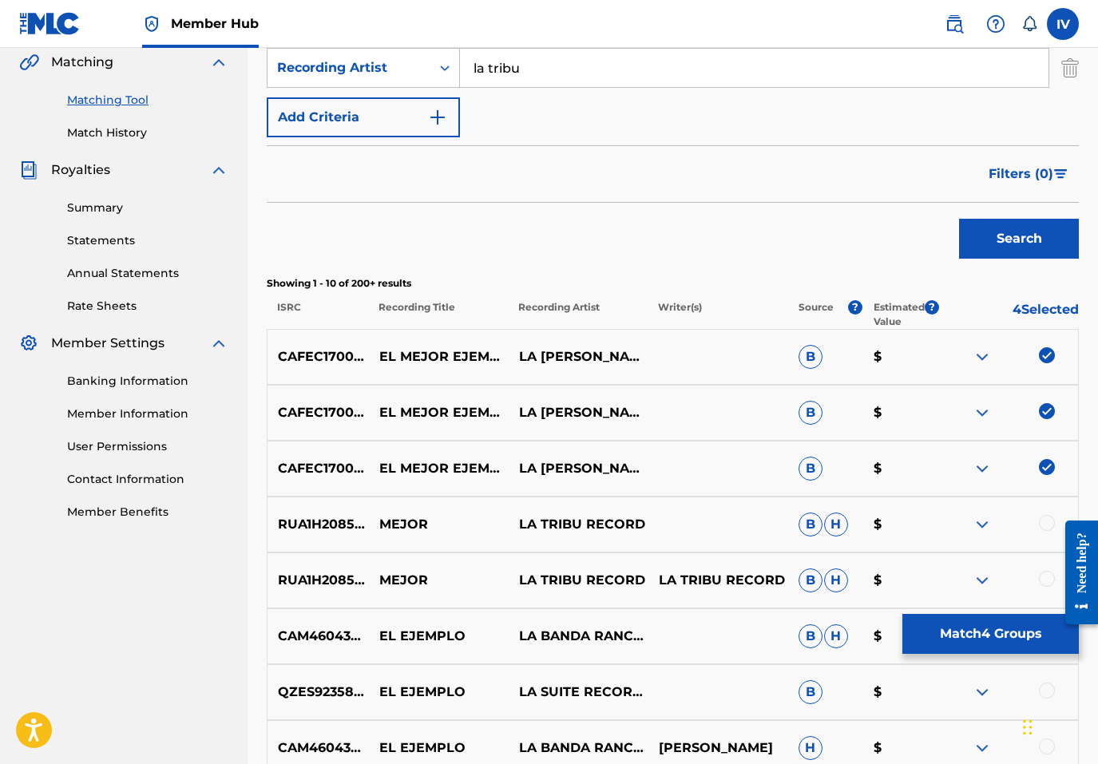
scroll to position [482, 0]
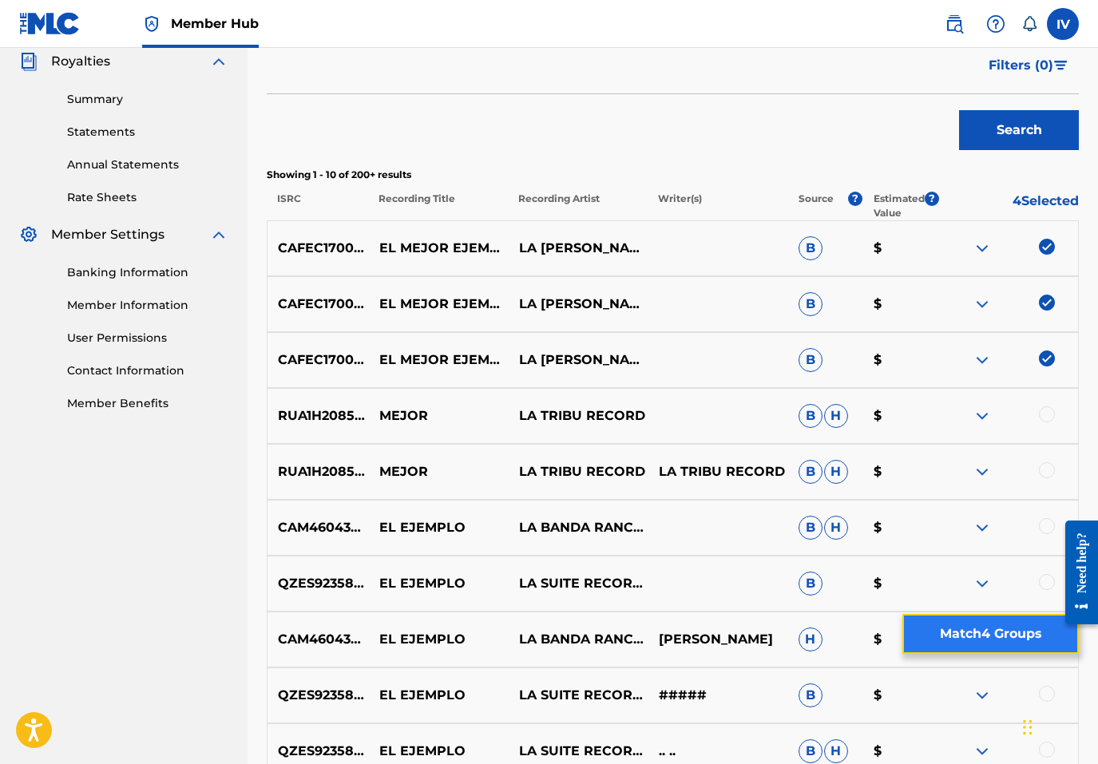
click at [965, 634] on button "Match 4 Groups" at bounding box center [990, 634] width 176 height 40
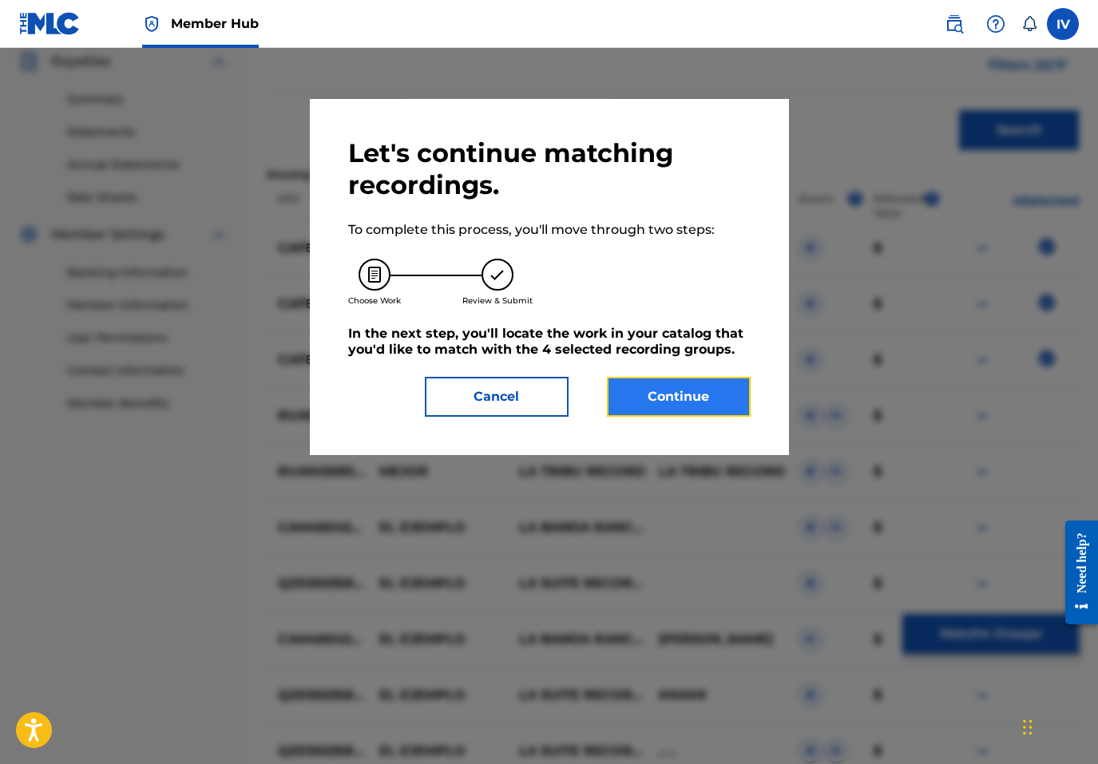
click at [680, 390] on button "Continue" at bounding box center [679, 397] width 144 height 40
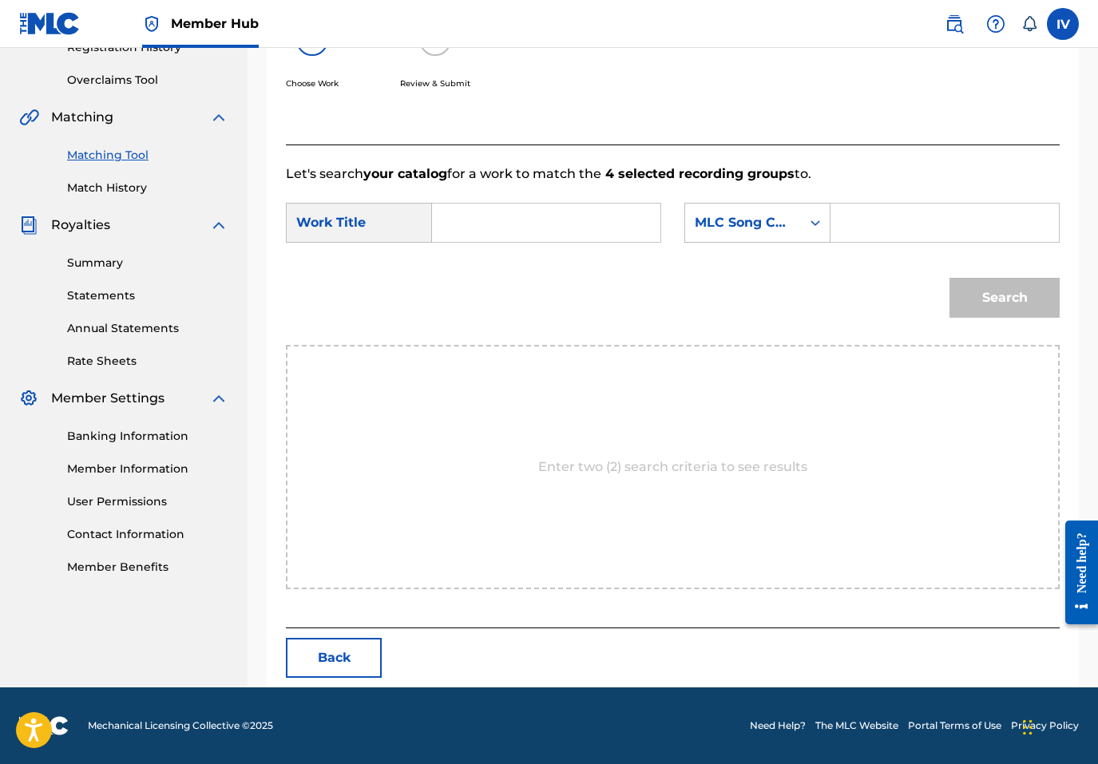
click at [507, 224] on input "Search Form" at bounding box center [546, 223] width 201 height 38
paste input "BENJAMIN RIVERA"
click at [465, 296] on strong "ej" at bounding box center [465, 296] width 12 height 15
type input "el mejor ejemplo"
click at [850, 203] on div "Search Form" at bounding box center [944, 223] width 229 height 40
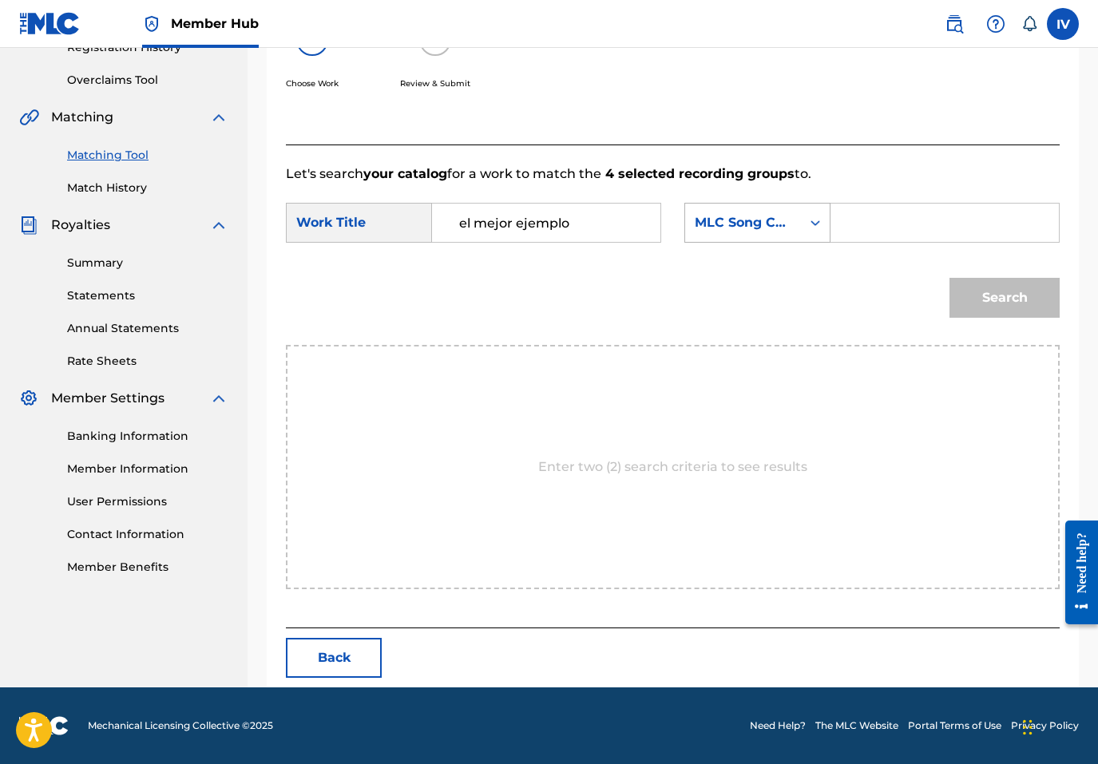
click at [783, 221] on div "MLC Song Code" at bounding box center [743, 222] width 97 height 19
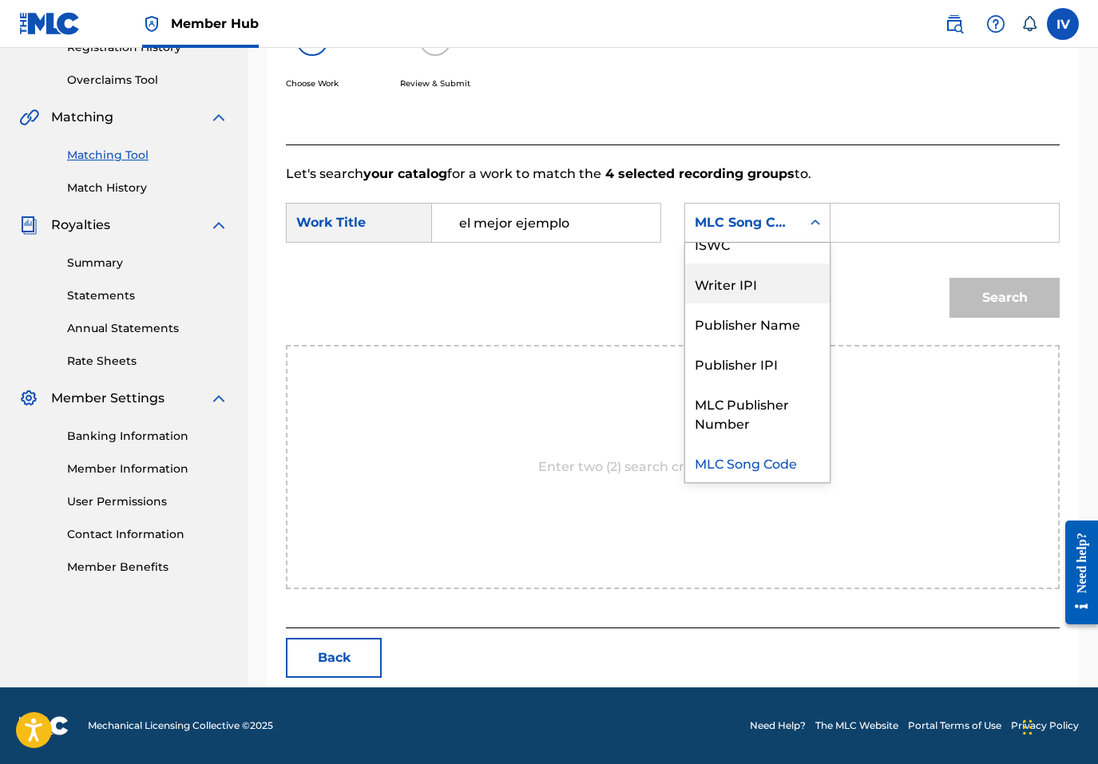
scroll to position [0, 0]
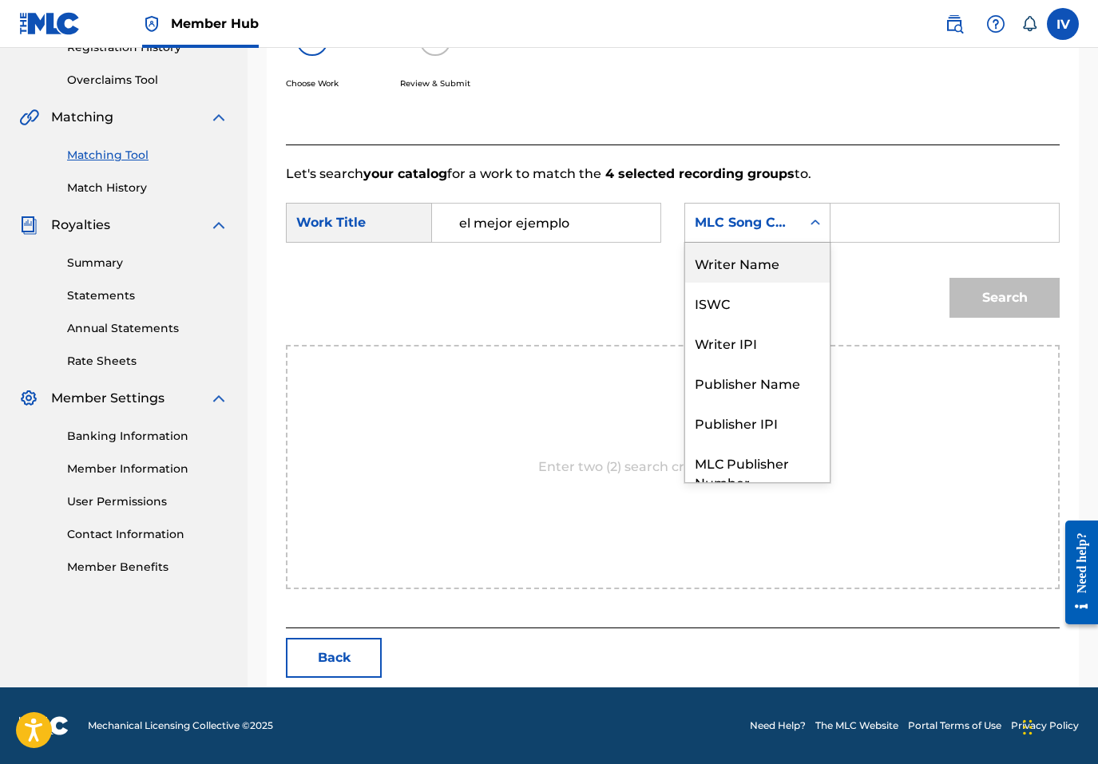
click at [739, 267] on div "Writer Name" at bounding box center [757, 263] width 145 height 40
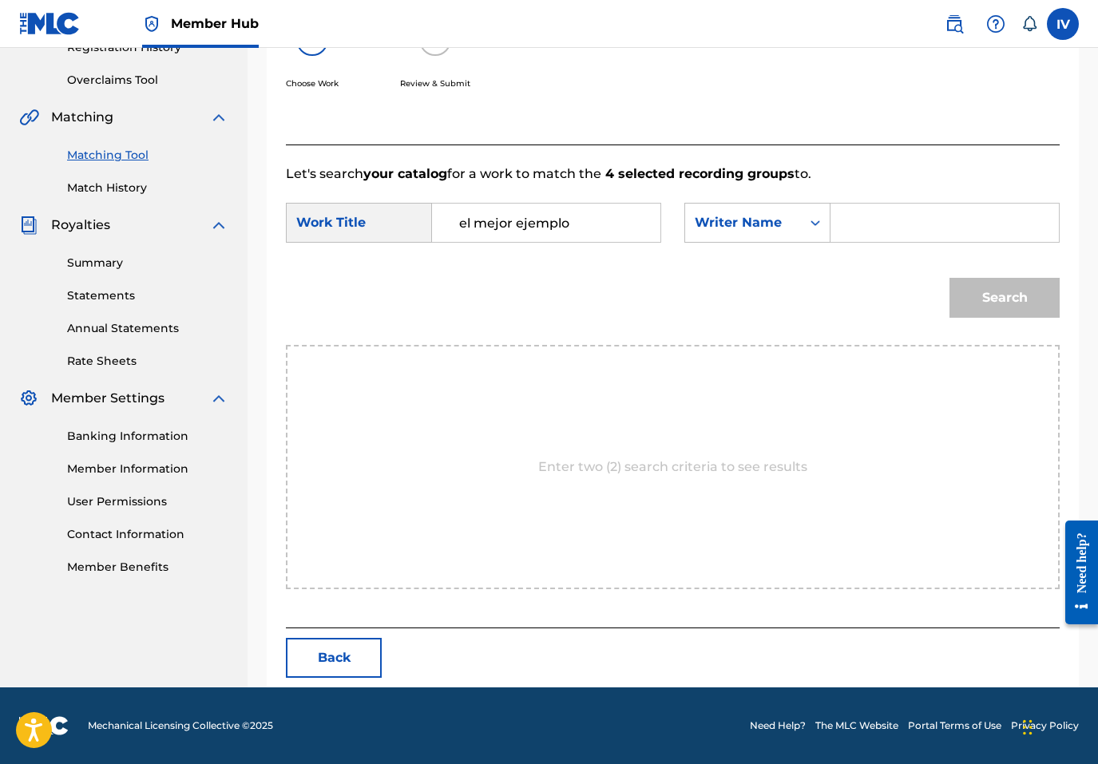
click at [894, 212] on input "Search Form" at bounding box center [944, 223] width 201 height 38
type input "rivera"
click at [949, 278] on button "Search" at bounding box center [1004, 298] width 110 height 40
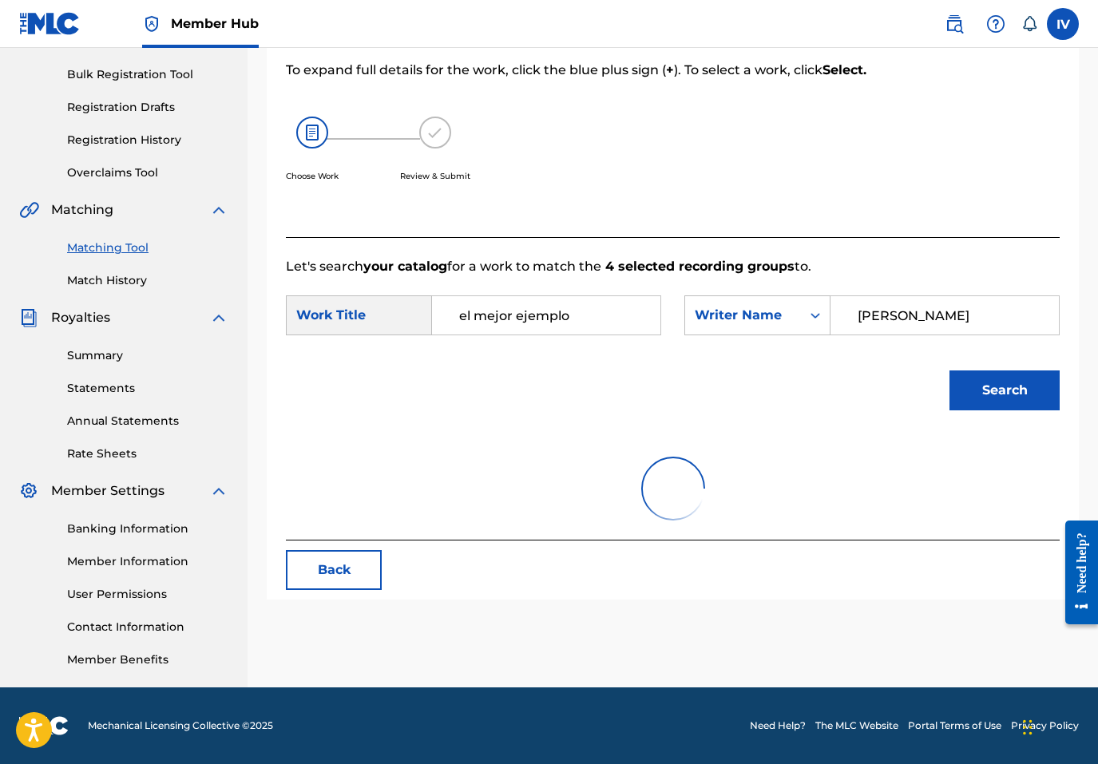
scroll to position [319, 0]
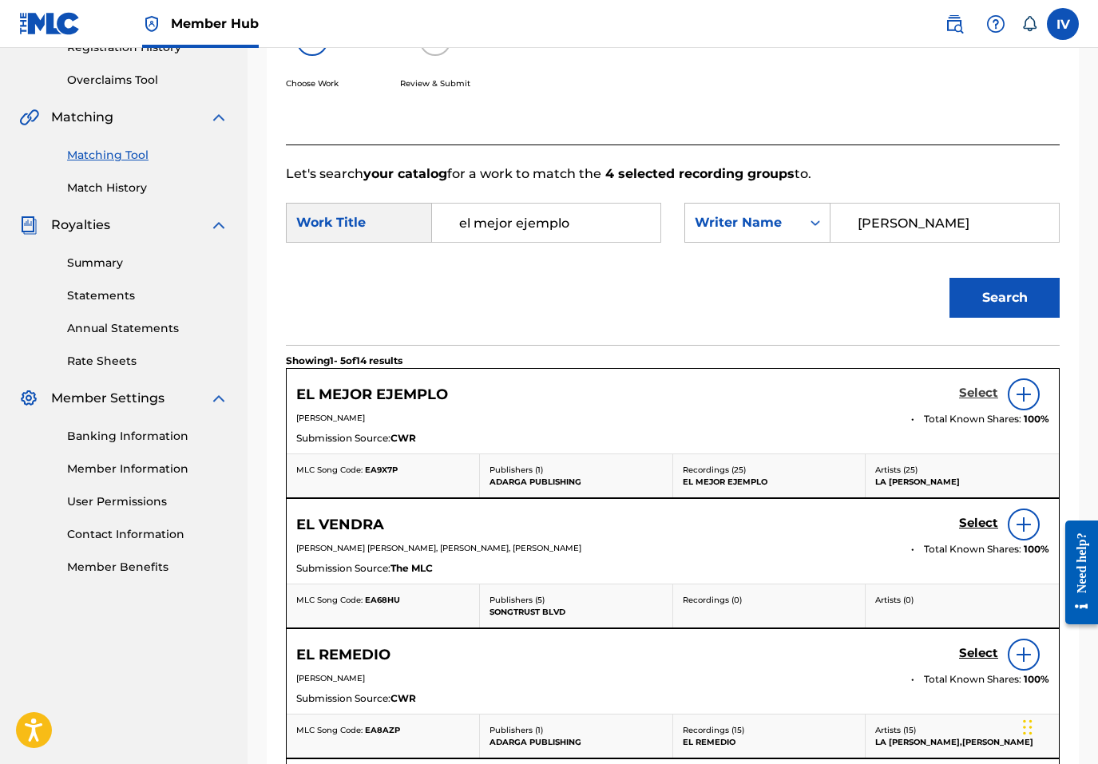
click at [969, 394] on h5 "Select" at bounding box center [978, 393] width 39 height 15
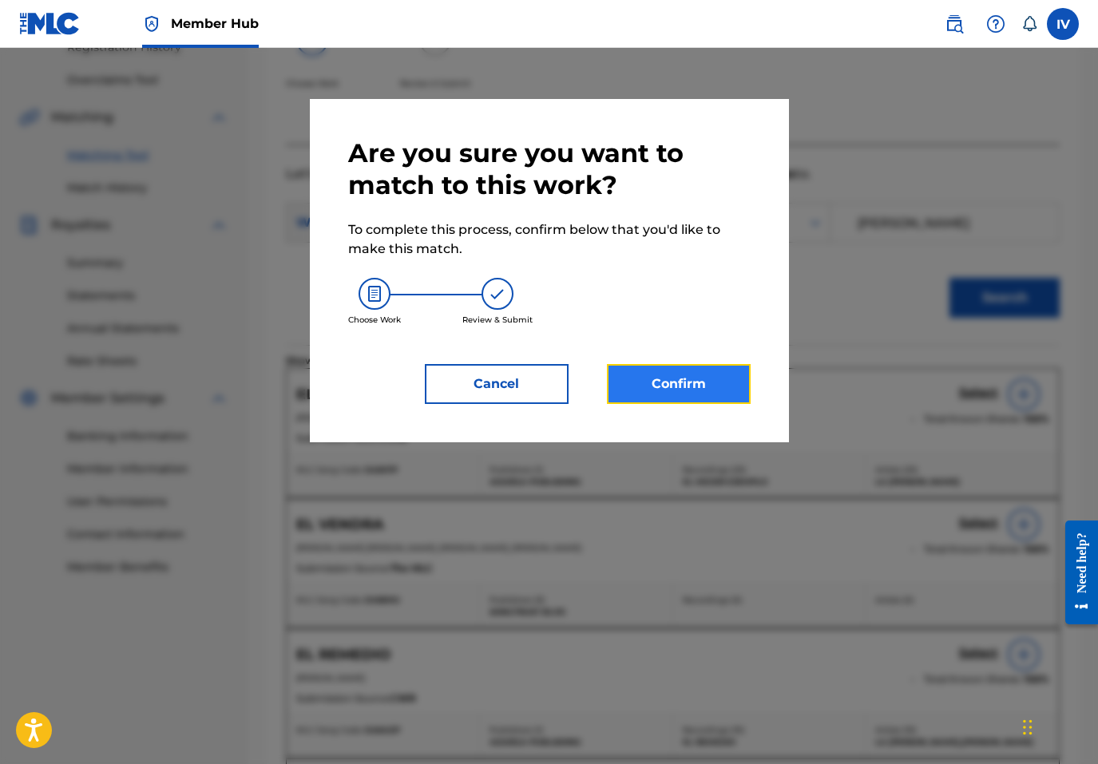
click at [694, 374] on button "Confirm" at bounding box center [679, 384] width 144 height 40
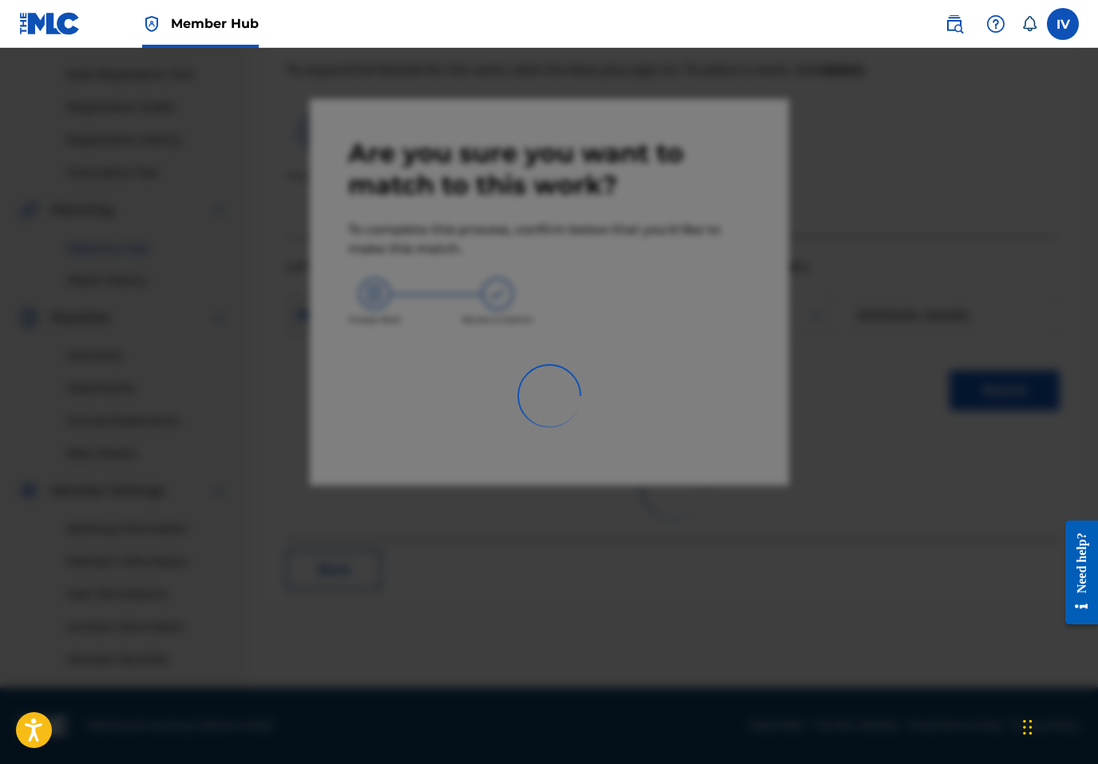
scroll to position [226, 0]
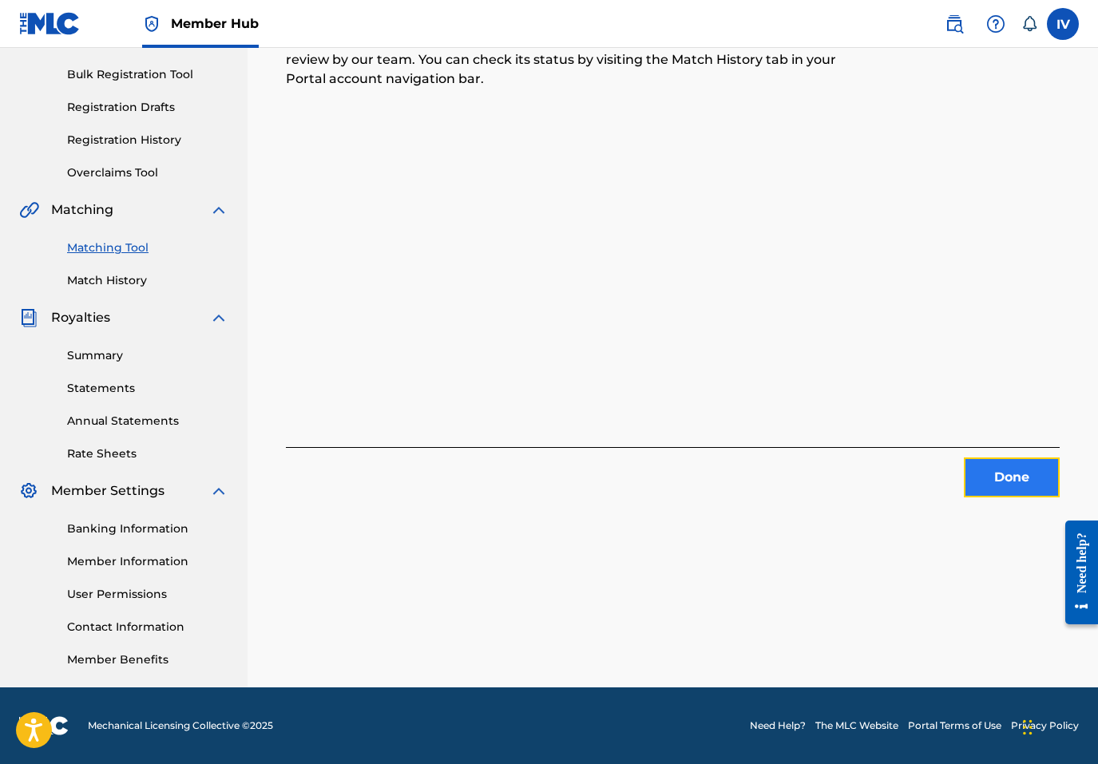
click at [1007, 481] on button "Done" at bounding box center [1012, 478] width 96 height 40
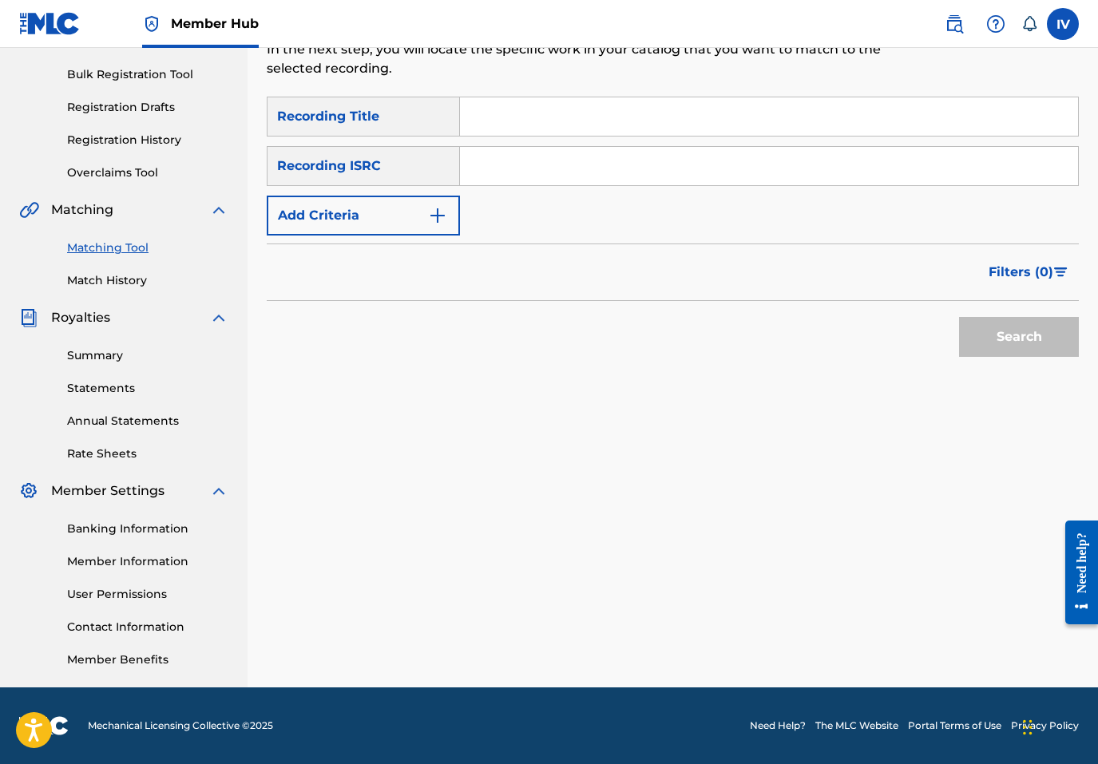
click at [540, 173] on input "Search Form" at bounding box center [769, 166] width 618 height 38
paste input "TCACB1428988"
click at [959, 317] on button "Search" at bounding box center [1019, 337] width 120 height 40
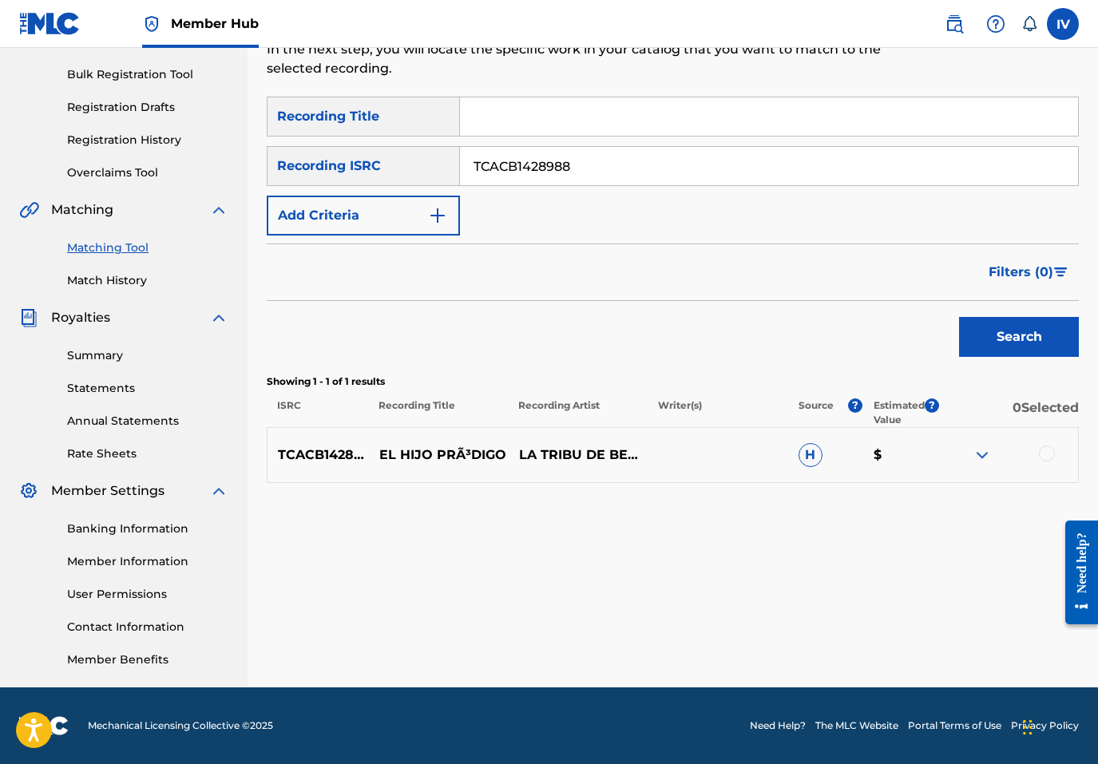
click at [1041, 465] on div "TCACB1428988 EL HIJO PRÃ³DIGO LA TRIBU DE BENJAMÃ­N H $" at bounding box center [673, 455] width 812 height 56
click at [1041, 461] on div at bounding box center [1008, 455] width 140 height 19
click at [1043, 458] on div at bounding box center [1047, 454] width 16 height 16
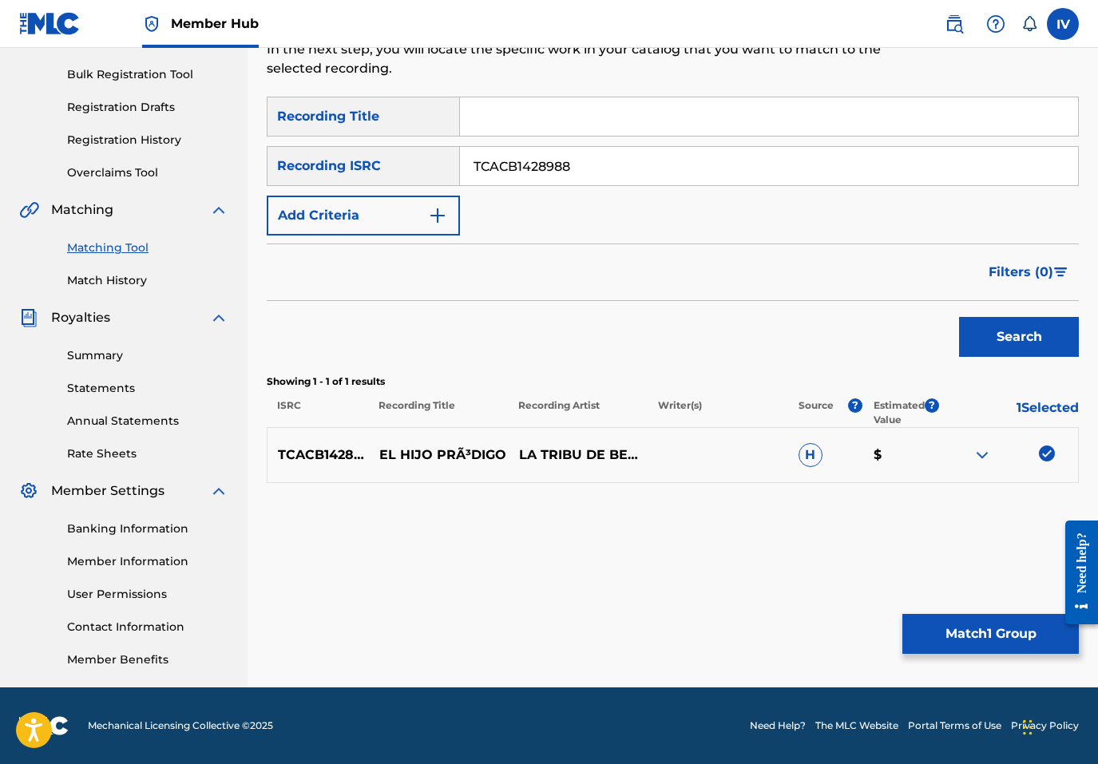
click at [633, 163] on input "TCACB1428988" at bounding box center [769, 166] width 618 height 38
paste input "US3DF2239666"
click at [959, 317] on button "Search" at bounding box center [1019, 337] width 120 height 40
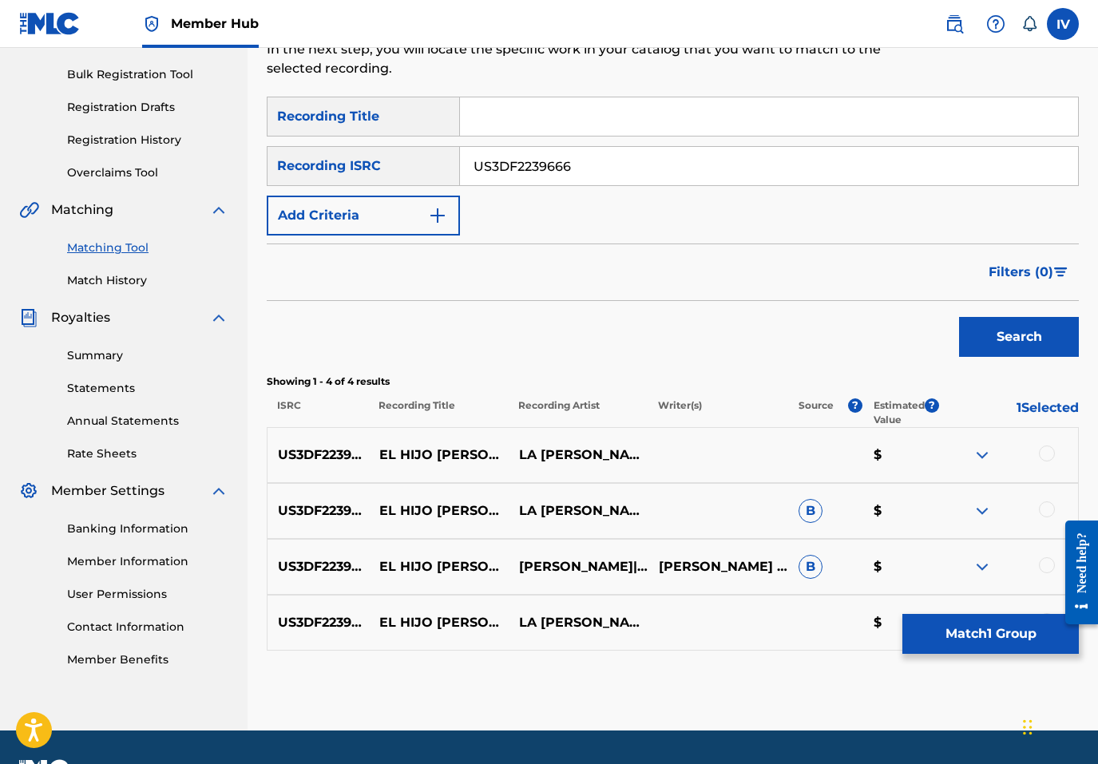
click at [1041, 450] on div at bounding box center [1047, 454] width 16 height 16
click at [1047, 513] on div at bounding box center [1047, 509] width 16 height 16
click at [1048, 565] on div at bounding box center [1047, 565] width 16 height 16
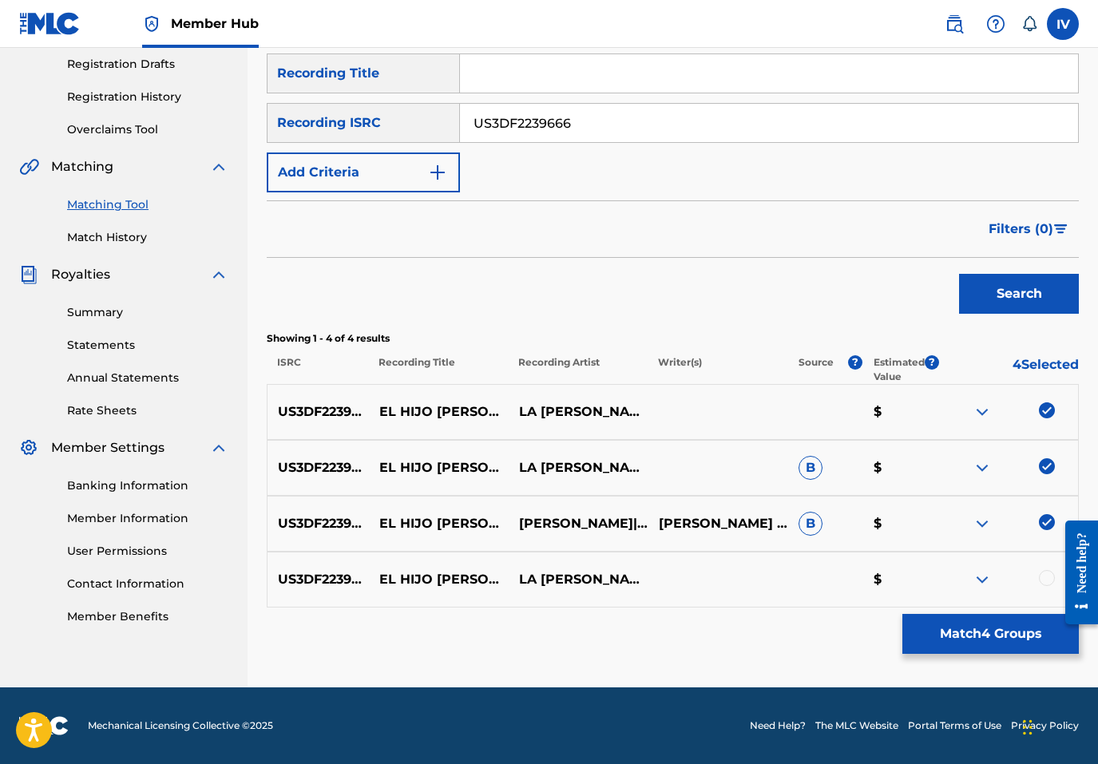
click at [1048, 565] on div "US3DF2239666 EL HIJO PRÓDIGO LA TRIBU DE BENJAMÍN|BENJAMIN RIVERA $" at bounding box center [673, 580] width 812 height 56
click at [1046, 577] on div at bounding box center [1047, 578] width 16 height 16
click at [651, 122] on input "US3DF2239666" at bounding box center [769, 123] width 618 height 38
paste input "CAFEC1700060"
type input "CAFEC1700060"
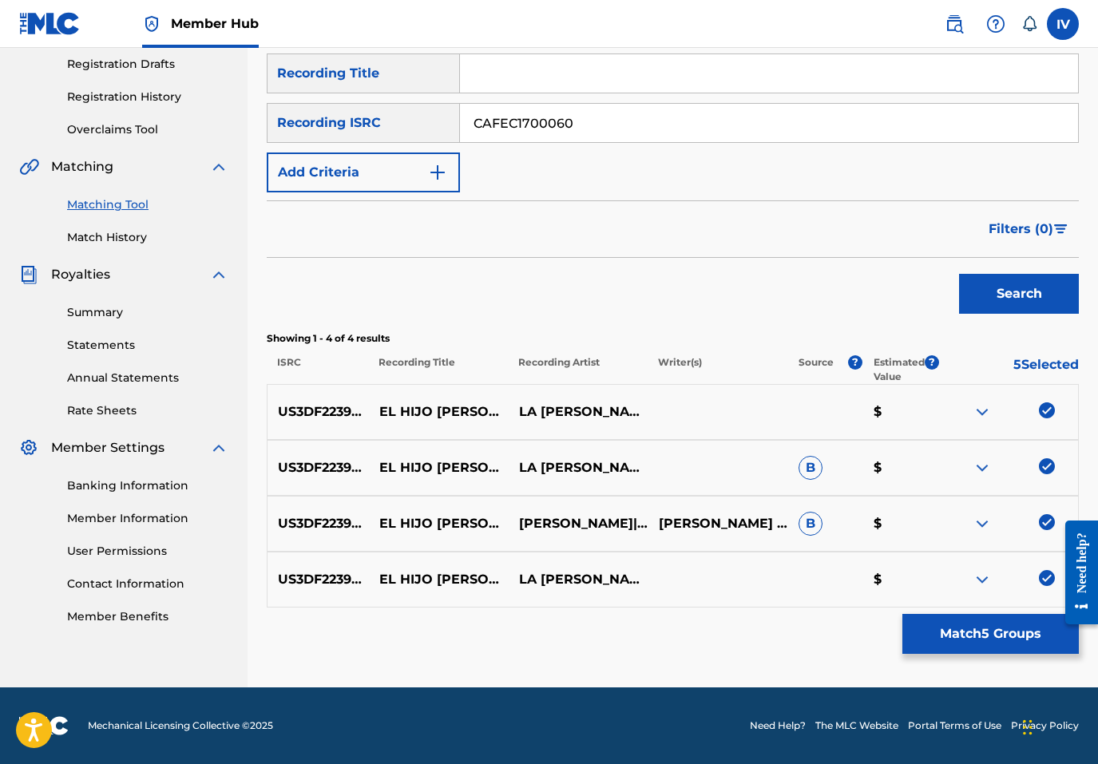
click at [959, 274] on button "Search" at bounding box center [1019, 294] width 120 height 40
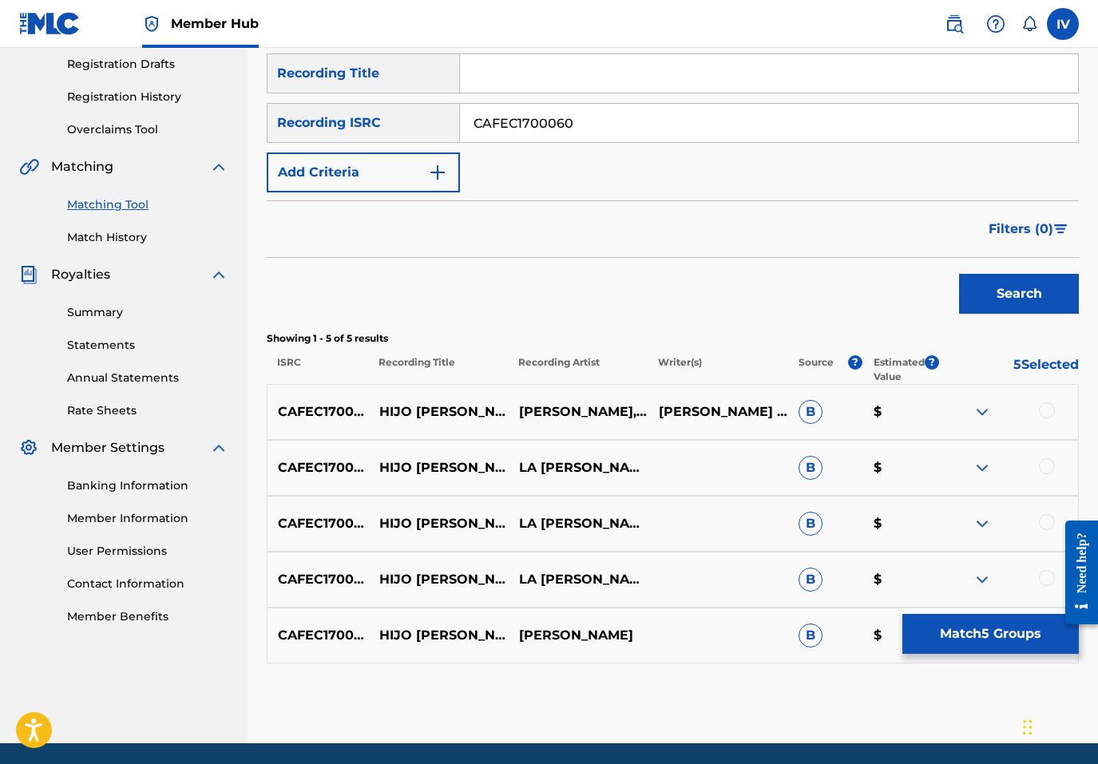
click at [1045, 408] on div at bounding box center [1047, 410] width 16 height 16
click at [1044, 467] on div at bounding box center [1047, 466] width 16 height 16
click at [1046, 518] on div at bounding box center [1047, 522] width 16 height 16
click at [1048, 583] on div at bounding box center [1047, 578] width 16 height 16
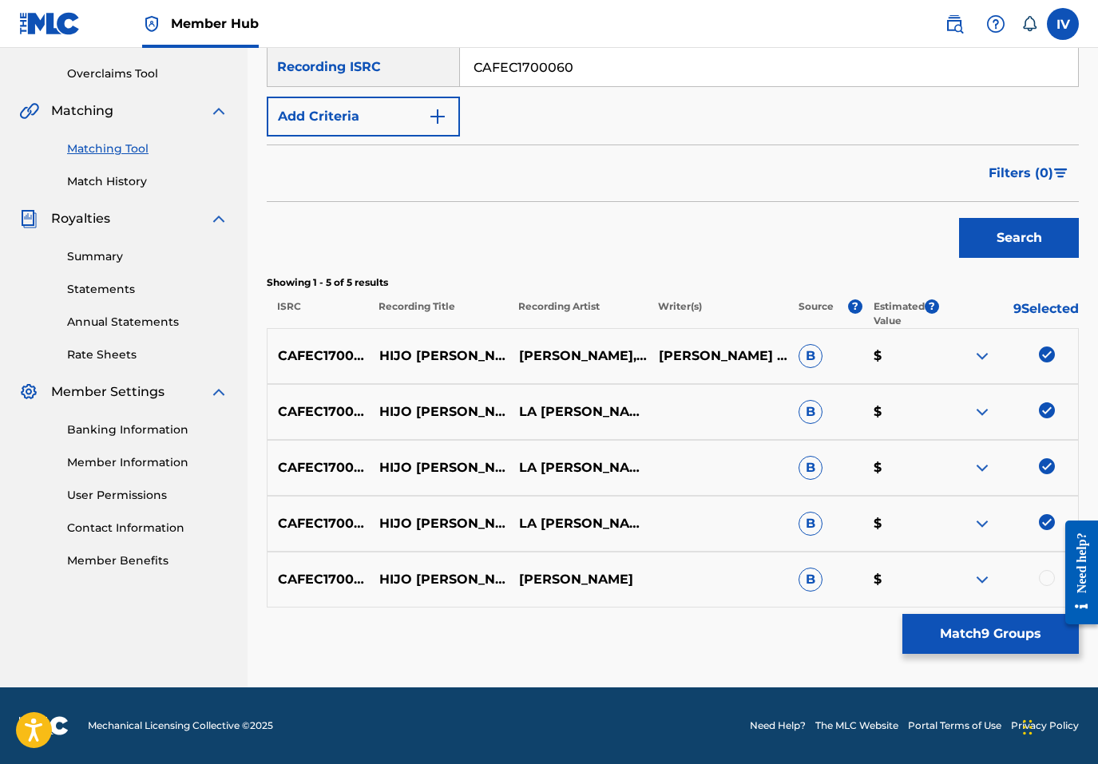
click at [1044, 581] on div at bounding box center [1047, 578] width 16 height 16
click at [432, 511] on div "CAFEC1700060 HIJO PRÓDIGO LA TRIBU DE BENJAMÍN BENJAMIN RIVERA B $" at bounding box center [673, 524] width 812 height 56
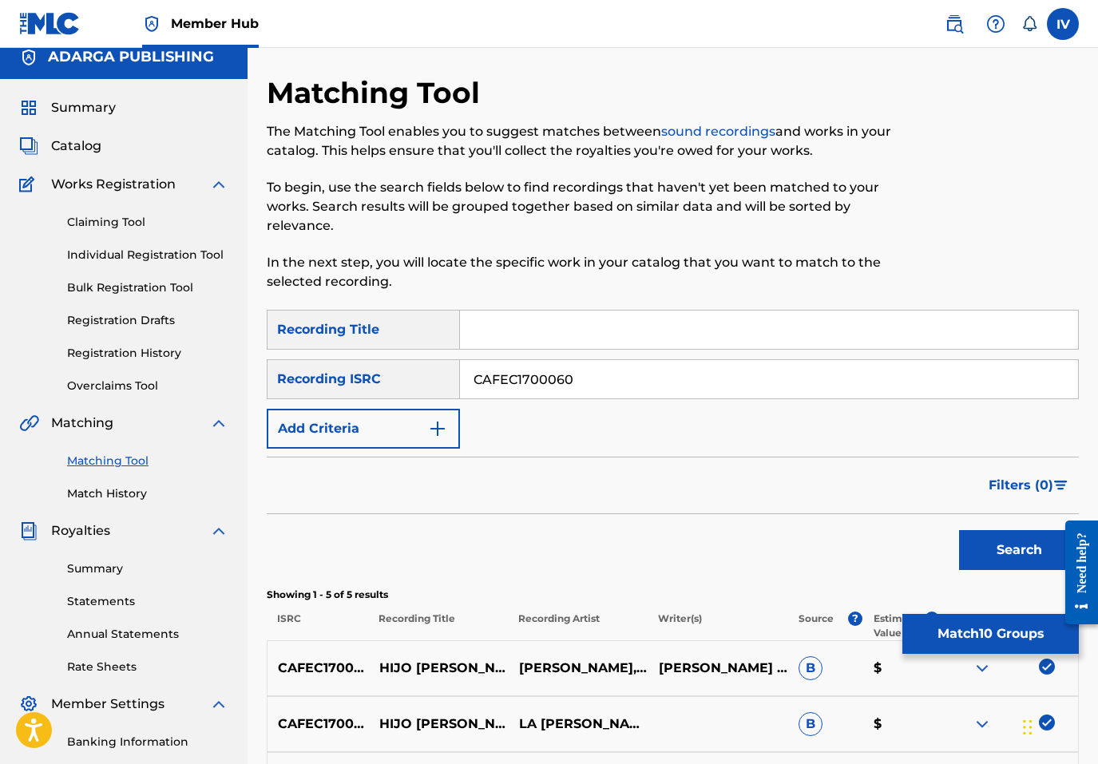
scroll to position [0, 0]
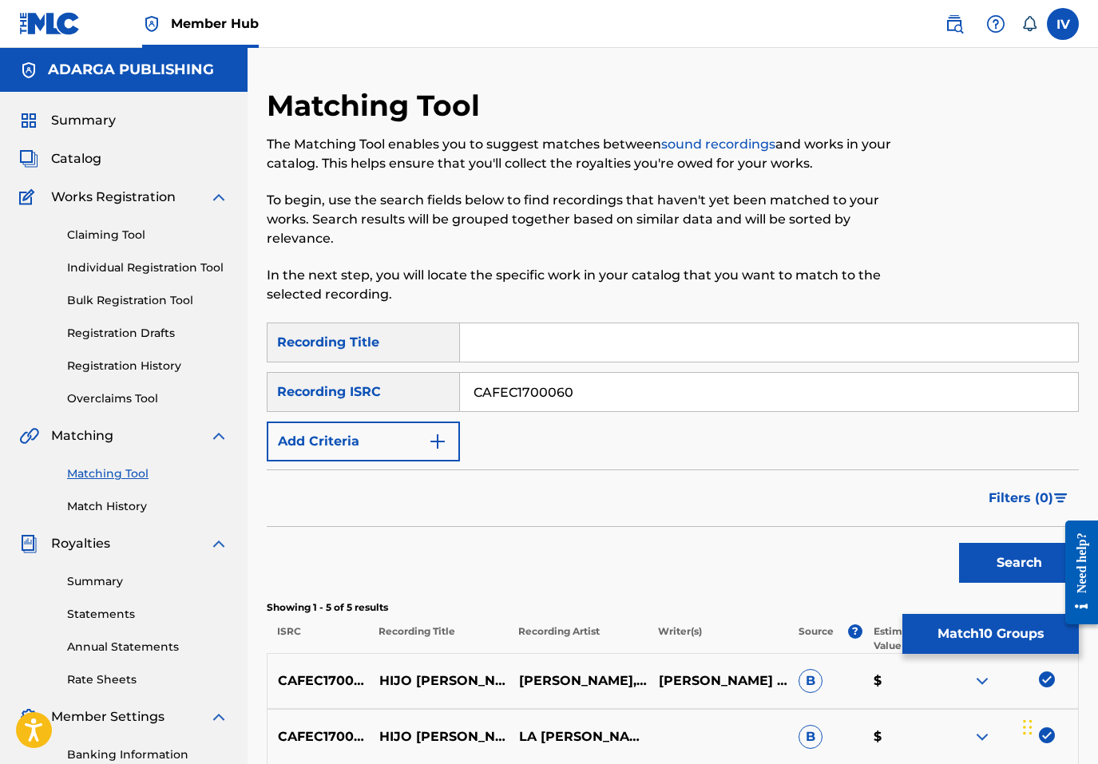
click at [502, 359] on input "Search Form" at bounding box center [769, 342] width 618 height 38
click at [508, 347] on input "Search Form" at bounding box center [769, 342] width 618 height 38
paste input "HIJO PRÓDIGO"
type input "HIJO PRÓDIGO"
click at [556, 398] on input "CAFEC1700060" at bounding box center [769, 392] width 618 height 38
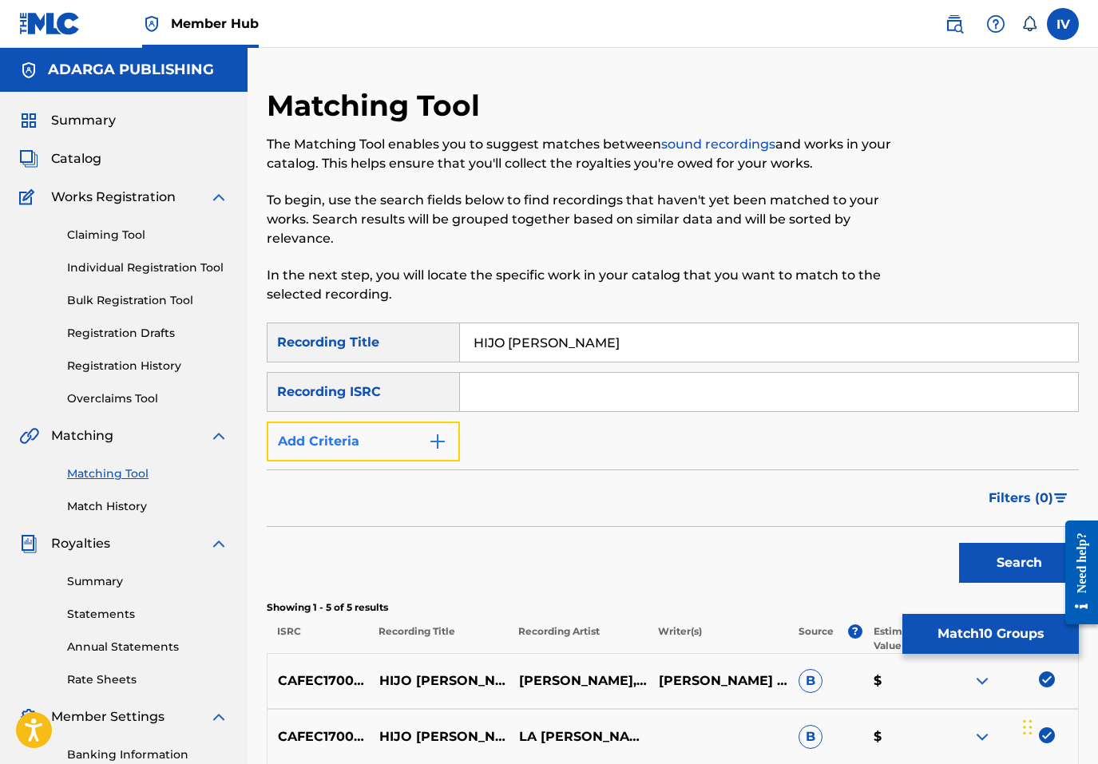
click at [435, 423] on button "Add Criteria" at bounding box center [363, 442] width 193 height 40
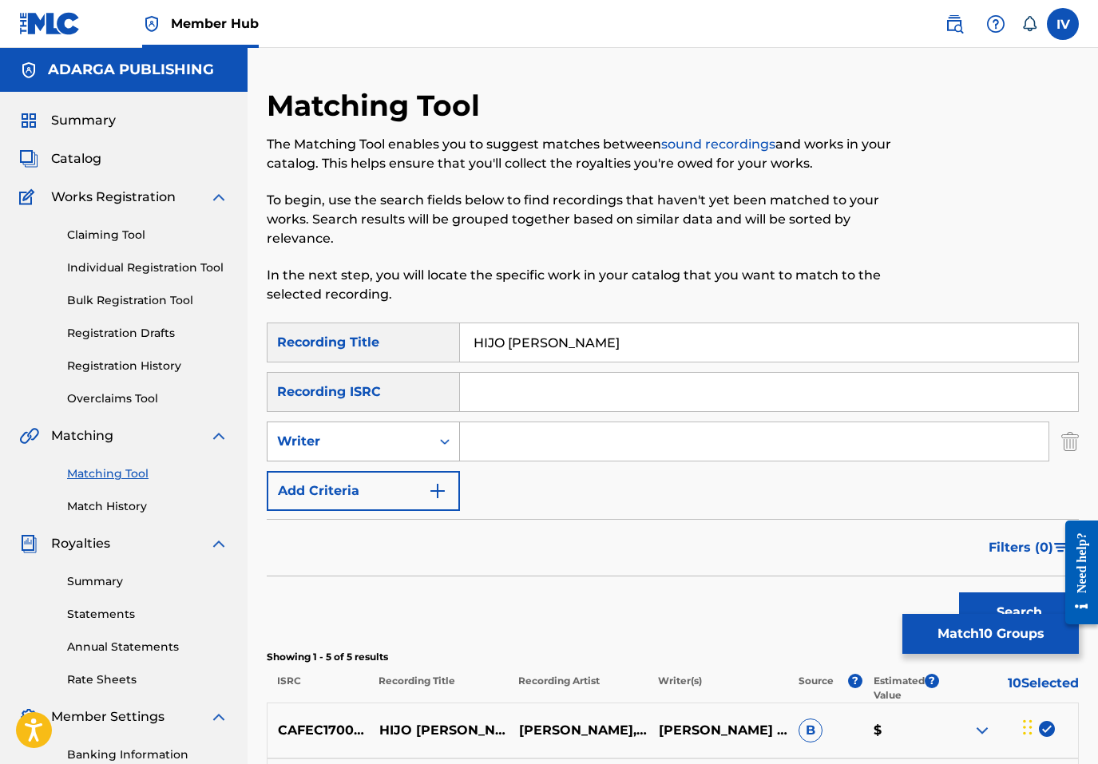
click at [396, 437] on div "Writer" at bounding box center [349, 441] width 144 height 19
click at [402, 491] on div "Recording Artist" at bounding box center [363, 482] width 192 height 40
click at [521, 444] on input "Search Form" at bounding box center [754, 441] width 588 height 38
click at [959, 592] on button "Search" at bounding box center [1019, 612] width 120 height 40
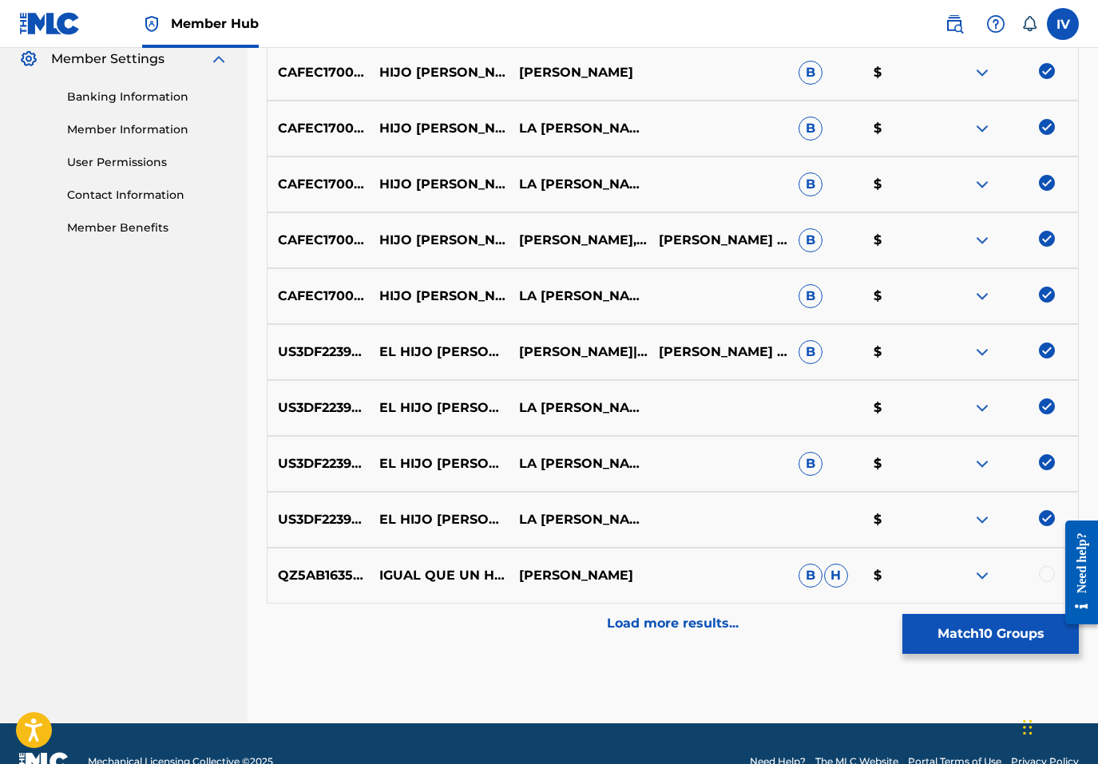
scroll to position [669, 0]
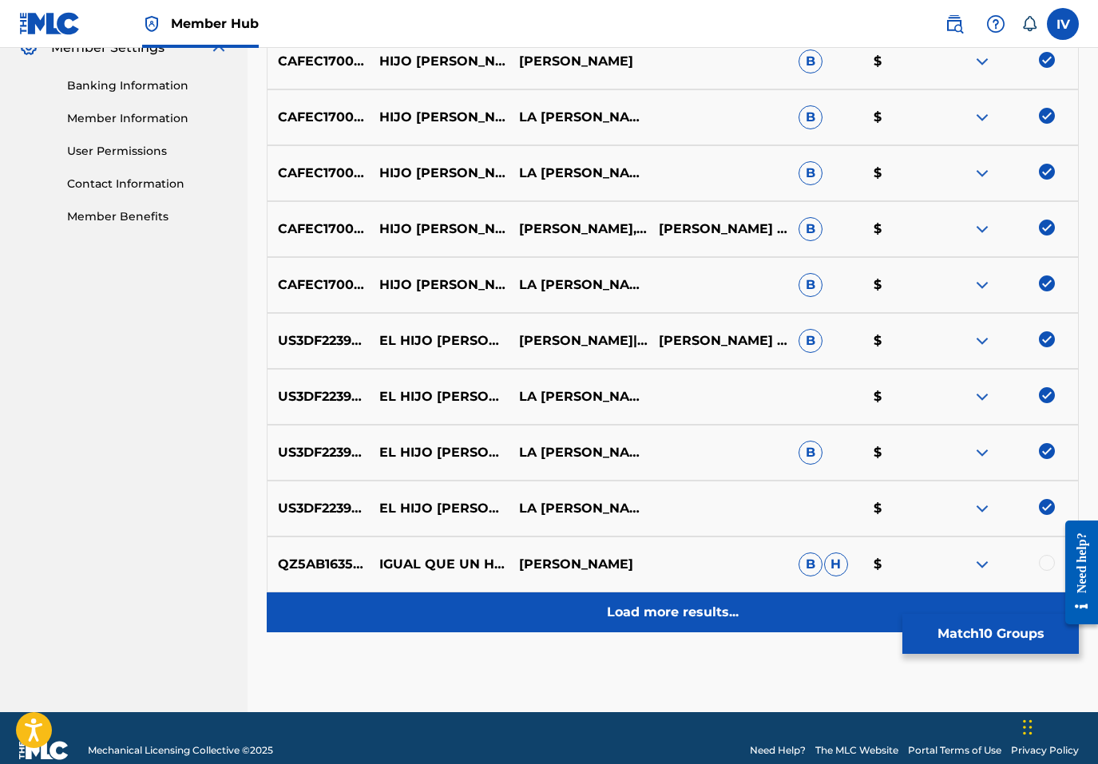
click at [688, 608] on p "Load more results..." at bounding box center [673, 612] width 132 height 19
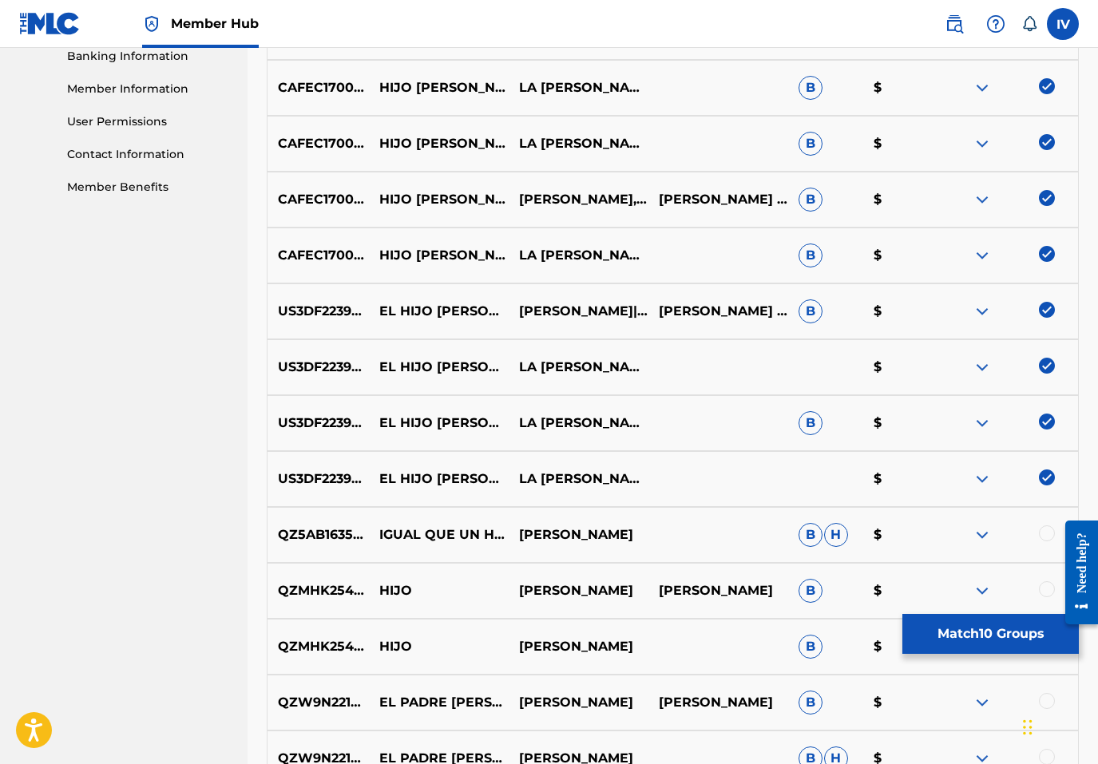
scroll to position [0, 0]
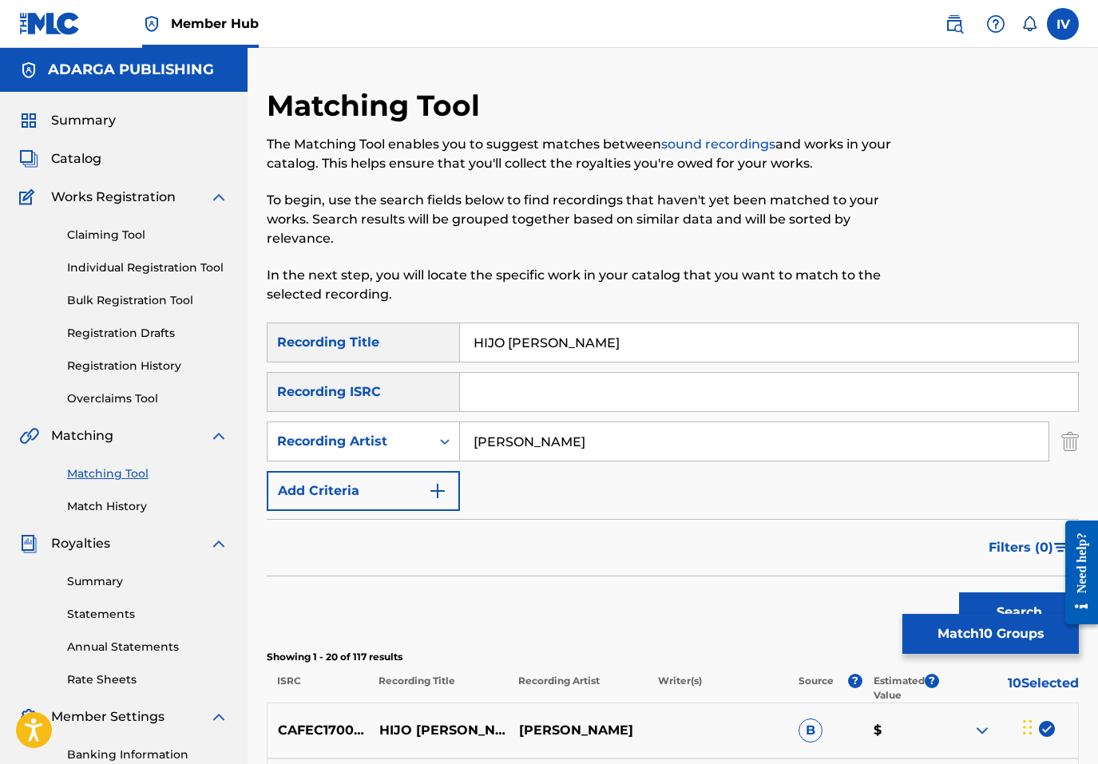
click at [573, 442] on input "benjamin rivera" at bounding box center [754, 441] width 588 height 38
type input "la tribu de benjamin"
click at [959, 592] on button "Search" at bounding box center [1019, 612] width 120 height 40
click at [538, 336] on input "HIJO PRÓDIGO" at bounding box center [769, 342] width 618 height 38
type input "HIJO PRoDIGO"
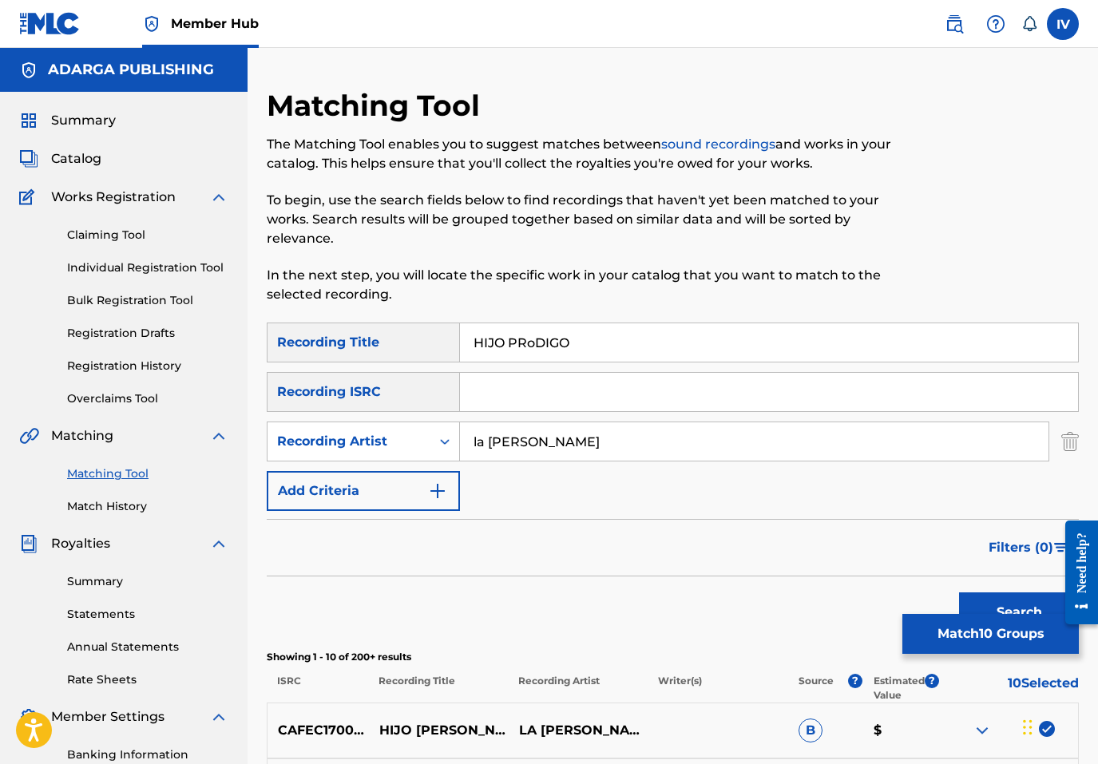
click at [959, 592] on button "Search" at bounding box center [1019, 612] width 120 height 40
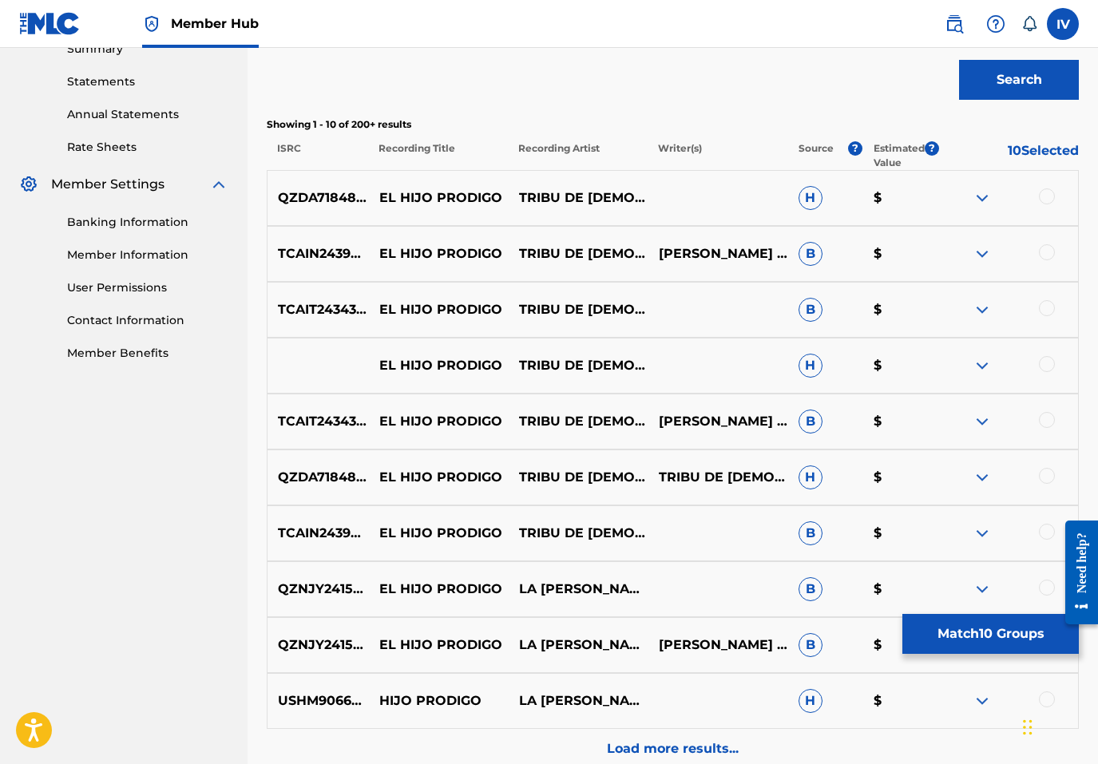
scroll to position [595, 0]
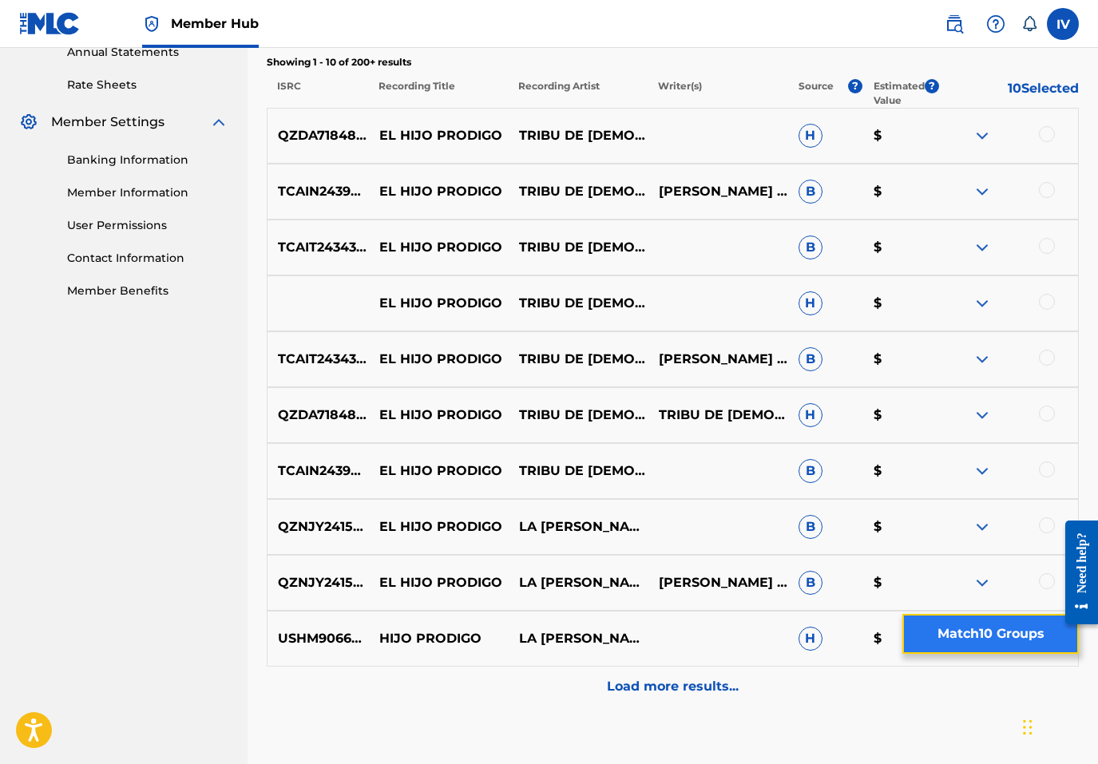
click at [965, 632] on button "Match 10 Groups" at bounding box center [990, 634] width 176 height 40
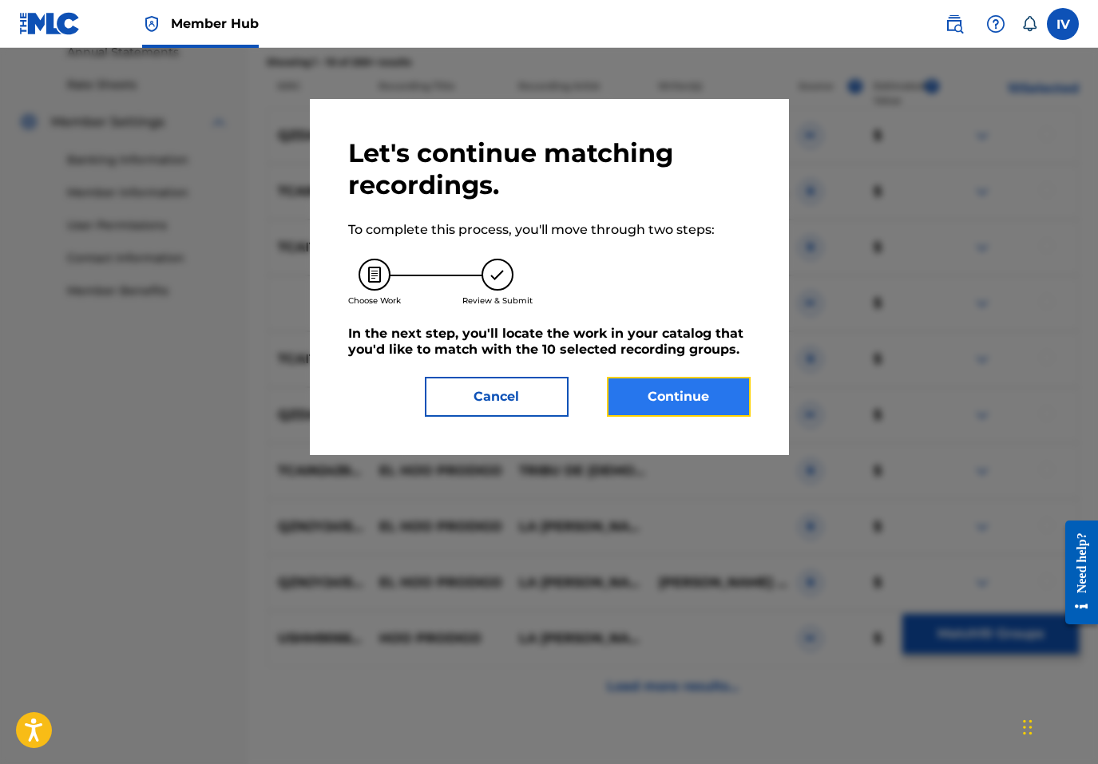
click at [683, 385] on button "Continue" at bounding box center [679, 397] width 144 height 40
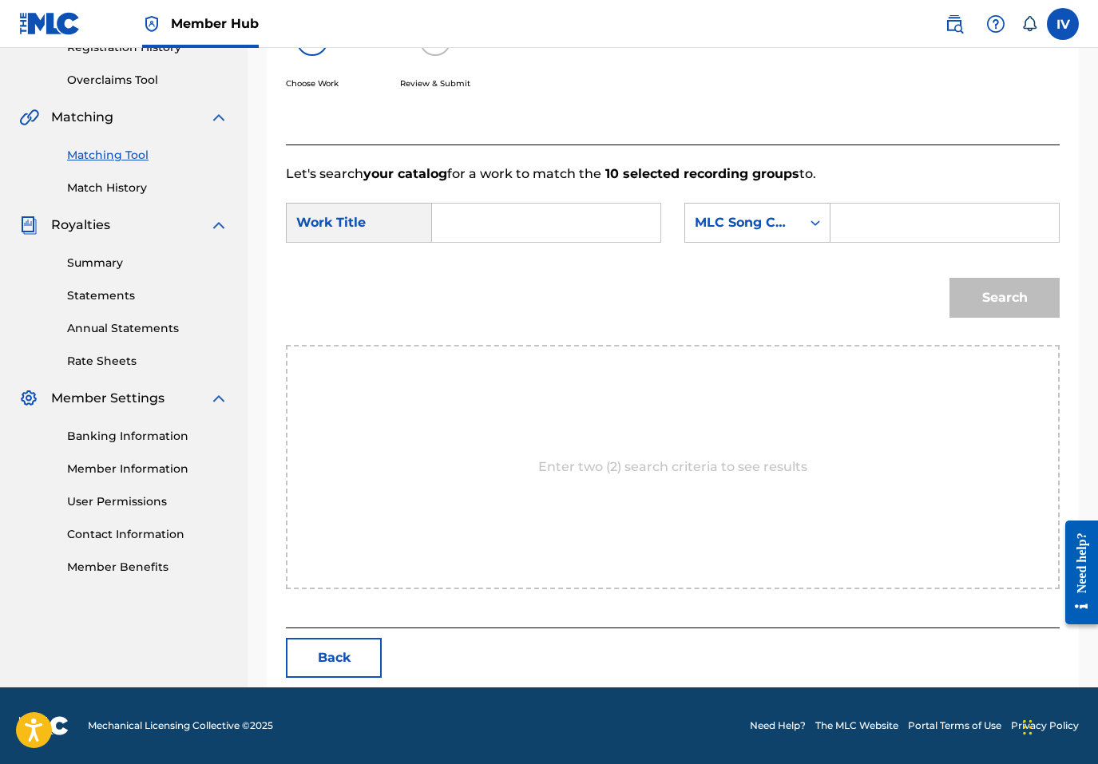
click at [509, 226] on input "Search Form" at bounding box center [546, 223] width 201 height 38
paste input "HIJO PRÓDIGO"
type input "HIJO PRÓDIGO"
click at [478, 288] on div "Search" at bounding box center [673, 303] width 774 height 83
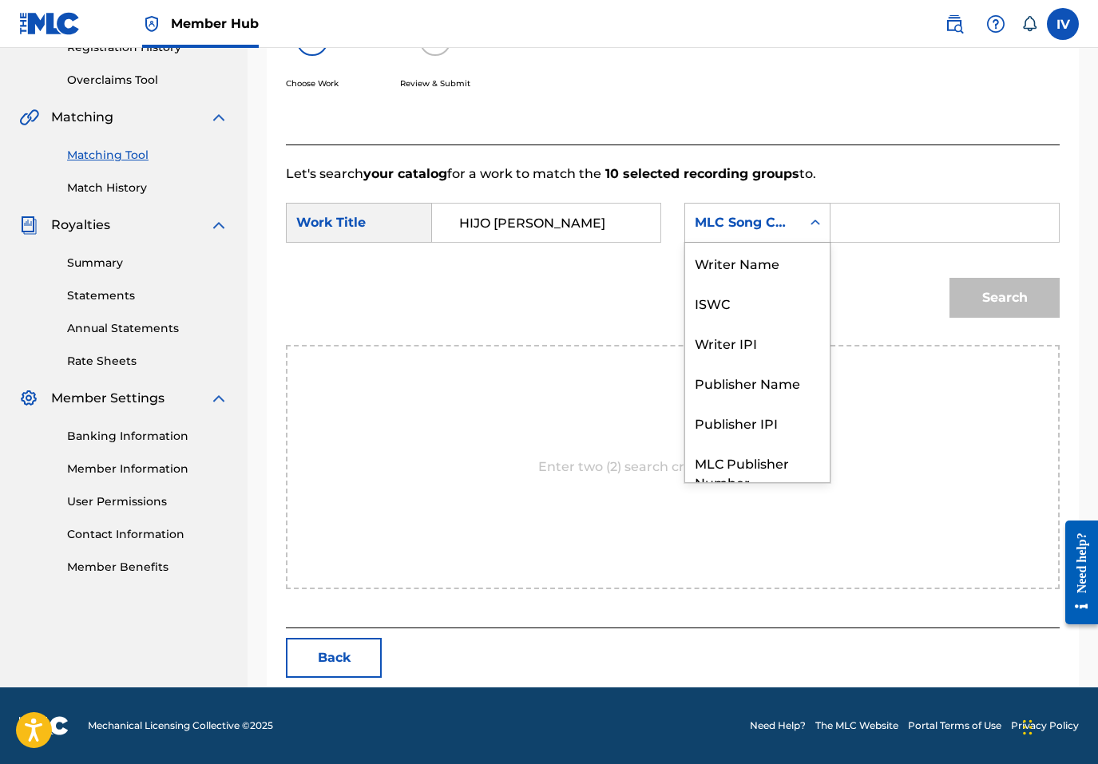
click at [754, 216] on div "MLC Song Code" at bounding box center [743, 222] width 97 height 19
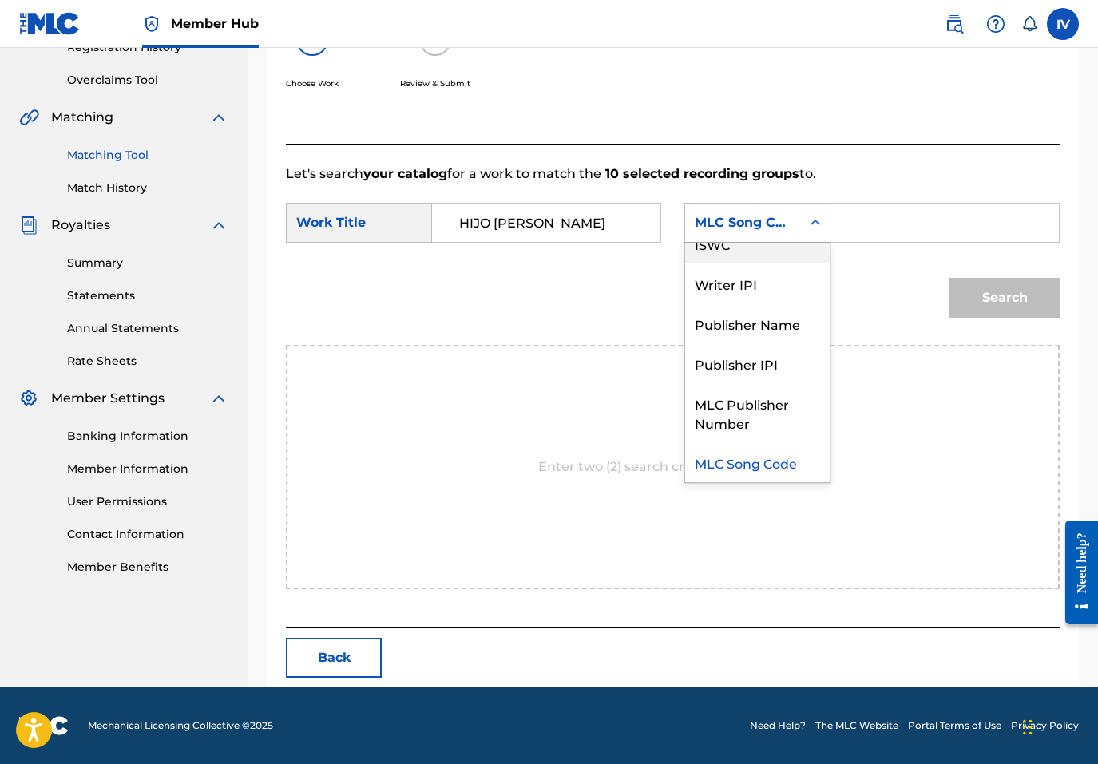
scroll to position [0, 0]
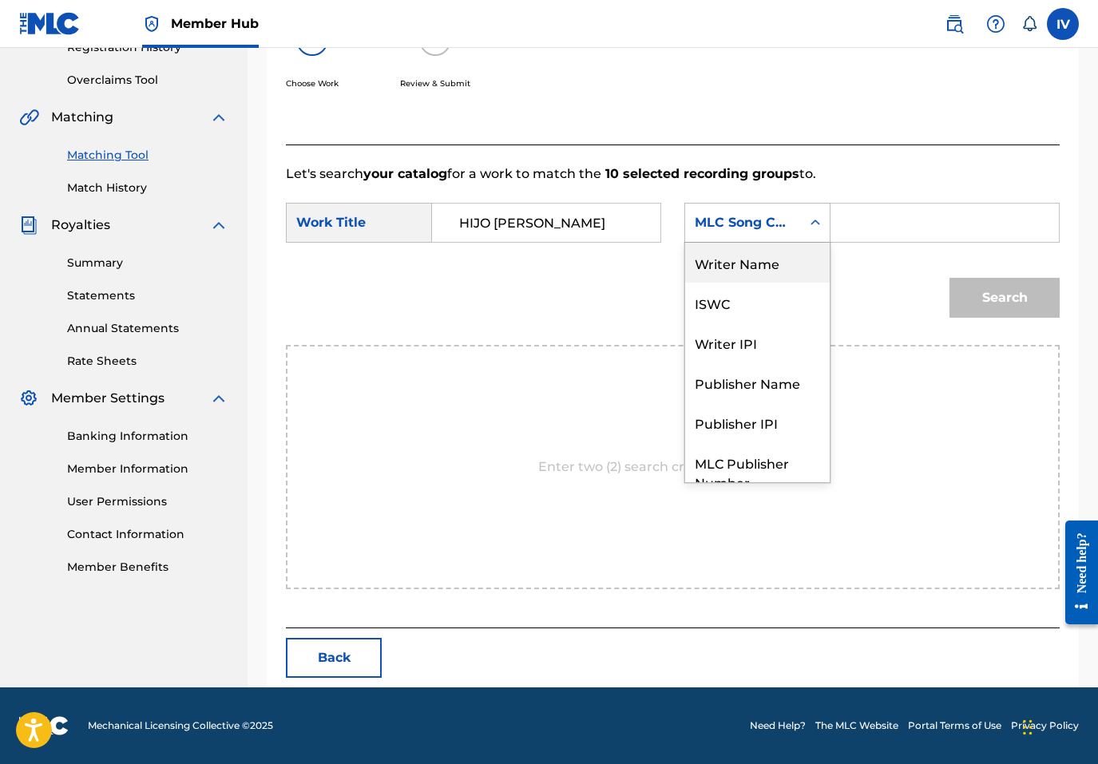
click at [747, 255] on div "Writer Name" at bounding box center [757, 263] width 145 height 40
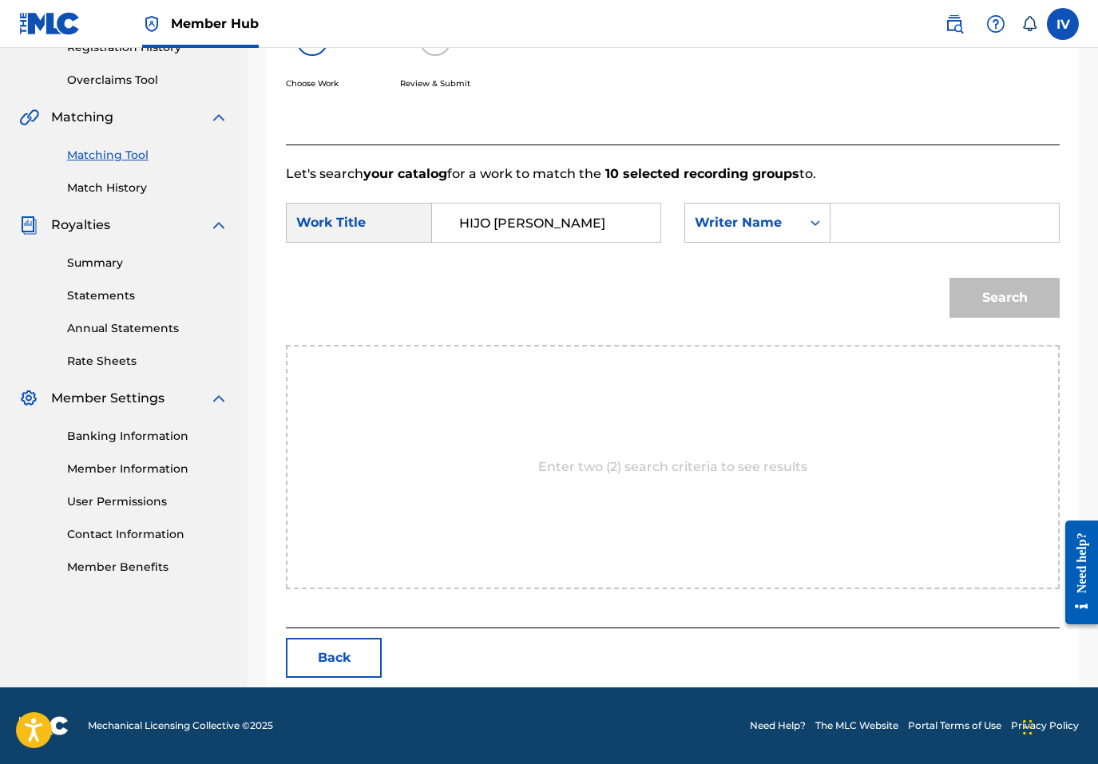
click at [889, 217] on input "Search Form" at bounding box center [944, 223] width 201 height 38
type input "rivera"
click at [949, 278] on button "Search" at bounding box center [1004, 298] width 110 height 40
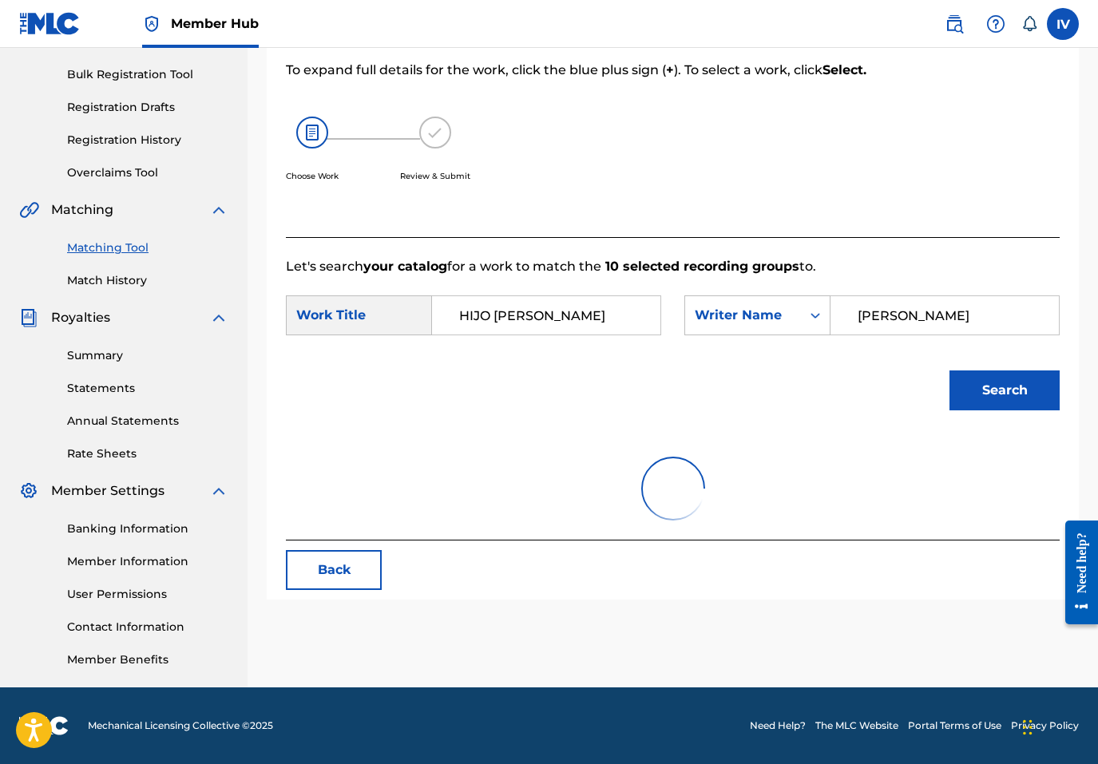
scroll to position [319, 0]
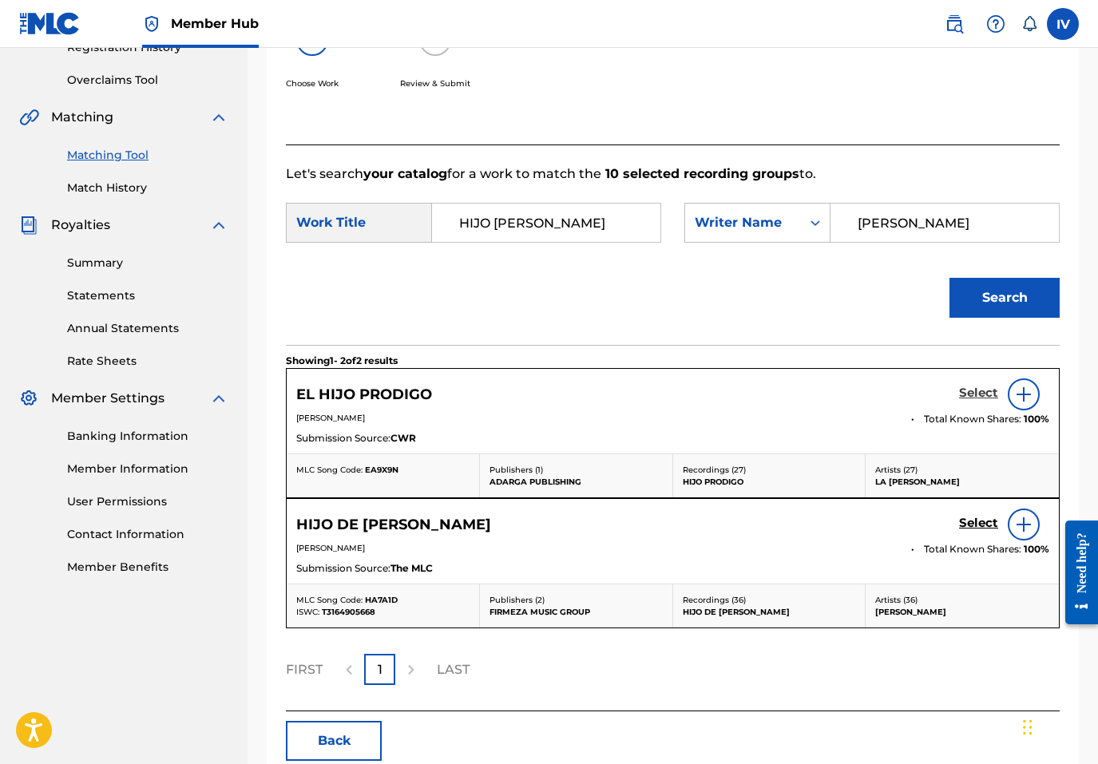
click at [969, 390] on h5 "Select" at bounding box center [978, 393] width 39 height 15
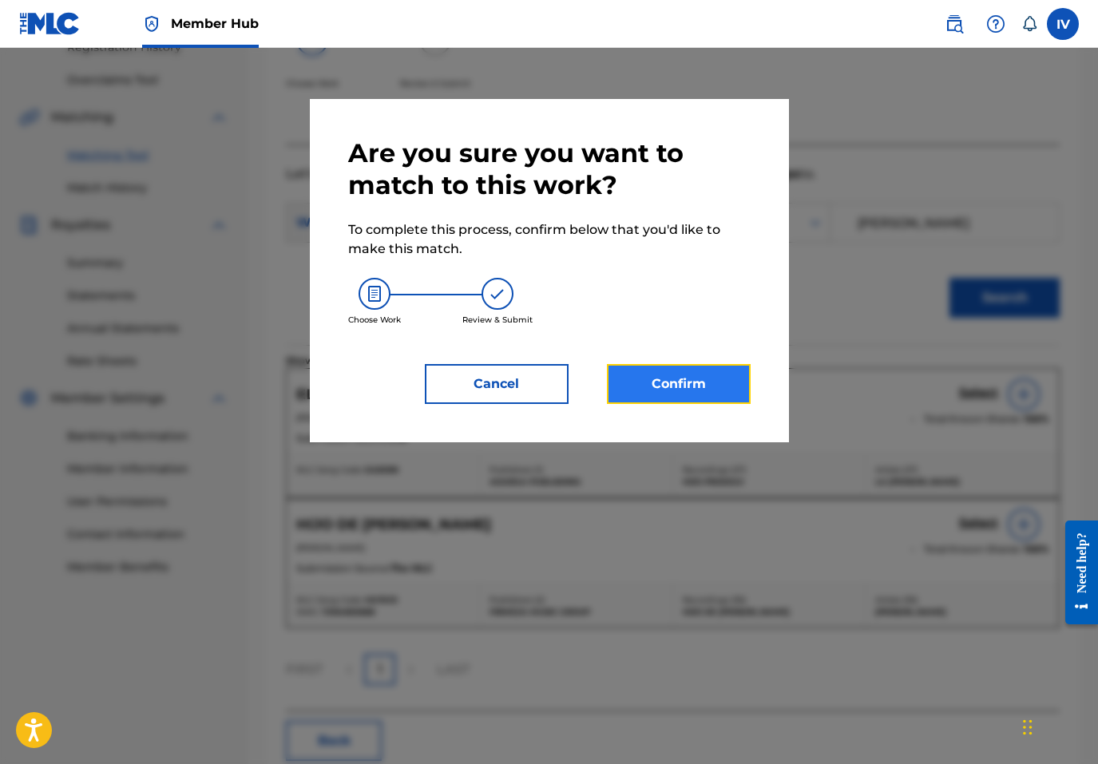
click at [691, 394] on button "Confirm" at bounding box center [679, 384] width 144 height 40
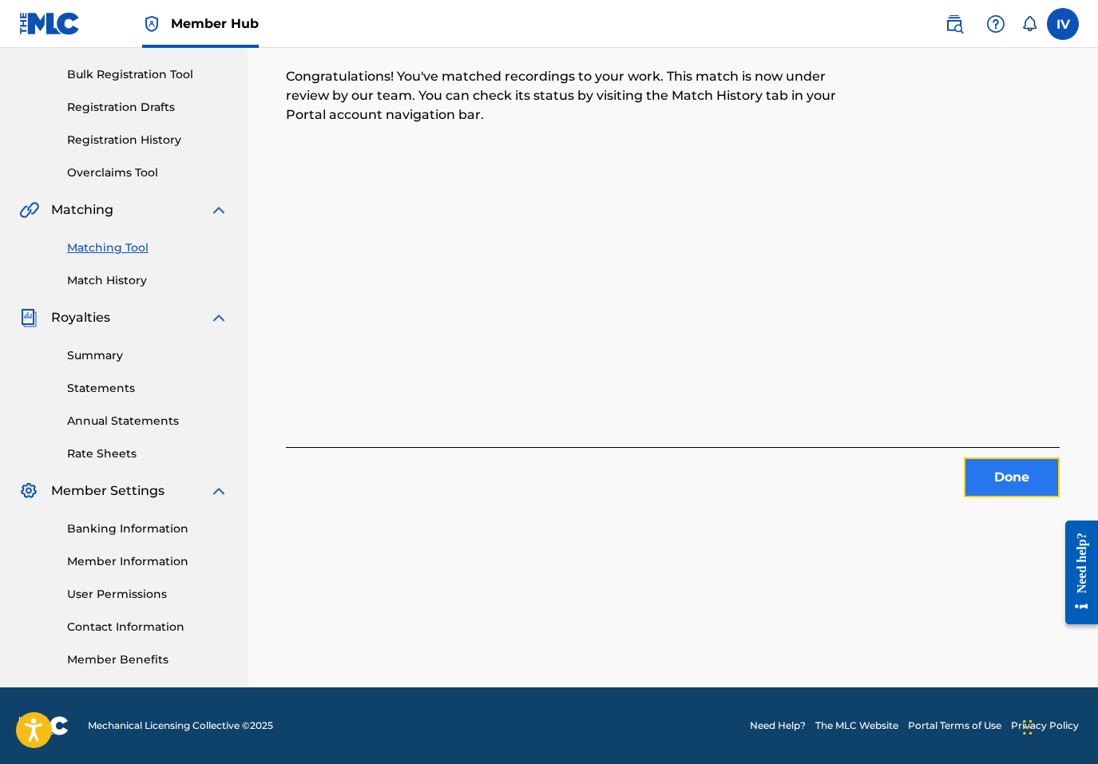
click at [1011, 478] on button "Done" at bounding box center [1012, 478] width 96 height 40
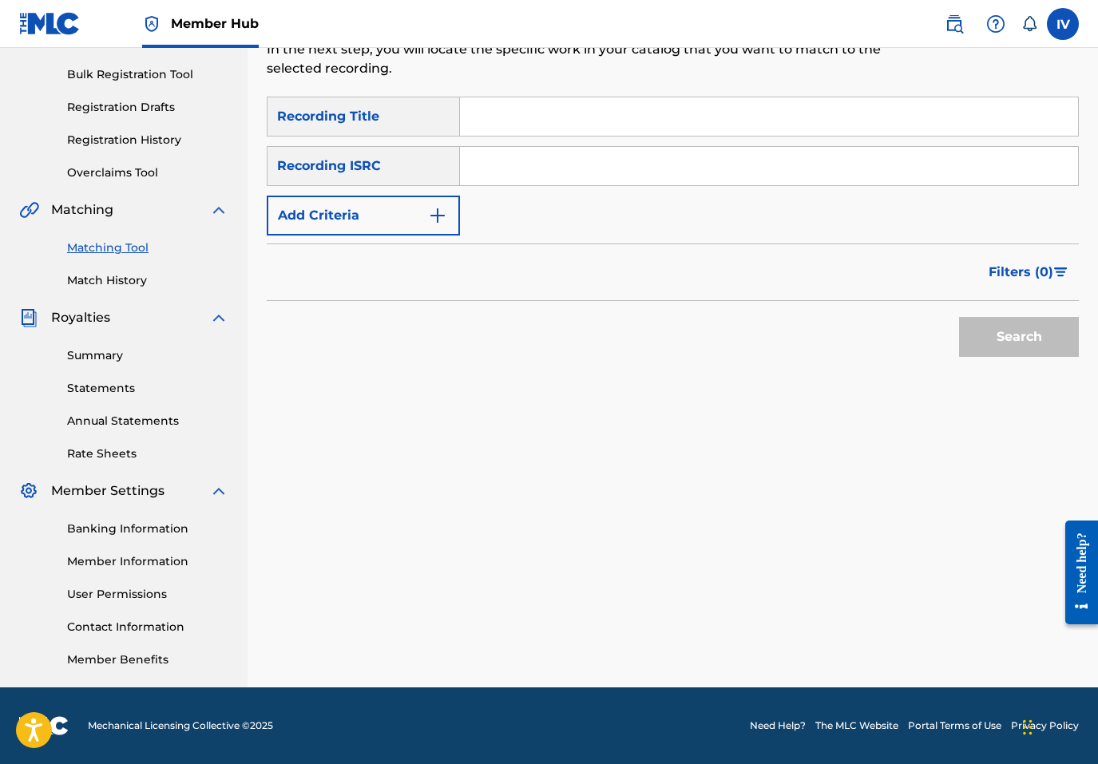
click at [545, 151] on input "Search Form" at bounding box center [769, 166] width 618 height 38
paste input "TCACB1428993"
click at [959, 317] on button "Search" at bounding box center [1019, 337] width 120 height 40
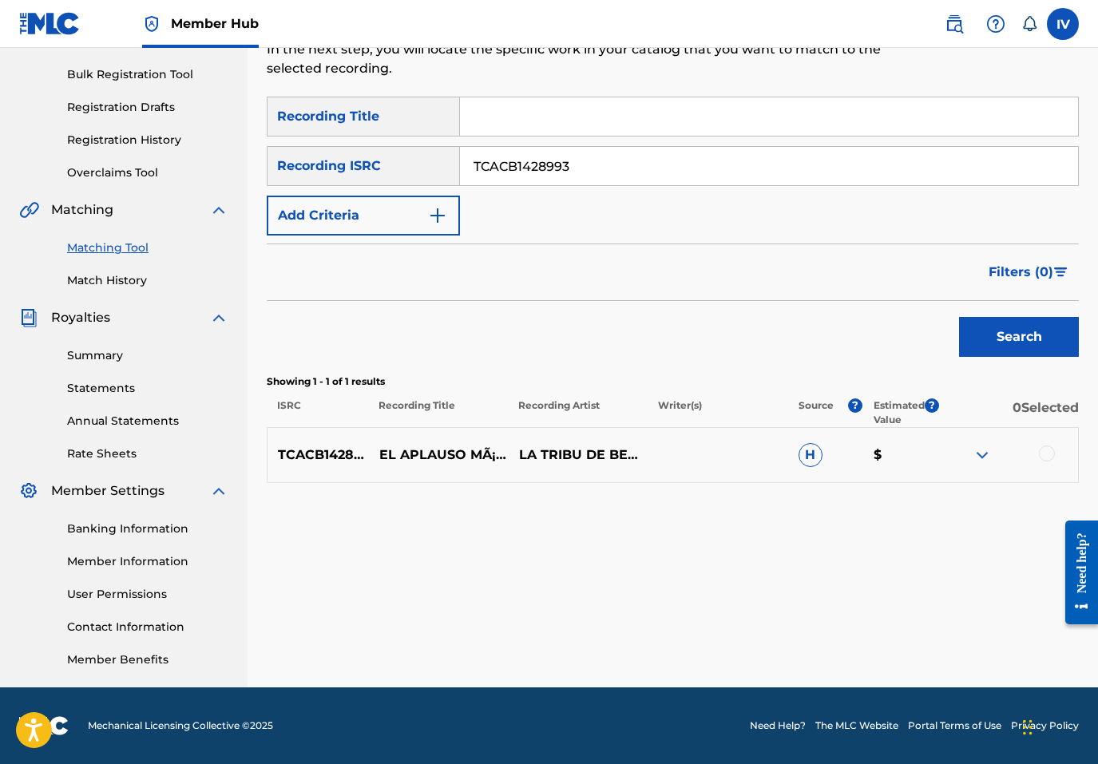
click at [1045, 453] on div at bounding box center [1047, 454] width 16 height 16
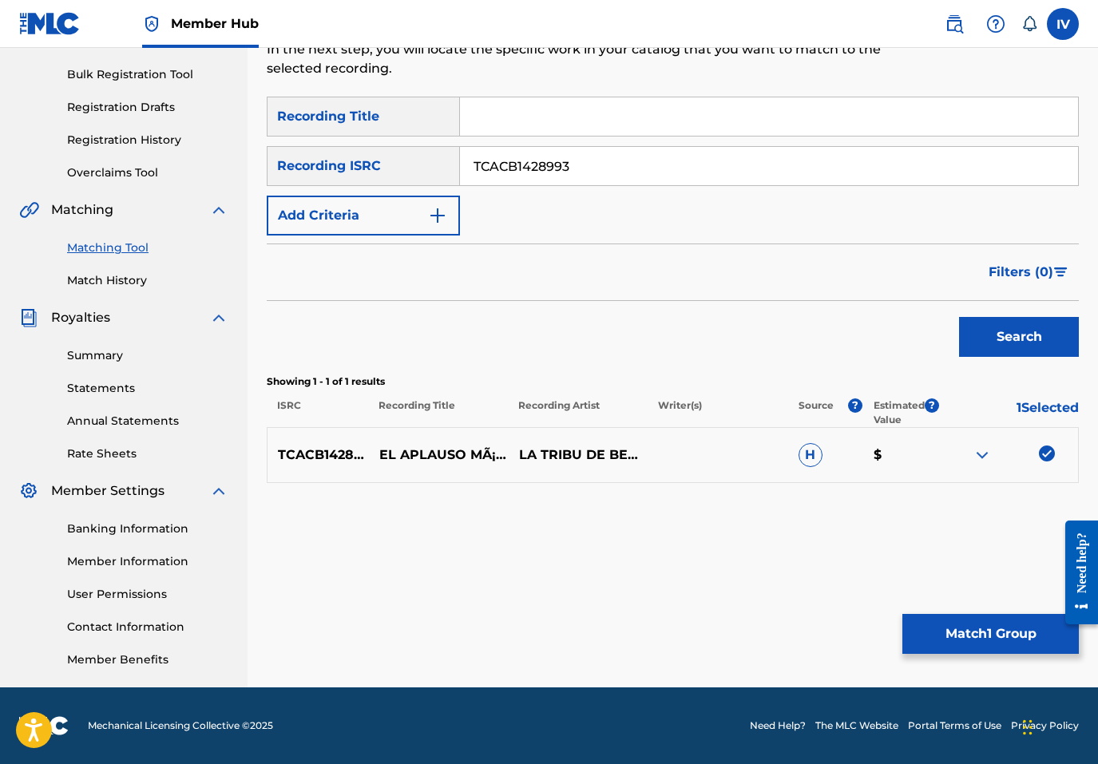
click at [647, 160] on input "TCACB1428993" at bounding box center [769, 166] width 618 height 38
paste input "US3DF2238789"
type input "US3DF2238789"
click at [959, 317] on button "Search" at bounding box center [1019, 337] width 120 height 40
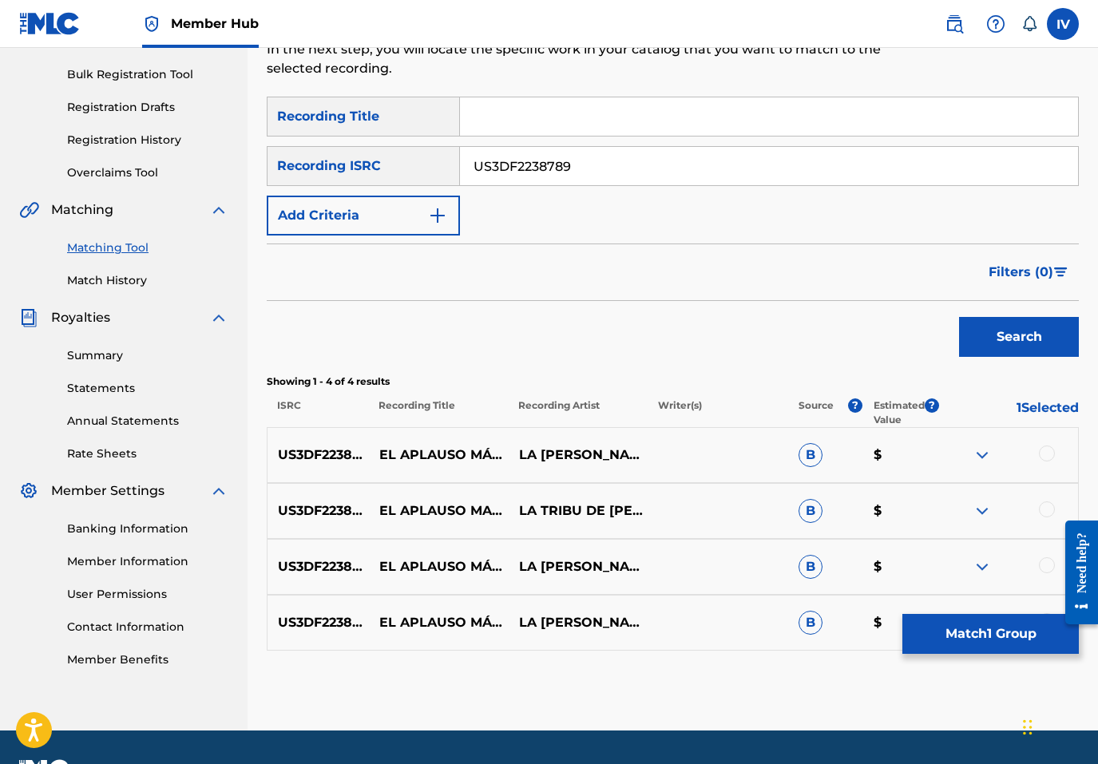
click at [1044, 454] on div at bounding box center [1047, 454] width 16 height 16
click at [1049, 516] on div at bounding box center [1047, 509] width 16 height 16
click at [1049, 564] on div at bounding box center [1047, 565] width 16 height 16
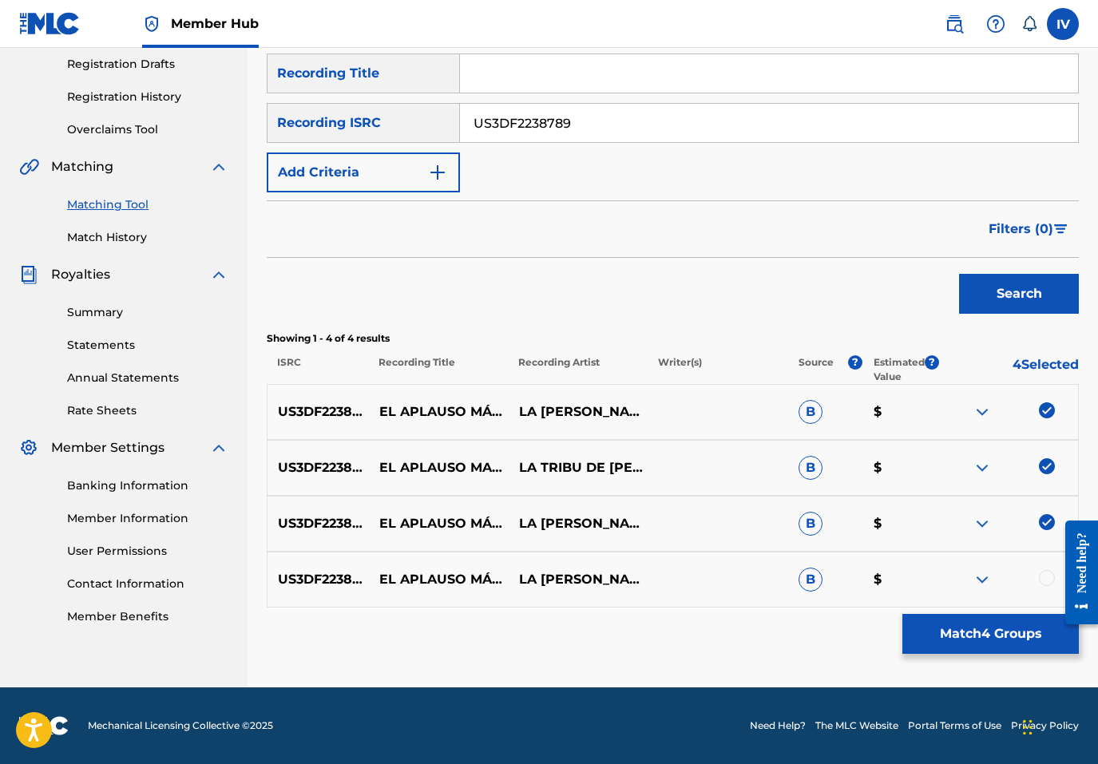
click at [1049, 566] on div "US3DF2238789 EL APLAUSO MÁS GRANDE LA TRIBU DE BENJAMÍN & BENJAMIN RIVERA B $" at bounding box center [673, 580] width 812 height 56
click at [1045, 575] on div at bounding box center [1047, 578] width 16 height 16
click at [402, 462] on p "EL APLAUSO MAS GRANDE" at bounding box center [439, 468] width 140 height 38
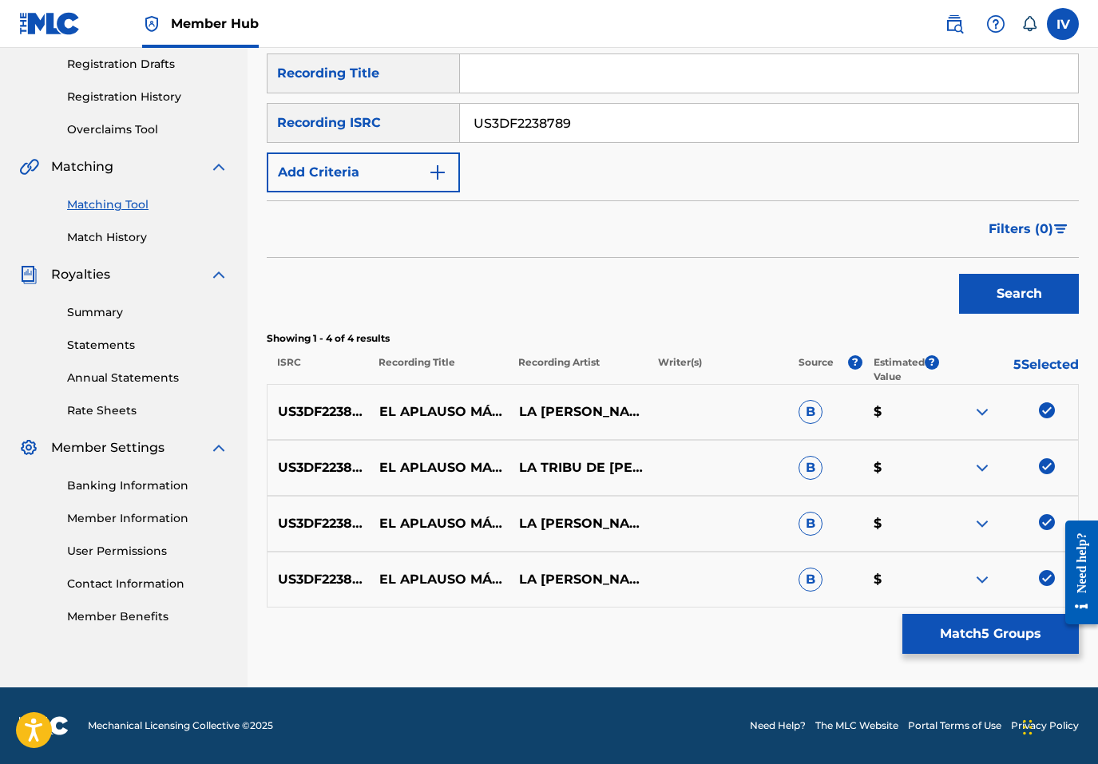
click at [516, 85] on input "Search Form" at bounding box center [769, 73] width 618 height 38
paste input "EL APLAUSO MAS GRANDE"
type input "EL APLAUSO MAS GRANDE"
click at [959, 274] on button "Search" at bounding box center [1019, 294] width 120 height 40
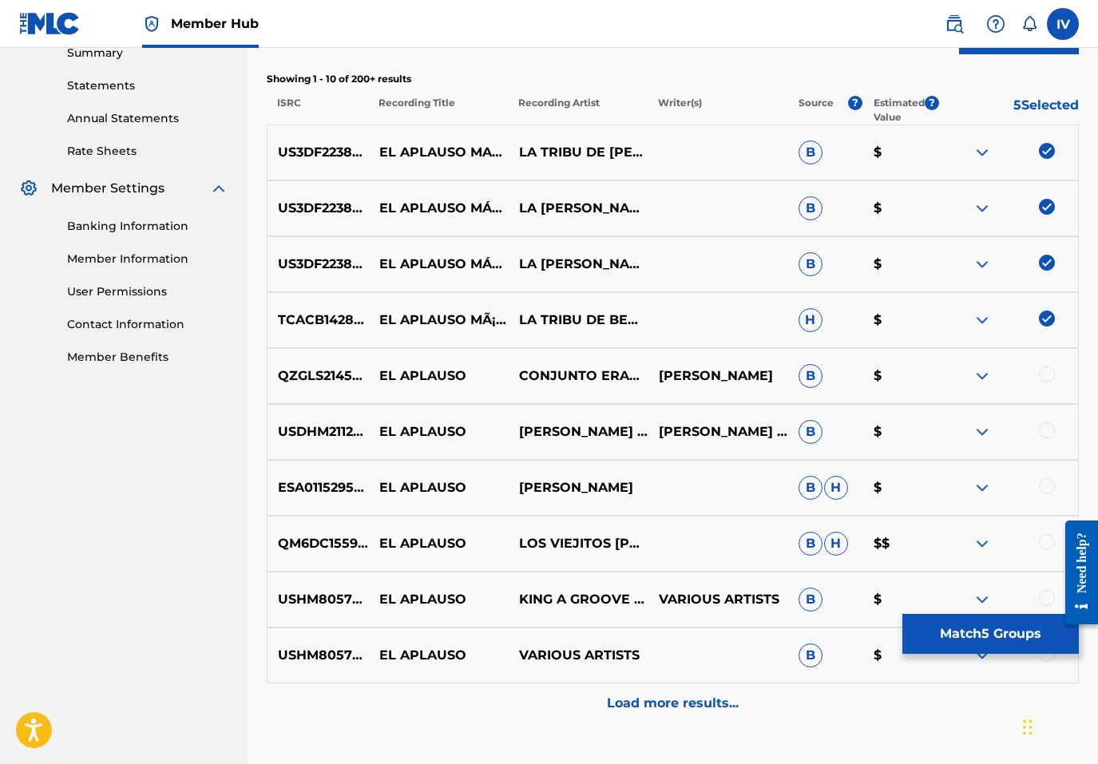
scroll to position [534, 0]
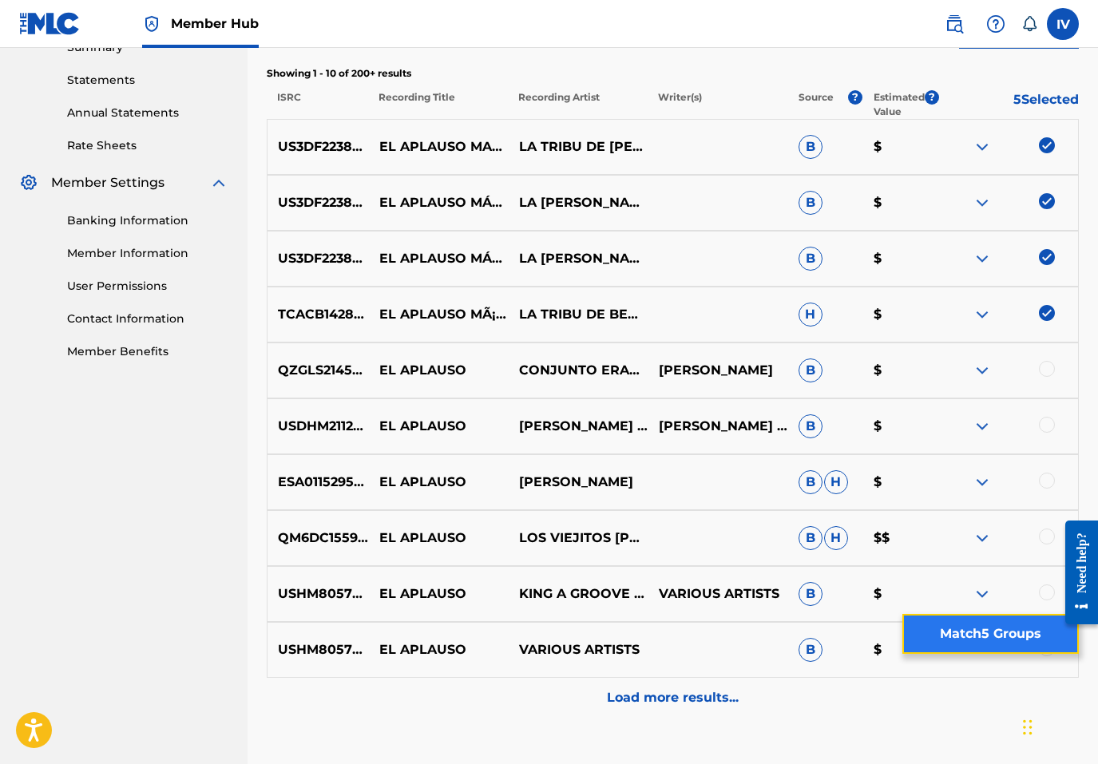
click at [969, 636] on button "Match 5 Groups" at bounding box center [990, 634] width 176 height 40
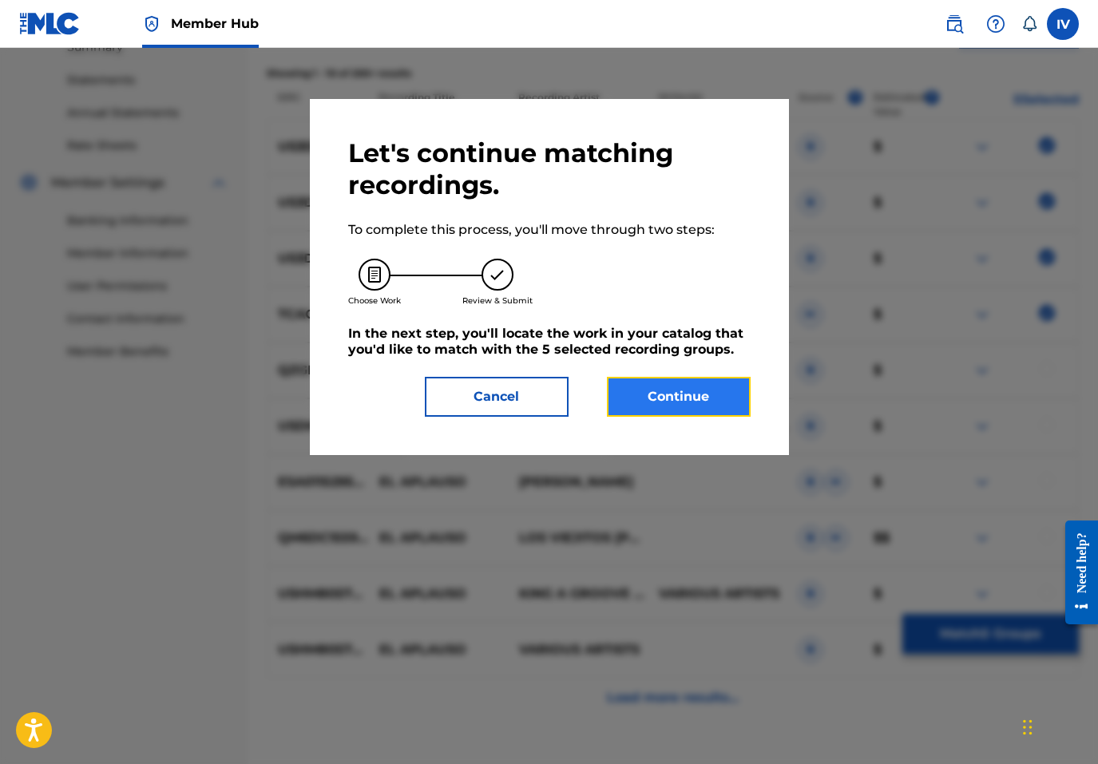
click at [644, 382] on button "Continue" at bounding box center [679, 397] width 144 height 40
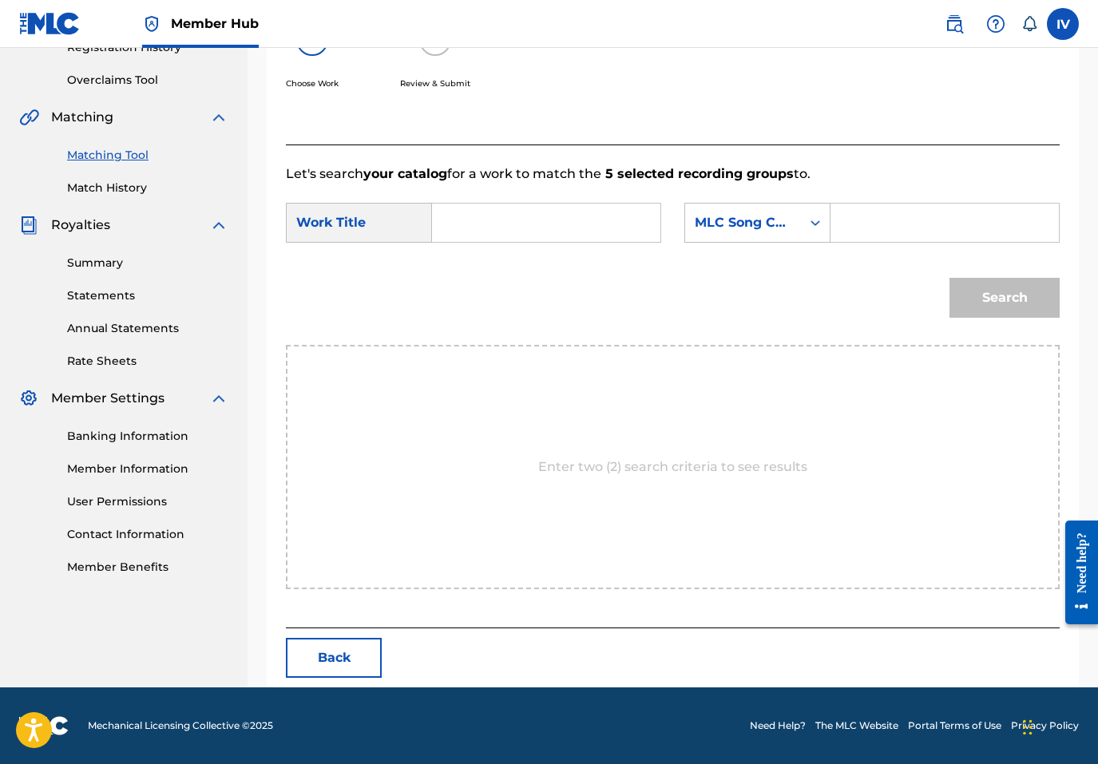
scroll to position [319, 0]
click at [552, 216] on input "Search Form" at bounding box center [546, 223] width 201 height 38
click at [469, 284] on strong "aplau" at bounding box center [478, 277] width 38 height 15
type input "el aplauso mas grande"
click at [755, 208] on div "MLC Song Code" at bounding box center [743, 223] width 116 height 30
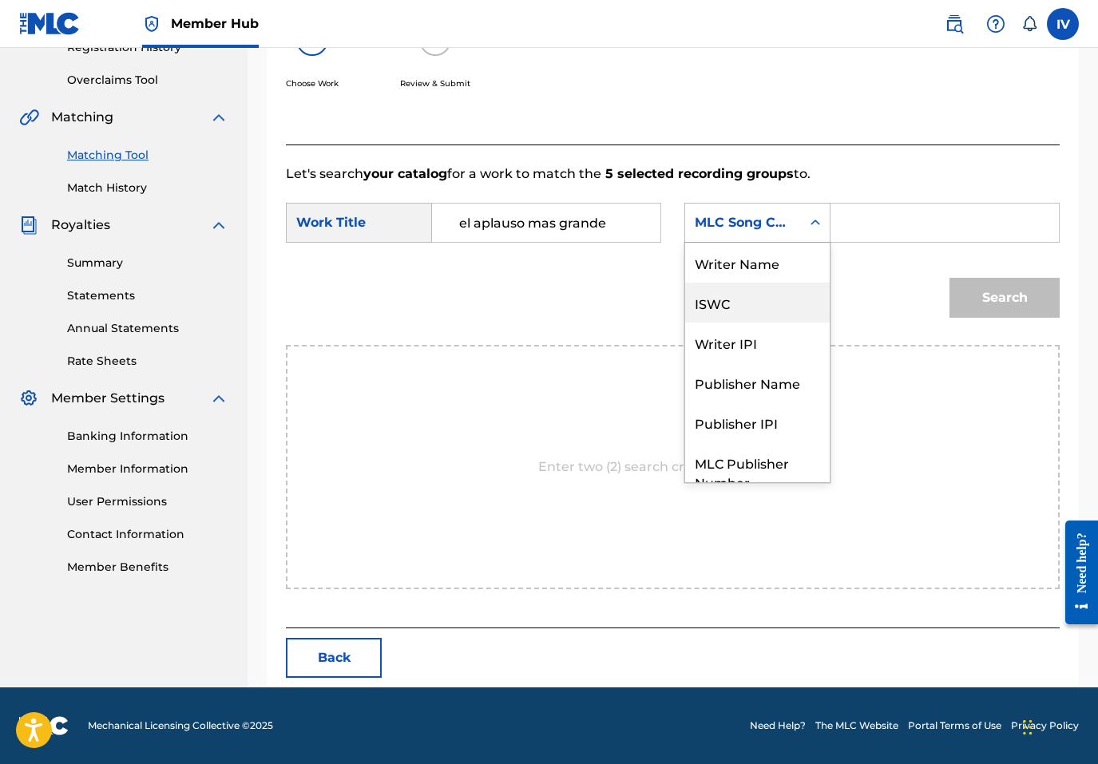
scroll to position [0, 0]
click at [747, 256] on div "Writer Name" at bounding box center [757, 263] width 145 height 40
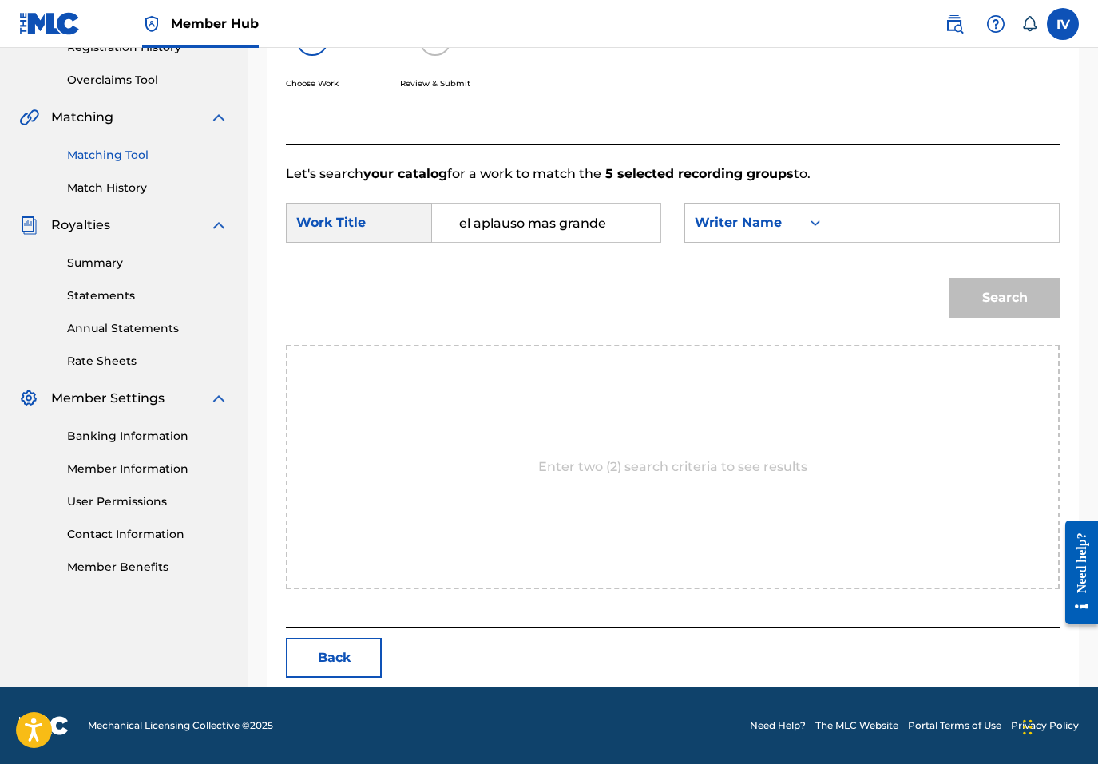
click at [892, 229] on input "Search Form" at bounding box center [944, 223] width 201 height 38
type input "rivera"
click at [949, 278] on button "Search" at bounding box center [1004, 298] width 110 height 40
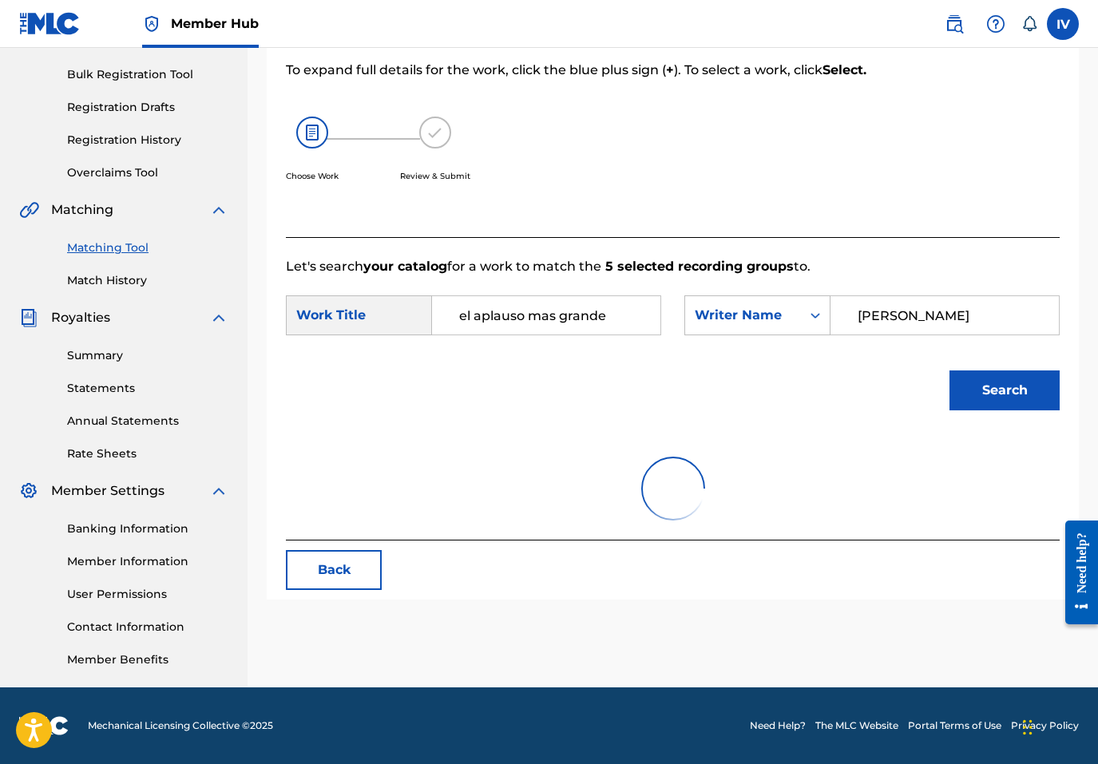
scroll to position [319, 0]
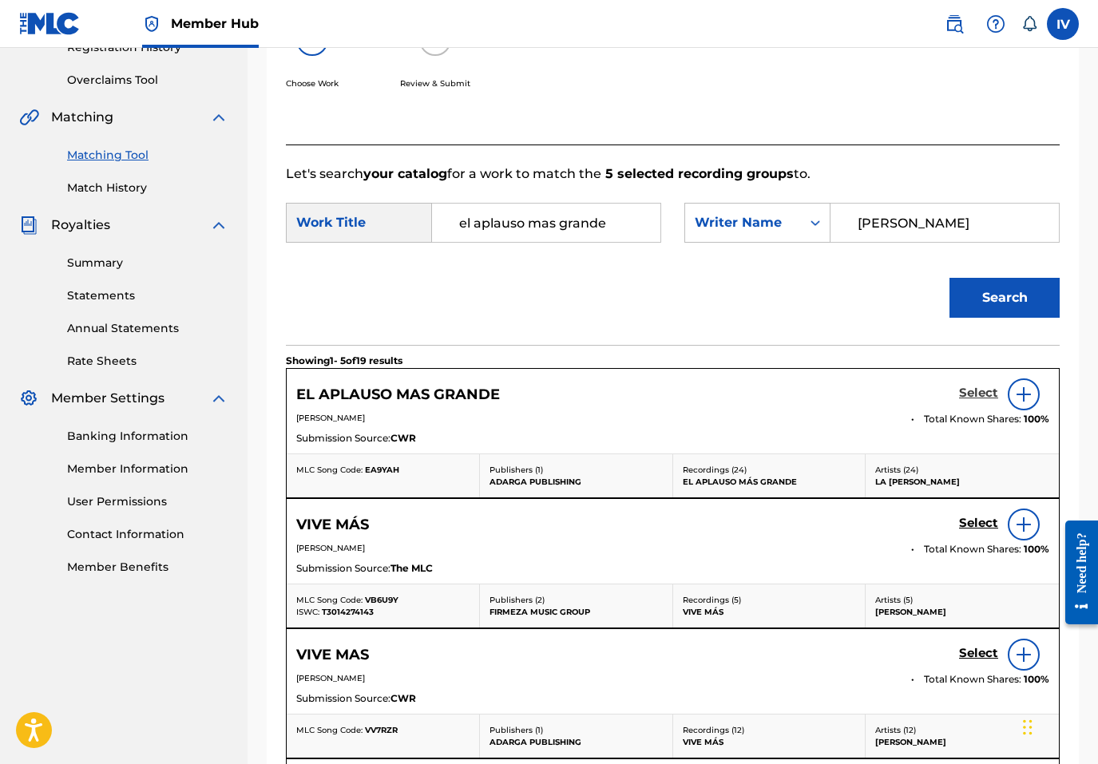
click at [988, 401] on link "Select" at bounding box center [978, 395] width 39 height 18
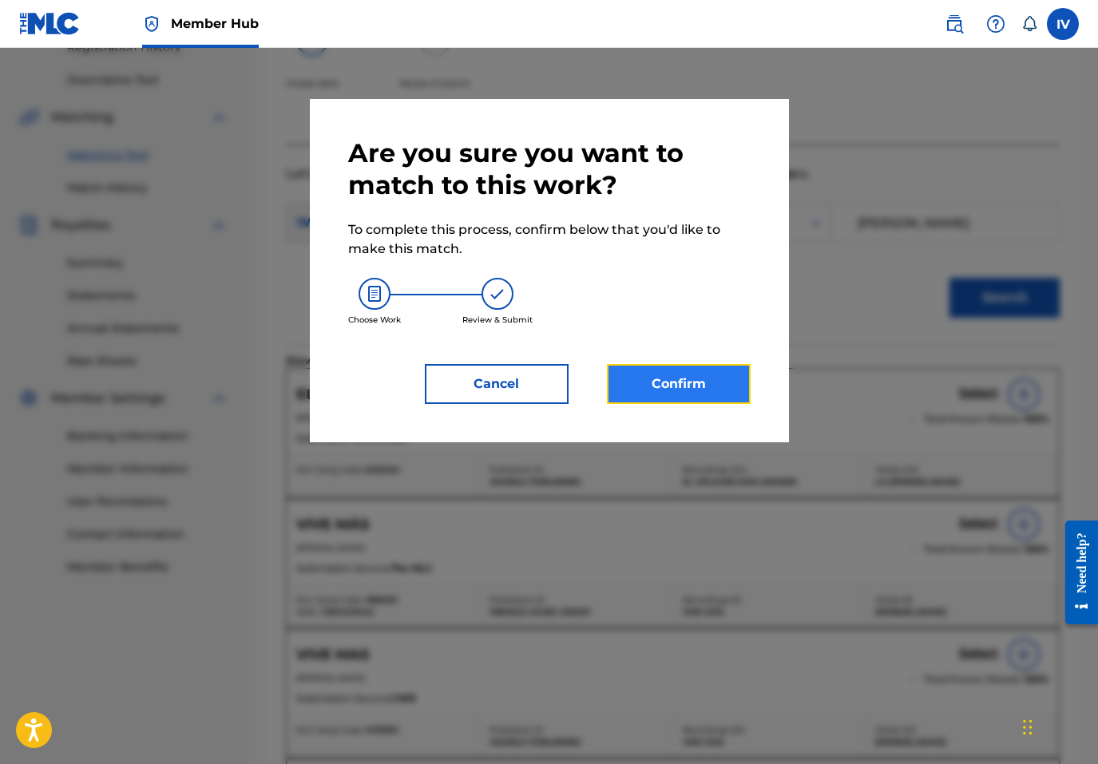
click at [686, 374] on button "Confirm" at bounding box center [679, 384] width 144 height 40
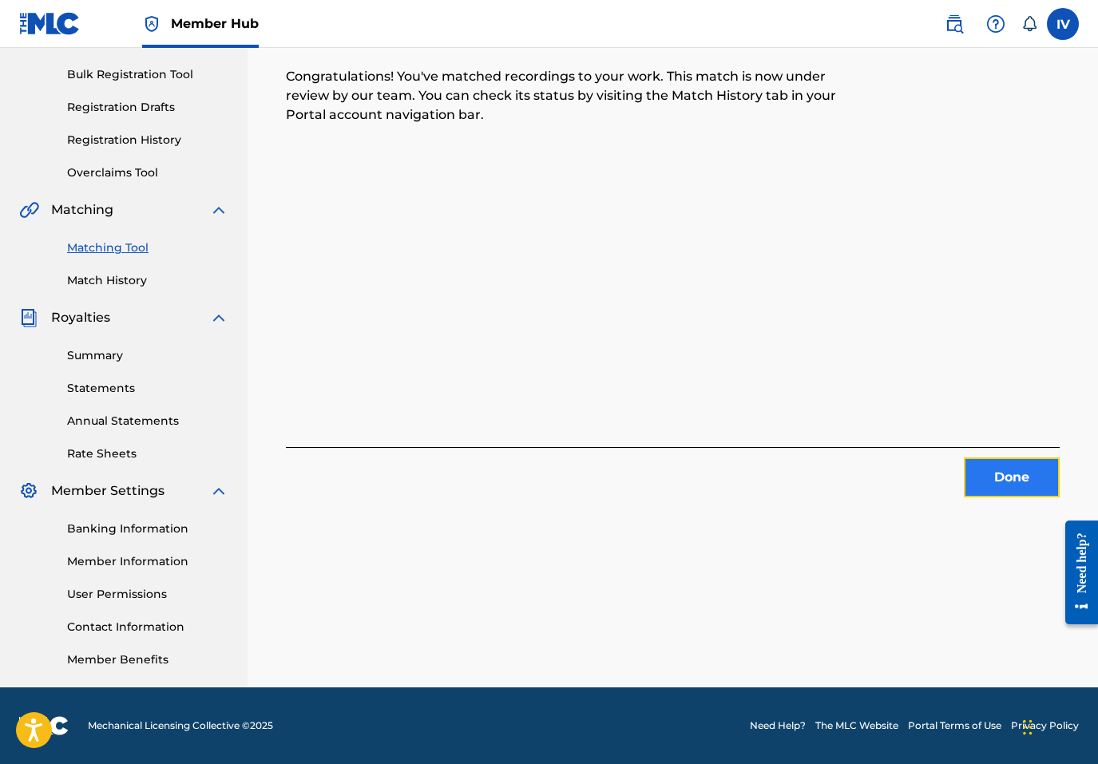
click at [982, 470] on button "Done" at bounding box center [1012, 478] width 96 height 40
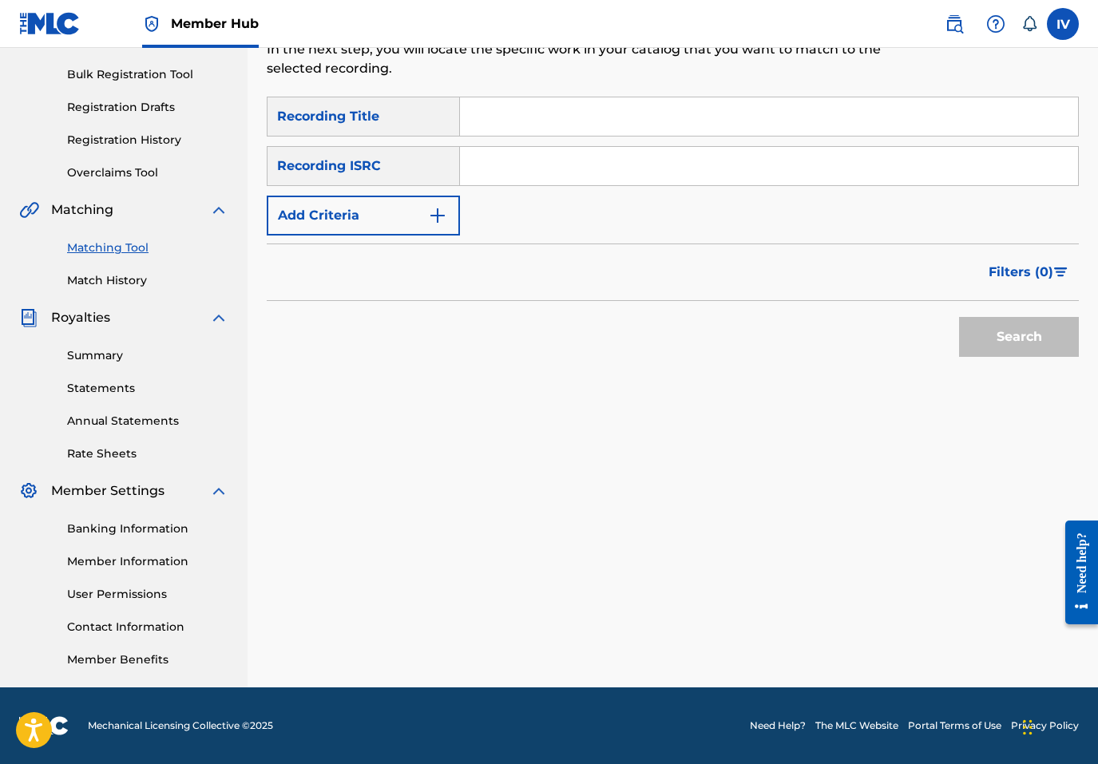
click at [543, 181] on input "Search Form" at bounding box center [769, 166] width 618 height 38
paste input "TCACB1428995"
click at [959, 317] on button "Search" at bounding box center [1019, 337] width 120 height 40
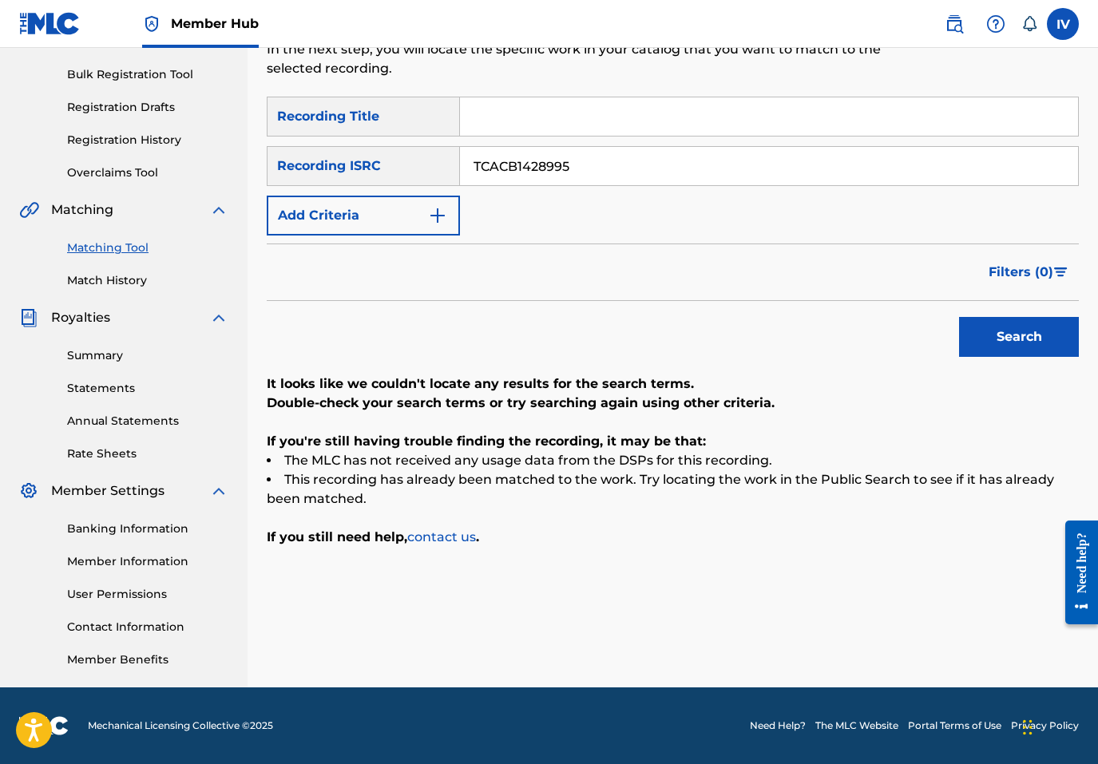
paste input "CAFEC1700059"
click at [959, 317] on button "Search" at bounding box center [1019, 337] width 120 height 40
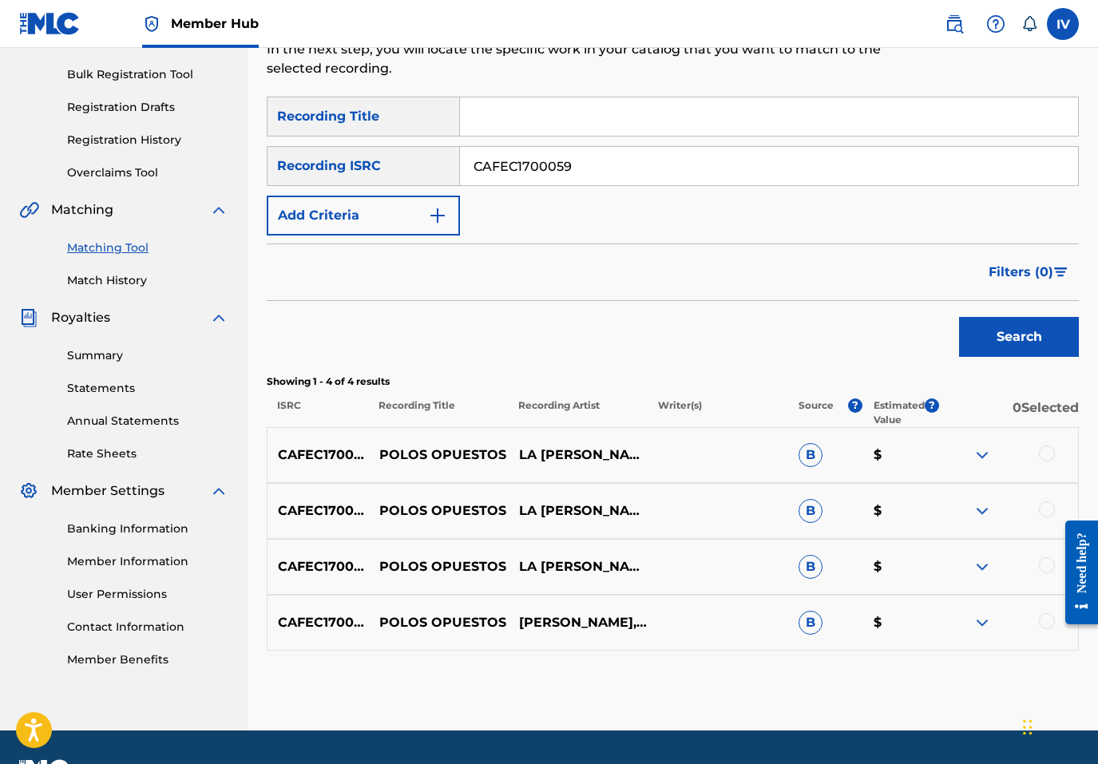
click at [426, 453] on p "POLOS OPUESTOS" at bounding box center [439, 455] width 140 height 19
click at [1040, 454] on div at bounding box center [1047, 454] width 16 height 16
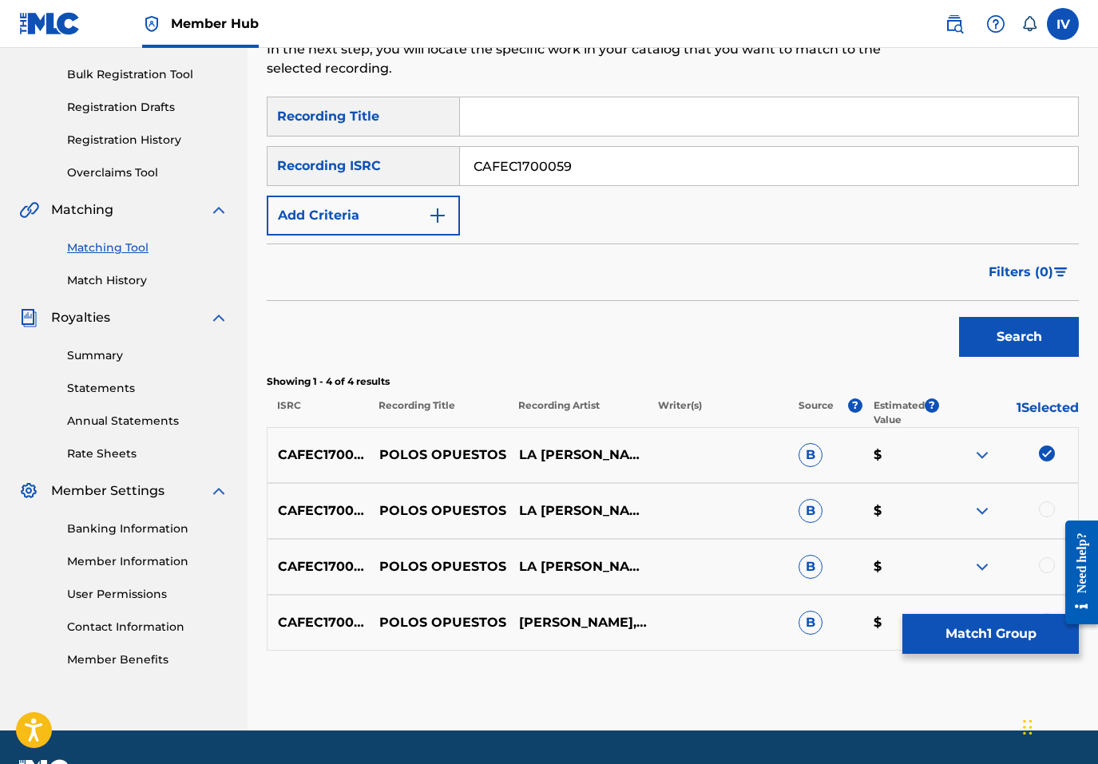
click at [1052, 503] on div at bounding box center [1047, 509] width 16 height 16
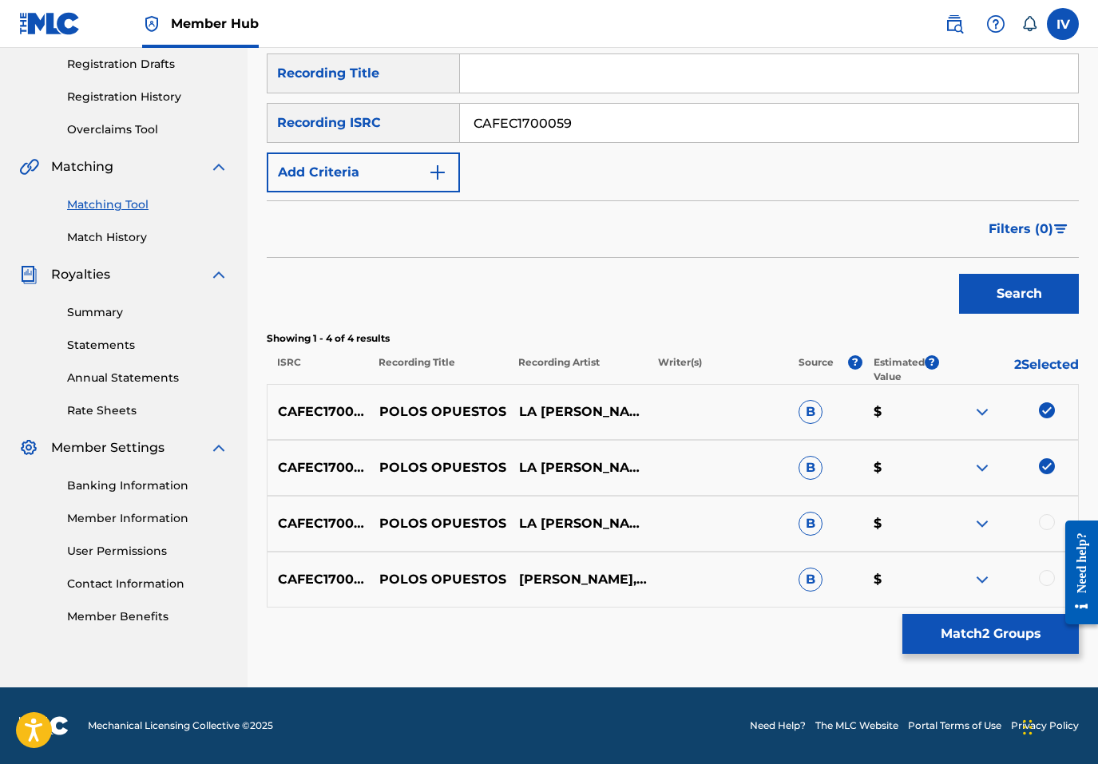
click at [1053, 519] on div at bounding box center [1075, 572] width 45 height 129
click at [1046, 521] on div at bounding box center [1047, 522] width 16 height 16
click at [1044, 576] on div at bounding box center [1047, 578] width 16 height 16
drag, startPoint x: 957, startPoint y: 628, endPoint x: 787, endPoint y: 367, distance: 311.6
click at [787, 367] on div "SearchWithCriteria6fe808fb-8ed7-4fc7-bee0-862782e52f7d Recording Title SearchWi…" at bounding box center [673, 330] width 812 height 554
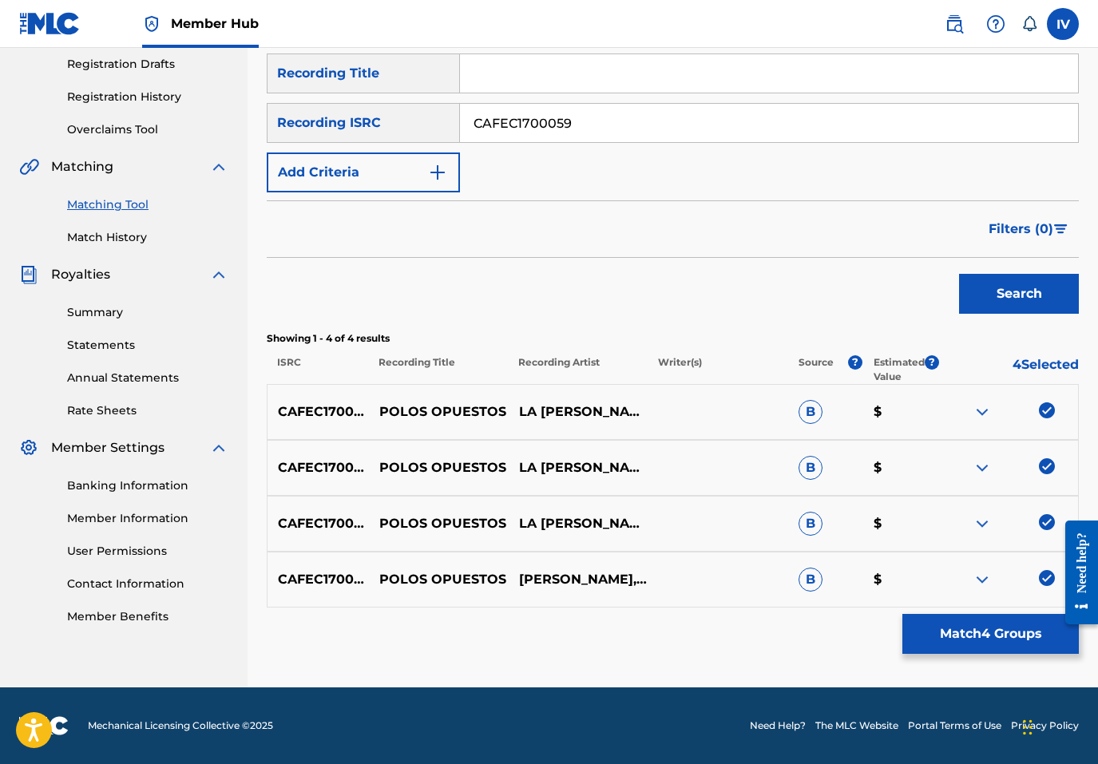
click at [585, 118] on input "CAFEC1700059" at bounding box center [769, 123] width 618 height 38
paste input "POLOS OPUESTOS"
type input "POLOS OPUESTOS"
click at [959, 274] on button "Search" at bounding box center [1019, 294] width 120 height 40
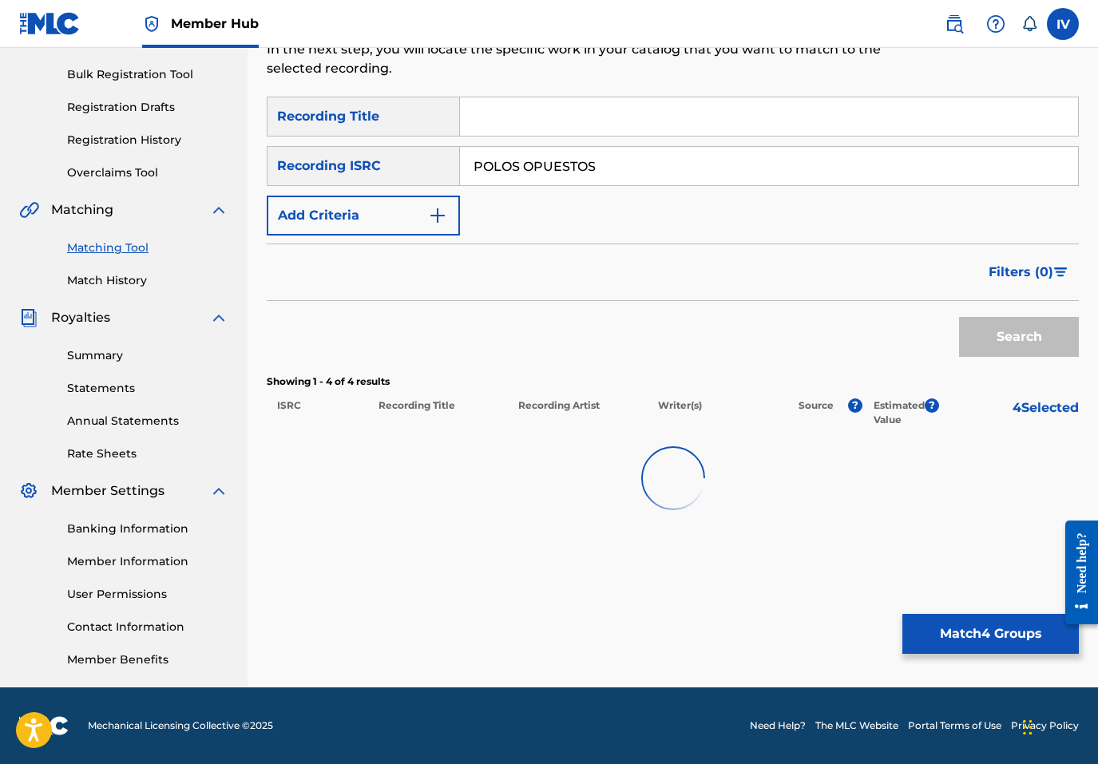
scroll to position [226, 0]
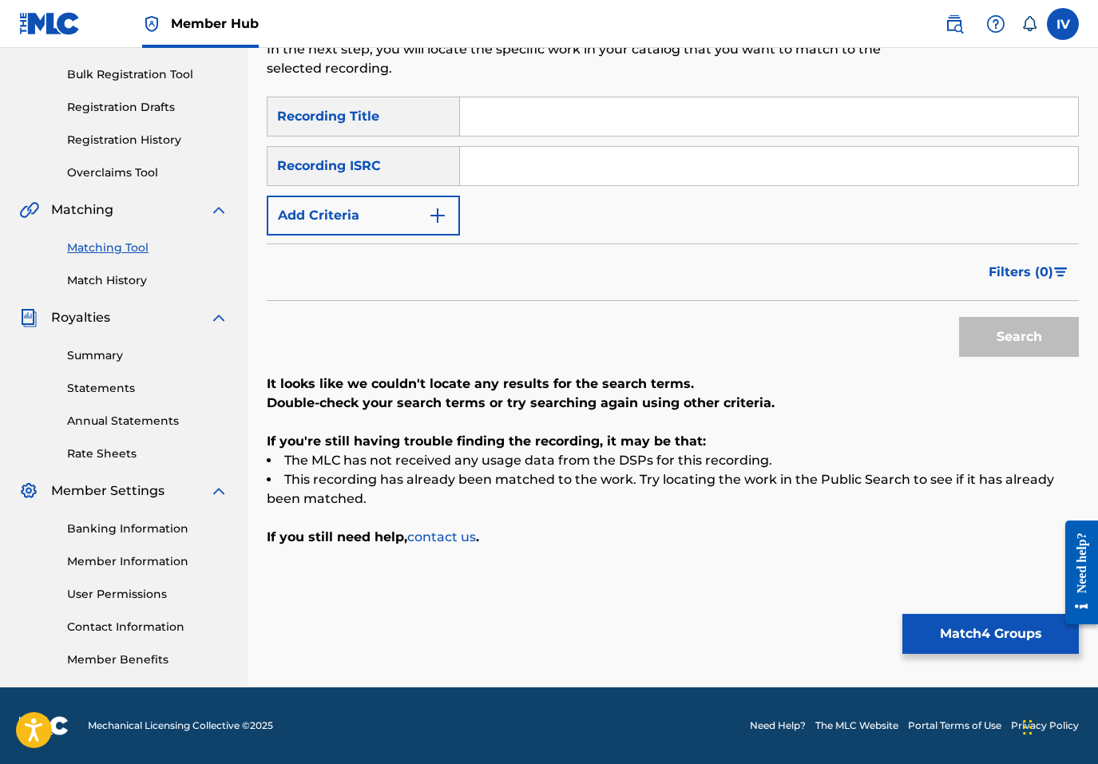
click at [537, 122] on input "Search Form" at bounding box center [769, 116] width 618 height 38
paste input "POLOS OPUESTOS"
type input "POLOS OPUESTOS"
click at [425, 194] on div "SearchWithCriteria6fe808fb-8ed7-4fc7-bee0-862782e52f7d Recording Title POLOS OP…" at bounding box center [673, 166] width 812 height 139
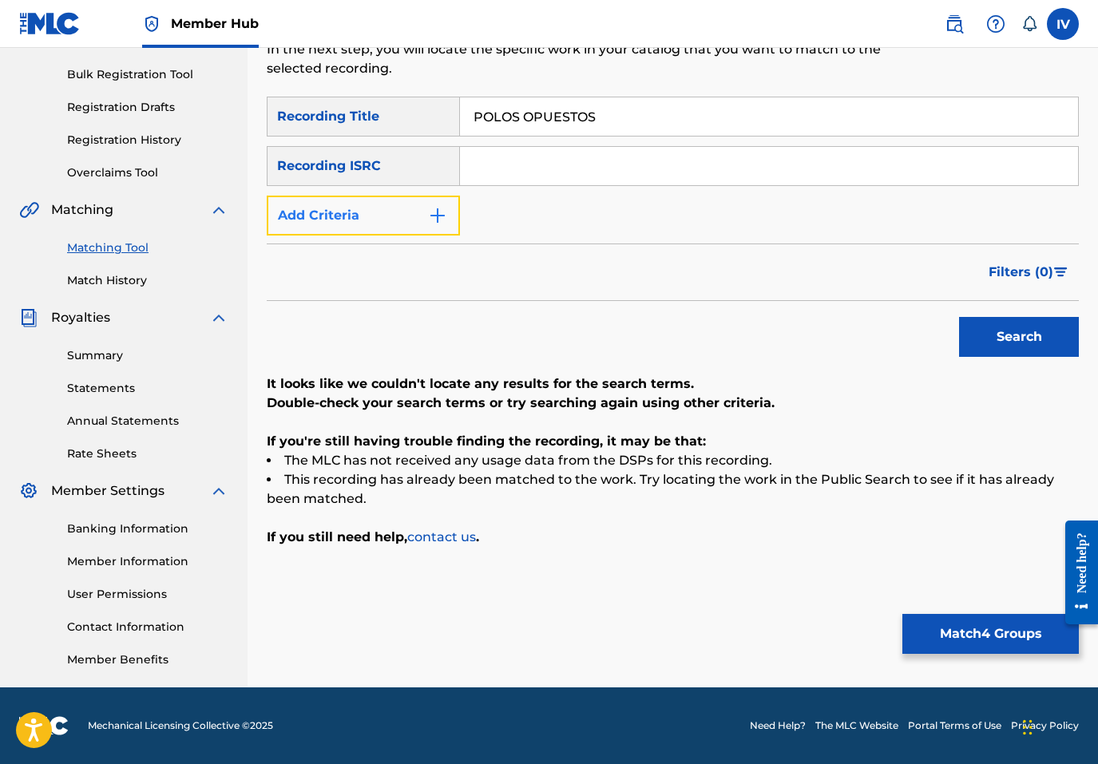
click at [414, 218] on button "Add Criteria" at bounding box center [363, 216] width 193 height 40
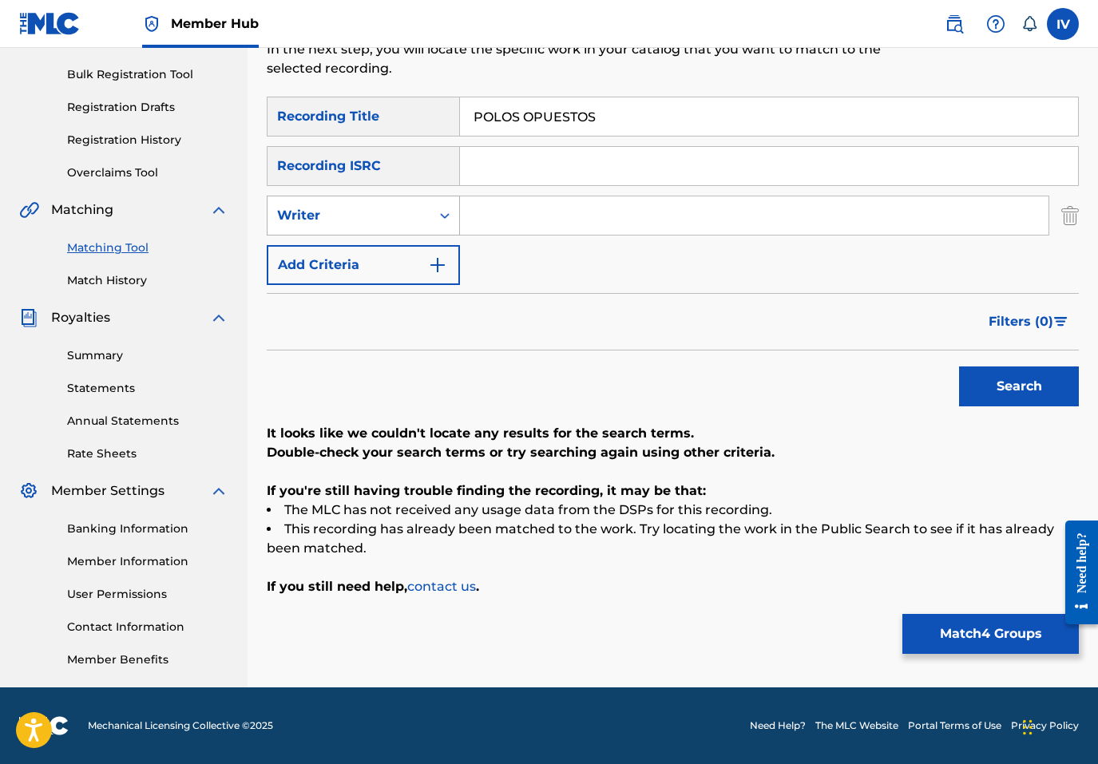
click at [399, 216] on div "Writer" at bounding box center [349, 215] width 144 height 19
click at [390, 249] on div "Recording Artist" at bounding box center [363, 256] width 192 height 40
click at [590, 220] on input "Search Form" at bounding box center [754, 215] width 588 height 38
type input "la tribu"
click at [959, 367] on button "Search" at bounding box center [1019, 387] width 120 height 40
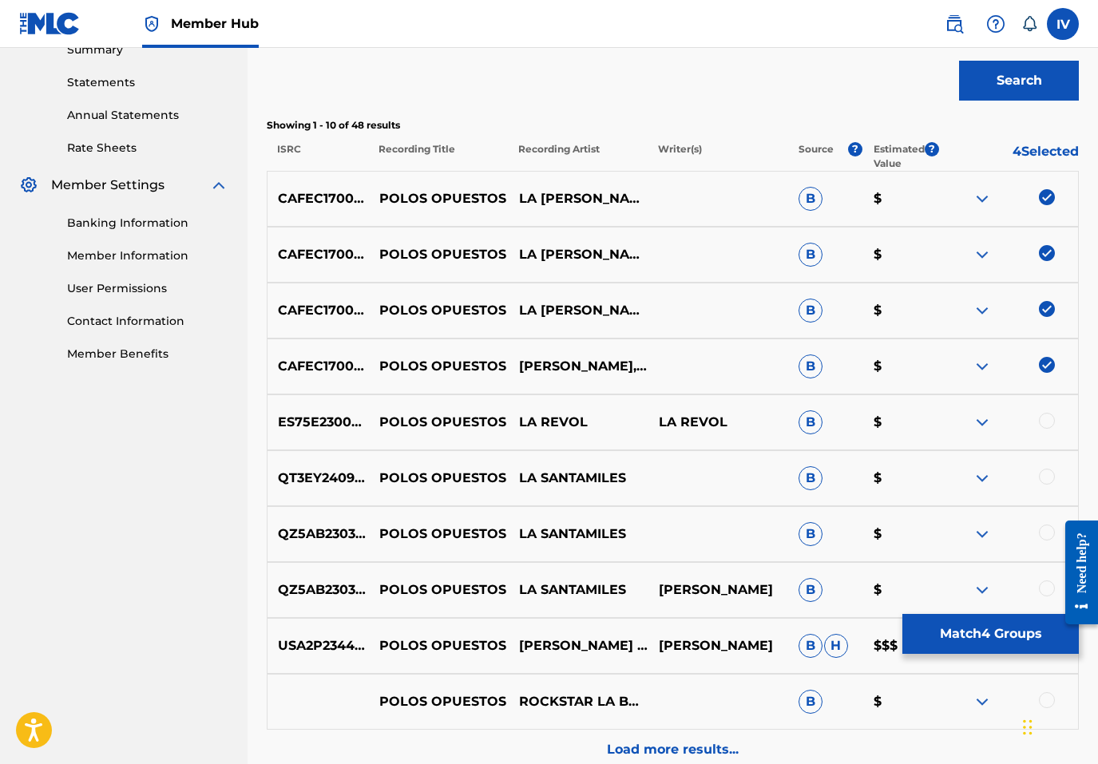
scroll to position [694, 0]
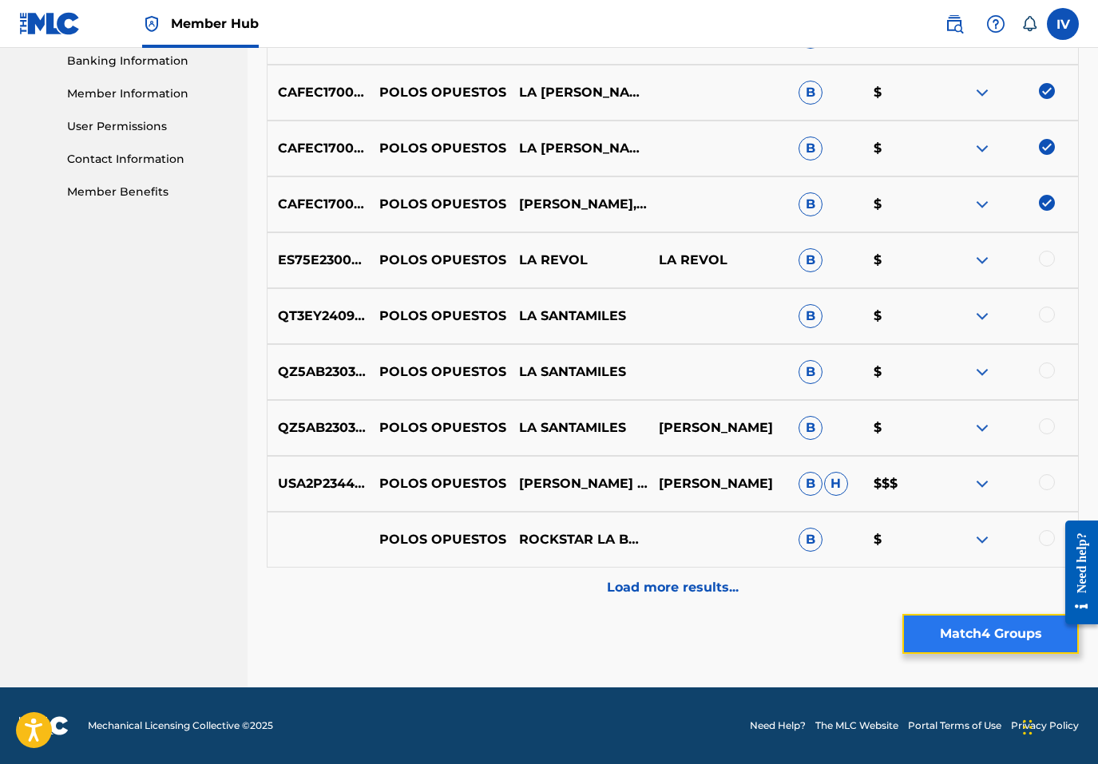
click at [925, 636] on button "Match 4 Groups" at bounding box center [990, 634] width 176 height 40
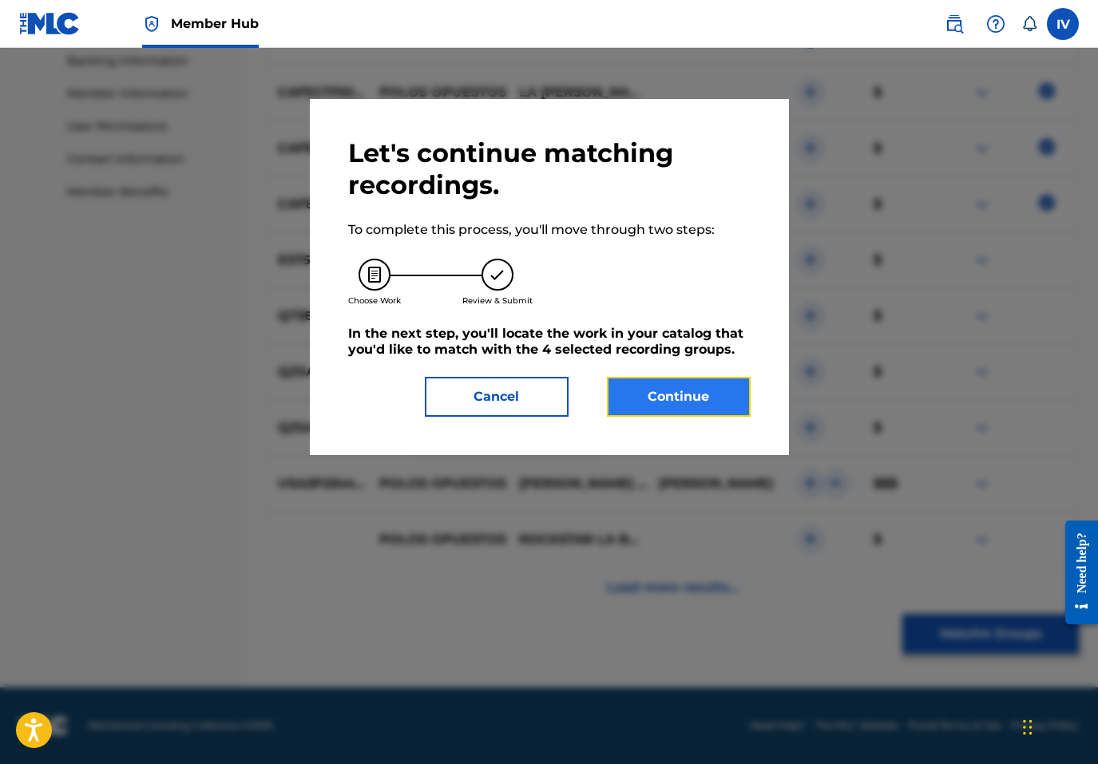
click at [683, 396] on button "Continue" at bounding box center [679, 397] width 144 height 40
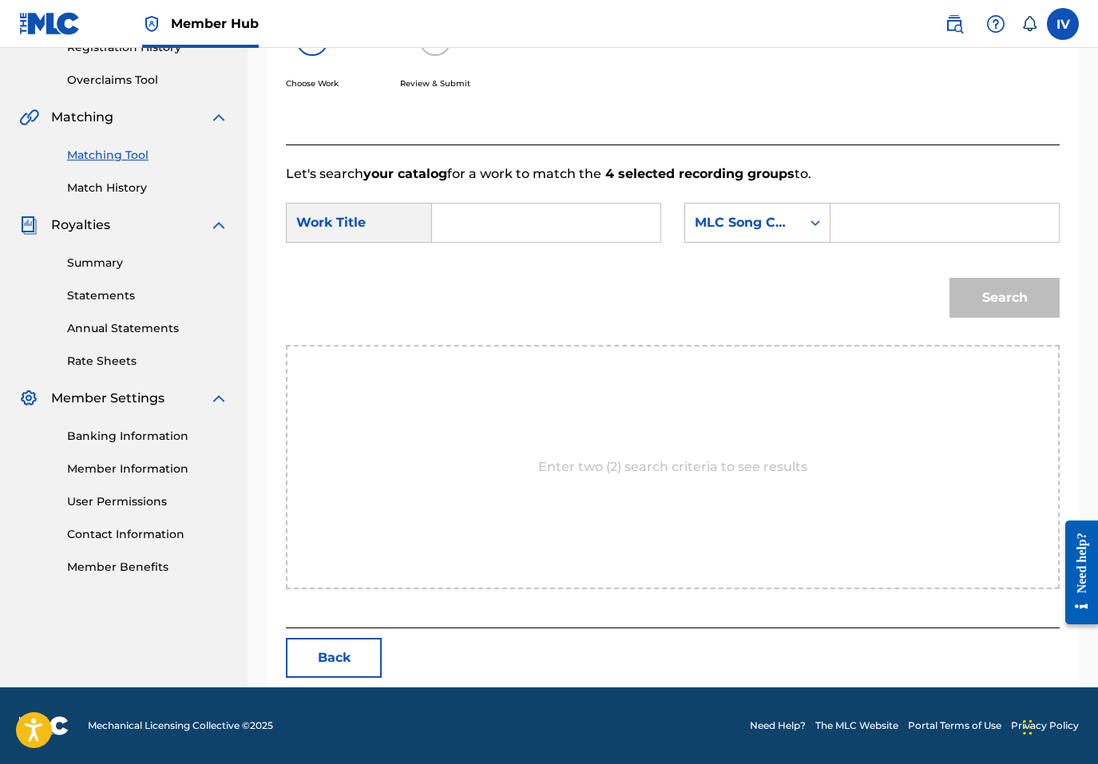
click at [541, 230] on input "Search Form" at bounding box center [546, 223] width 201 height 38
paste input "POLOS OPUESTOS"
type input "POLOS OPUESTOS"
click at [835, 212] on div "Search Form" at bounding box center [944, 223] width 229 height 40
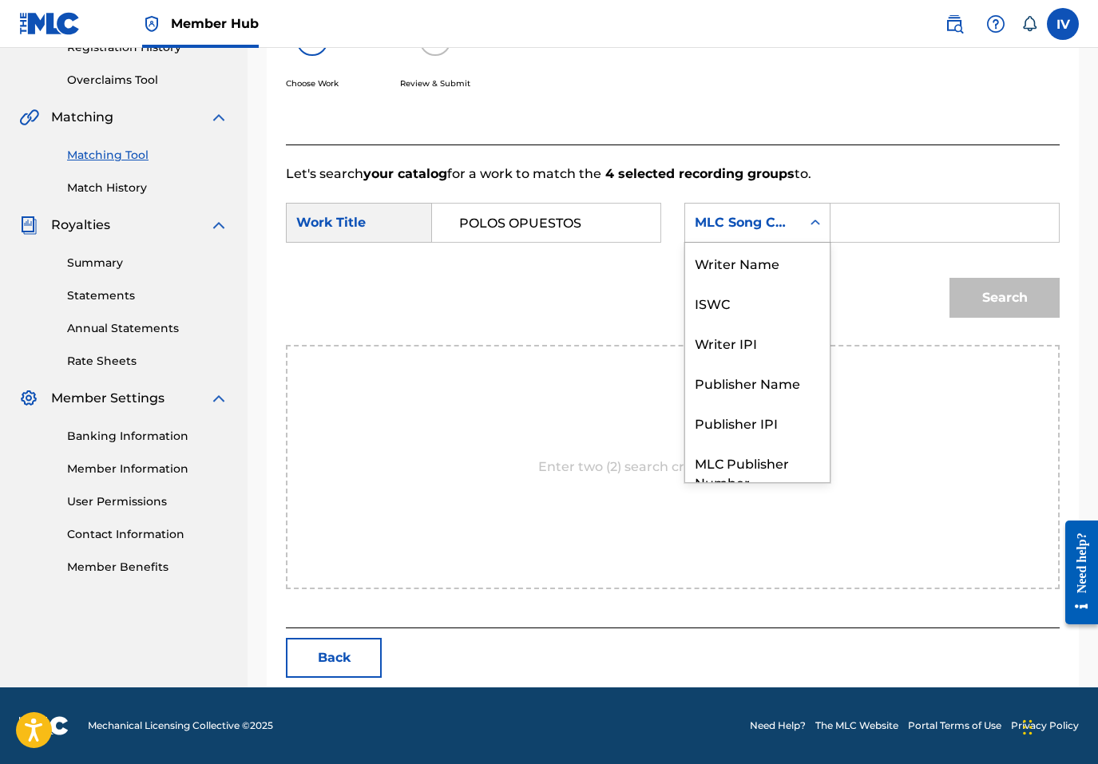
click at [779, 224] on div "MLC Song Code" at bounding box center [743, 222] width 97 height 19
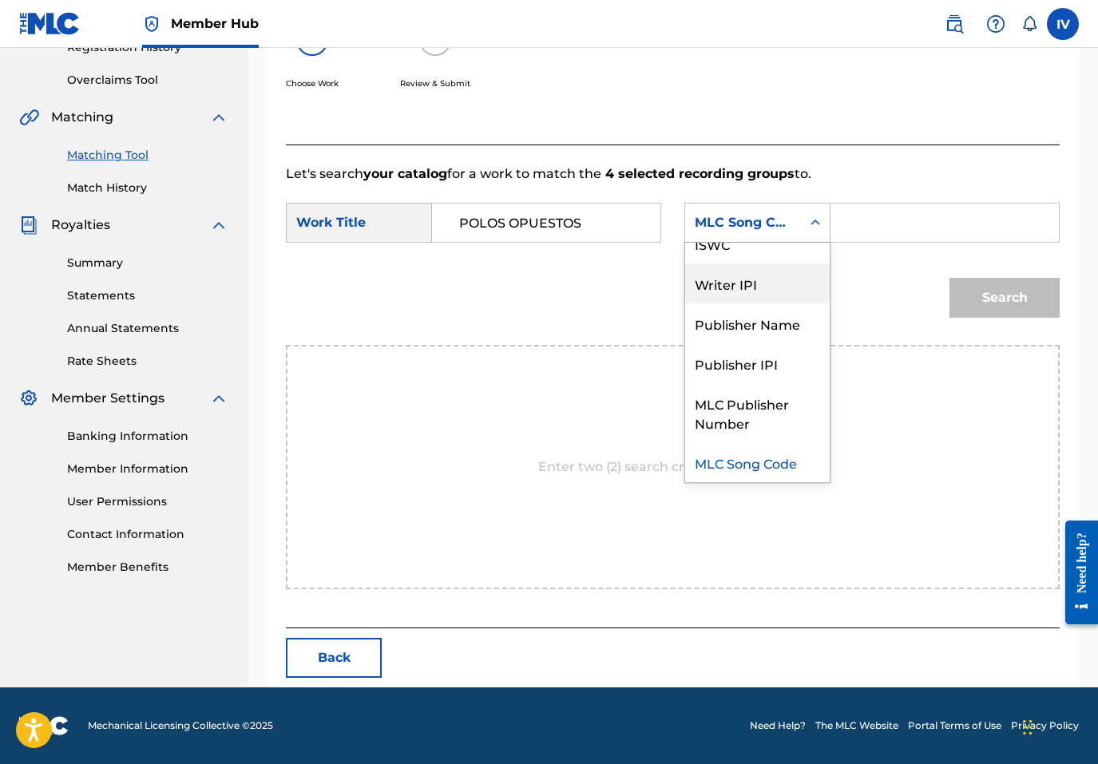
scroll to position [0, 0]
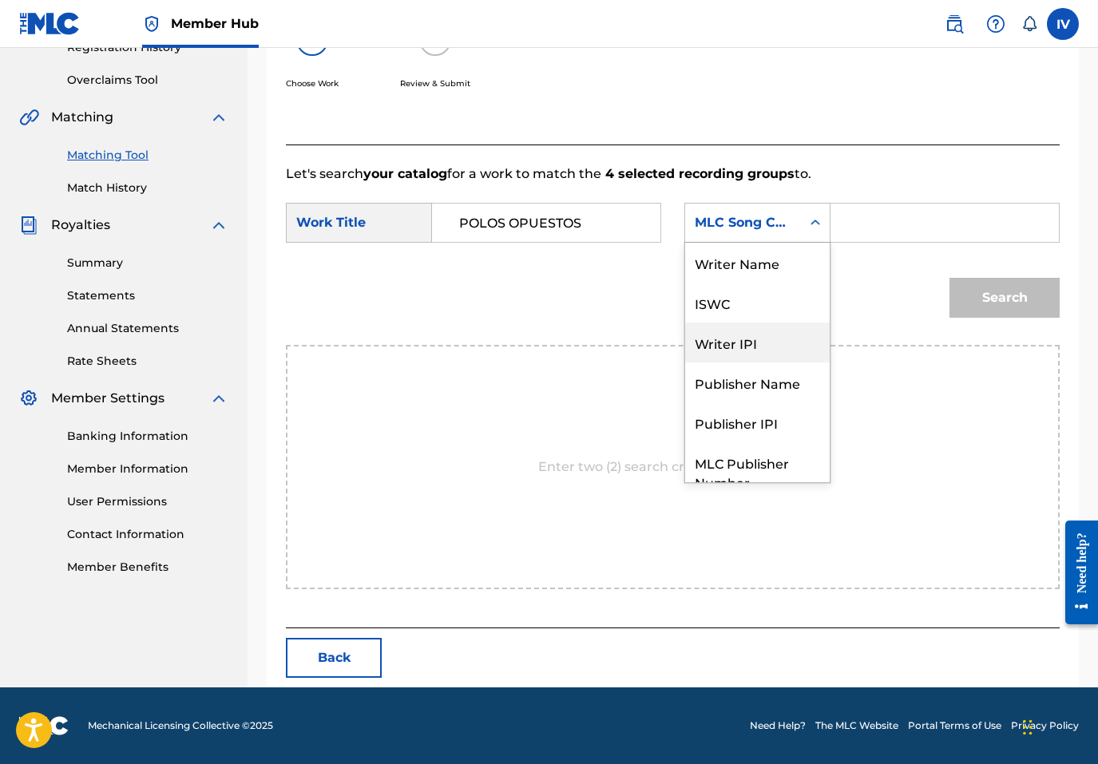
click at [774, 289] on div "ISWC" at bounding box center [757, 303] width 145 height 40
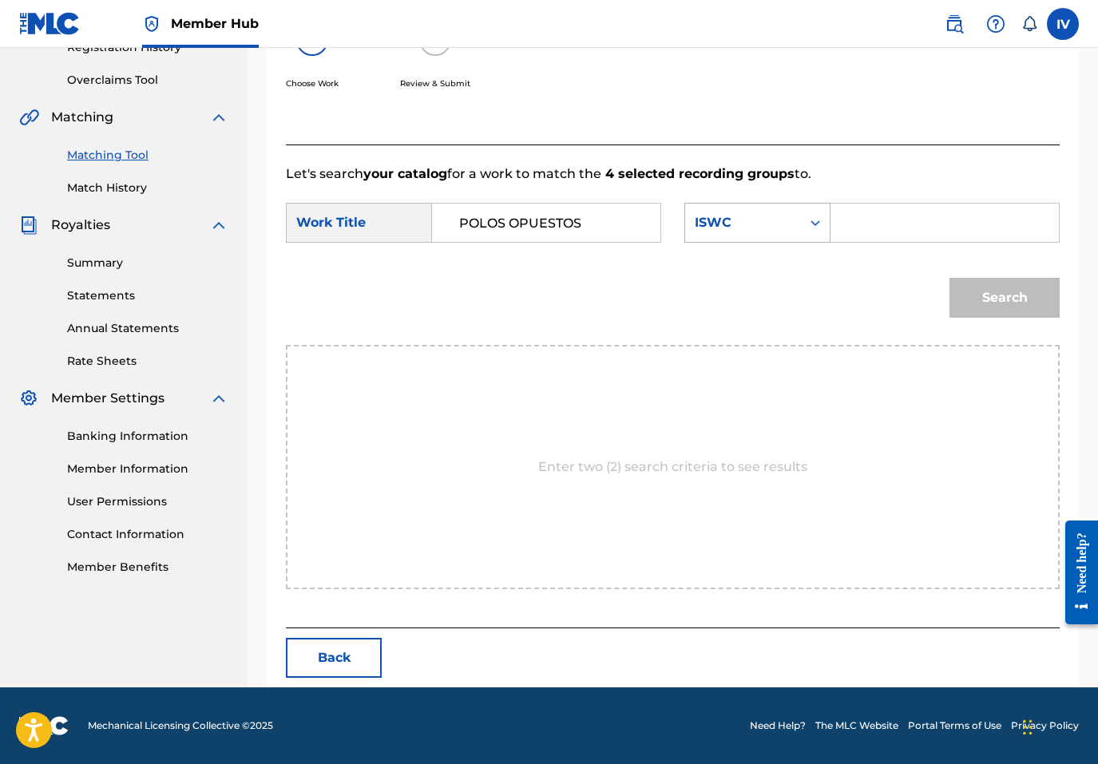
click at [777, 224] on div "ISWC" at bounding box center [743, 222] width 97 height 19
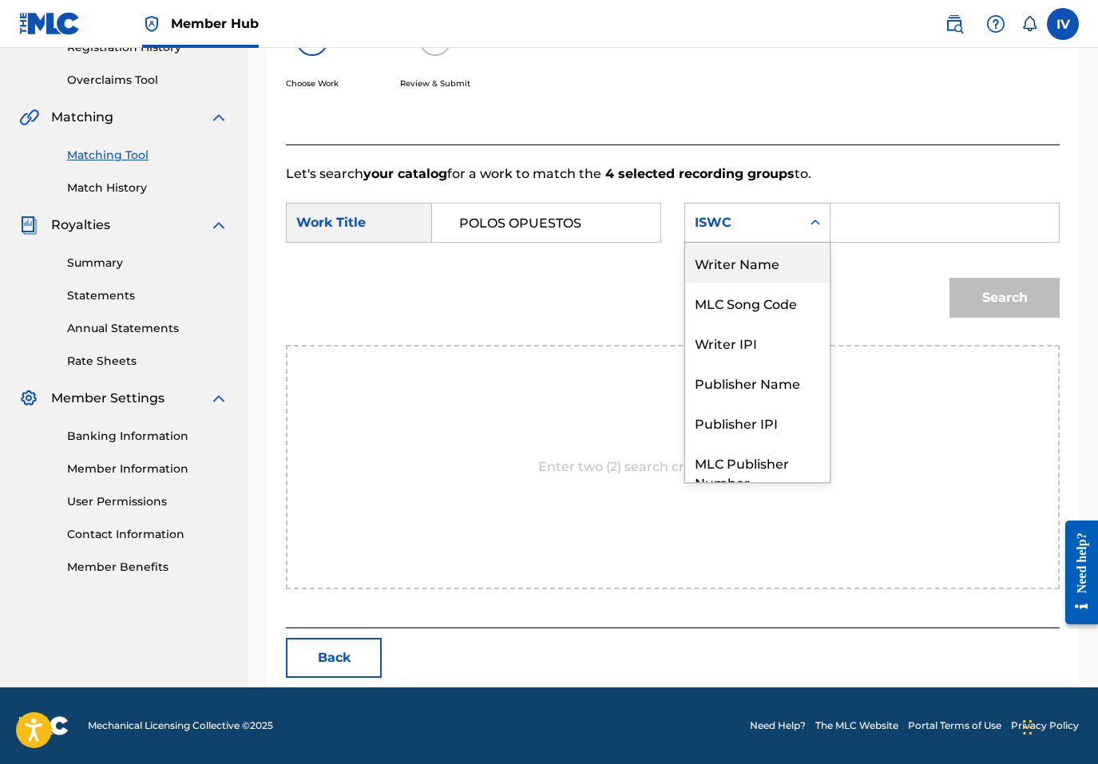
click at [755, 264] on div "Writer Name" at bounding box center [757, 263] width 145 height 40
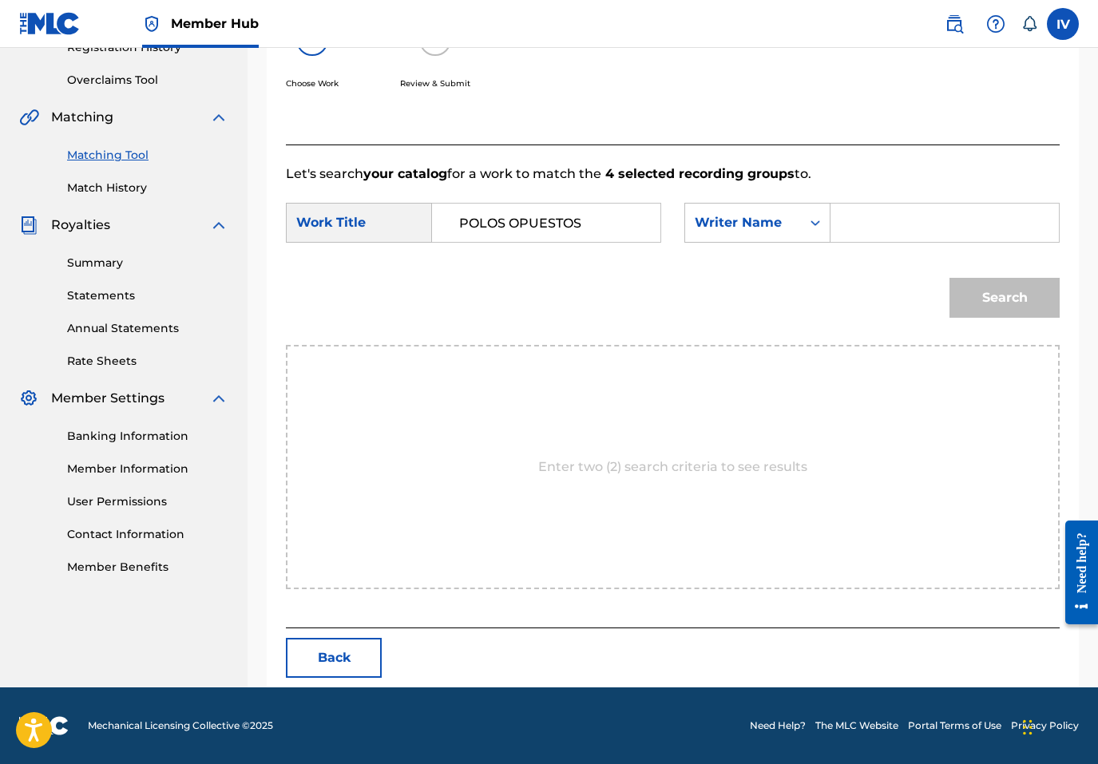
click at [874, 223] on input "Search Form" at bounding box center [944, 223] width 201 height 38
type input "rivera"
click at [949, 278] on button "Search" at bounding box center [1004, 298] width 110 height 40
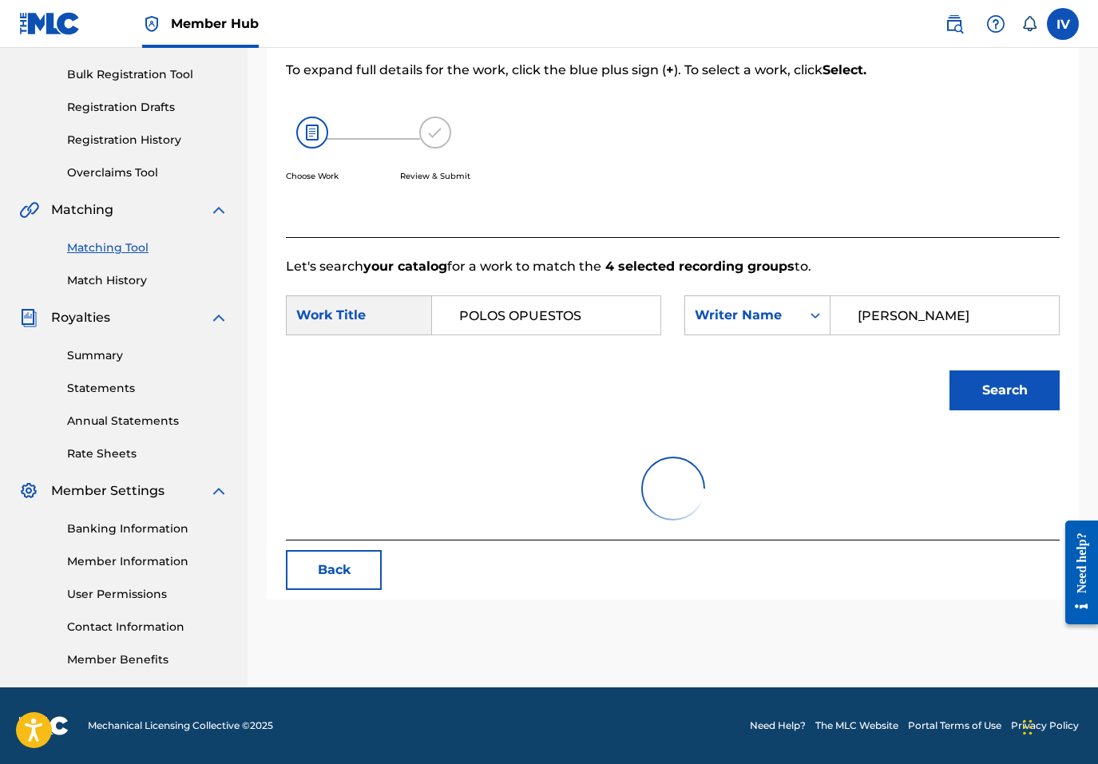
scroll to position [271, 0]
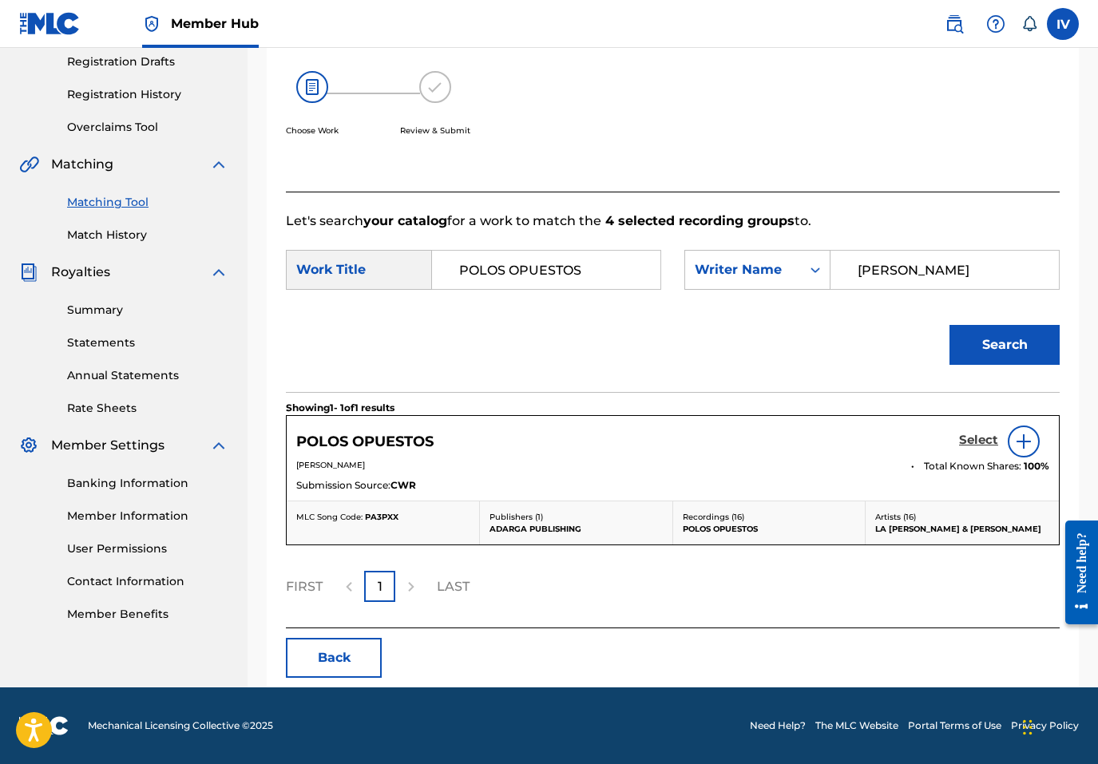
click at [974, 437] on h5 "Select" at bounding box center [978, 440] width 39 height 15
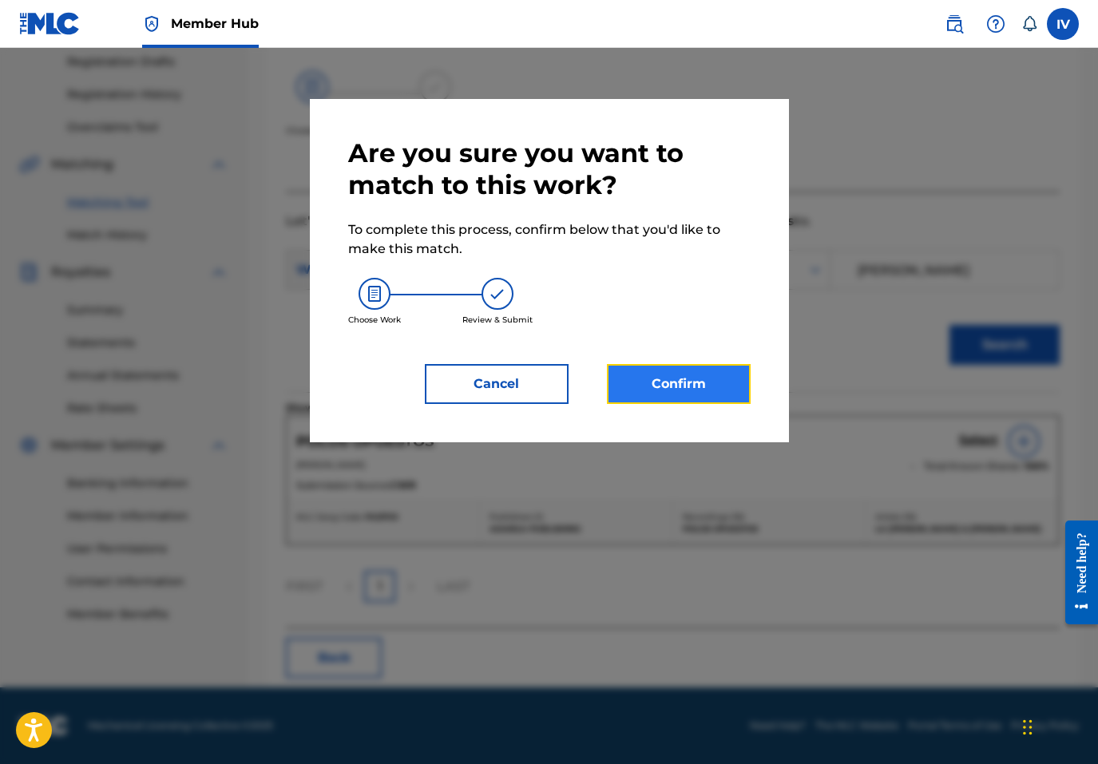
click at [705, 374] on button "Confirm" at bounding box center [679, 384] width 144 height 40
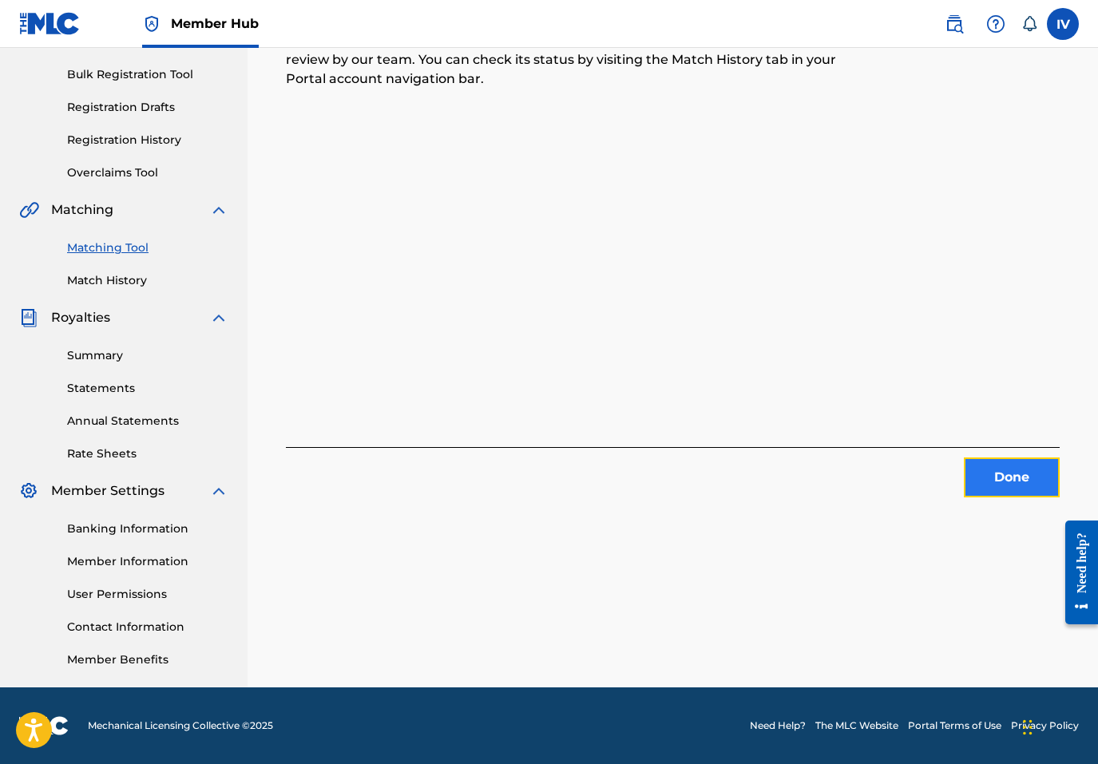
click at [976, 460] on button "Done" at bounding box center [1012, 478] width 96 height 40
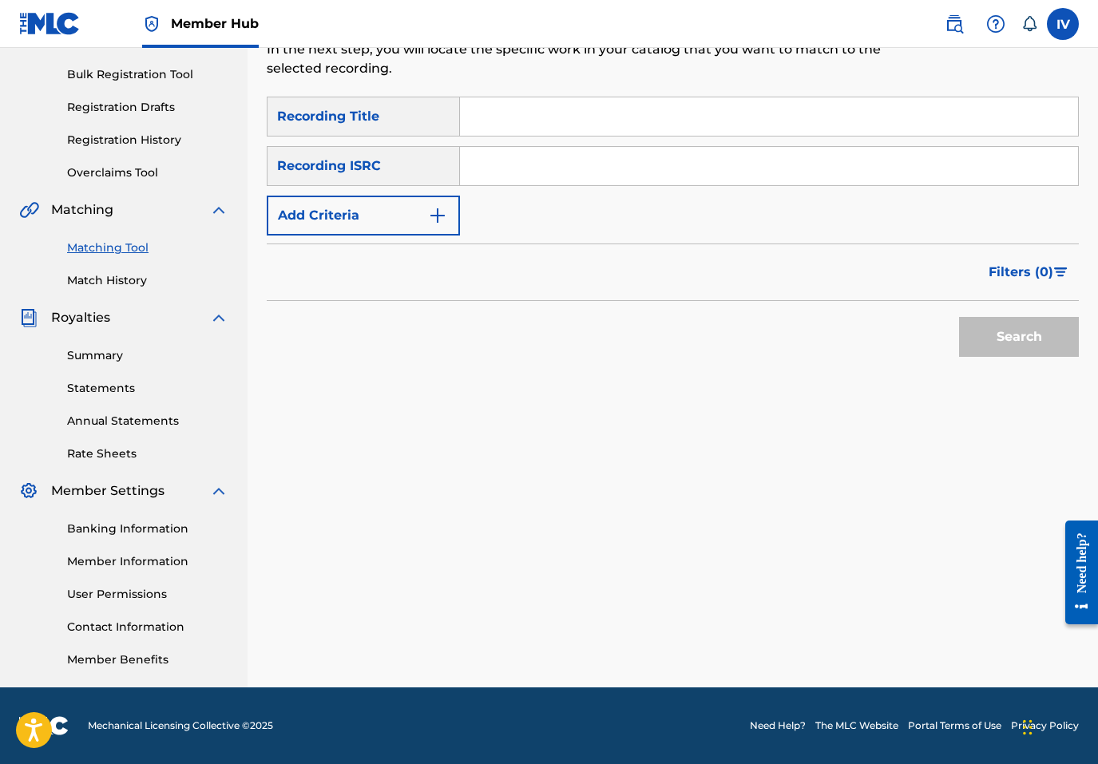
click at [536, 176] on input "Search Form" at bounding box center [769, 166] width 618 height 38
paste input "TCACB1428998"
click at [959, 317] on button "Search" at bounding box center [1019, 337] width 120 height 40
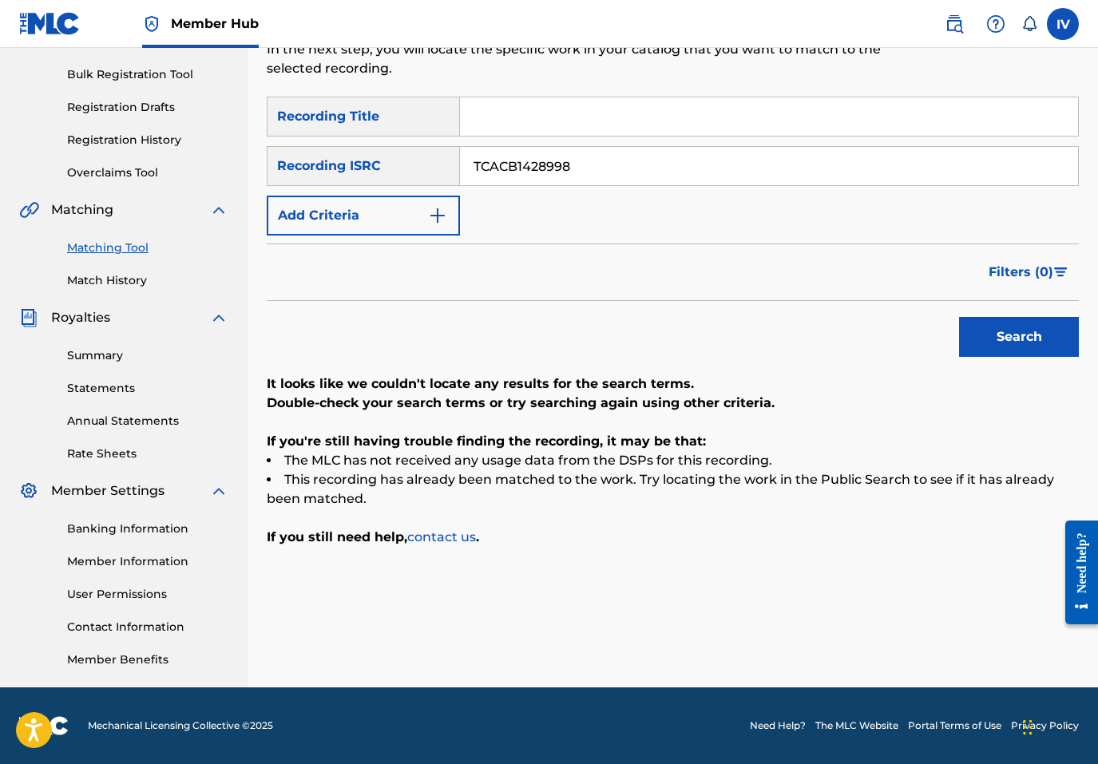
paste input "US3DF2238791"
click at [959, 317] on button "Search" at bounding box center [1019, 337] width 120 height 40
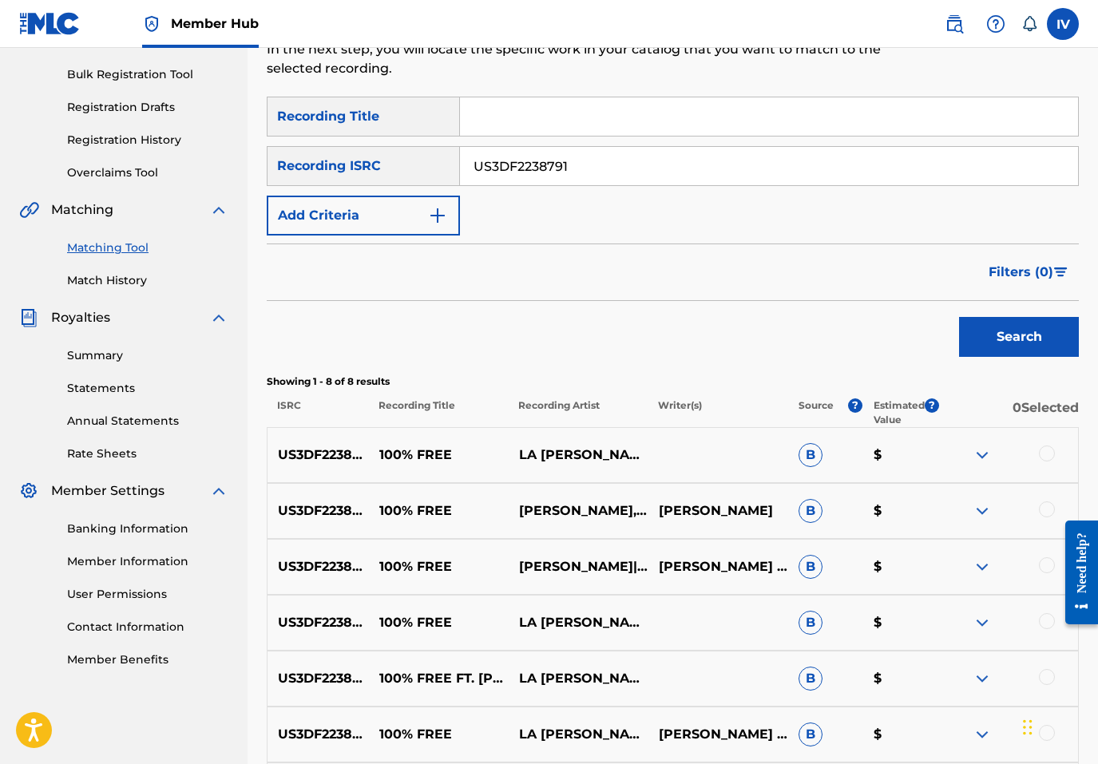
click at [1037, 454] on div at bounding box center [1008, 455] width 140 height 19
click at [1042, 454] on div at bounding box center [1047, 454] width 16 height 16
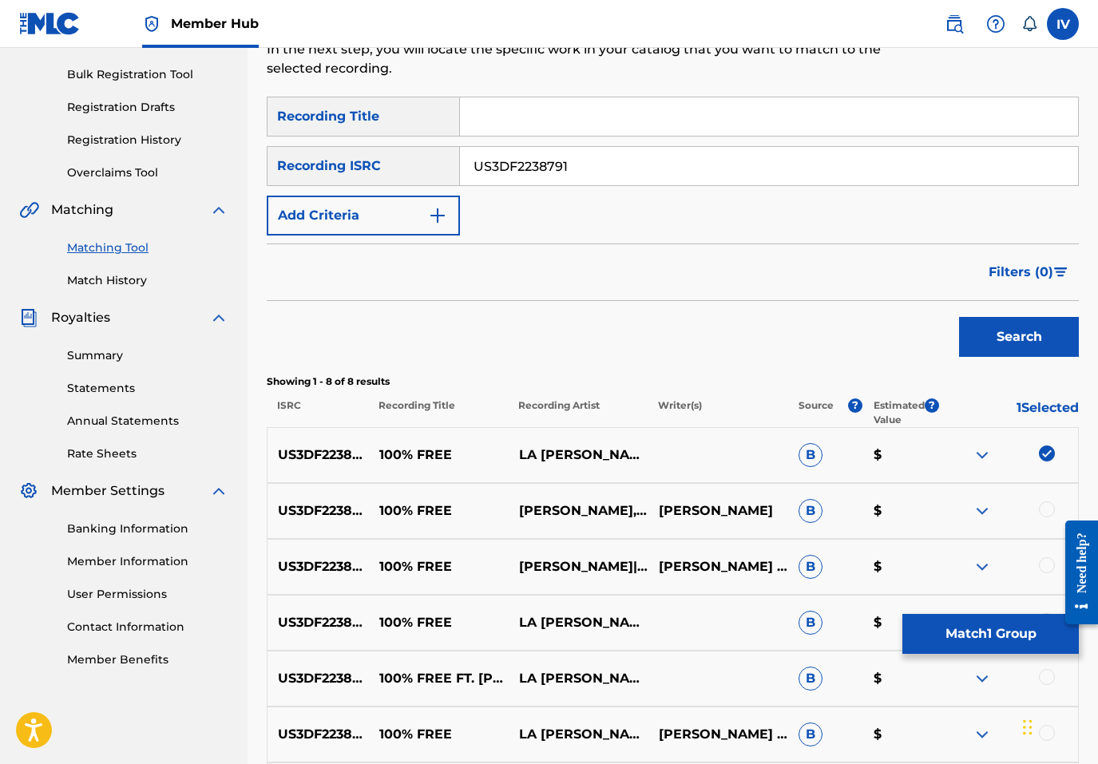
scroll to position [493, 0]
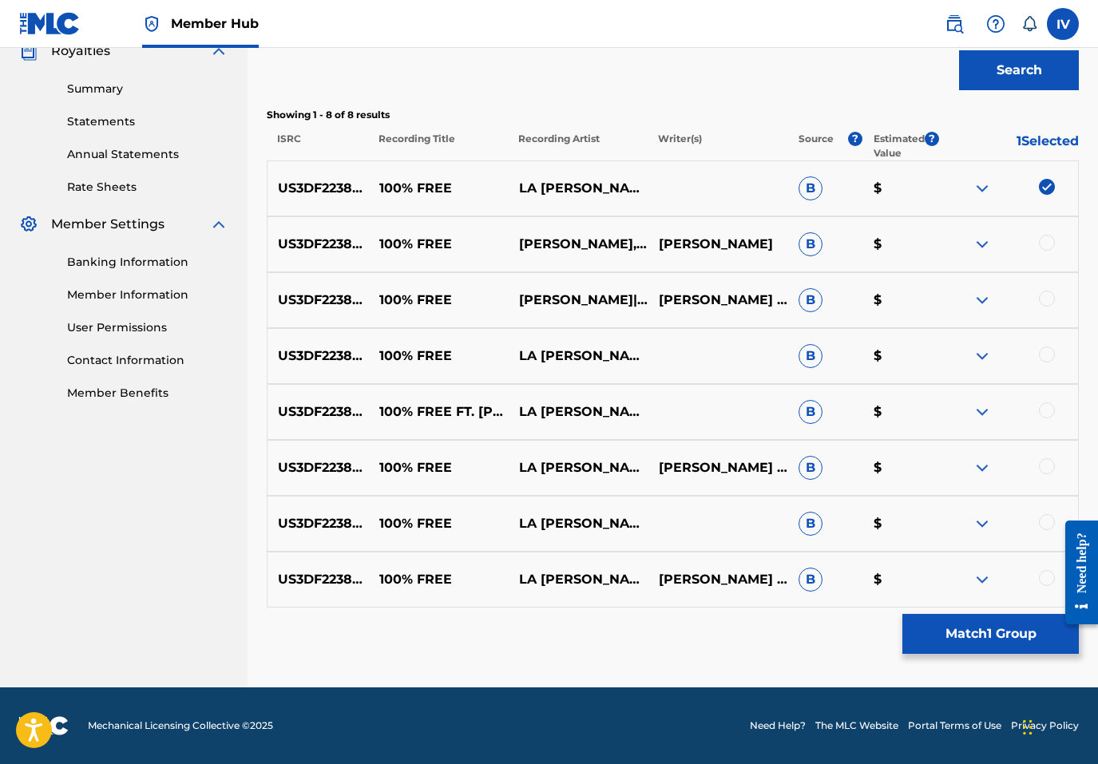
click at [1044, 578] on div at bounding box center [1047, 578] width 16 height 16
click at [1045, 522] on div at bounding box center [1047, 522] width 16 height 16
click at [1048, 459] on div at bounding box center [1047, 466] width 16 height 16
click at [1049, 411] on div at bounding box center [1047, 410] width 16 height 16
click at [1049, 357] on div at bounding box center [1047, 355] width 16 height 16
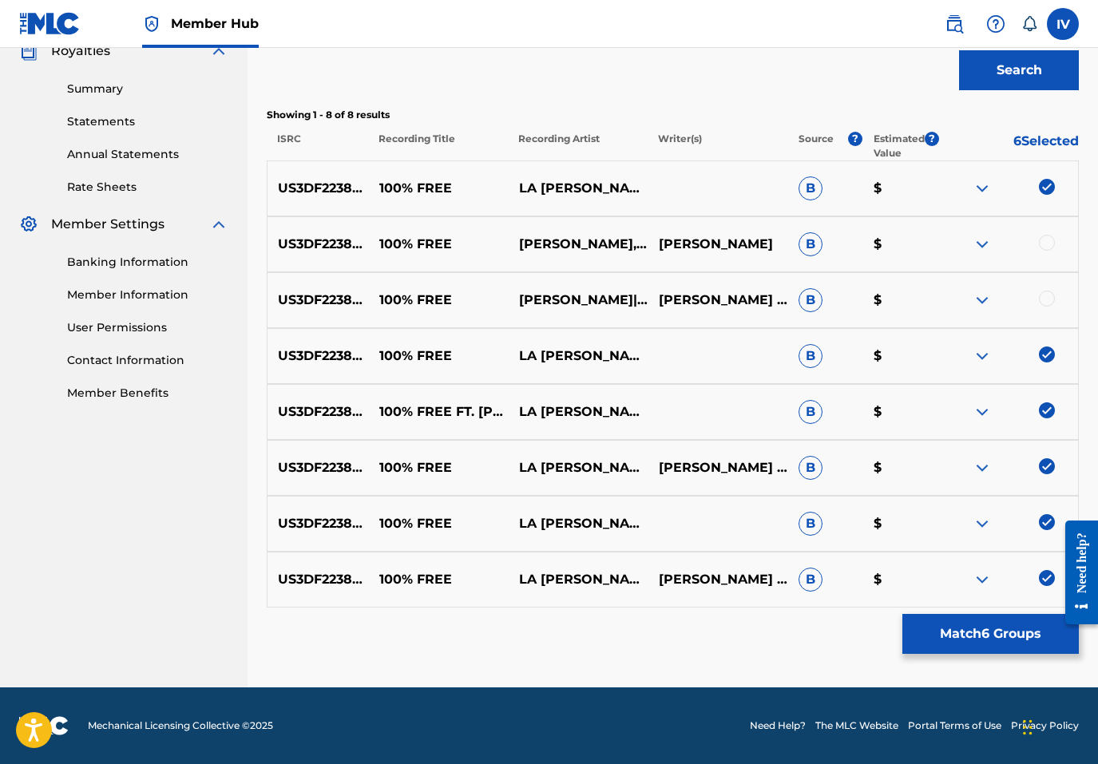
click at [1047, 302] on div at bounding box center [1047, 299] width 16 height 16
click at [1045, 242] on div at bounding box center [1047, 243] width 16 height 16
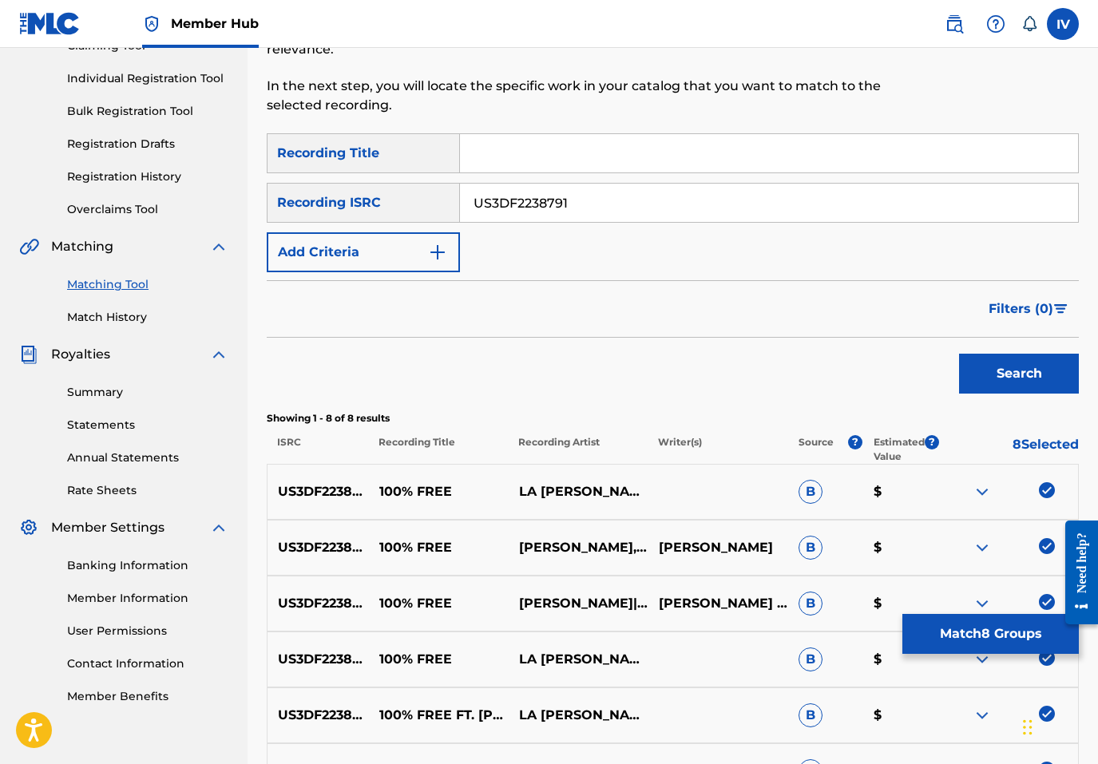
click at [541, 204] on input "US3DF2238791" at bounding box center [769, 203] width 618 height 38
paste input "TCACB1428998"
type input "TCACB1428998"
click at [959, 354] on button "Search" at bounding box center [1019, 374] width 120 height 40
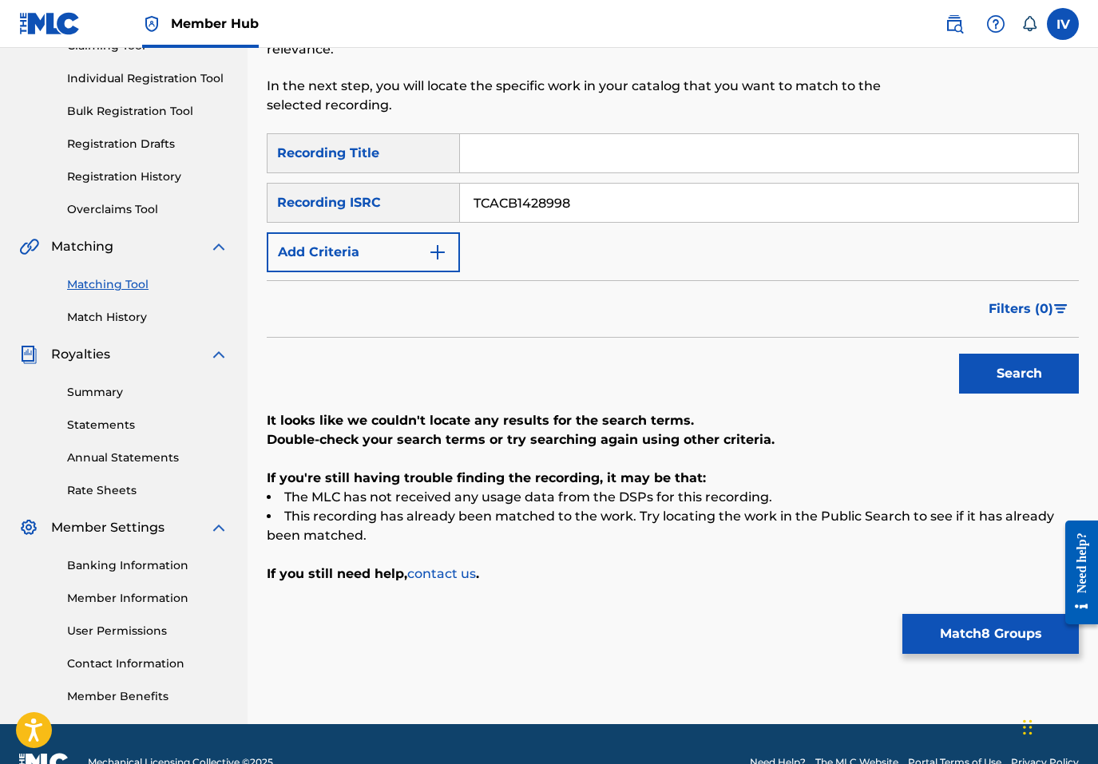
scroll to position [226, 0]
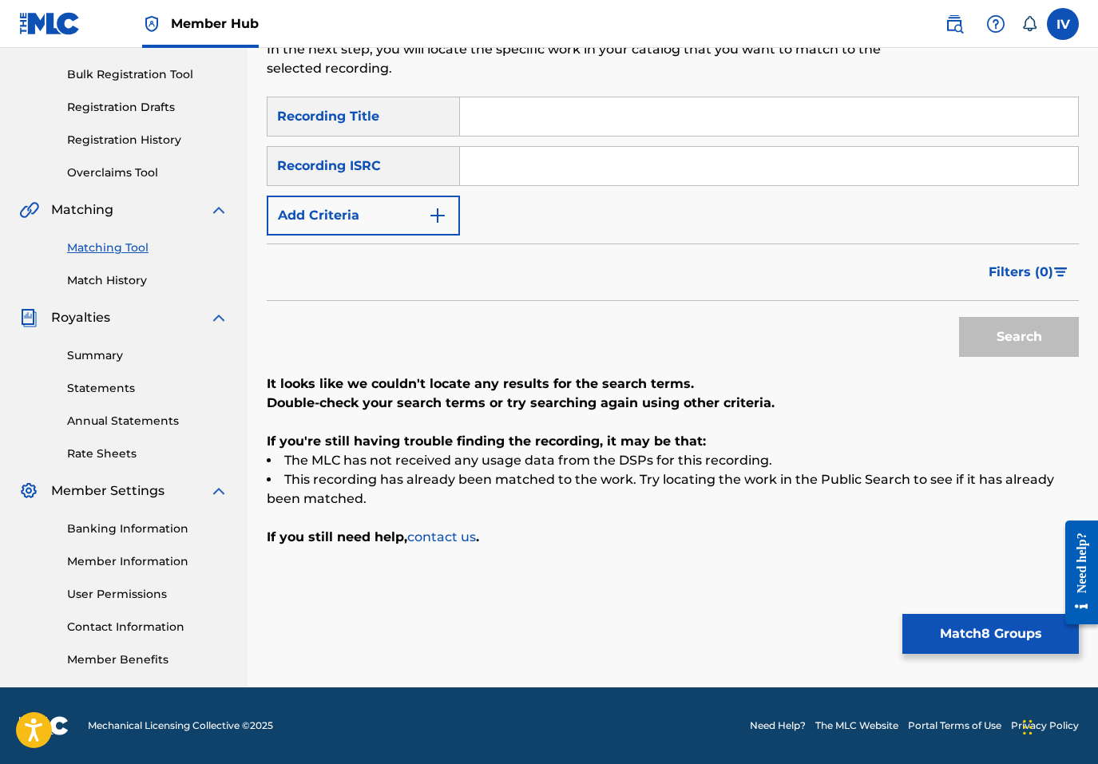
click at [511, 129] on input "Search Form" at bounding box center [769, 116] width 618 height 38
paste input "100% Free"
type input "100% Free"
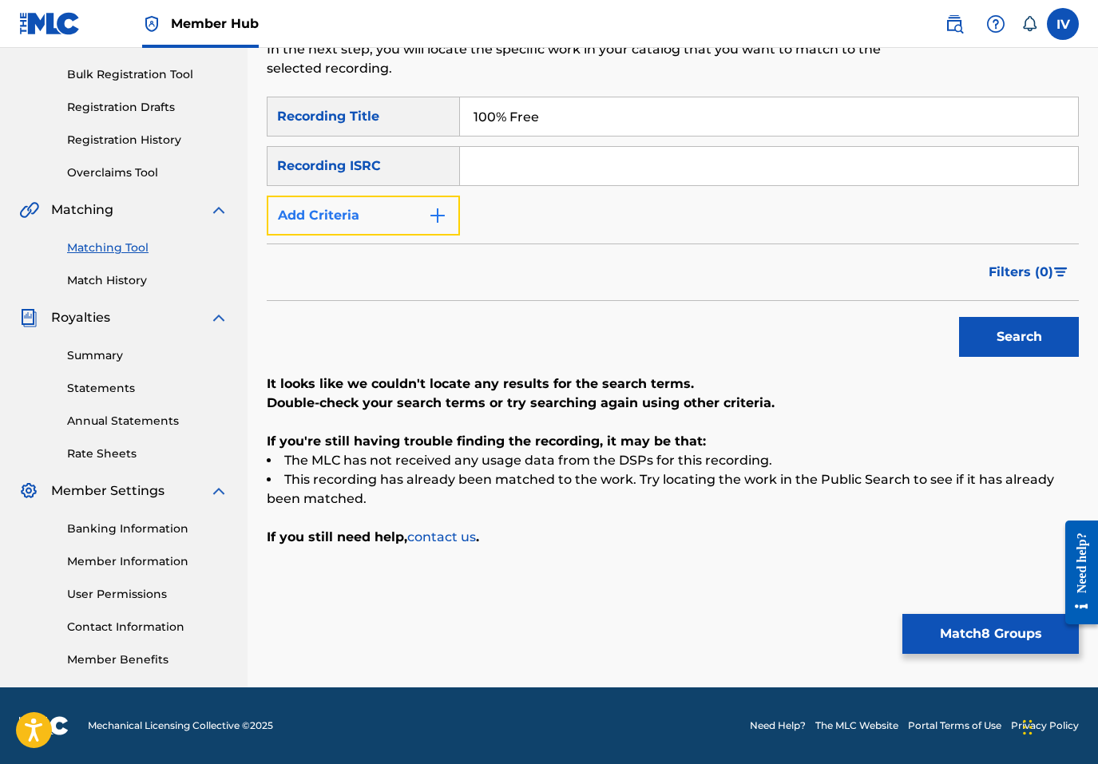
click at [406, 224] on button "Add Criteria" at bounding box center [363, 216] width 193 height 40
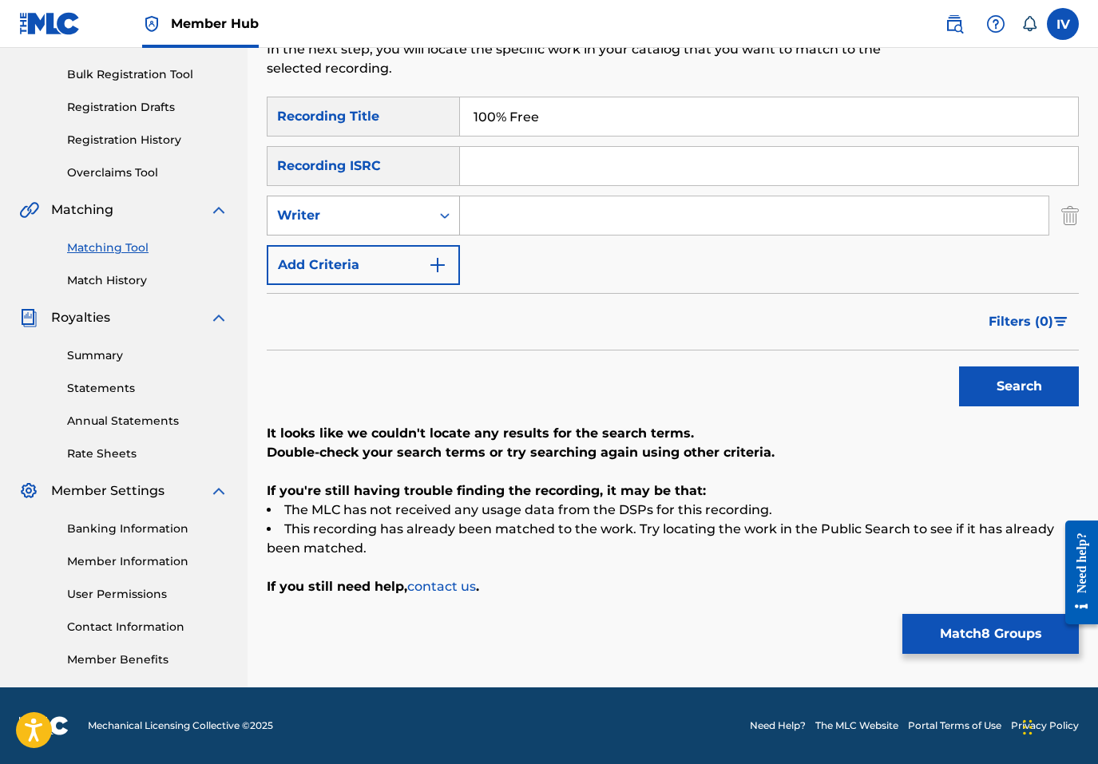
click at [399, 229] on div "Writer" at bounding box center [348, 215] width 163 height 30
click at [403, 255] on div "Recording Artist" at bounding box center [363, 256] width 192 height 40
click at [540, 213] on input "Search Form" at bounding box center [754, 215] width 588 height 38
click at [959, 367] on button "Search" at bounding box center [1019, 387] width 120 height 40
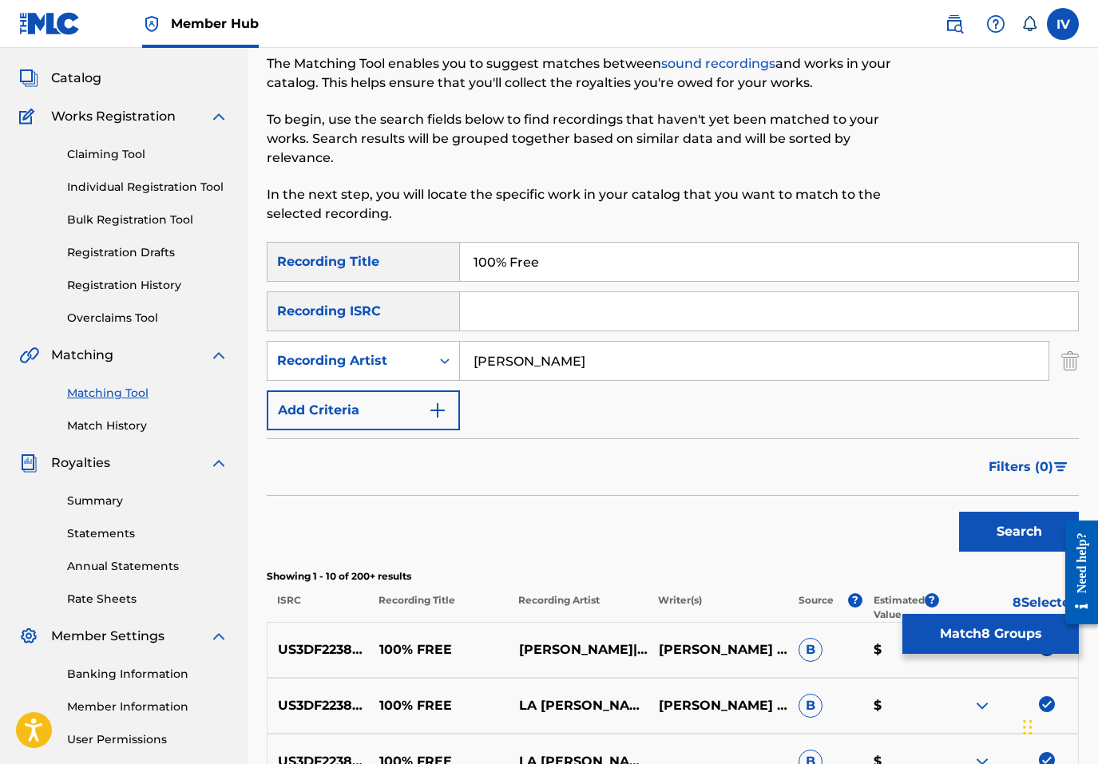
scroll to position [0, 0]
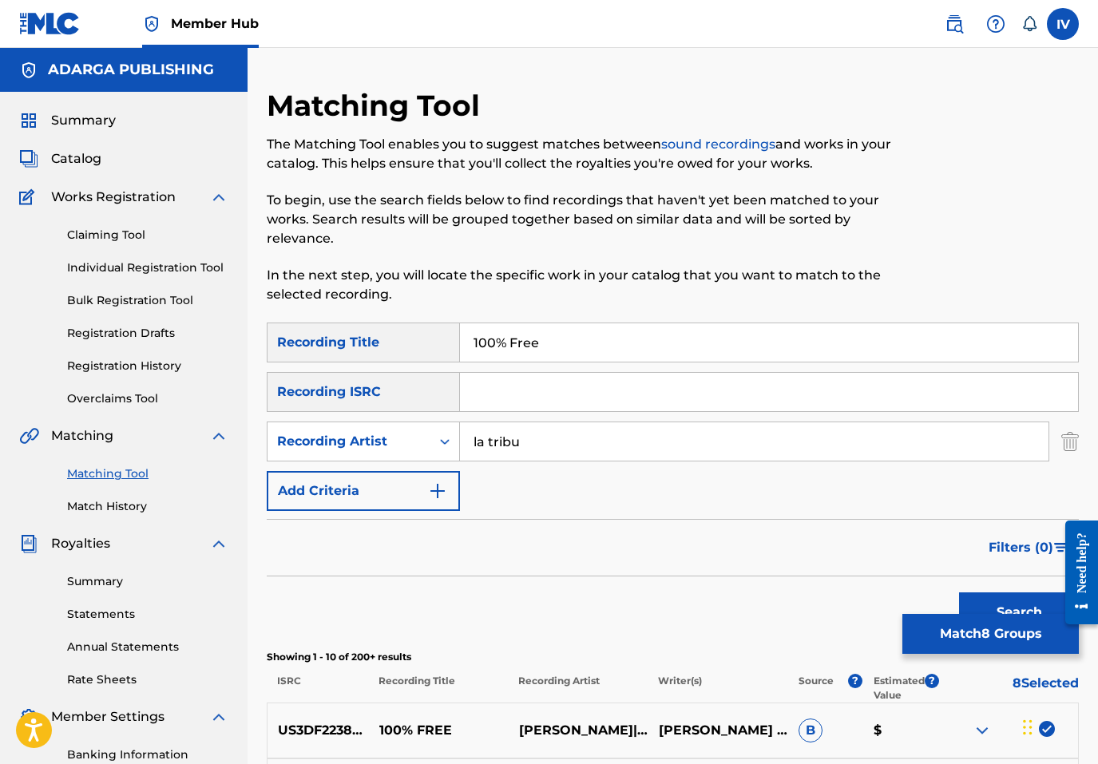
type input "la tribu"
click at [959, 592] on button "Search" at bounding box center [1019, 612] width 120 height 40
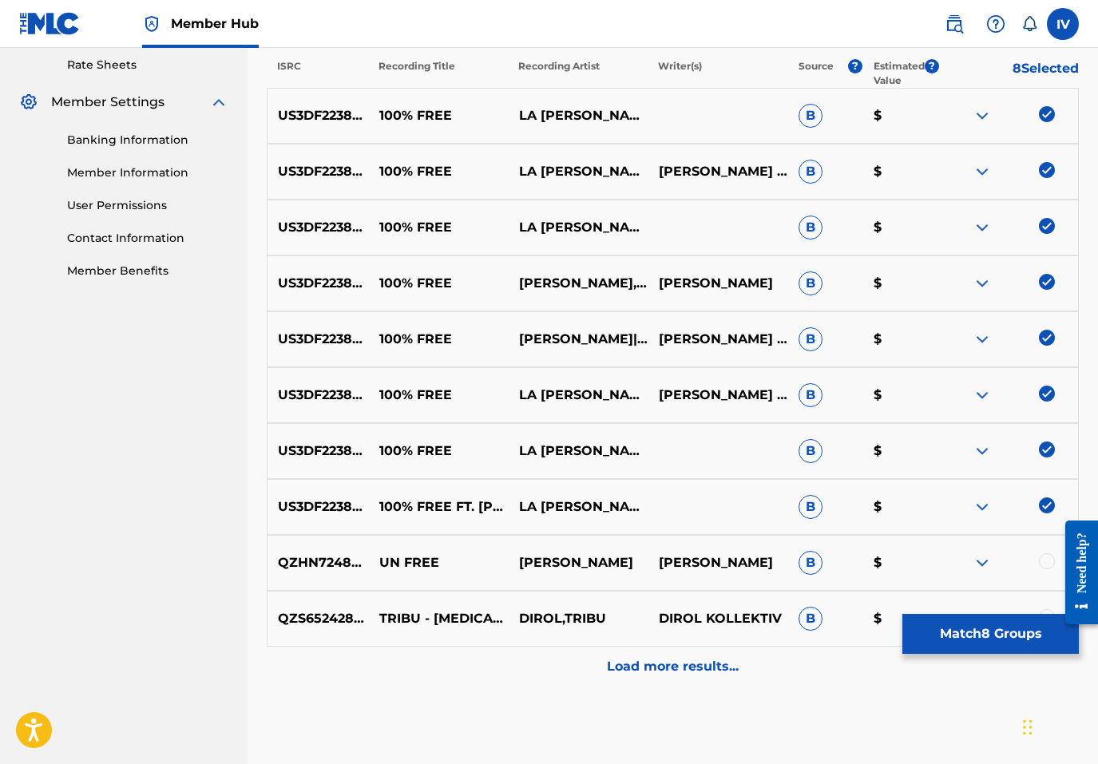
scroll to position [626, 0]
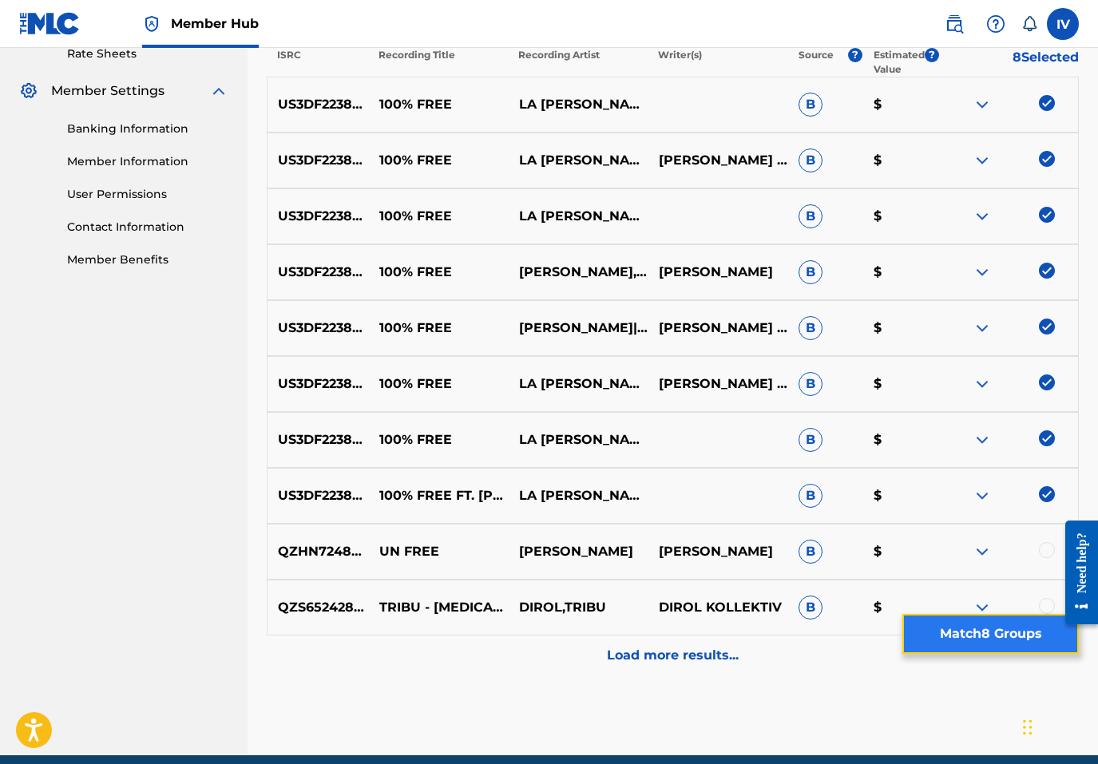
click at [987, 642] on button "Match 8 Groups" at bounding box center [990, 634] width 176 height 40
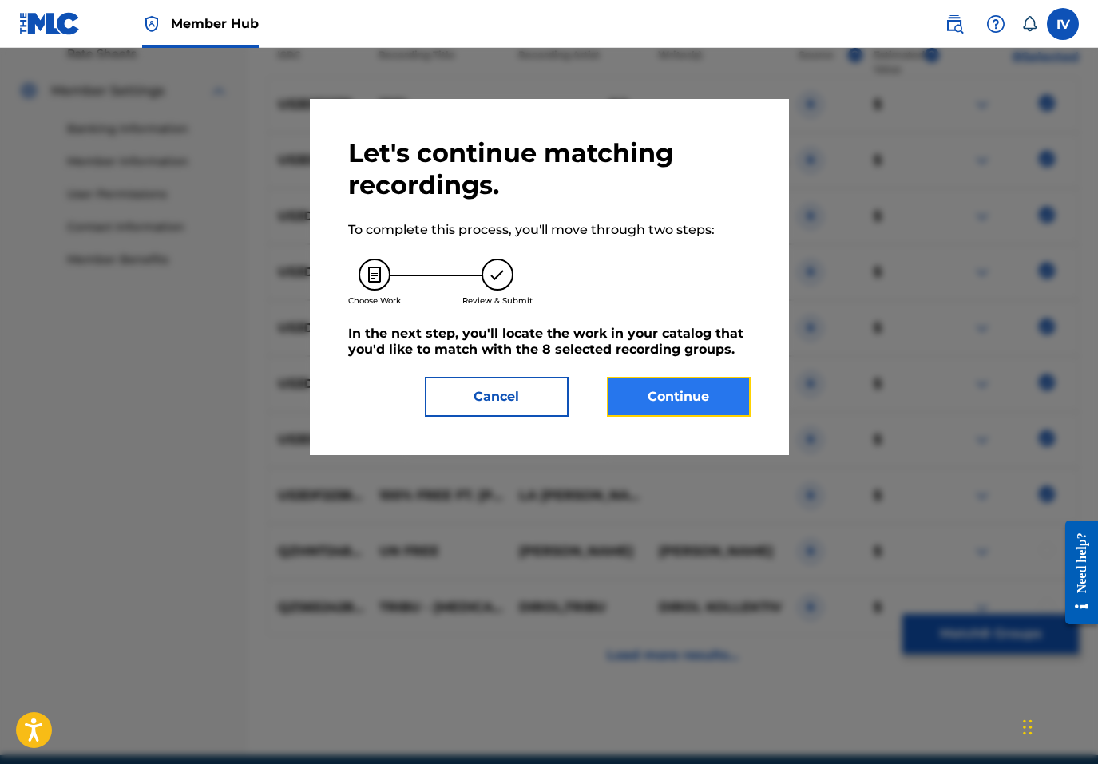
click at [711, 401] on button "Continue" at bounding box center [679, 397] width 144 height 40
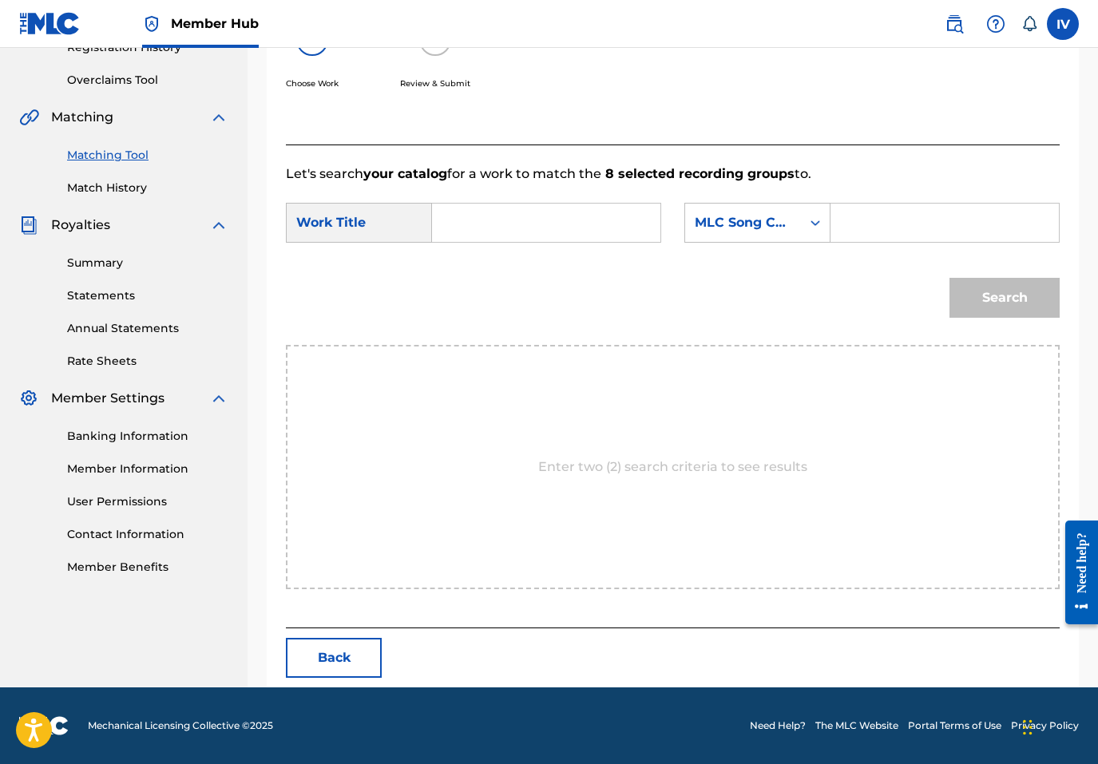
scroll to position [319, 0]
click at [514, 234] on input "Search Form" at bounding box center [546, 223] width 201 height 38
paste input "100% Free"
click at [483, 264] on div "Search" at bounding box center [673, 303] width 774 height 83
click at [509, 228] on input "100 f" at bounding box center [546, 223] width 201 height 38
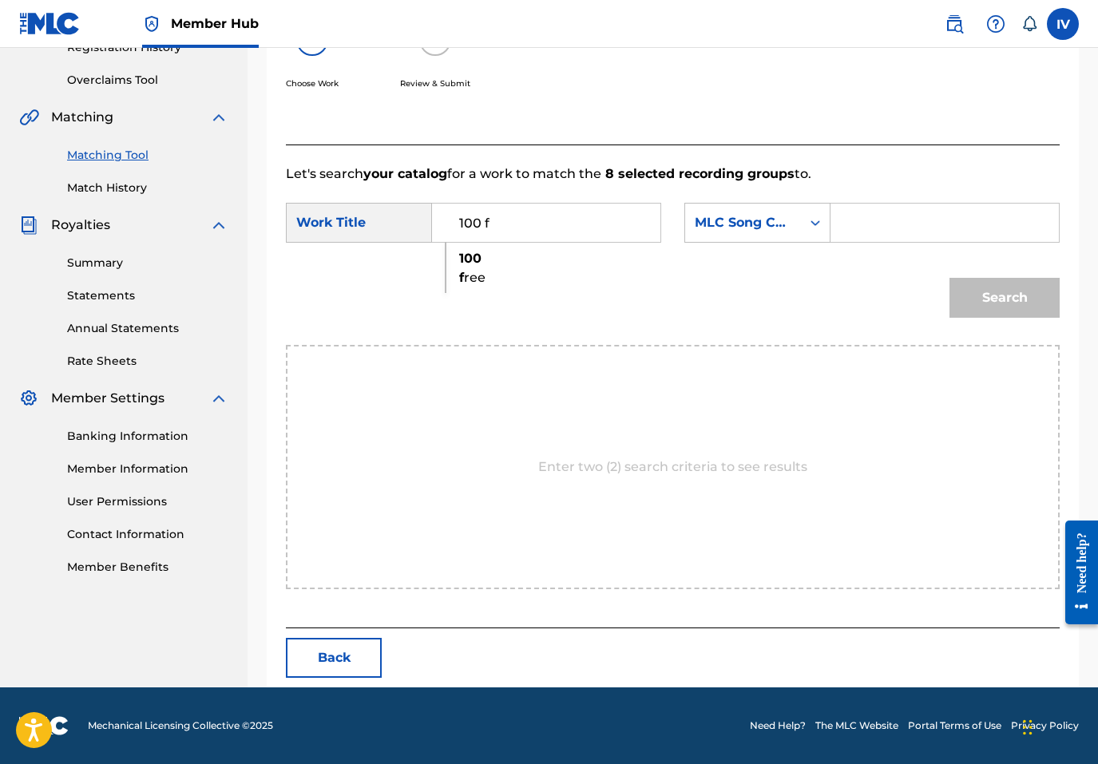
click at [461, 269] on div "100 f ree" at bounding box center [459, 268] width 27 height 48
type input "100 free"
click at [721, 206] on div "MLC Song Code" at bounding box center [757, 223] width 146 height 40
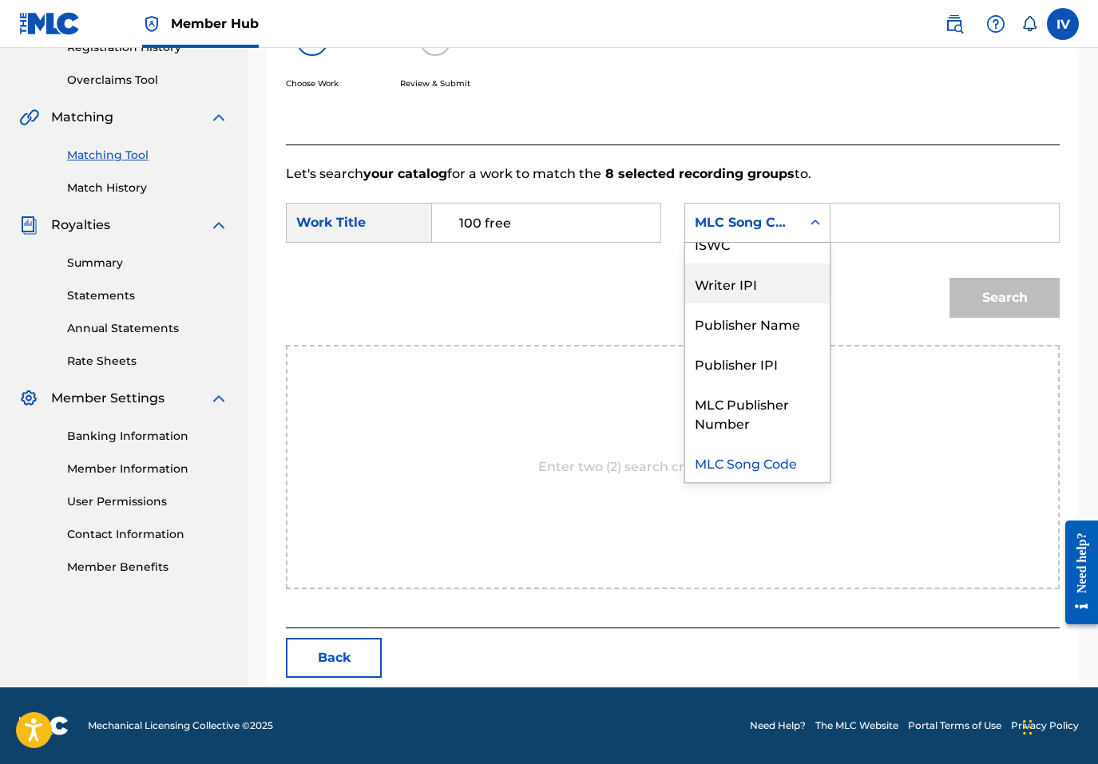
scroll to position [0, 0]
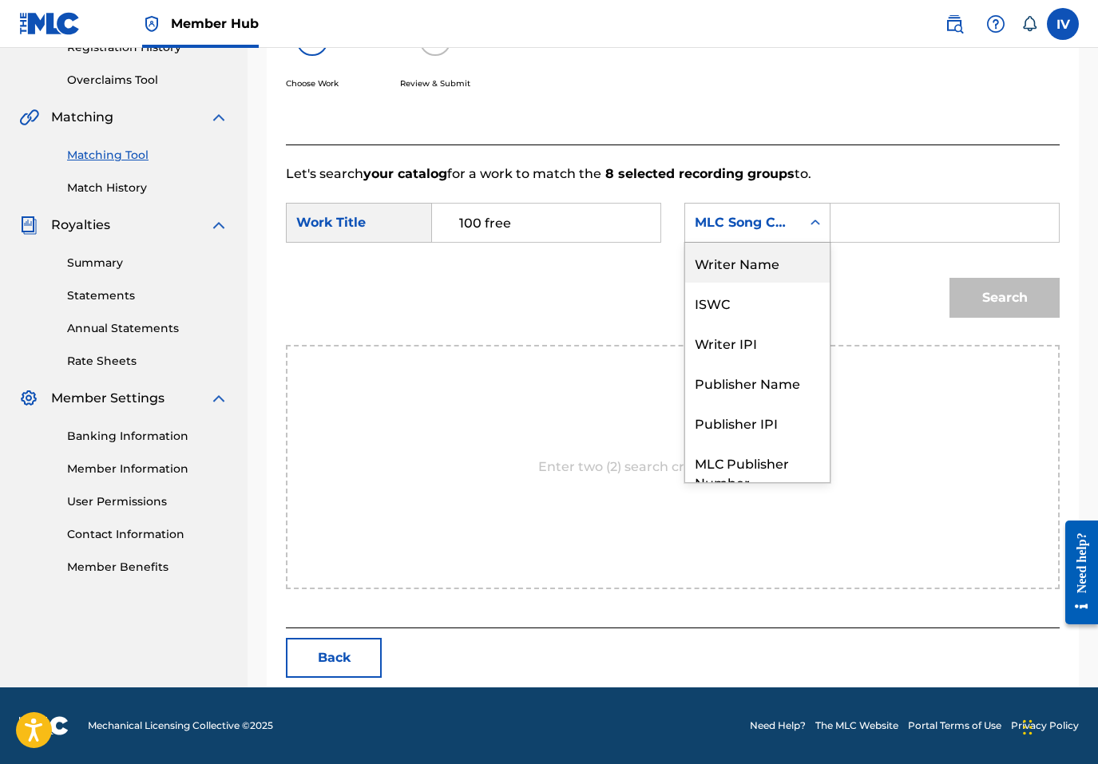
click at [726, 263] on div "Writer Name" at bounding box center [757, 263] width 145 height 40
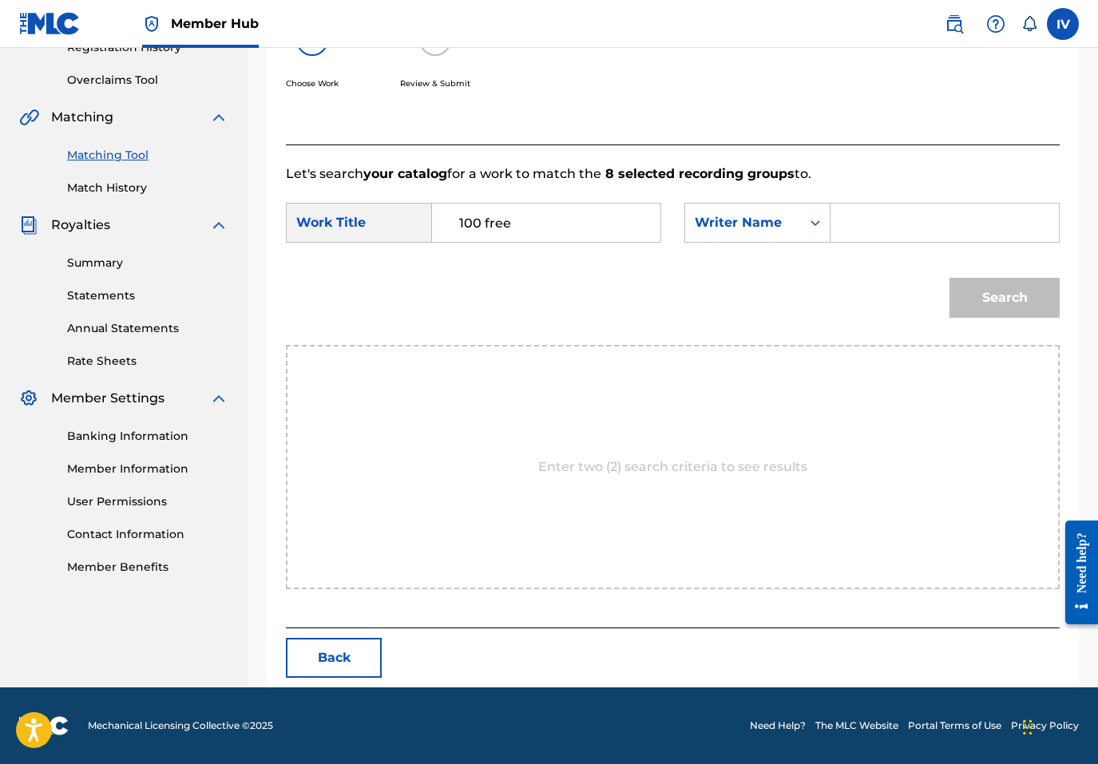
click at [910, 213] on input "Search Form" at bounding box center [944, 223] width 201 height 38
type input "rivera"
click at [949, 278] on button "Search" at bounding box center [1004, 298] width 110 height 40
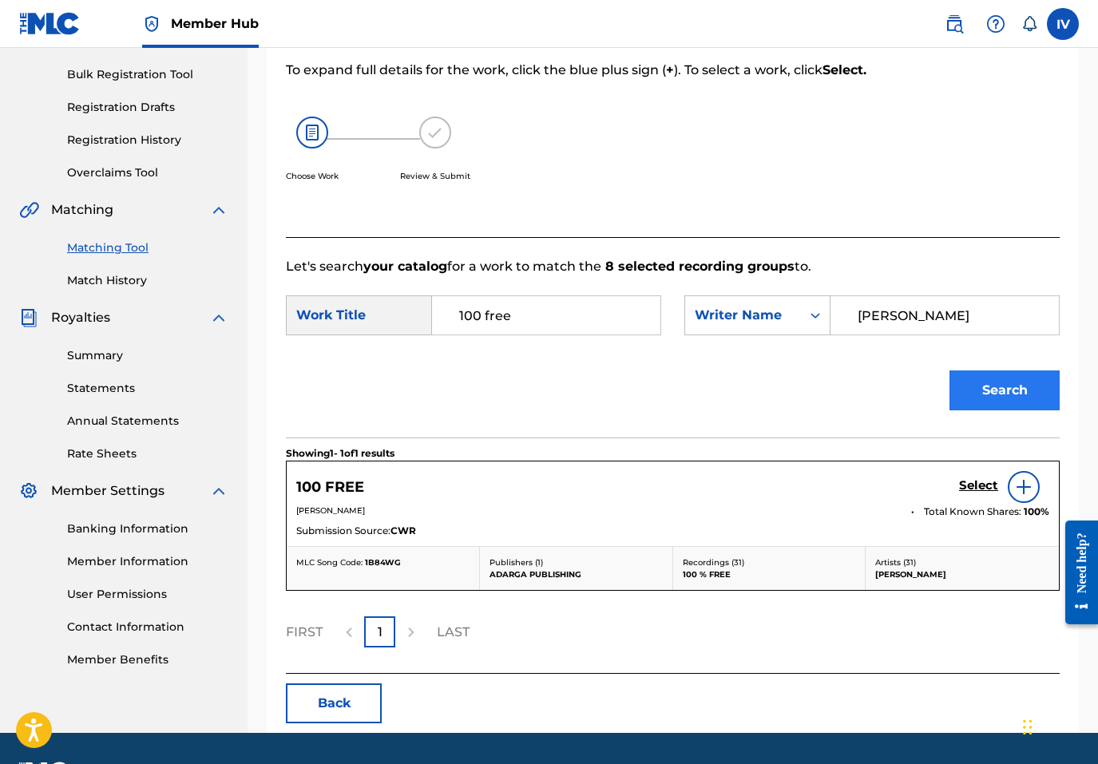
scroll to position [271, 0]
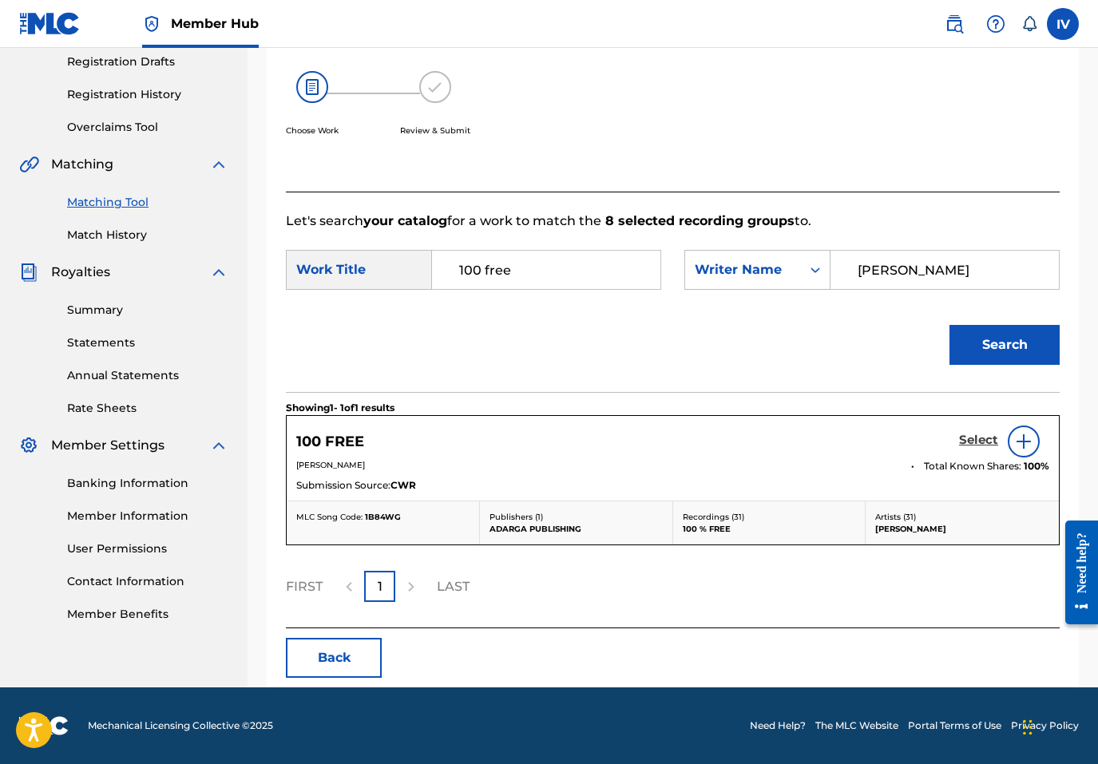
click at [981, 435] on h5 "Select" at bounding box center [978, 440] width 39 height 15
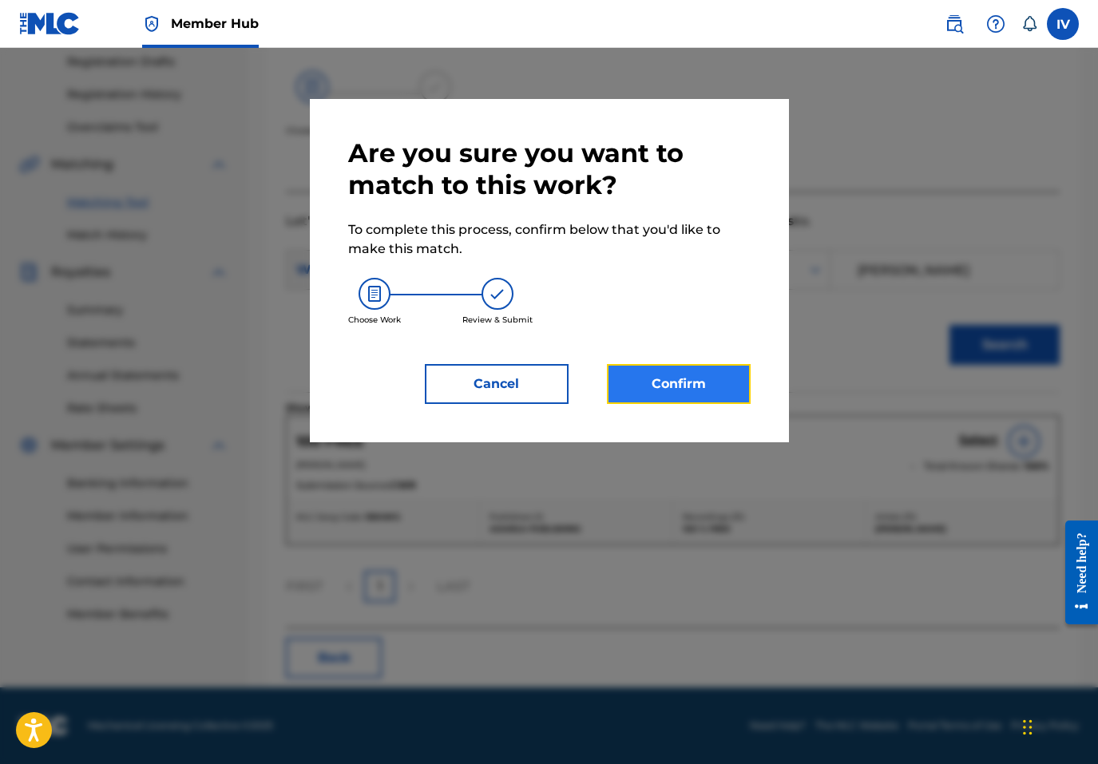
click at [699, 396] on button "Confirm" at bounding box center [679, 384] width 144 height 40
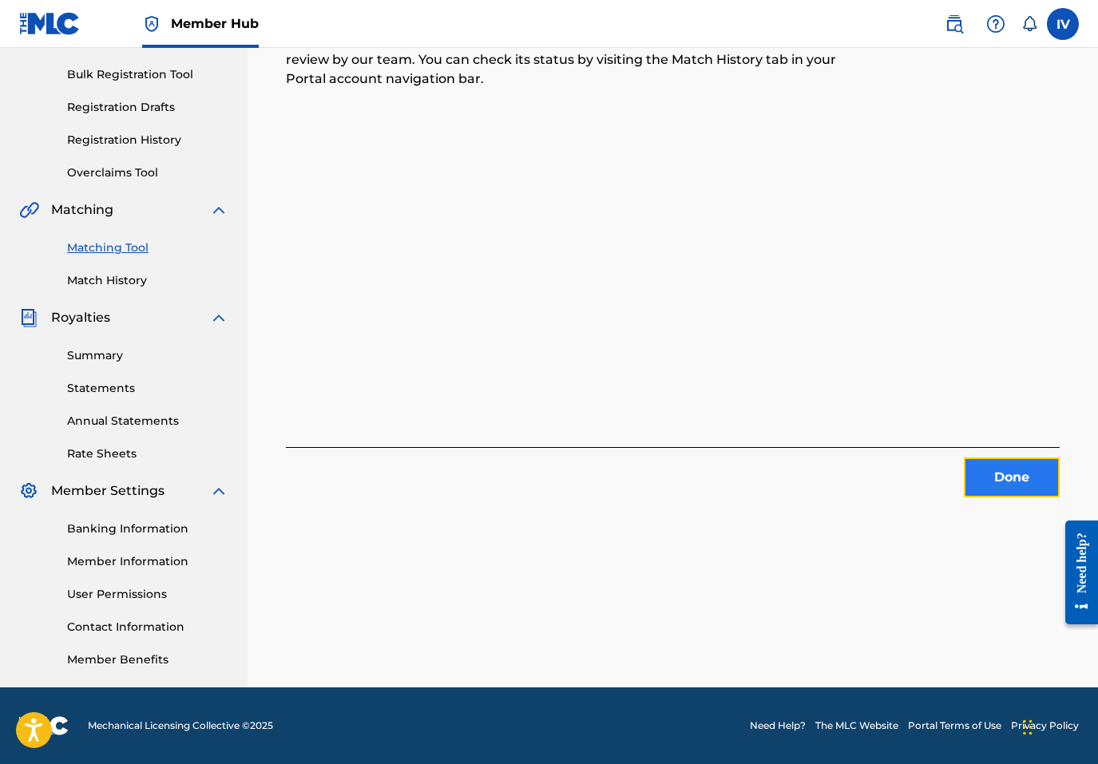
click at [1004, 487] on button "Done" at bounding box center [1012, 478] width 96 height 40
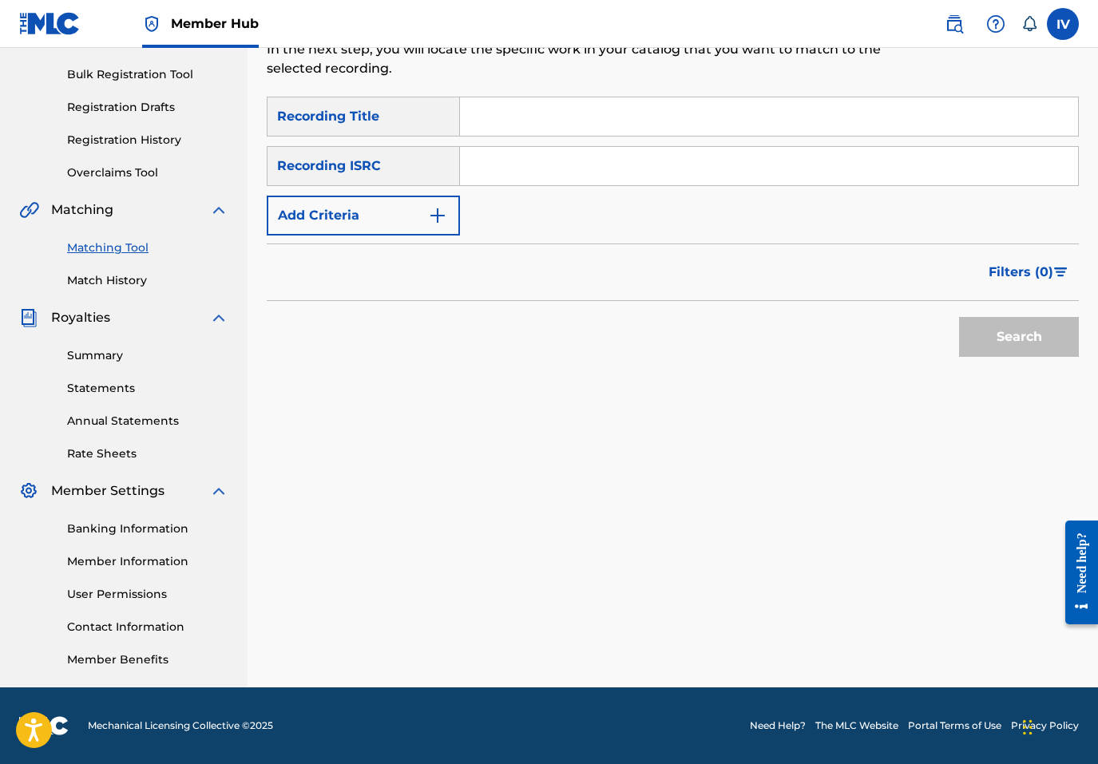
click at [556, 163] on input "Search Form" at bounding box center [769, 166] width 618 height 38
paste input "TCACB1429006"
click at [959, 317] on button "Search" at bounding box center [1019, 337] width 120 height 40
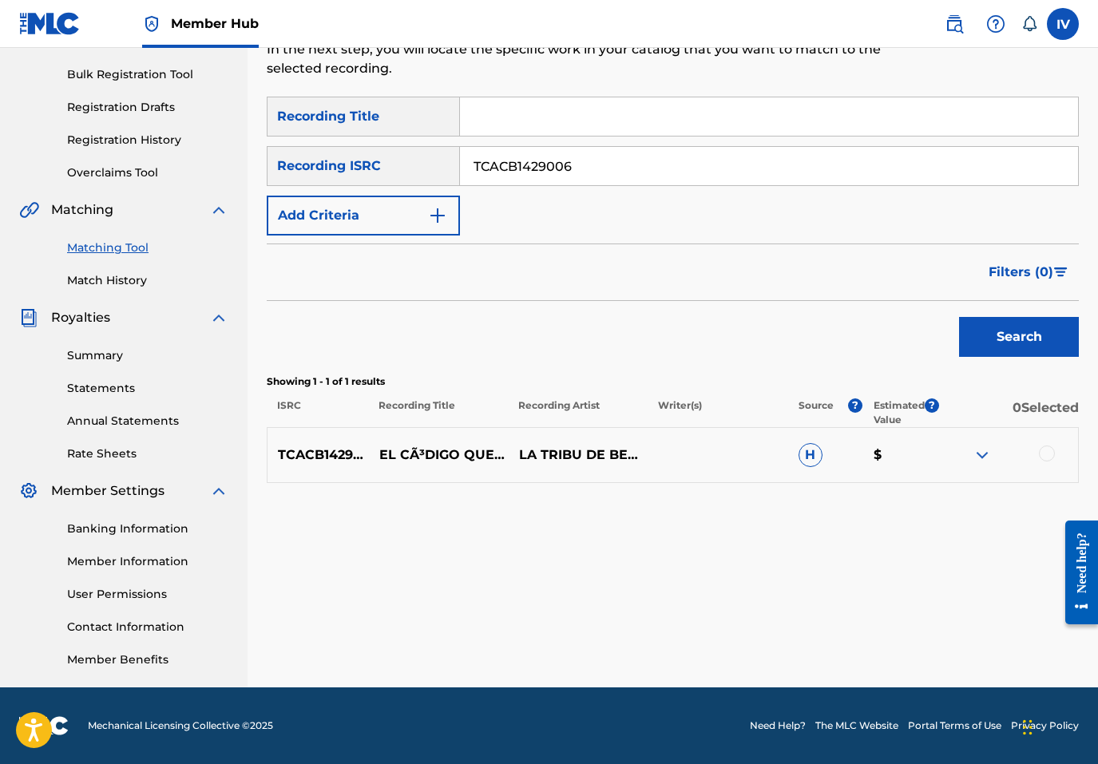
click at [1046, 447] on div at bounding box center [1047, 454] width 16 height 16
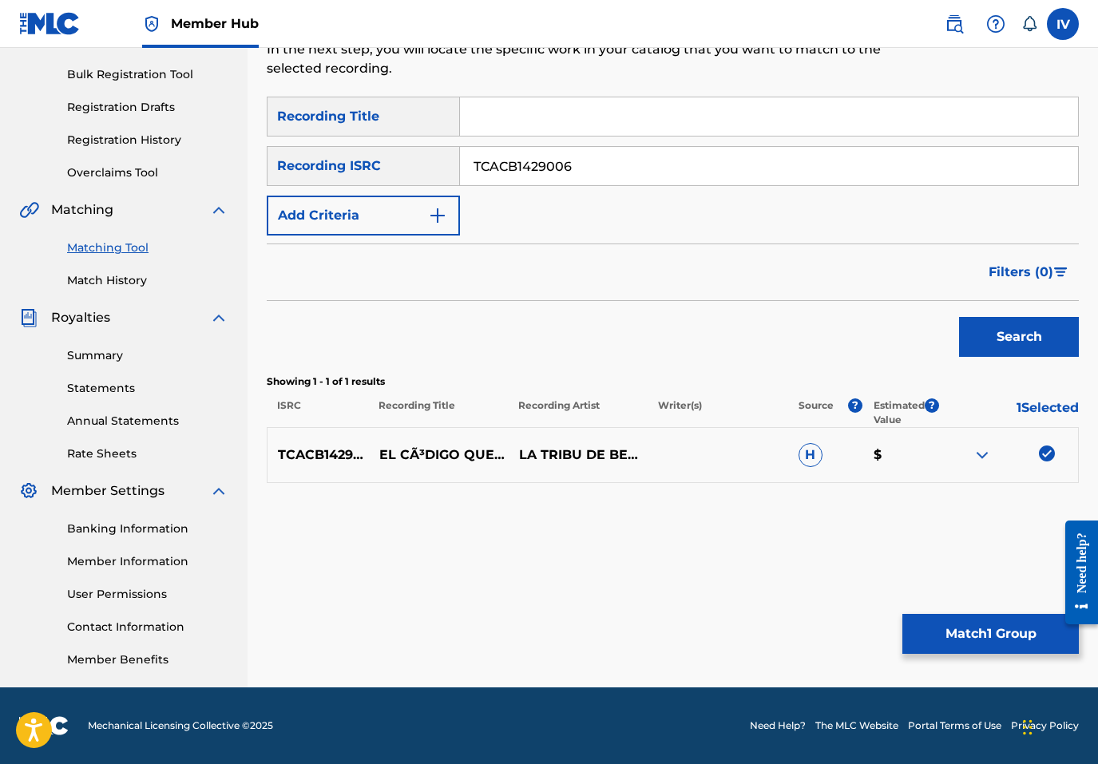
click at [576, 160] on input "TCACB1429006" at bounding box center [769, 166] width 618 height 38
paste input "CAFEC1700061"
type input "CAFEC1700061"
click at [959, 317] on button "Search" at bounding box center [1019, 337] width 120 height 40
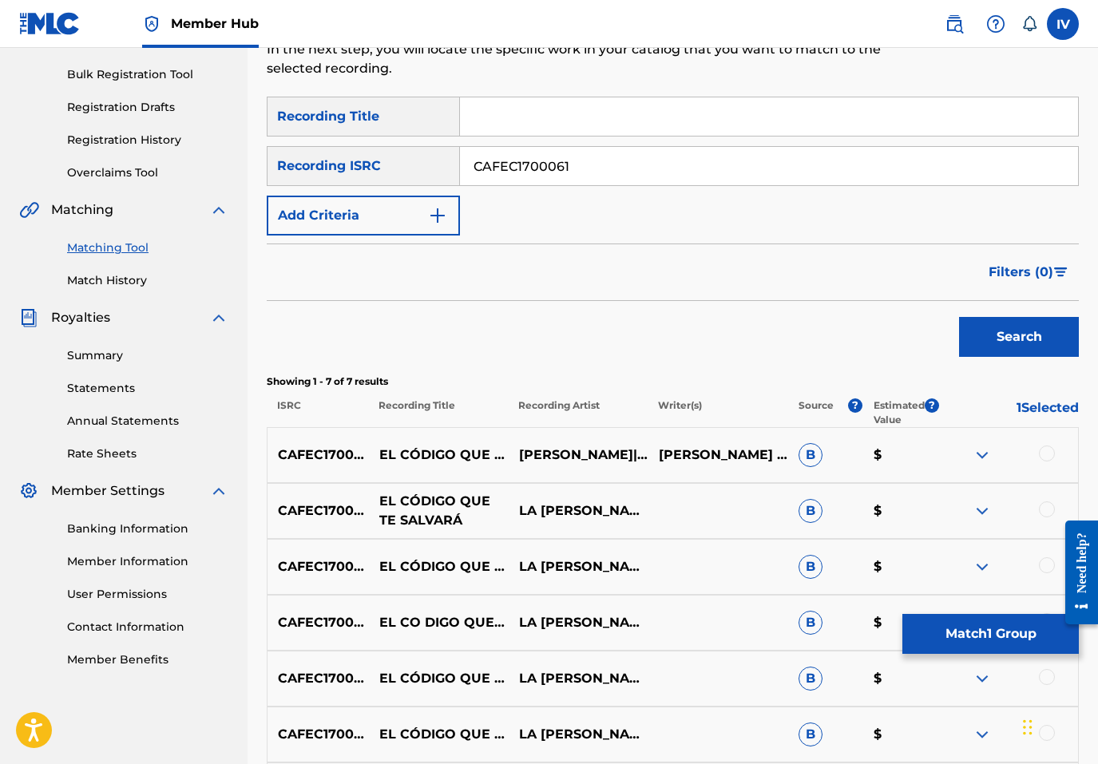
click at [427, 511] on p "EL CÓDIGO QUE TE SALVARÁ" at bounding box center [439, 511] width 140 height 38
click at [528, 123] on input "Search Form" at bounding box center [769, 116] width 618 height 38
paste input "EL CÓDIGO QUE TE SALVARÁ"
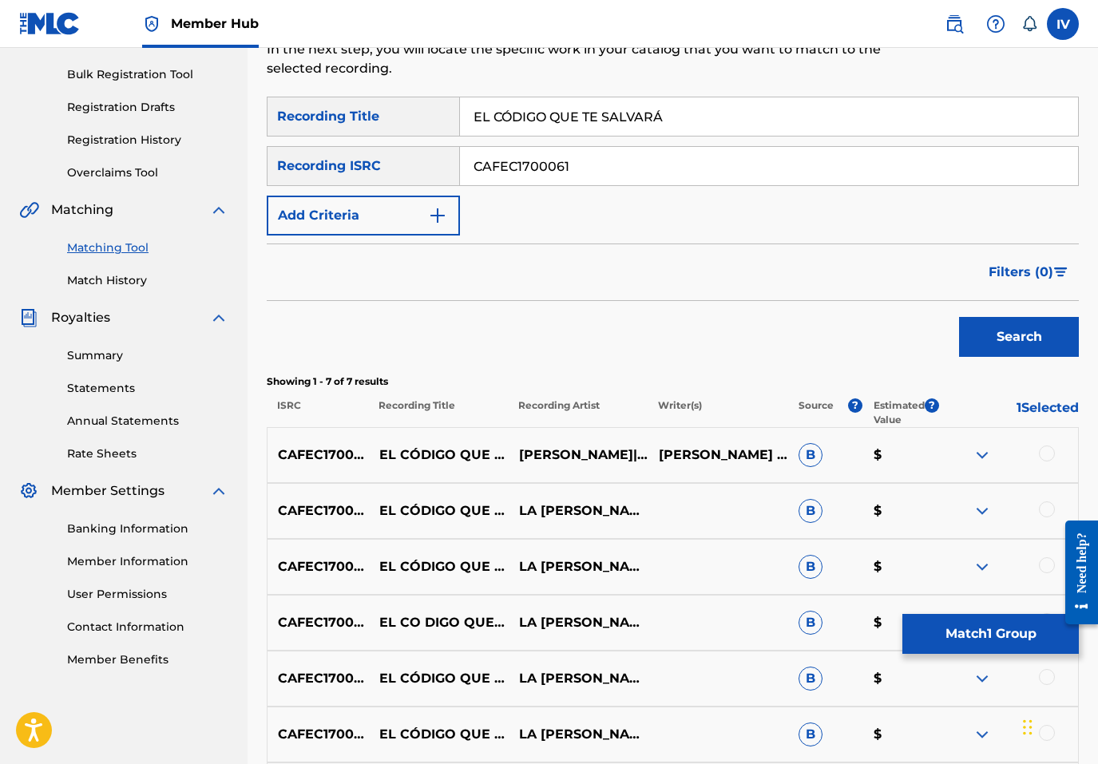
type input "EL CÓDIGO QUE TE SALVARÁ"
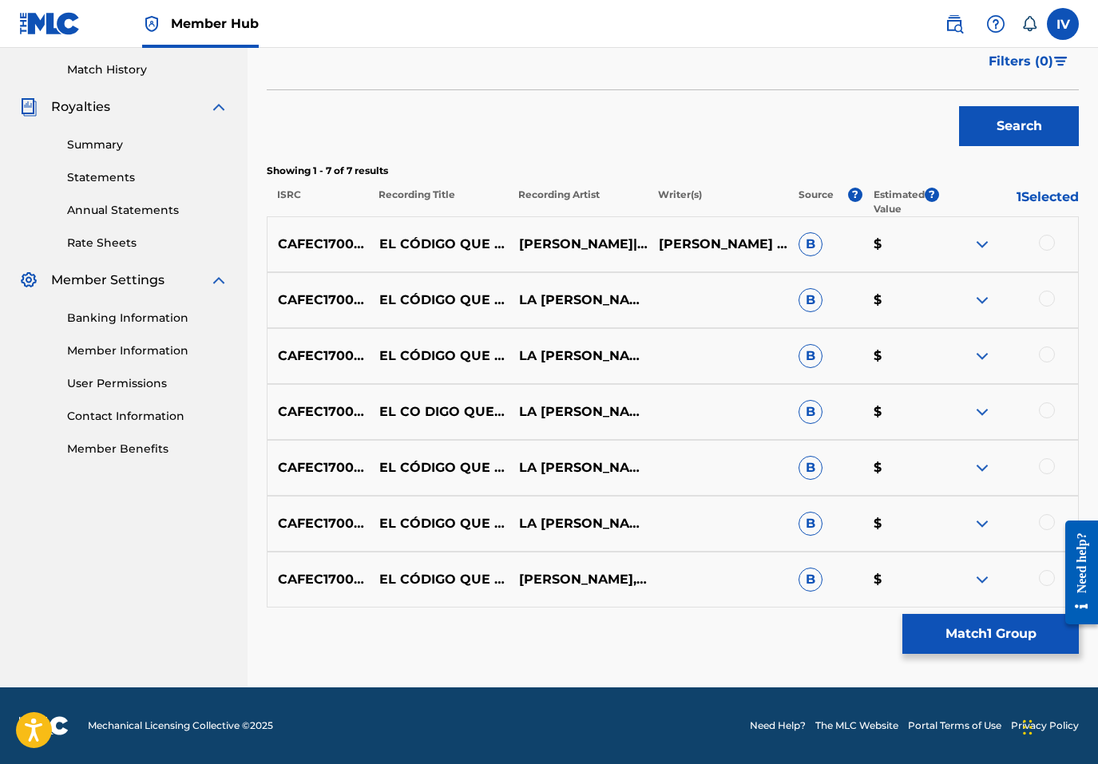
click at [1046, 244] on div at bounding box center [1047, 243] width 16 height 16
click at [1046, 305] on div at bounding box center [1047, 299] width 16 height 16
click at [1046, 349] on div at bounding box center [1047, 355] width 16 height 16
click at [1049, 410] on div at bounding box center [1047, 410] width 16 height 16
click at [1043, 473] on div at bounding box center [1047, 466] width 16 height 16
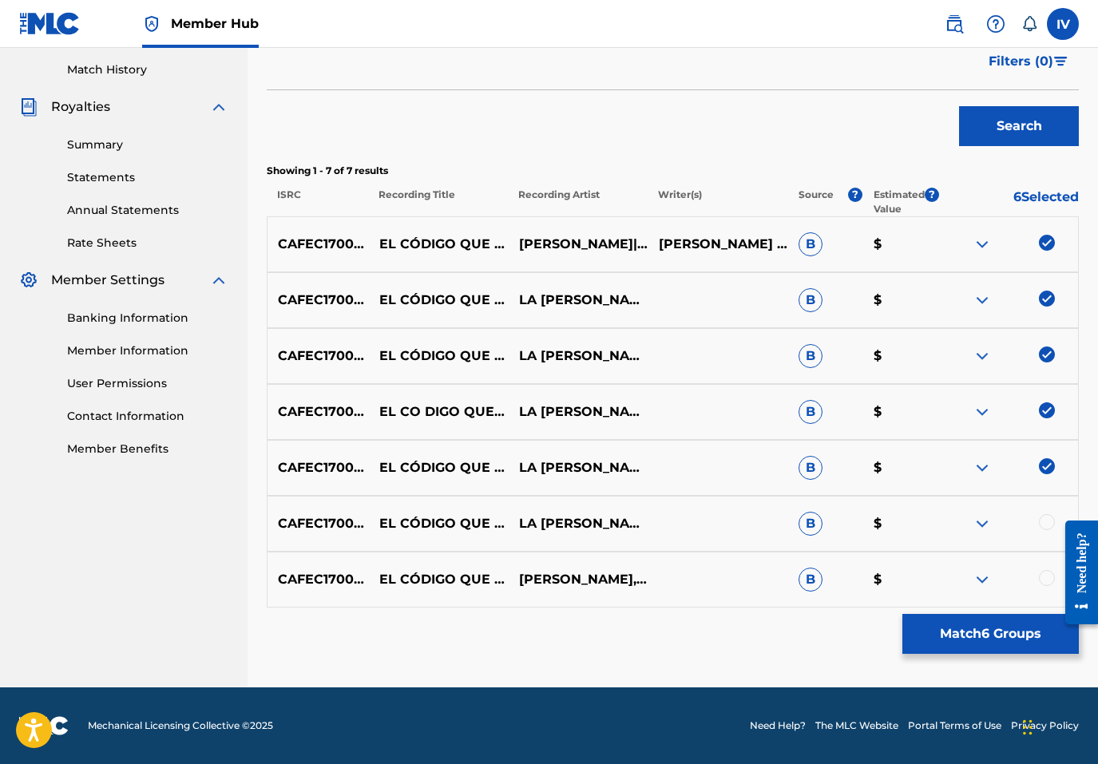
click at [1048, 525] on div at bounding box center [1047, 522] width 16 height 16
click at [1048, 574] on div at bounding box center [1047, 578] width 16 height 16
click at [1023, 637] on button "Match 8 Groups" at bounding box center [990, 634] width 176 height 40
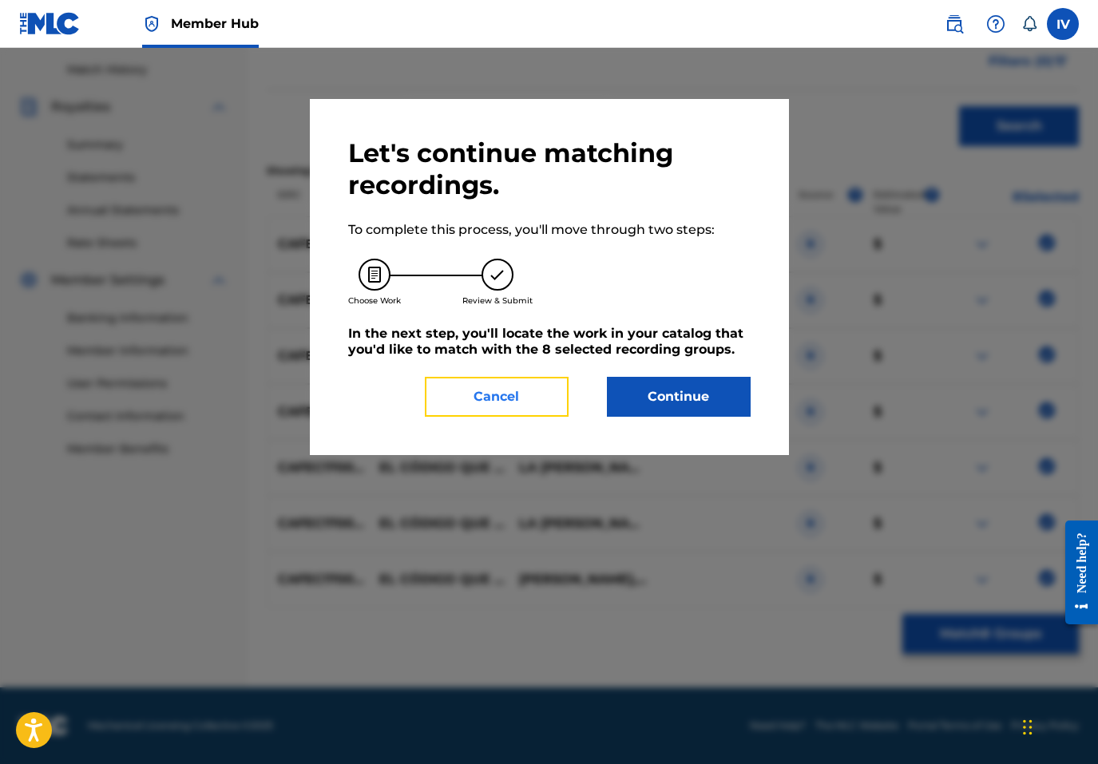
click at [518, 394] on button "Cancel" at bounding box center [497, 397] width 144 height 40
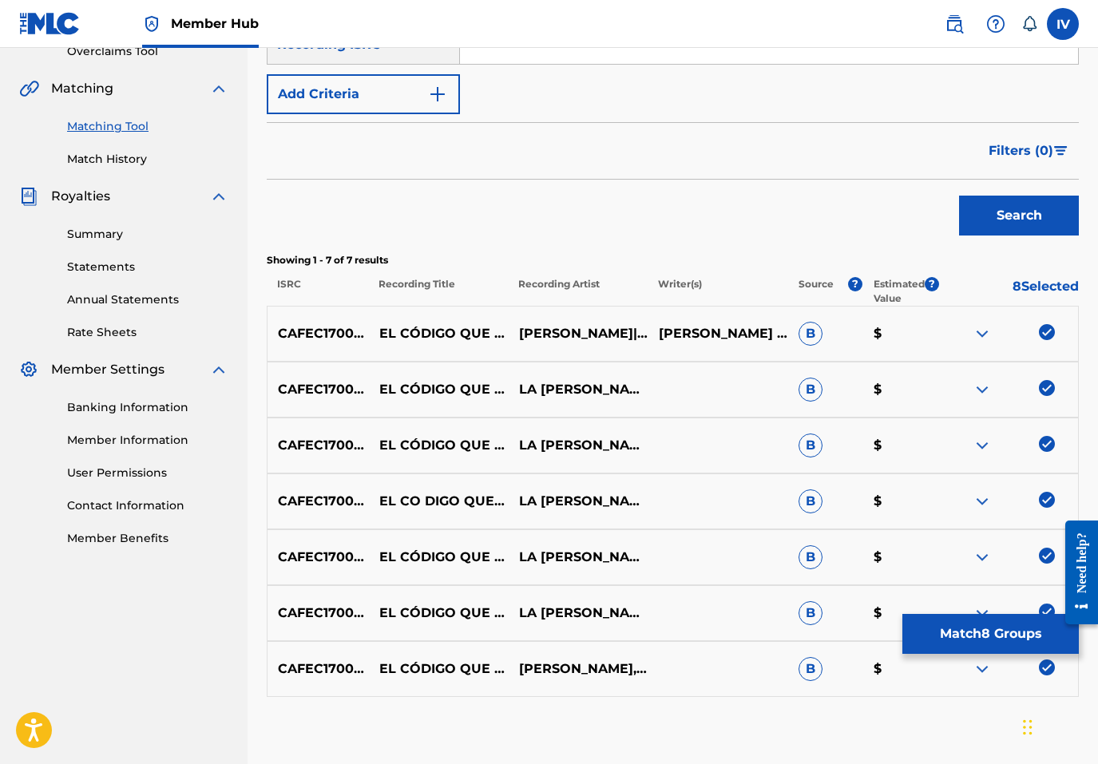
scroll to position [148, 0]
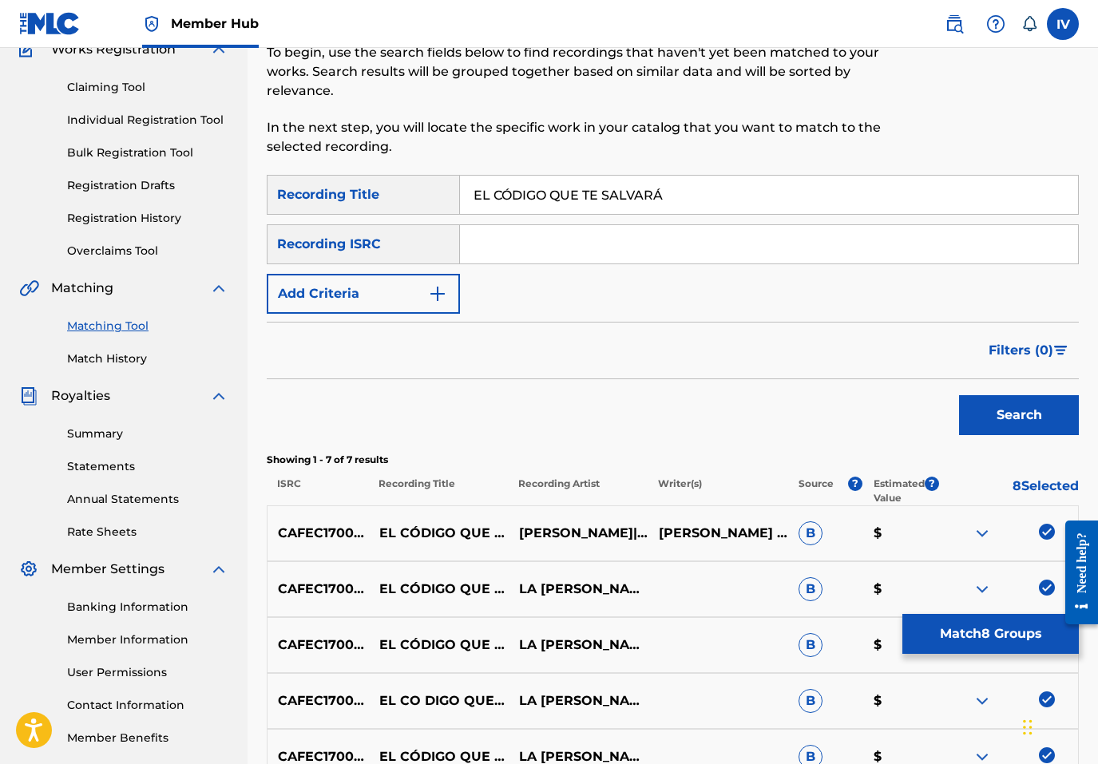
click at [878, 192] on input "EL CÓDIGO QUE TE SALVARÁ" at bounding box center [769, 195] width 618 height 38
click at [959, 395] on button "Search" at bounding box center [1019, 415] width 120 height 40
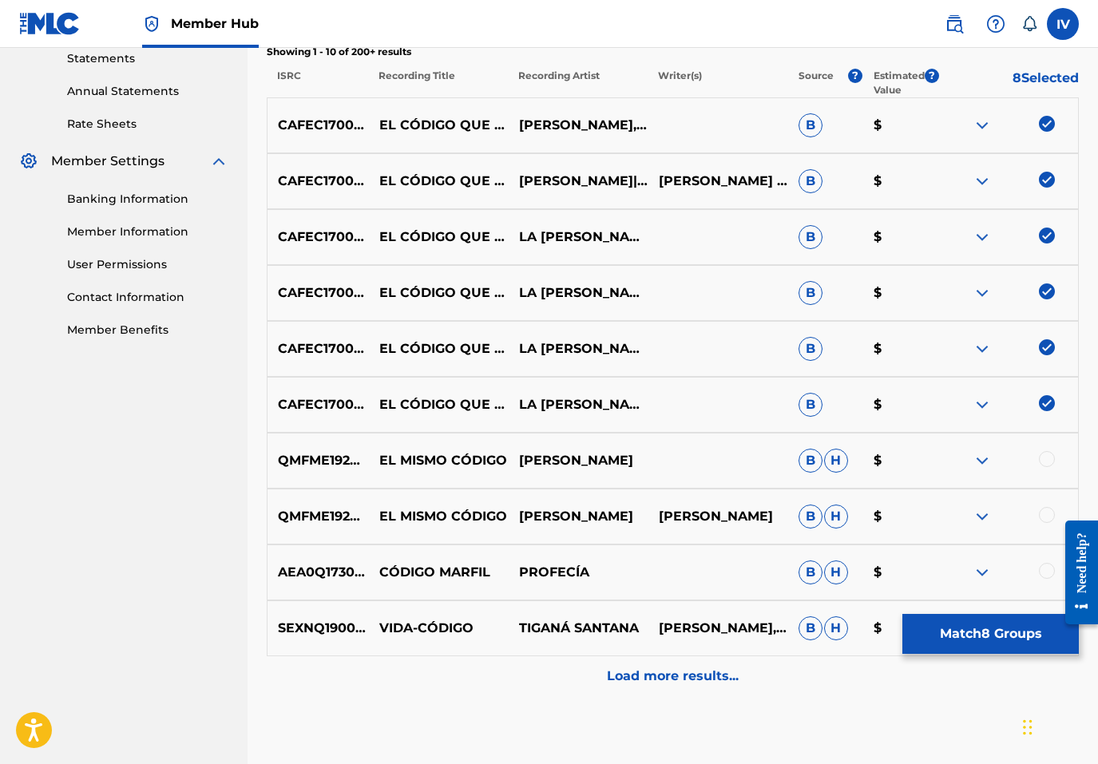
scroll to position [574, 0]
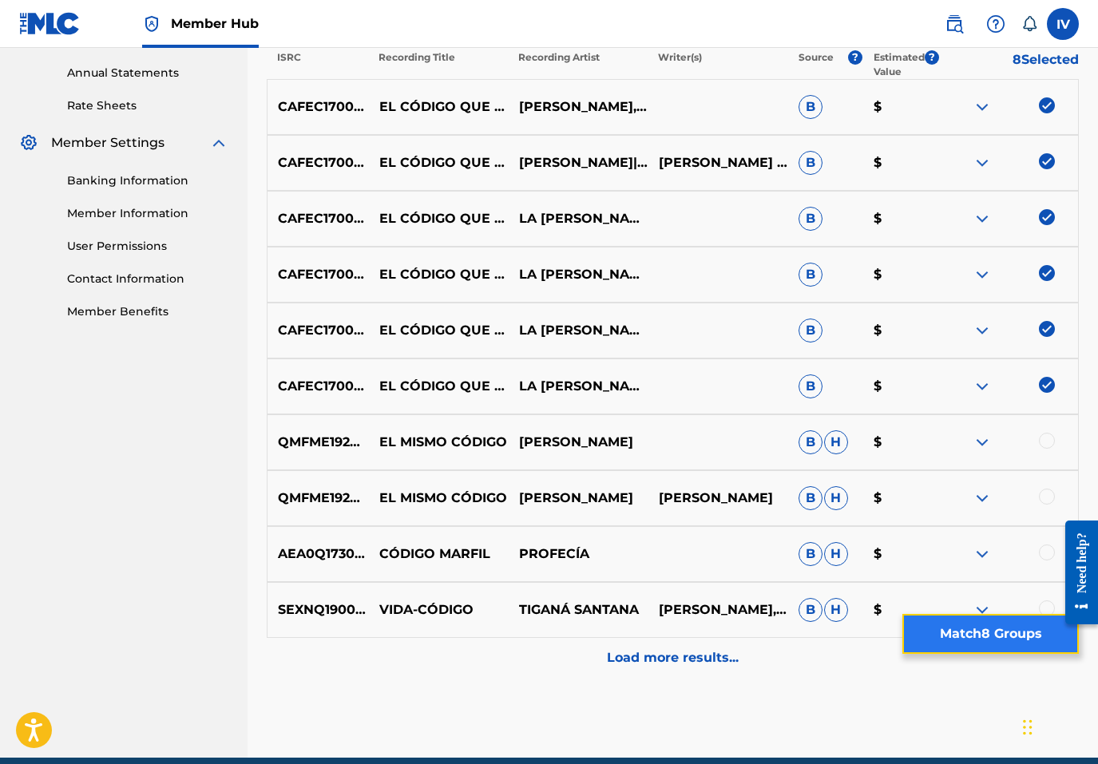
click at [997, 630] on button "Match 8 Groups" at bounding box center [990, 634] width 176 height 40
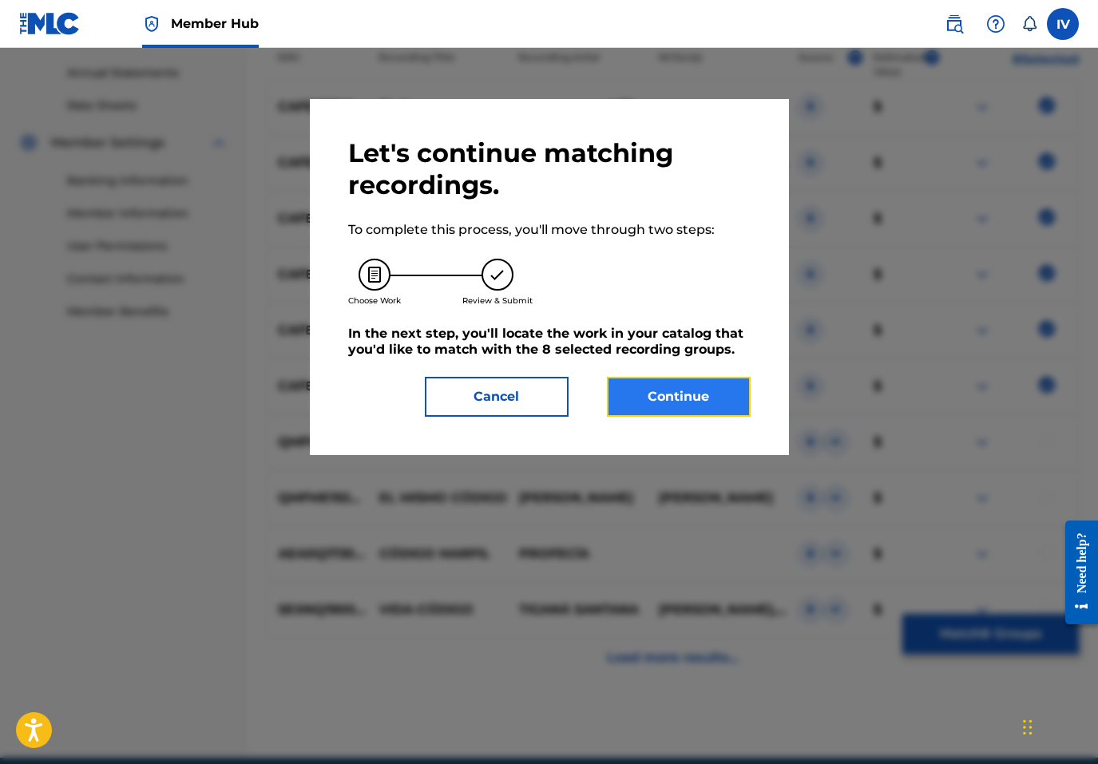
click at [647, 389] on button "Continue" at bounding box center [679, 397] width 144 height 40
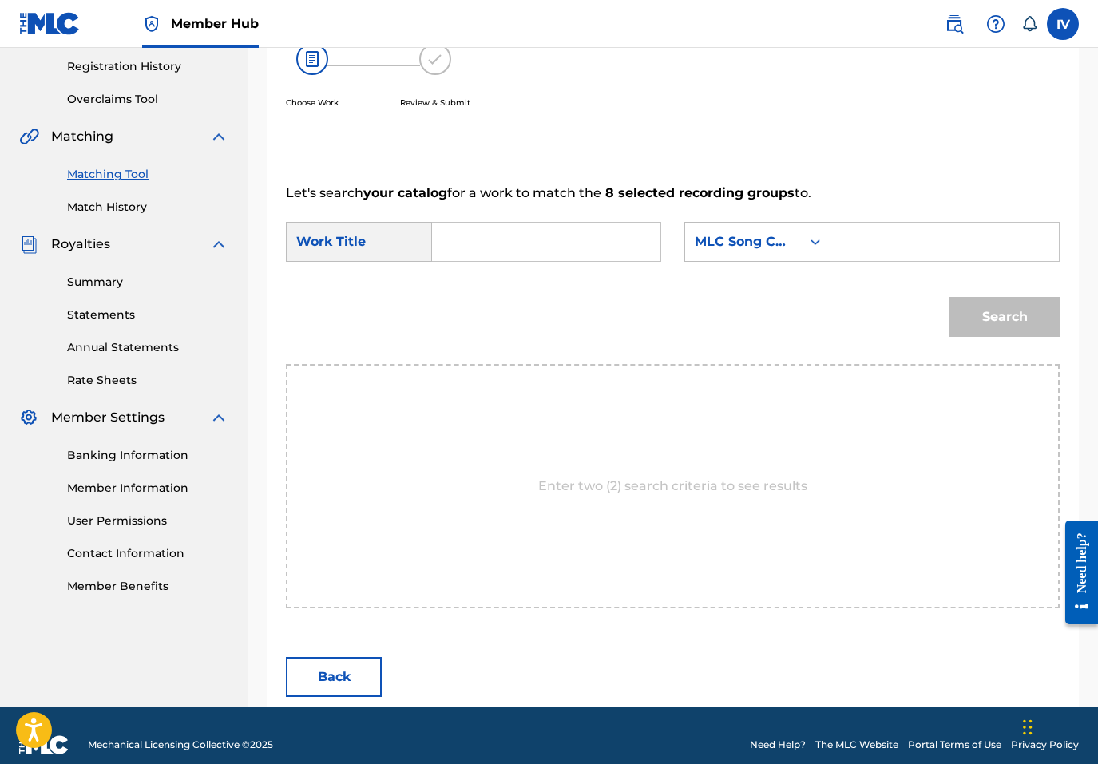
scroll to position [319, 0]
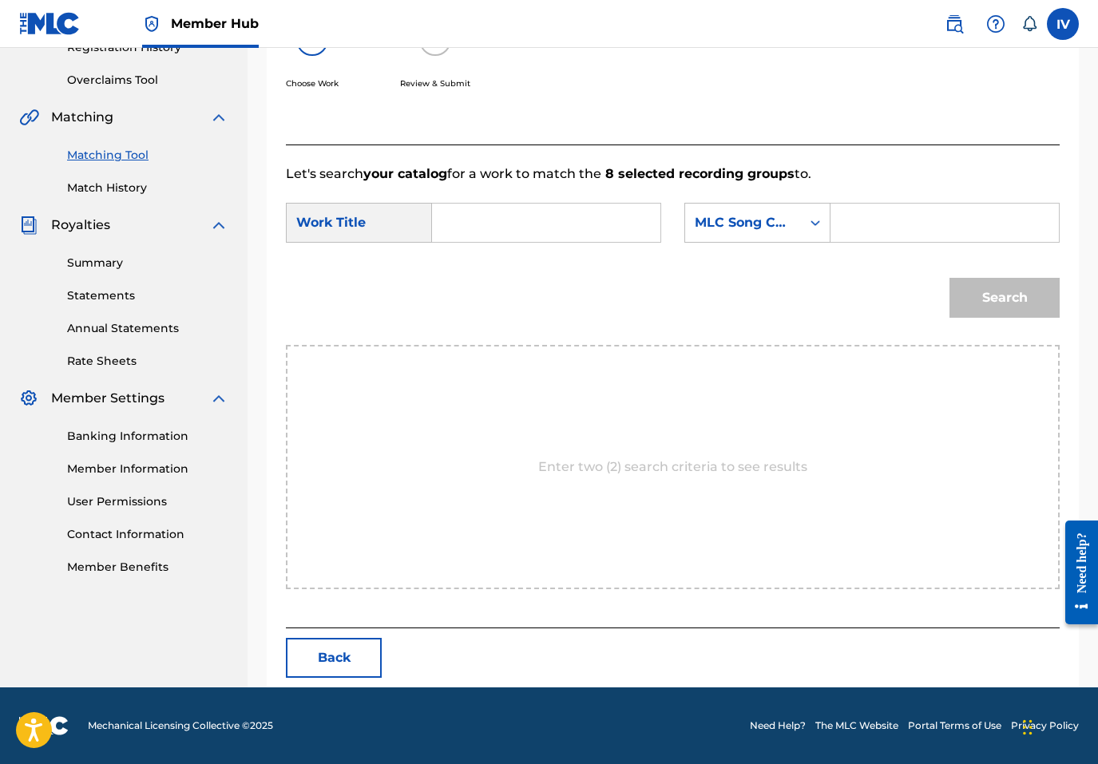
click at [552, 232] on input "Search Form" at bounding box center [546, 223] width 201 height 38
paste input "EL CÓDIGO QUE TE SALVARÁ"
type input "EL CÓDIGO QUE TE SALVARÁ"
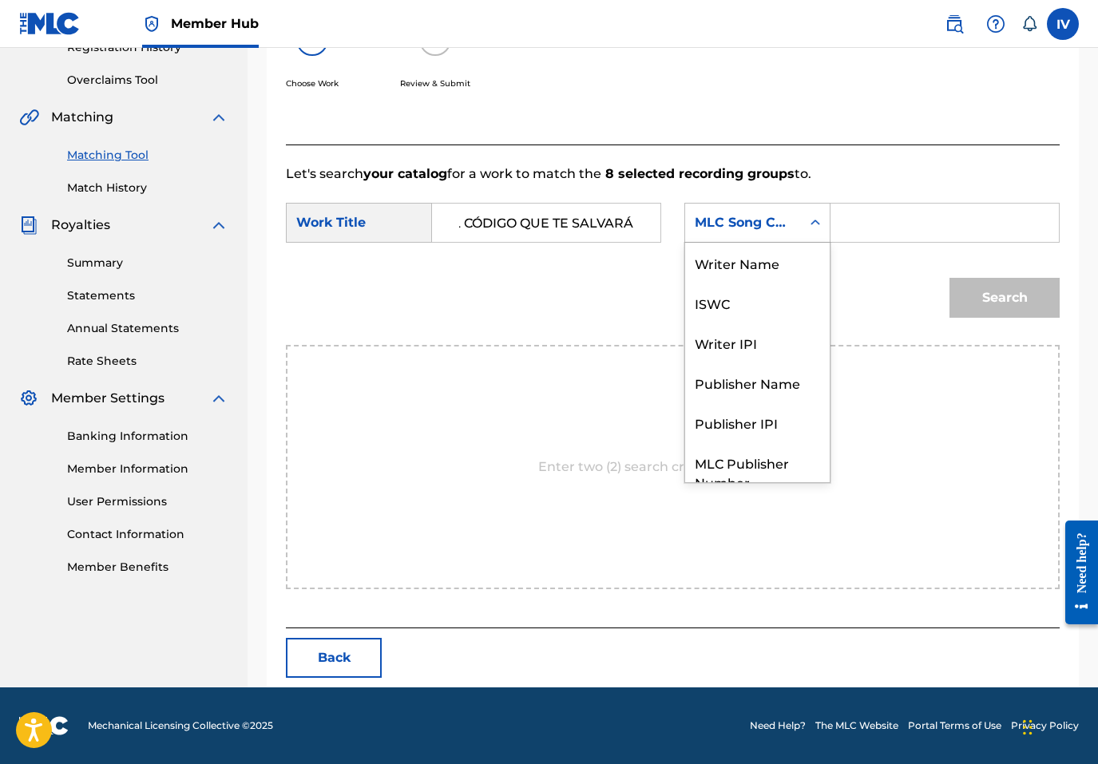
scroll to position [0, 0]
click at [744, 234] on div "MLC Song Code" at bounding box center [743, 223] width 116 height 30
click at [727, 251] on div "Writer Name" at bounding box center [757, 263] width 145 height 40
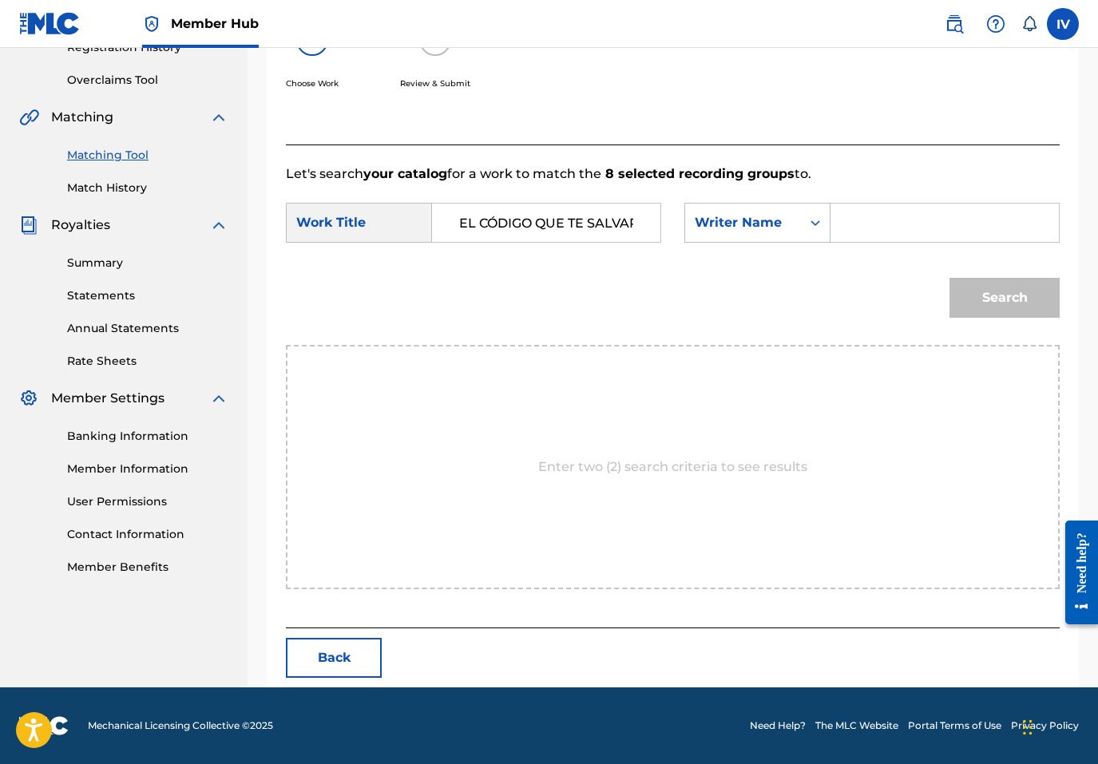
click at [854, 211] on input "Search Form" at bounding box center [944, 223] width 201 height 38
click at [949, 278] on button "Search" at bounding box center [1004, 298] width 110 height 40
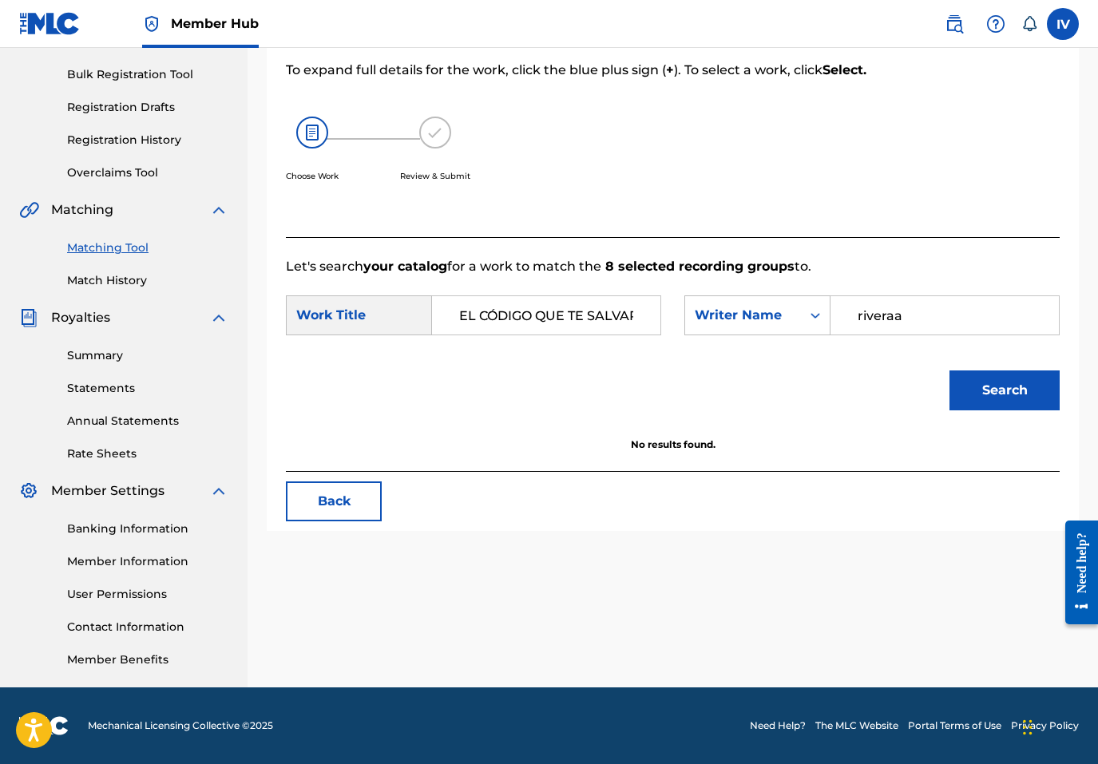
click at [949, 371] on button "Search" at bounding box center [1004, 391] width 110 height 40
type input "rivera"
click at [949, 371] on button "Search" at bounding box center [1004, 391] width 110 height 40
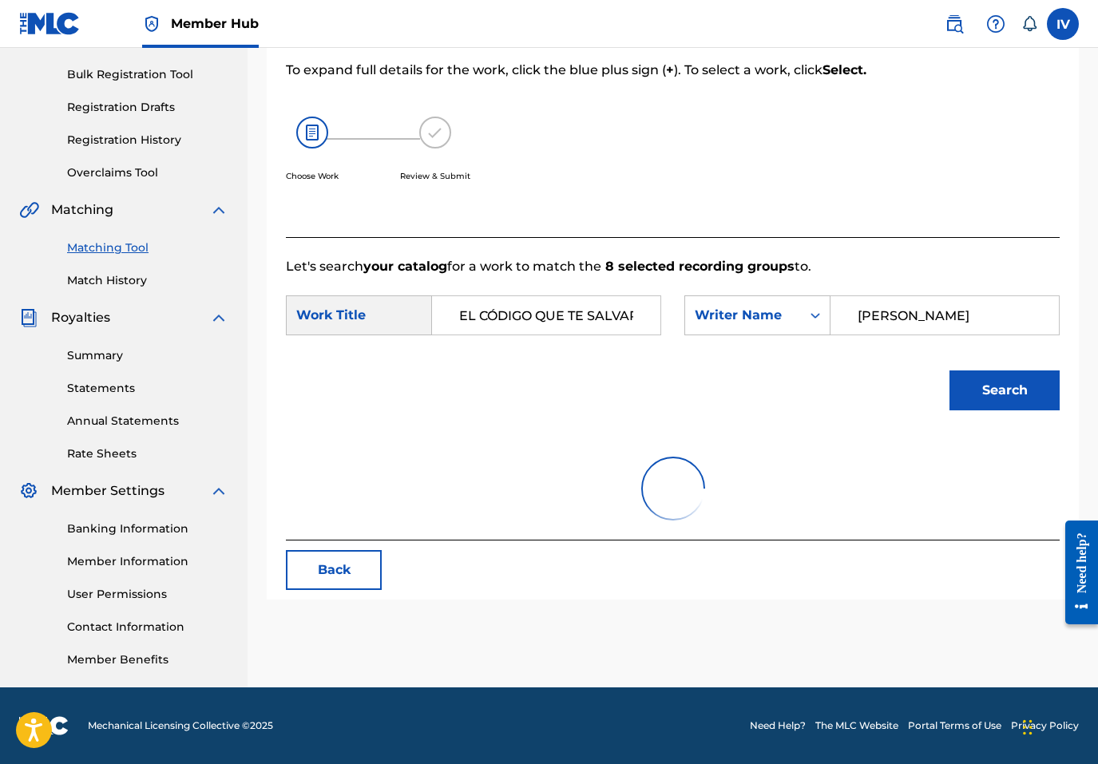
scroll to position [319, 0]
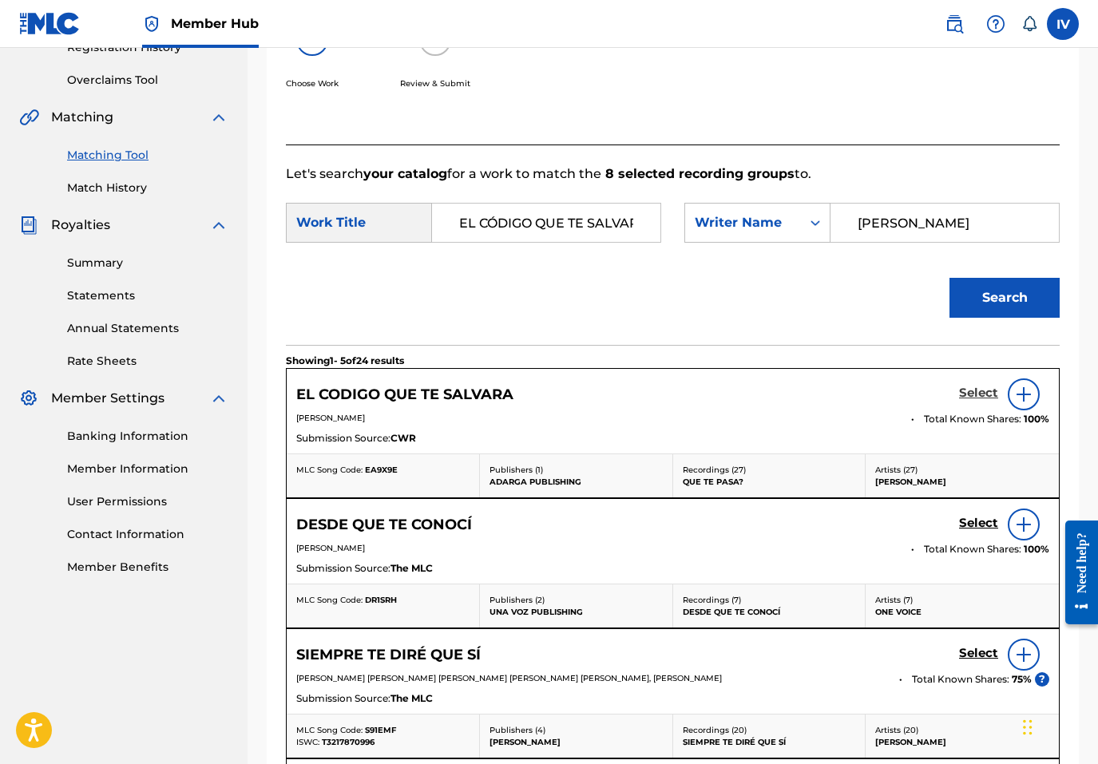
click at [966, 393] on h5 "Select" at bounding box center [978, 393] width 39 height 15
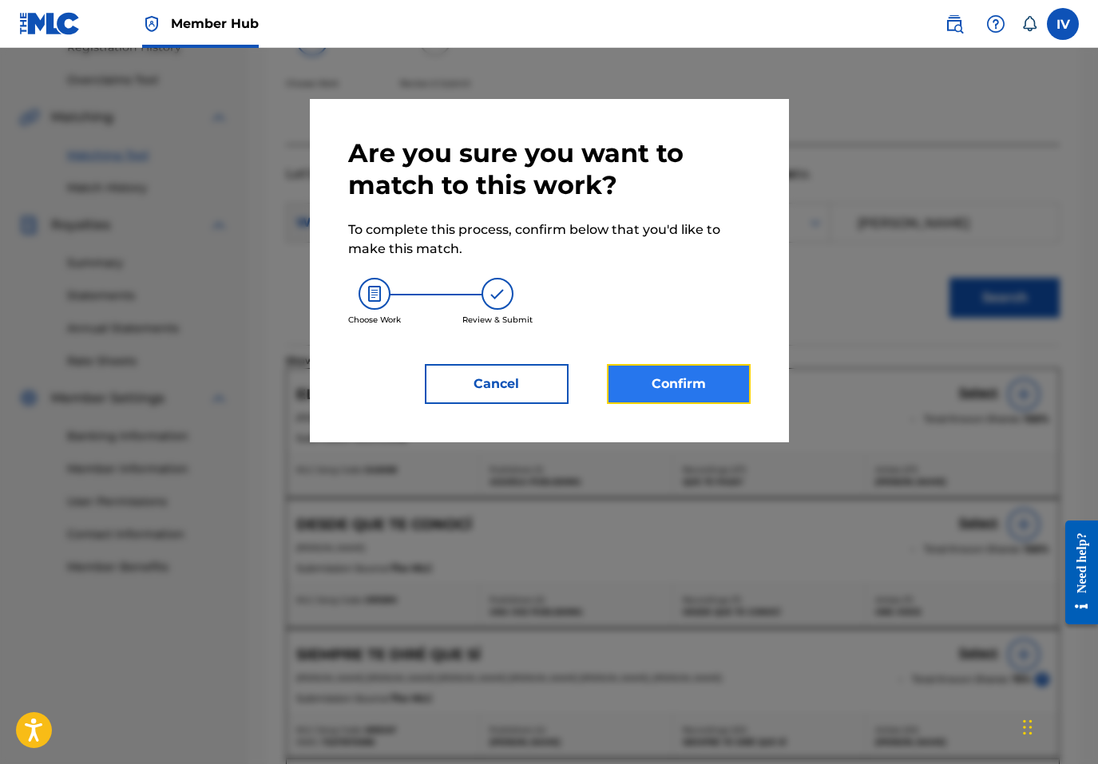
click at [723, 401] on button "Confirm" at bounding box center [679, 384] width 144 height 40
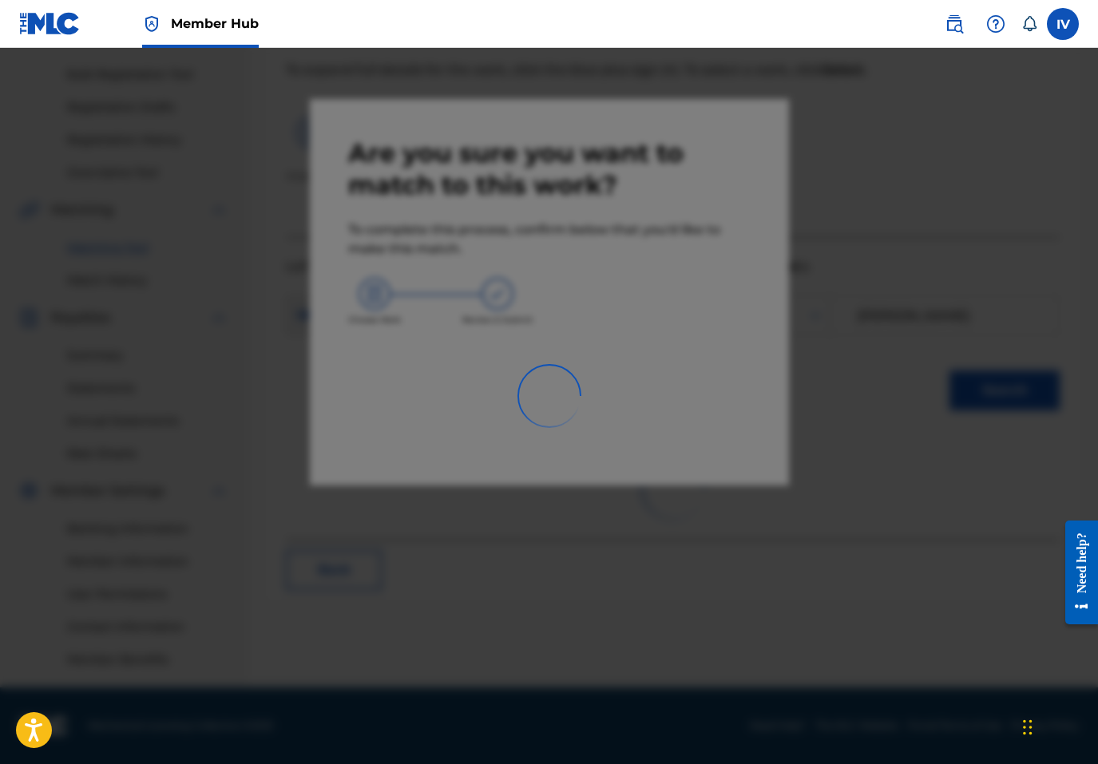
scroll to position [226, 0]
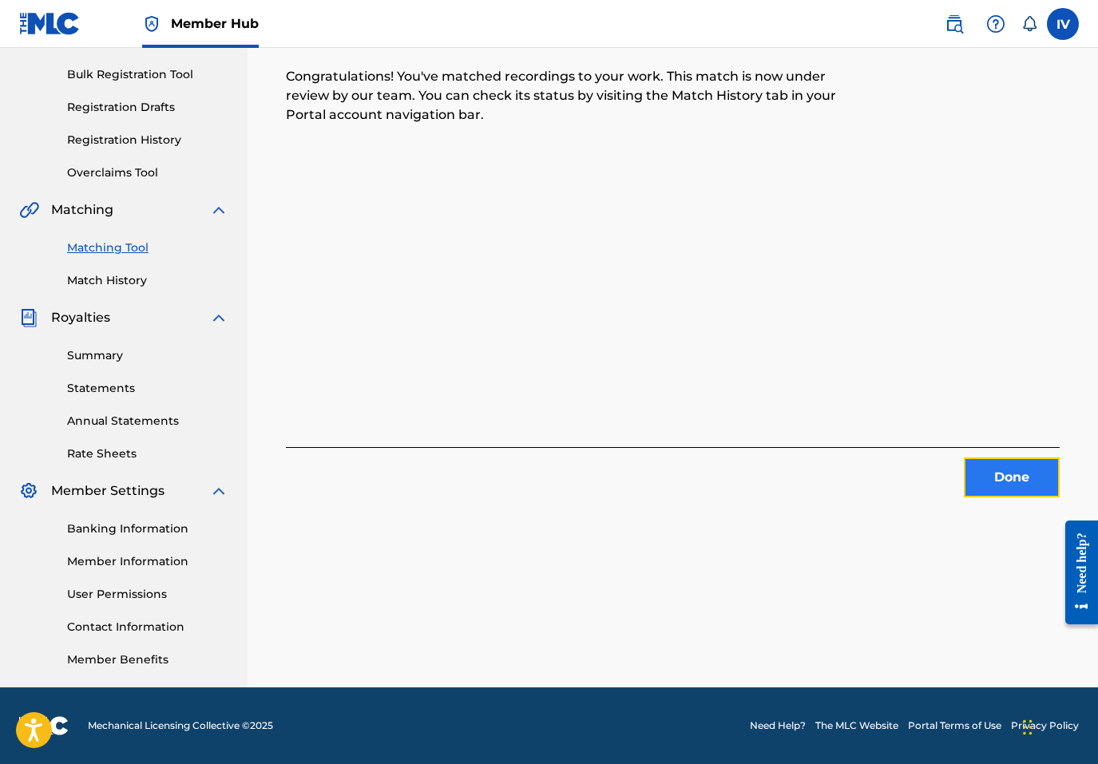
click at [1012, 488] on button "Done" at bounding box center [1012, 478] width 96 height 40
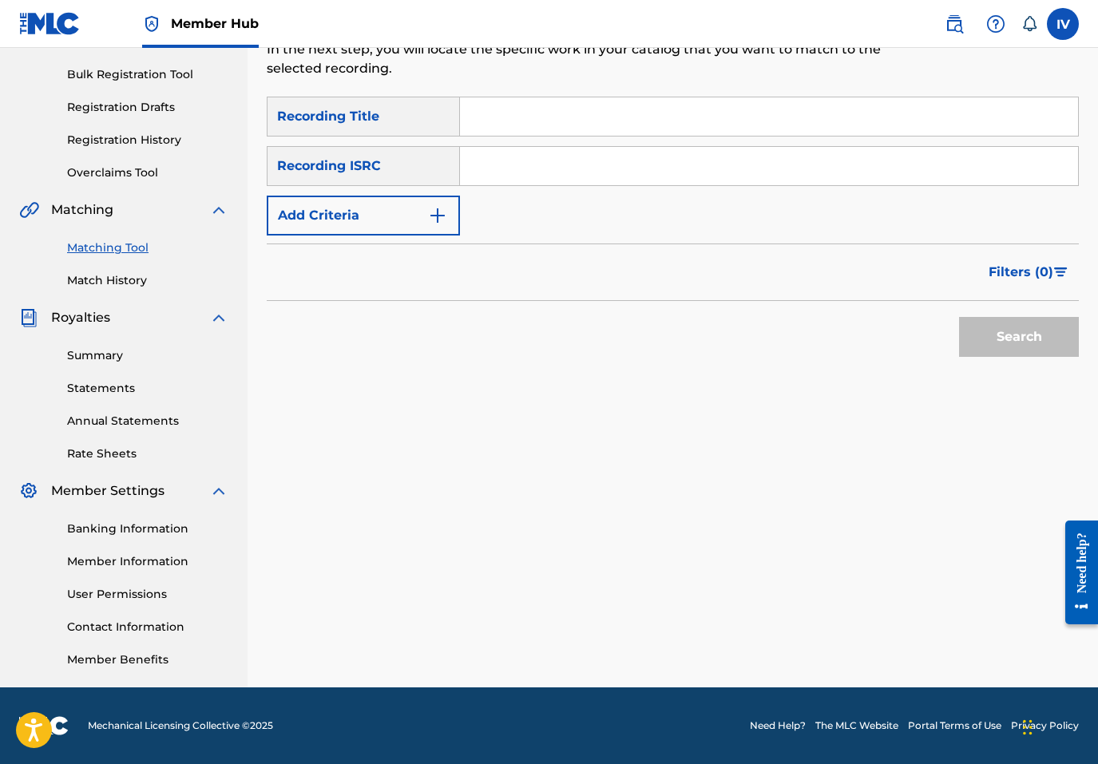
click at [589, 166] on input "Search Form" at bounding box center [769, 166] width 618 height 38
paste input "TCACB1429007"
click at [959, 317] on button "Search" at bounding box center [1019, 337] width 120 height 40
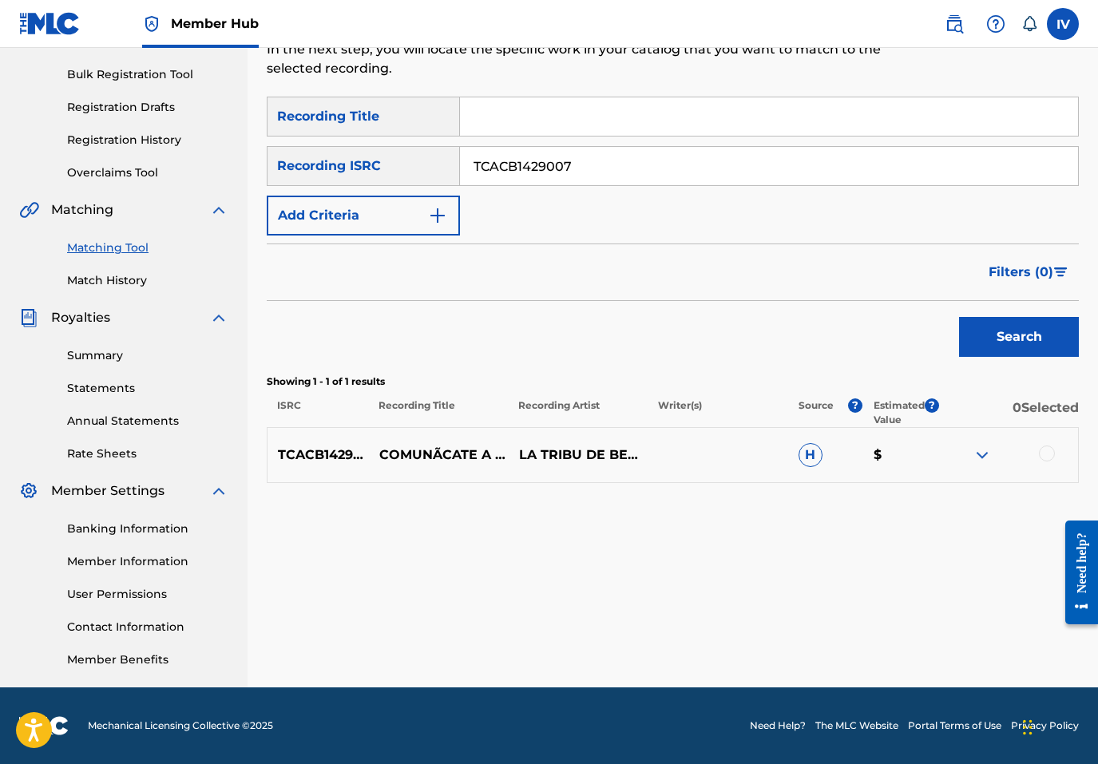
click at [1040, 446] on div at bounding box center [1008, 455] width 140 height 19
click at [1046, 448] on div at bounding box center [1047, 454] width 16 height 16
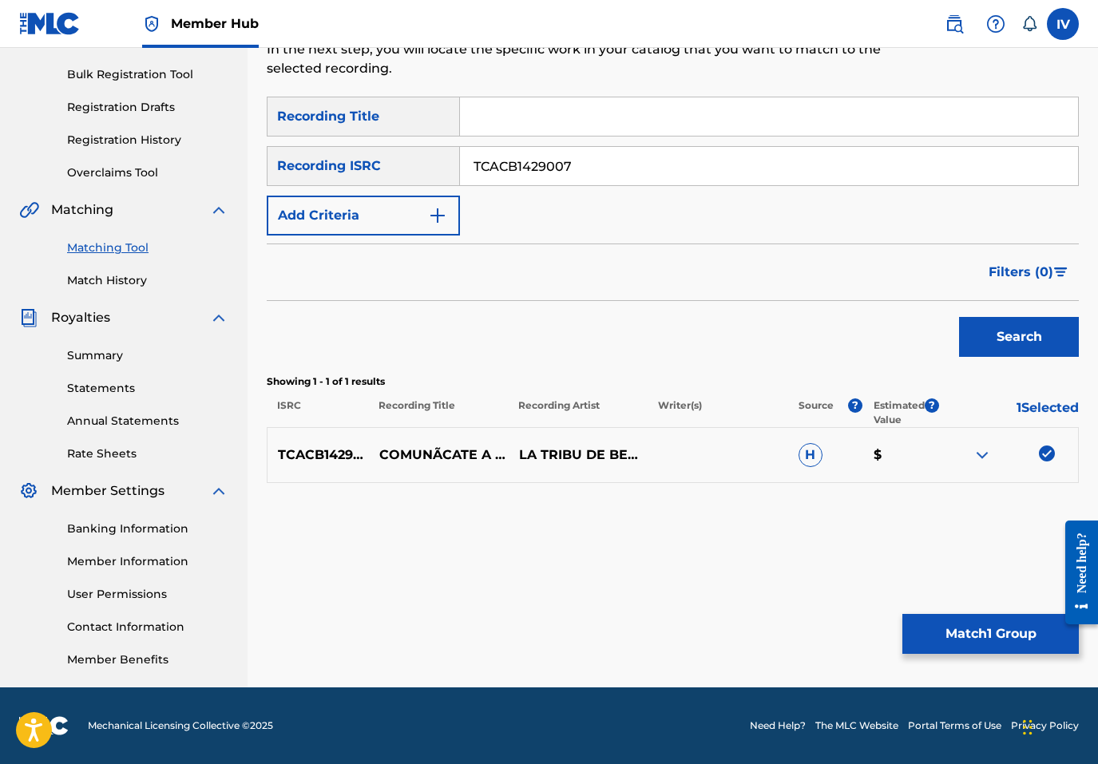
scroll to position [0, 0]
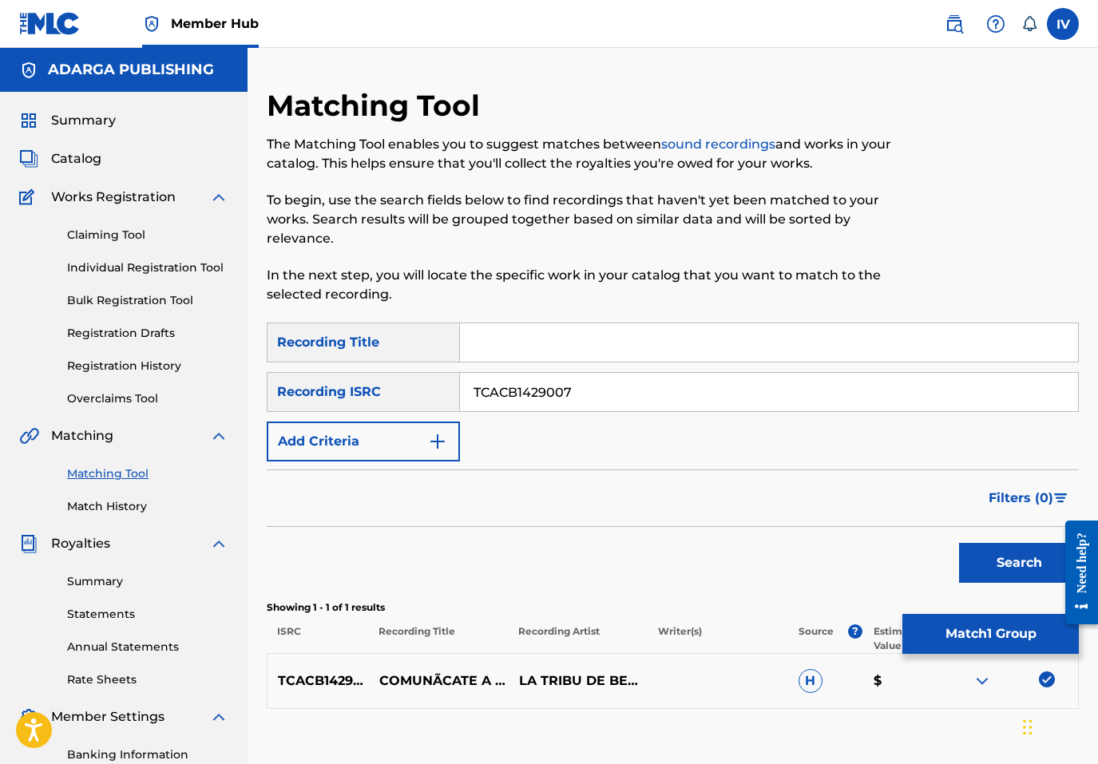
click at [608, 395] on input "TCACB1429007" at bounding box center [769, 392] width 618 height 38
paste input "CAFEC1700064"
type input "CAFEC1700064"
click at [959, 543] on button "Search" at bounding box center [1019, 563] width 120 height 40
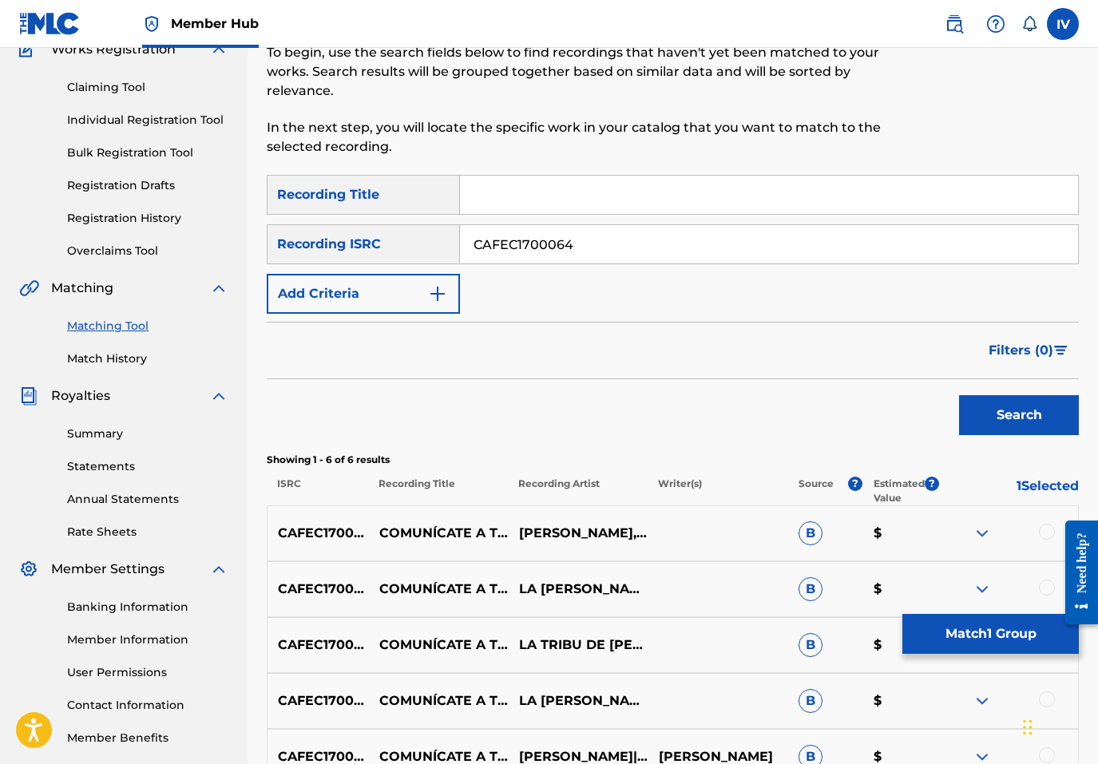
scroll to position [381, 0]
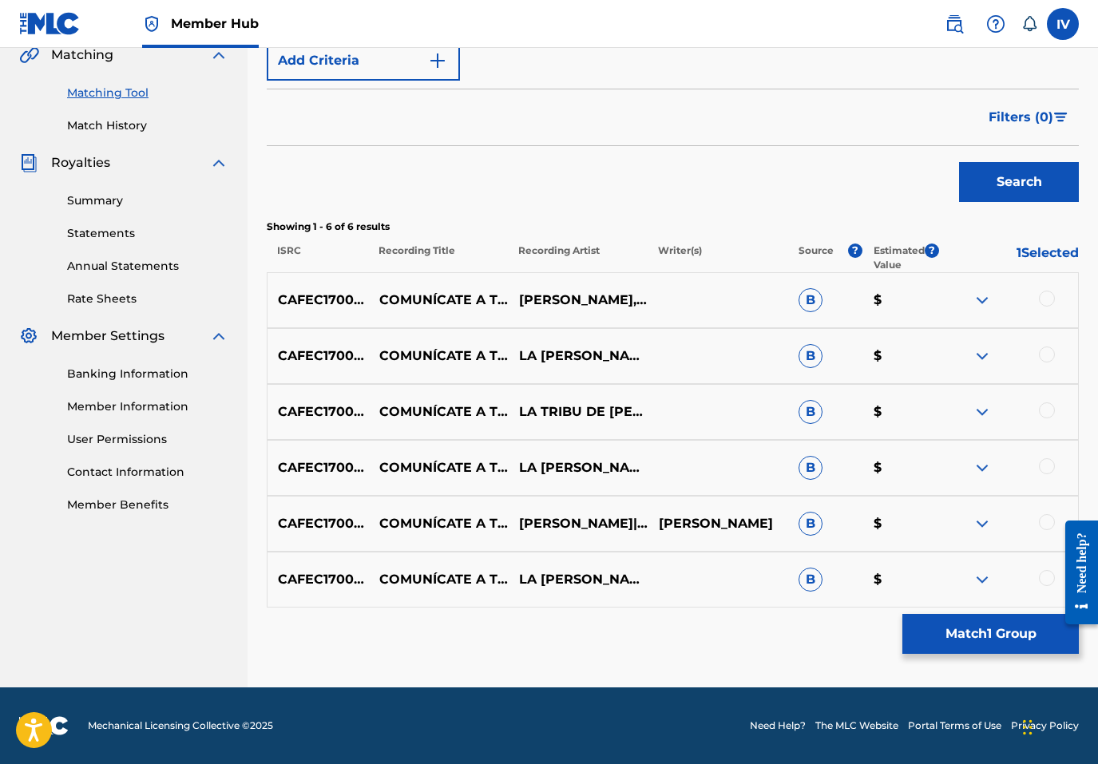
click at [1047, 294] on div at bounding box center [1047, 299] width 16 height 16
click at [1048, 360] on div at bounding box center [1047, 355] width 16 height 16
click at [1048, 405] on div at bounding box center [1047, 410] width 16 height 16
click at [1052, 464] on div at bounding box center [1047, 466] width 16 height 16
click at [1044, 529] on div at bounding box center [1047, 522] width 16 height 16
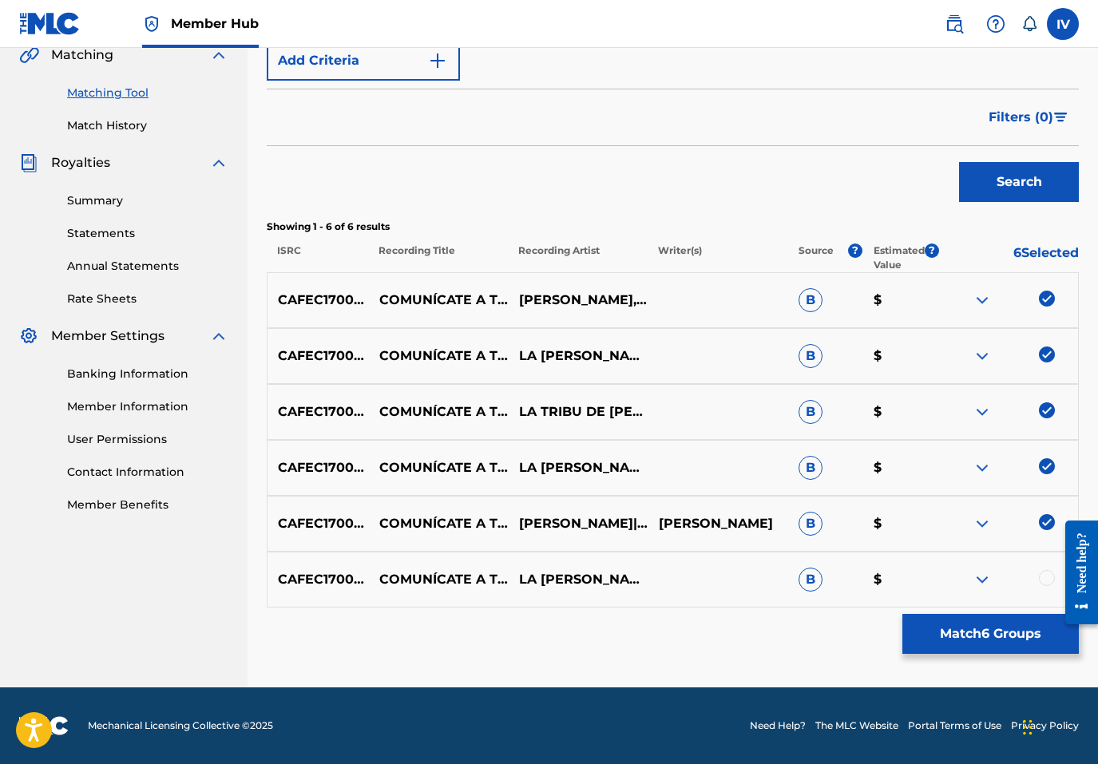
click at [1044, 582] on div at bounding box center [1047, 578] width 16 height 16
click at [410, 273] on div "CAFEC1700064 COMUNÍCATE A TIEMPO BENJAMIN RIVERA,LA TRIBU DE BENJAMÍN B $" at bounding box center [673, 300] width 812 height 56
click at [413, 299] on p "COMUNÍCATE A TIEMPO" at bounding box center [439, 300] width 140 height 38
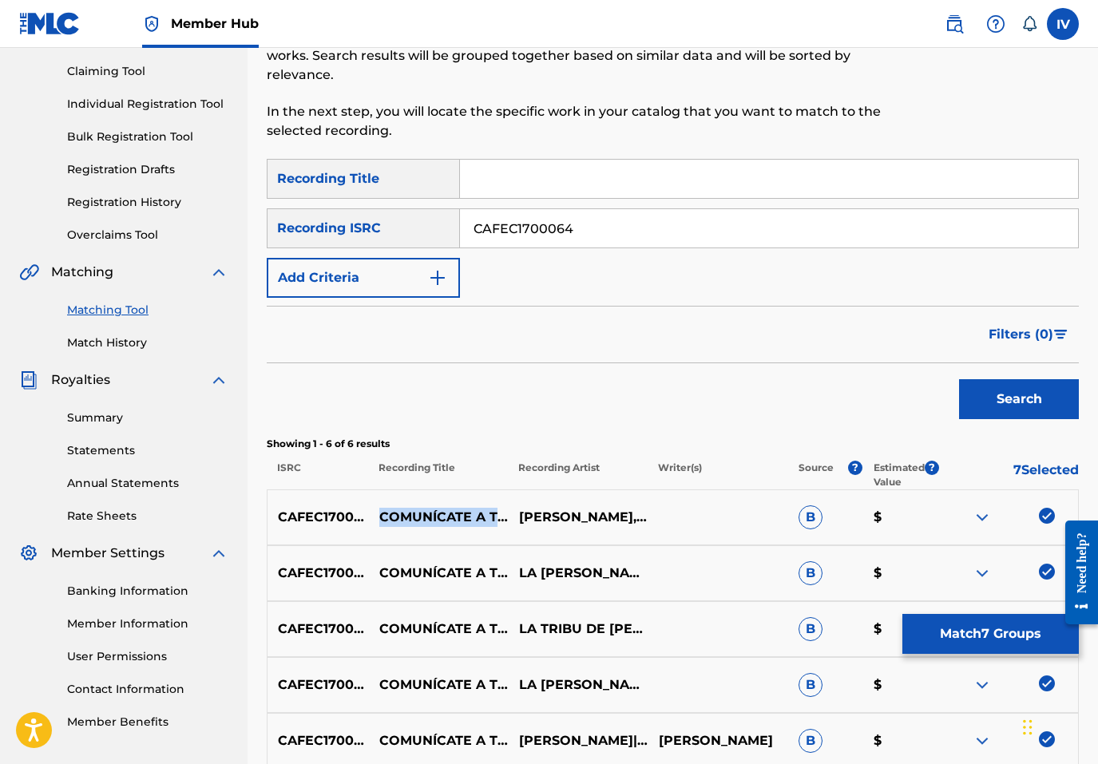
scroll to position [150, 0]
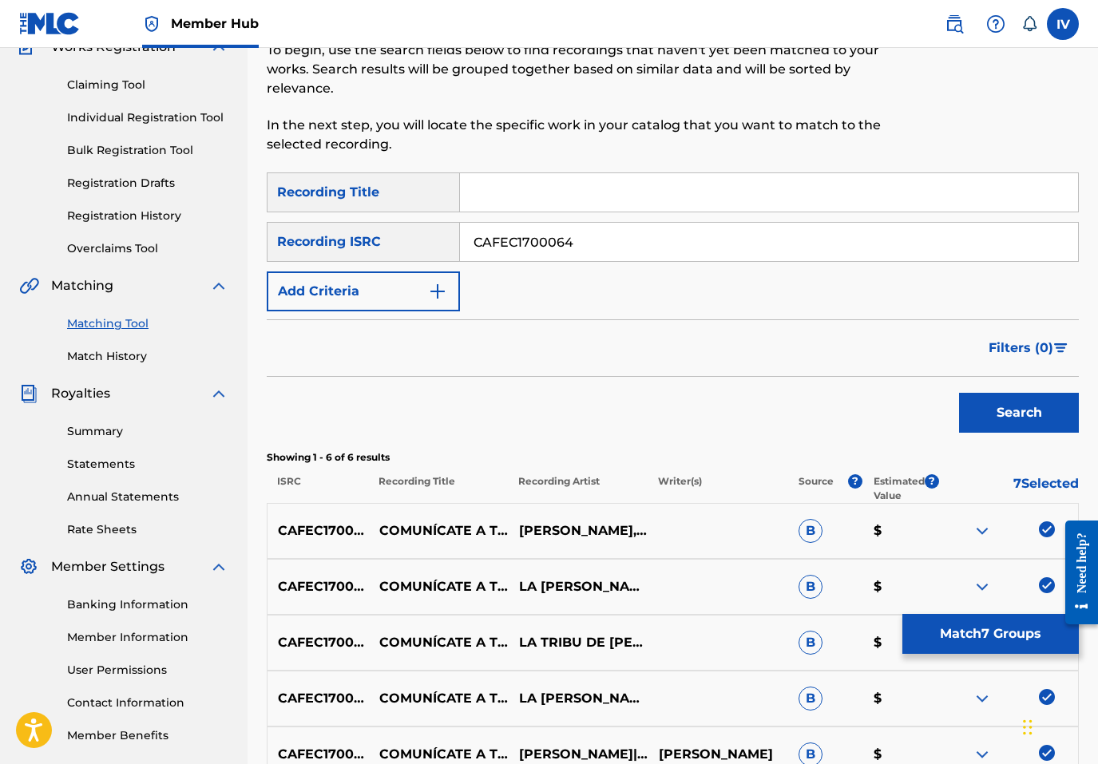
click at [537, 202] on input "Search Form" at bounding box center [769, 192] width 618 height 38
paste input "COMUNÍCATE A TIEMPO"
type input "COMUNÍCATE A TIEMPO"
click at [568, 228] on input "CAFEC1700064" at bounding box center [769, 242] width 618 height 38
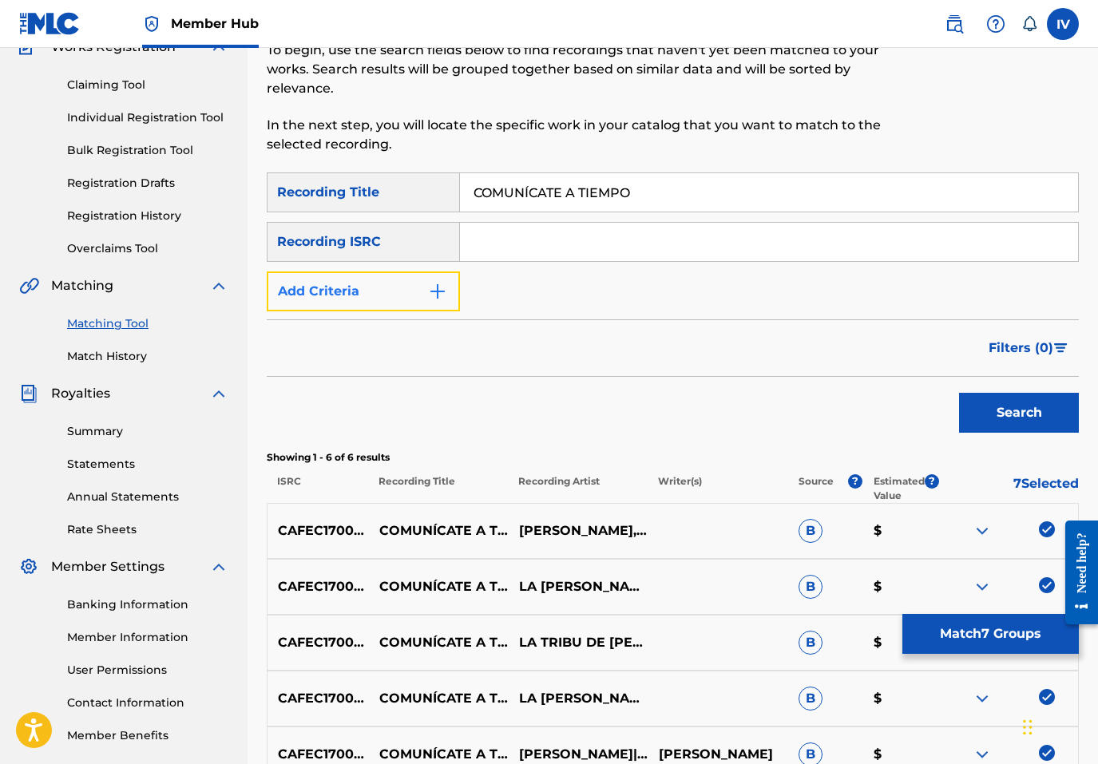
click at [355, 285] on button "Add Criteria" at bounding box center [363, 291] width 193 height 40
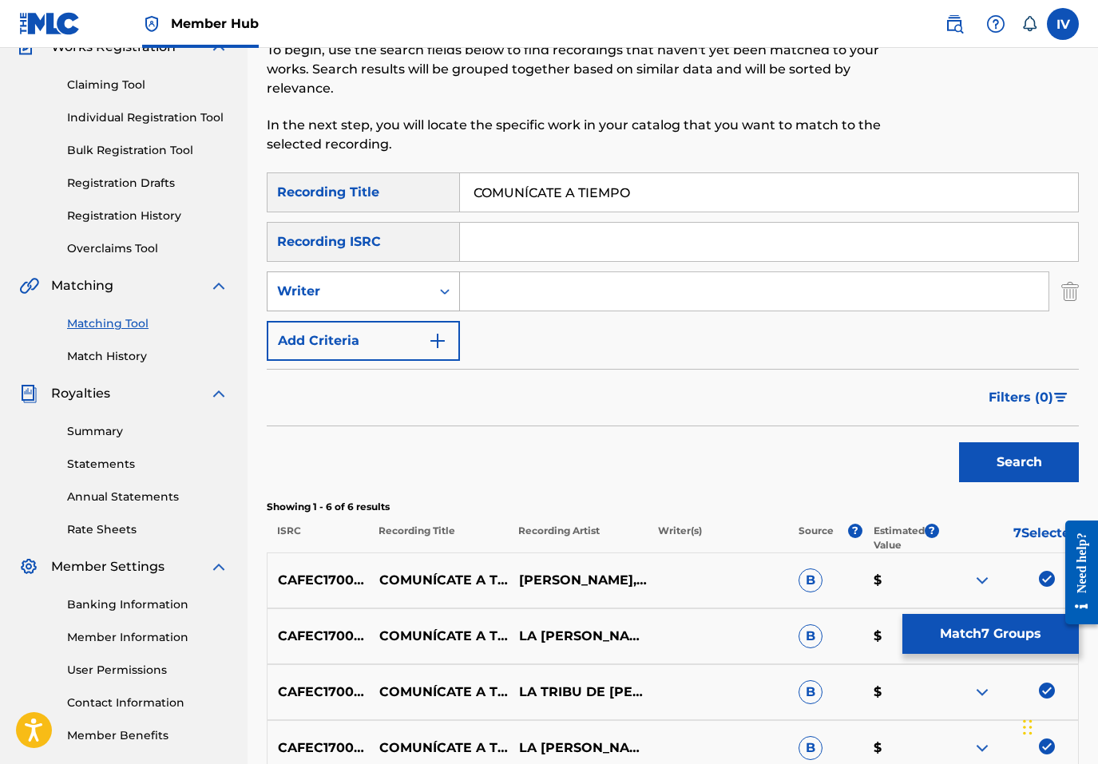
click at [355, 298] on div "Writer" at bounding box center [349, 291] width 144 height 19
click at [393, 314] on div "Recording Artist" at bounding box center [363, 331] width 192 height 40
click at [489, 297] on input "Search Form" at bounding box center [754, 291] width 588 height 38
type input "rivera"
click at [959, 442] on button "Search" at bounding box center [1019, 462] width 120 height 40
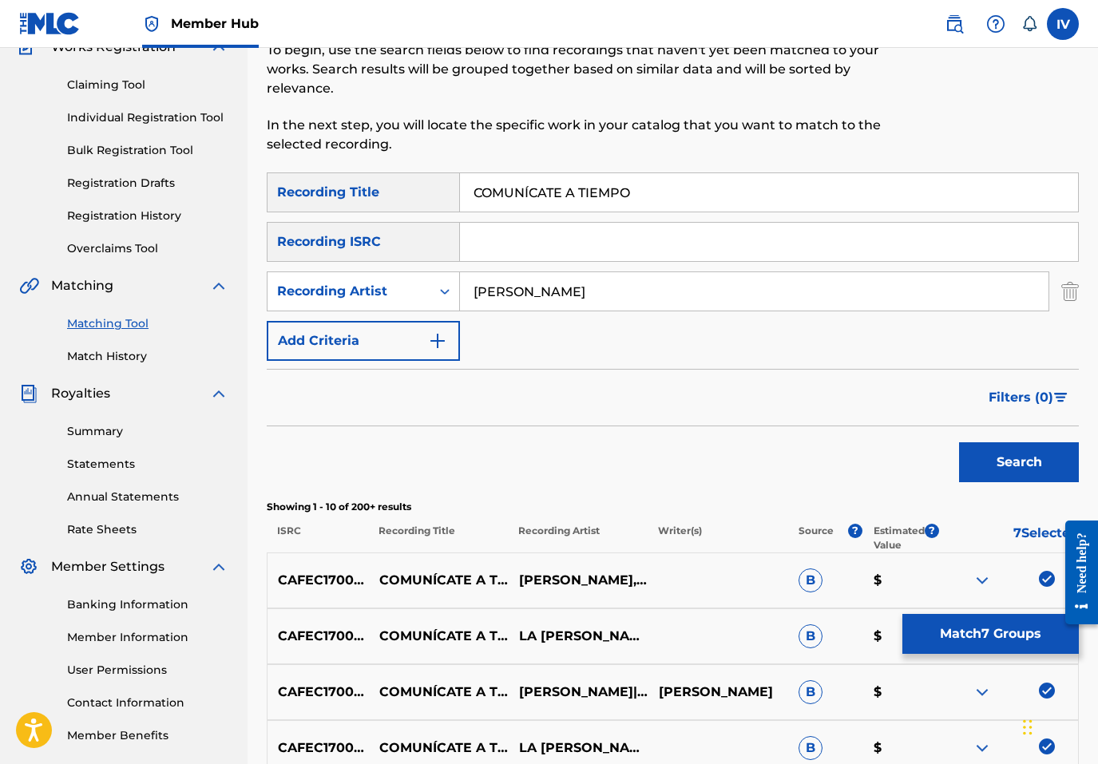
click at [533, 196] on input "COMUNÍCATE A TIEMPO" at bounding box center [769, 192] width 618 height 38
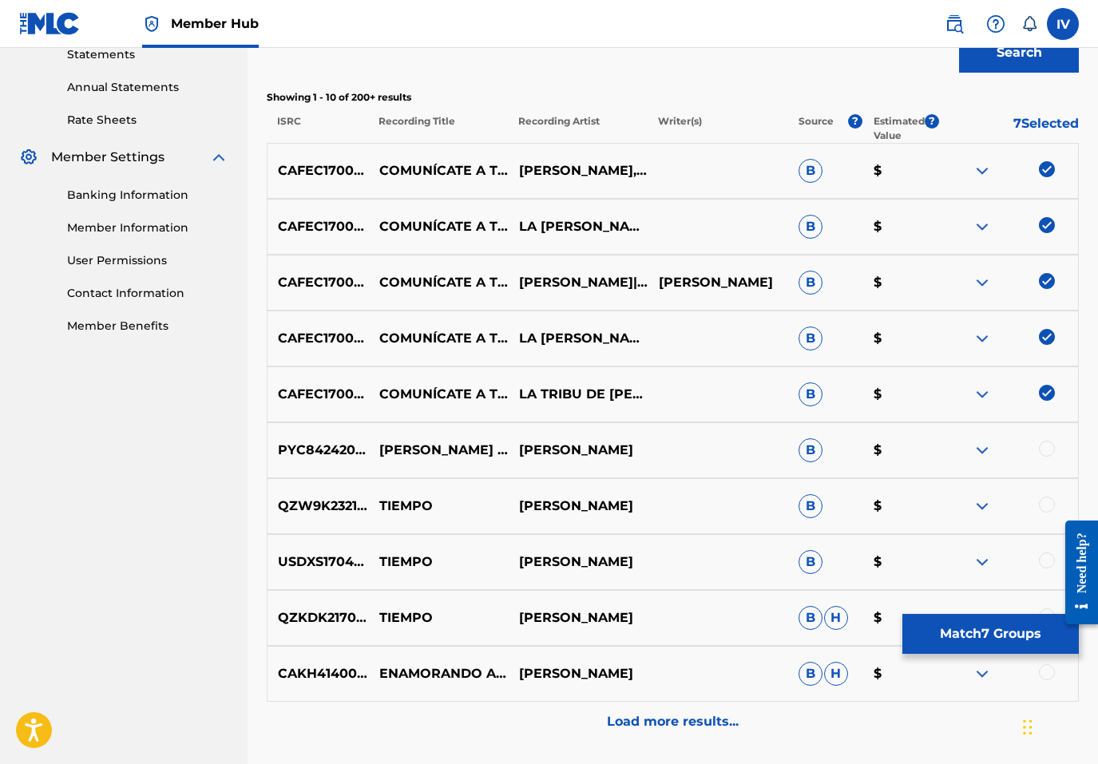
type input "COMUNiCATE A TIEMPO"
click at [959, 33] on button "Search" at bounding box center [1019, 53] width 120 height 40
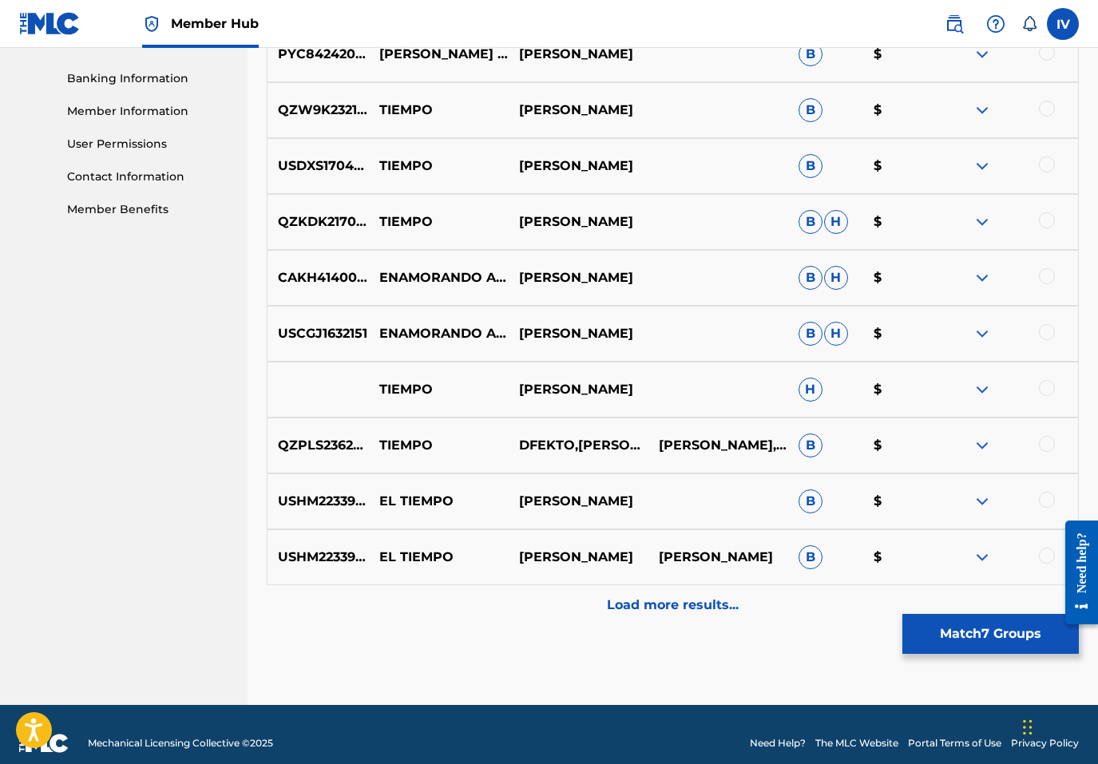
scroll to position [694, 0]
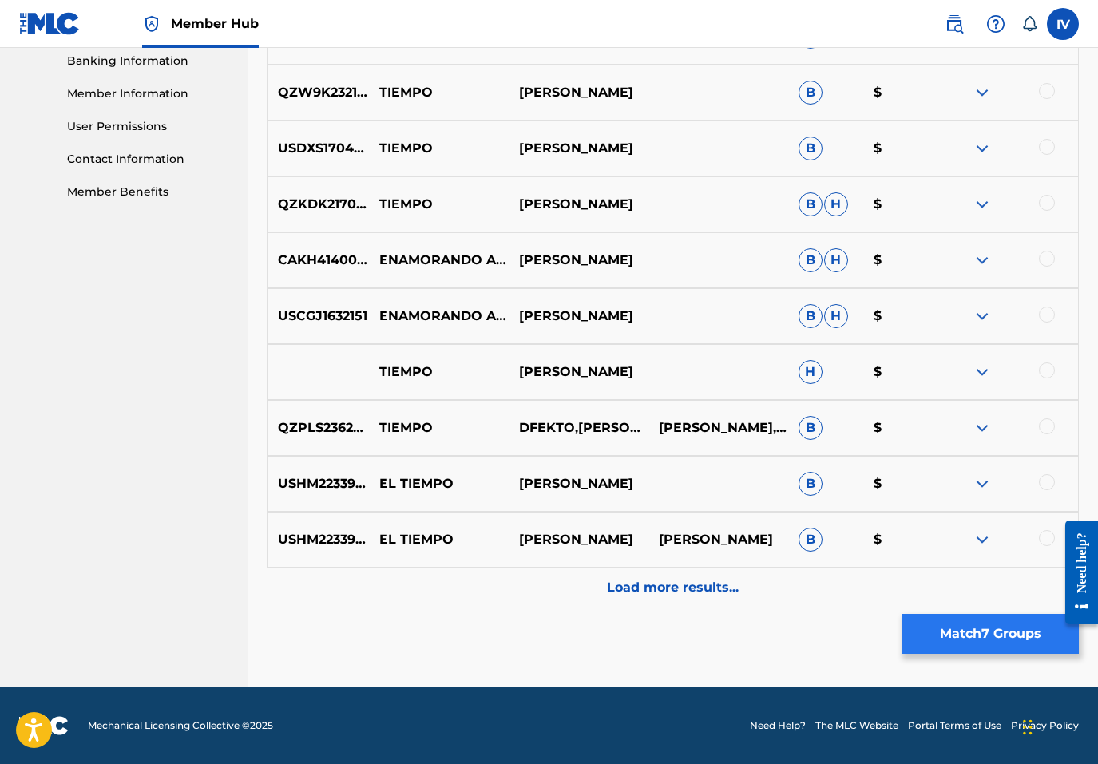
drag, startPoint x: 969, startPoint y: 610, endPoint x: 969, endPoint y: 620, distance: 9.6
click at [969, 619] on div "Matching Tool The Matching Tool enables you to suggest matches between sound re…" at bounding box center [673, 41] width 812 height 1294
click at [969, 620] on button "Match 7 Groups" at bounding box center [990, 634] width 176 height 40
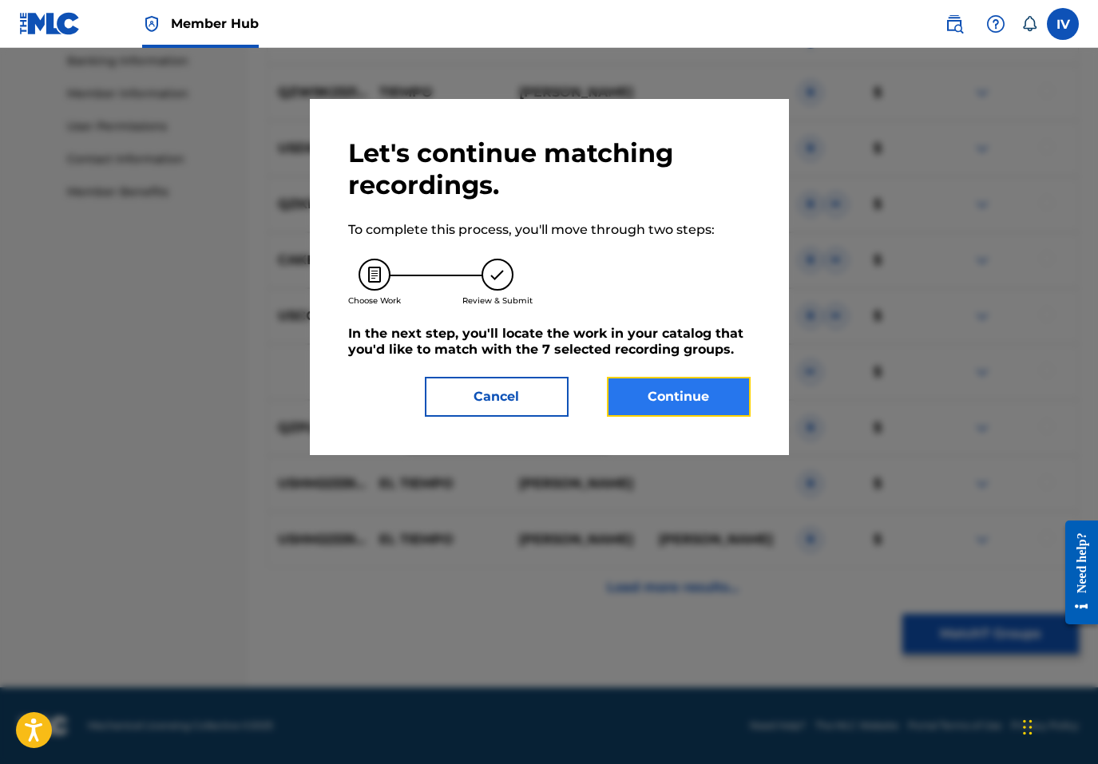
click at [685, 399] on button "Continue" at bounding box center [679, 397] width 144 height 40
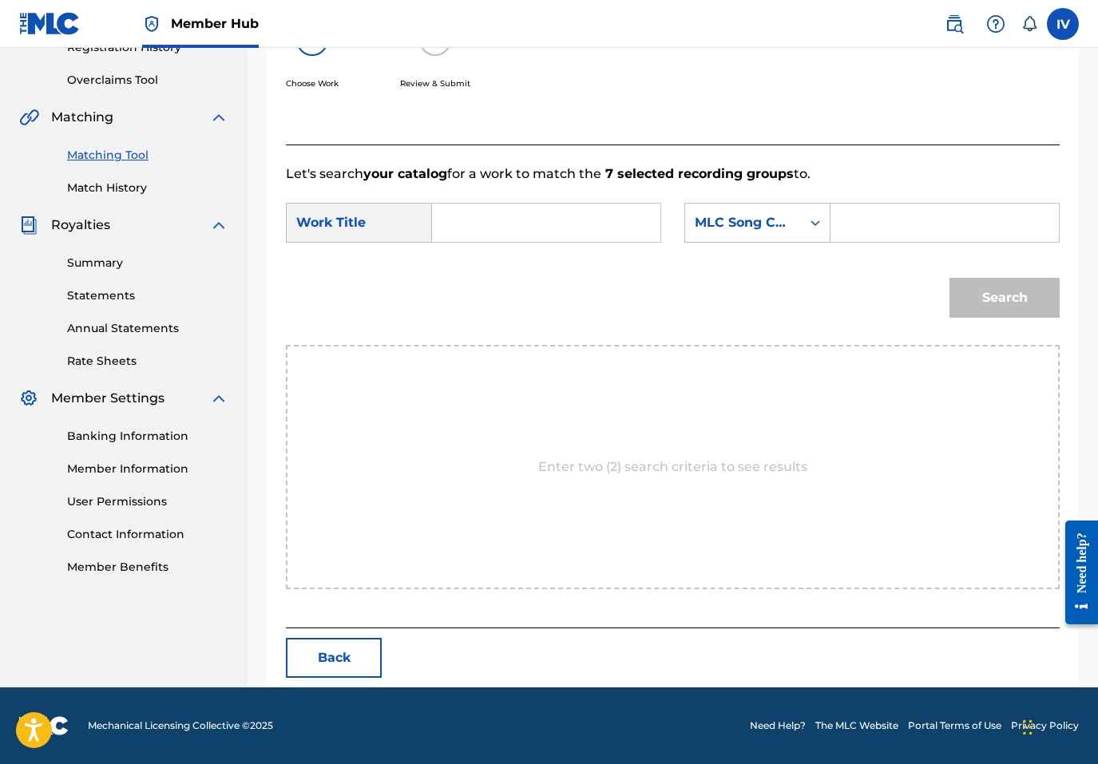
scroll to position [319, 0]
click at [585, 212] on input "Search Form" at bounding box center [546, 223] width 201 height 38
paste input "COMUNÍCATE A TIEMPO"
type input "COMUNÍCATE A TIEMPO"
click at [730, 222] on div "MLC Song Code" at bounding box center [743, 222] width 97 height 19
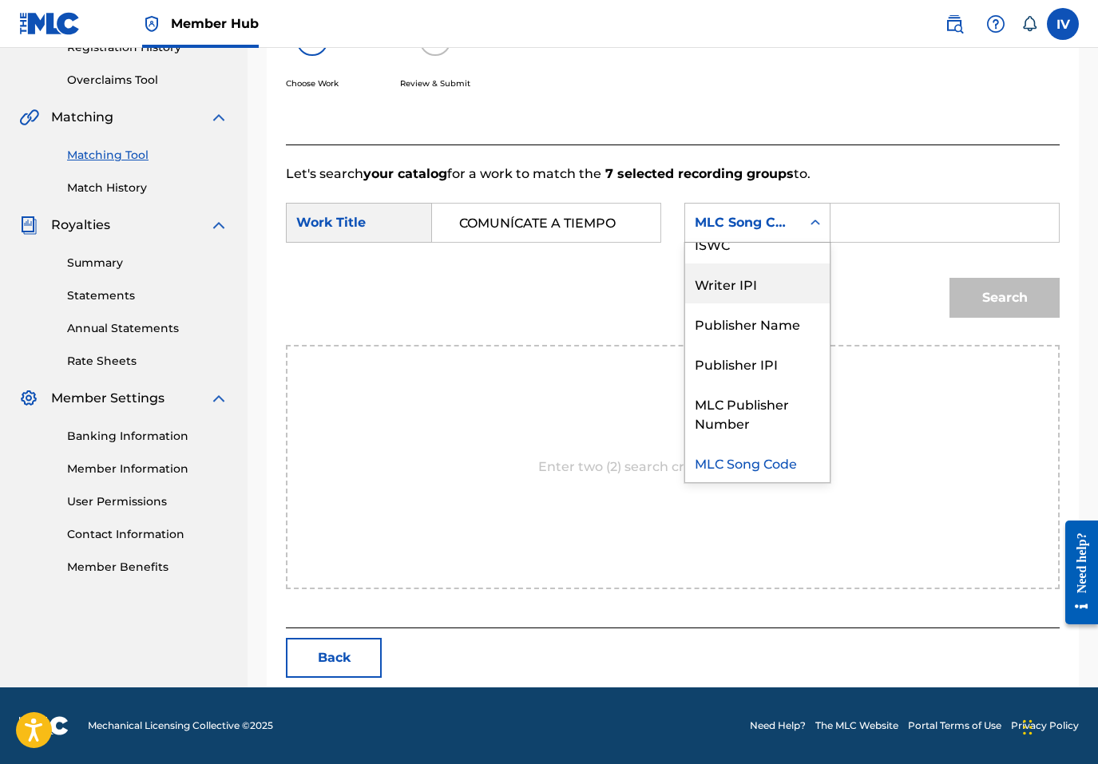
scroll to position [0, 0]
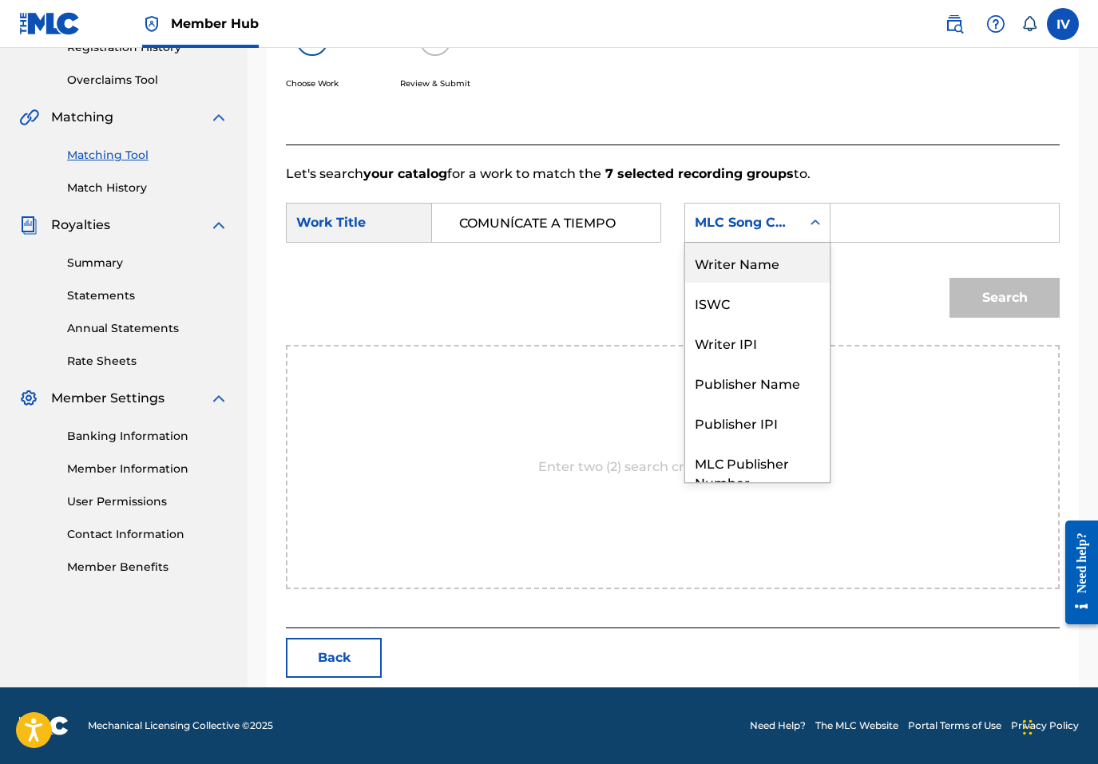
click at [741, 258] on div "Writer Name" at bounding box center [757, 263] width 145 height 40
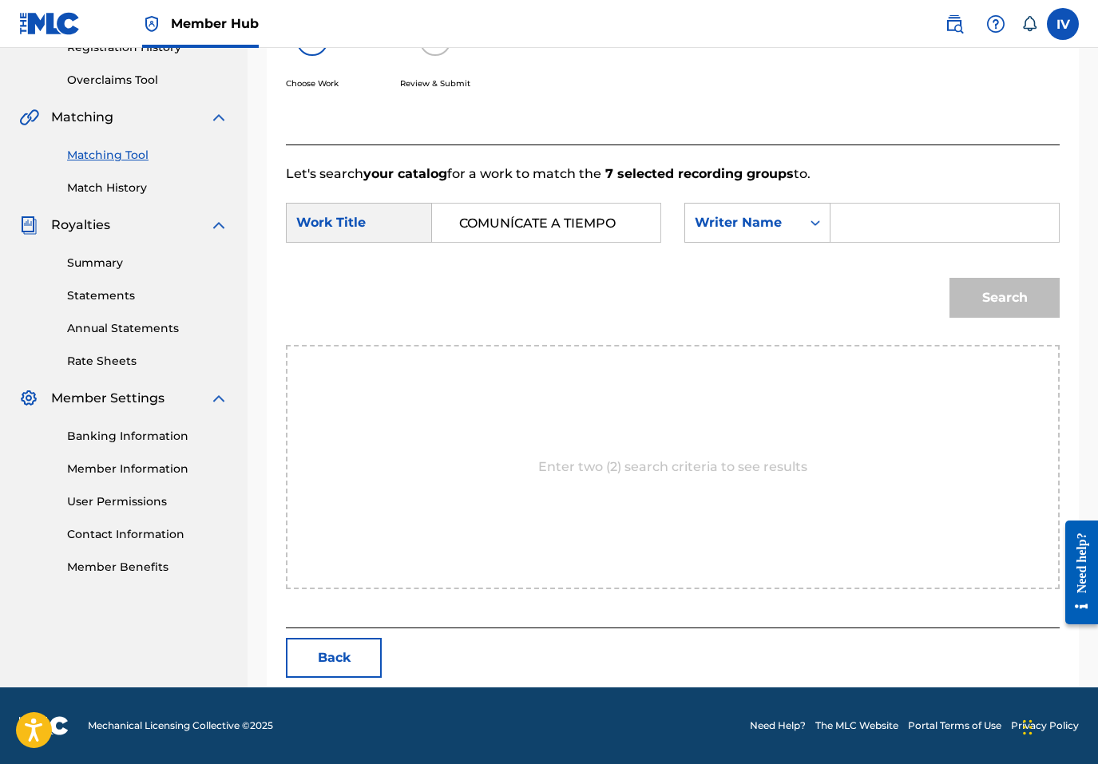
click at [876, 220] on input "Search Form" at bounding box center [944, 223] width 201 height 38
type input "rivera"
click at [949, 278] on button "Search" at bounding box center [1004, 298] width 110 height 40
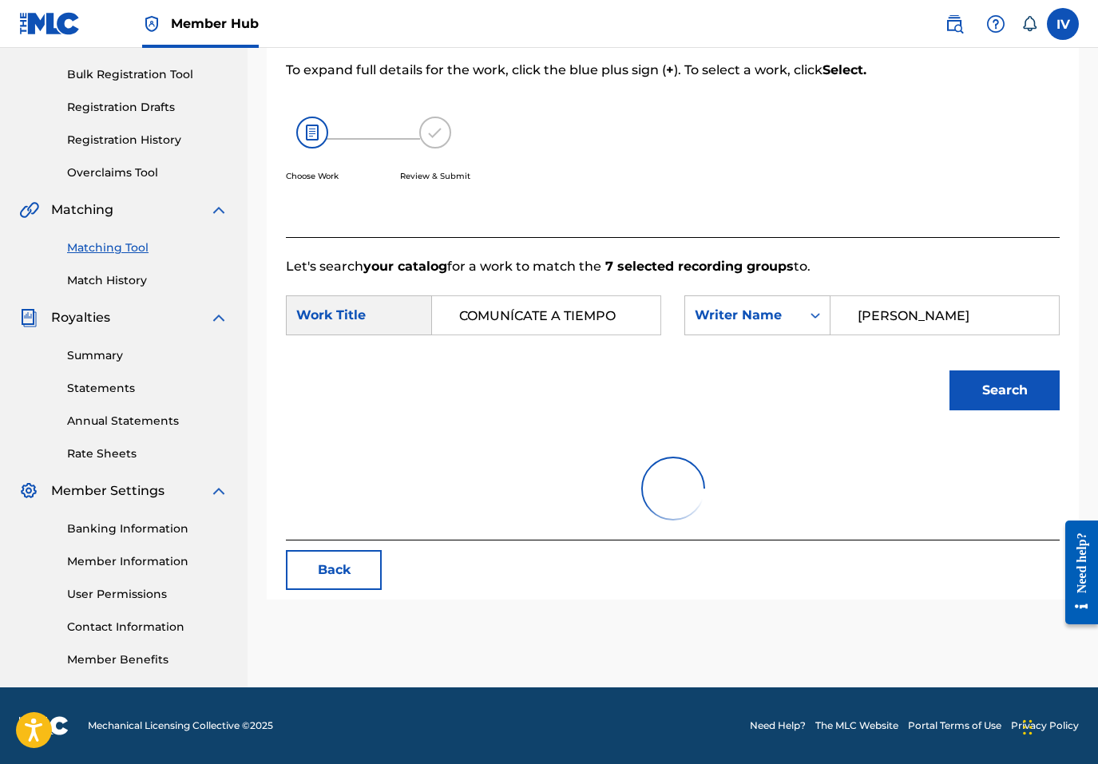
scroll to position [319, 0]
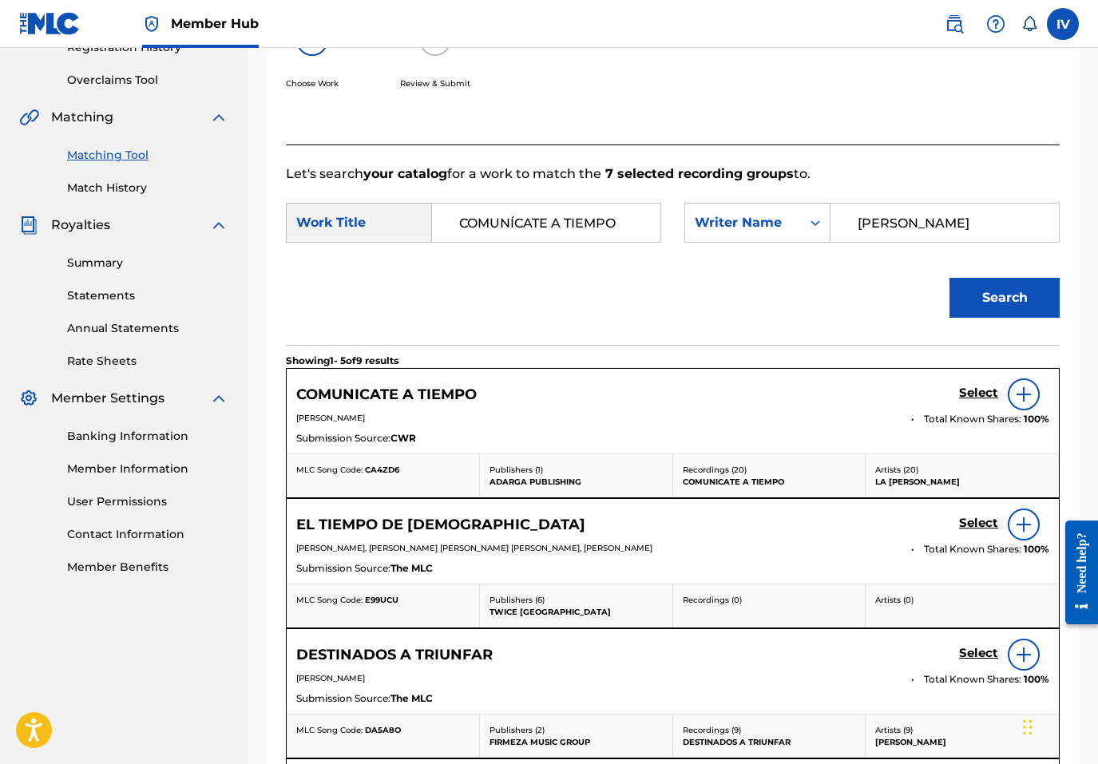
click at [986, 402] on div "Select" at bounding box center [1004, 394] width 90 height 32
click at [982, 395] on h5 "Select" at bounding box center [978, 393] width 39 height 15
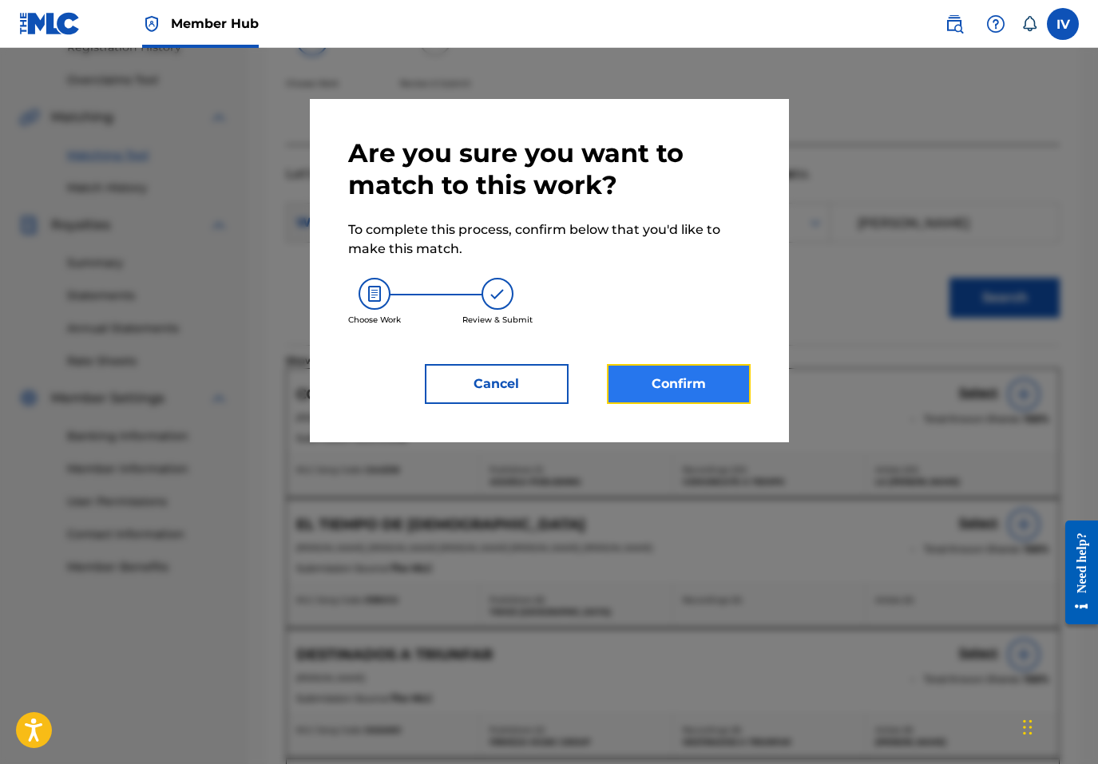
click at [698, 378] on button "Confirm" at bounding box center [679, 384] width 144 height 40
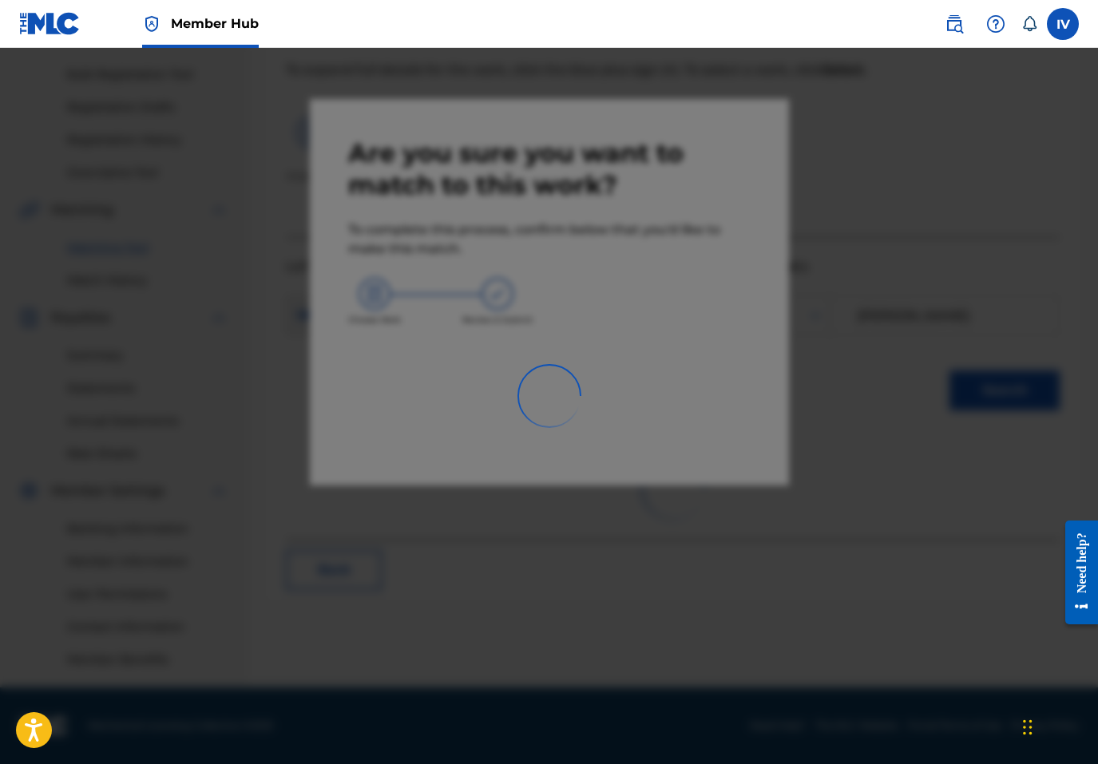
scroll to position [226, 0]
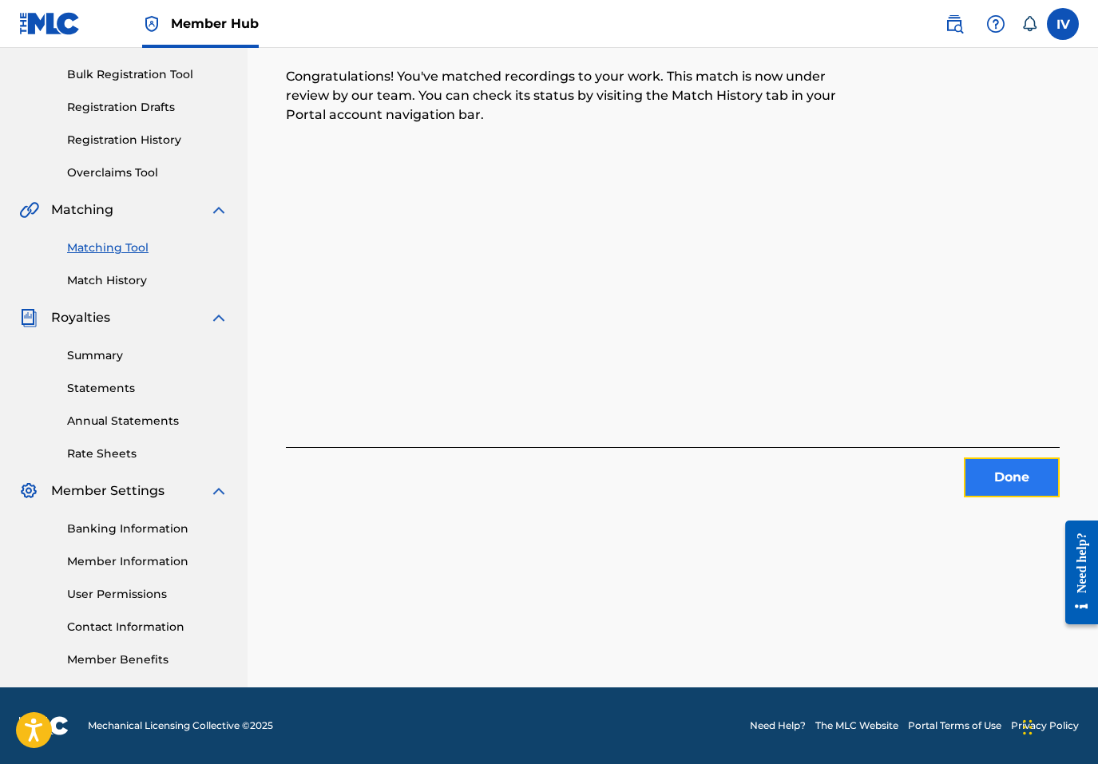
click at [1001, 471] on button "Done" at bounding box center [1012, 478] width 96 height 40
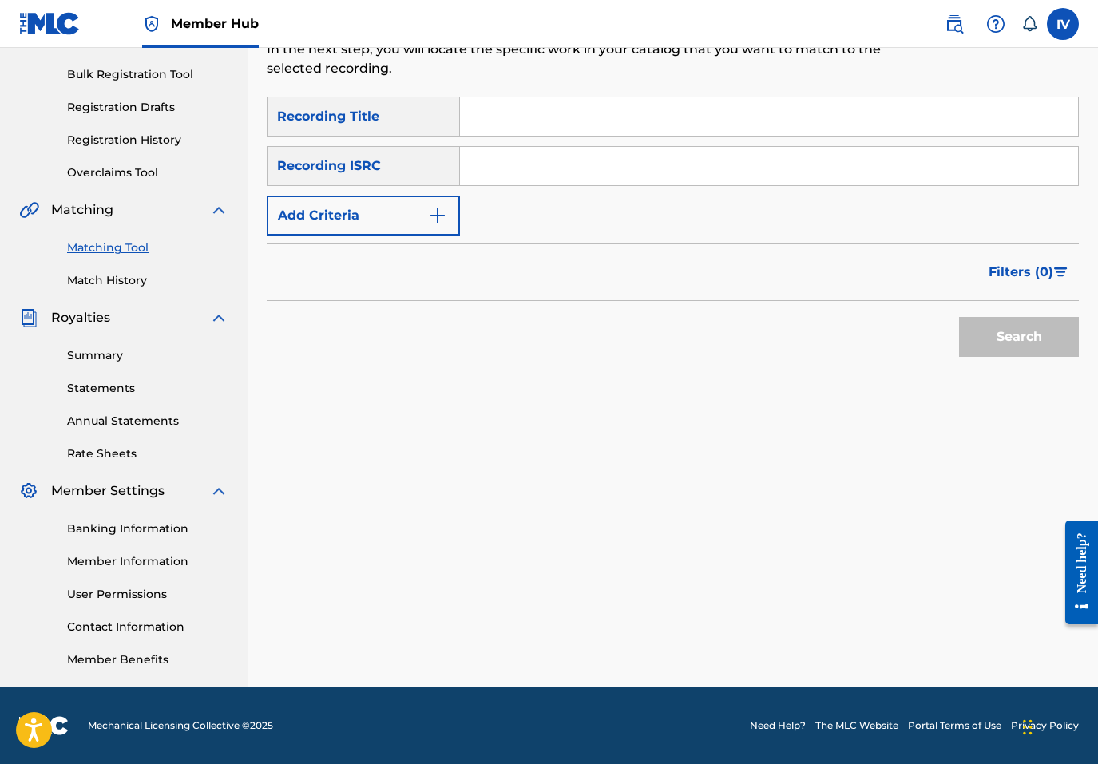
click at [646, 164] on input "Search Form" at bounding box center [769, 166] width 618 height 38
paste input "TCACB1429008"
type input "TCACB1429008"
click at [959, 317] on button "Search" at bounding box center [1019, 337] width 120 height 40
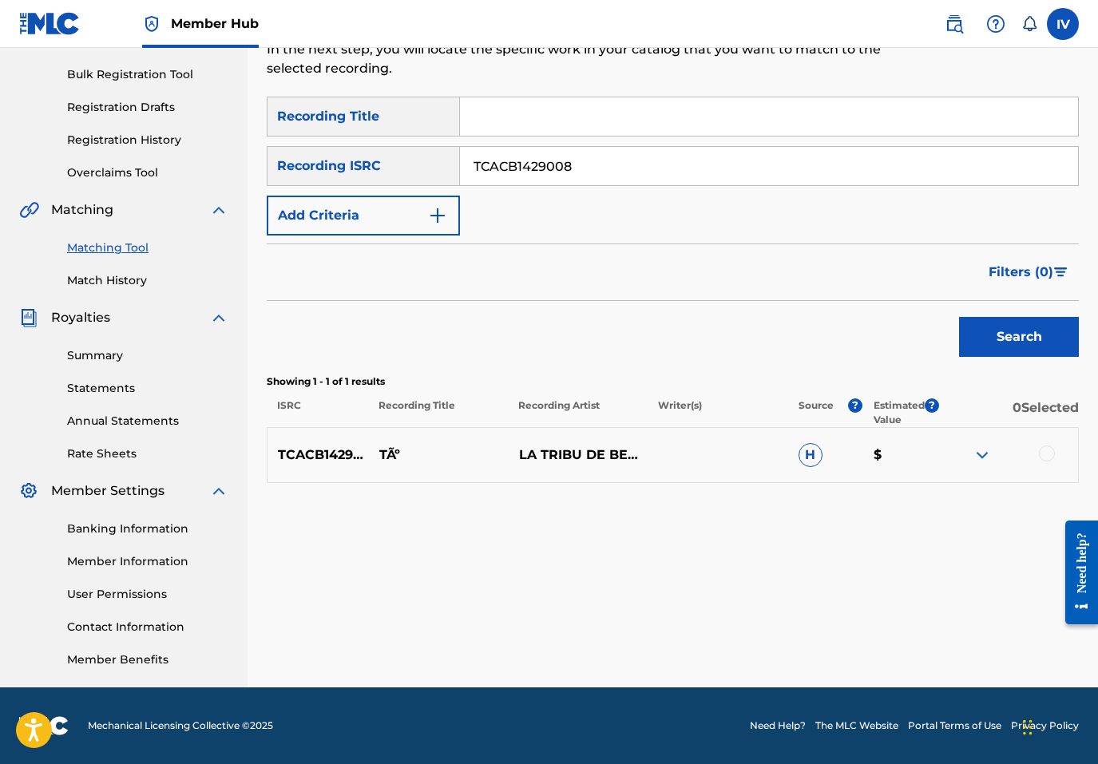
click at [551, 128] on input "Search Form" at bounding box center [769, 116] width 618 height 38
type input "tu"
click at [616, 169] on input "TCACB1429008" at bounding box center [769, 166] width 618 height 38
click at [1036, 451] on div at bounding box center [1008, 455] width 140 height 19
click at [1043, 451] on div at bounding box center [1047, 454] width 16 height 16
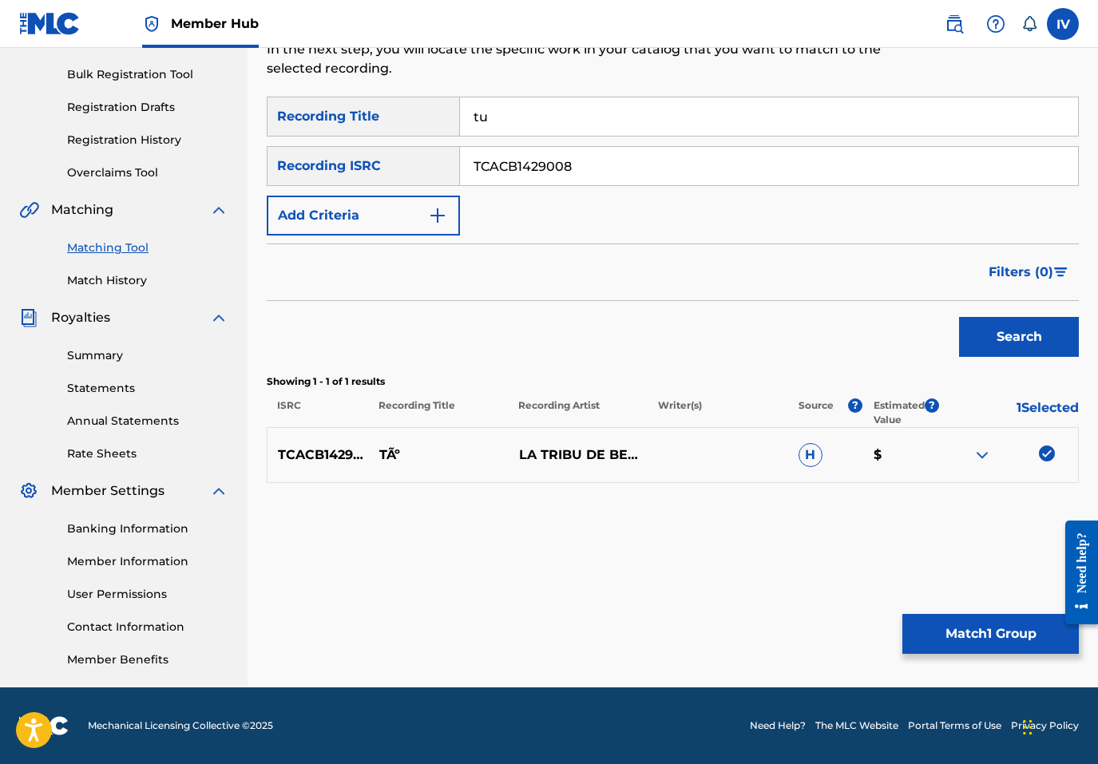
click at [710, 174] on input "TCACB1429008" at bounding box center [769, 166] width 618 height 38
click at [405, 209] on button "Add Criteria" at bounding box center [363, 216] width 193 height 40
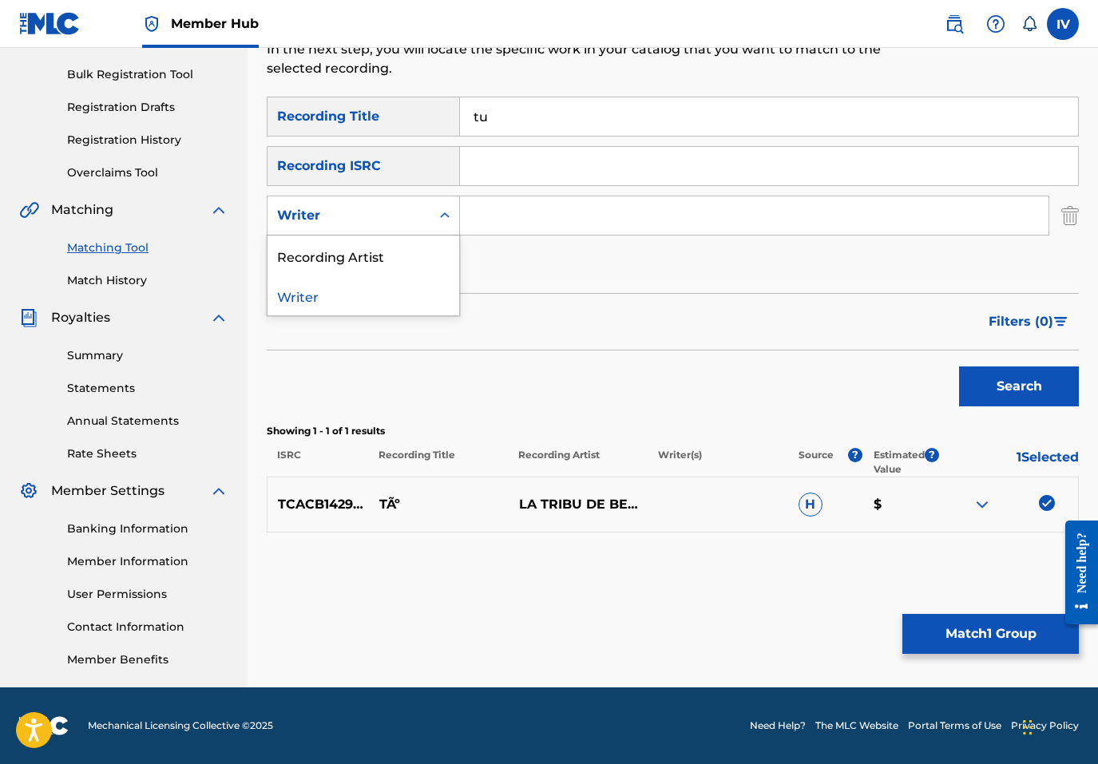
click at [369, 216] on div "Writer" at bounding box center [349, 215] width 144 height 19
click at [393, 239] on div "Recording Artist" at bounding box center [363, 256] width 192 height 40
click at [509, 214] on input "Search Form" at bounding box center [754, 215] width 588 height 38
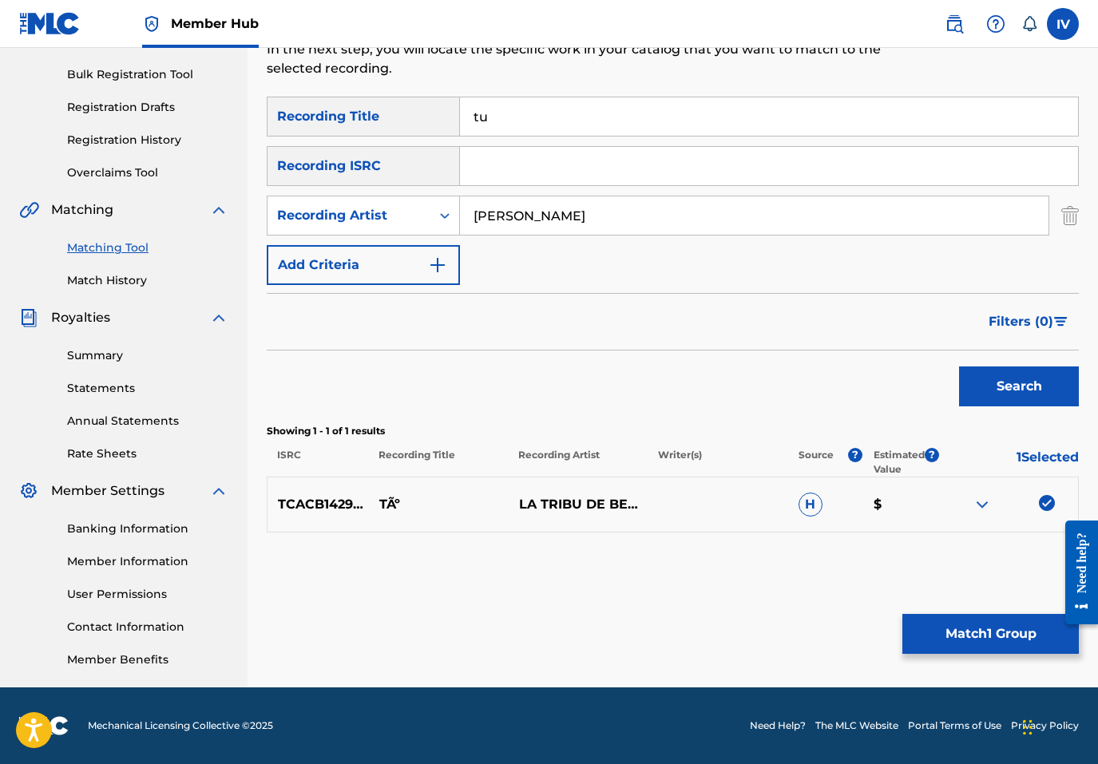
click at [959, 367] on button "Search" at bounding box center [1019, 387] width 120 height 40
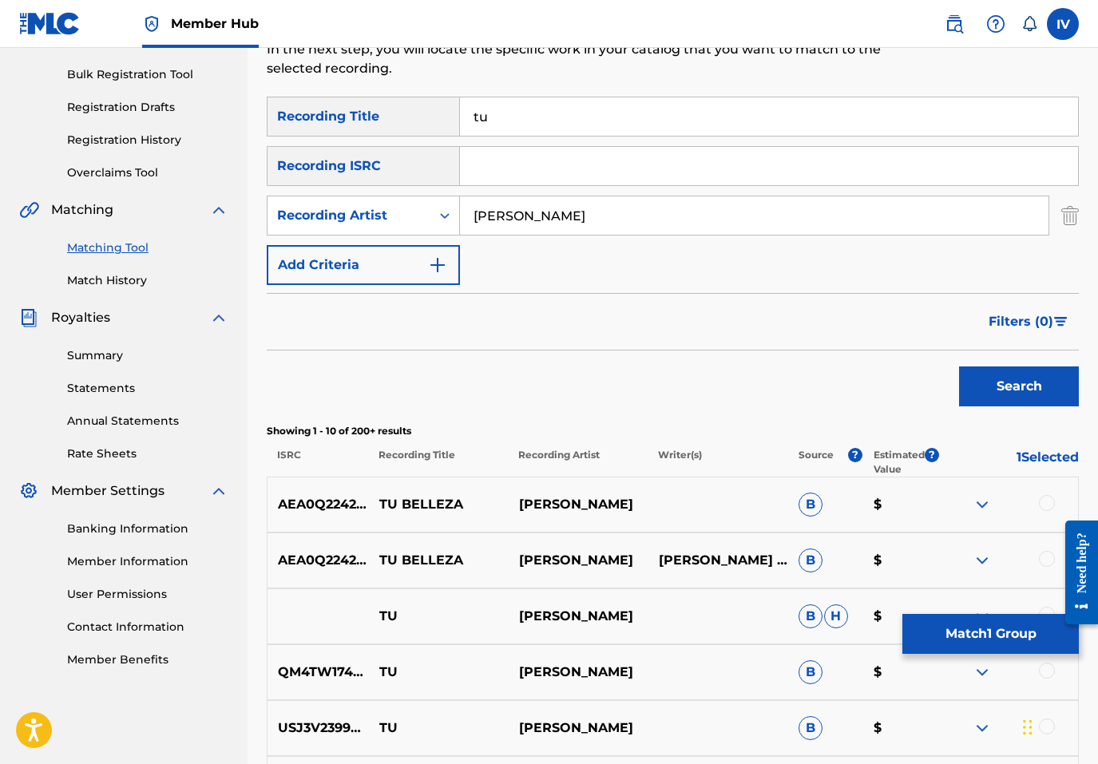
click at [959, 367] on button "Search" at bounding box center [1019, 387] width 120 height 40
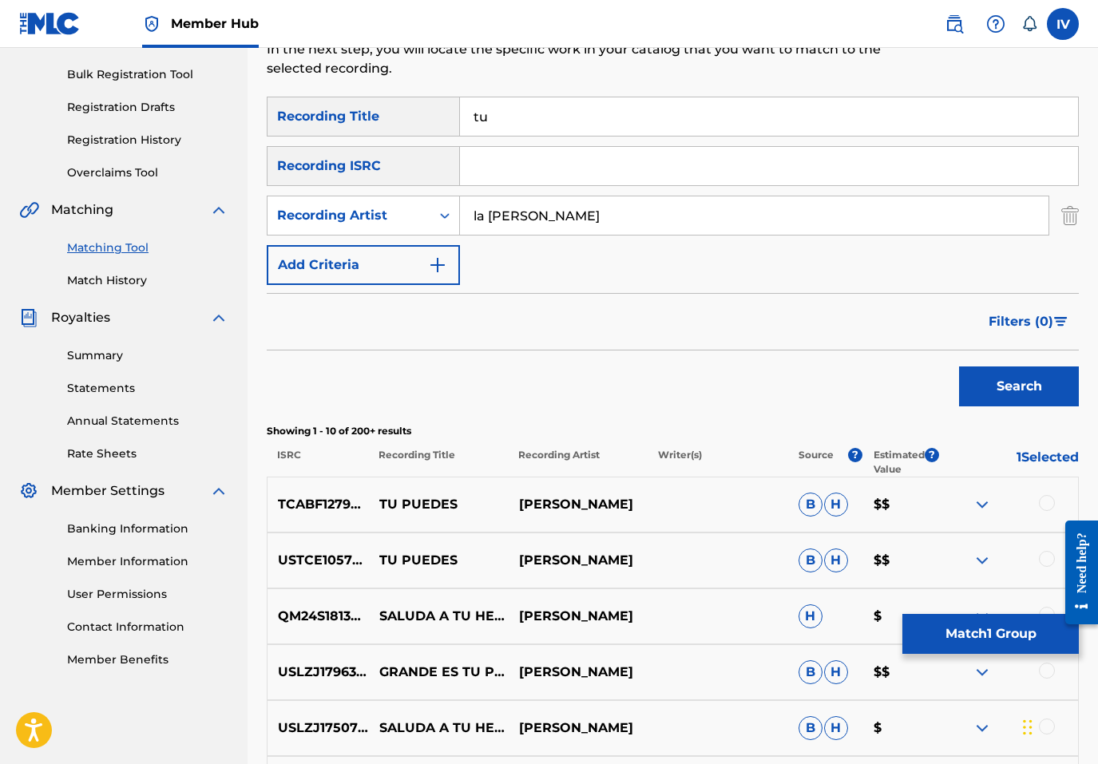
type input "la tribu de benjamin"
click at [959, 367] on button "Search" at bounding box center [1019, 387] width 120 height 40
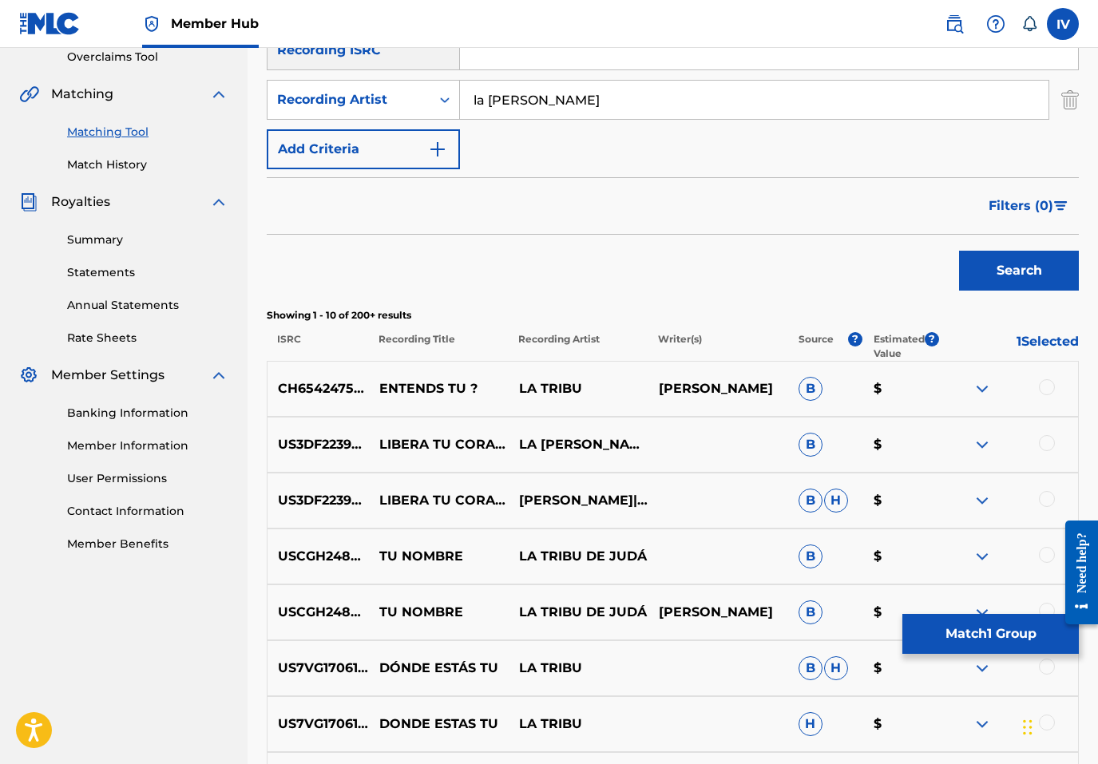
scroll to position [350, 0]
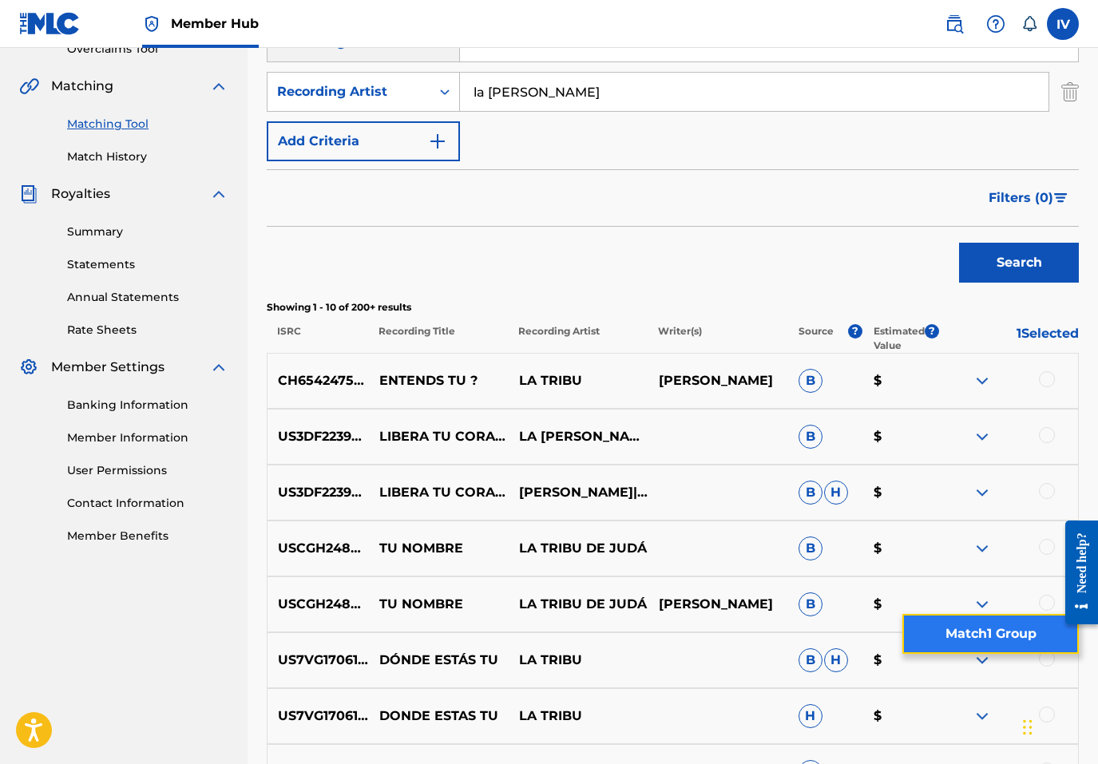
click at [1032, 637] on button "Match 1 Group" at bounding box center [990, 634] width 176 height 40
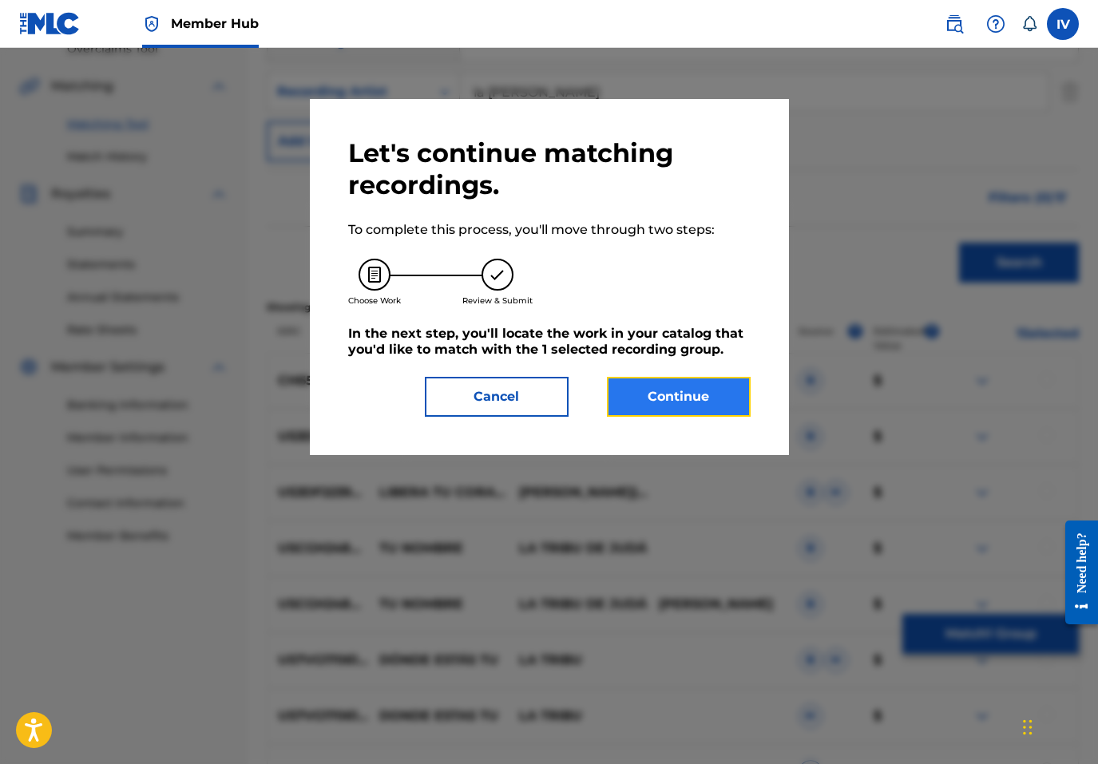
click at [666, 379] on button "Continue" at bounding box center [679, 397] width 144 height 40
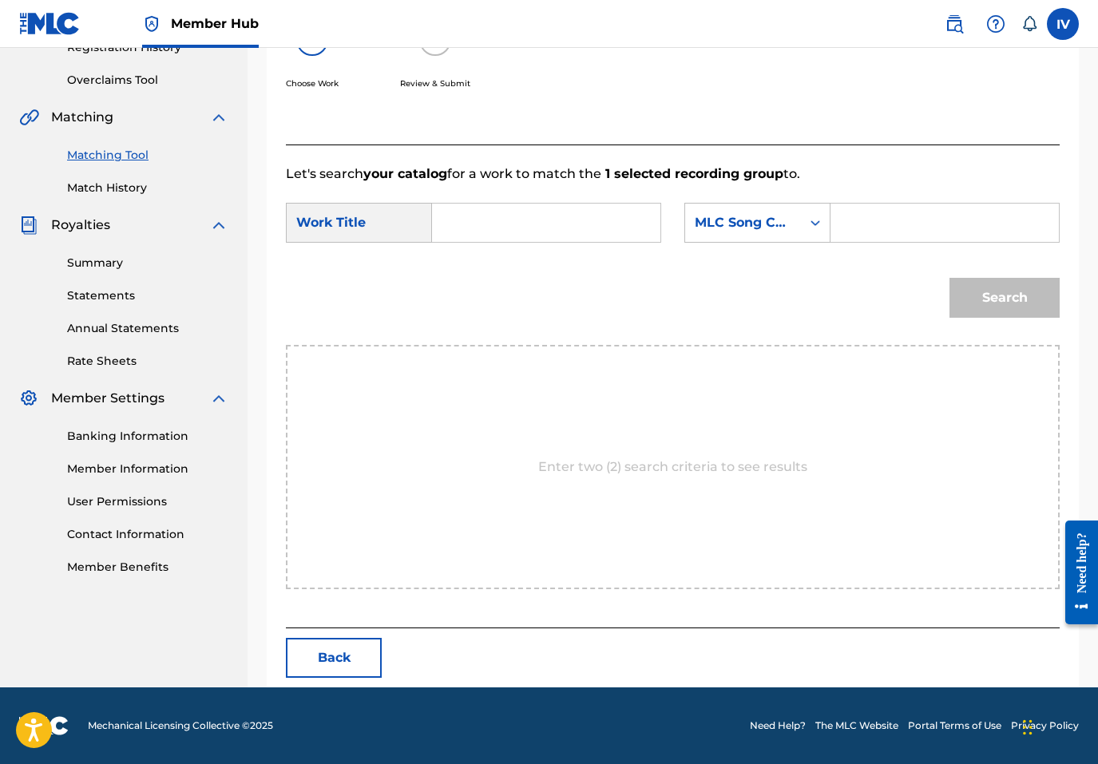
click at [518, 214] on input "Search Form" at bounding box center [546, 223] width 201 height 38
type input "tu"
click at [693, 227] on div "MLC Song Code" at bounding box center [743, 223] width 116 height 30
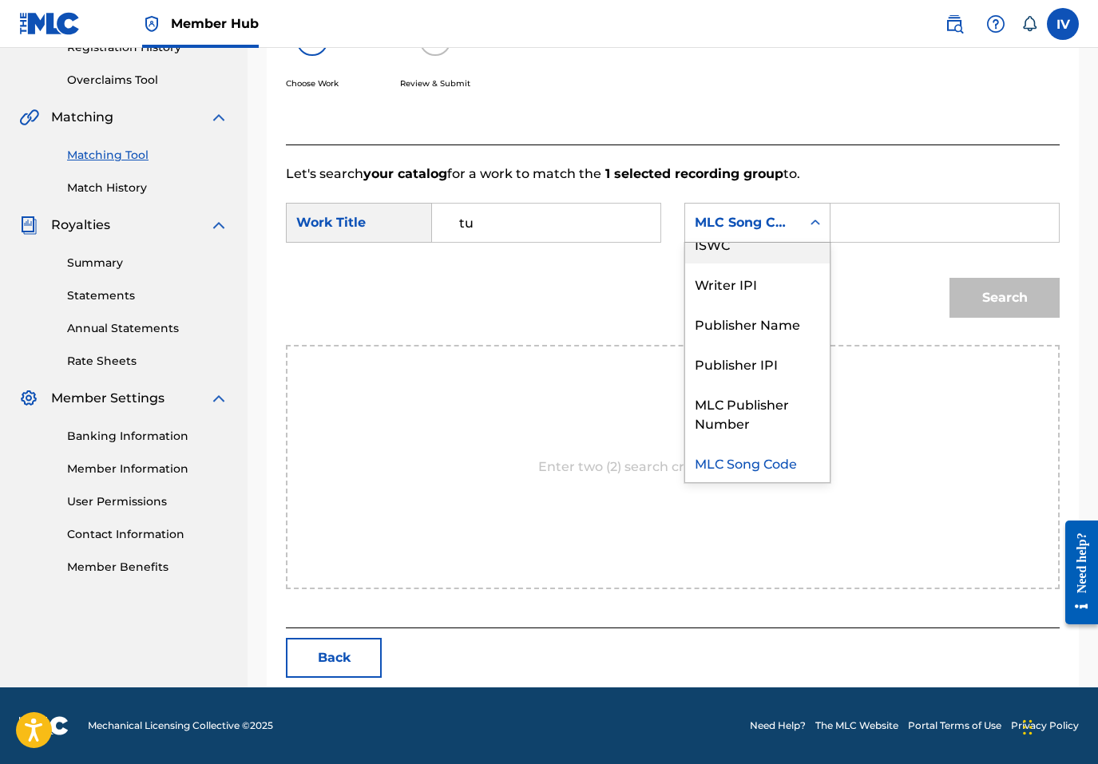
scroll to position [0, 0]
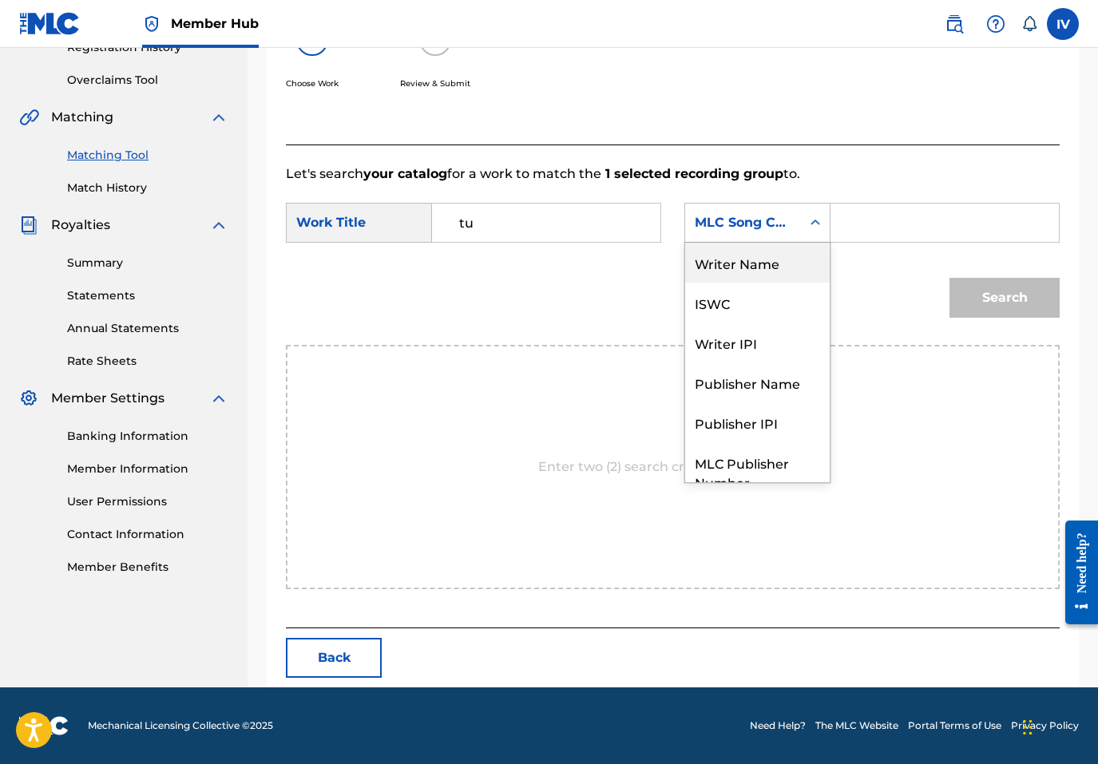
click at [726, 256] on div "Writer Name" at bounding box center [757, 263] width 145 height 40
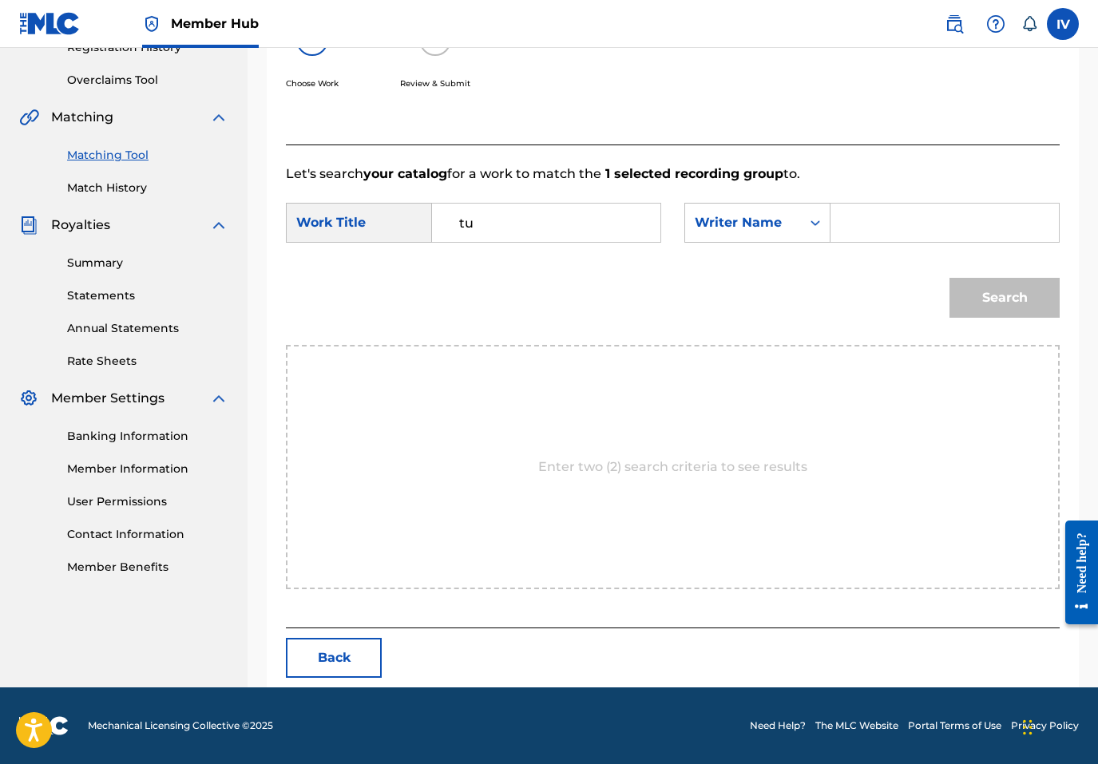
click at [866, 228] on input "Search Form" at bounding box center [944, 223] width 201 height 38
type input "rivera"
click at [949, 278] on button "Search" at bounding box center [1004, 298] width 110 height 40
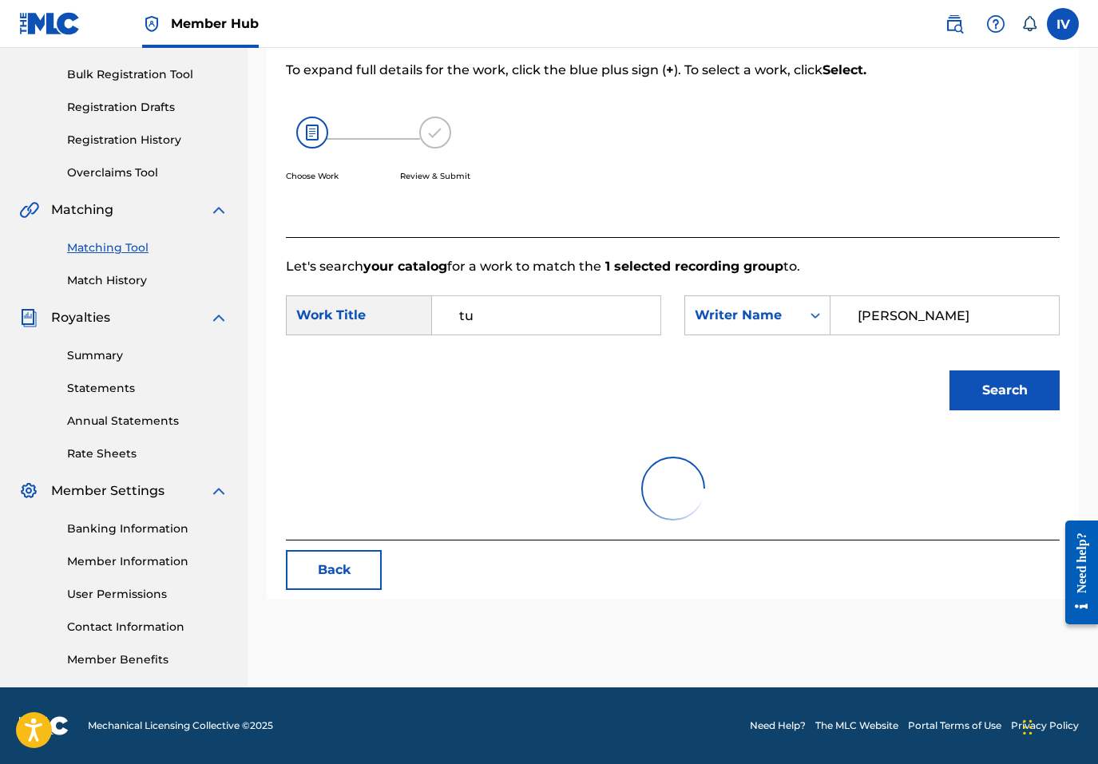
scroll to position [319, 0]
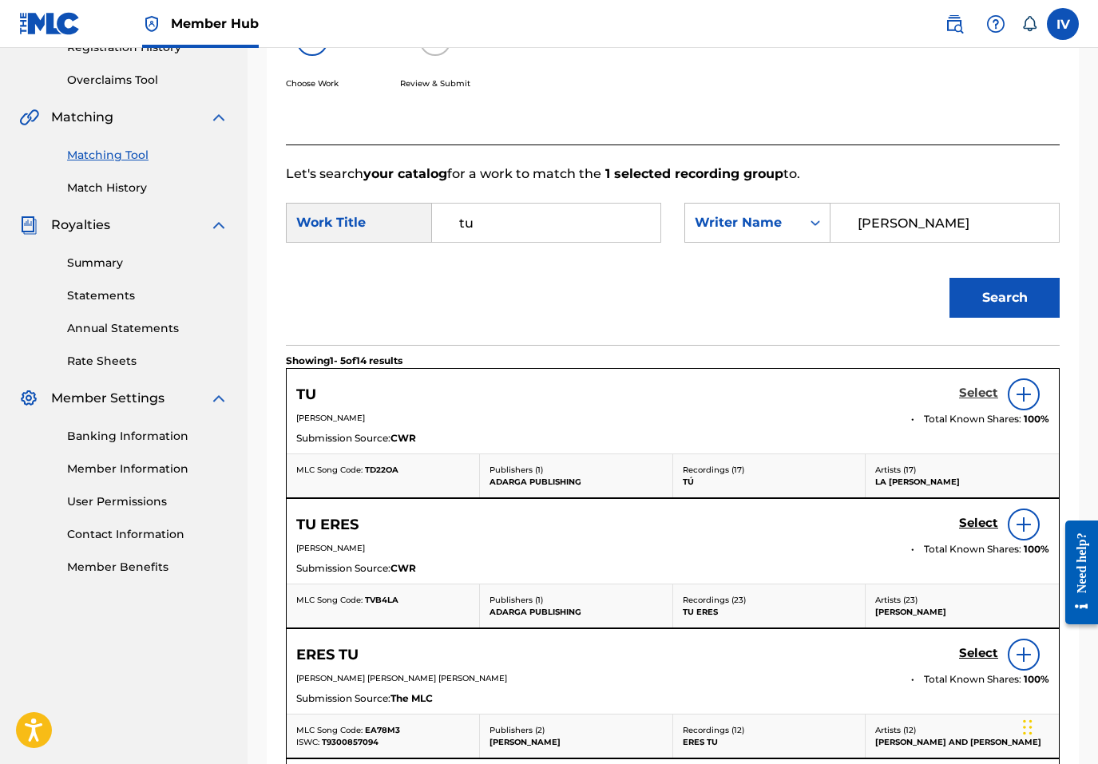
click at [973, 397] on h5 "Select" at bounding box center [978, 393] width 39 height 15
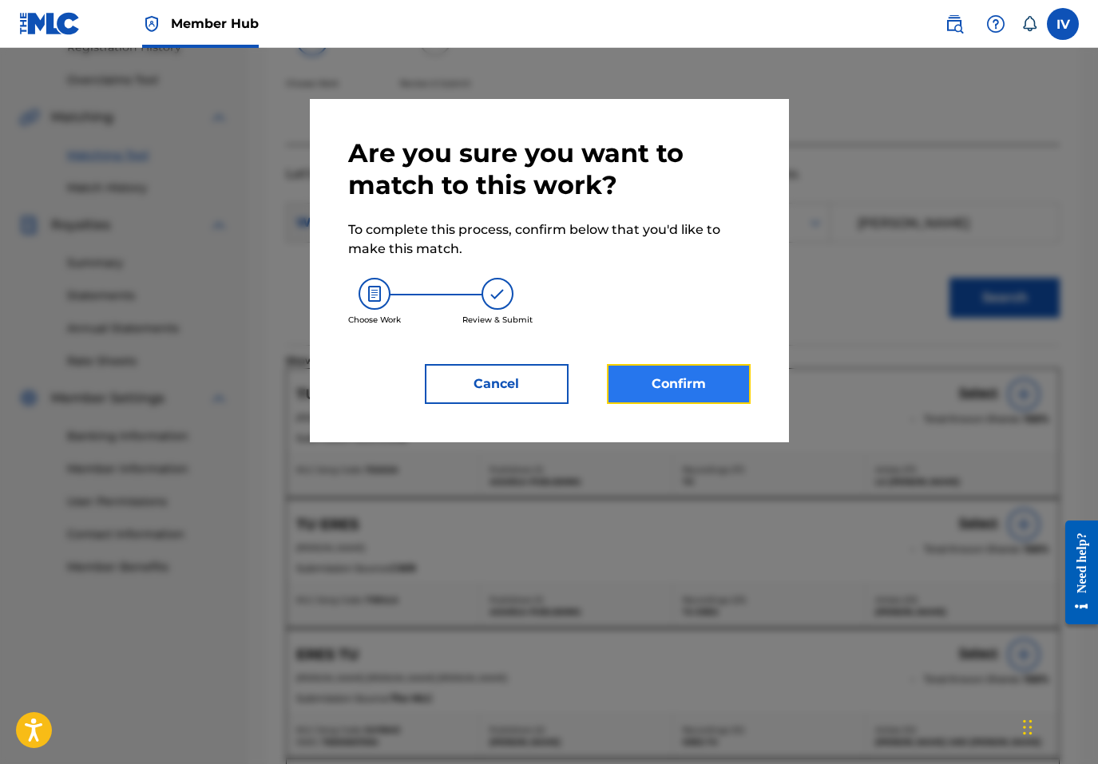
click at [701, 381] on button "Confirm" at bounding box center [679, 384] width 144 height 40
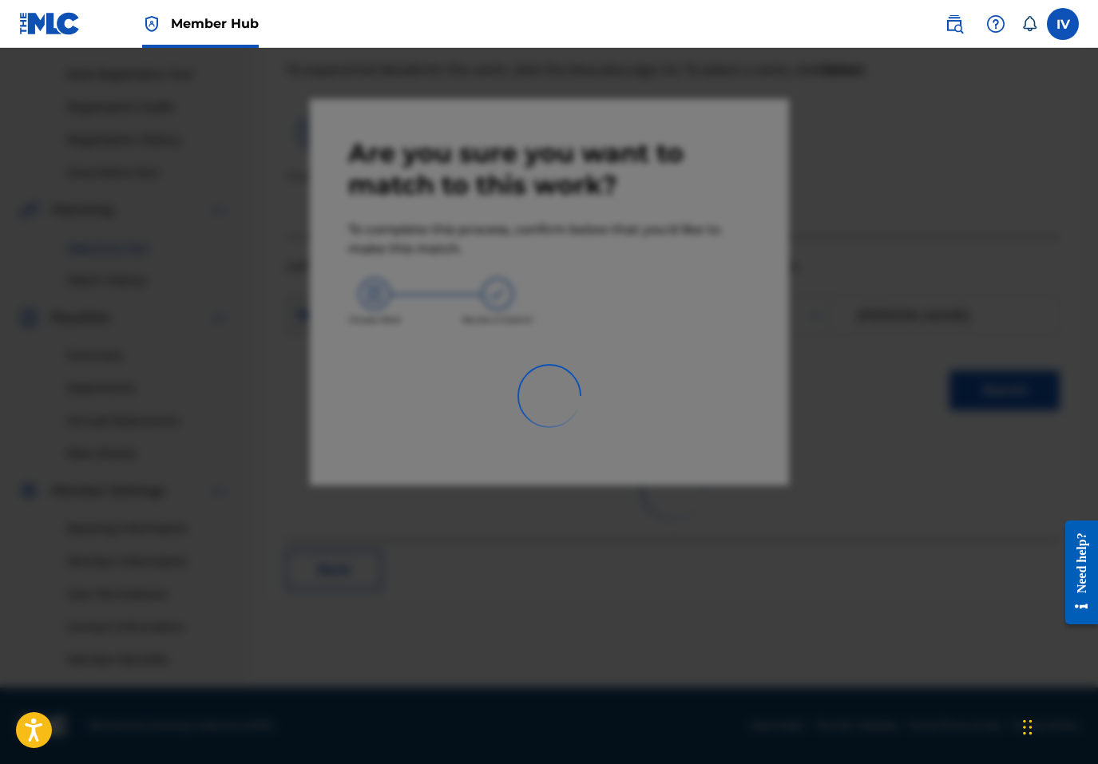
scroll to position [226, 0]
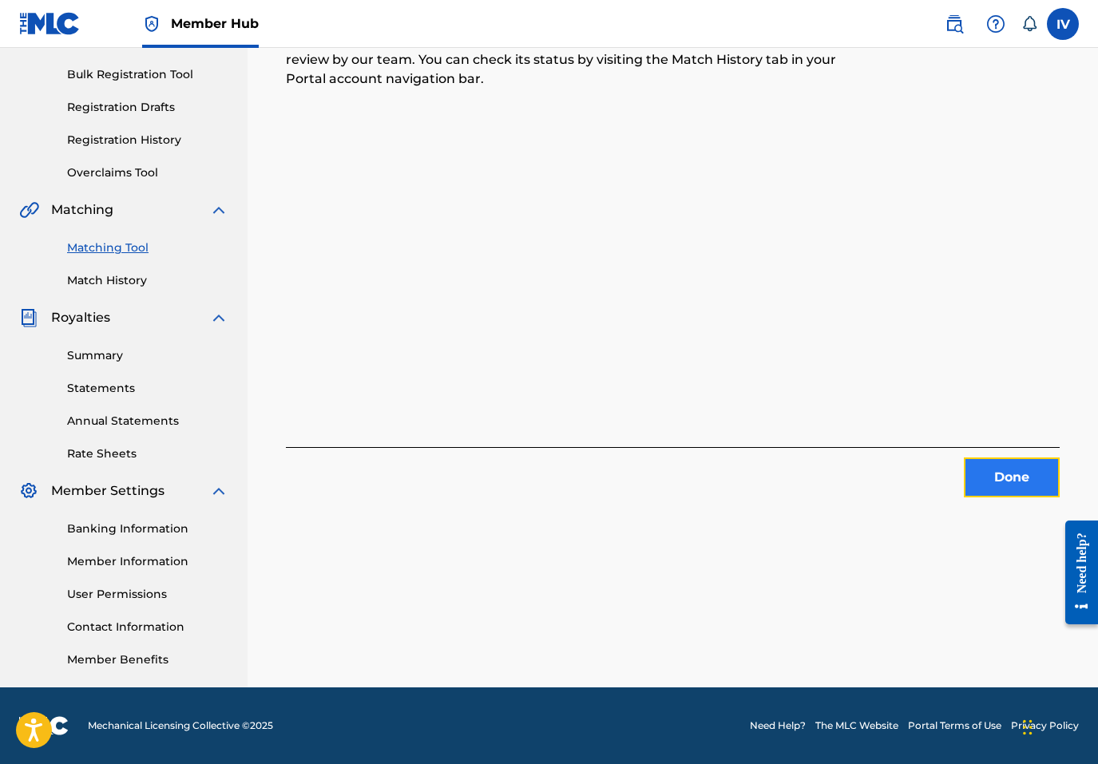
click at [984, 492] on button "Done" at bounding box center [1012, 478] width 96 height 40
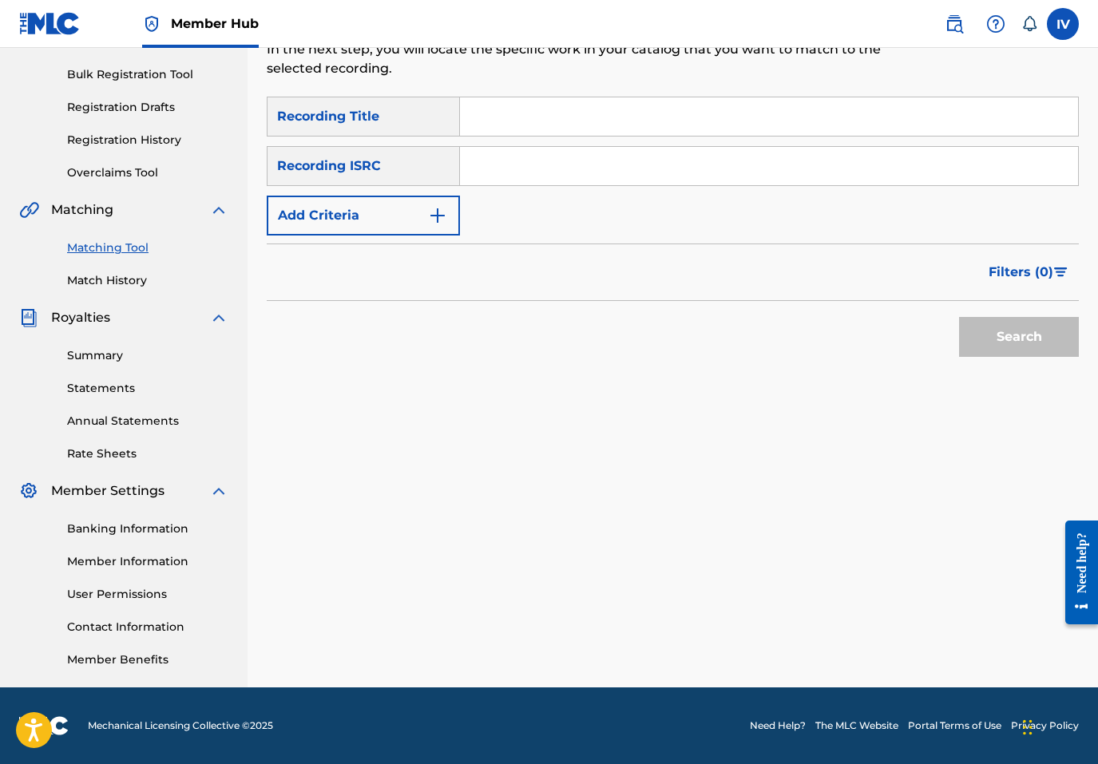
click at [614, 179] on input "Search Form" at bounding box center [769, 166] width 618 height 38
paste input "TCACB1429010"
click at [959, 317] on button "Search" at bounding box center [1019, 337] width 120 height 40
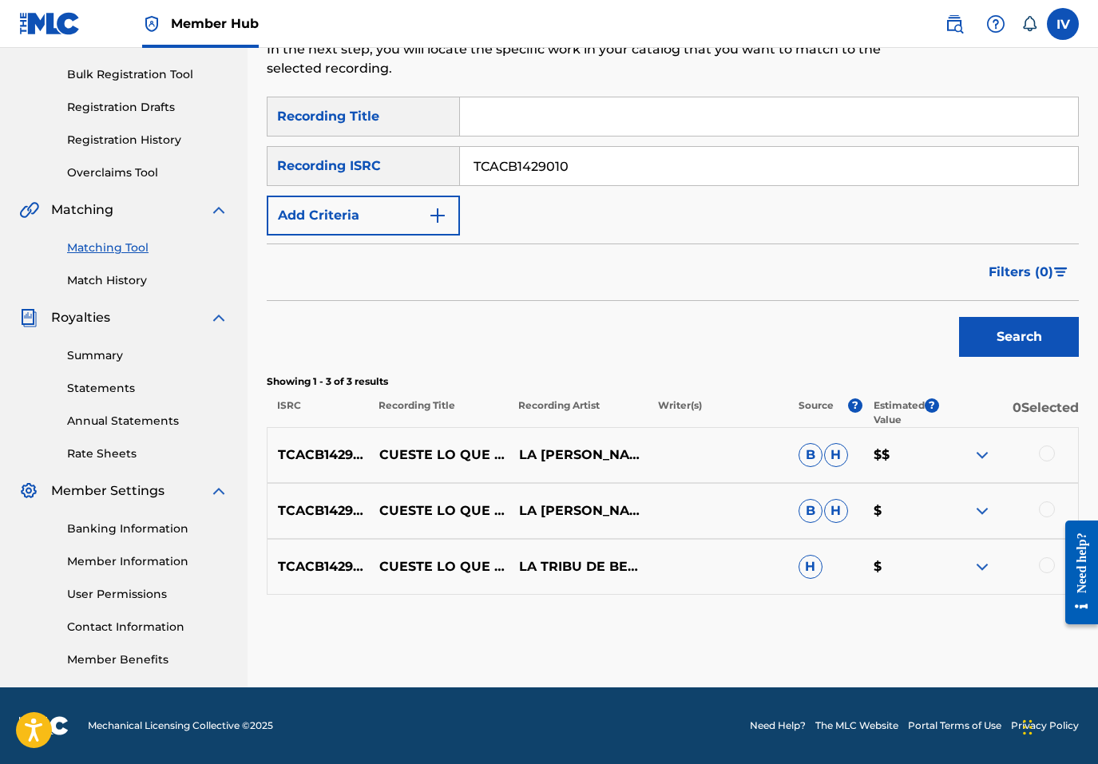
click at [1043, 454] on div at bounding box center [1047, 454] width 16 height 16
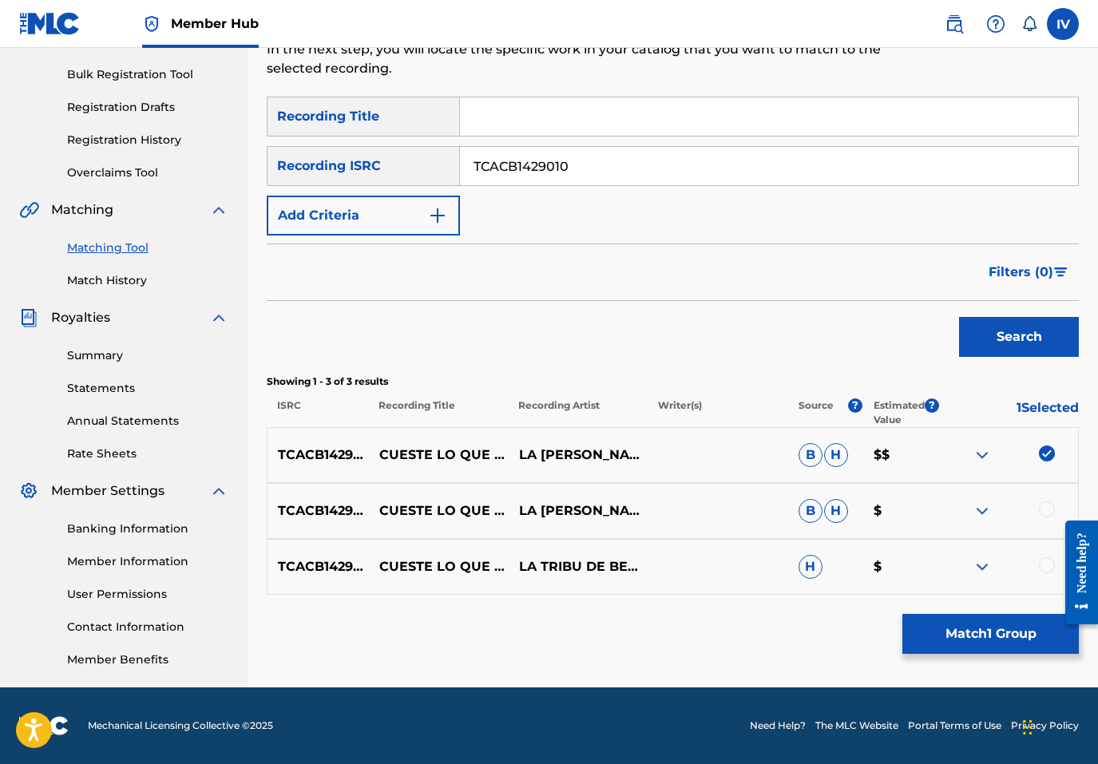
click at [1048, 507] on div at bounding box center [1047, 509] width 16 height 16
click at [1048, 561] on div at bounding box center [1047, 565] width 16 height 16
click at [608, 133] on input "Search Form" at bounding box center [769, 116] width 618 height 38
click at [584, 160] on input "TCACB1429010" at bounding box center [769, 166] width 618 height 38
paste input "US3DF223879"
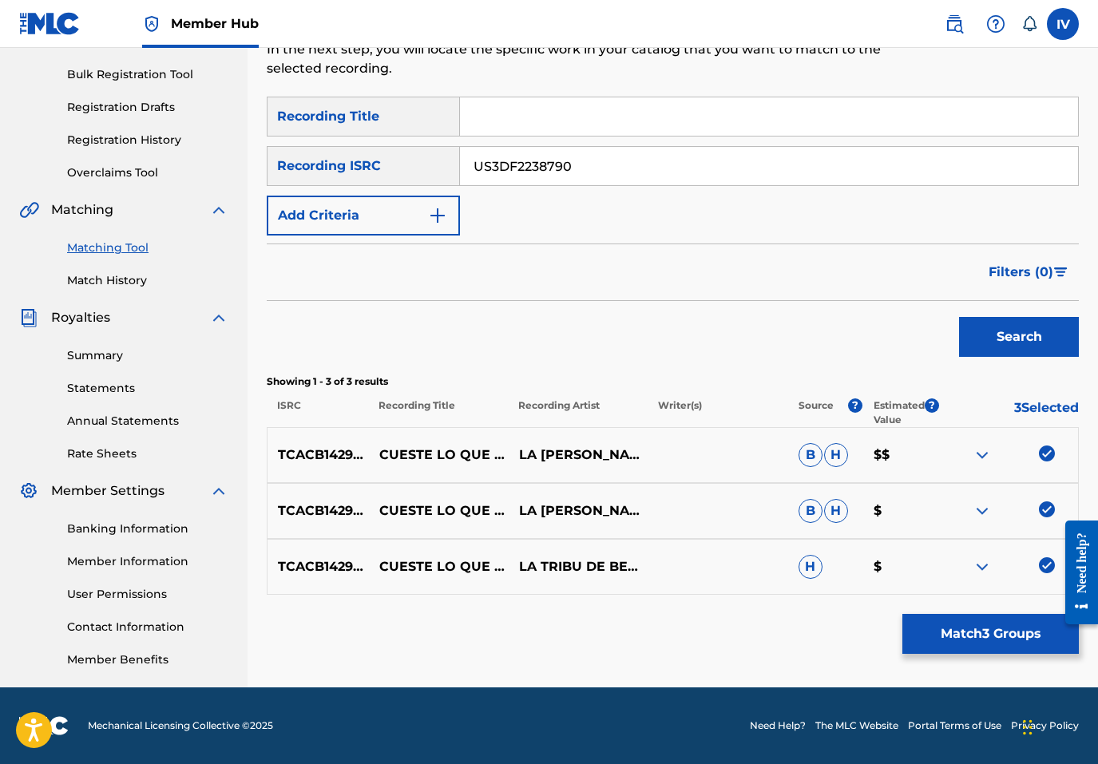
type input "US3DF2238790"
click at [959, 317] on button "Search" at bounding box center [1019, 337] width 120 height 40
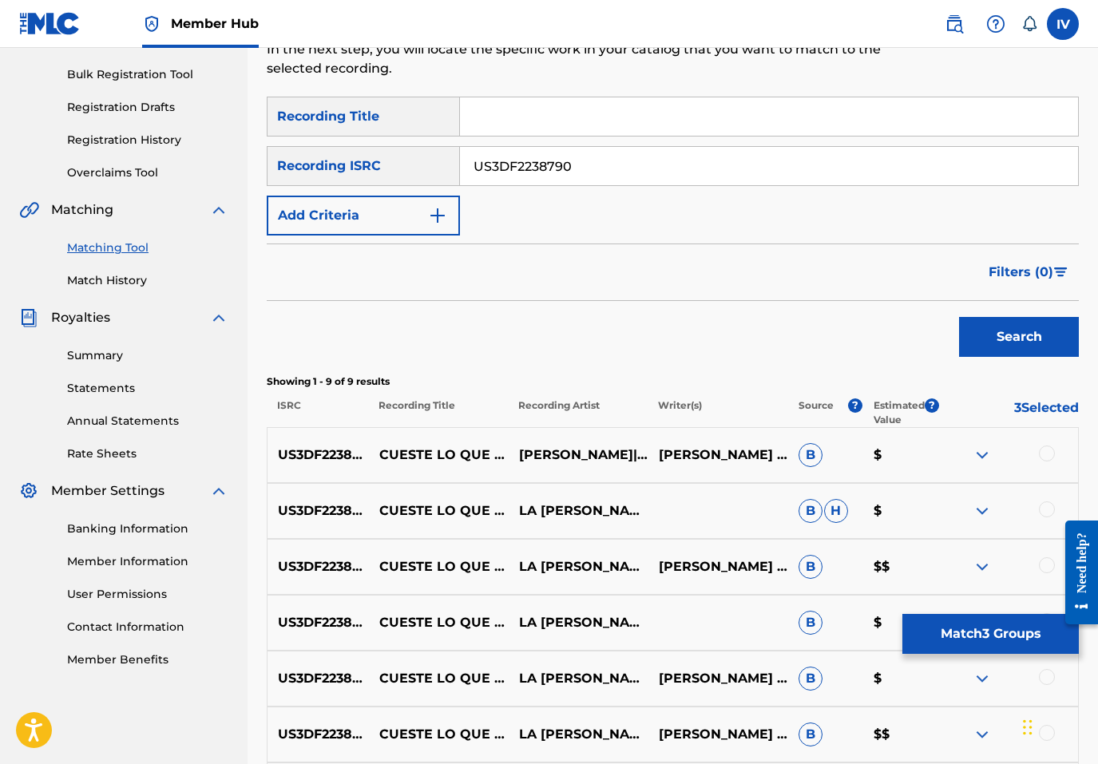
click at [1050, 453] on div at bounding box center [1047, 454] width 16 height 16
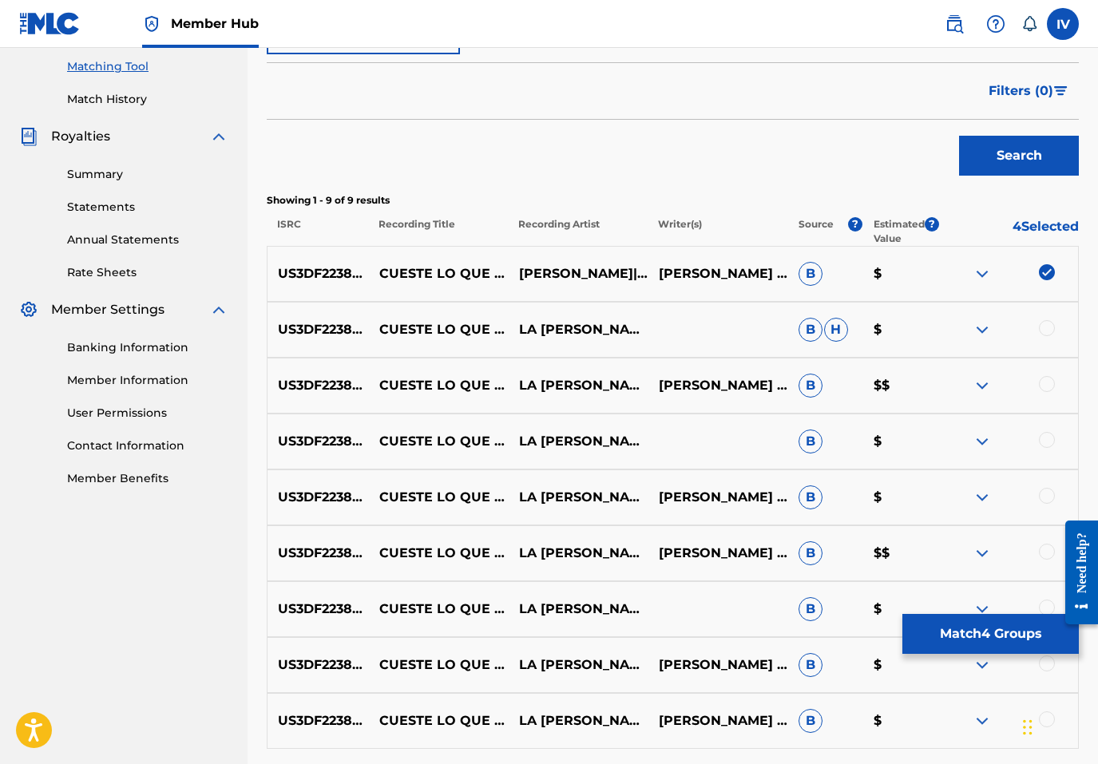
scroll to position [549, 0]
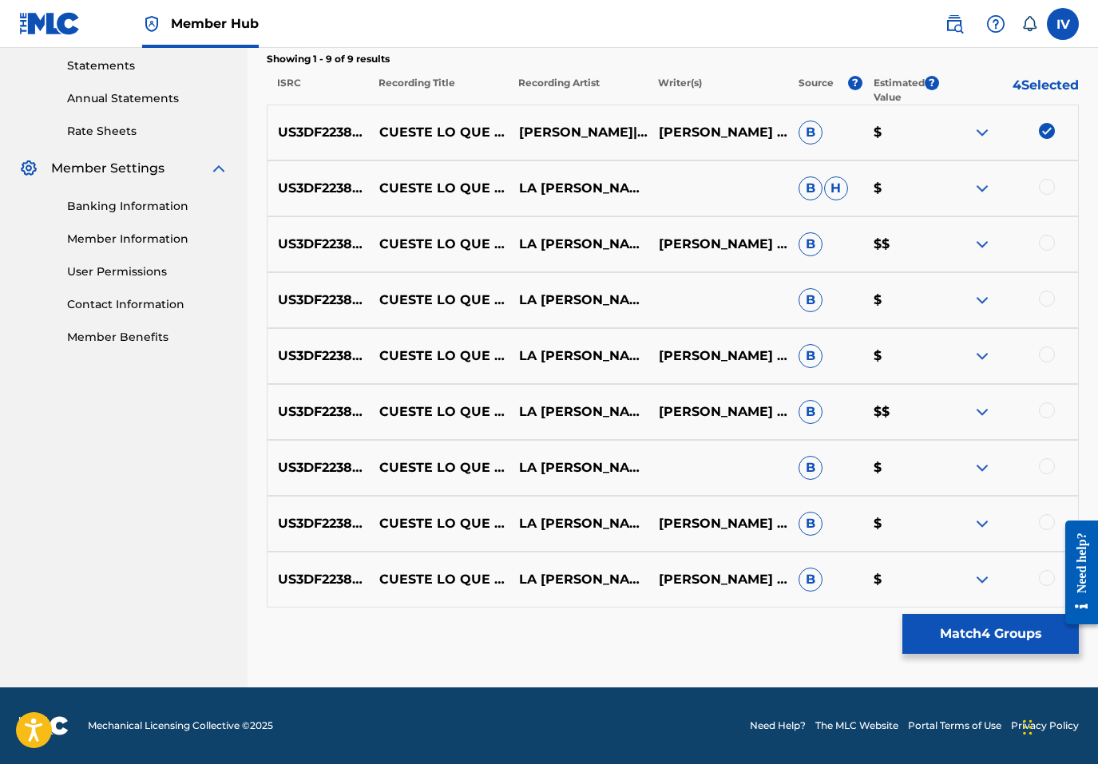
click at [1048, 581] on div at bounding box center [1047, 578] width 16 height 16
click at [1048, 520] on div at bounding box center [1047, 522] width 16 height 16
click at [1048, 471] on div at bounding box center [1047, 466] width 16 height 16
click at [1047, 416] on div at bounding box center [1047, 410] width 16 height 16
click at [1045, 351] on div at bounding box center [1047, 355] width 16 height 16
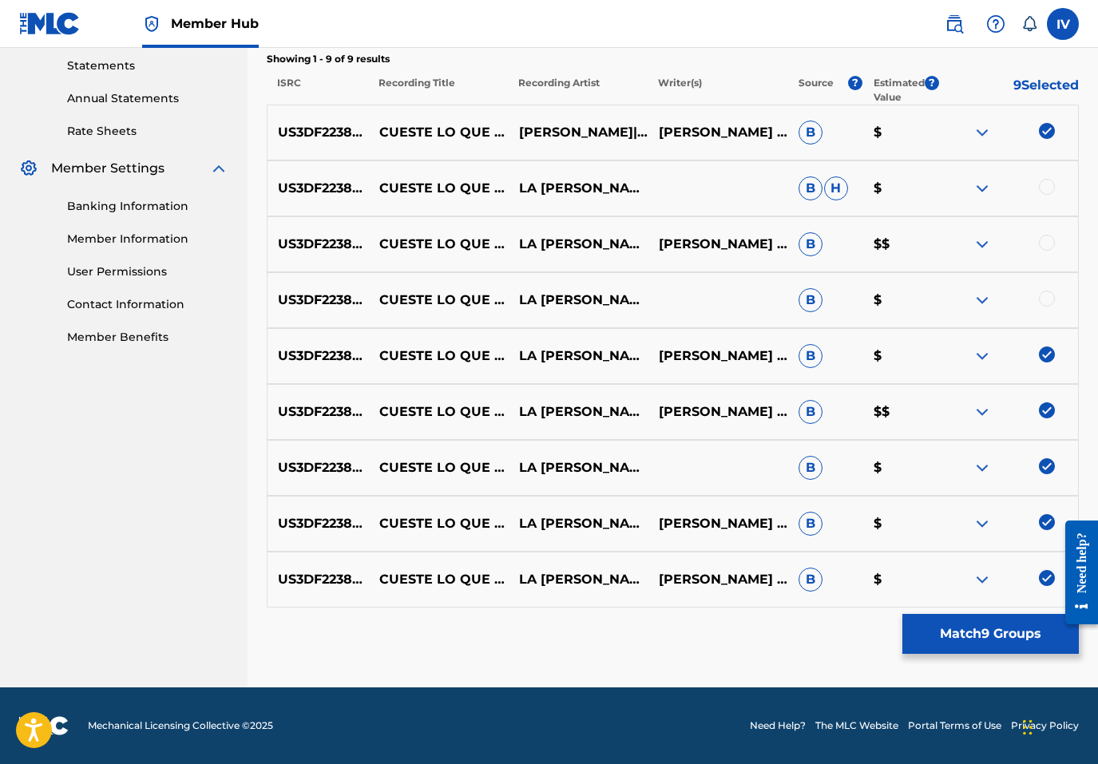
click at [1045, 302] on div at bounding box center [1047, 299] width 16 height 16
click at [1045, 246] on div at bounding box center [1047, 243] width 16 height 16
click at [1042, 196] on div at bounding box center [1008, 188] width 140 height 19
click at [1044, 188] on div at bounding box center [1047, 187] width 16 height 16
click at [426, 182] on p "CUESTE LO QUE CUESTE" at bounding box center [439, 188] width 140 height 38
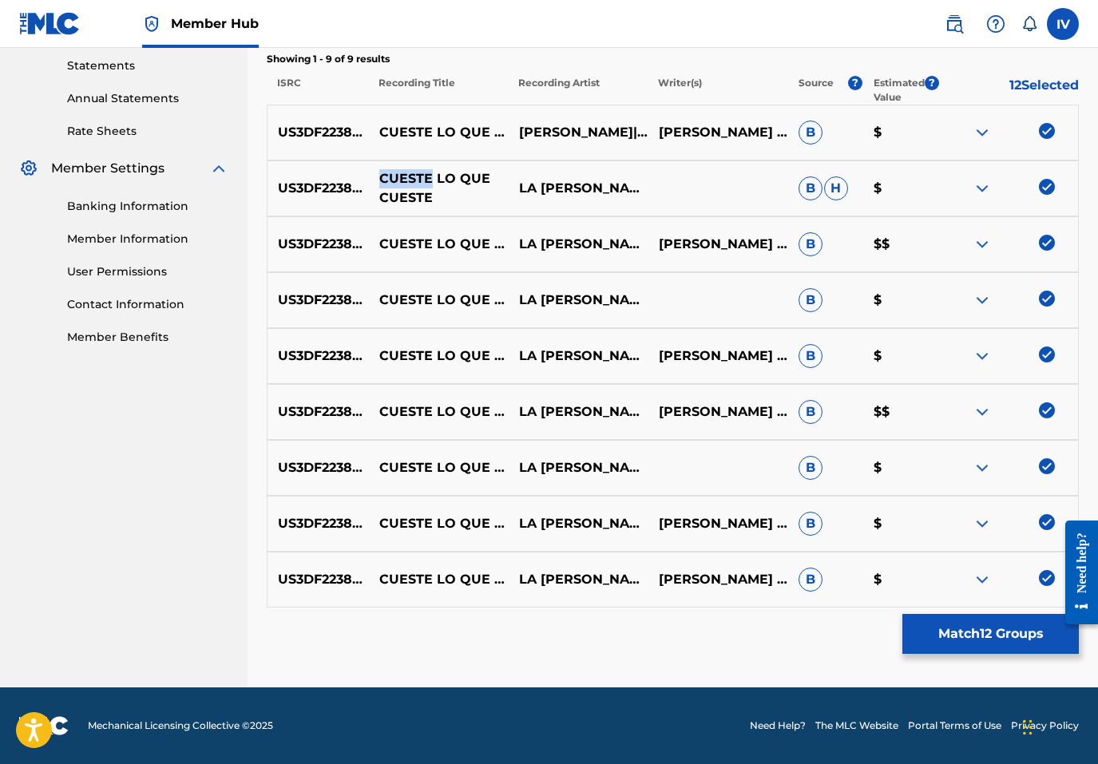
click at [426, 182] on p "CUESTE LO QUE CUESTE" at bounding box center [439, 188] width 140 height 38
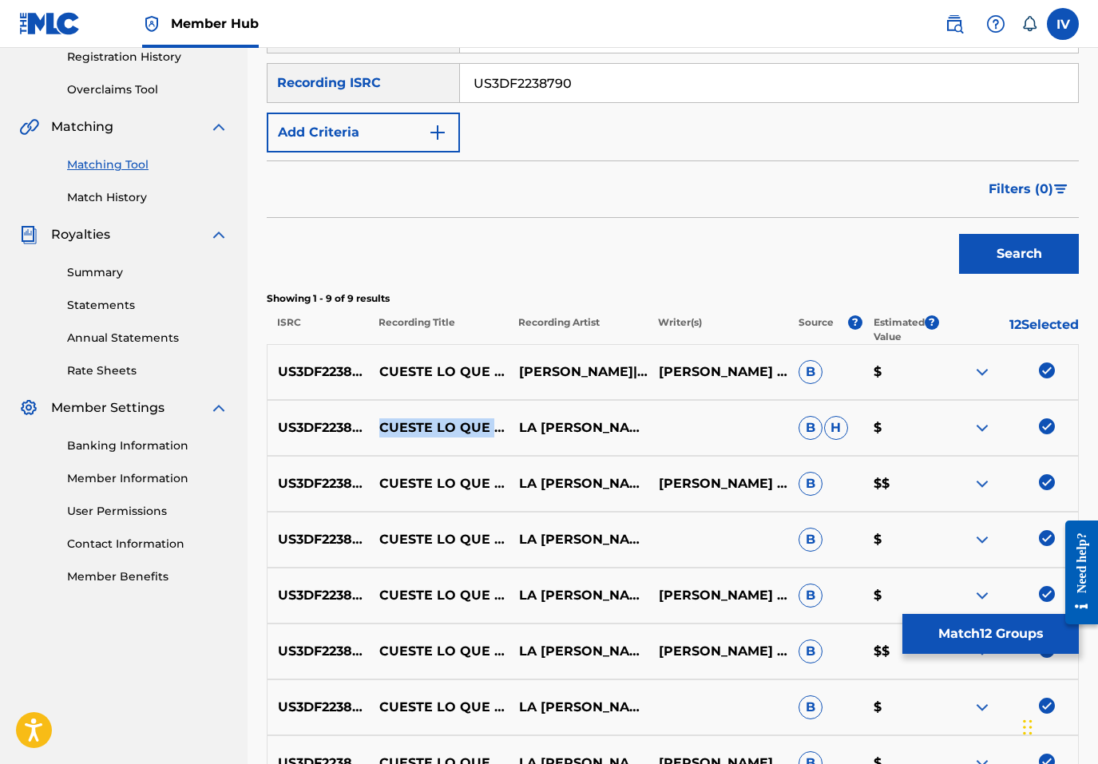
scroll to position [237, 0]
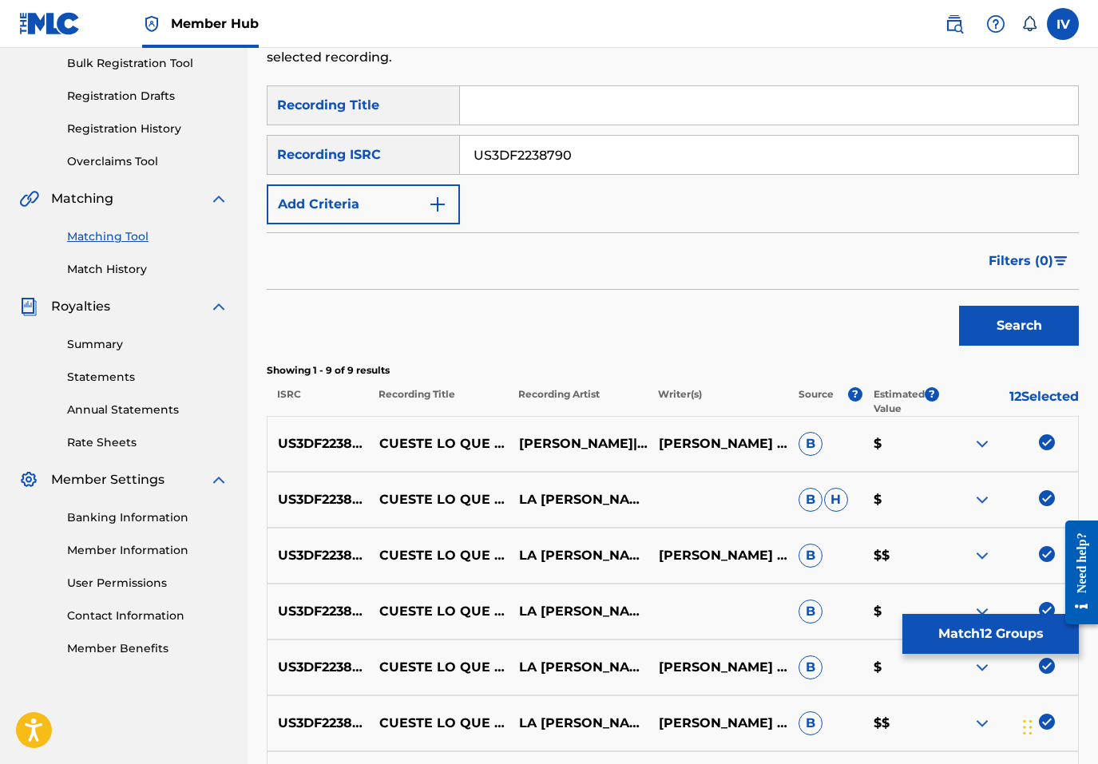
click at [522, 114] on input "Search Form" at bounding box center [769, 105] width 618 height 38
paste input "CUESTE LO QUE CUESTE"
type input "CUESTE LO QUE CUESTE"
click at [580, 160] on input "US3DF2238790" at bounding box center [769, 155] width 618 height 38
click at [387, 196] on button "Add Criteria" at bounding box center [363, 204] width 193 height 40
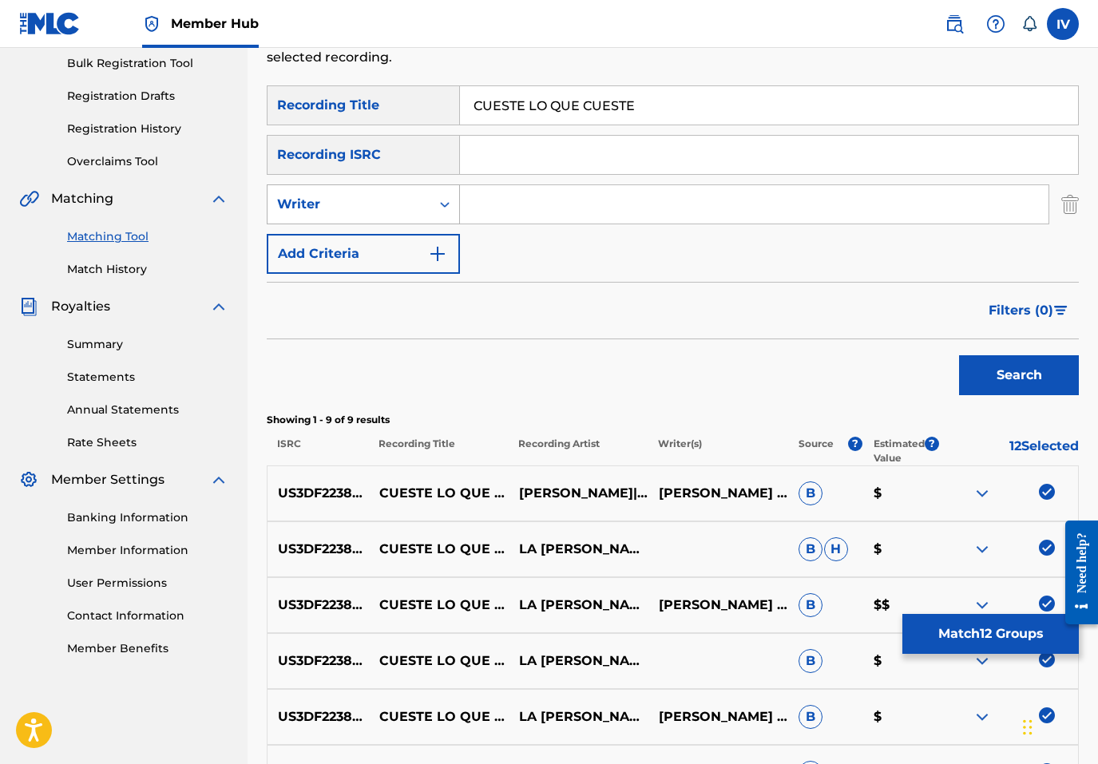
click at [386, 212] on div "Writer" at bounding box center [349, 204] width 144 height 19
click at [387, 232] on div "Recording Artist" at bounding box center [363, 244] width 192 height 40
click at [574, 549] on p "LA TRIBU DE BENJAMÍN" at bounding box center [579, 549] width 140 height 38
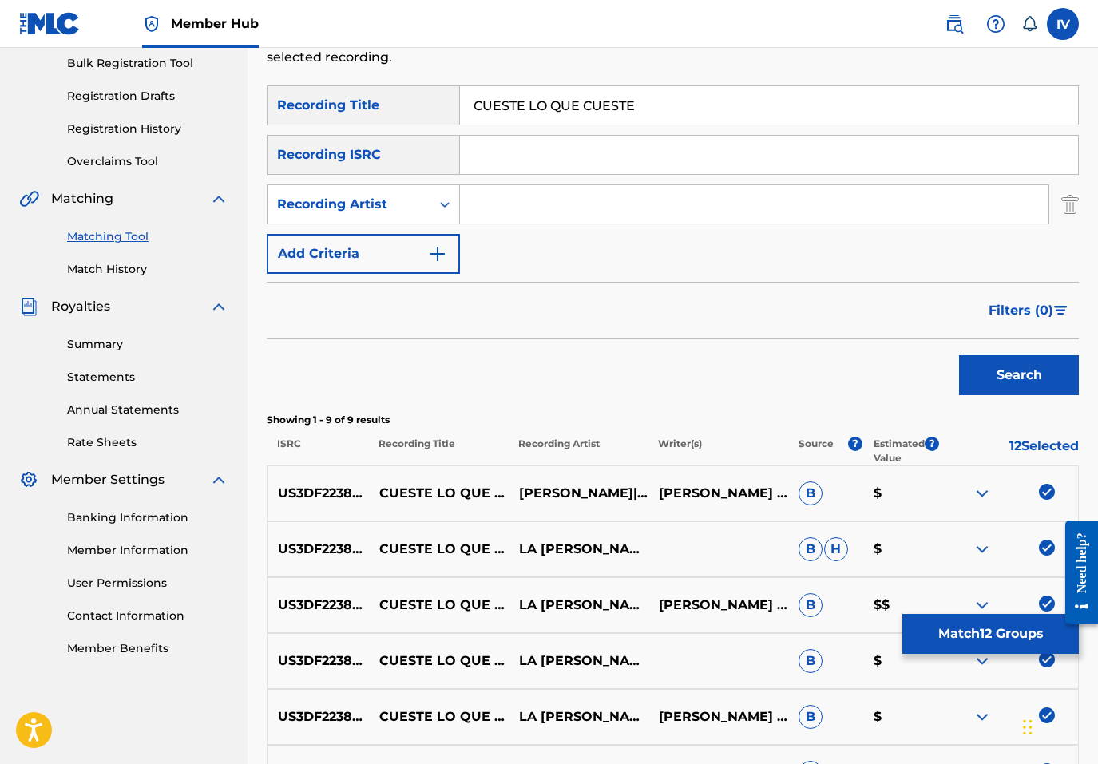
click at [609, 218] on input "Search Form" at bounding box center [754, 204] width 588 height 38
paste input "LA TRIBU DE BENJAMÍN"
click at [959, 355] on button "Search" at bounding box center [1019, 375] width 120 height 40
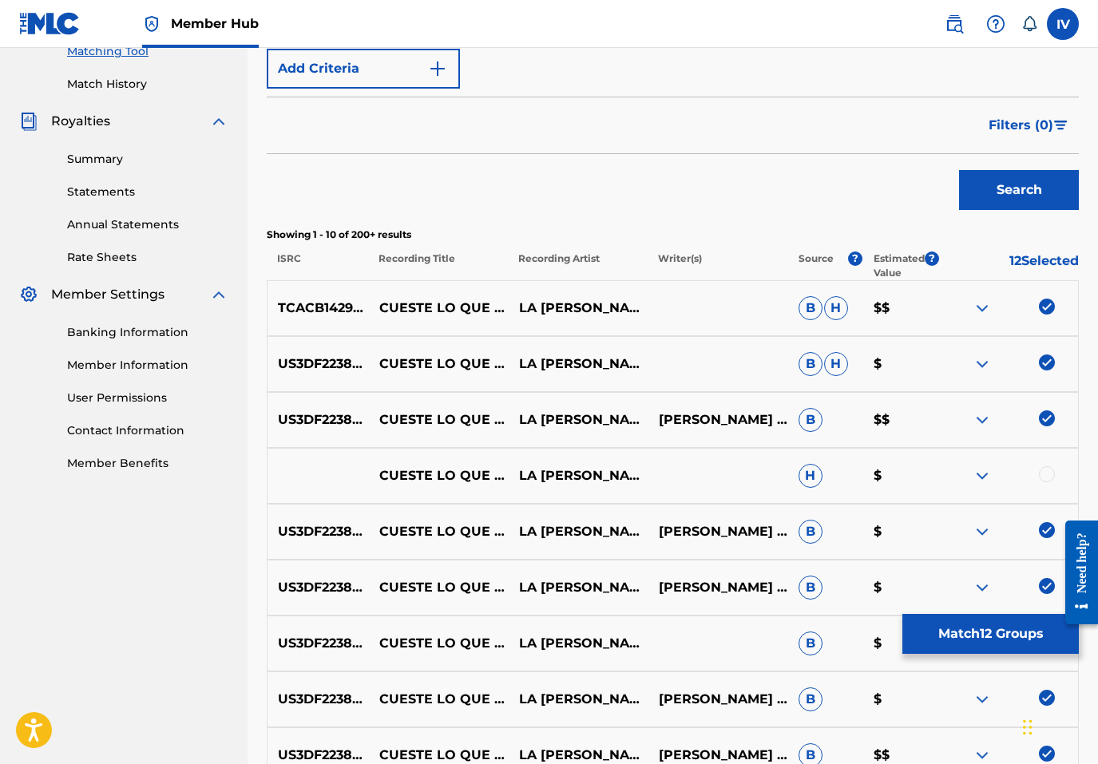
scroll to position [503, 0]
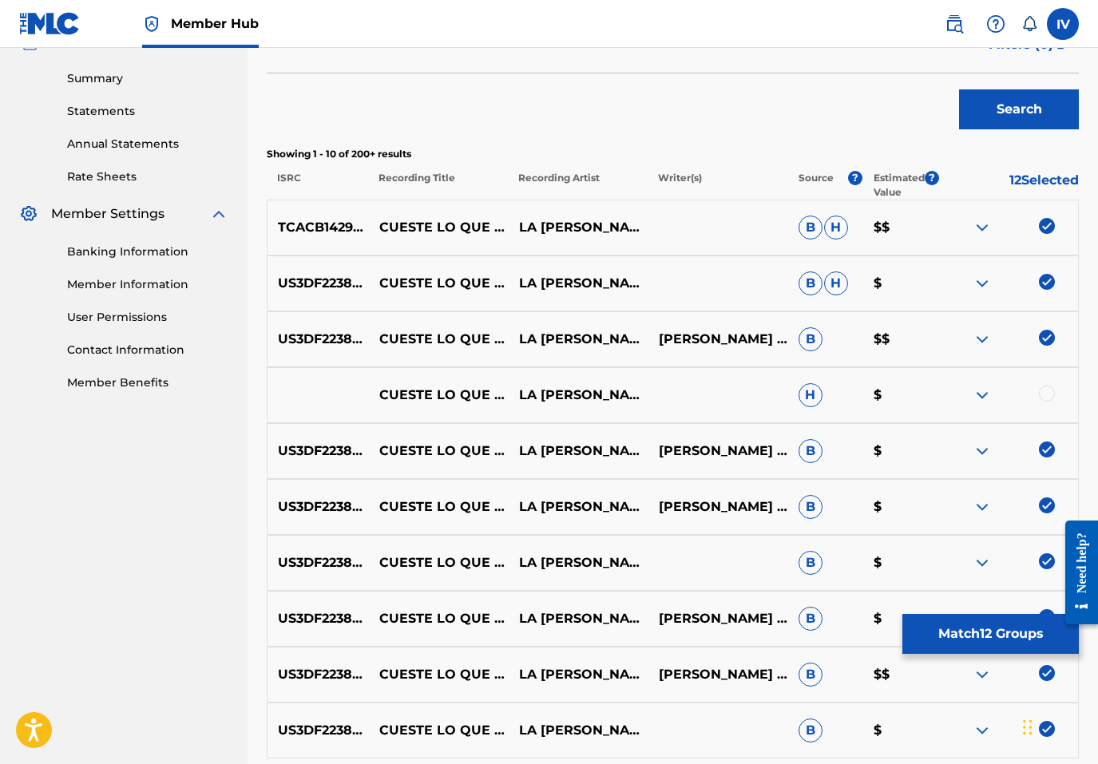
click at [1044, 394] on div at bounding box center [1047, 394] width 16 height 16
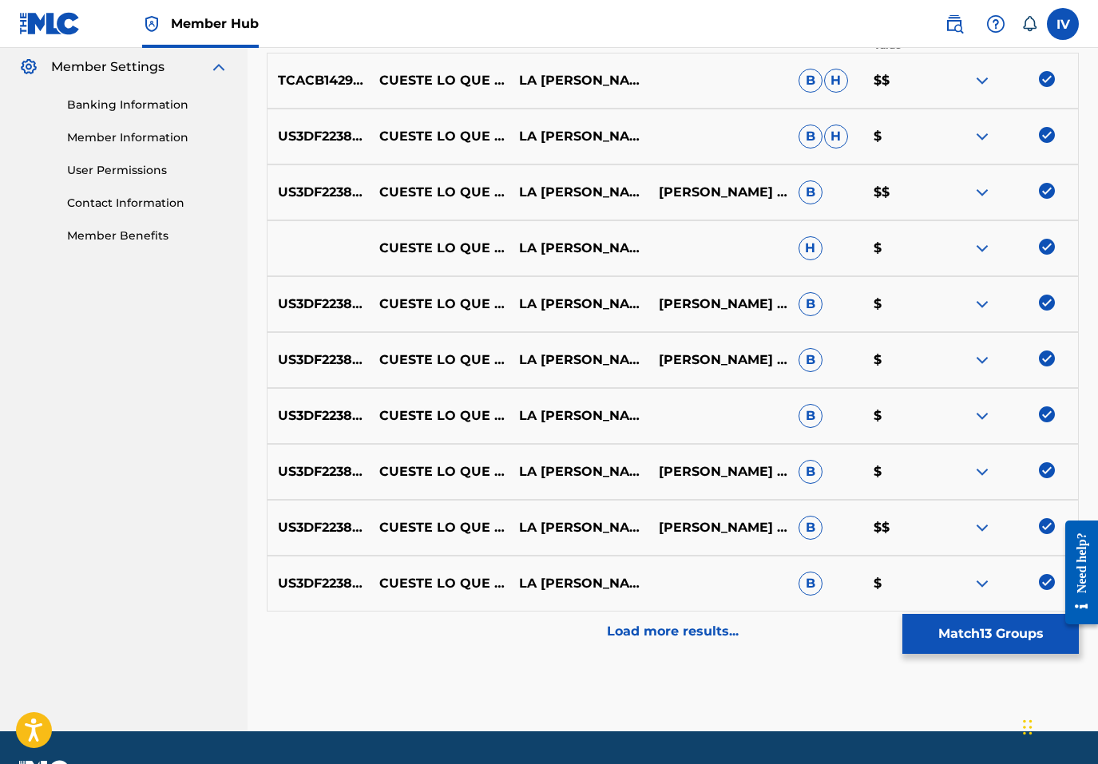
scroll to position [688, 0]
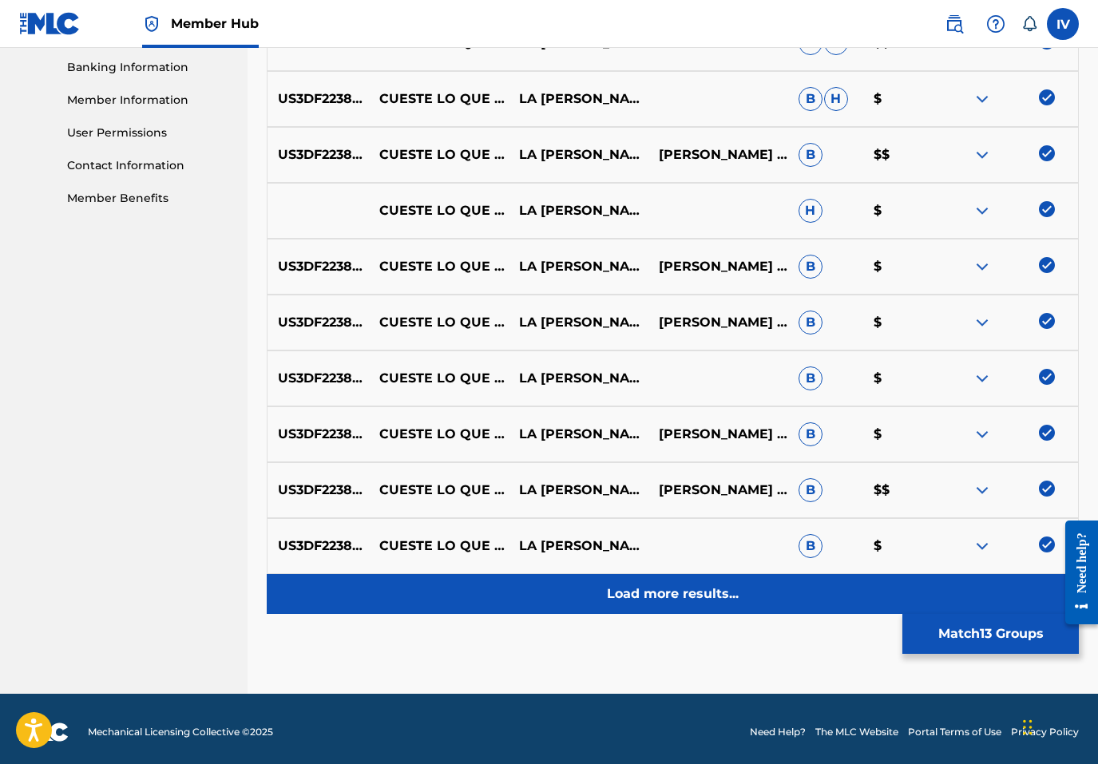
click at [706, 586] on p "Load more results..." at bounding box center [673, 594] width 132 height 19
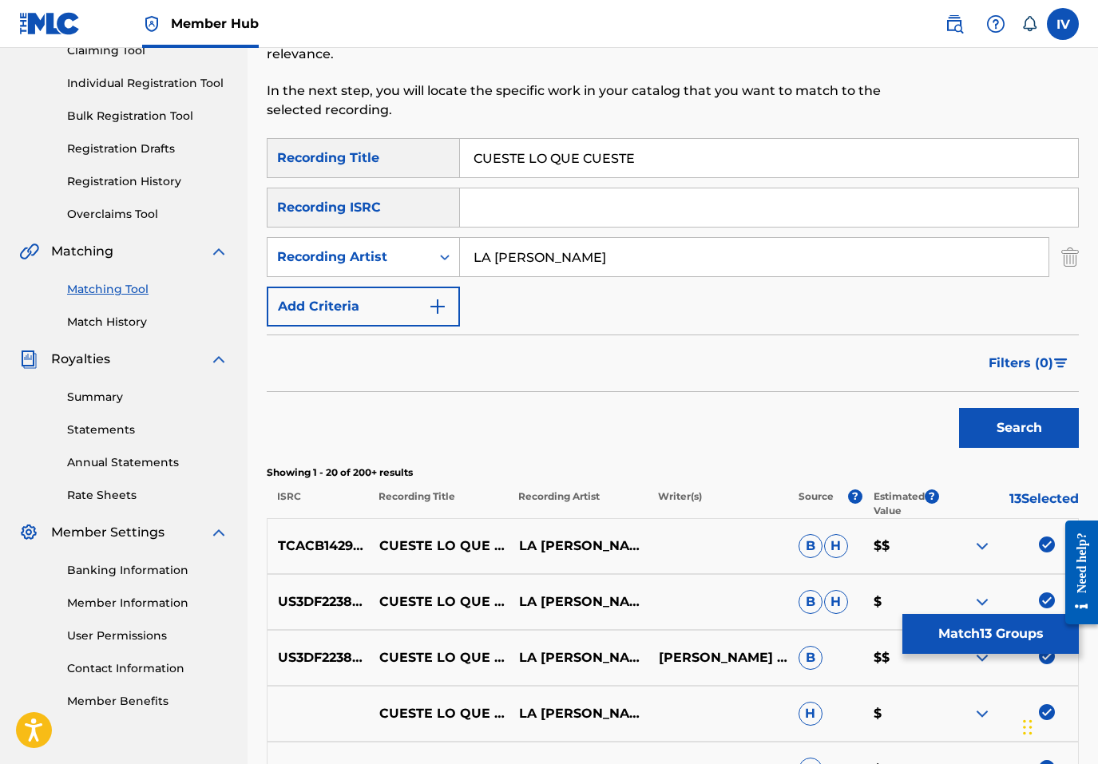
scroll to position [0, 0]
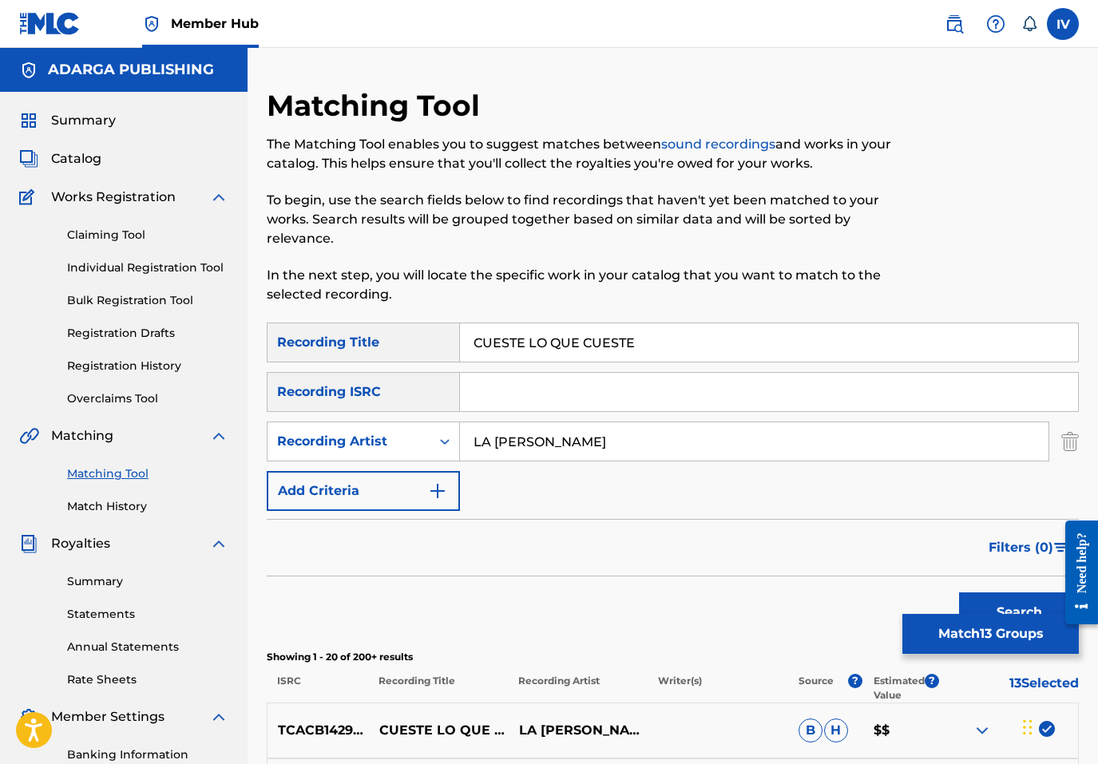
click at [628, 435] on input "LA TRIBU DE BENJAMÍN" at bounding box center [754, 441] width 588 height 38
type input "benjamin rivera"
click at [959, 592] on button "Search" at bounding box center [1019, 612] width 120 height 40
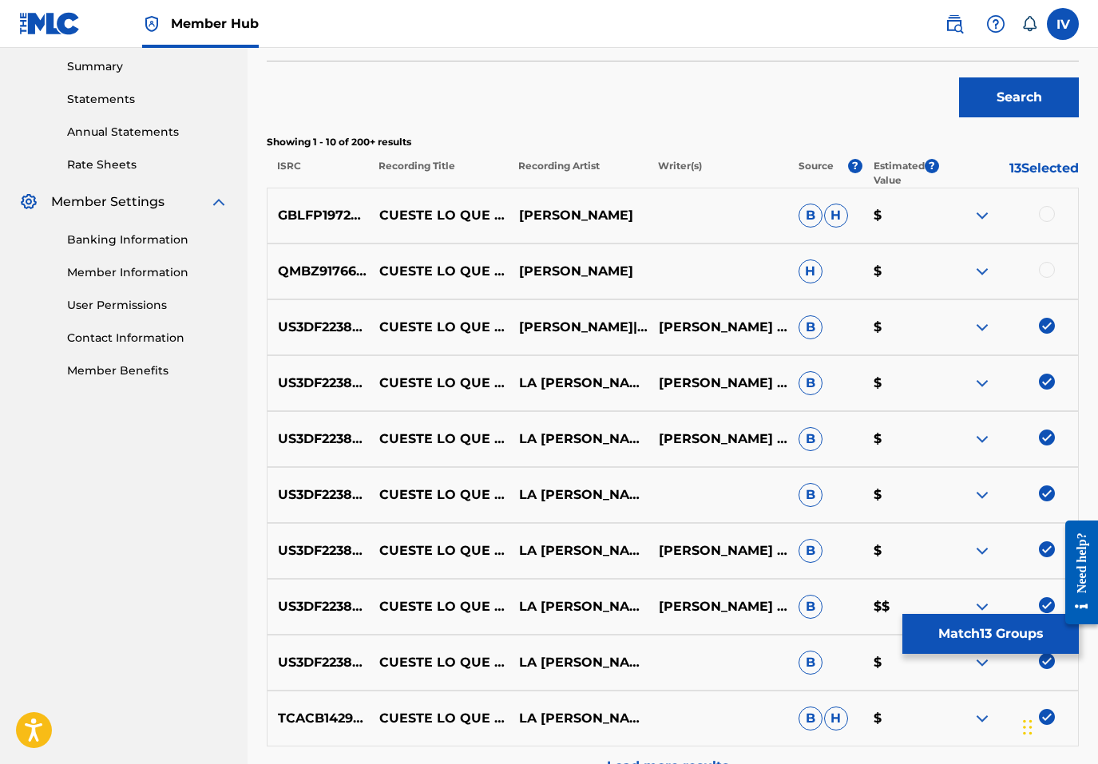
scroll to position [538, 0]
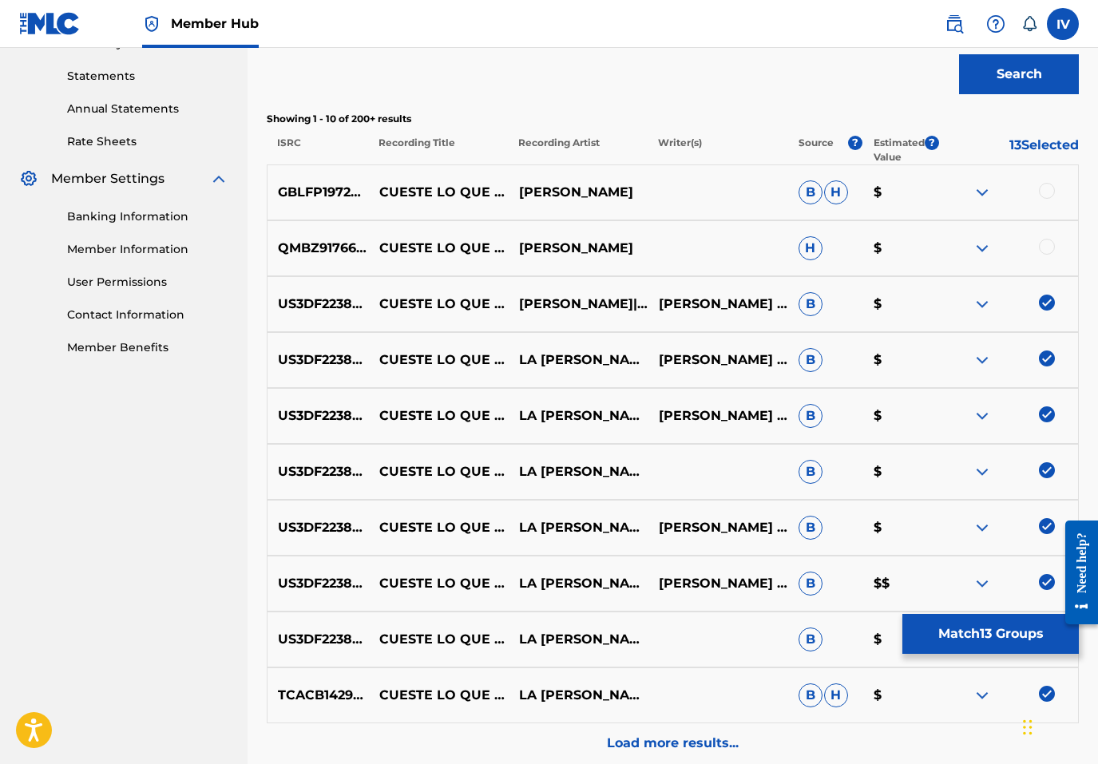
click at [1044, 189] on div at bounding box center [1047, 191] width 16 height 16
click at [1048, 250] on div at bounding box center [1047, 247] width 16 height 16
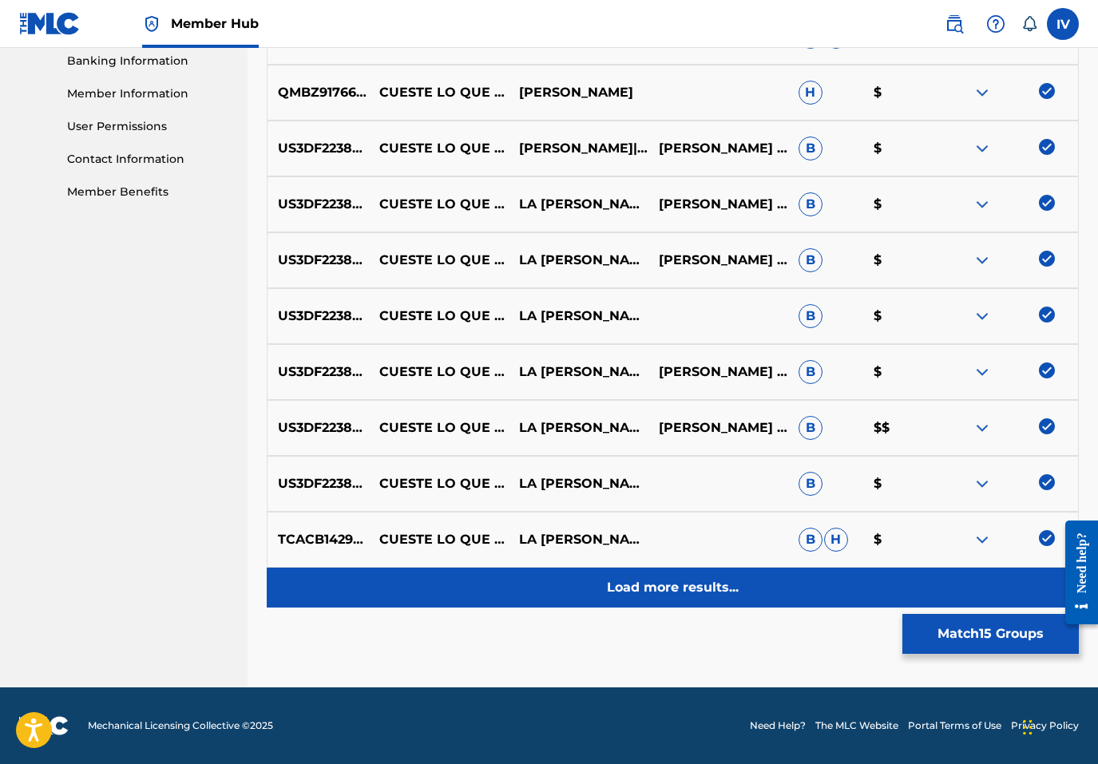
click at [717, 588] on p "Load more results..." at bounding box center [673, 587] width 132 height 19
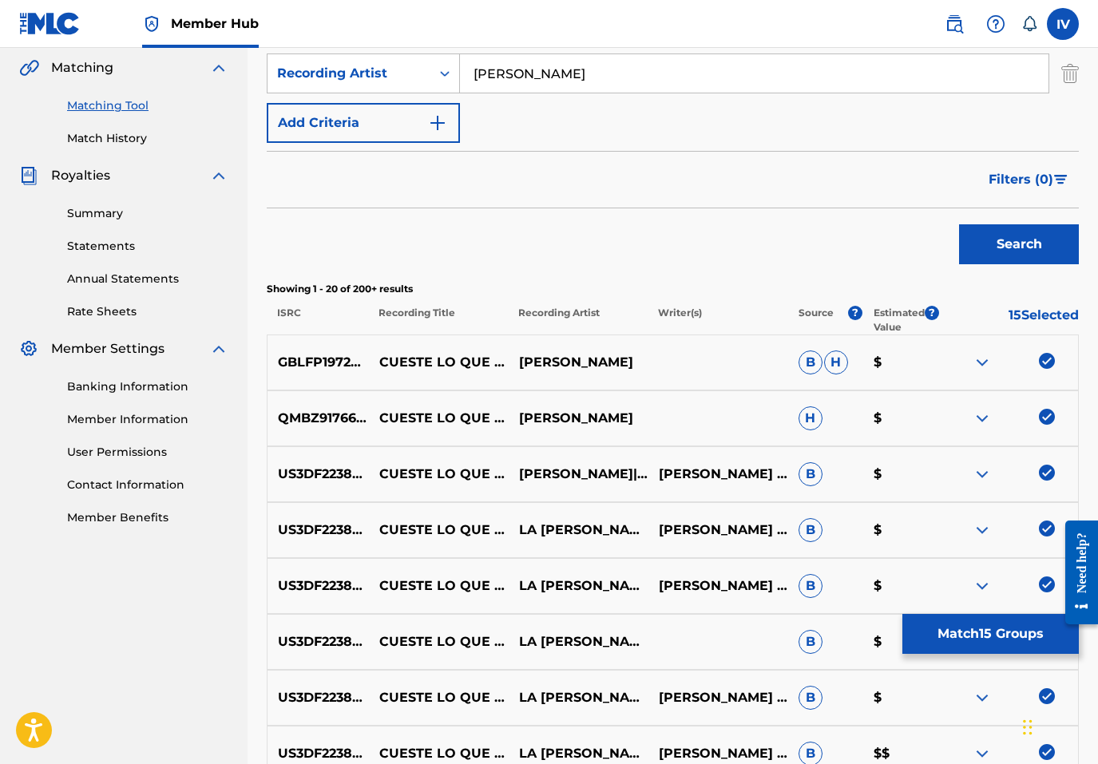
scroll to position [0, 0]
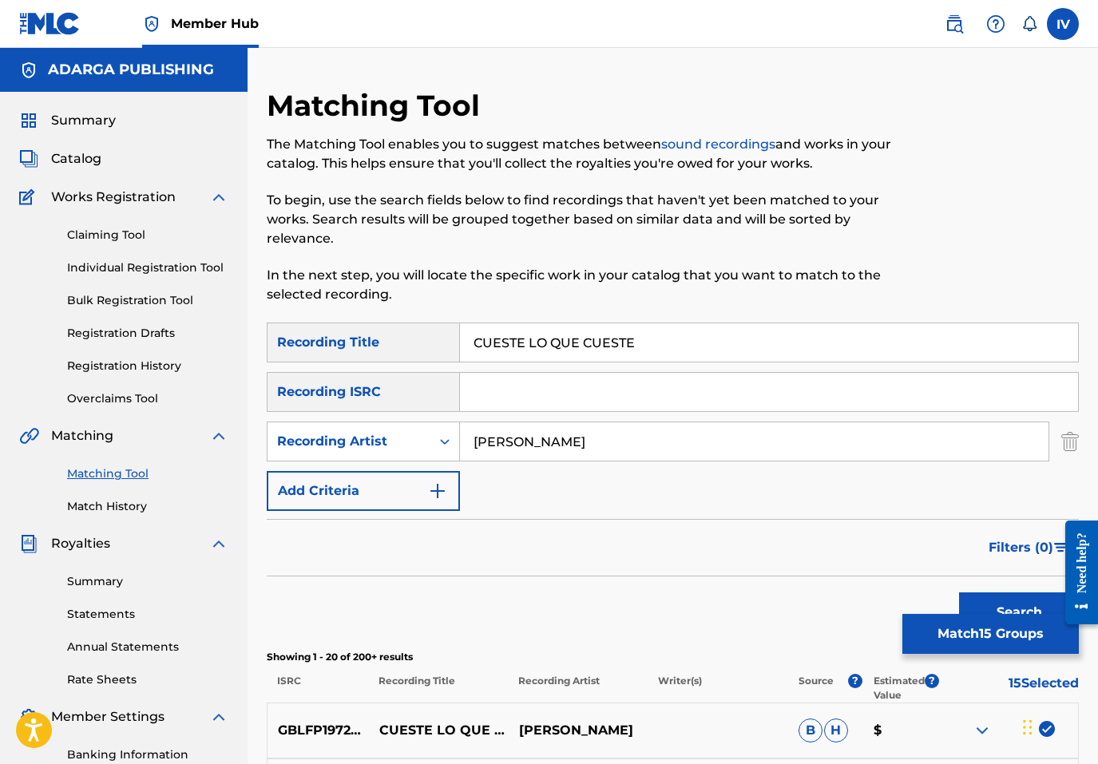
click at [559, 342] on input "CUESTE LO QUE CUESTE" at bounding box center [769, 342] width 618 height 38
click at [73, 156] on span "Catalog" at bounding box center [76, 158] width 50 height 19
click at [539, 310] on div "Matching Tool The Matching Tool enables you to suggest matches between sound re…" at bounding box center [579, 205] width 625 height 235
click at [527, 330] on input "CUESTE LO QUE CUESTE" at bounding box center [769, 342] width 618 height 38
paste input "O LO QUE CUESTO"
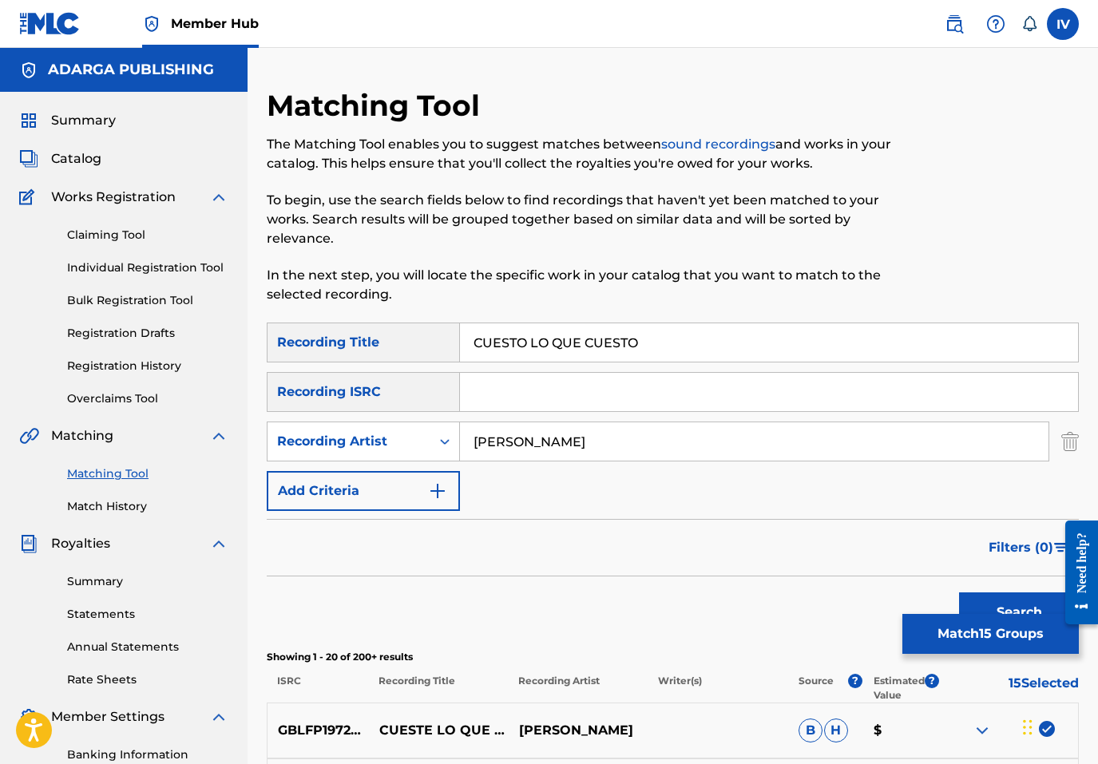
type input "CUESTO LO QUE CUESTO"
click at [959, 592] on button "Search" at bounding box center [1019, 612] width 120 height 40
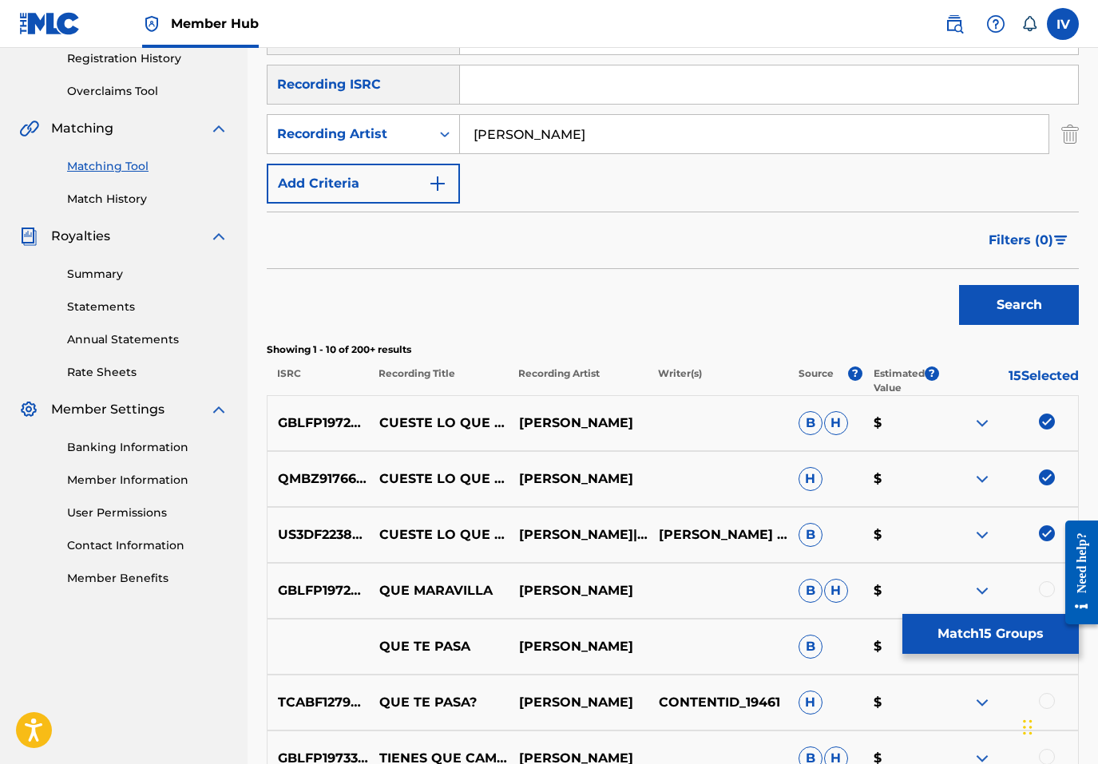
scroll to position [330, 0]
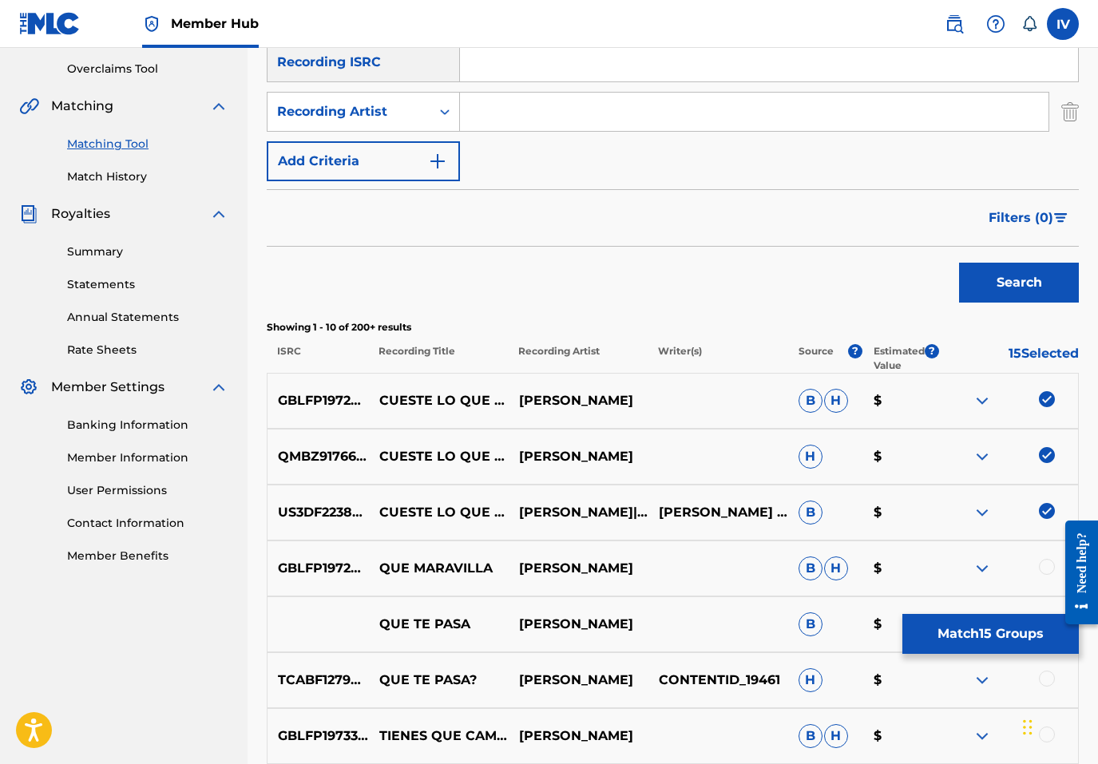
click at [959, 263] on button "Search" at bounding box center [1019, 283] width 120 height 40
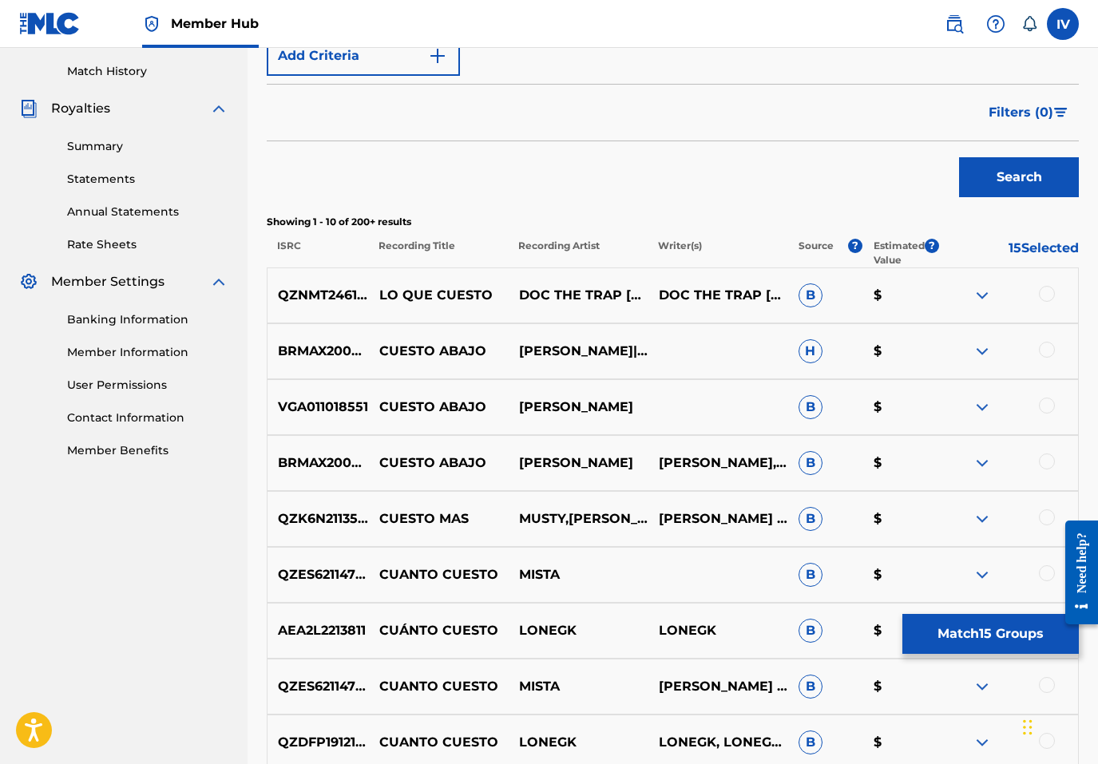
scroll to position [694, 0]
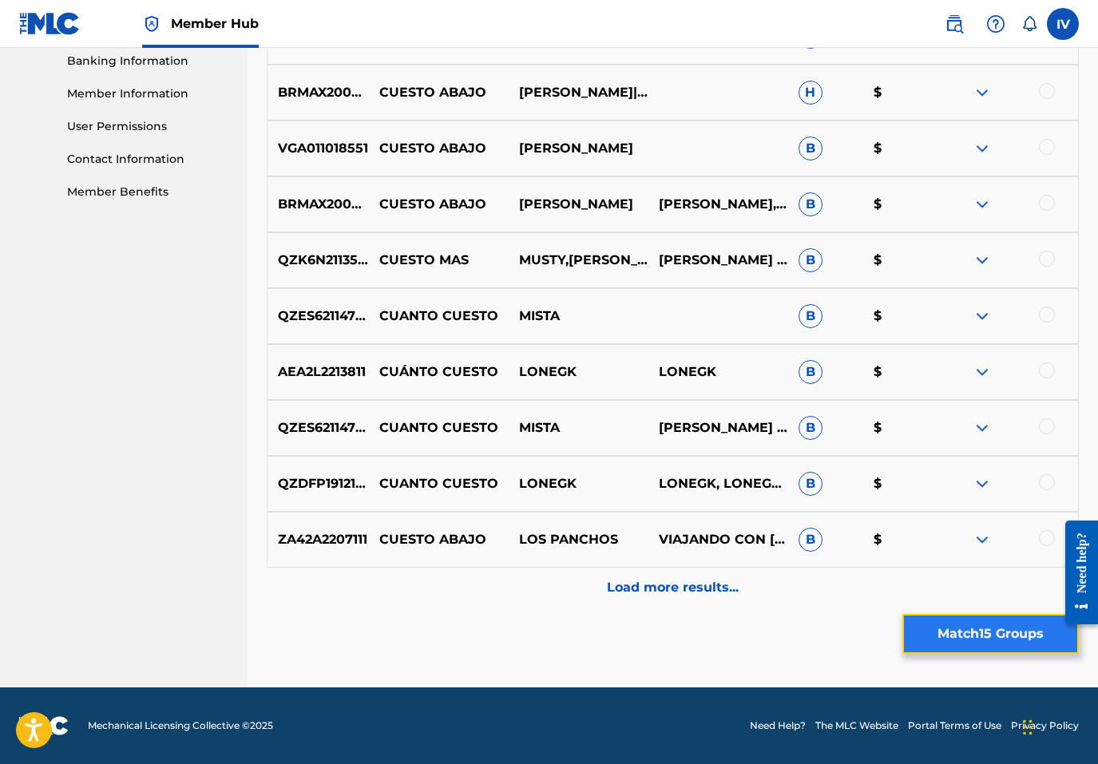
click at [961, 639] on button "Match 15 Groups" at bounding box center [990, 634] width 176 height 40
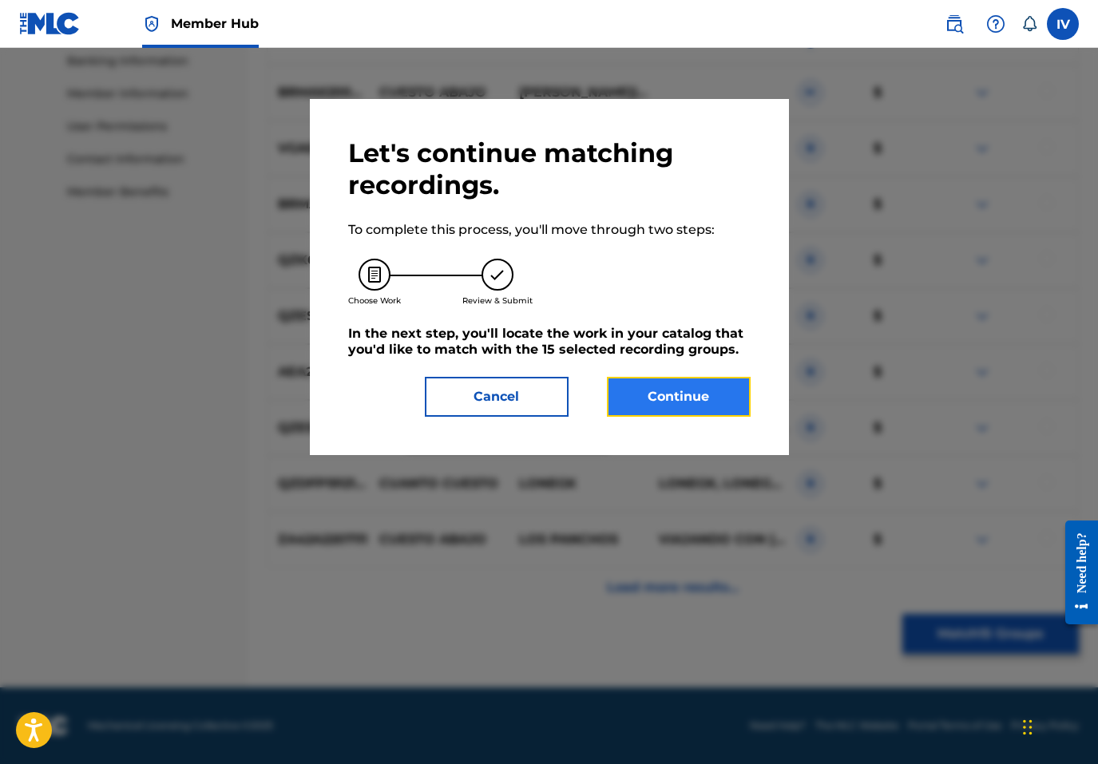
click at [668, 402] on button "Continue" at bounding box center [679, 397] width 144 height 40
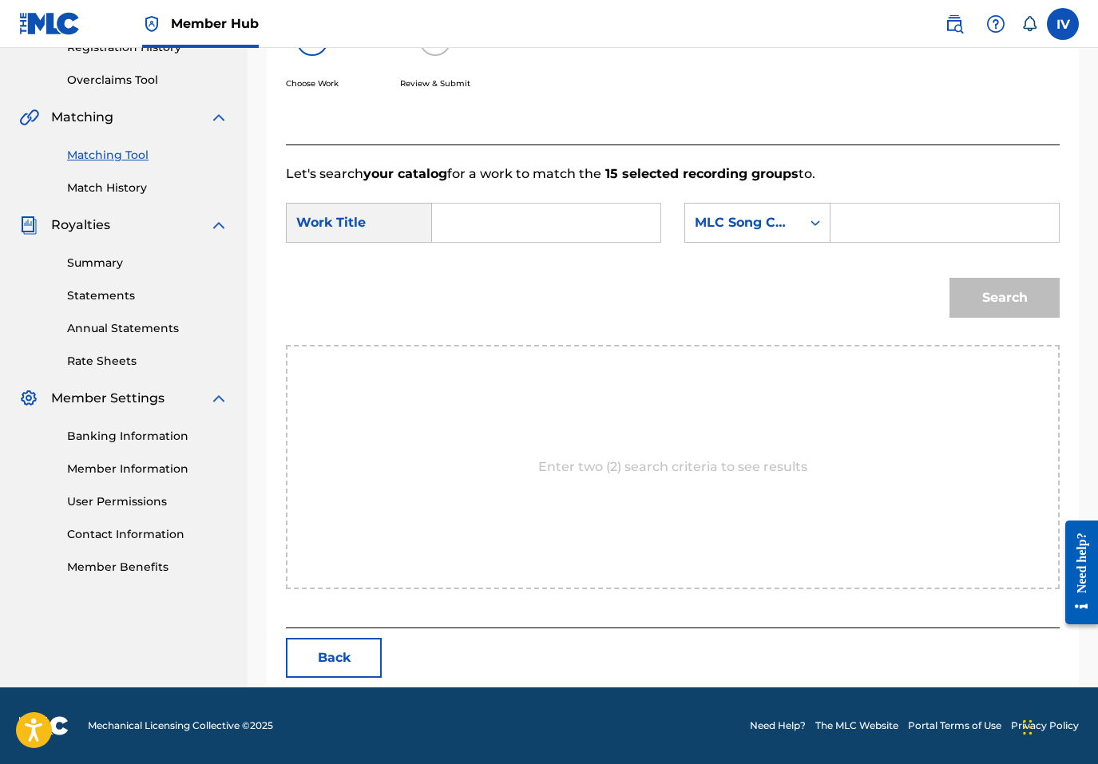
click at [856, 228] on input "Search Form" at bounding box center [944, 223] width 201 height 38
paste input "CA4Y4N"
type input "CA4Y4N"
click at [555, 216] on input "Search Form" at bounding box center [546, 223] width 201 height 38
click at [472, 256] on strong "cuesto" at bounding box center [481, 258] width 45 height 15
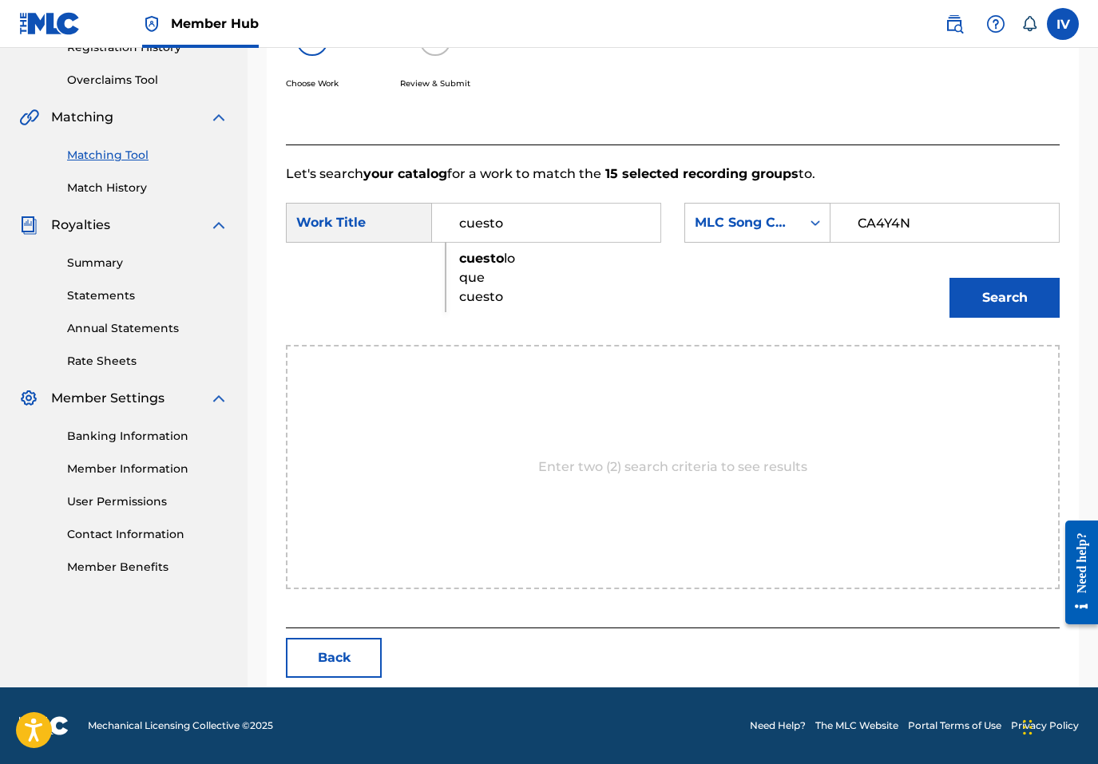
type input "cuesto lo que cuesto"
click at [1016, 275] on div "Search" at bounding box center [1000, 294] width 118 height 64
click at [996, 291] on button "Search" at bounding box center [1004, 298] width 110 height 40
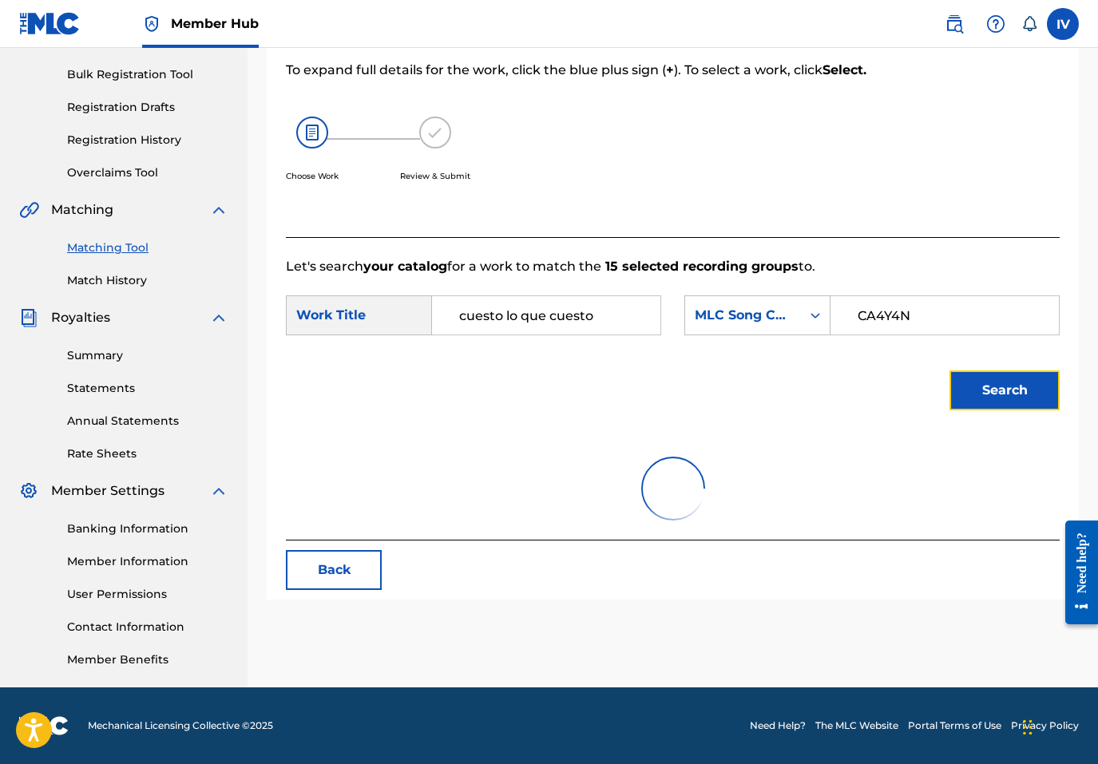
scroll to position [271, 0]
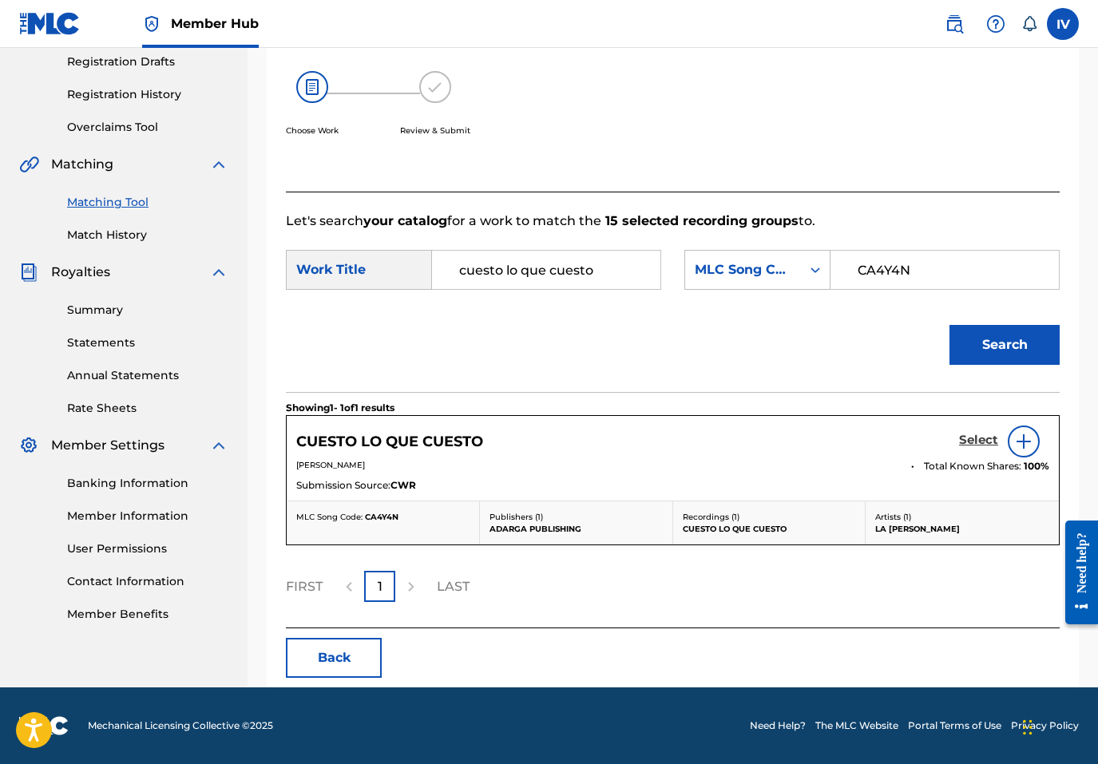
click at [966, 438] on h5 "Select" at bounding box center [978, 440] width 39 height 15
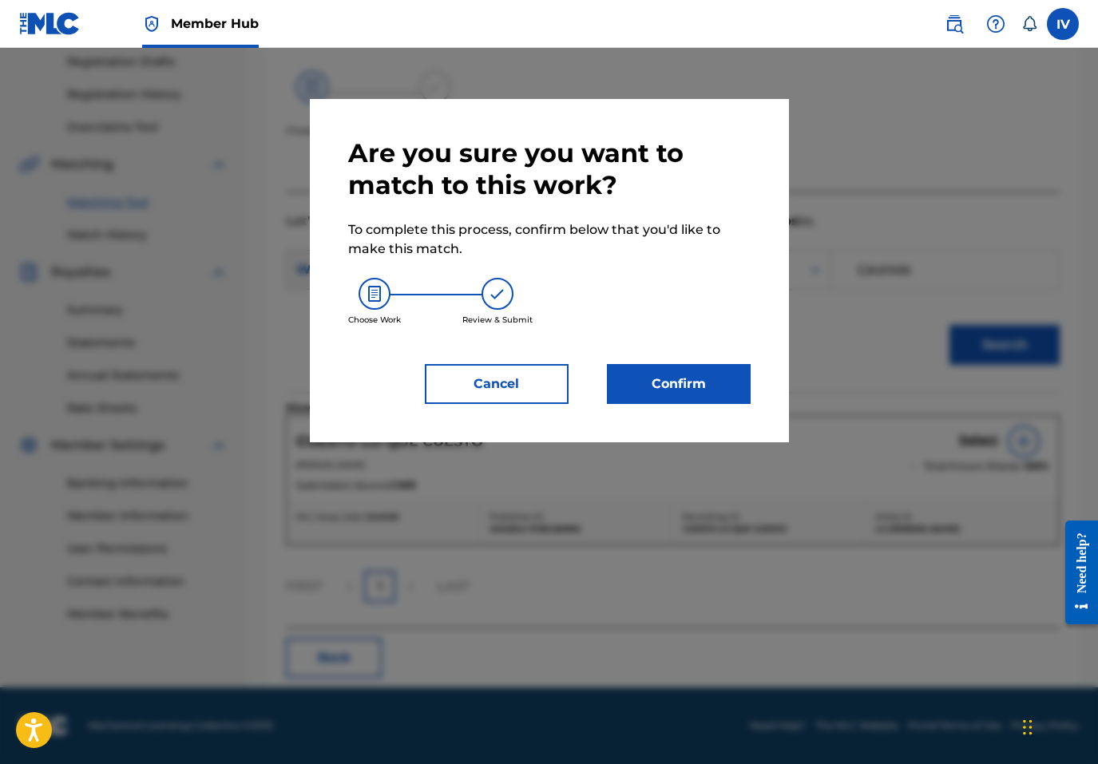
click at [734, 410] on div "Are you sure you want to match to this work? To complete this process, confirm …" at bounding box center [549, 270] width 479 height 343
click at [721, 382] on button "Confirm" at bounding box center [679, 384] width 144 height 40
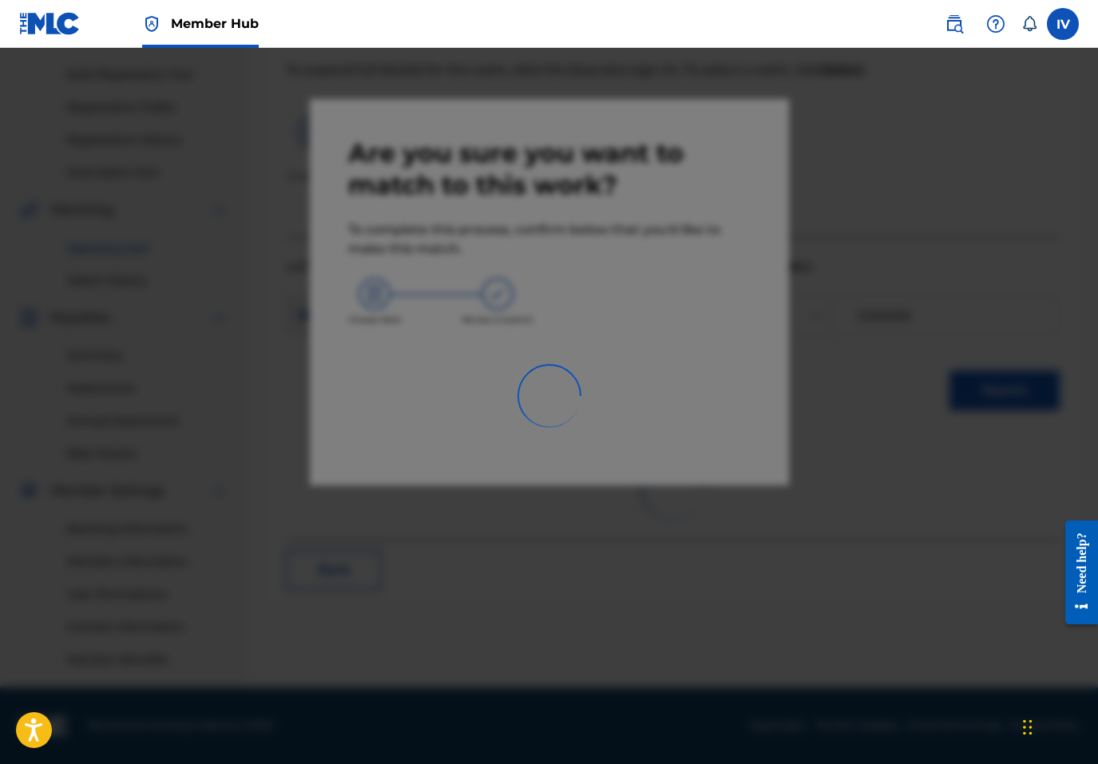
scroll to position [226, 0]
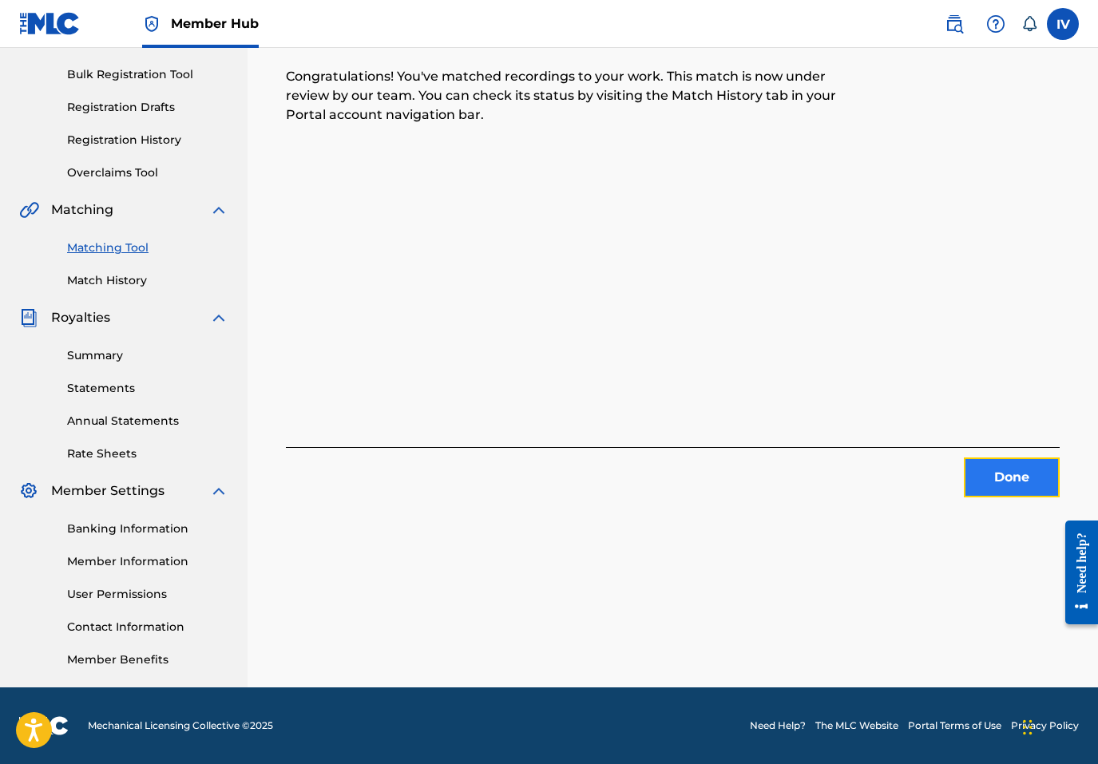
click at [996, 480] on button "Done" at bounding box center [1012, 478] width 96 height 40
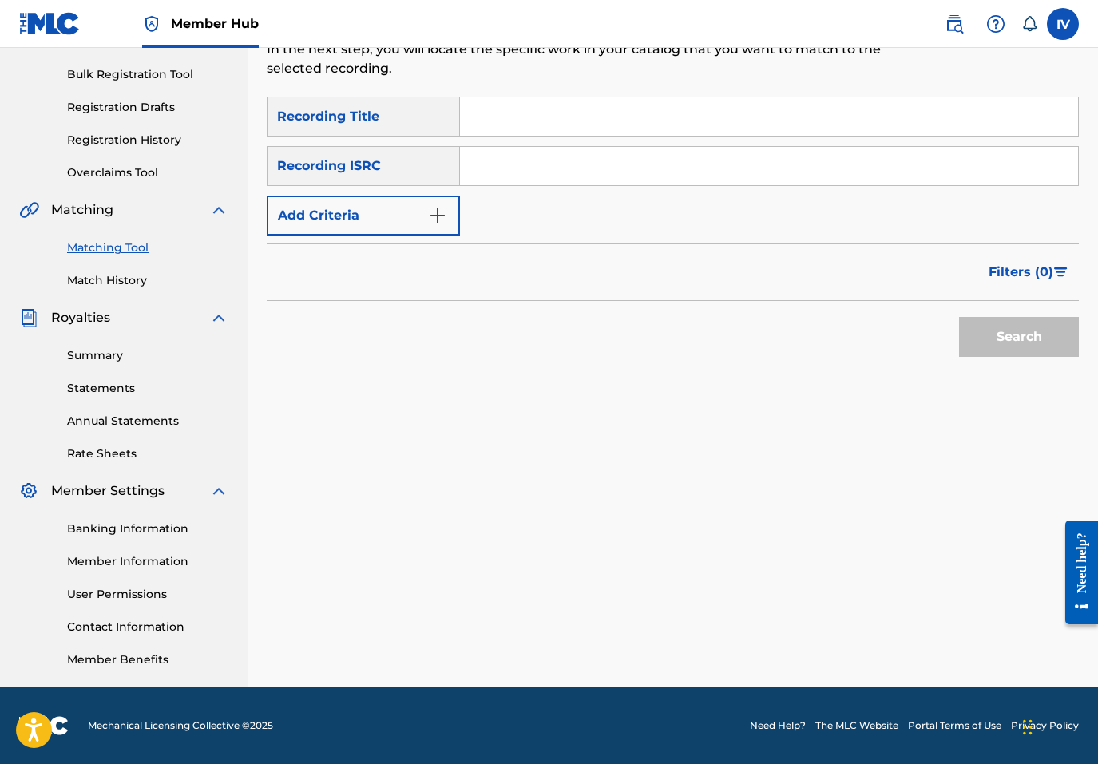
click at [668, 167] on input "Search Form" at bounding box center [769, 166] width 618 height 38
paste input "TCACB1429014"
type input "TCACB1429014"
click at [959, 317] on button "Search" at bounding box center [1019, 337] width 120 height 40
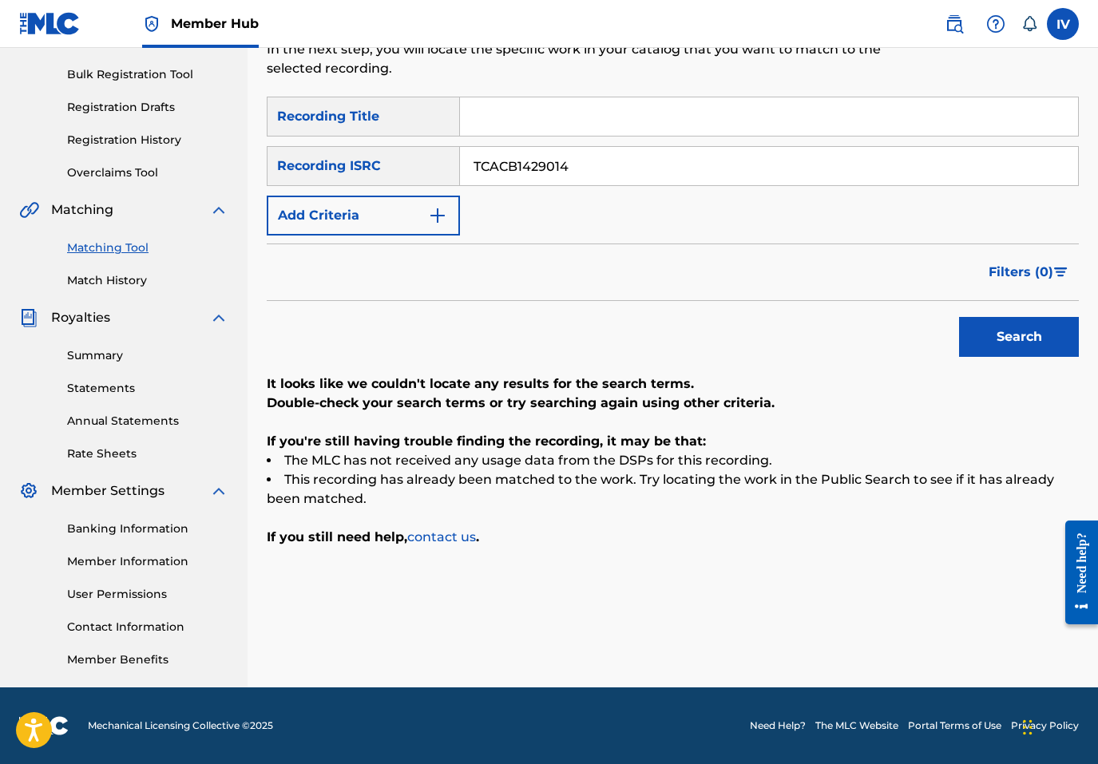
click at [496, 109] on input "Search Form" at bounding box center [769, 116] width 618 height 38
paste input "Hombre Necio"
type input "Hombre Necio"
click at [512, 160] on input "TCACB1429014" at bounding box center [769, 166] width 618 height 38
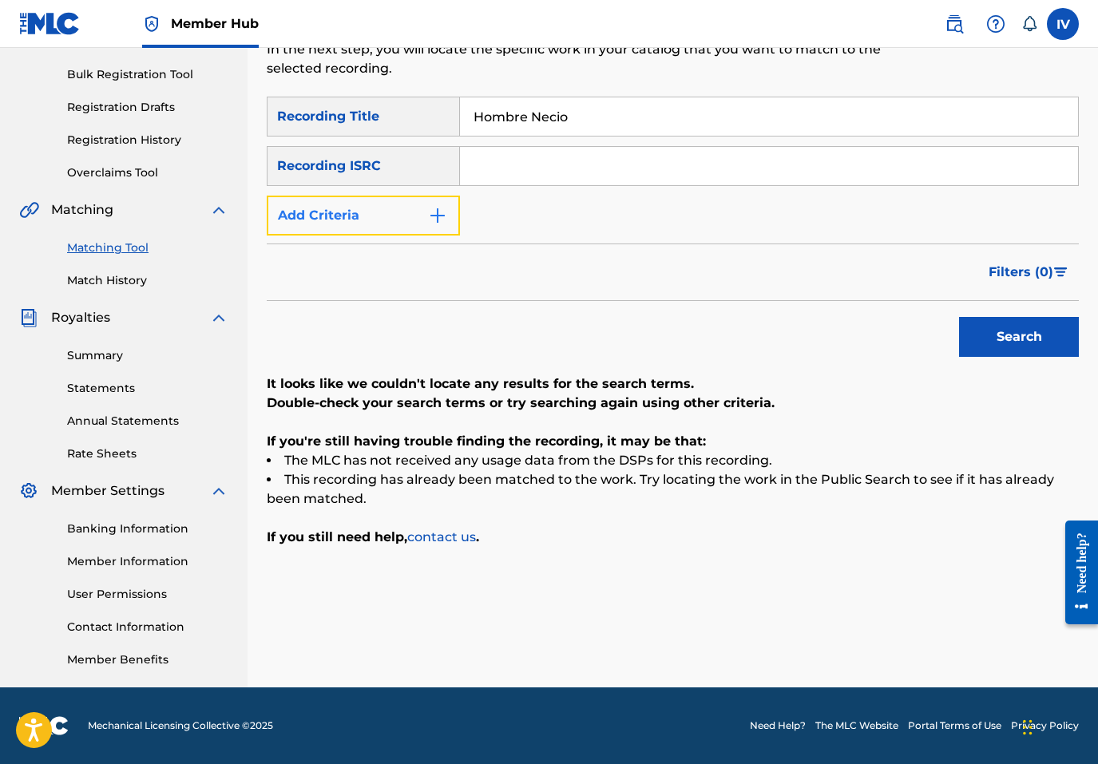
click at [371, 225] on button "Add Criteria" at bounding box center [363, 216] width 193 height 40
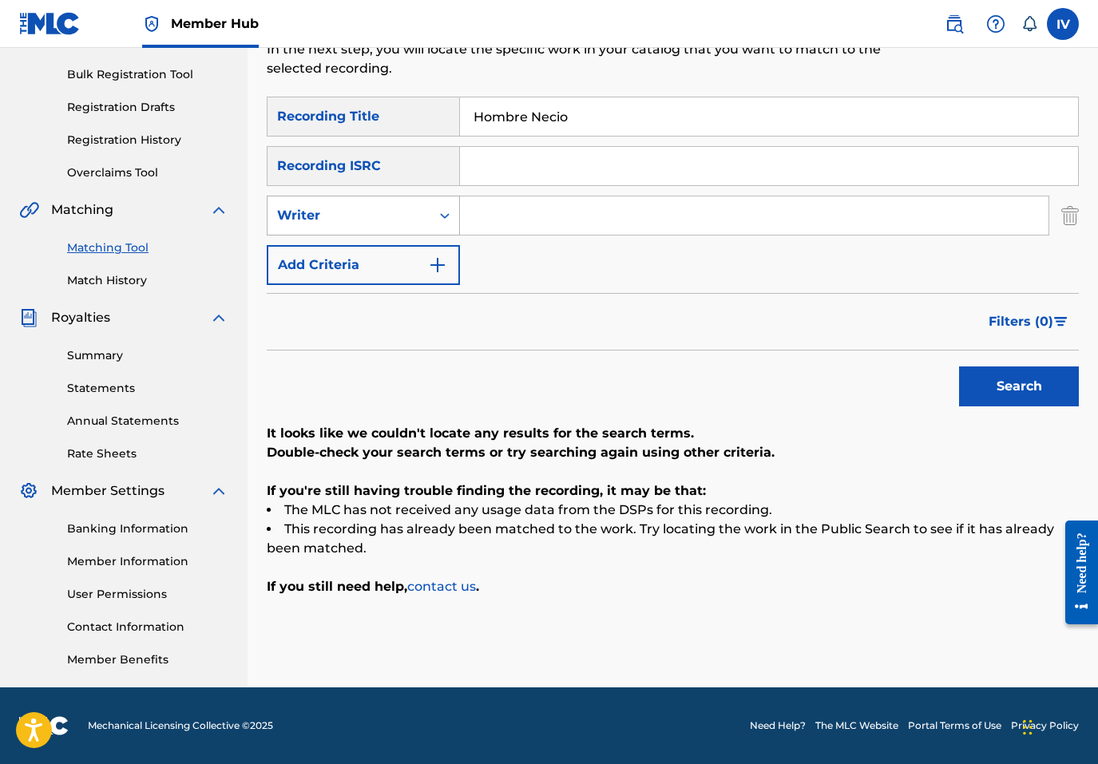
click at [371, 218] on div "Writer" at bounding box center [349, 215] width 144 height 19
click at [373, 263] on div "Recording Artist" at bounding box center [363, 256] width 192 height 40
click at [585, 211] on input "Search Form" at bounding box center [754, 215] width 588 height 38
click at [959, 367] on button "Search" at bounding box center [1019, 387] width 120 height 40
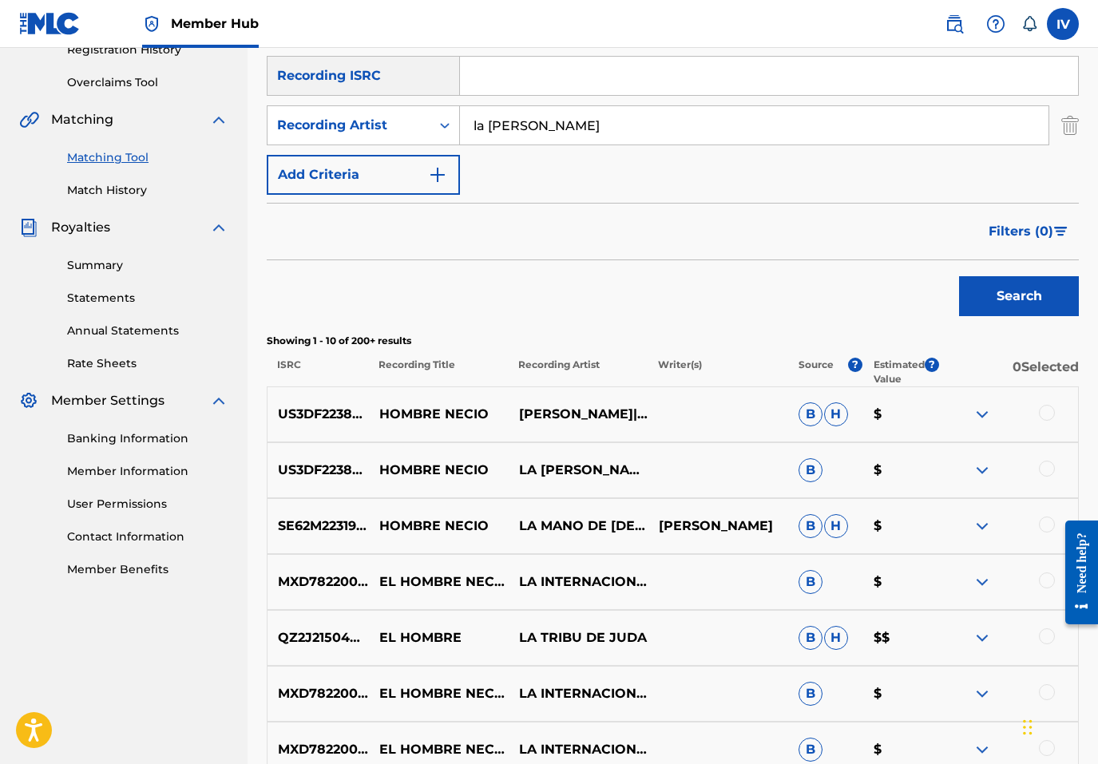
scroll to position [322, 0]
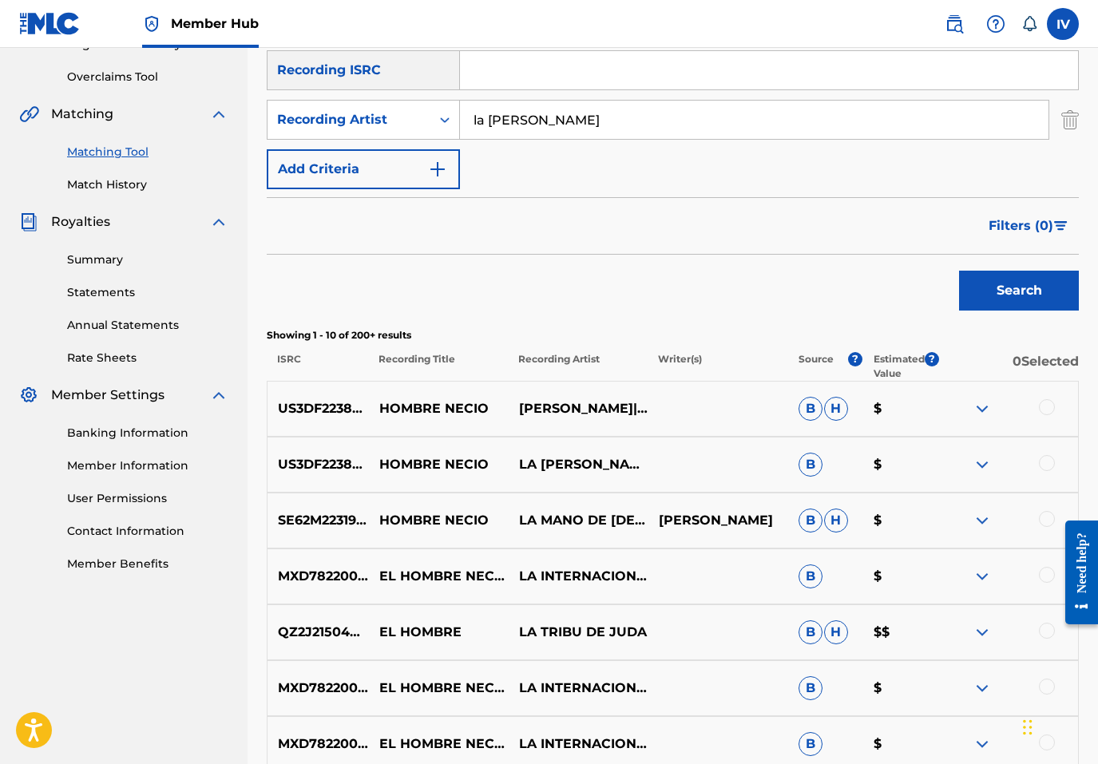
click at [1044, 402] on div at bounding box center [1047, 407] width 16 height 16
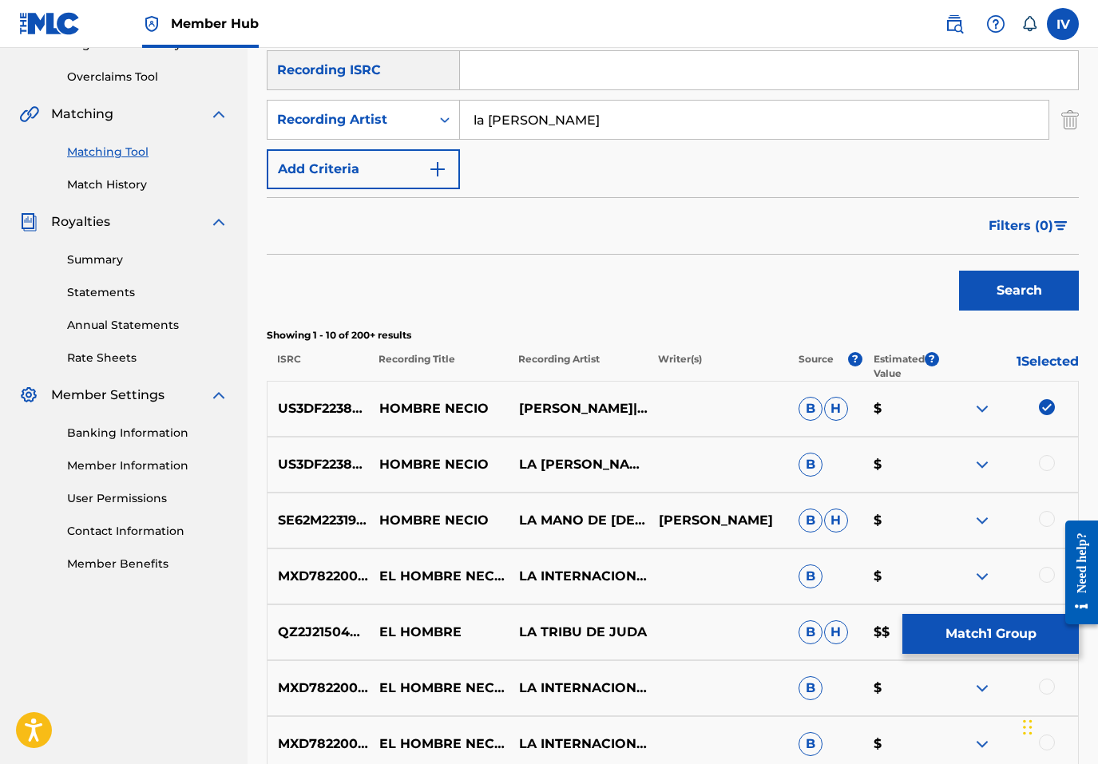
click at [1047, 459] on div at bounding box center [1047, 463] width 16 height 16
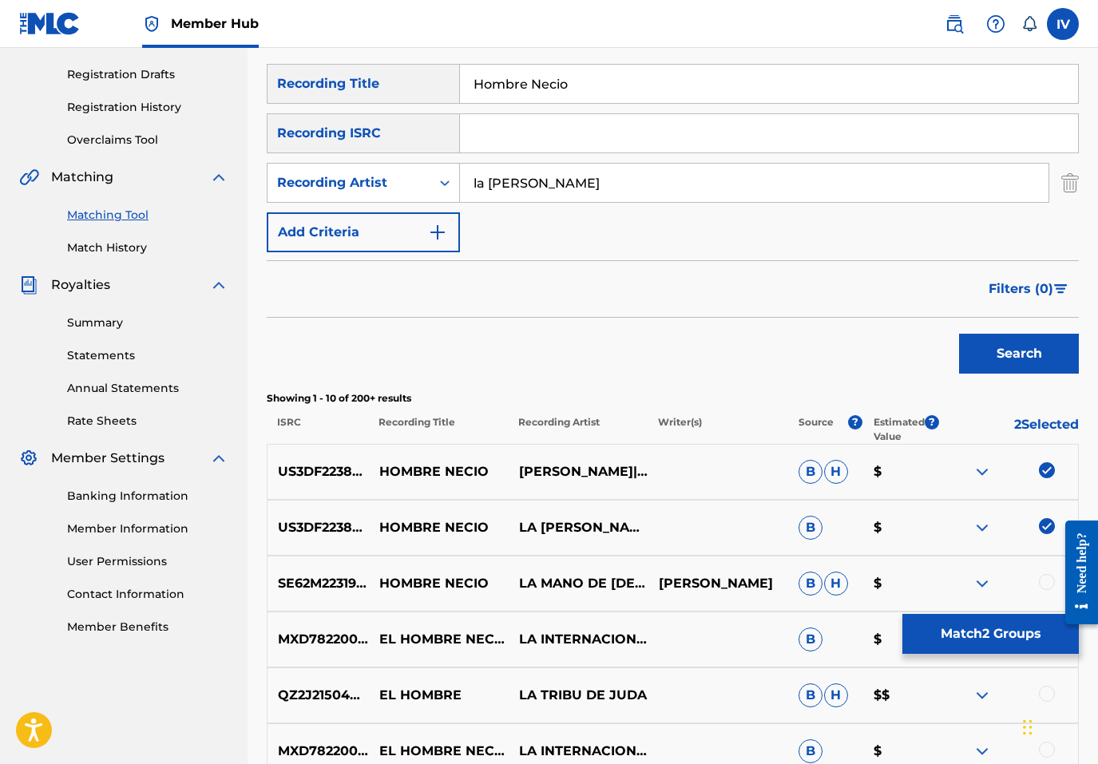
scroll to position [226, 0]
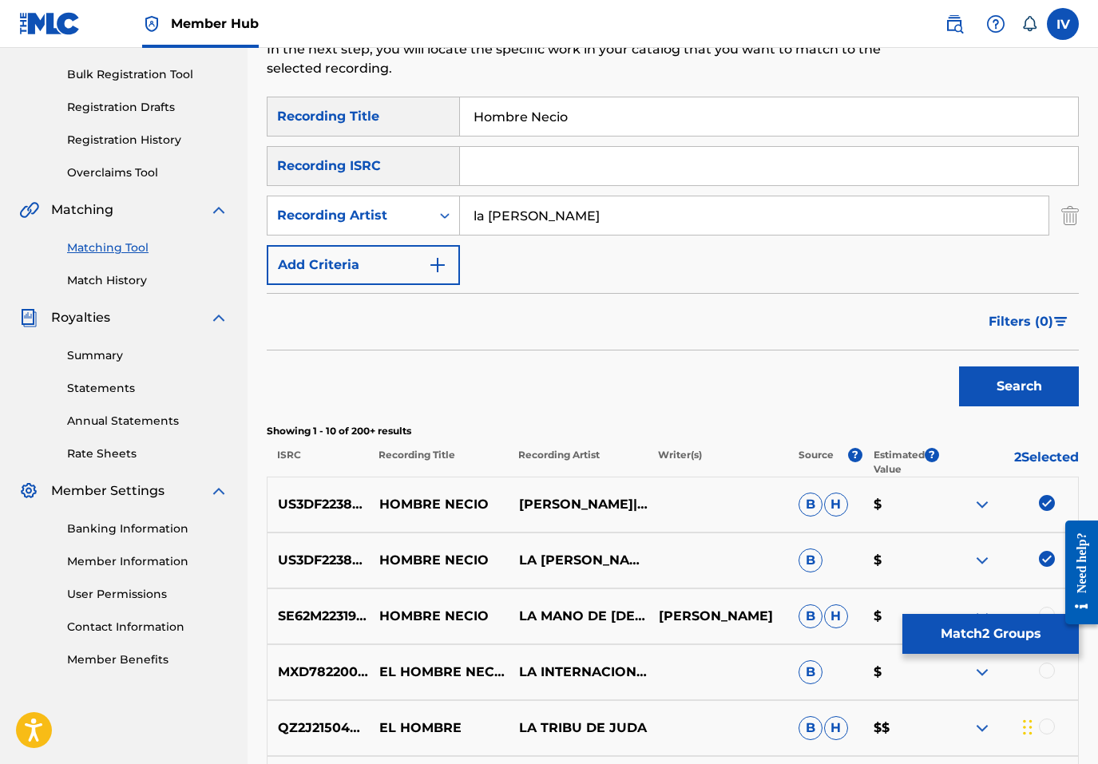
click at [628, 212] on input "la tribu de benjamin" at bounding box center [754, 215] width 588 height 38
type input "benjamin rivera"
click at [959, 367] on button "Search" at bounding box center [1019, 387] width 120 height 40
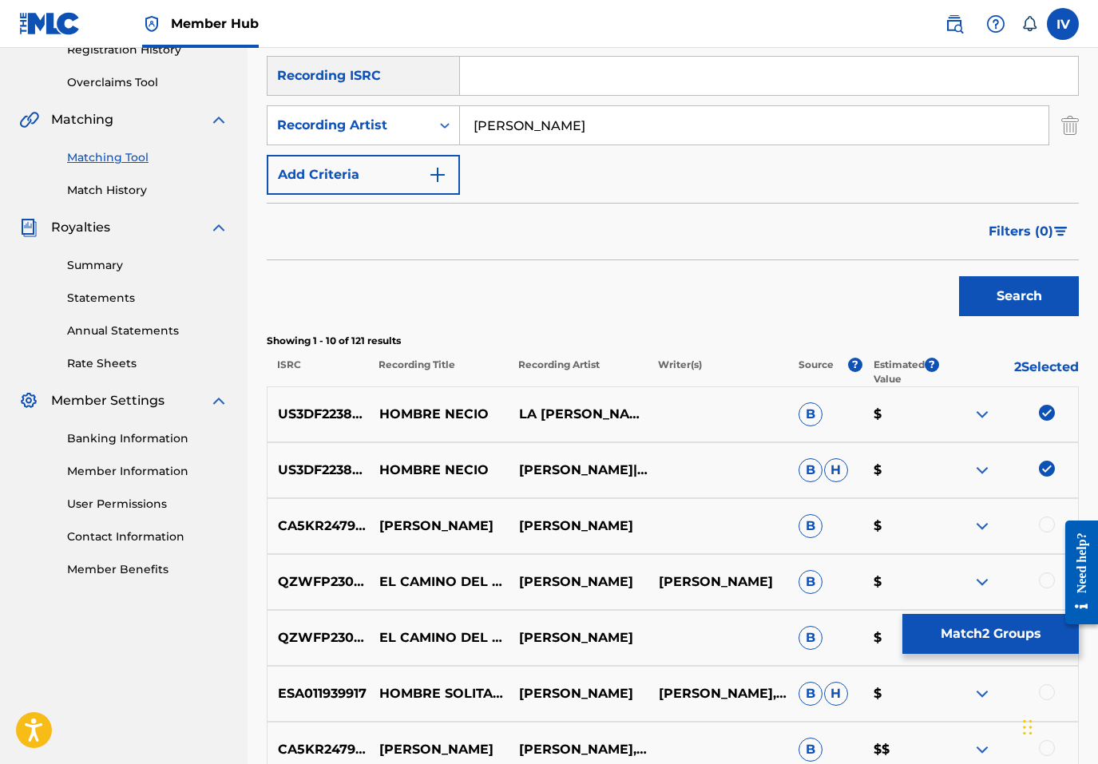
scroll to position [374, 0]
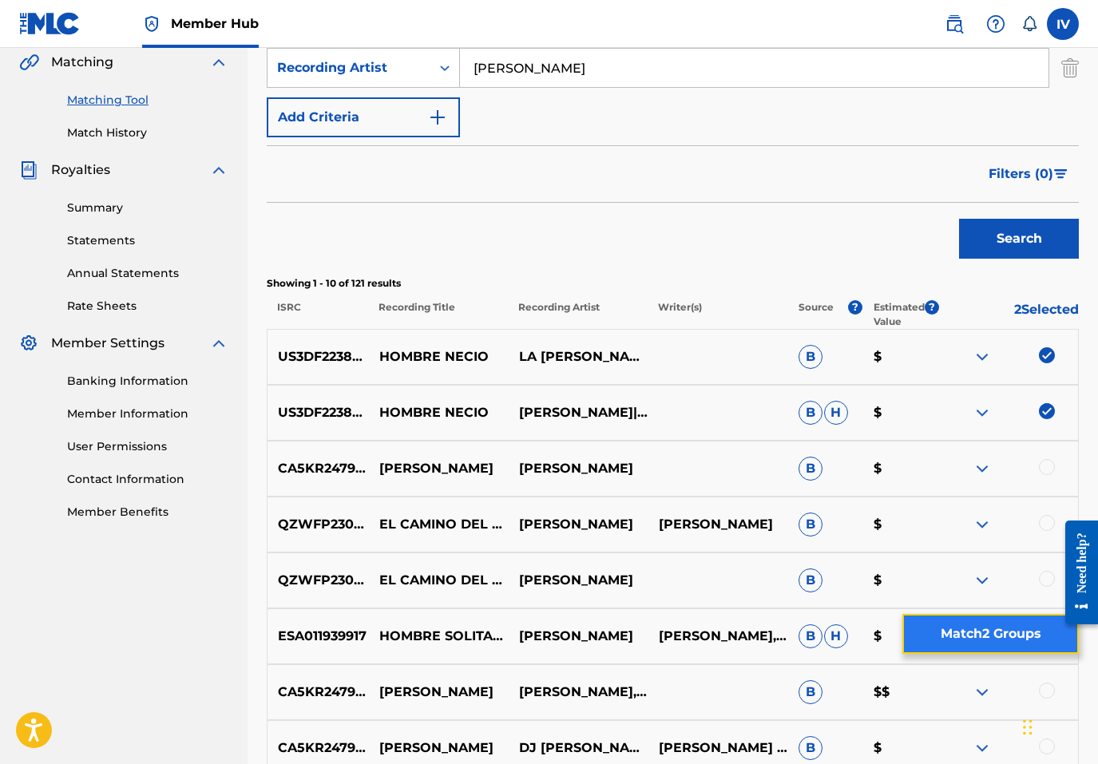
click at [964, 635] on button "Match 2 Groups" at bounding box center [990, 634] width 176 height 40
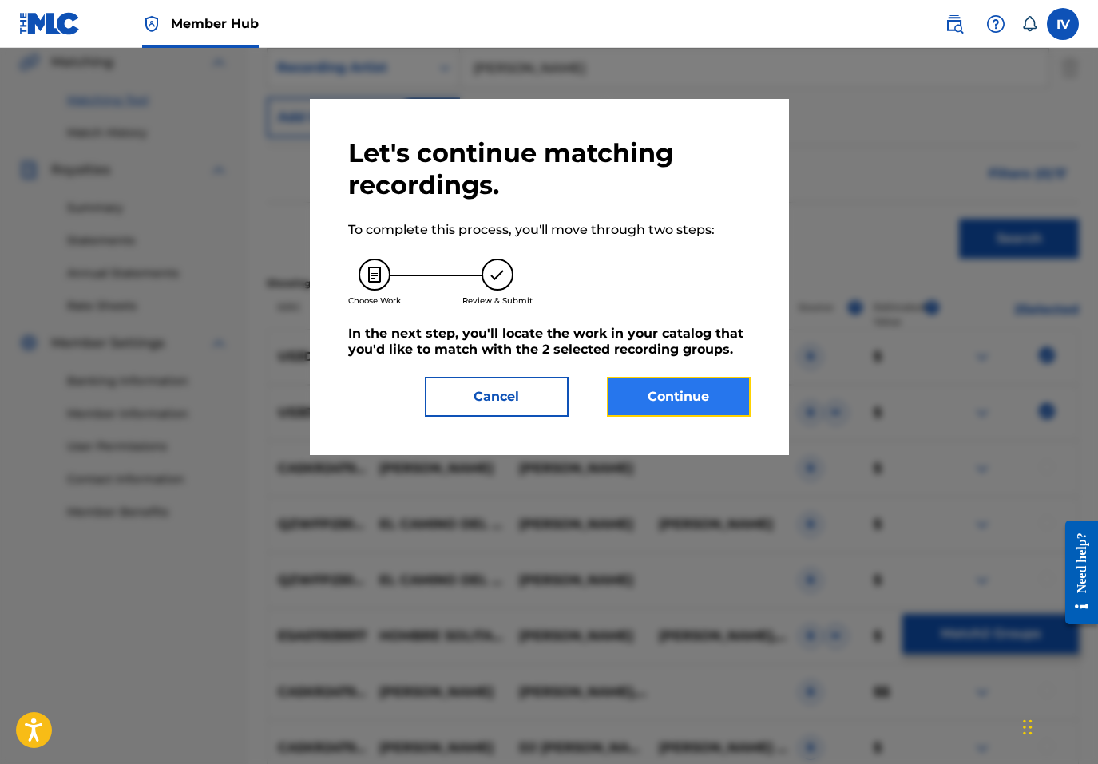
click at [655, 378] on button "Continue" at bounding box center [679, 397] width 144 height 40
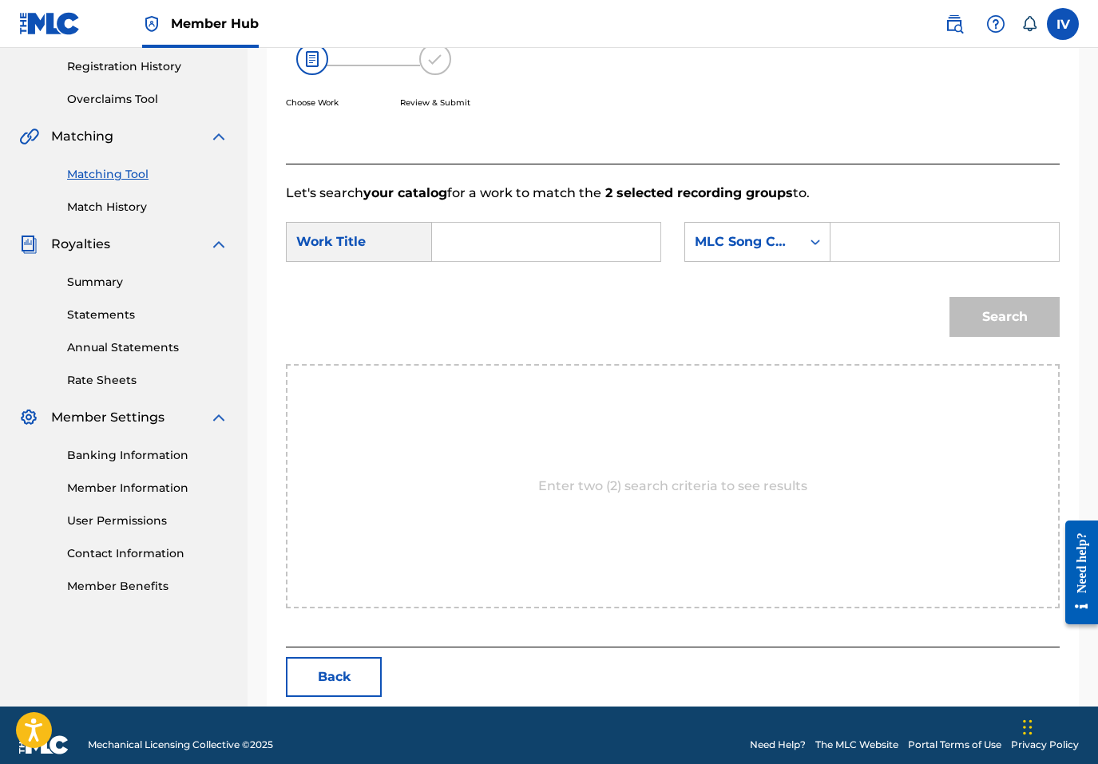
scroll to position [319, 0]
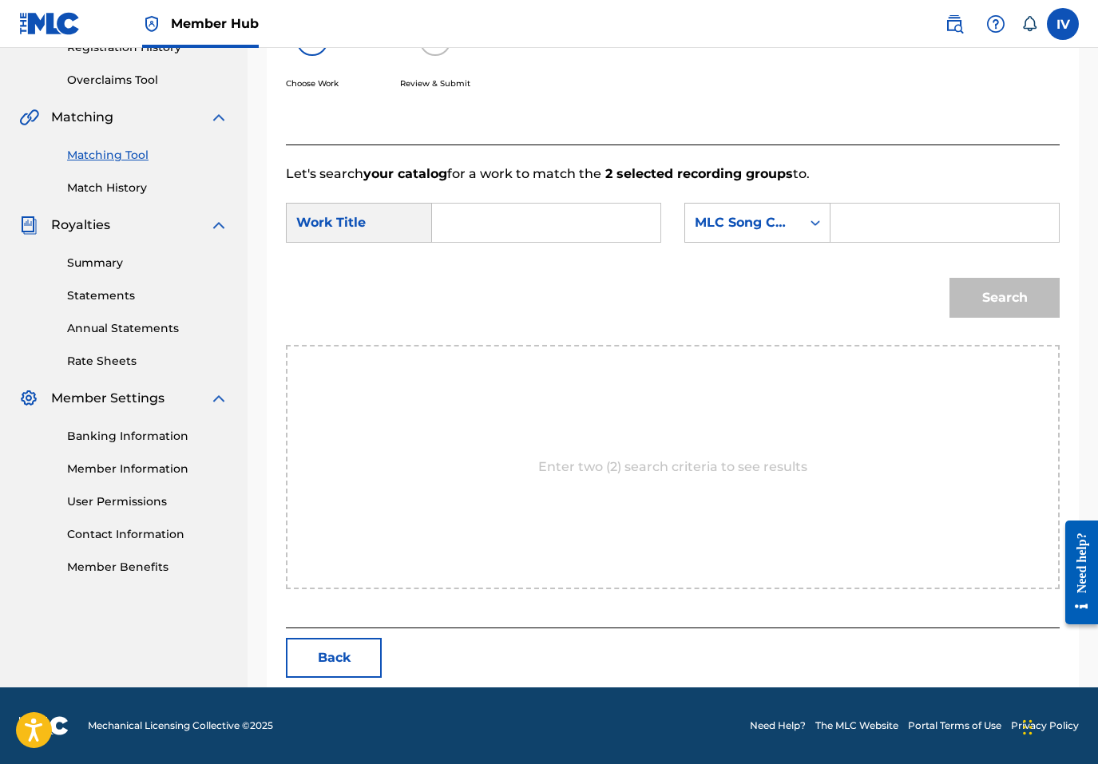
click at [579, 223] on input "Search Form" at bounding box center [546, 223] width 201 height 38
type input "hombre necio"
click at [462, 276] on strong "necio" at bounding box center [477, 277] width 36 height 15
click at [743, 203] on div "MLC Song Code" at bounding box center [757, 223] width 146 height 40
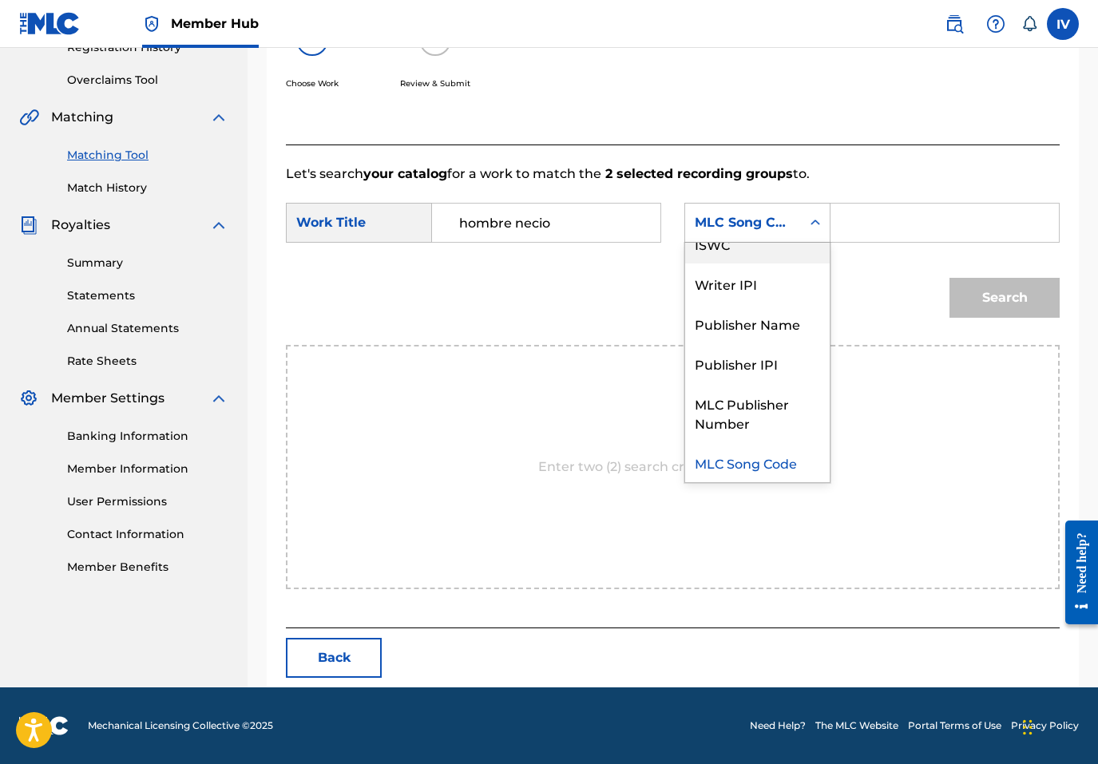
scroll to position [0, 0]
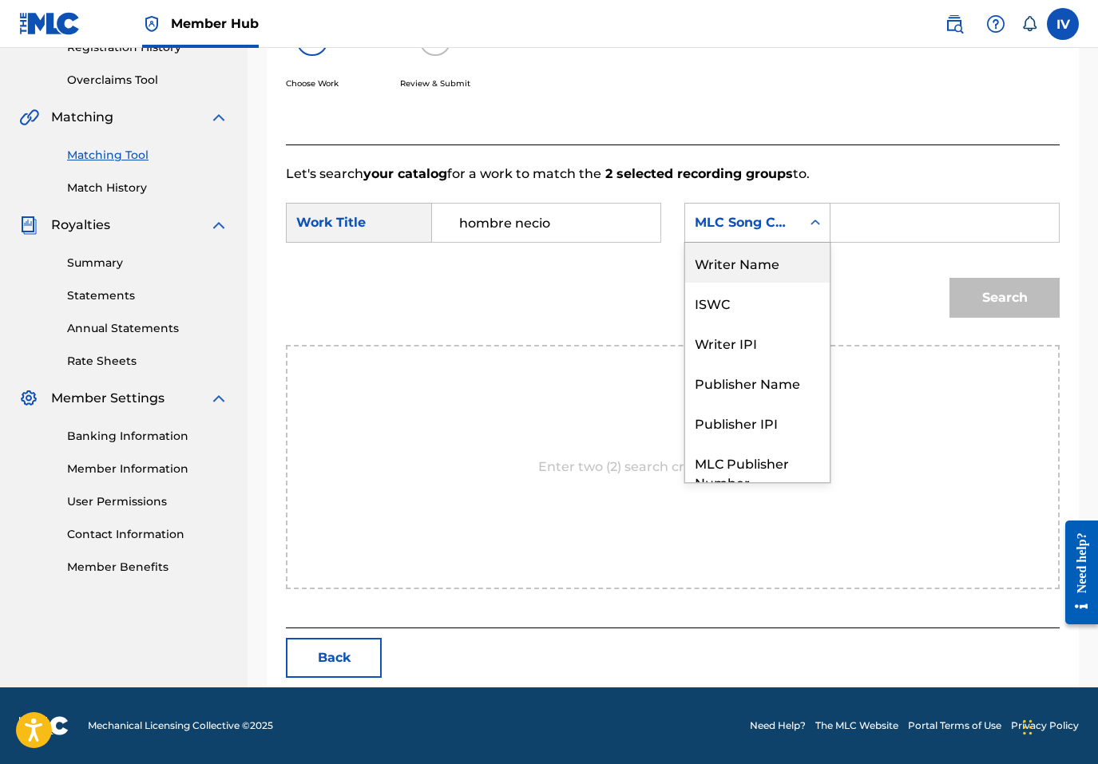
click at [735, 260] on div "Writer Name" at bounding box center [757, 263] width 145 height 40
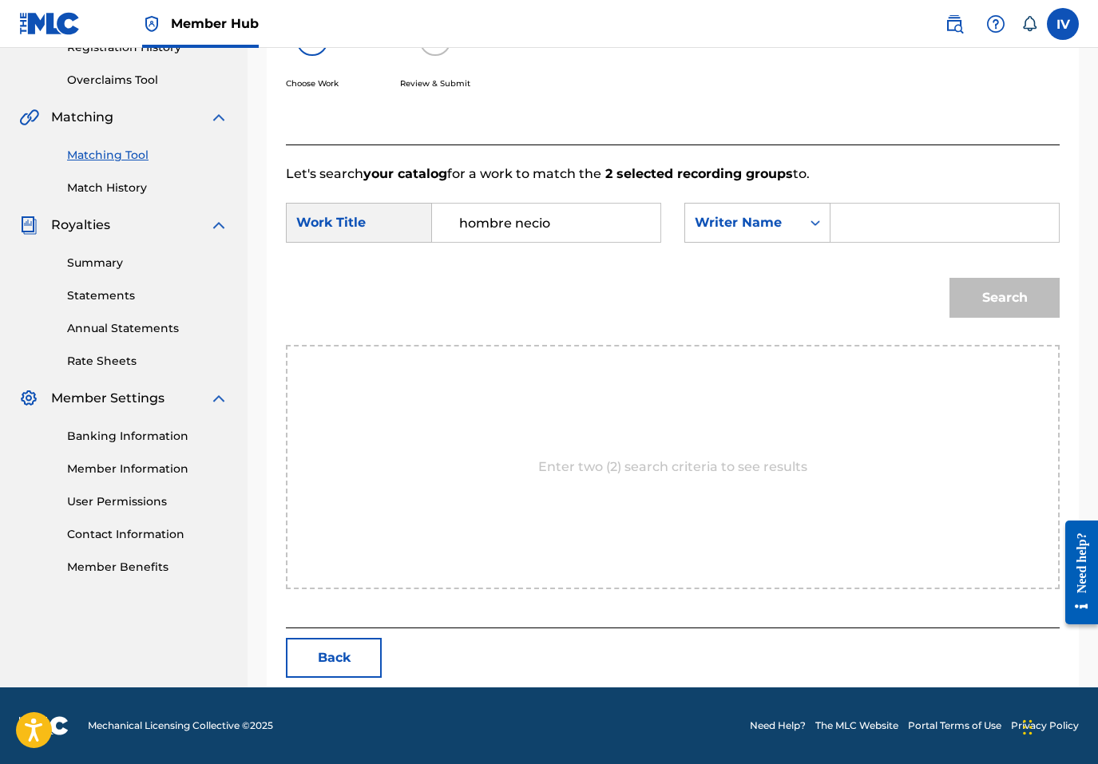
click at [905, 228] on input "Search Form" at bounding box center [944, 223] width 201 height 38
type input "rivera"
click at [949, 278] on button "Search" at bounding box center [1004, 298] width 110 height 40
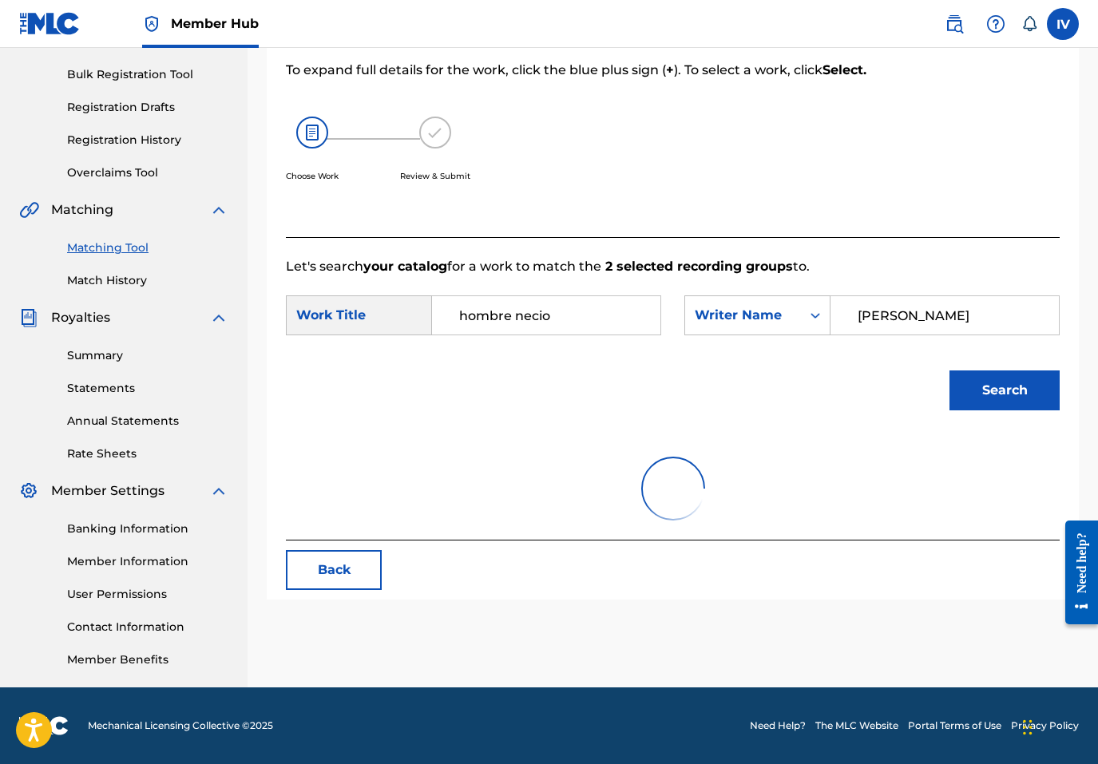
scroll to position [319, 0]
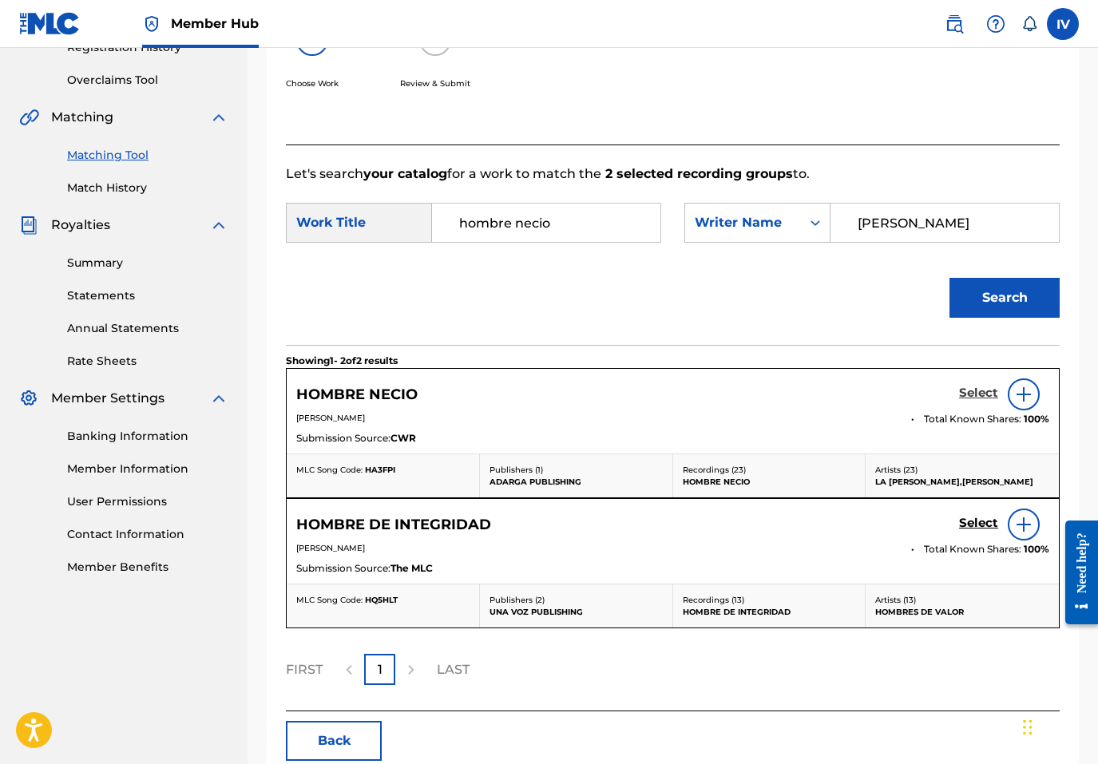
click at [974, 390] on h5 "Select" at bounding box center [978, 393] width 39 height 15
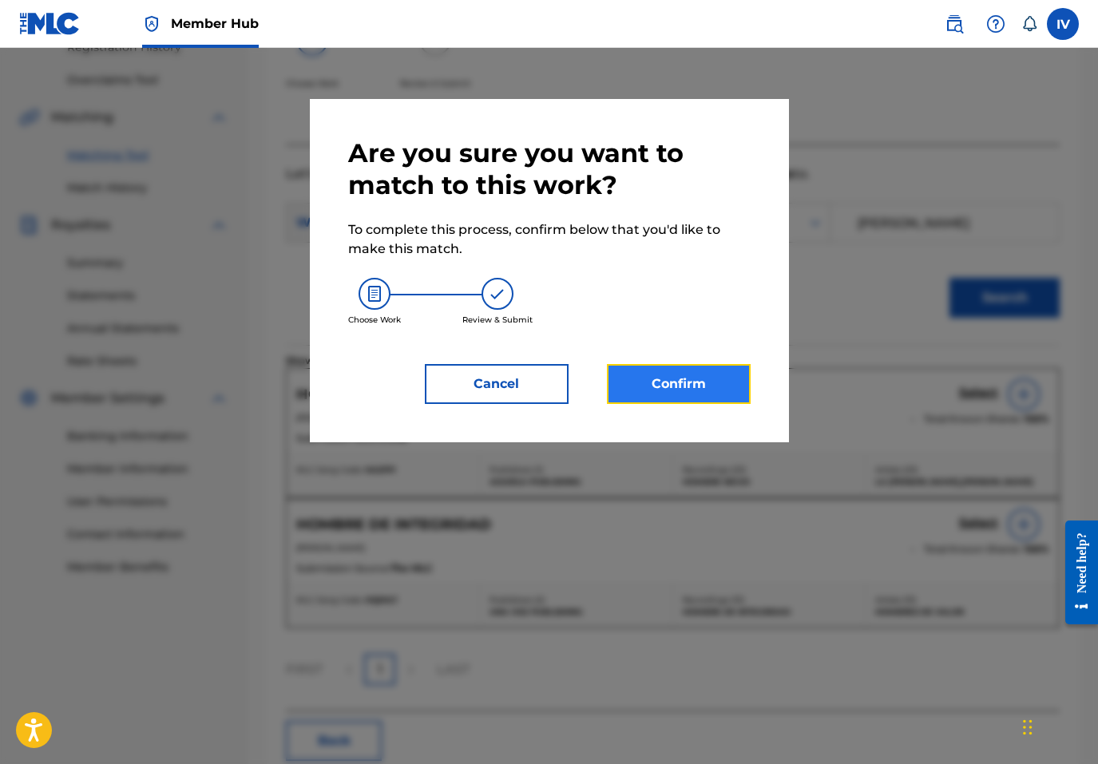
click at [661, 380] on button "Confirm" at bounding box center [679, 384] width 144 height 40
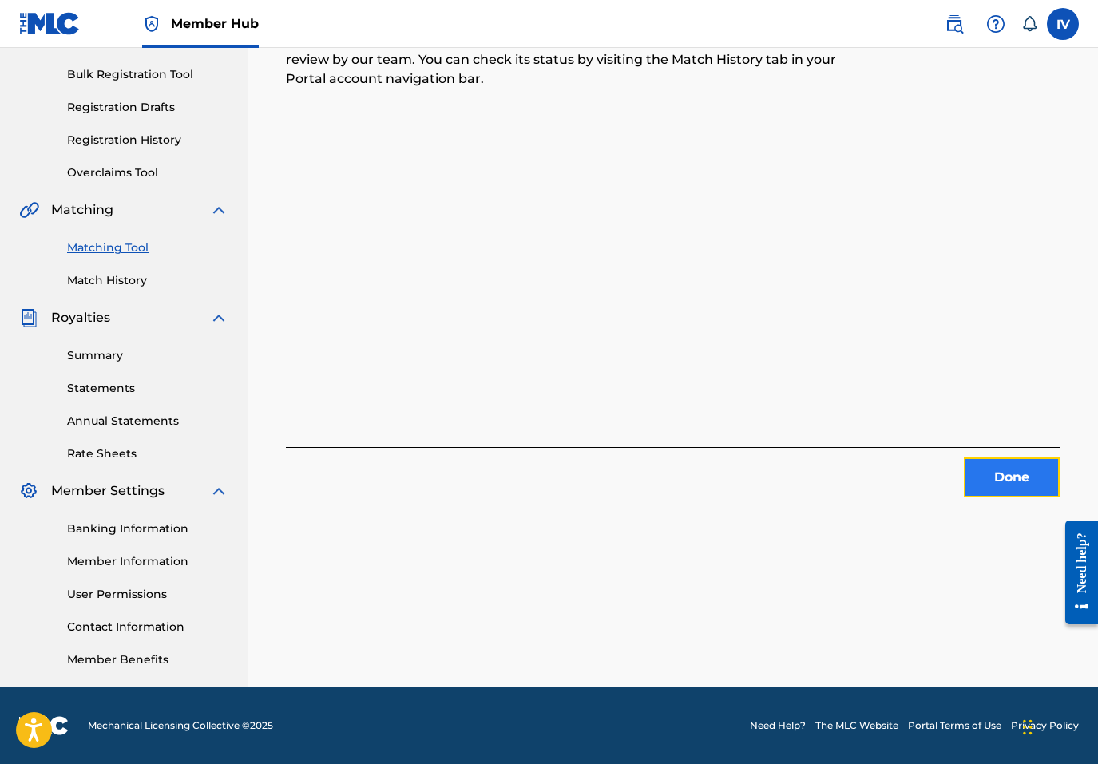
click at [1020, 485] on button "Done" at bounding box center [1012, 478] width 96 height 40
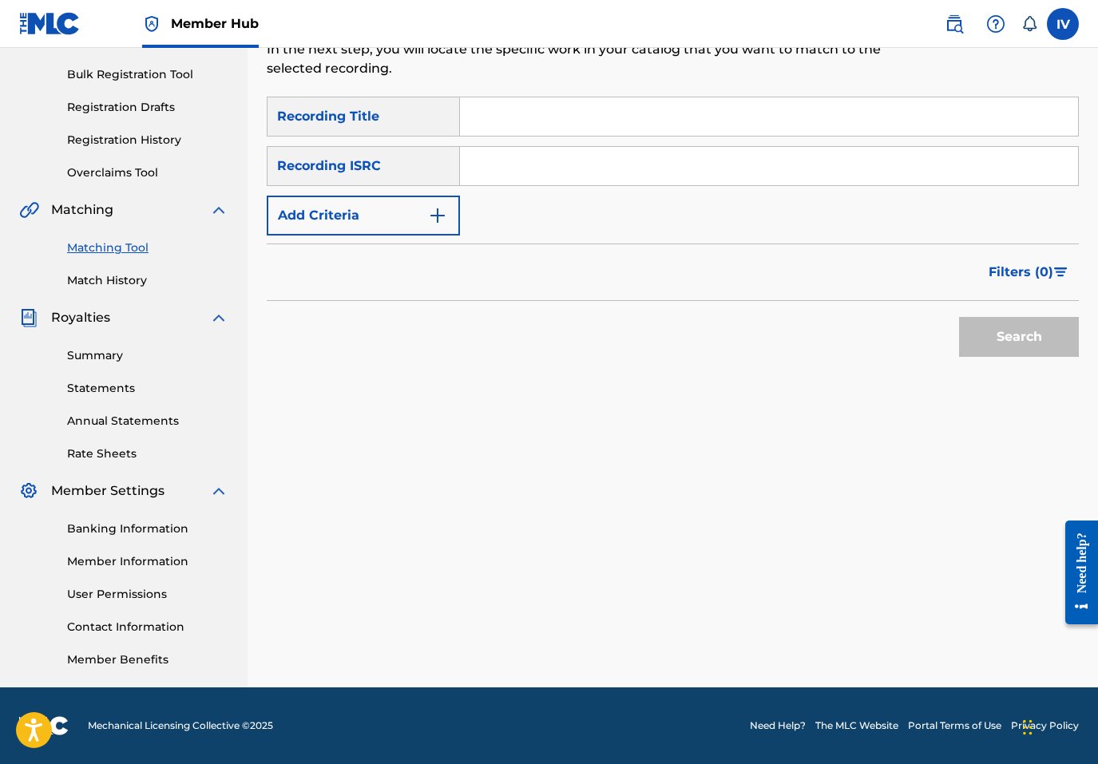
click at [640, 192] on div "SearchWithCriteria6fe808fb-8ed7-4fc7-bee0-862782e52f7d Recording Title SearchWi…" at bounding box center [673, 166] width 812 height 139
click at [607, 180] on input "Search Form" at bounding box center [769, 166] width 618 height 38
paste input "TCACB1429015"
click at [959, 317] on button "Search" at bounding box center [1019, 337] width 120 height 40
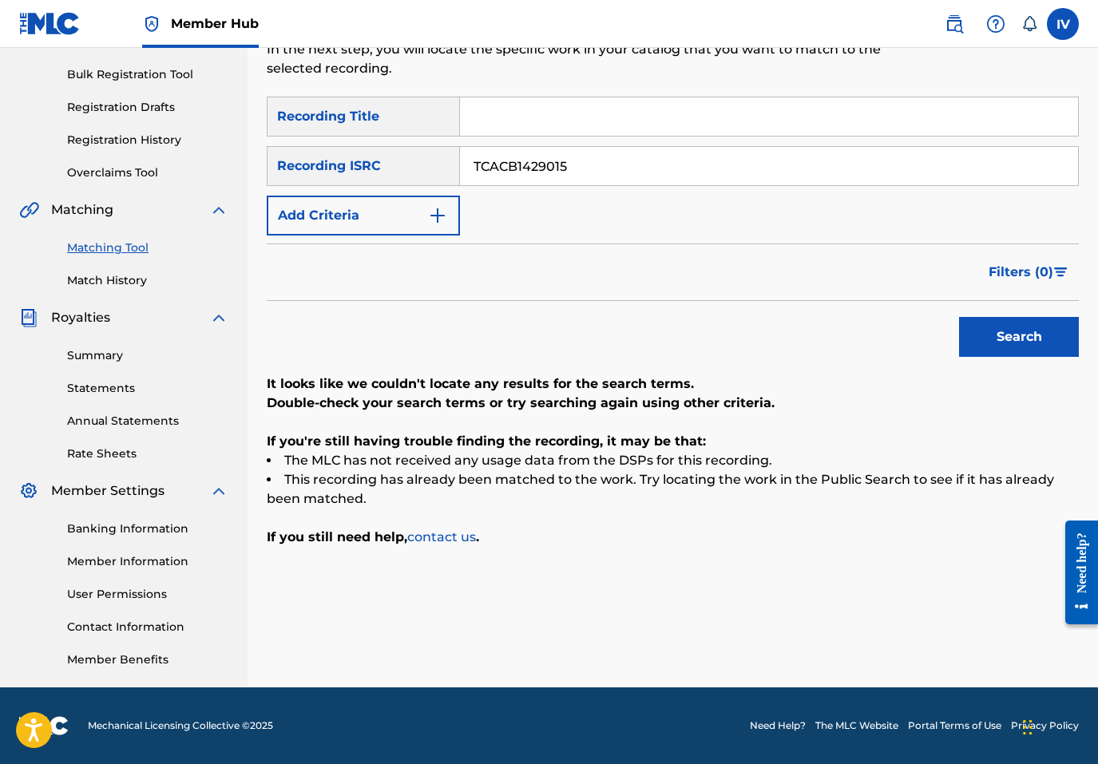
paste input "CAFEC170006"
type input "CAFEC1700065"
click at [959, 317] on button "Search" at bounding box center [1019, 337] width 120 height 40
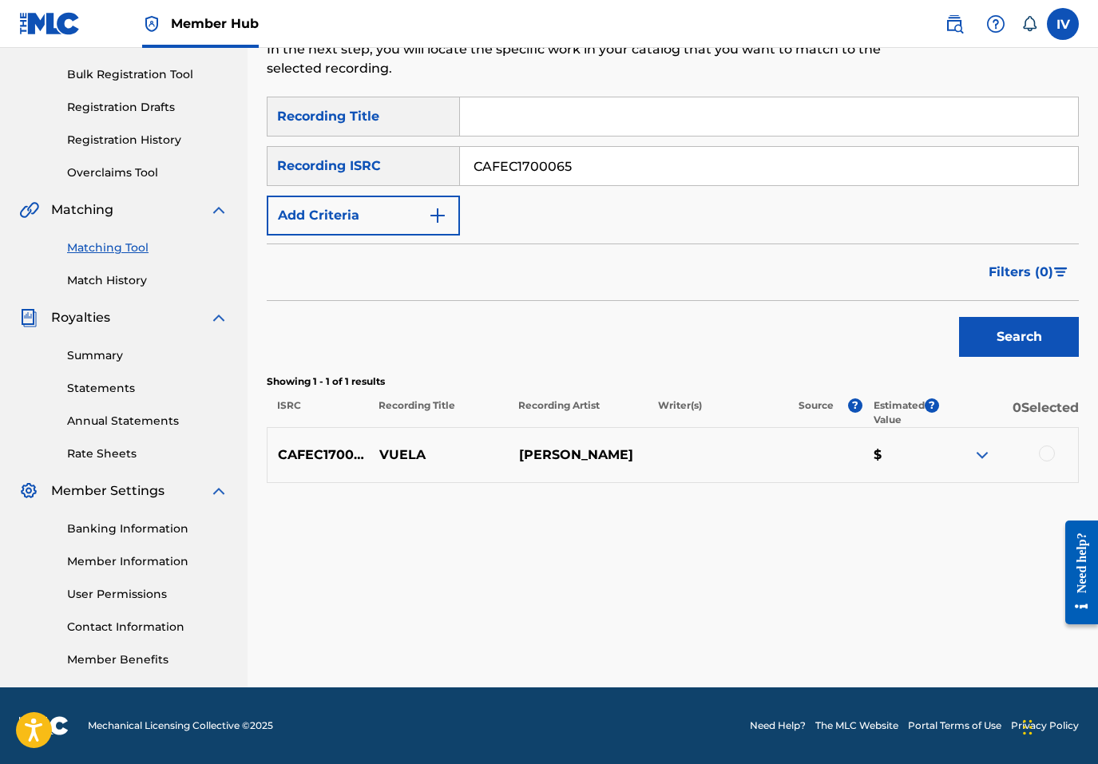
click at [404, 450] on p "VUELA" at bounding box center [439, 455] width 140 height 19
click
paste input "VUELA"
type input "VUELA"
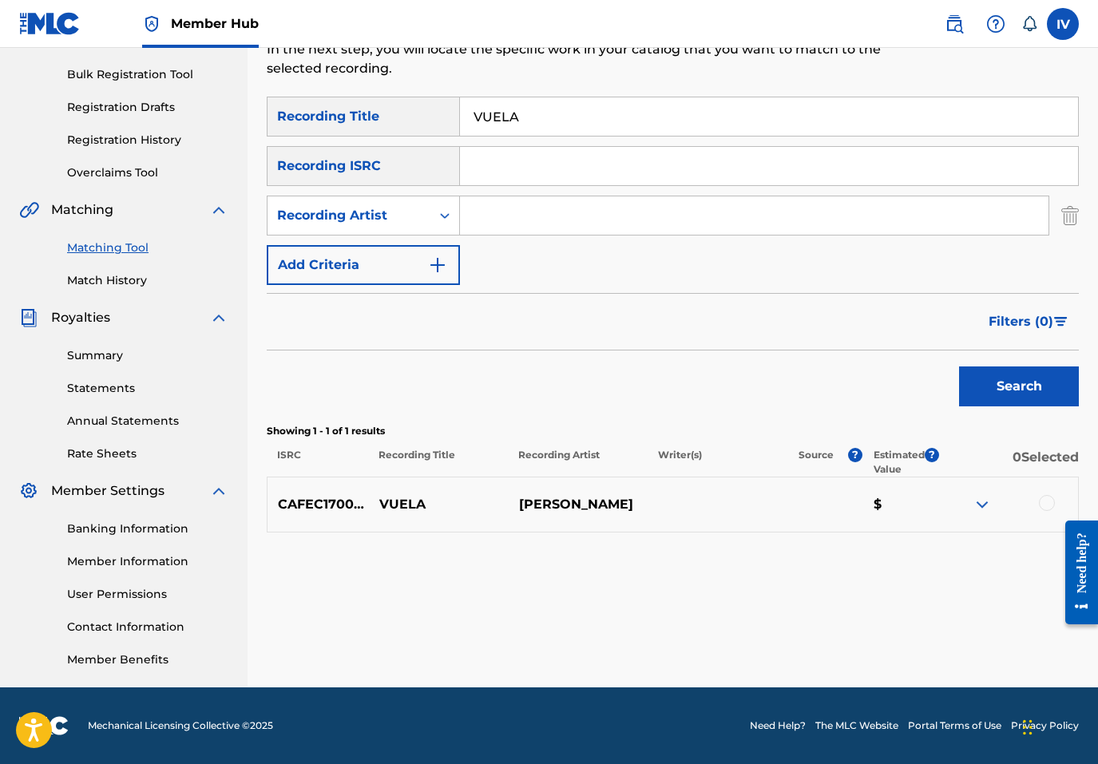
paste input "BENJAMIN RIVERA"
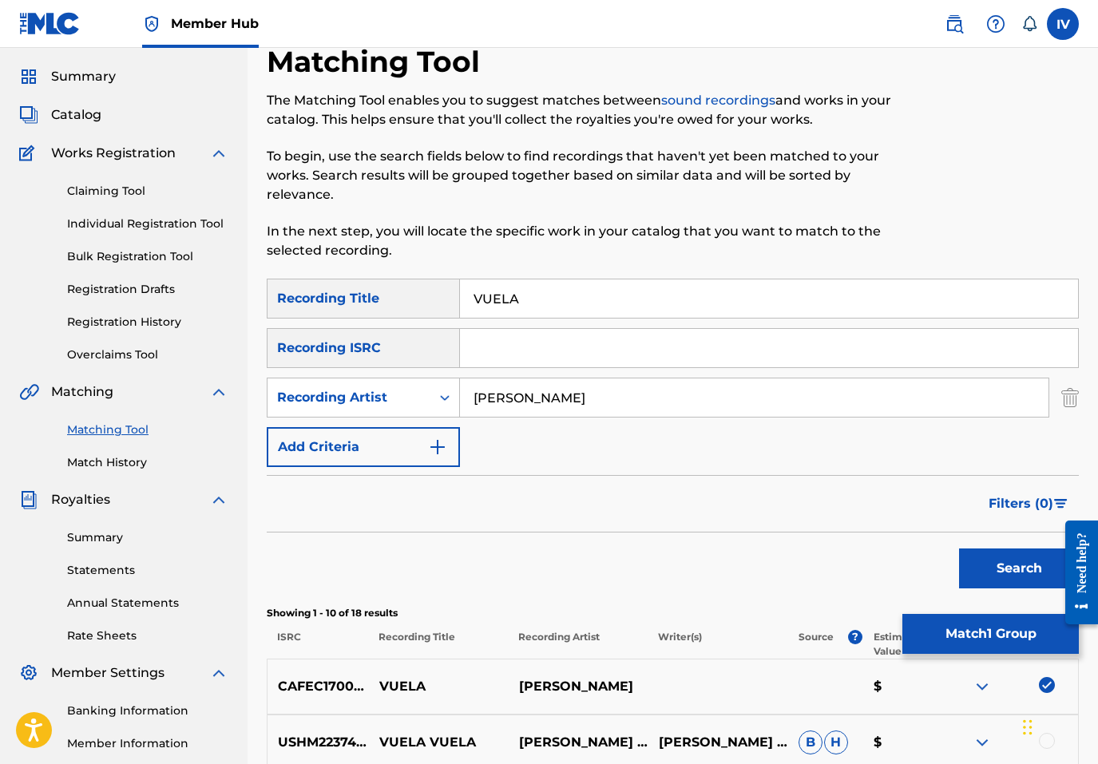
scroll to position [0, 0]
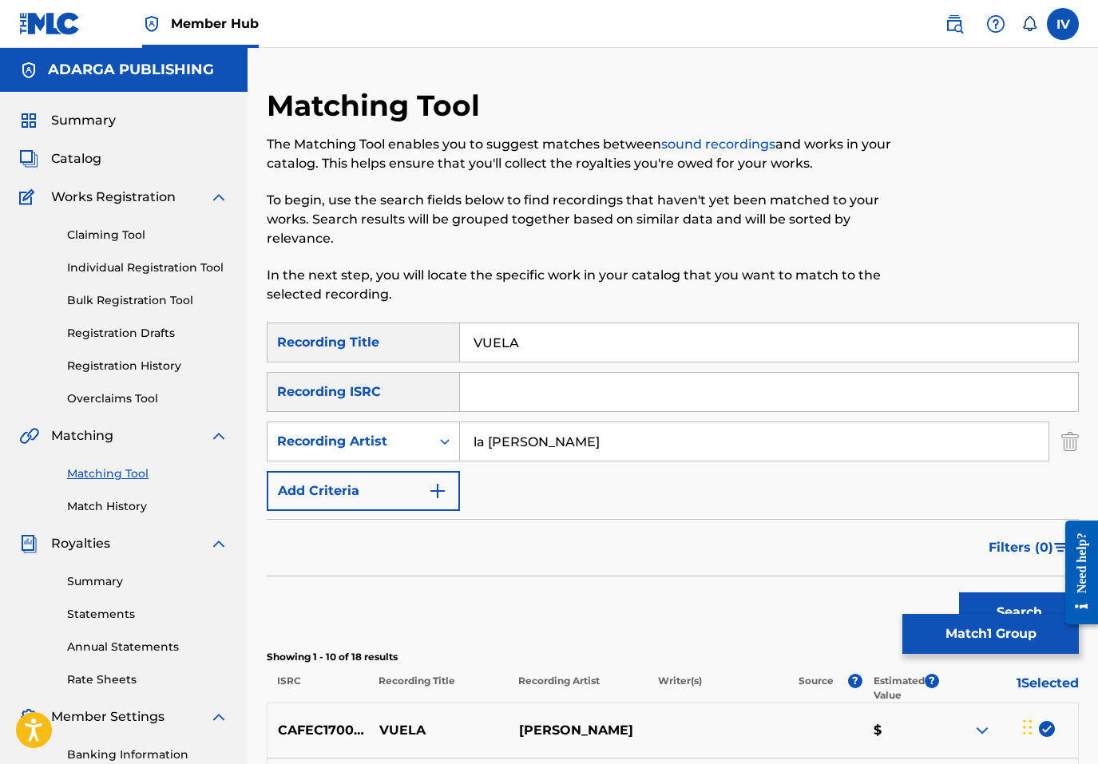
type input "la tribu de benjamin"
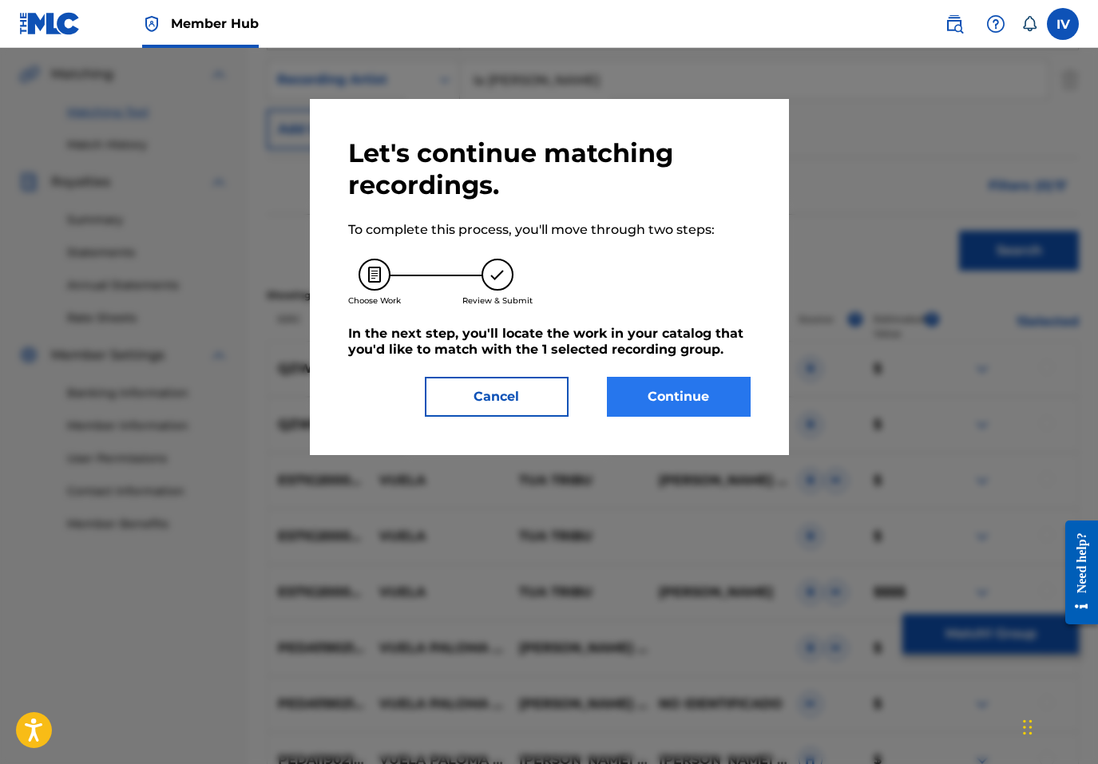
scroll to position [319, 0]
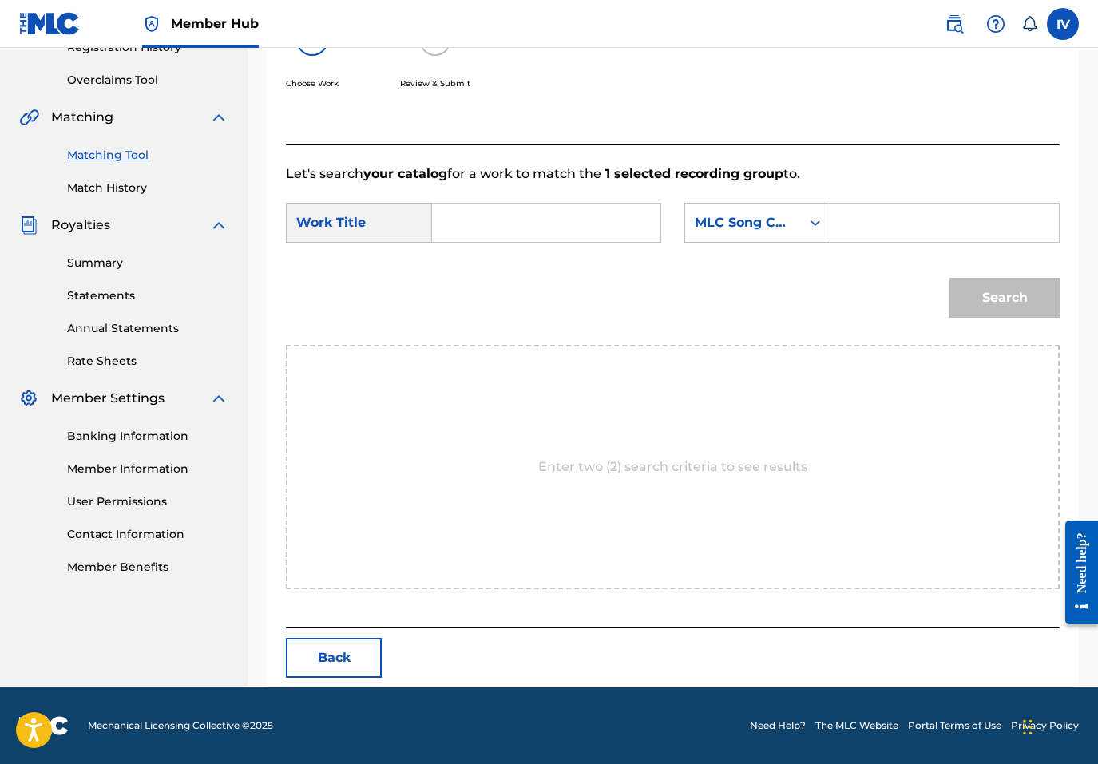
paste input "BENJAMIN RIVERA"
type input "vuela"
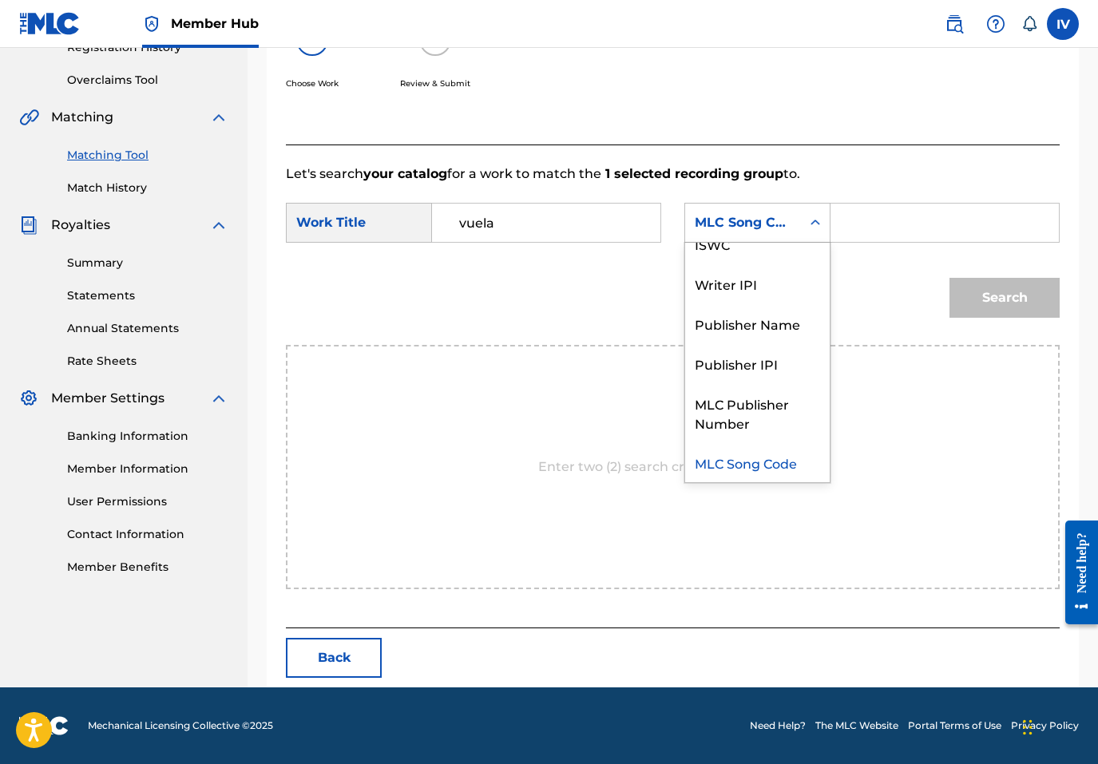
scroll to position [0, 0]
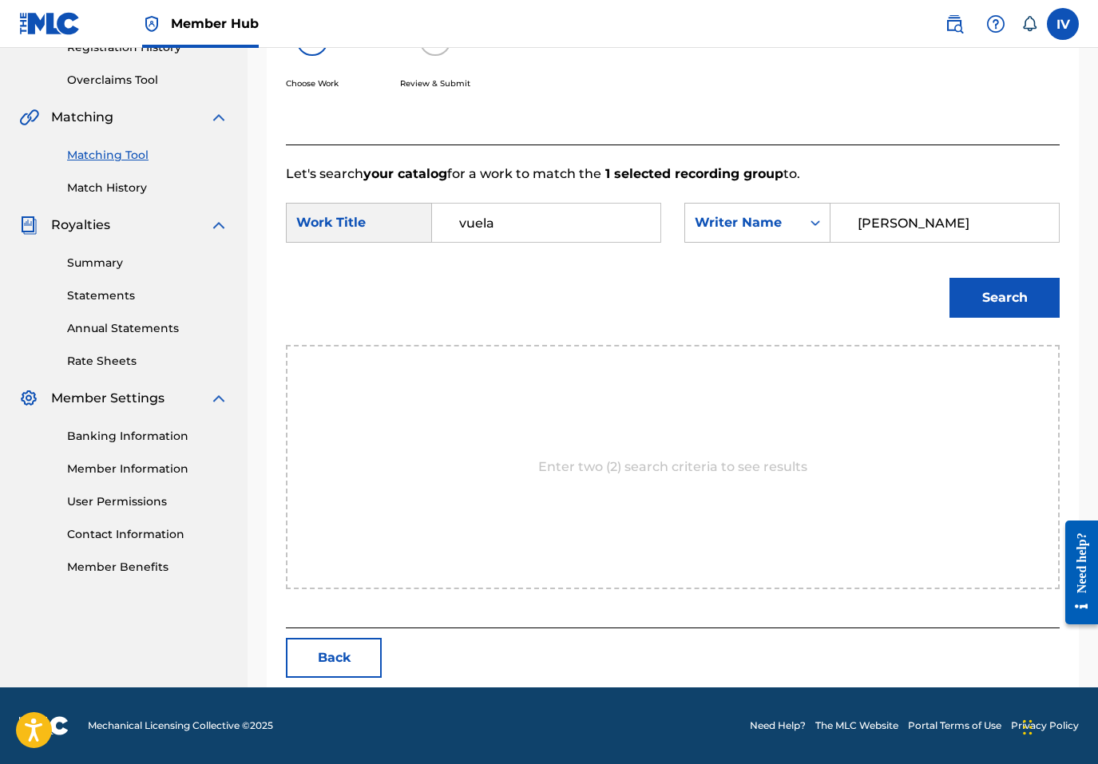
type input "rivera"
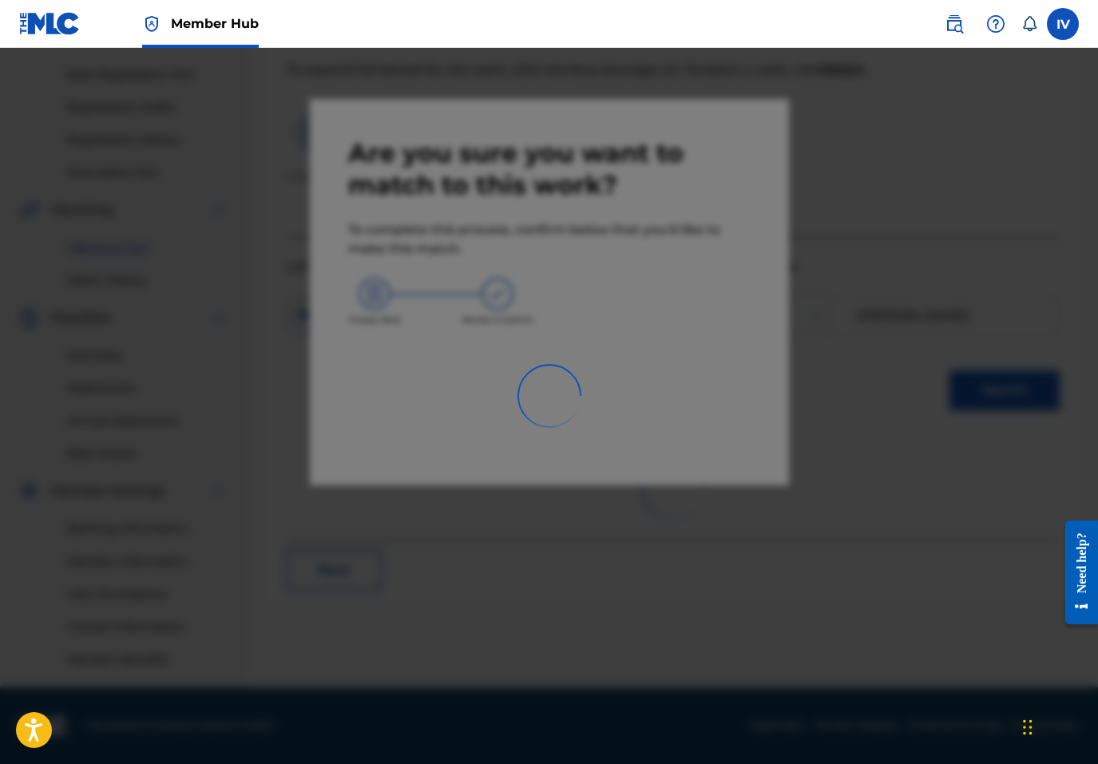
scroll to position [226, 0]
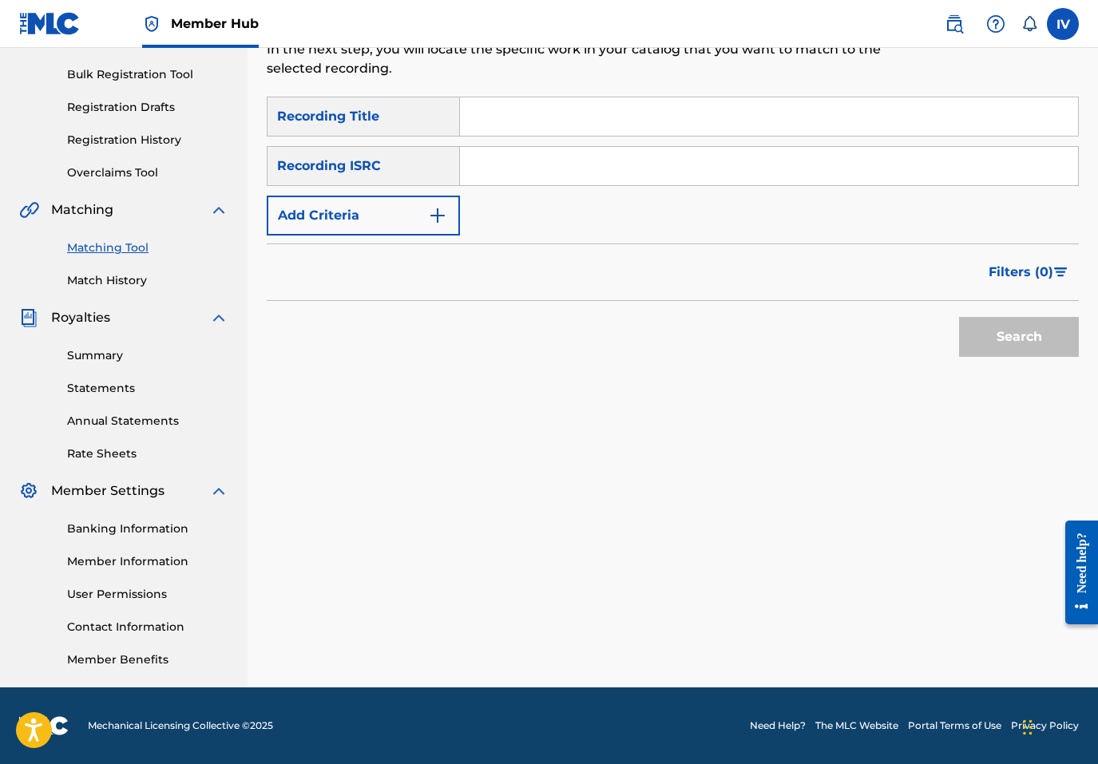
paste input "TCACB1429017"
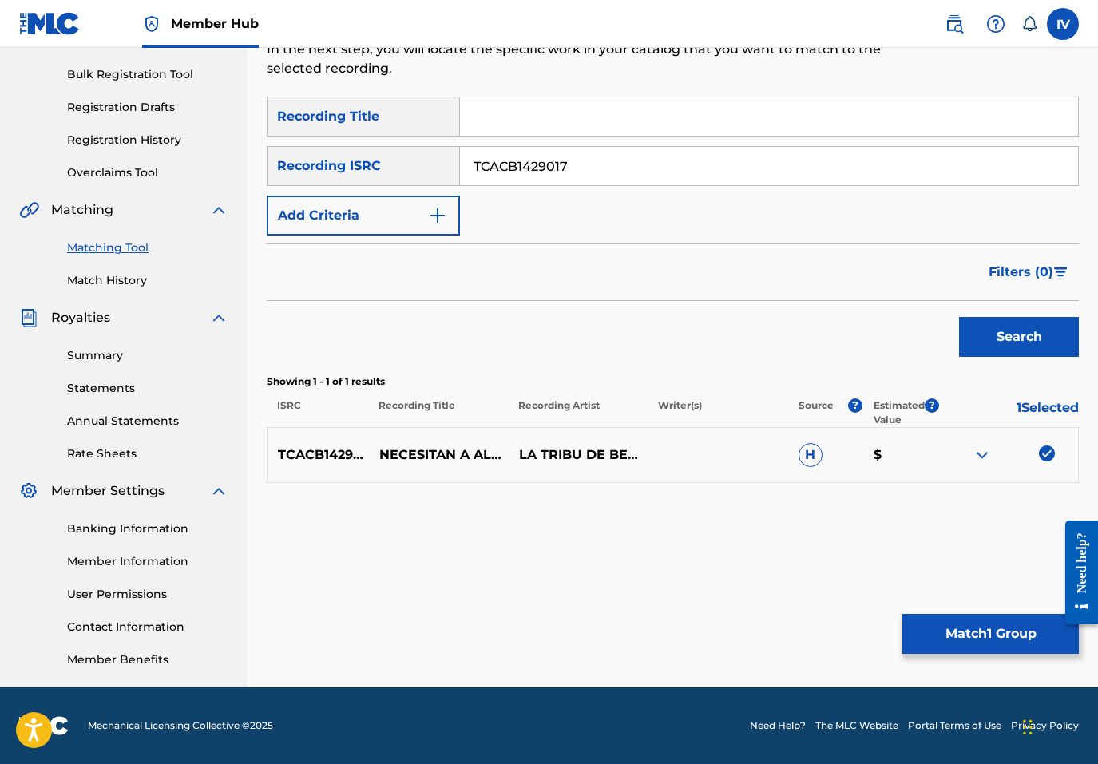
paste
type input "US3DF2238793"
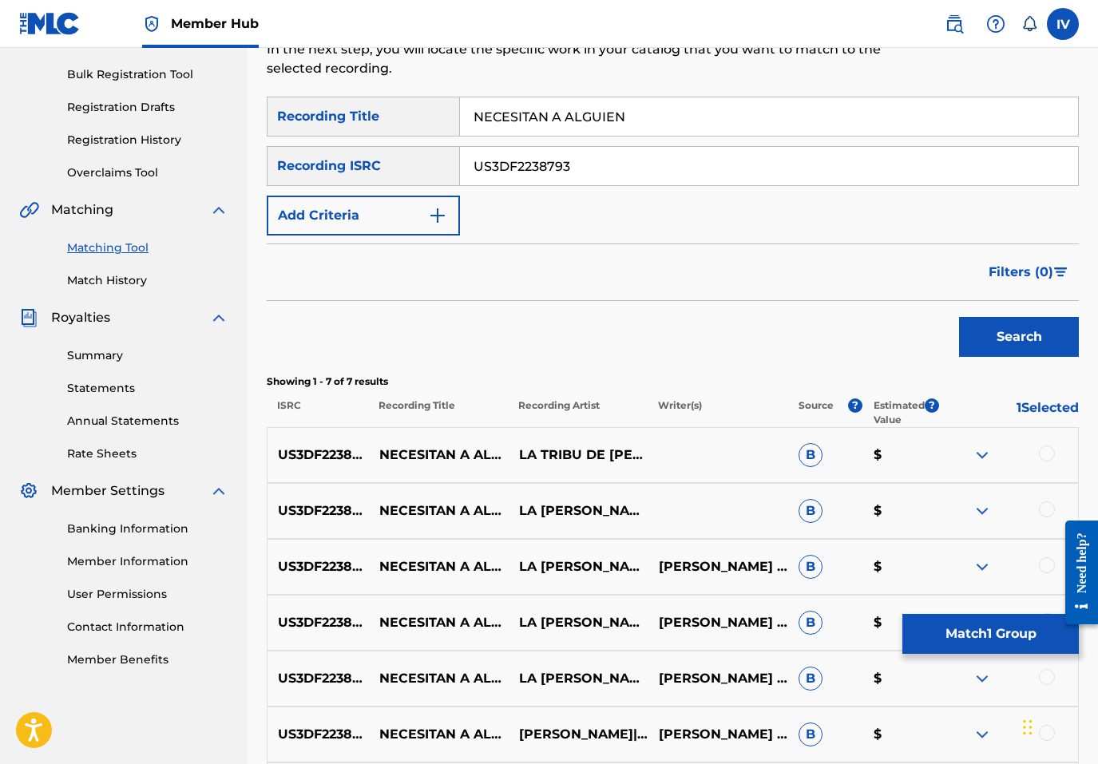
type input "NECESITAN A ALGUIEN"
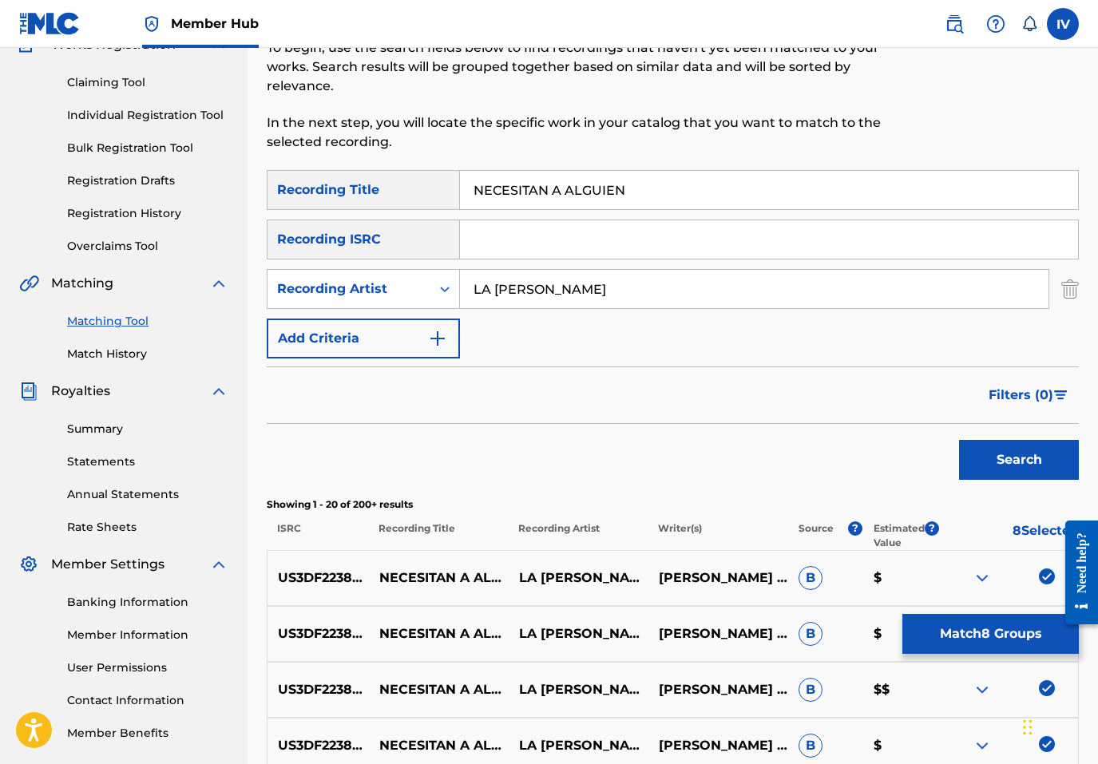
scroll to position [0, 0]
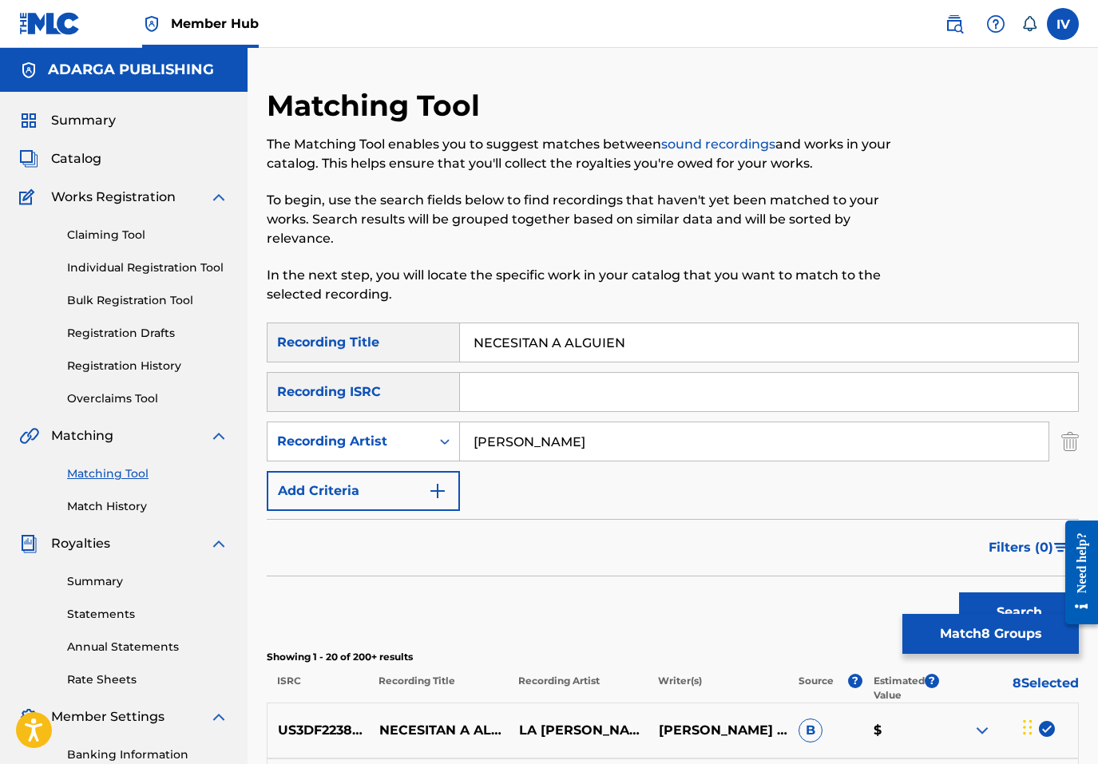
type input "benjamin rivera"
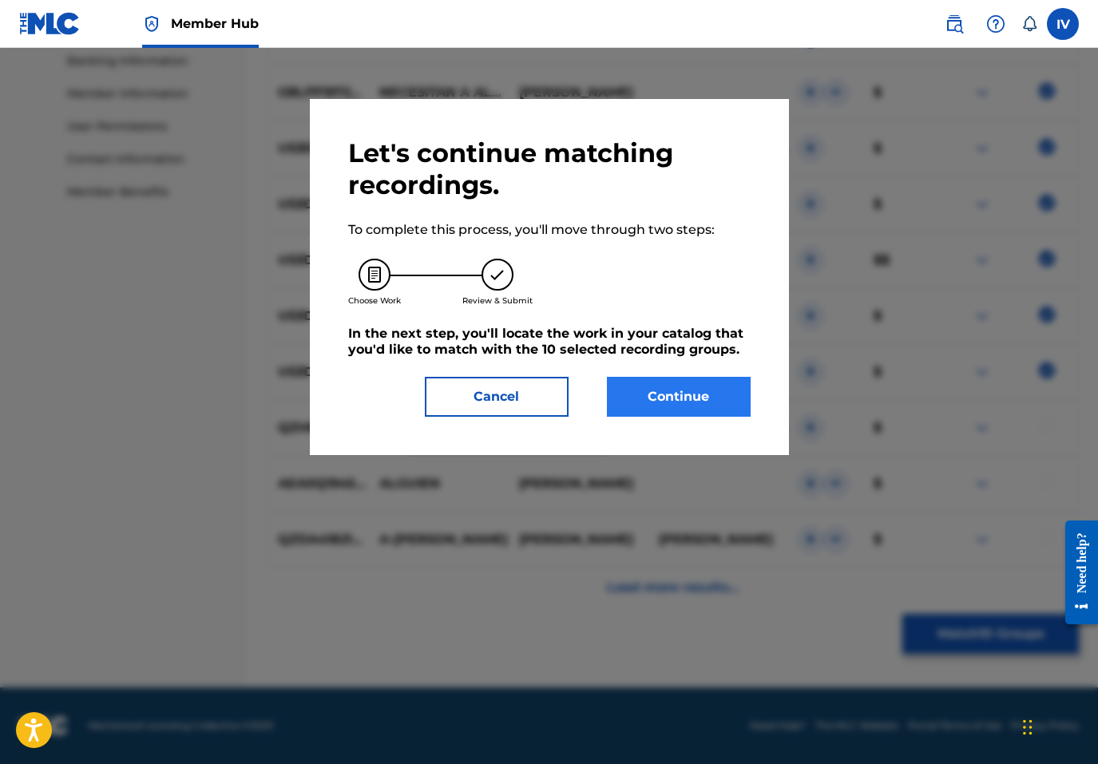
scroll to position [319, 0]
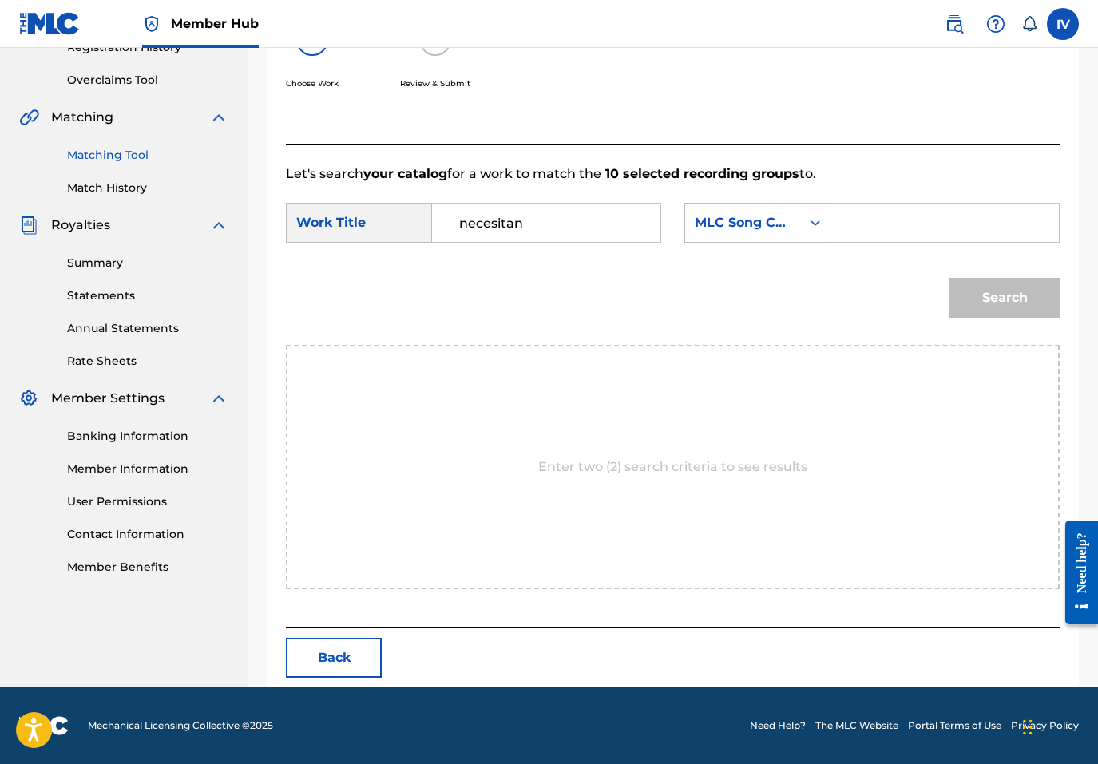
type input "necesitan"
type input "ND3Y4N"
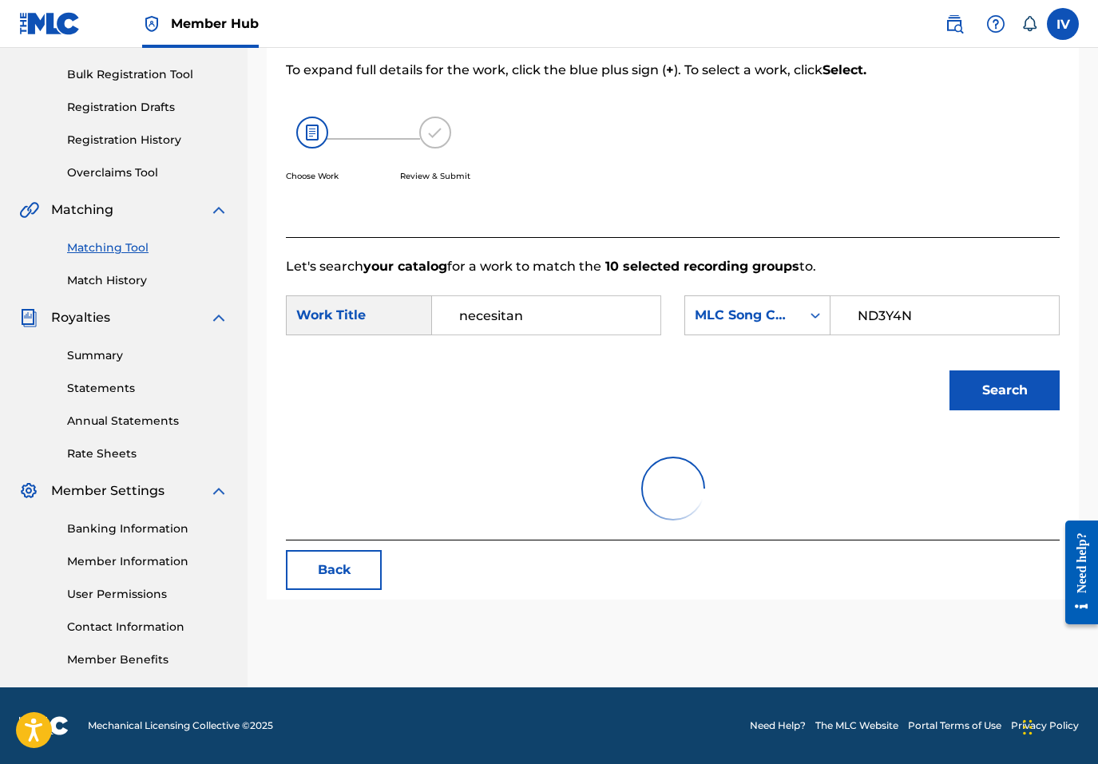
scroll to position [226, 0]
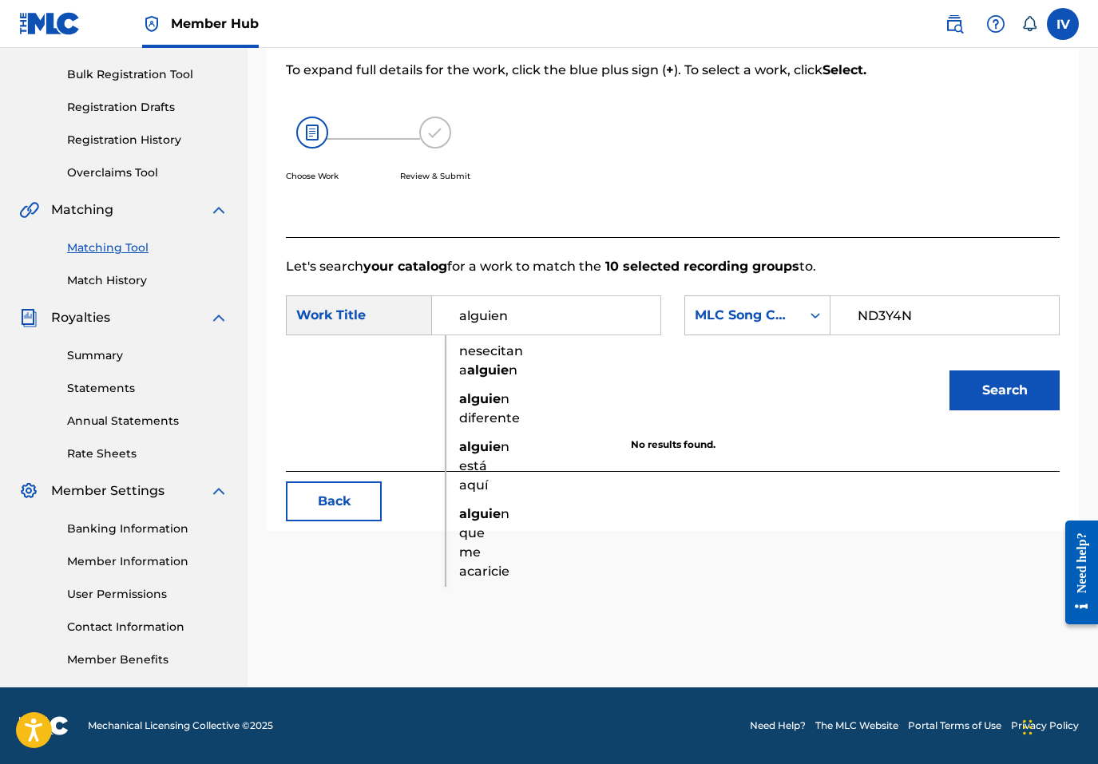
type input "alguien"
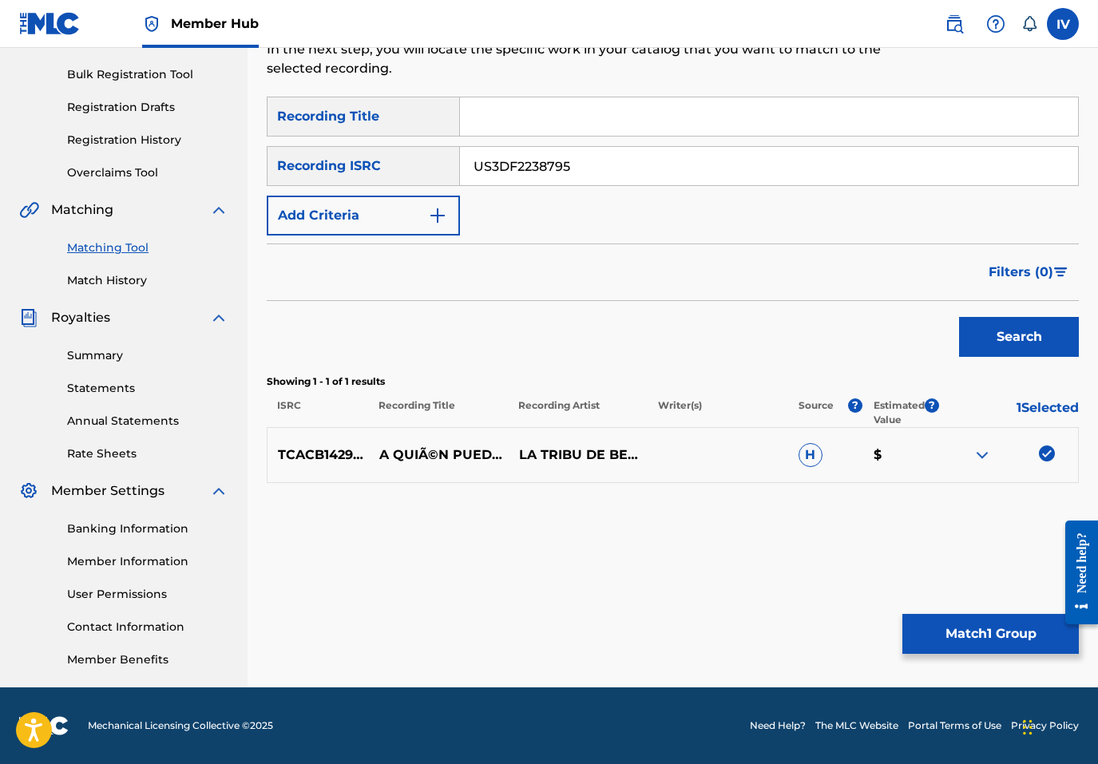
type input "US3DF2238795"
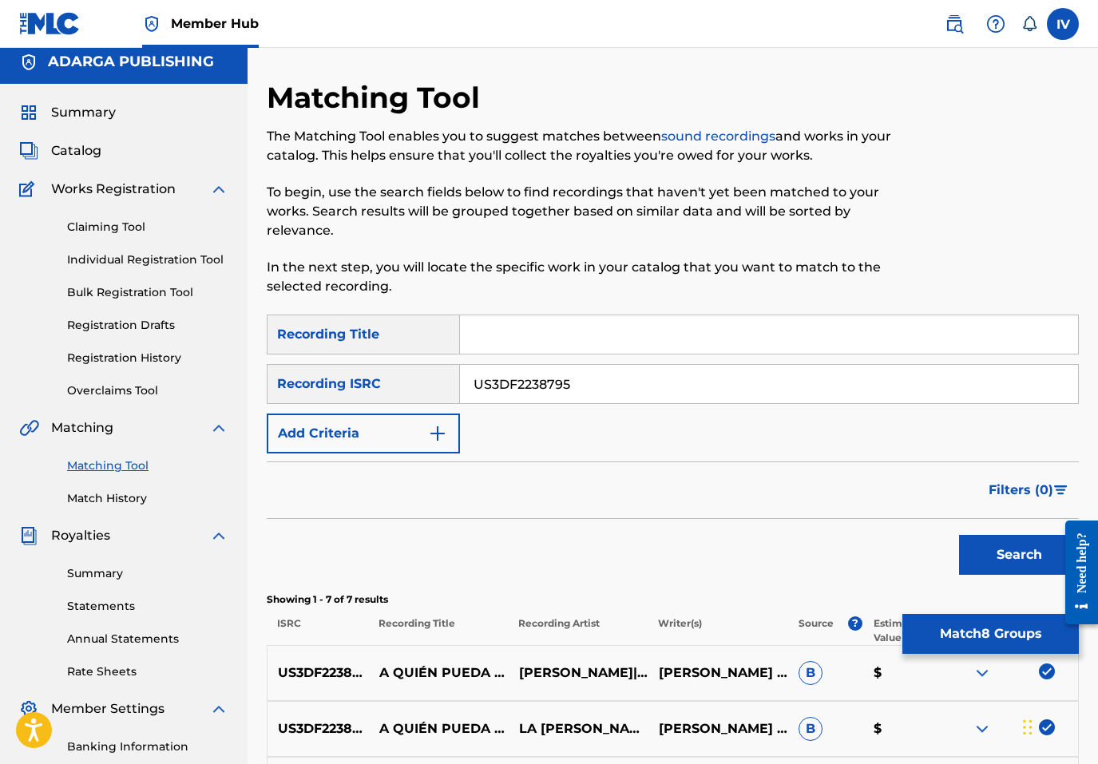
scroll to position [0, 0]
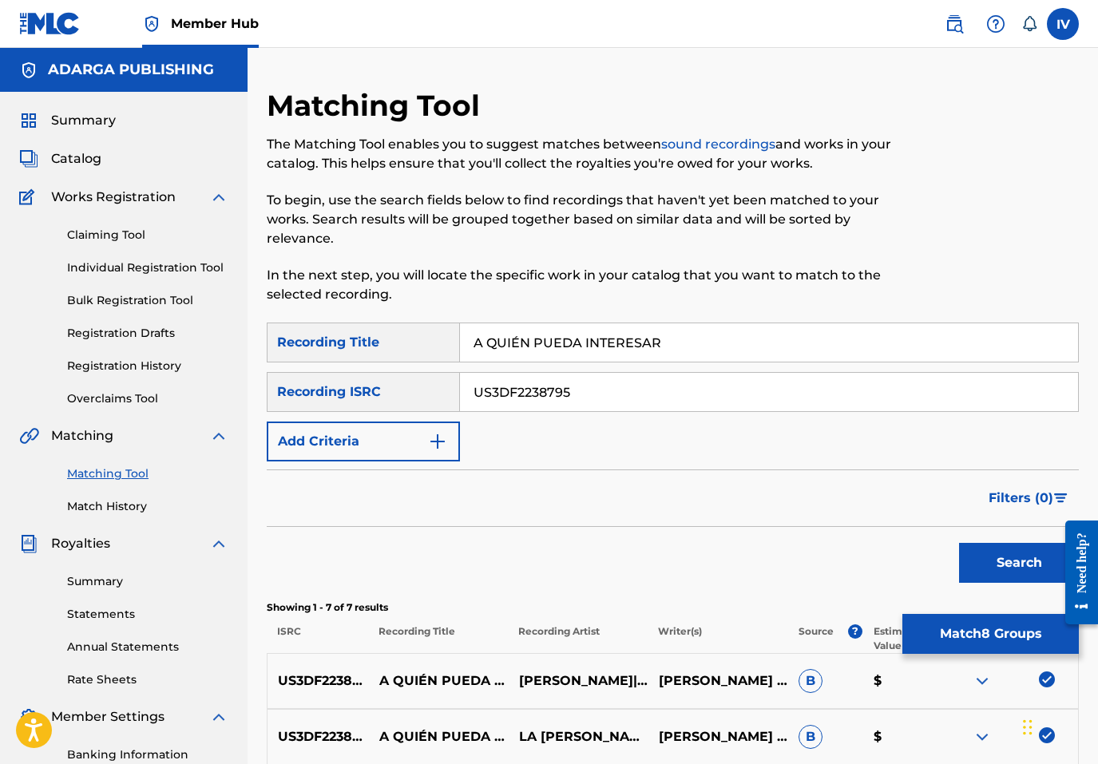
type input "A QUIÉN PUEDA INTERESAR"
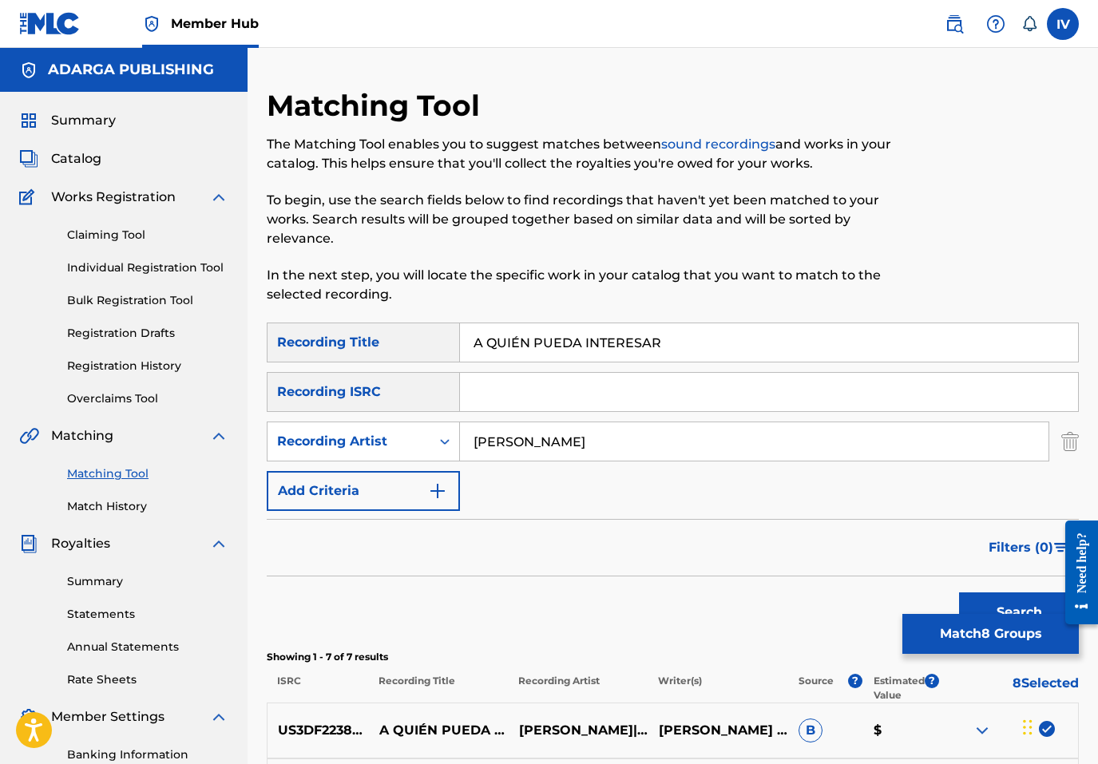
type input "rivera"
type input "A QUIeN PUEDA INTERESAR"
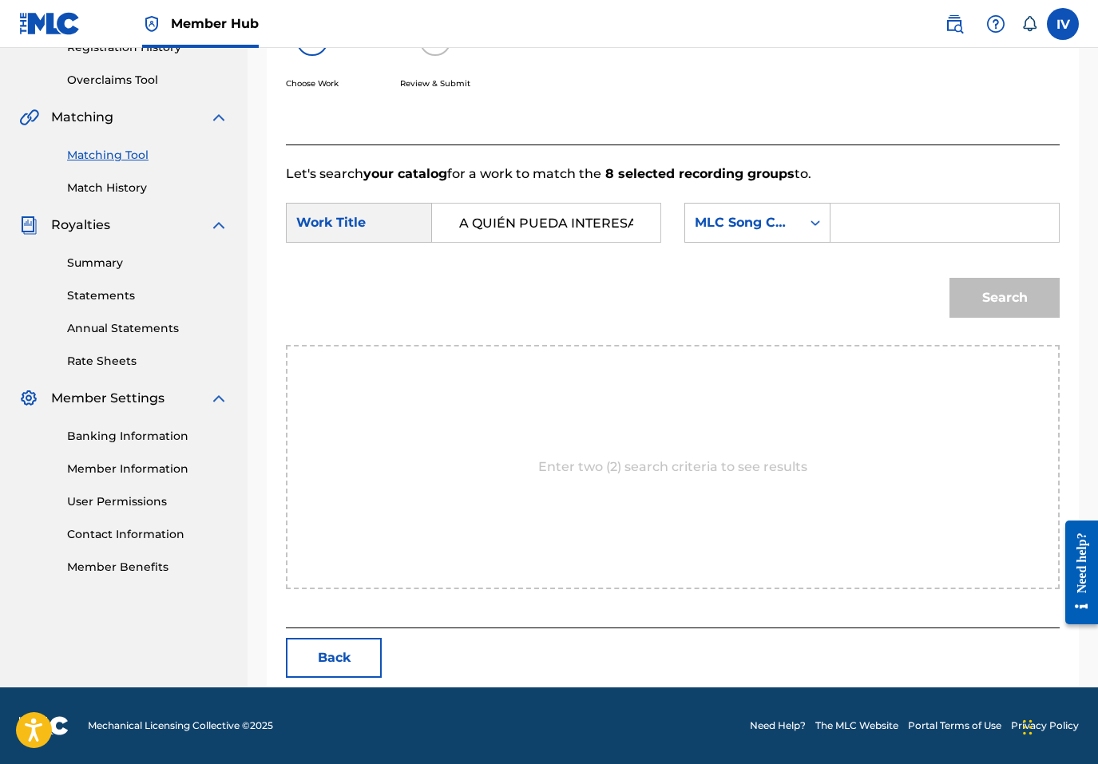
scroll to position [0, 11]
type input "A QUIÉN PUEDA INTERESAR"
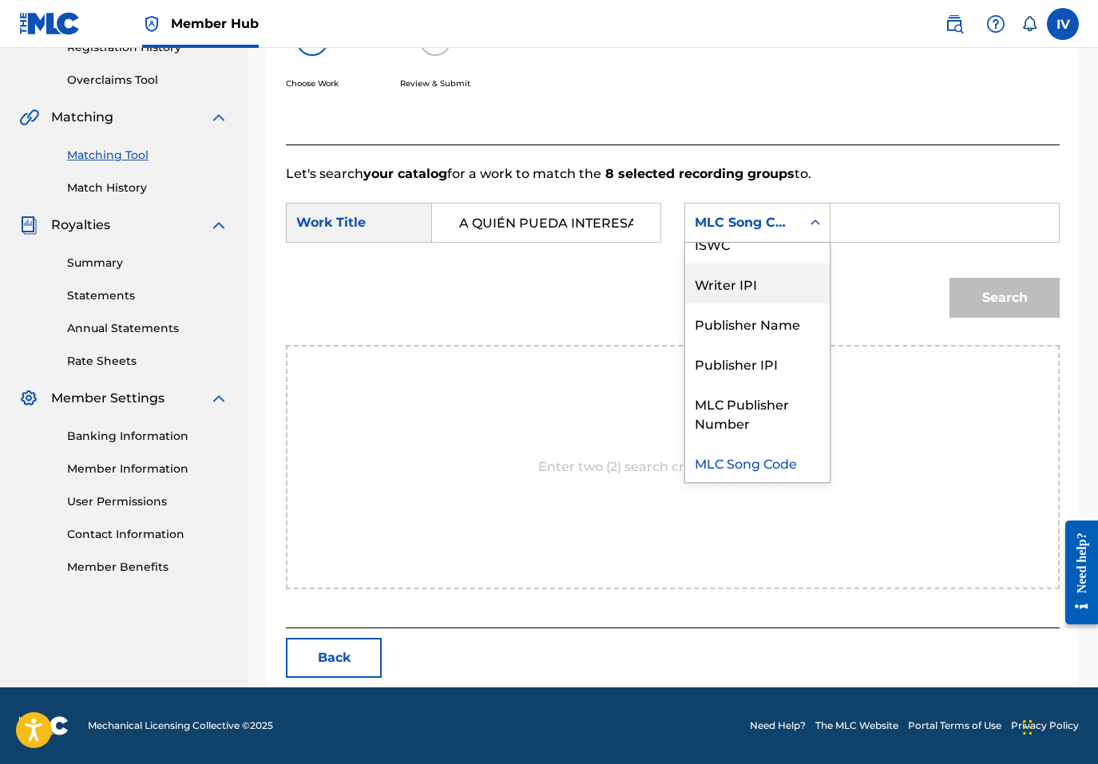
scroll to position [0, 0]
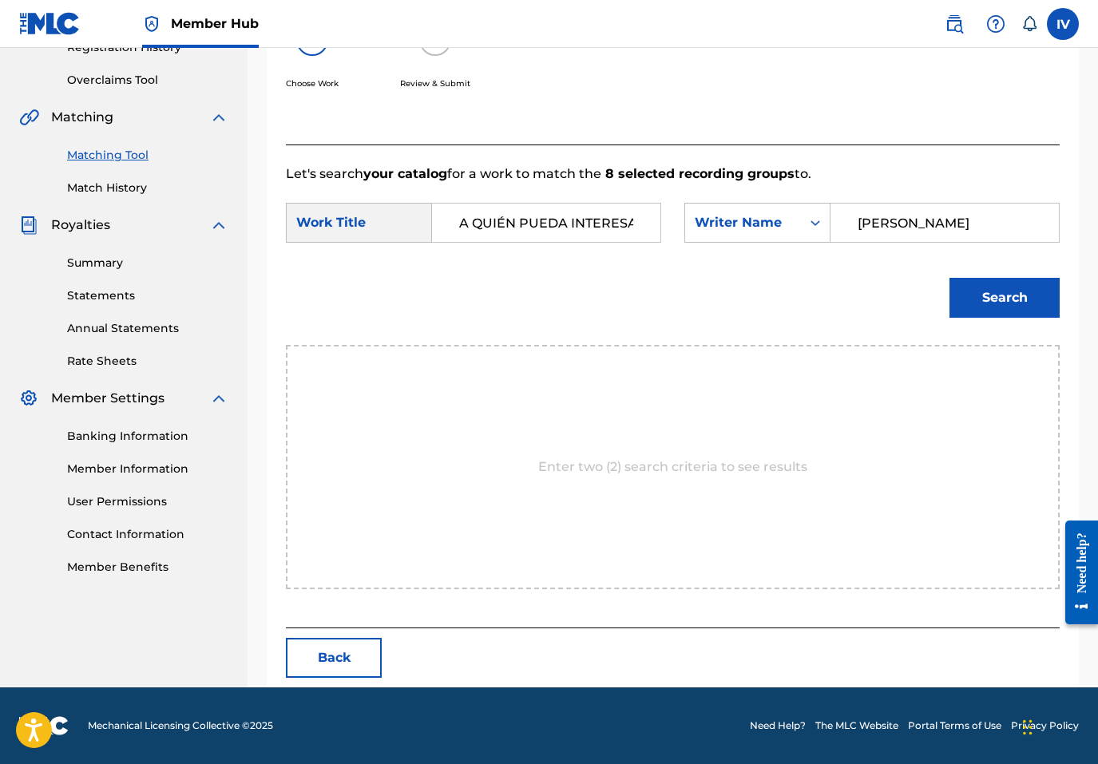
type input "rivera"
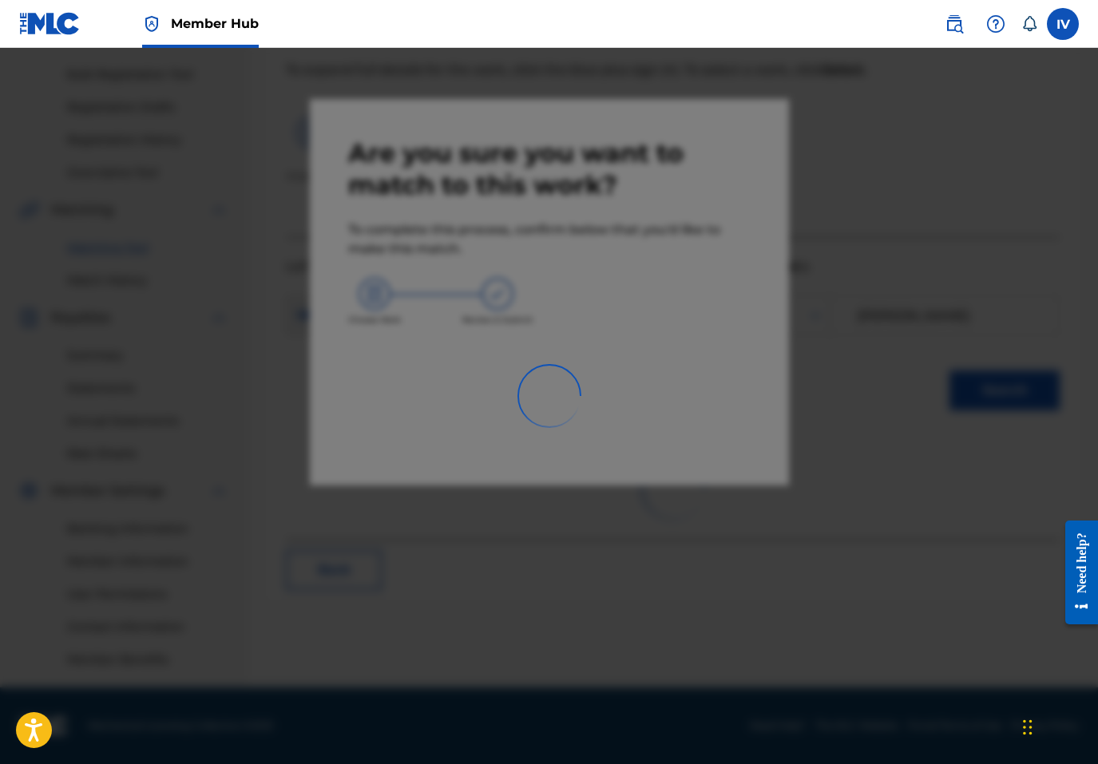
scroll to position [226, 0]
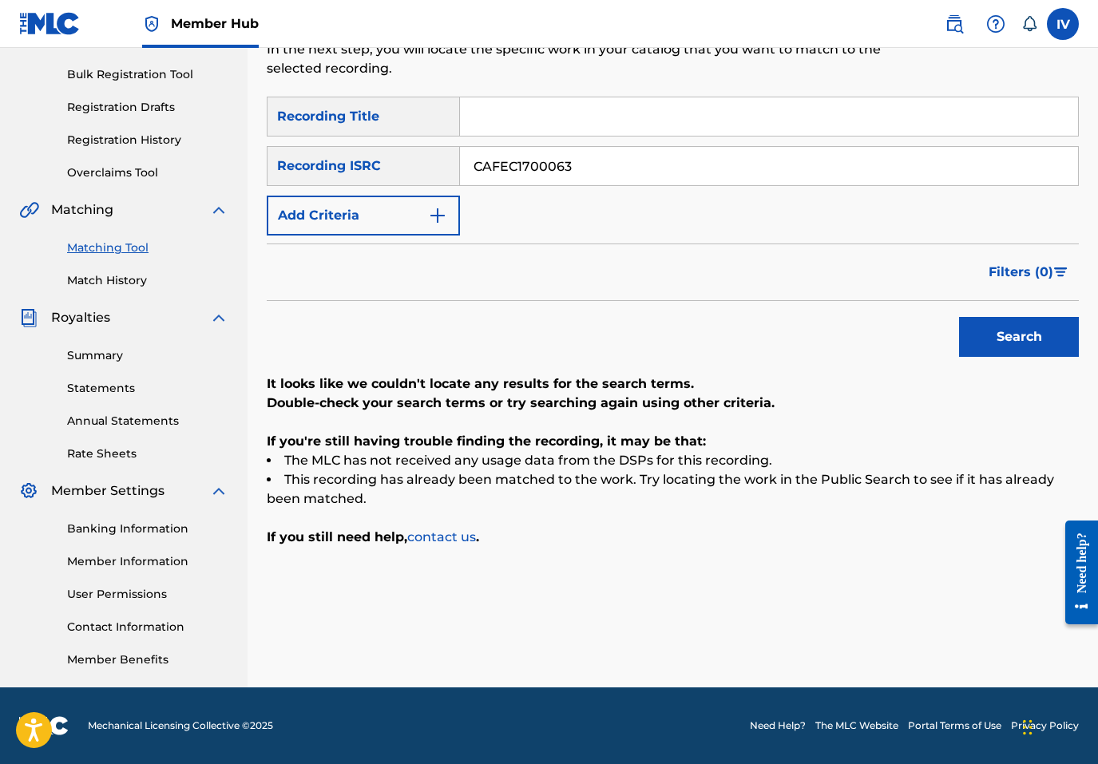
type input "CAFEC1700063"
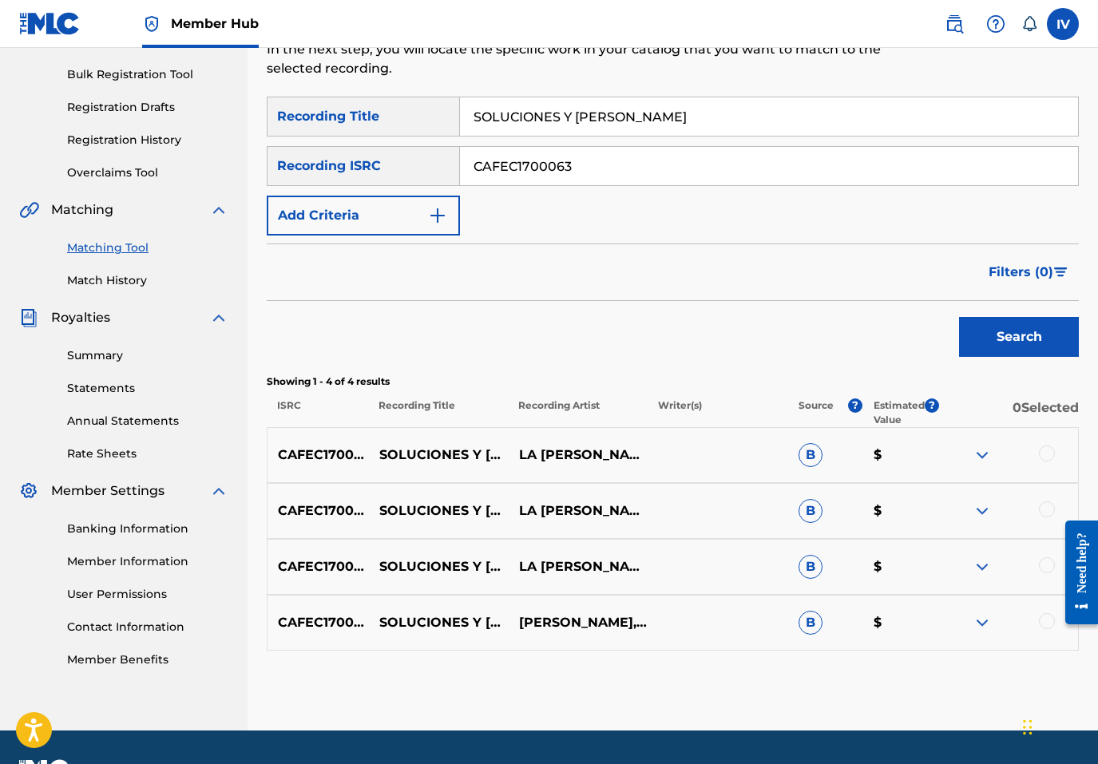
type input "SOLUCIONES Y REMEDIOS"
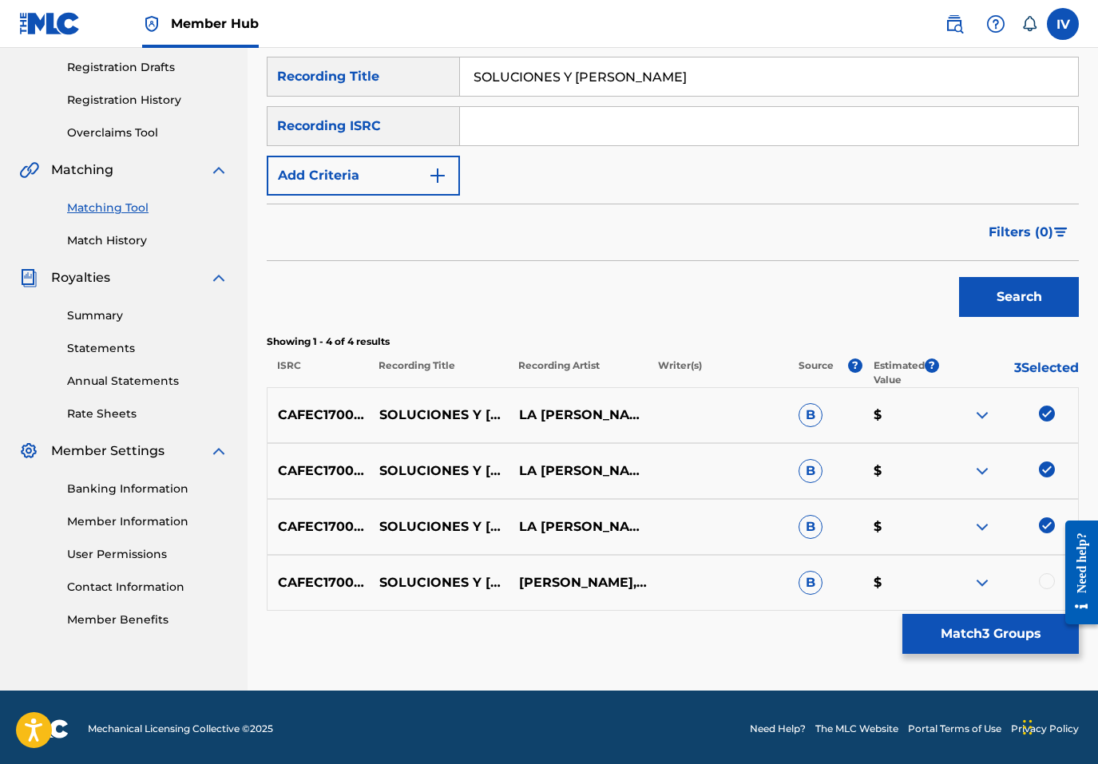
scroll to position [269, 0]
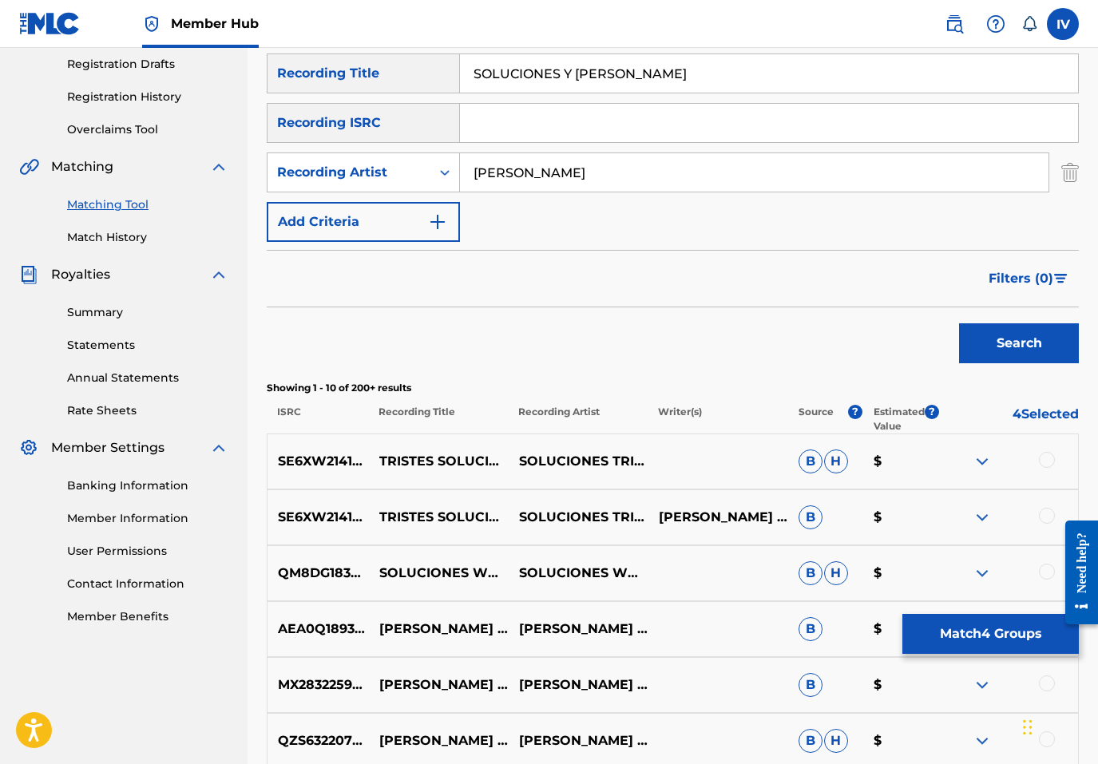
type input "rivera"
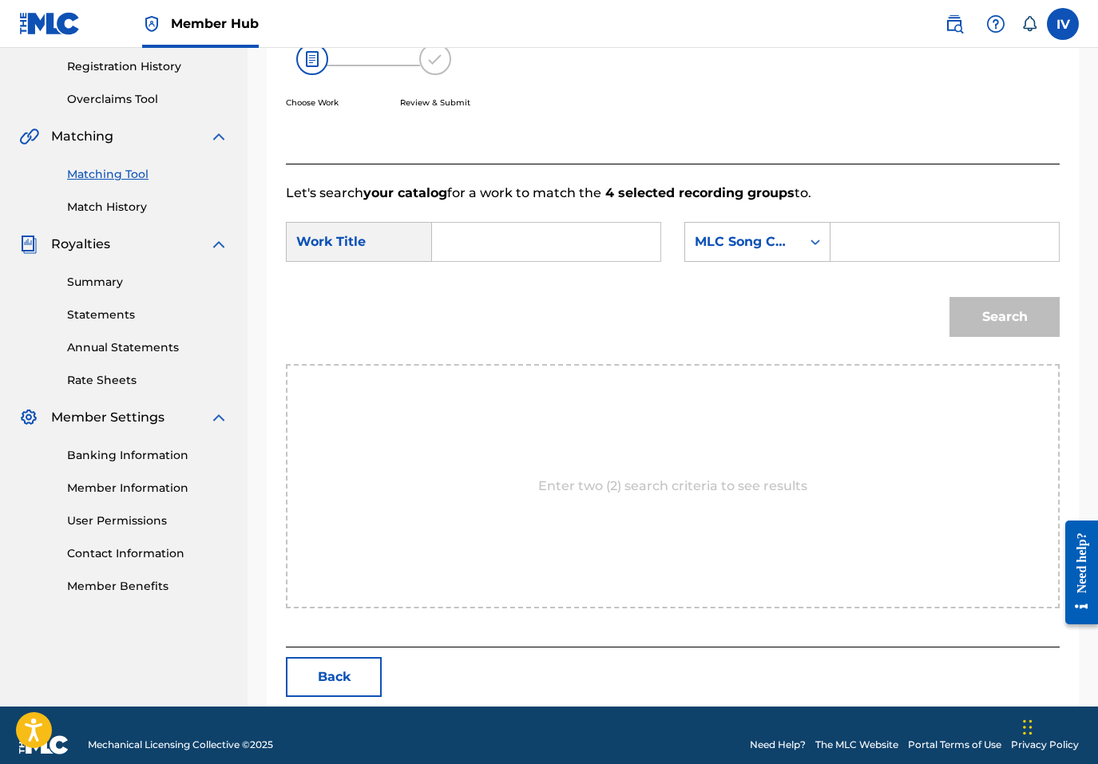
scroll to position [319, 0]
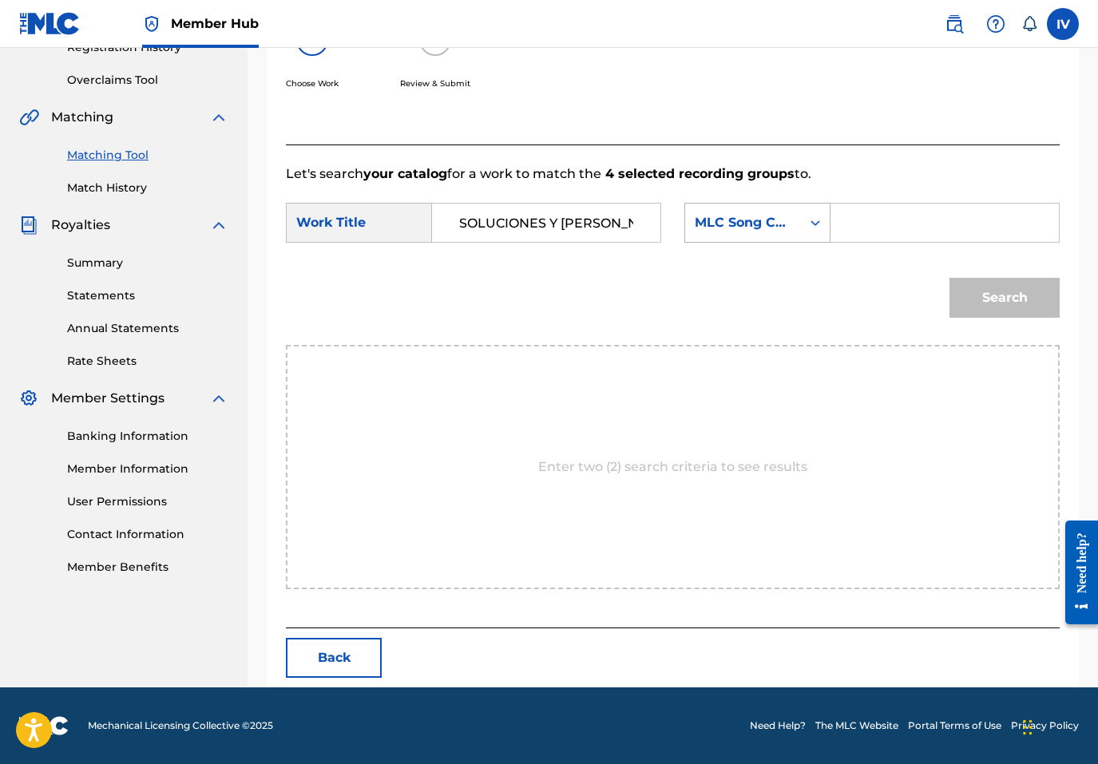
type input "SOLUCIONES Y REMEDIOS"
type input "rivera"
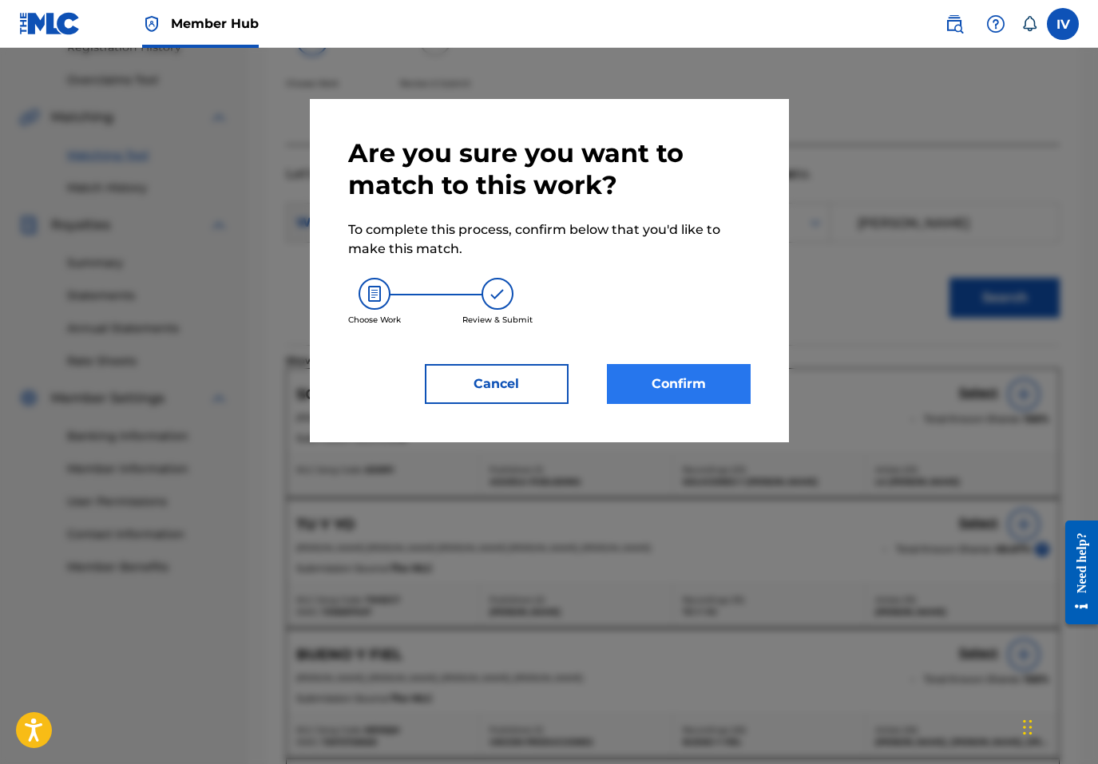
scroll to position [226, 0]
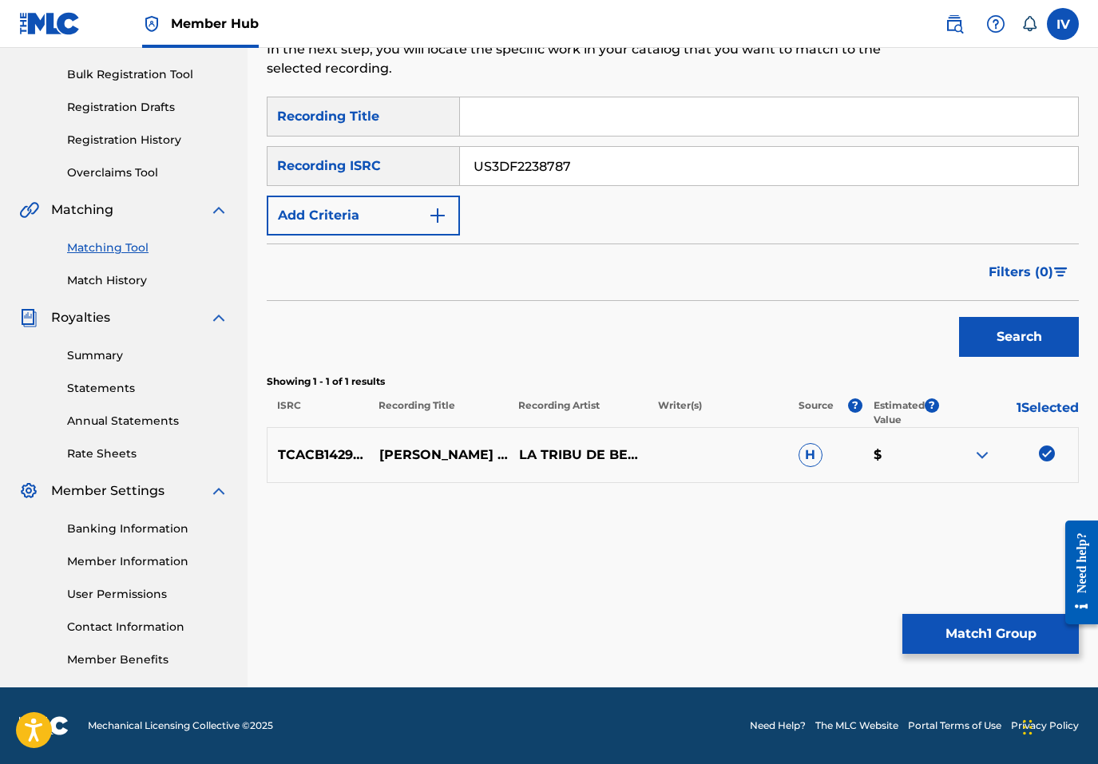
type input "US3DF2238787"
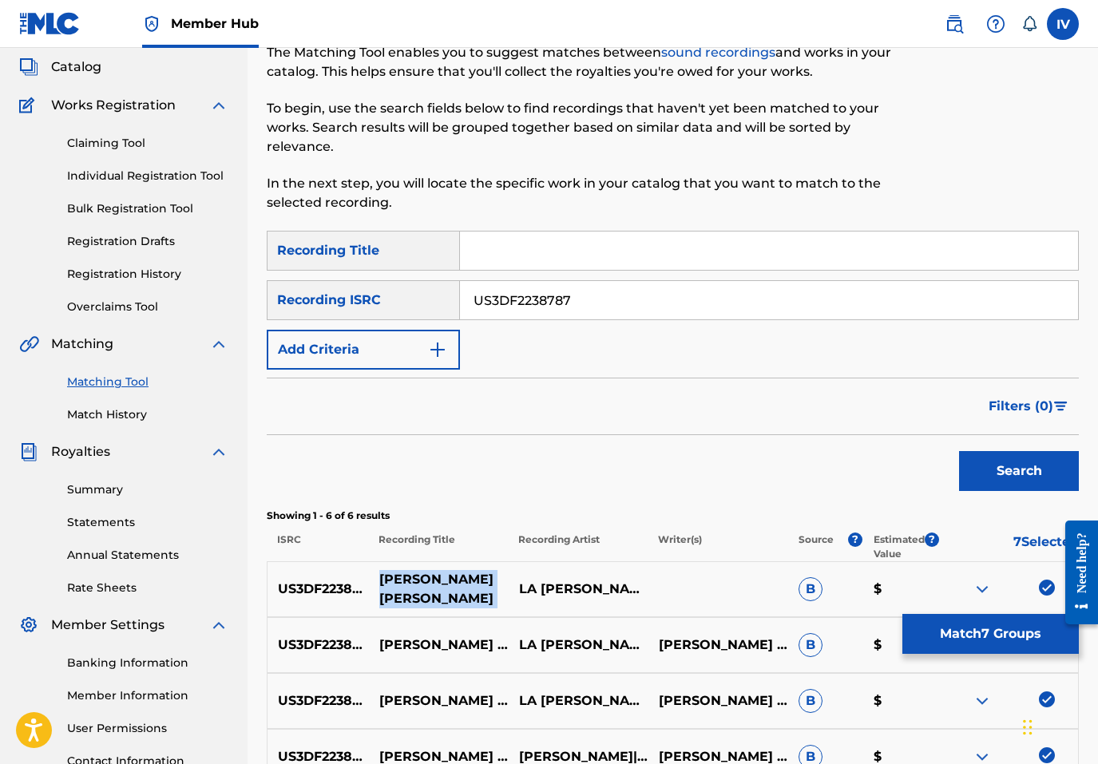
scroll to position [42, 0]
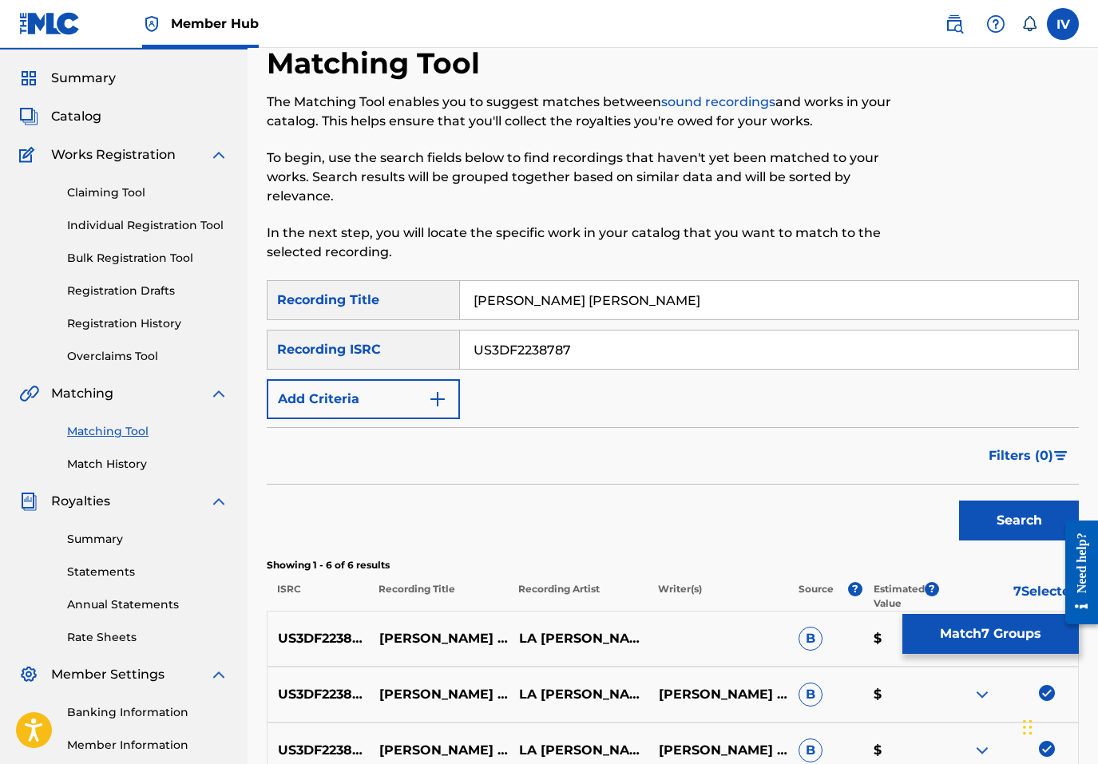
type input "LA COSTILLA DE ADÁN"
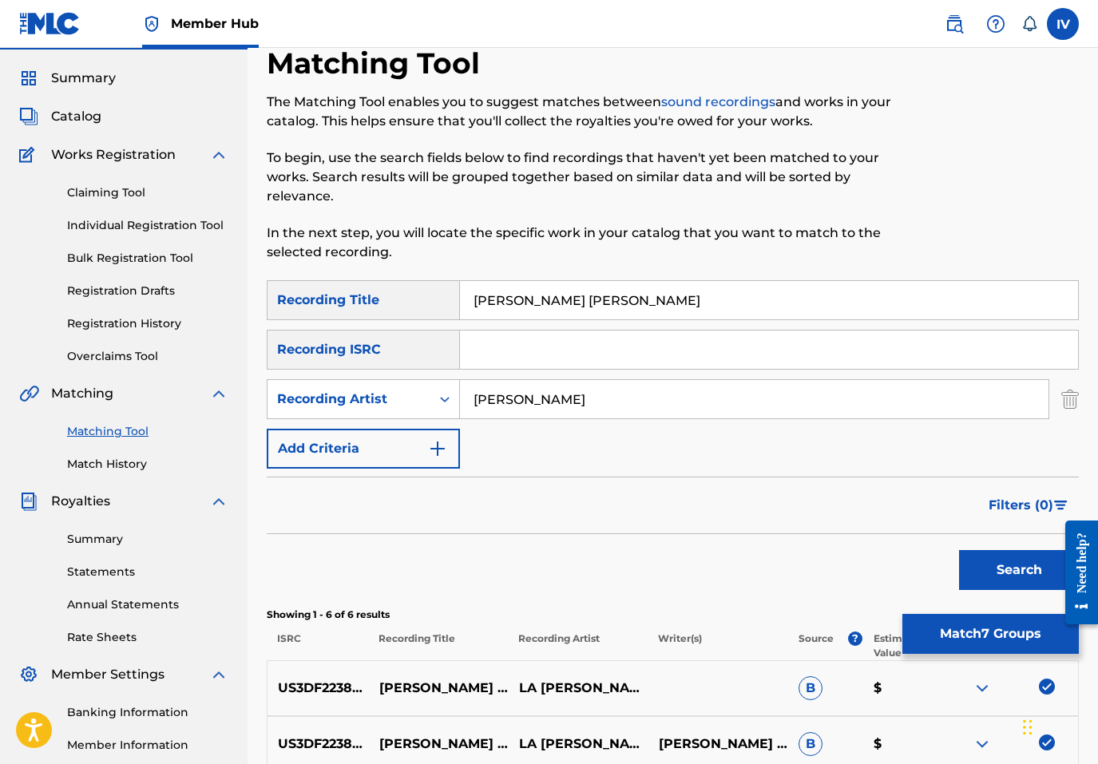
type input "rivera"
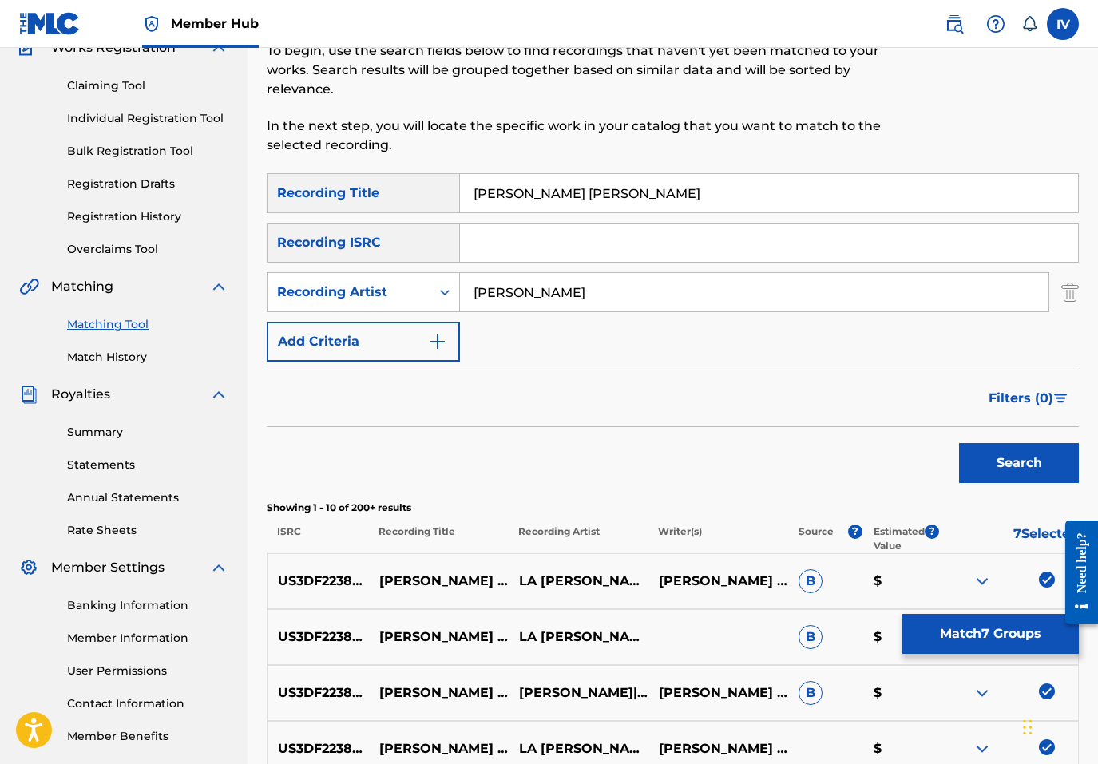
scroll to position [0, 0]
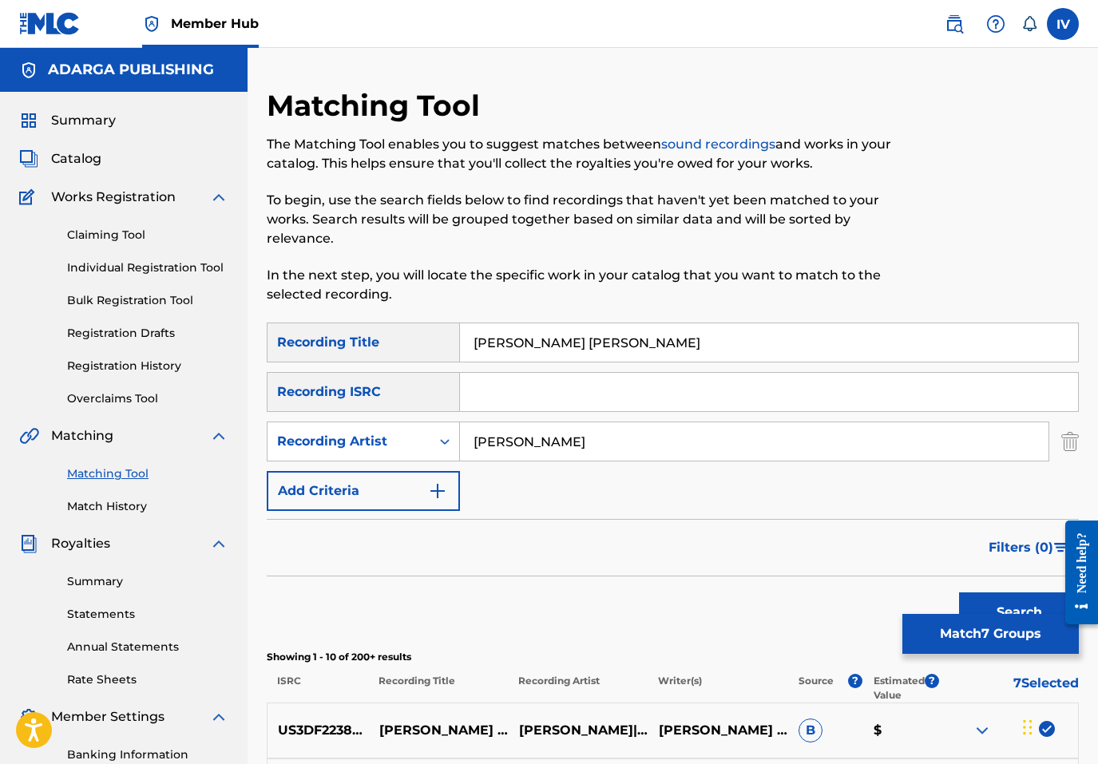
type input "LA COSTILLA DE ADaN"
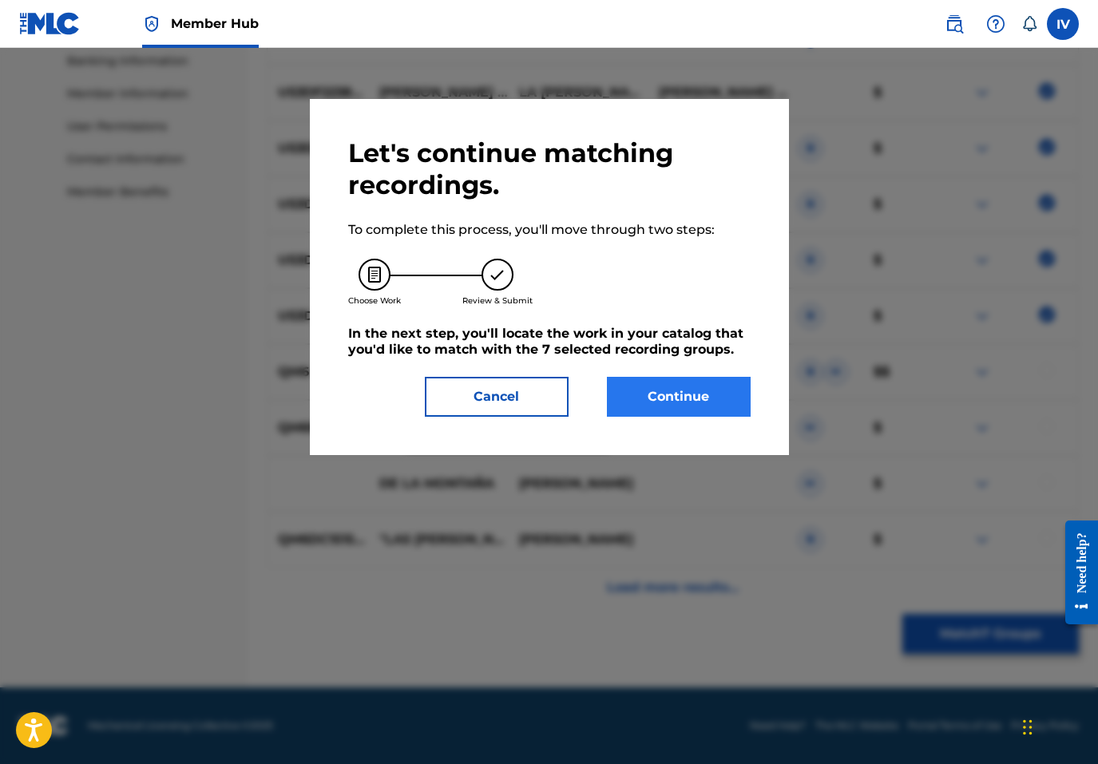
scroll to position [319, 0]
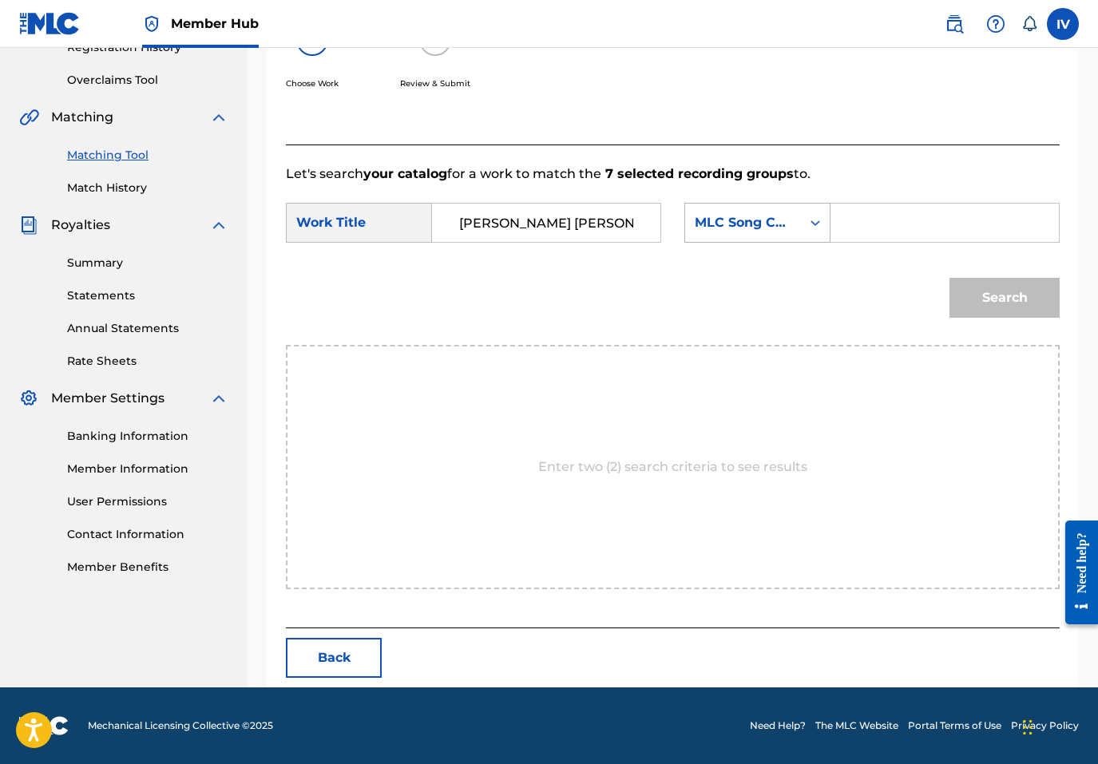
type input "LA COSTILLA DE ADÁN"
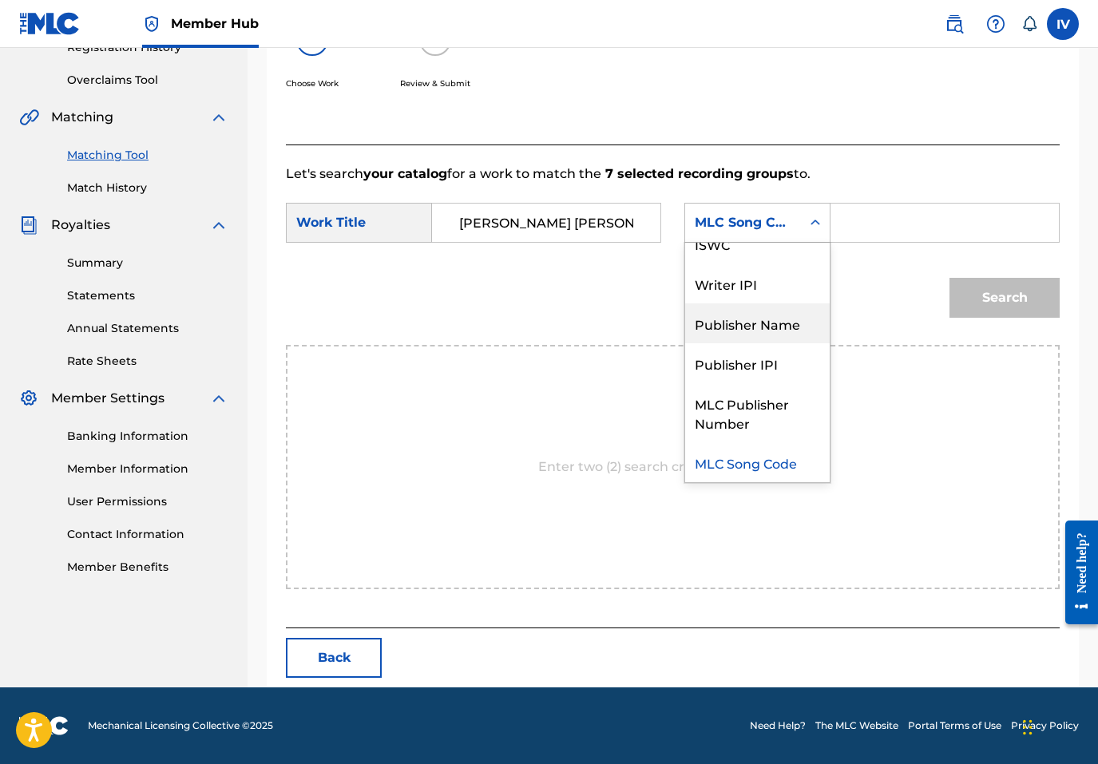
scroll to position [0, 0]
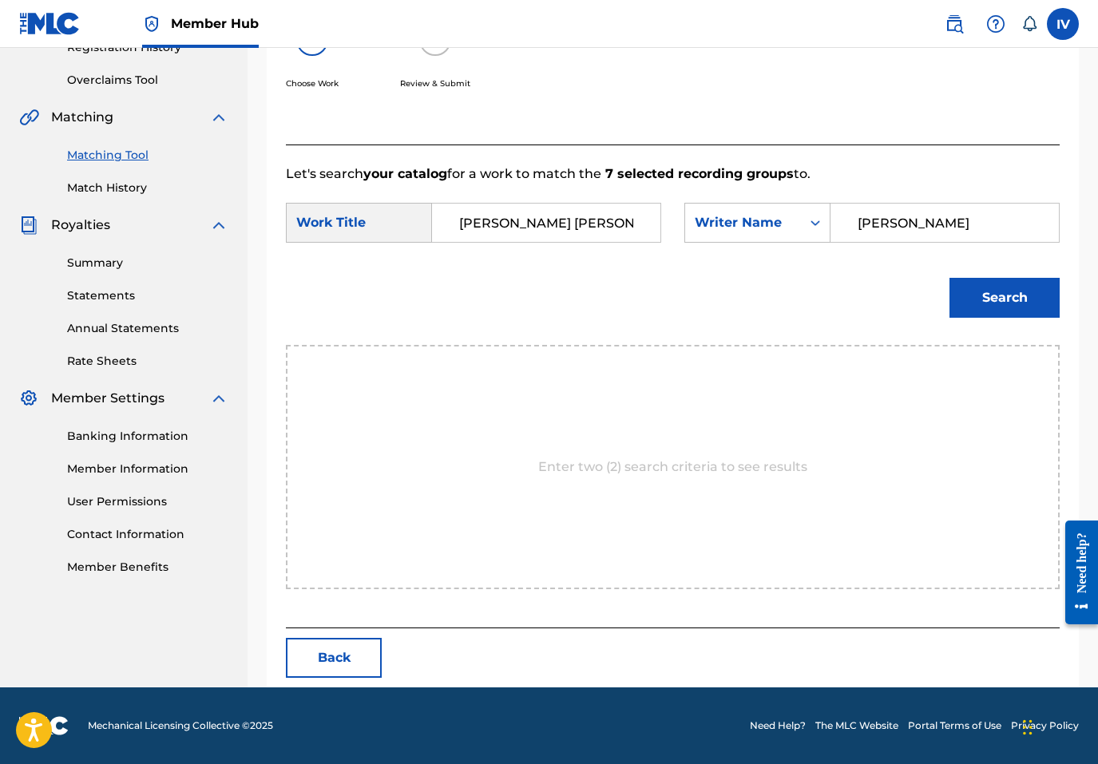
type input "rivera"
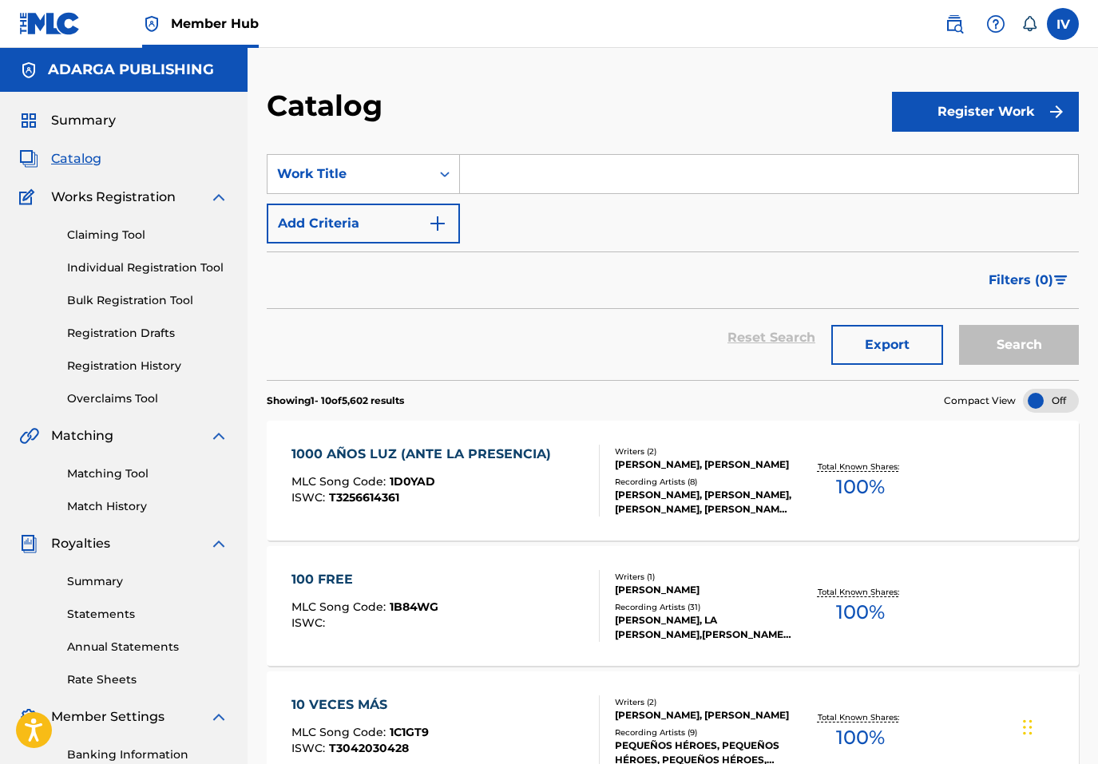
click at [488, 187] on input "Search Form" at bounding box center [769, 174] width 618 height 38
paste input "Todos Mis Días (Un Viaje Sinfónico de Fe y Esperanza)"
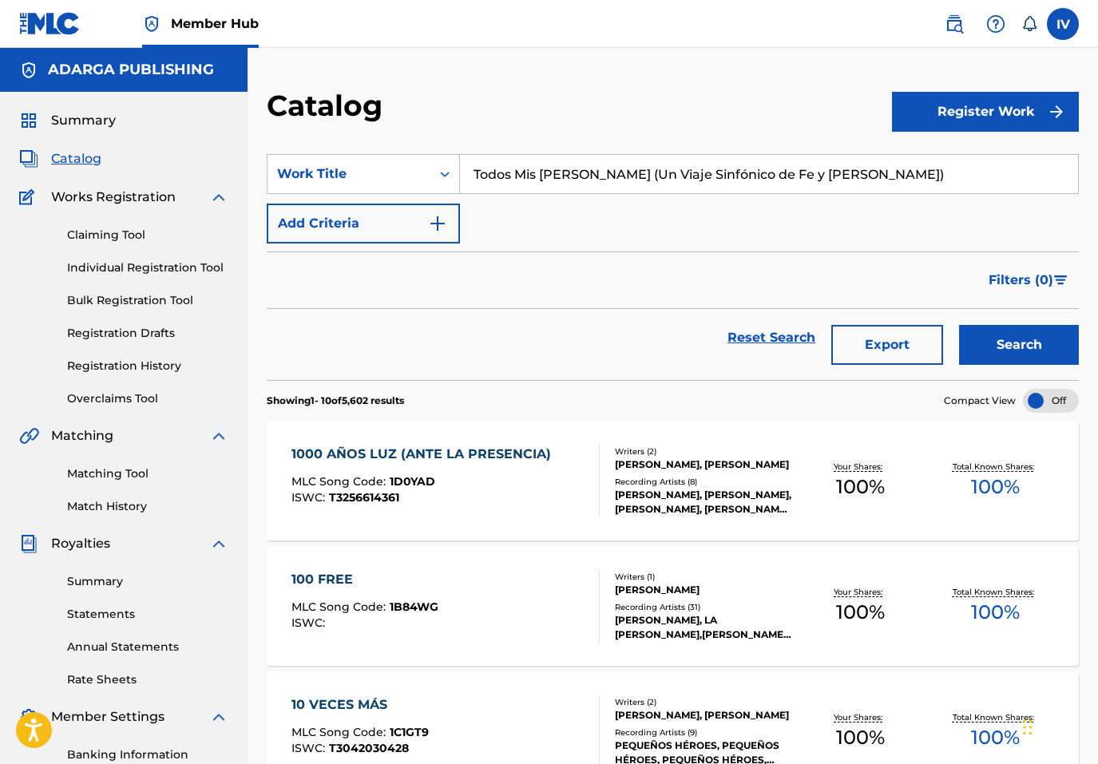
type input "Todos Mis Días (Un Viaje Sinfónico de Fe y Esperanza)"
click at [959, 325] on button "Search" at bounding box center [1019, 345] width 120 height 40
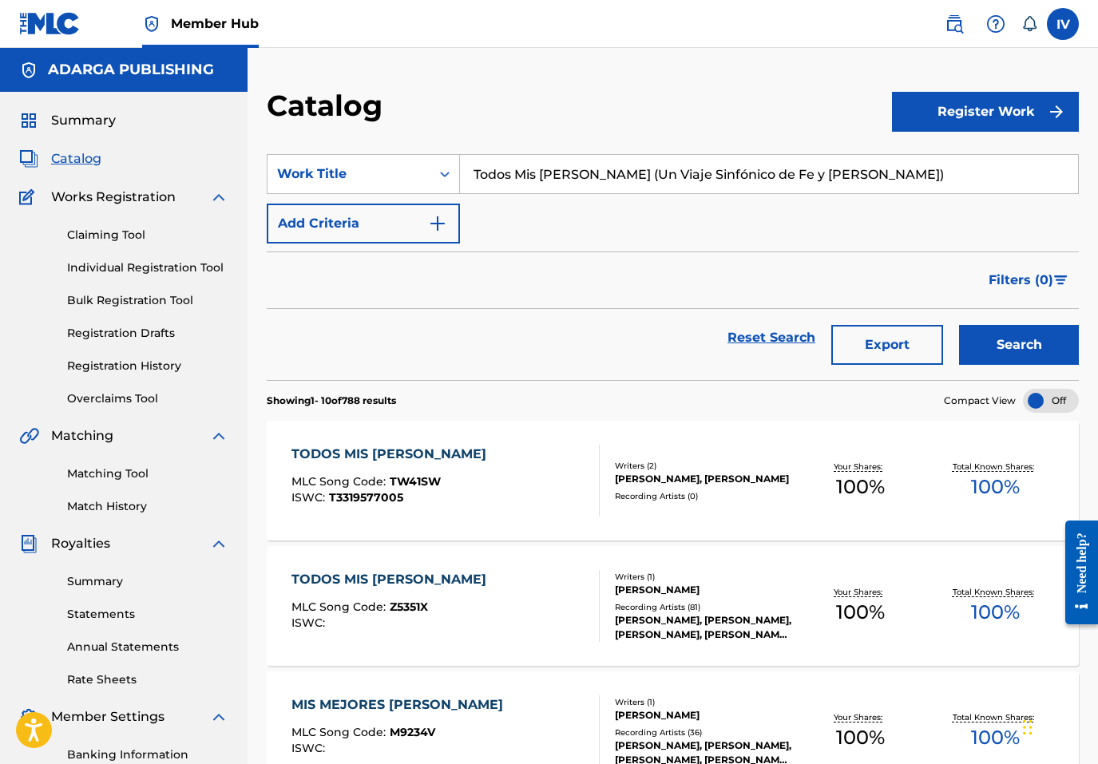
click at [411, 462] on div "TODOS MIS DÍAS" at bounding box center [392, 454] width 203 height 19
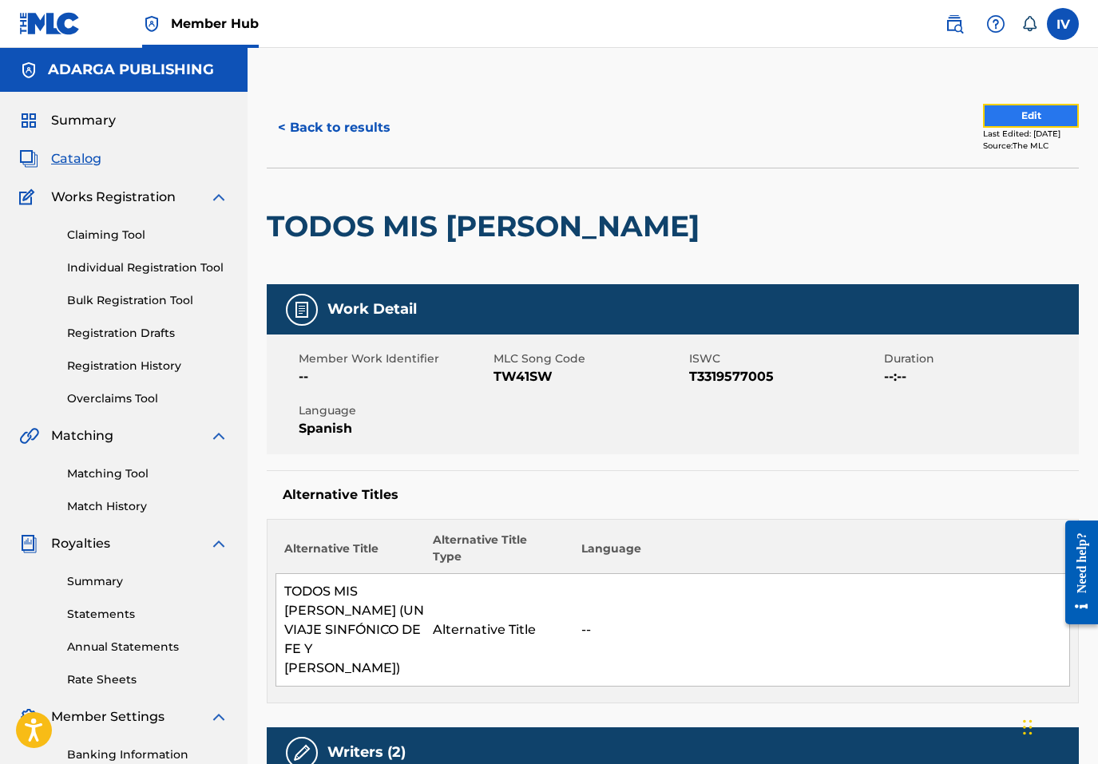
click at [1011, 113] on button "Edit" at bounding box center [1031, 116] width 96 height 24
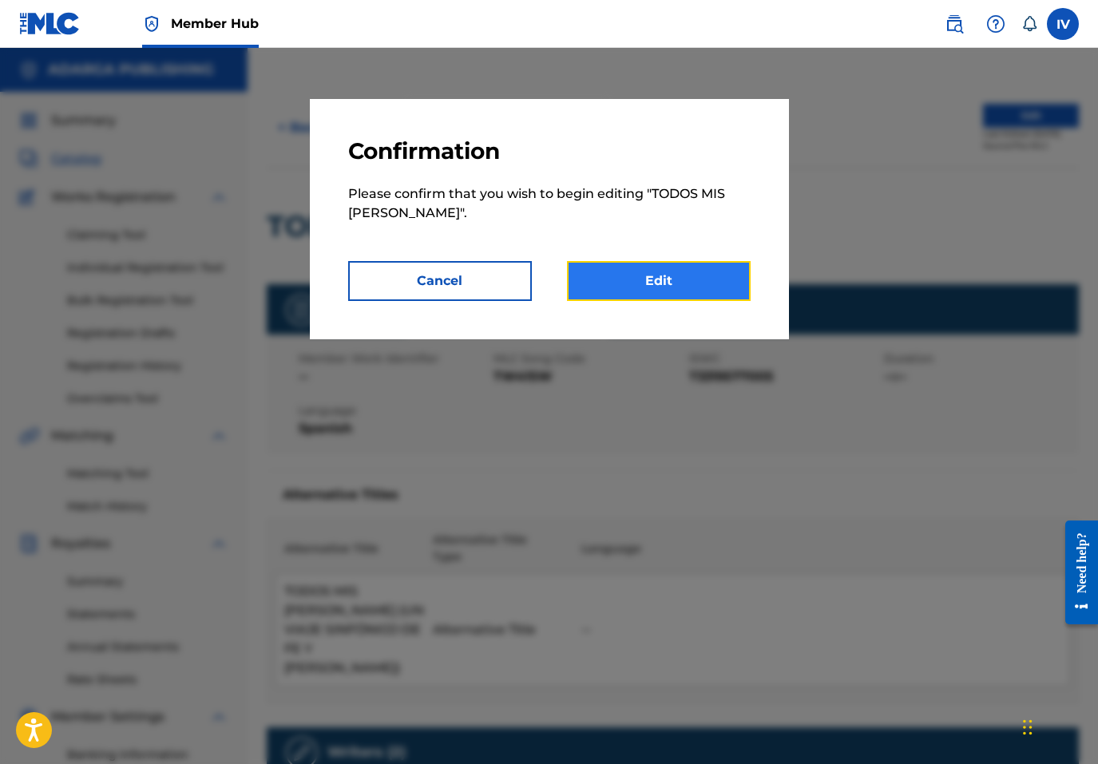
click at [664, 269] on link "Edit" at bounding box center [659, 281] width 184 height 40
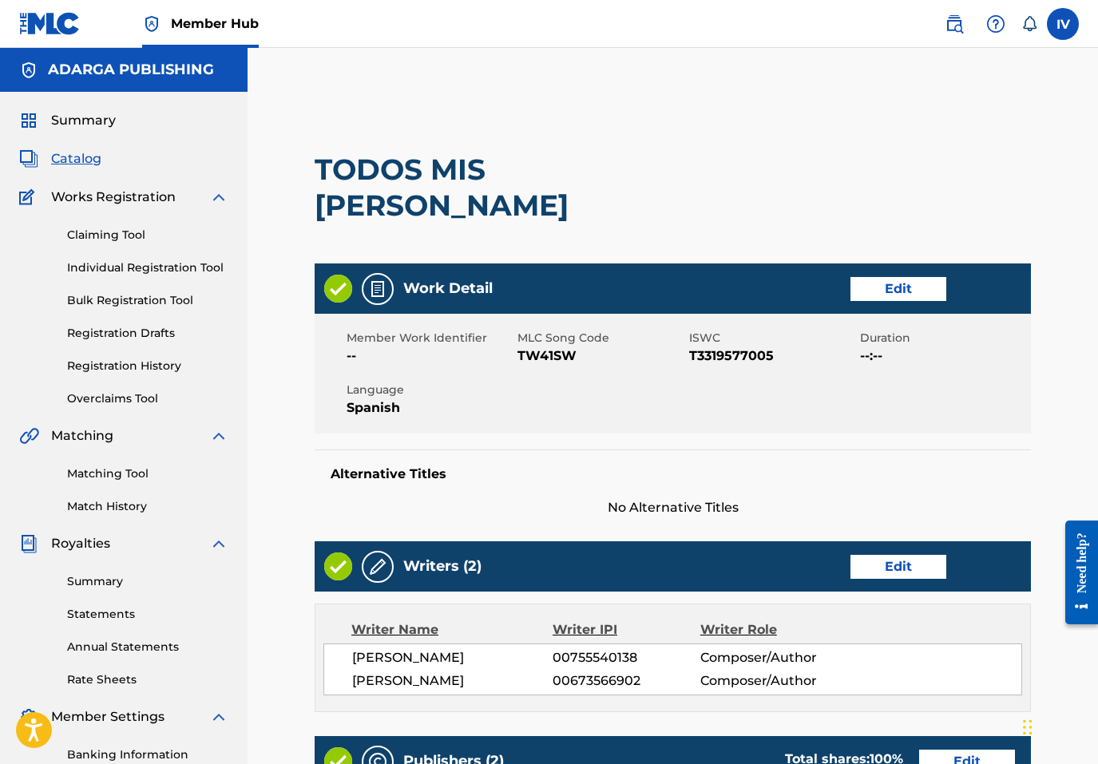
scroll to position [881, 0]
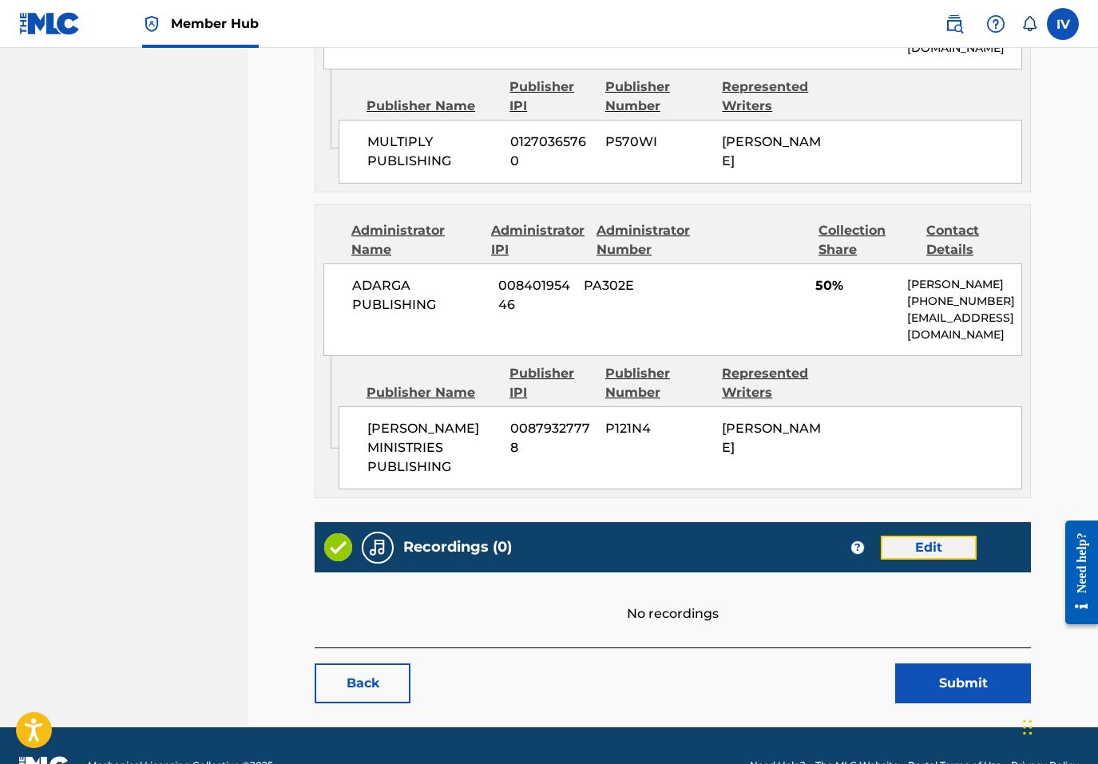
click at [896, 536] on link "Edit" at bounding box center [929, 548] width 96 height 24
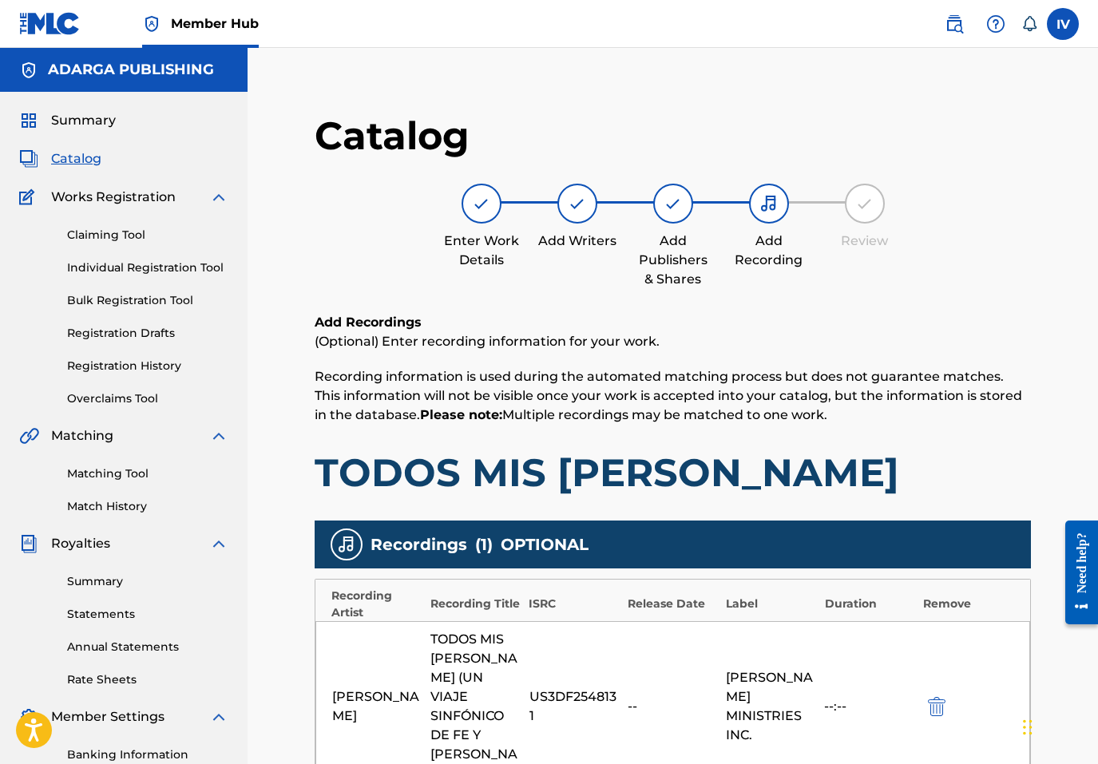
scroll to position [326, 0]
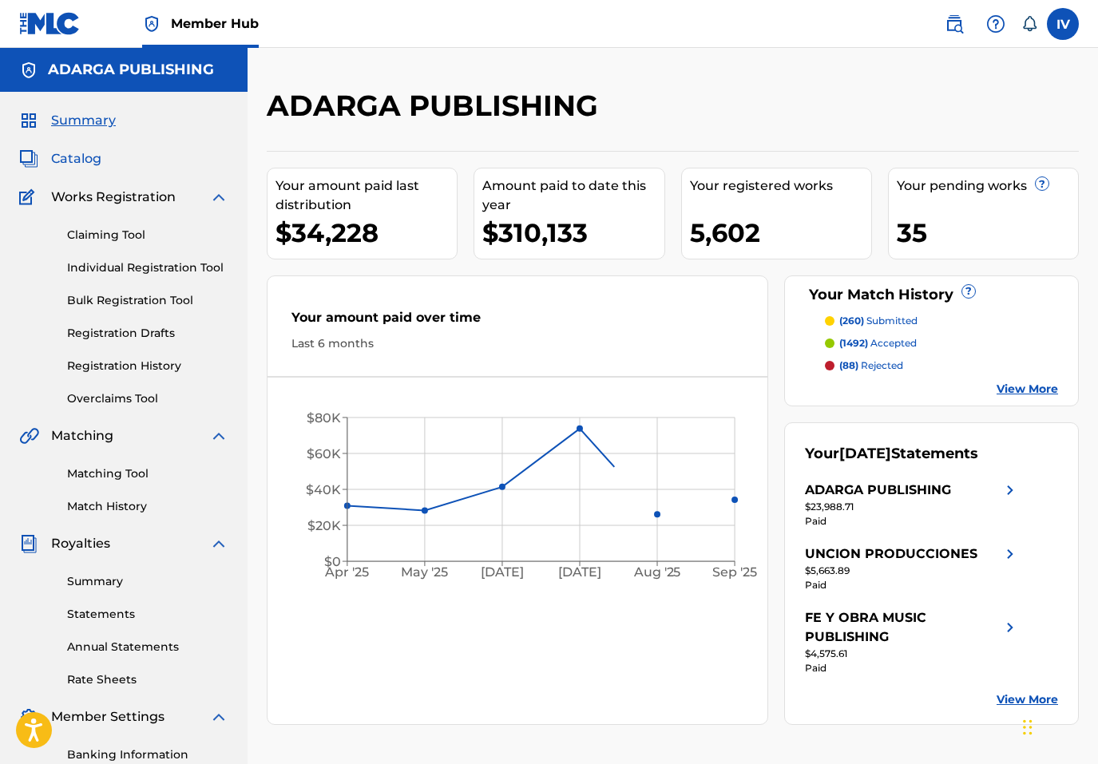
click at [77, 163] on span "Catalog" at bounding box center [76, 158] width 50 height 19
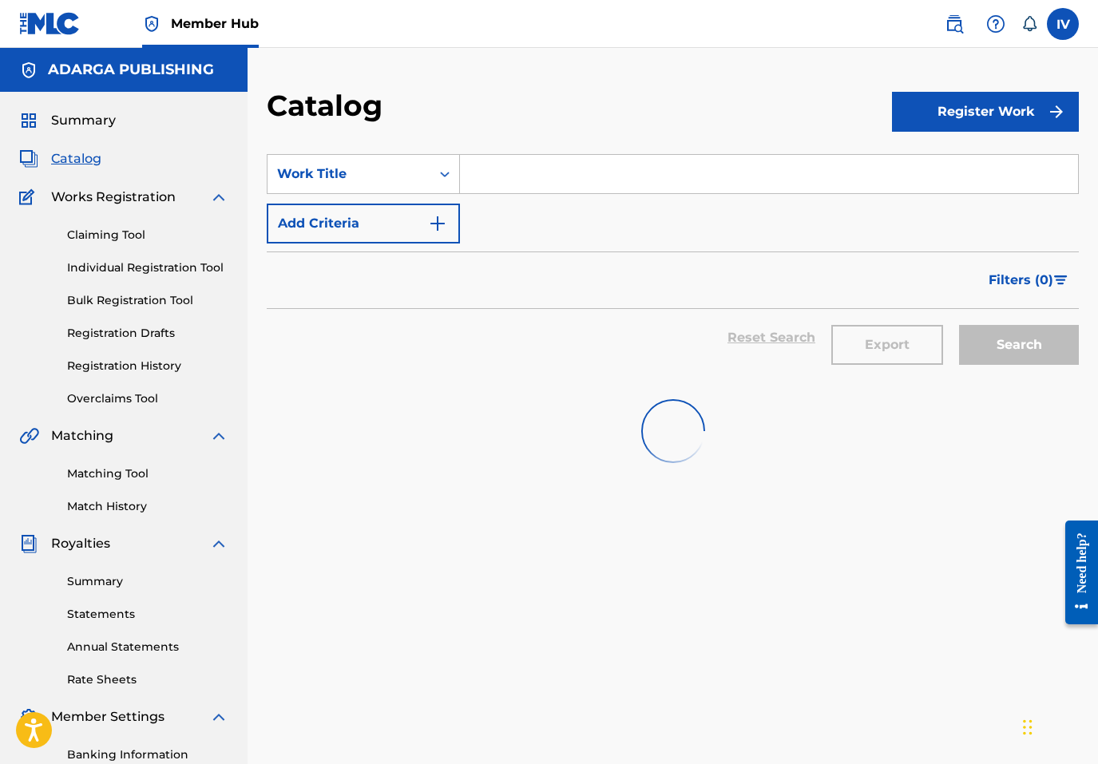
click at [538, 172] on input "Search Form" at bounding box center [769, 174] width 618 height 38
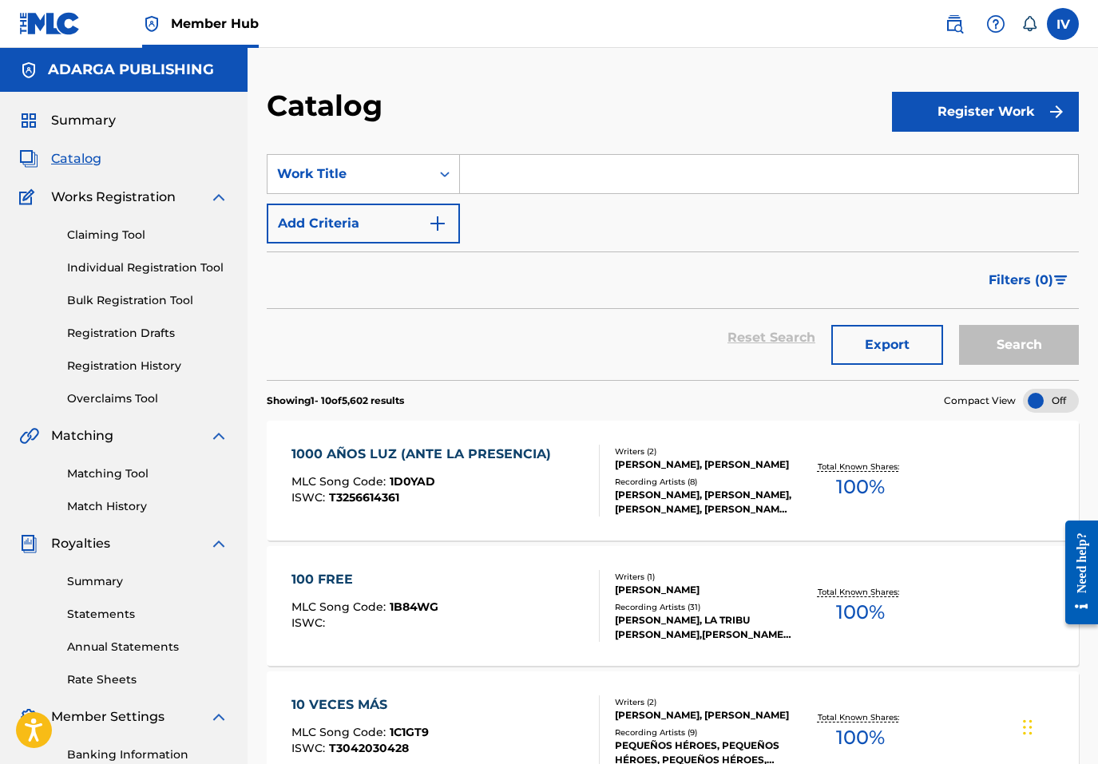
paste input "CUESTE LO QUE CUESTE"
click at [959, 325] on button "Search" at bounding box center [1019, 345] width 120 height 40
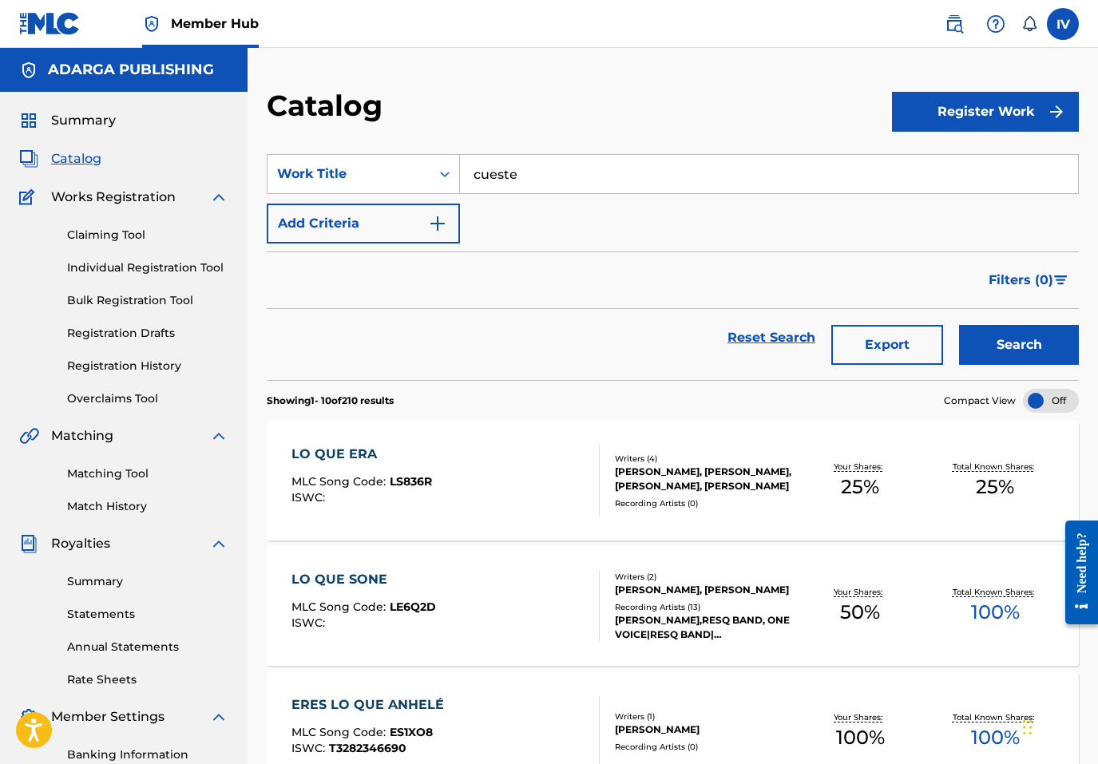
click at [959, 325] on button "Search" at bounding box center [1019, 345] width 120 height 40
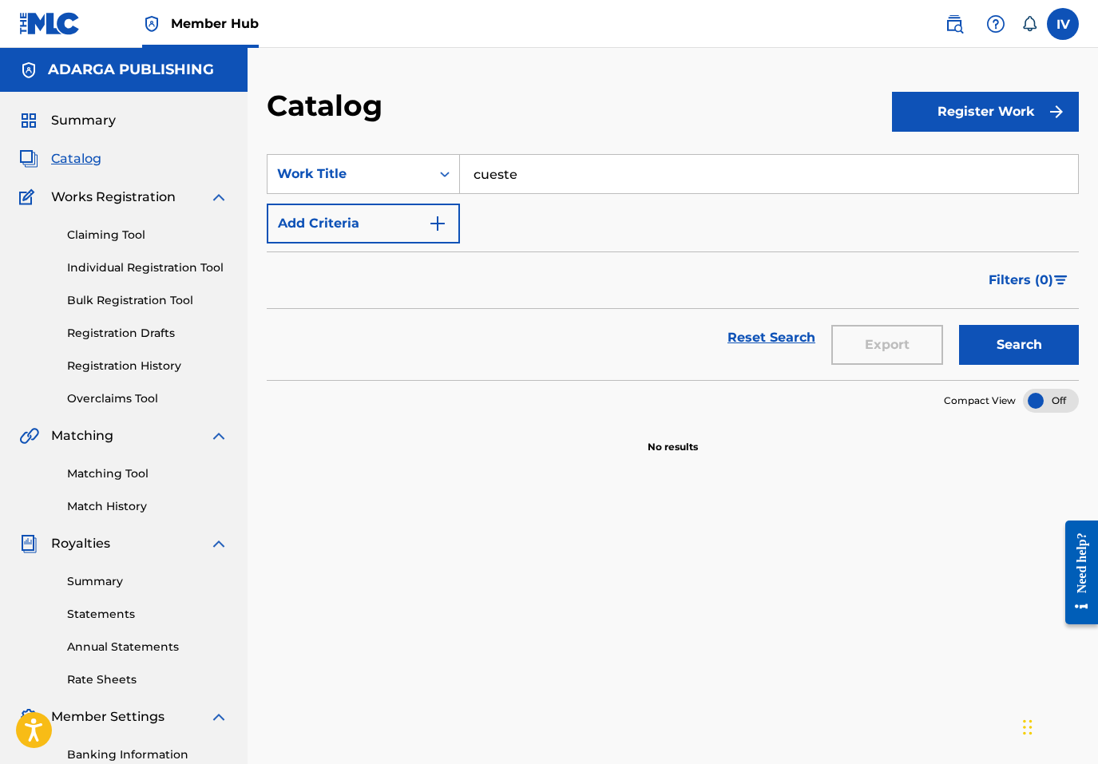
scroll to position [51, 0]
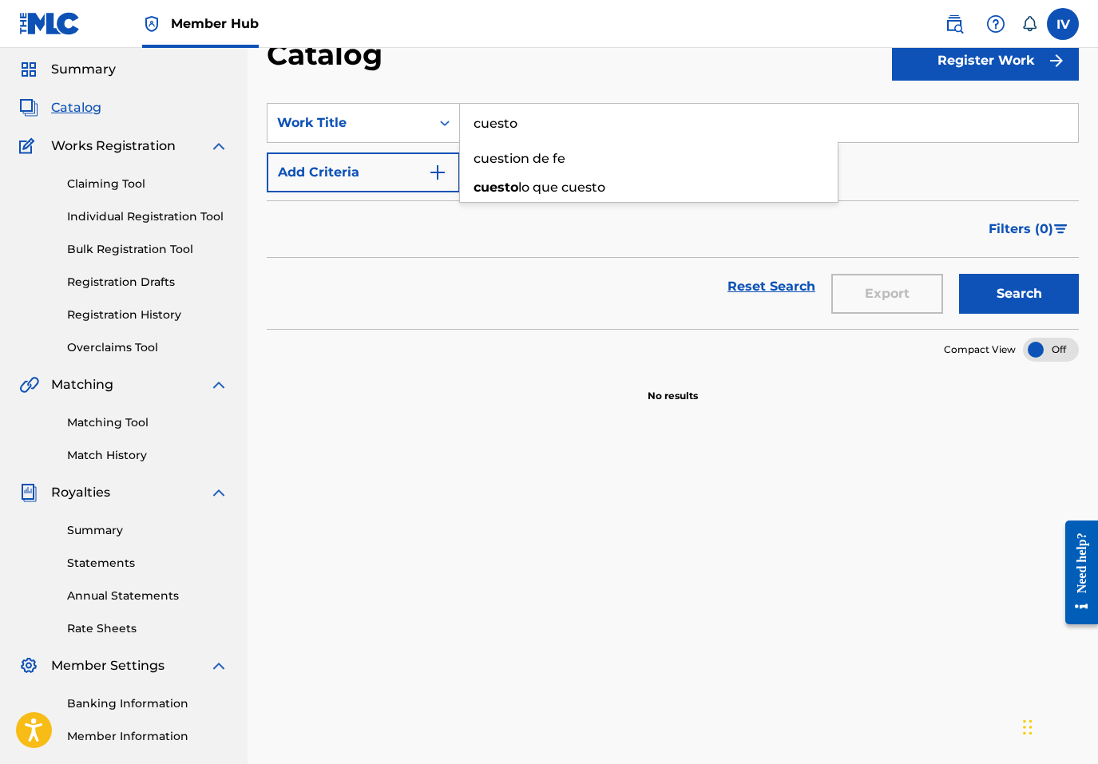
type input "cuesto"
click at [959, 274] on button "Search" at bounding box center [1019, 294] width 120 height 40
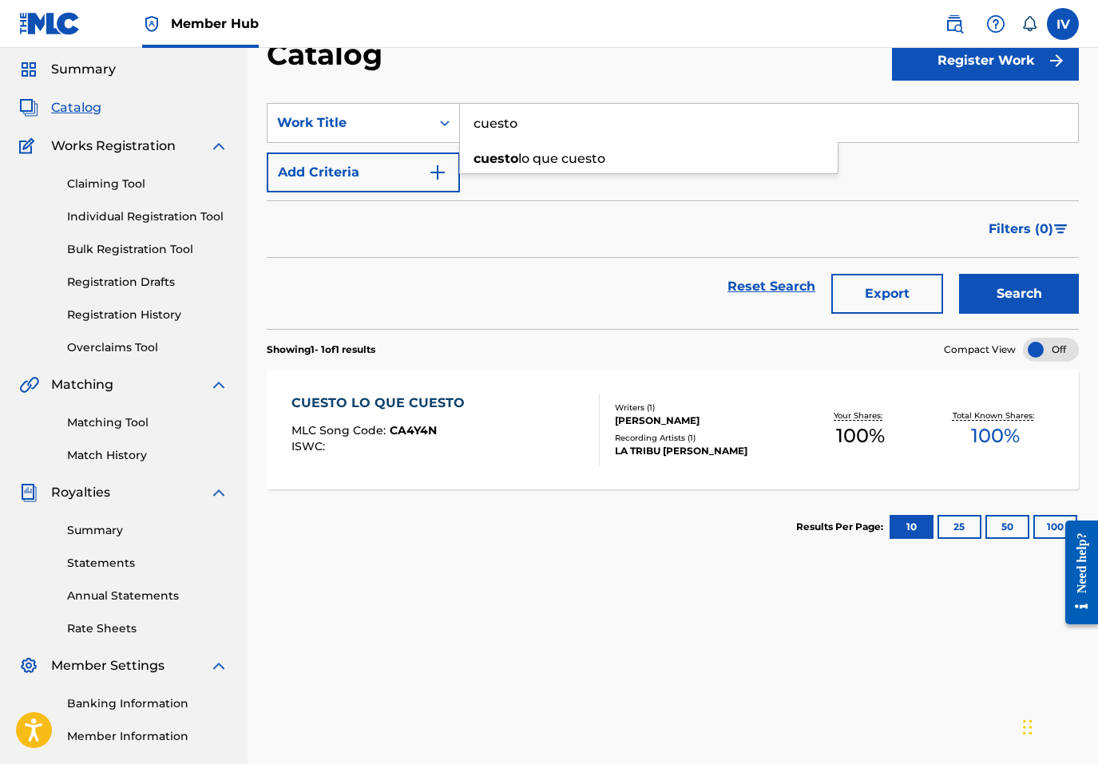
click at [433, 402] on div "CUESTO LO QUE CUESTO" at bounding box center [381, 403] width 181 height 19
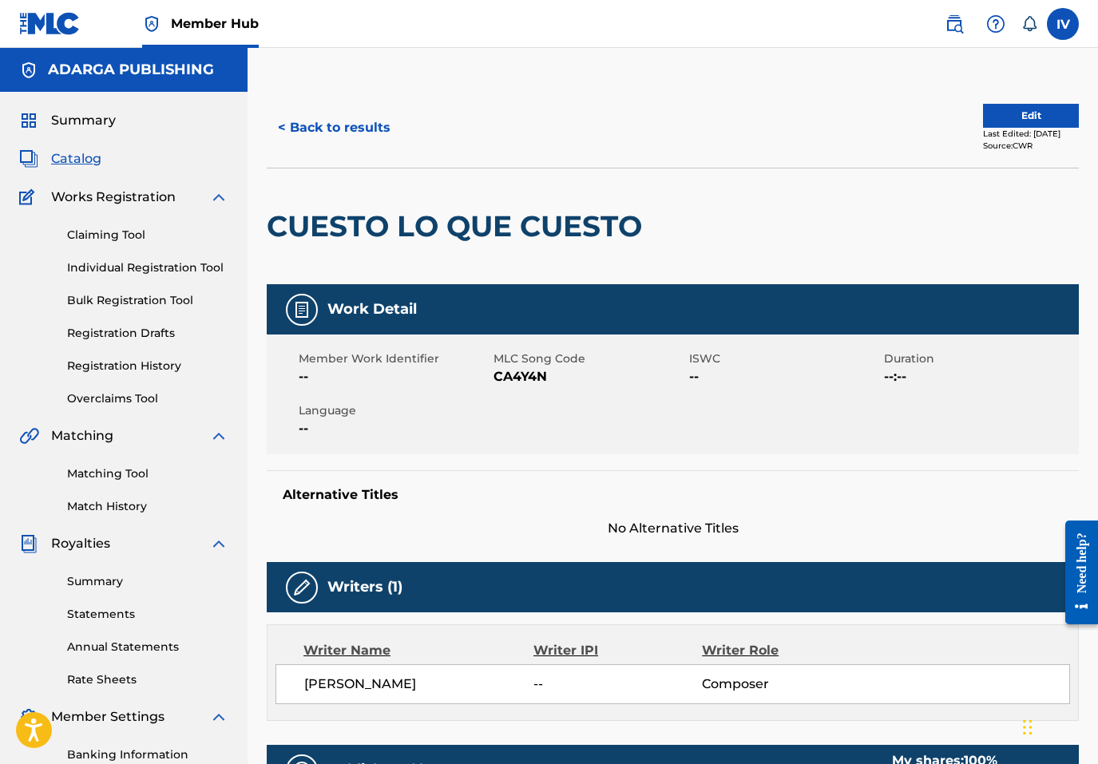
click at [521, 374] on span "CA4Y4N" at bounding box center [588, 376] width 191 height 19
copy span "CA4Y4N"
click at [509, 228] on h2 "CUESTO LO QUE CUESTO" at bounding box center [458, 226] width 383 height 36
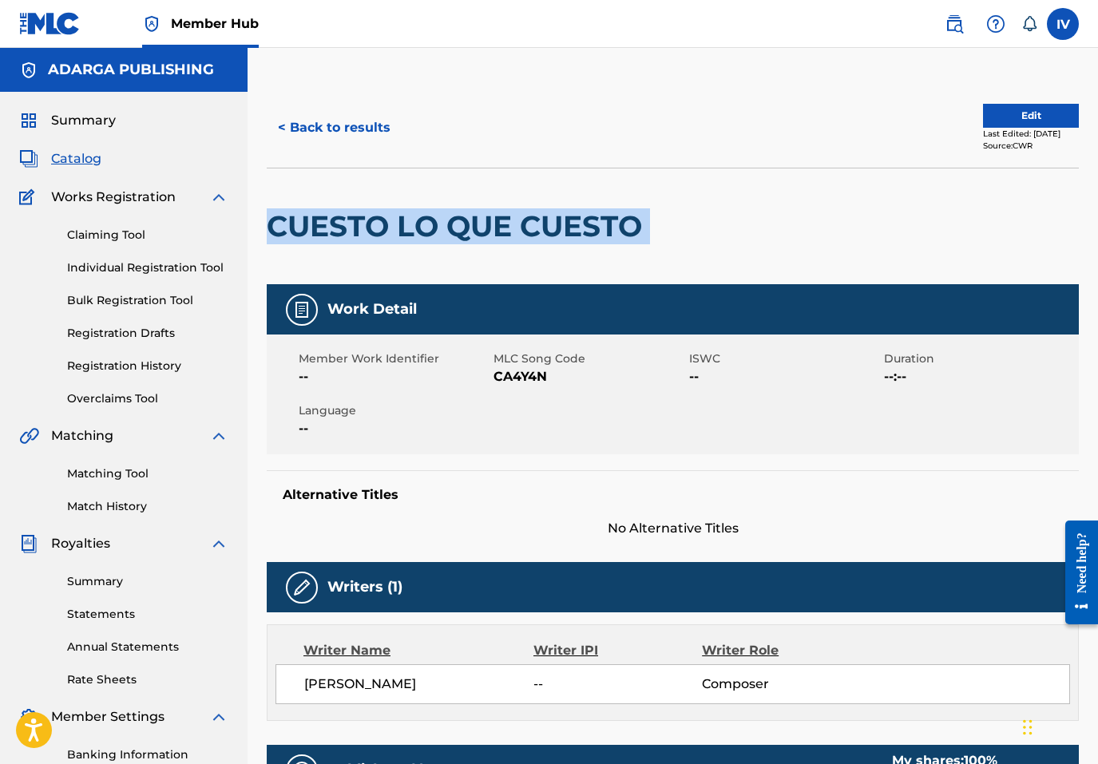
copy div "CUESTO LO QUE CUESTO"
click at [509, 228] on h2 "CUESTO LO QUE CUESTO" at bounding box center [458, 226] width 383 height 36
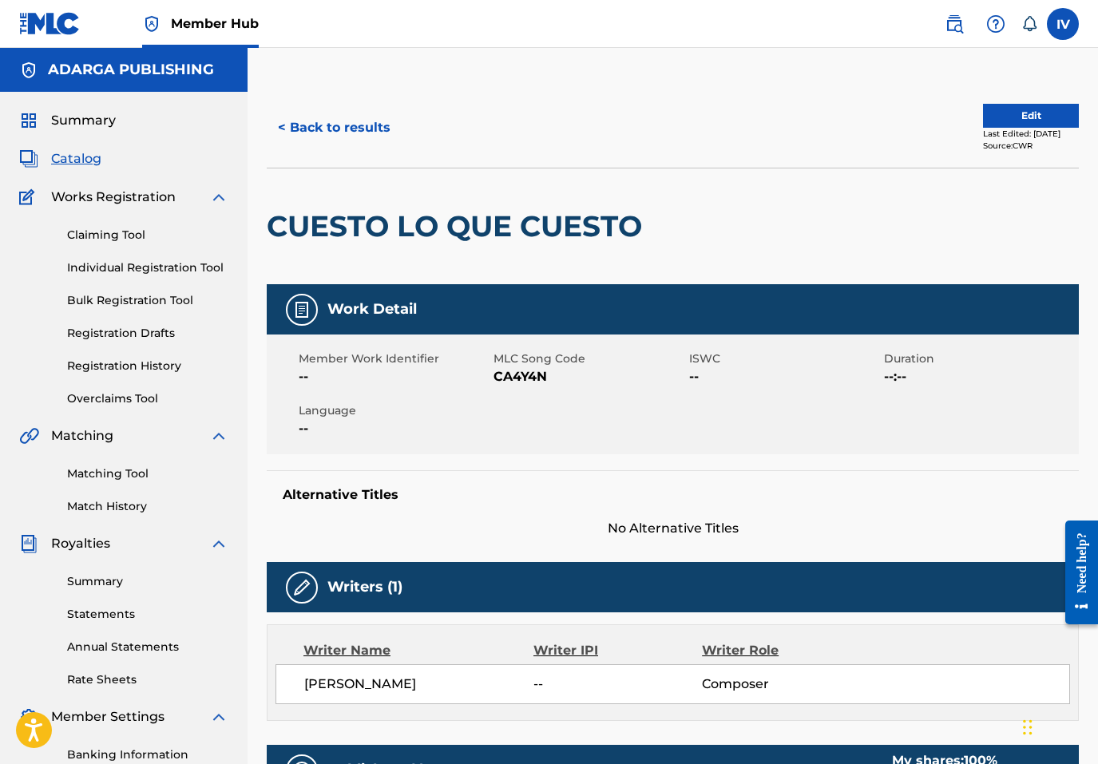
click at [522, 377] on span "CA4Y4N" at bounding box center [588, 376] width 191 height 19
copy span "CA4Y4N"
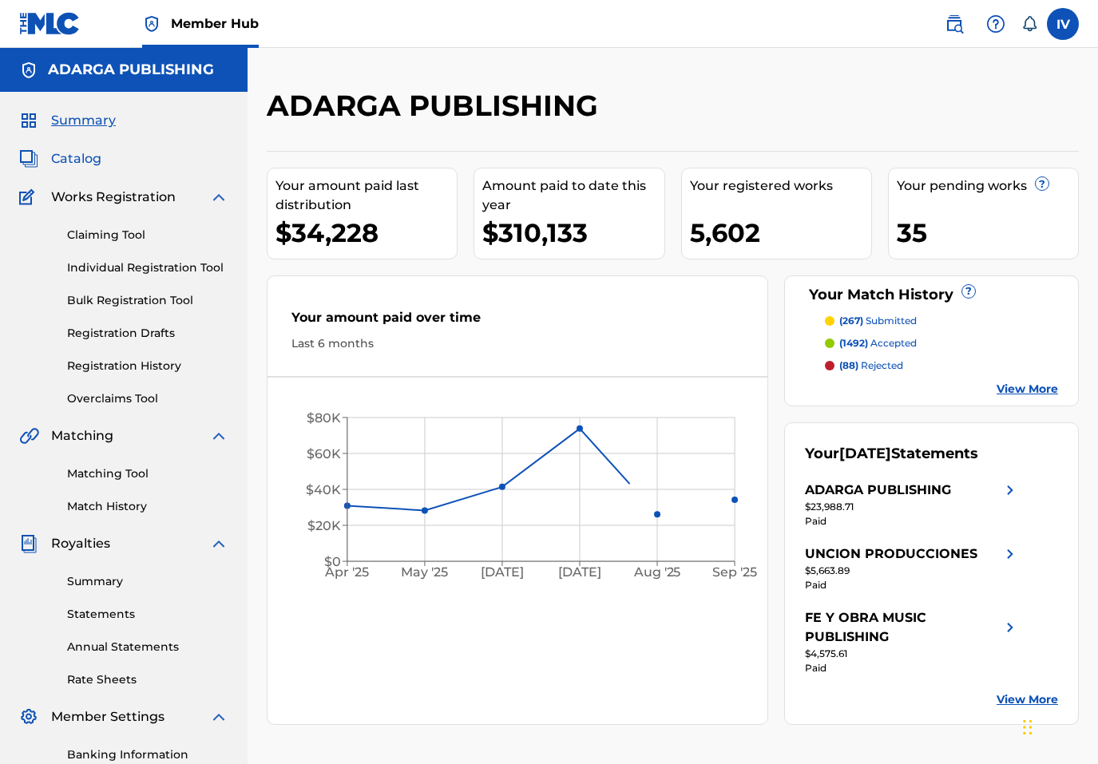
click at [90, 163] on span "Catalog" at bounding box center [76, 158] width 50 height 19
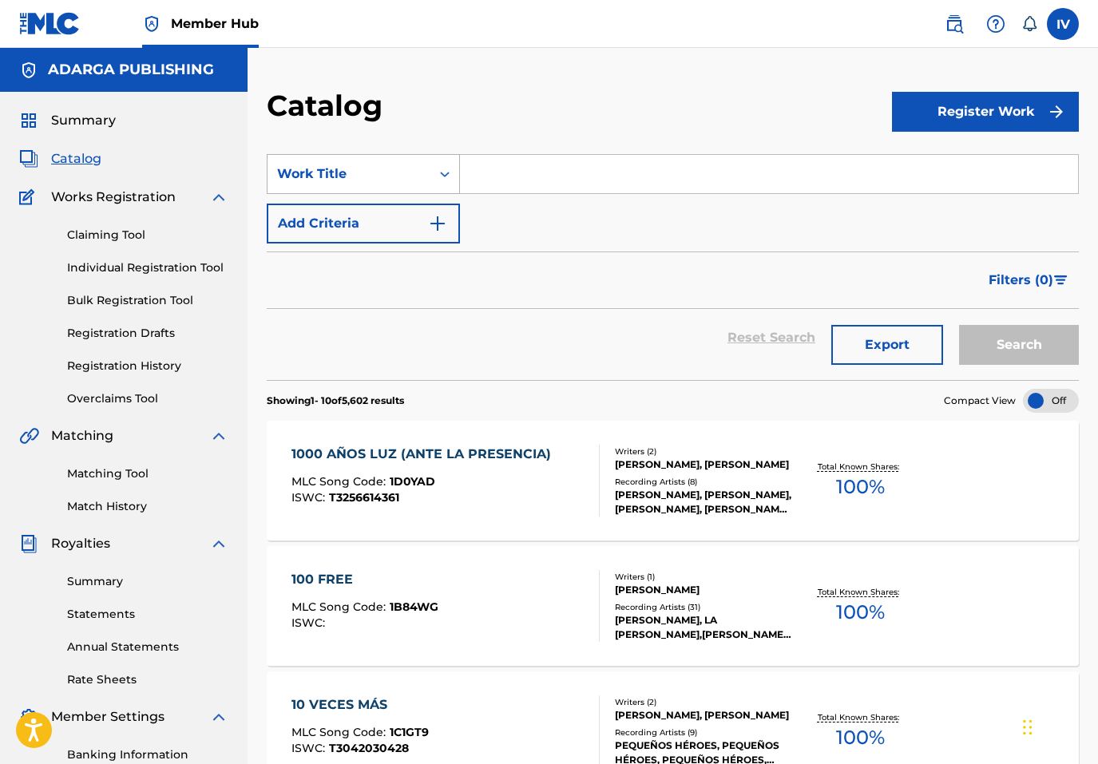
click at [395, 172] on div "Work Title" at bounding box center [349, 173] width 144 height 19
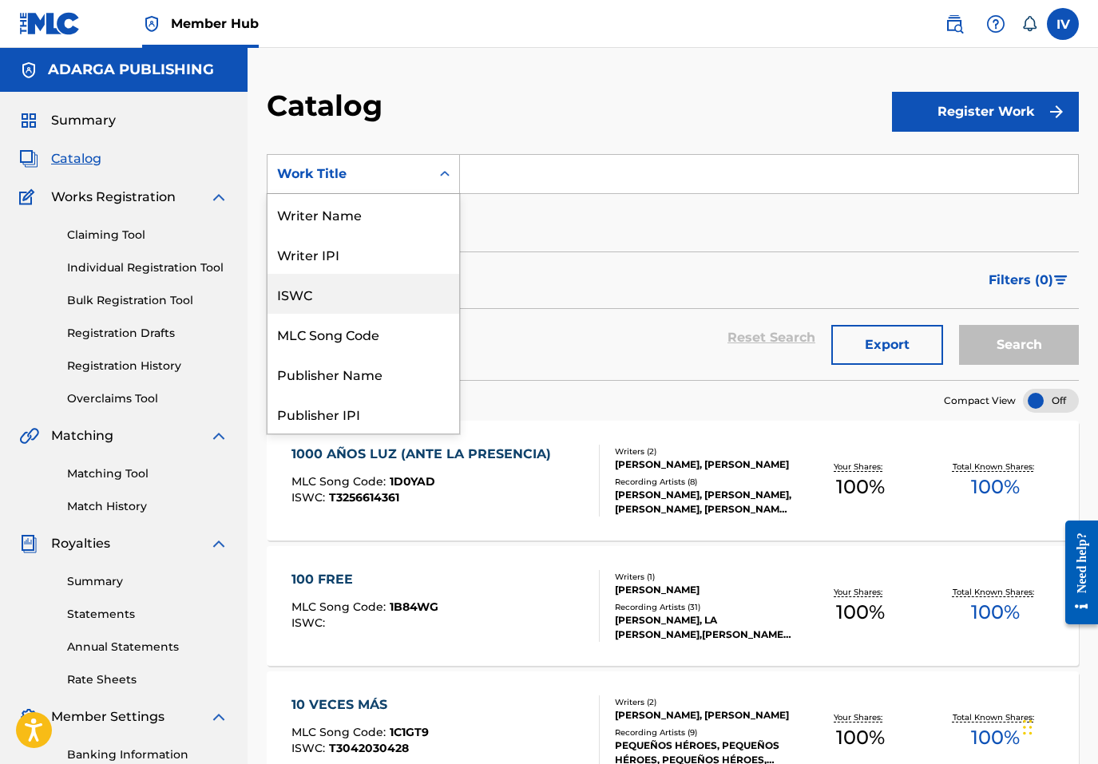
click at [369, 329] on div "MLC Song Code" at bounding box center [363, 334] width 192 height 40
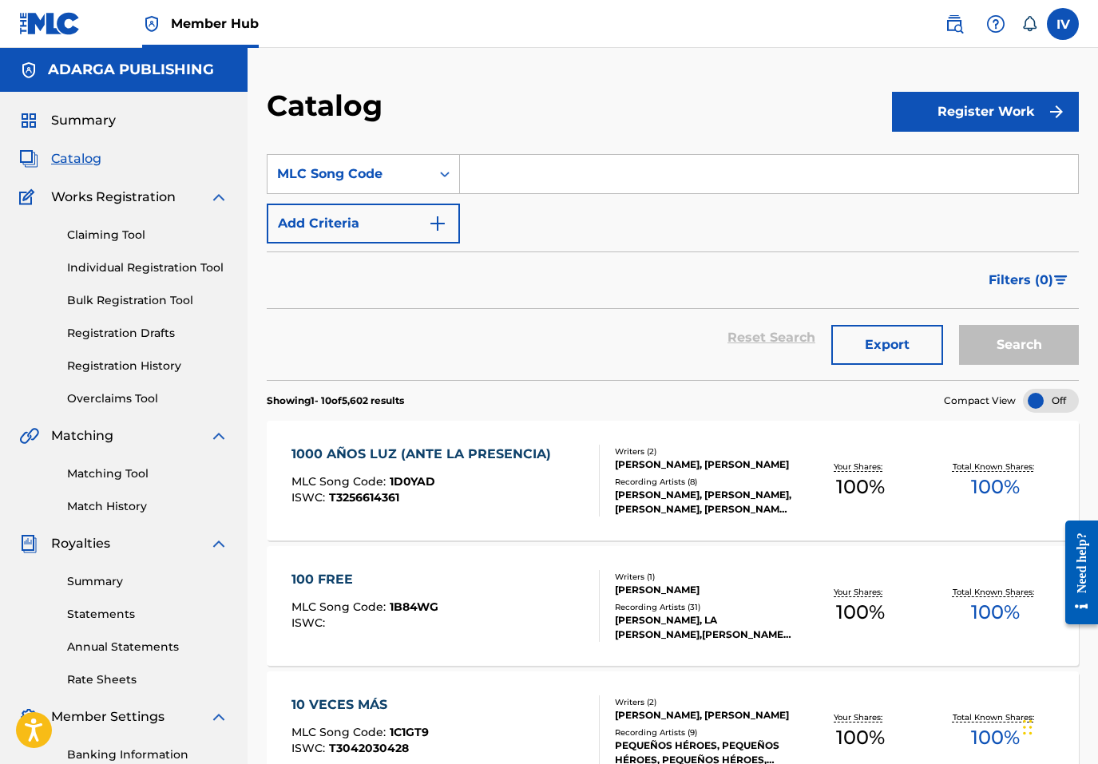
click at [539, 180] on input "Search Form" at bounding box center [769, 174] width 618 height 38
paste input "LVBXWC"
type input "LVBXWC"
click at [959, 325] on button "Search" at bounding box center [1019, 345] width 120 height 40
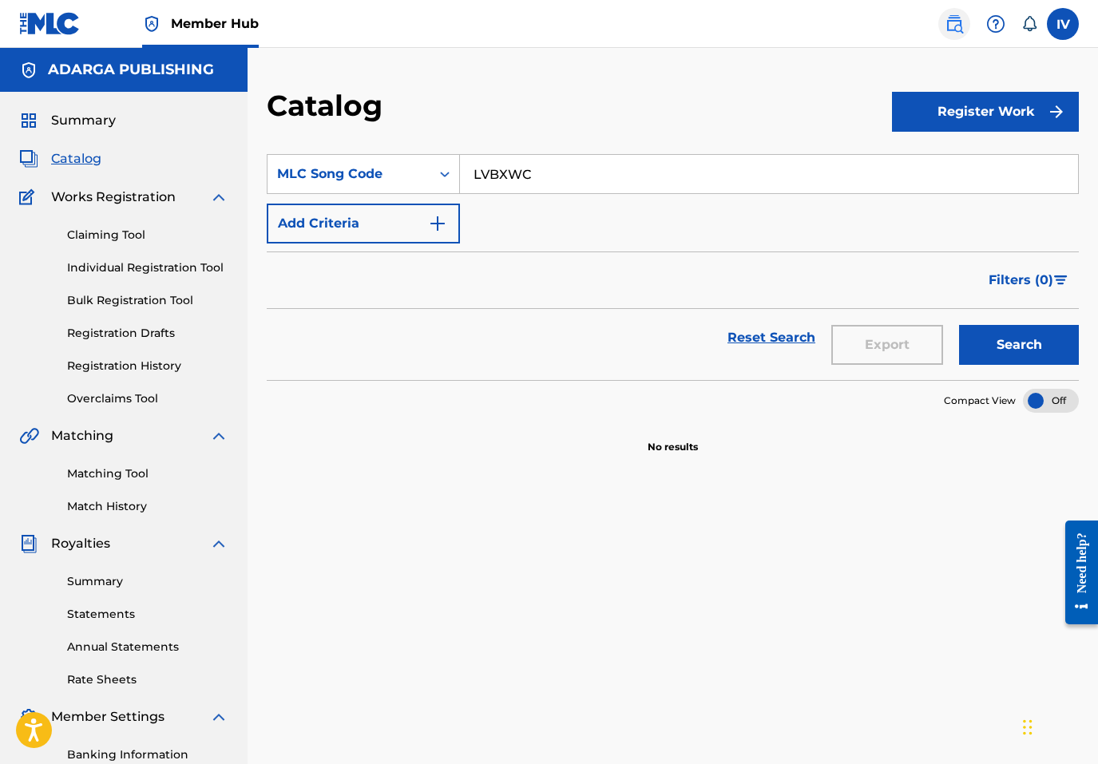
click at [961, 30] on img at bounding box center [954, 23] width 19 height 19
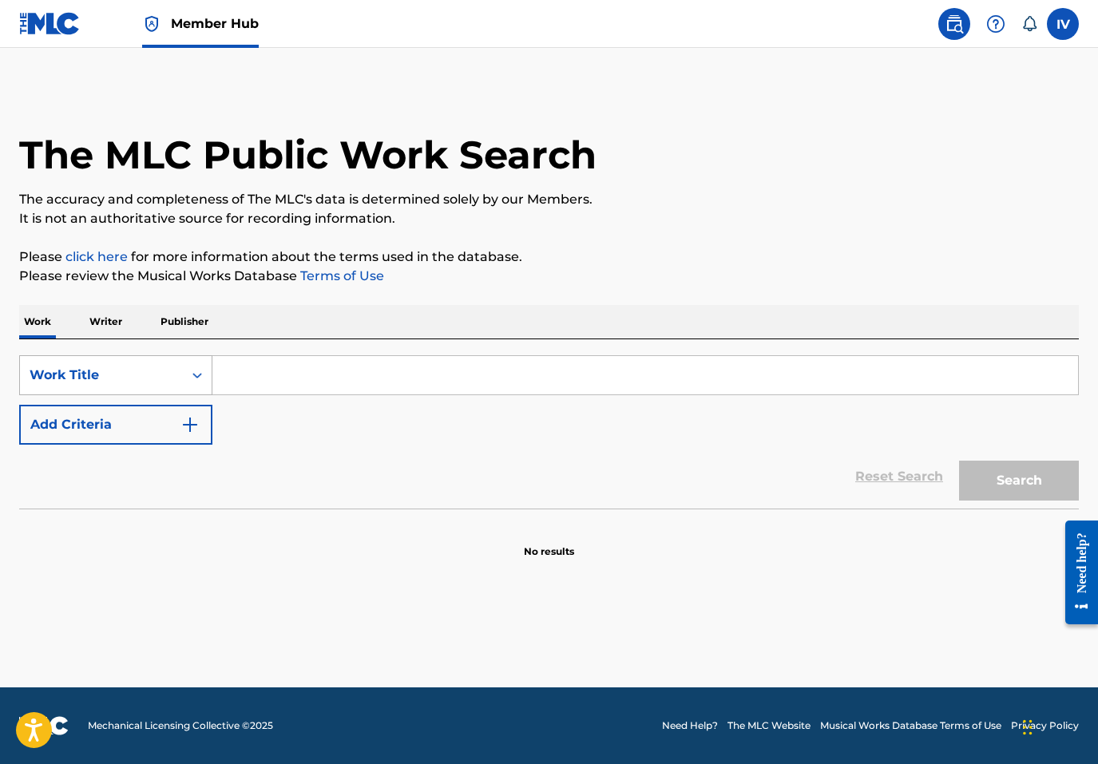
click at [172, 371] on div "Work Title" at bounding box center [102, 375] width 144 height 19
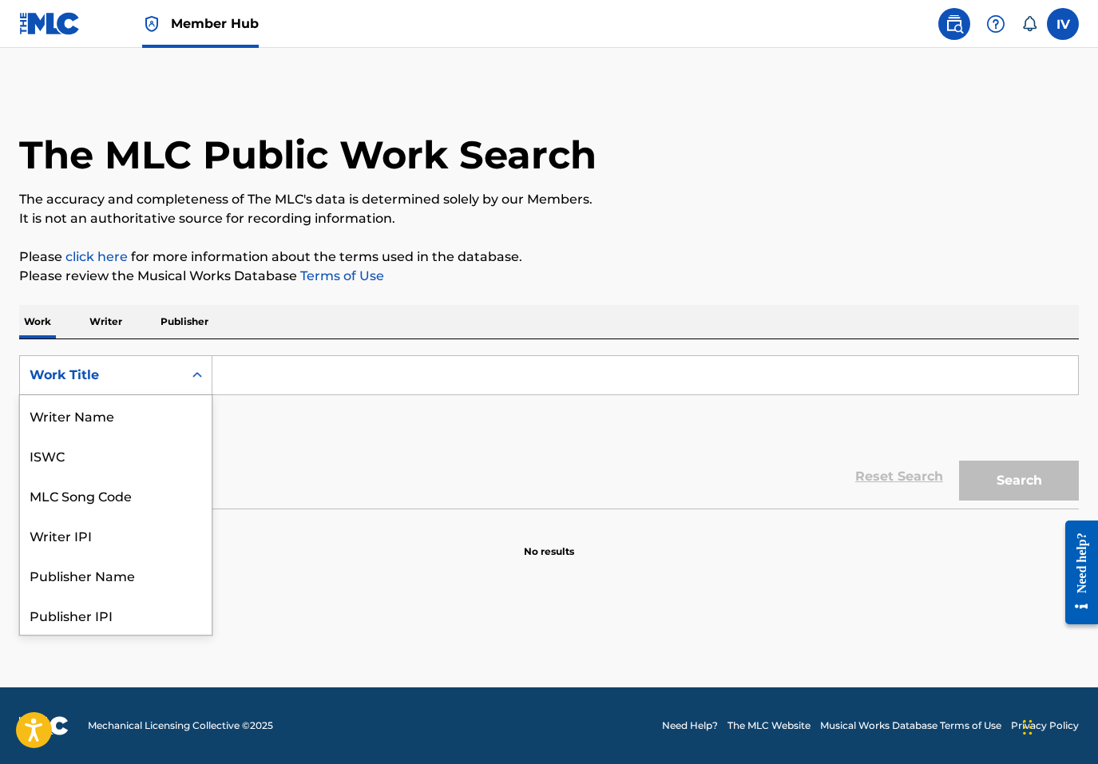
scroll to position [80, 0]
click at [132, 422] on div "MLC Song Code" at bounding box center [116, 415] width 192 height 40
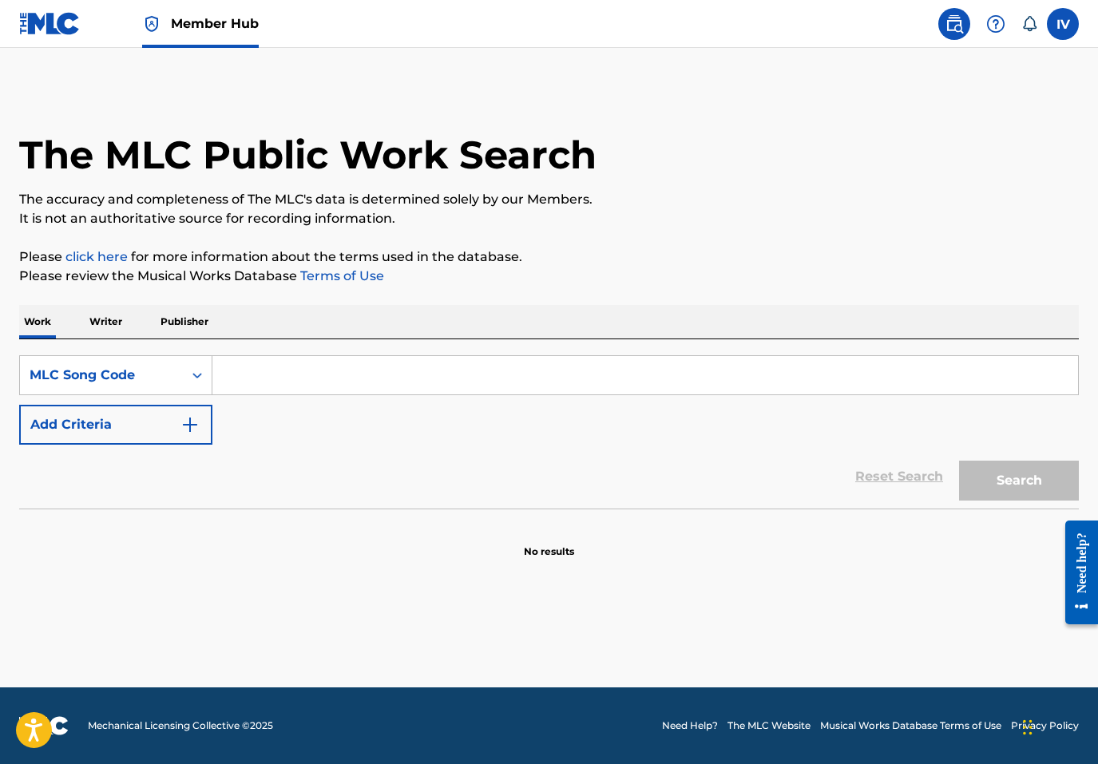
click at [271, 384] on input "Search Form" at bounding box center [645, 375] width 866 height 38
paste input "LVBXWC"
type input "LVBXWC"
click at [959, 461] on button "Search" at bounding box center [1019, 481] width 120 height 40
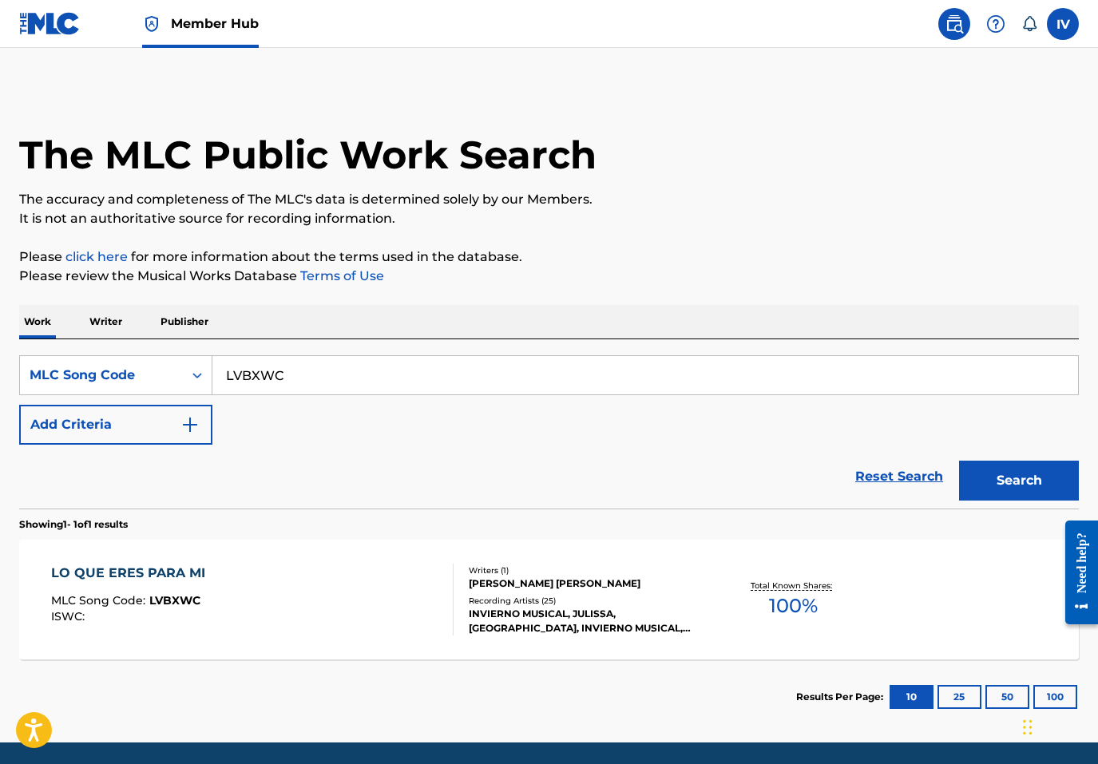
click at [312, 604] on div "LO QUE ERES PARA MI MLC Song Code : LVBXWC ISWC :" at bounding box center [252, 600] width 402 height 72
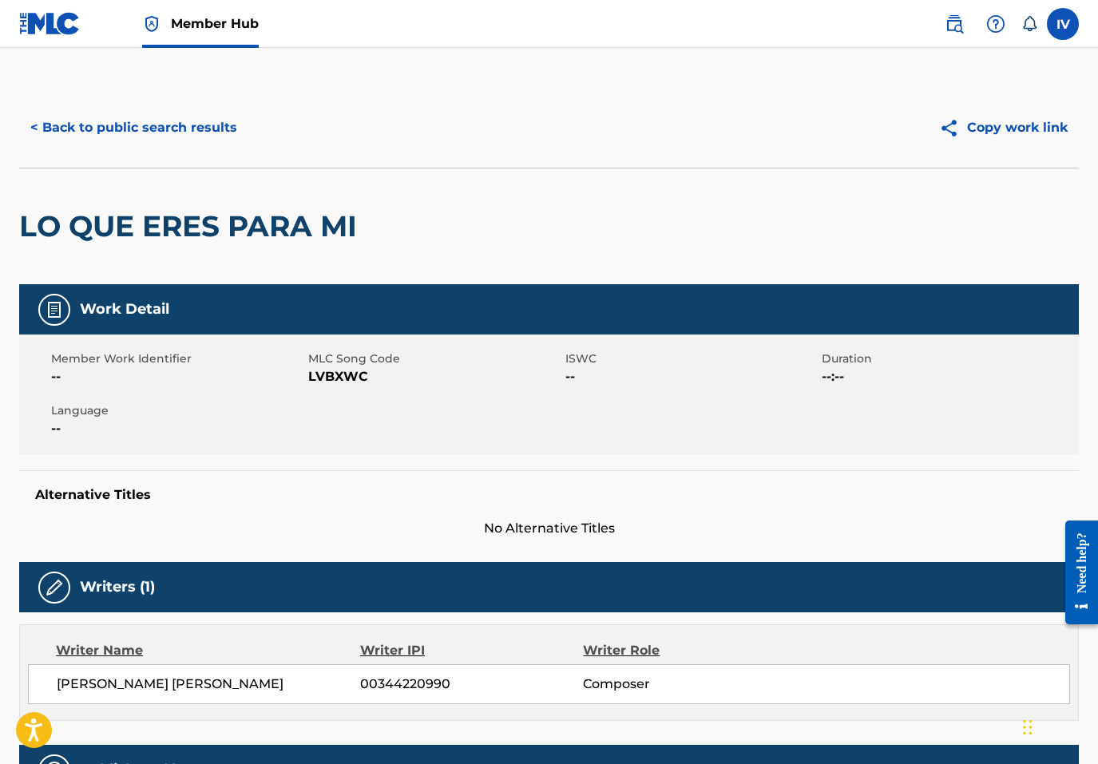
click at [343, 379] on span "LVBXWC" at bounding box center [434, 376] width 253 height 19
copy span "LVBXWC"
